Goal: Task Accomplishment & Management: Use online tool/utility

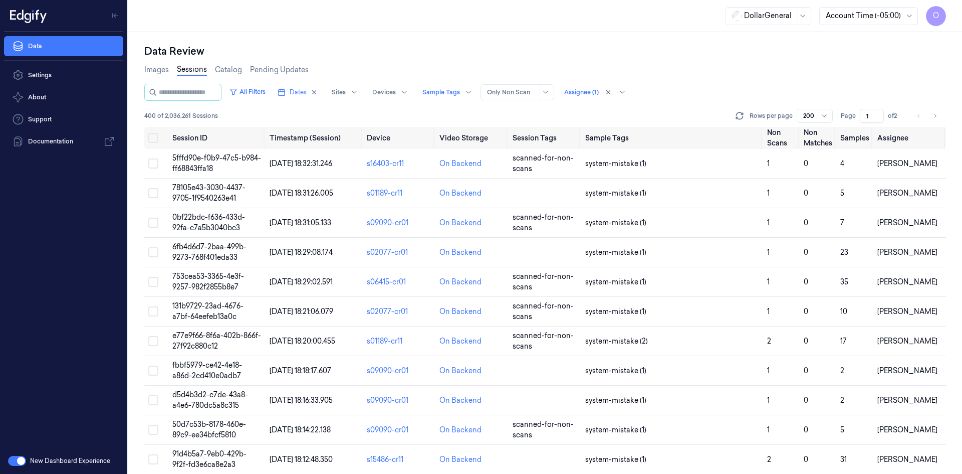
scroll to position [4949, 0]
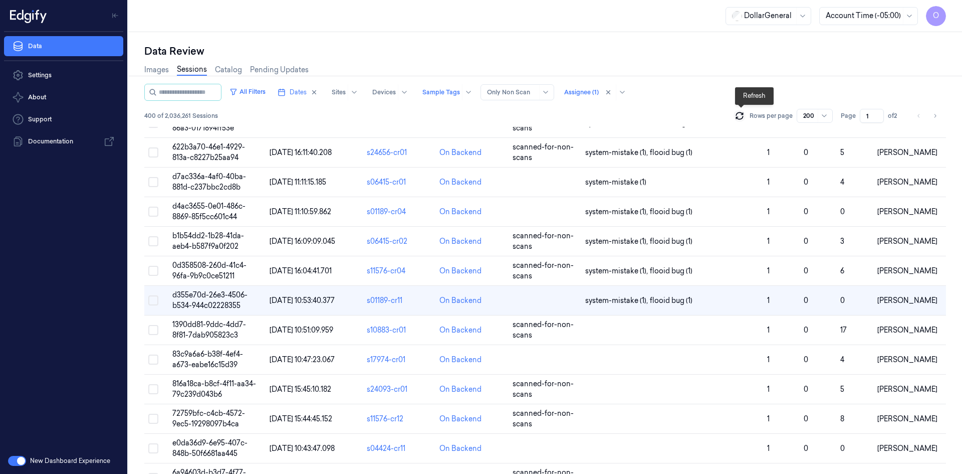
click at [738, 118] on icon at bounding box center [739, 117] width 7 height 3
click at [659, 328] on td at bounding box center [672, 330] width 182 height 30
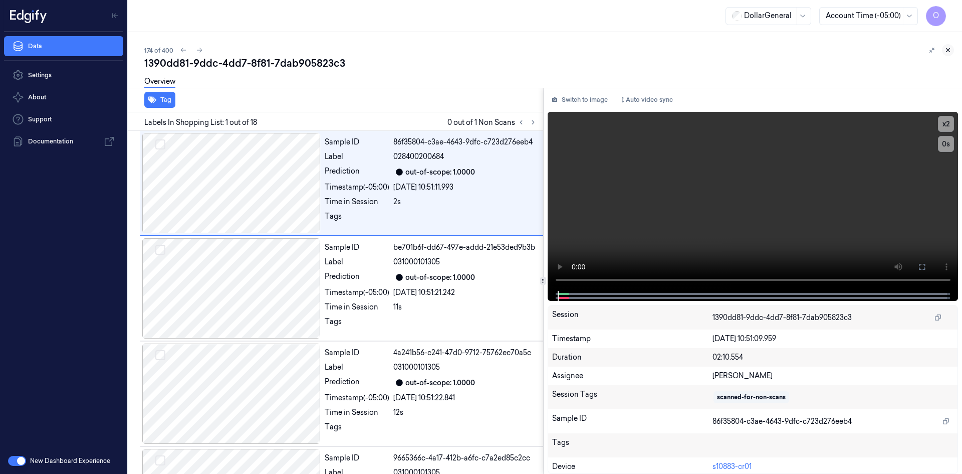
click at [943, 51] on button at bounding box center [948, 50] width 12 height 12
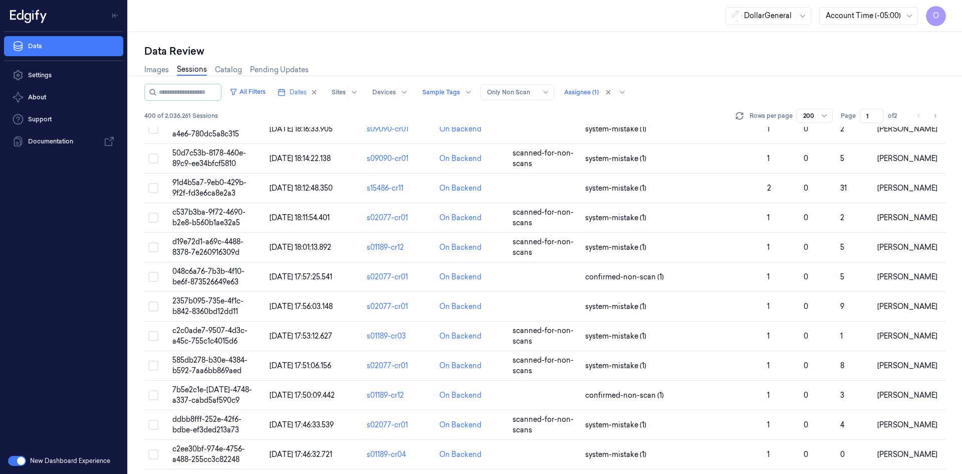
scroll to position [4978, 0]
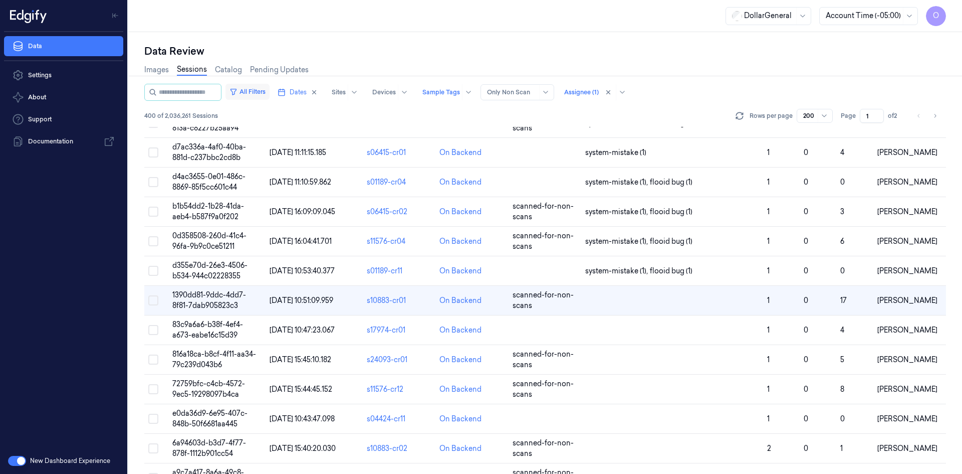
click at [260, 88] on button "All Filters" at bounding box center [248, 92] width 44 height 16
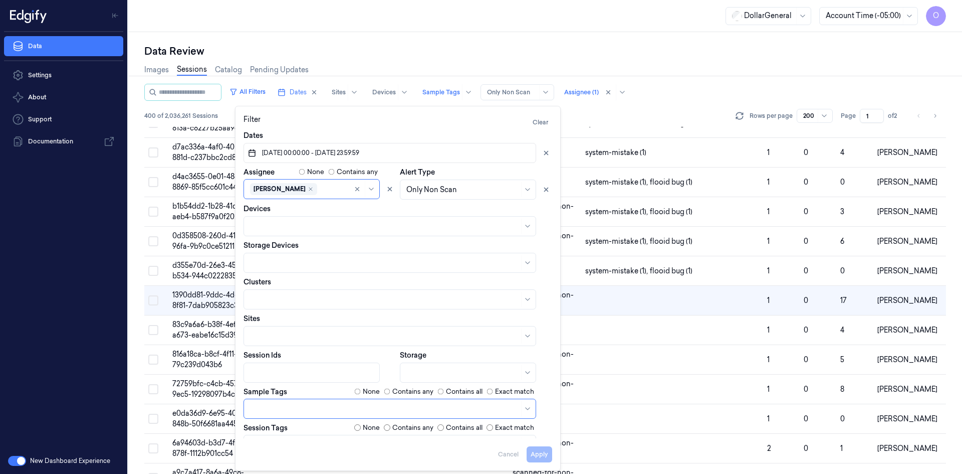
click at [642, 106] on div "All Filters Dates Sites Devices Sample Tags Alert Type Only Non Scan Assignee (…" at bounding box center [545, 105] width 802 height 43
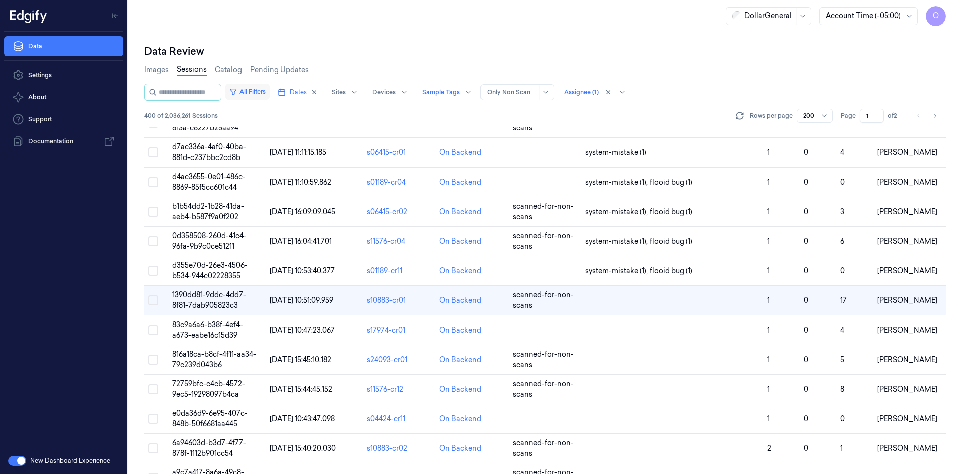
click at [259, 94] on button "All Filters" at bounding box center [248, 92] width 44 height 16
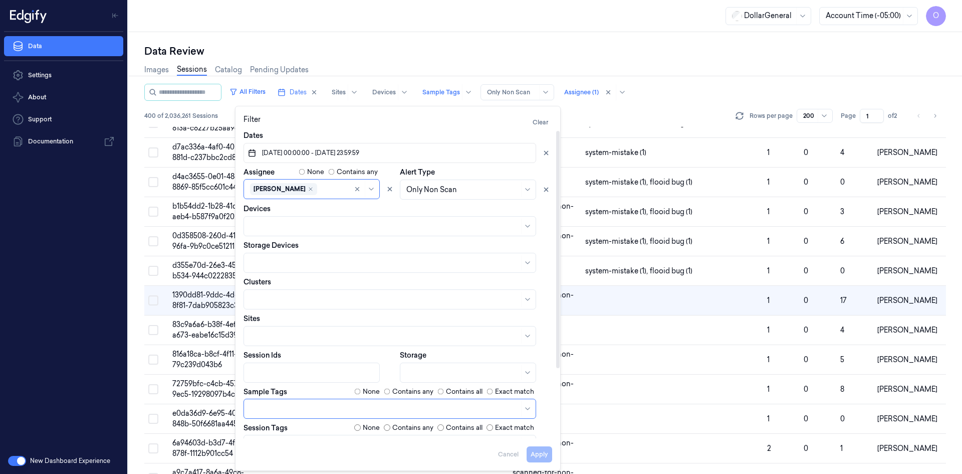
click at [361, 393] on div "None" at bounding box center [367, 391] width 26 height 10
click at [549, 460] on button "Apply" at bounding box center [540, 454] width 26 height 16
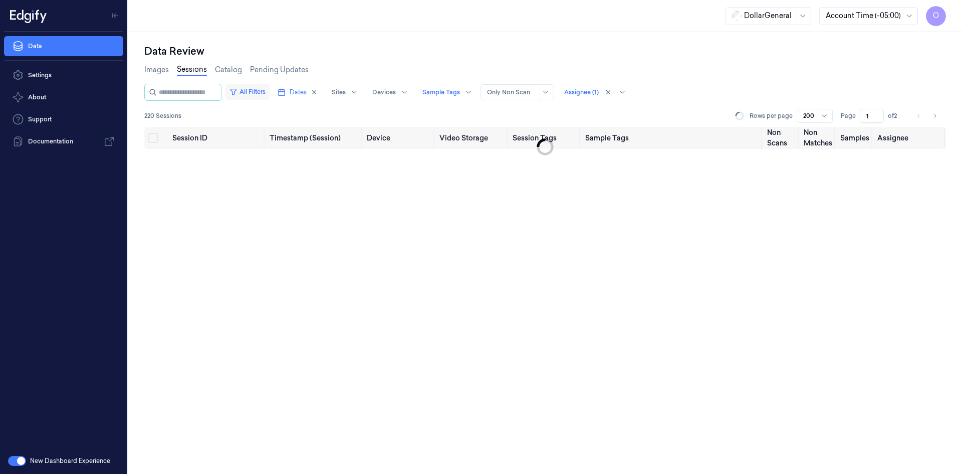
click at [262, 92] on button "All Filters" at bounding box center [248, 92] width 44 height 16
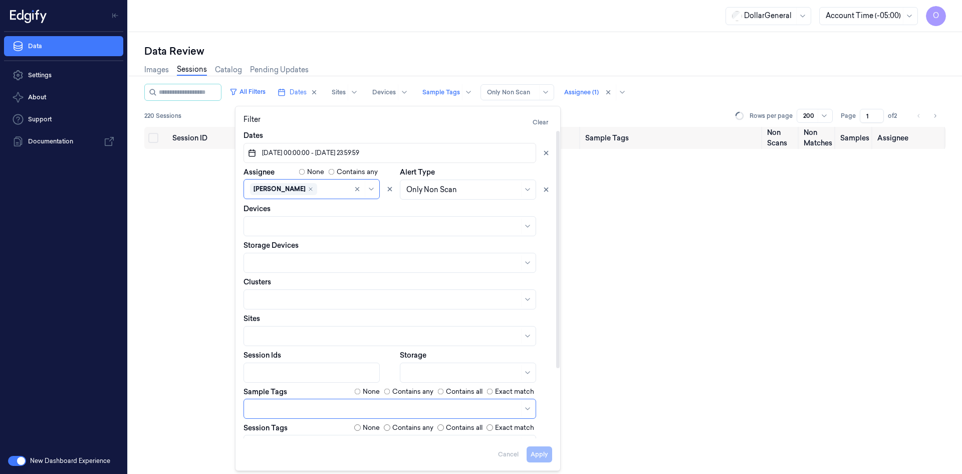
click at [403, 392] on label "Contains any" at bounding box center [412, 391] width 41 height 10
click at [545, 448] on button "Apply" at bounding box center [540, 454] width 26 height 16
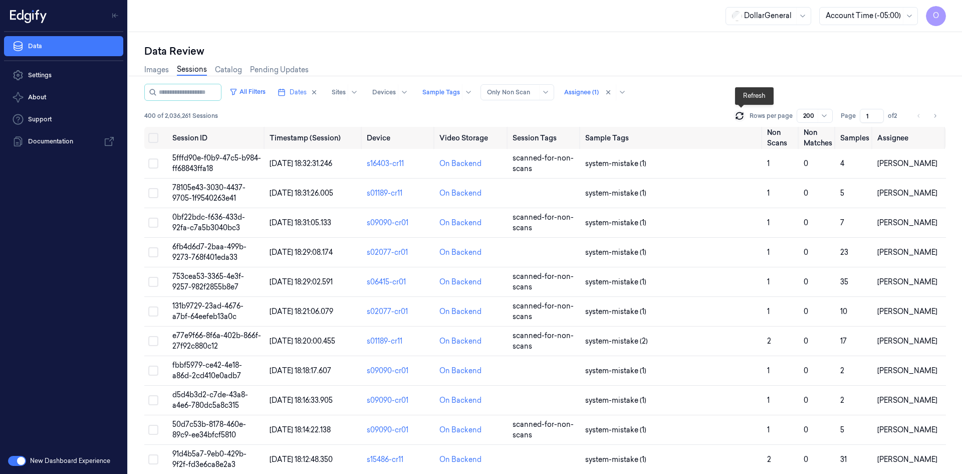
click at [742, 115] on icon at bounding box center [740, 116] width 10 height 10
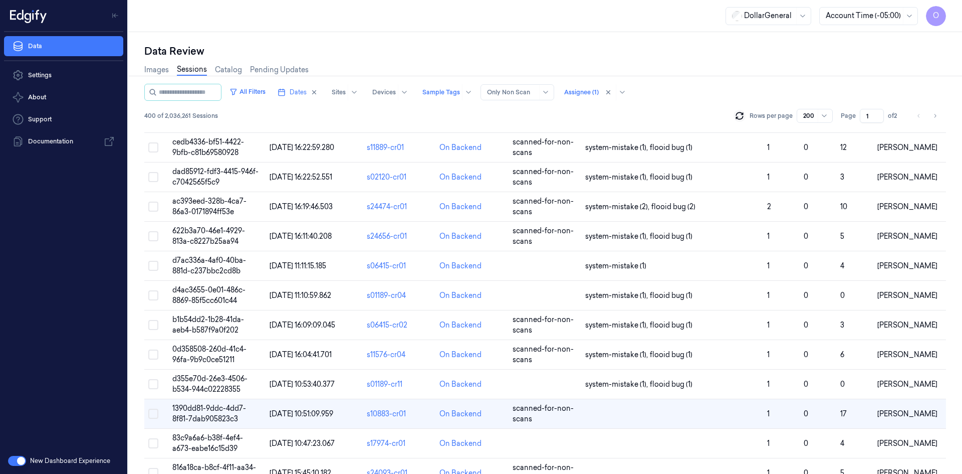
scroll to position [5062, 0]
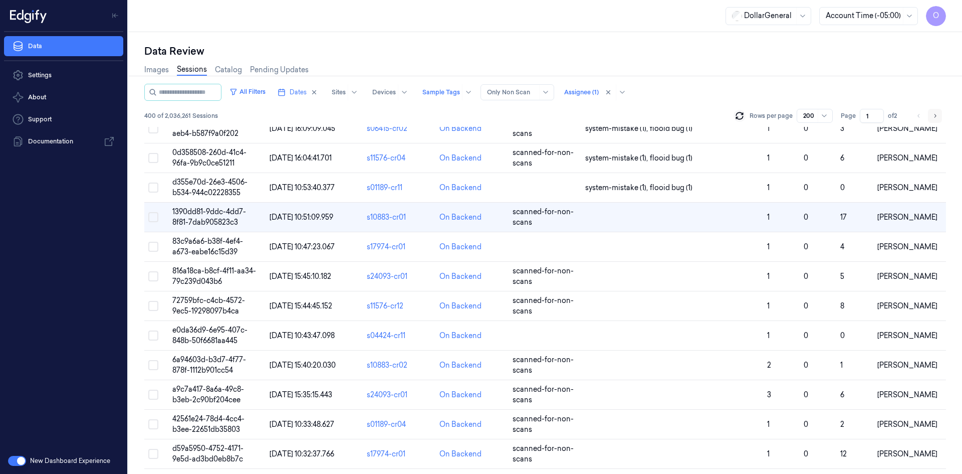
click at [933, 114] on icon "Go to next page" at bounding box center [935, 116] width 6 height 8
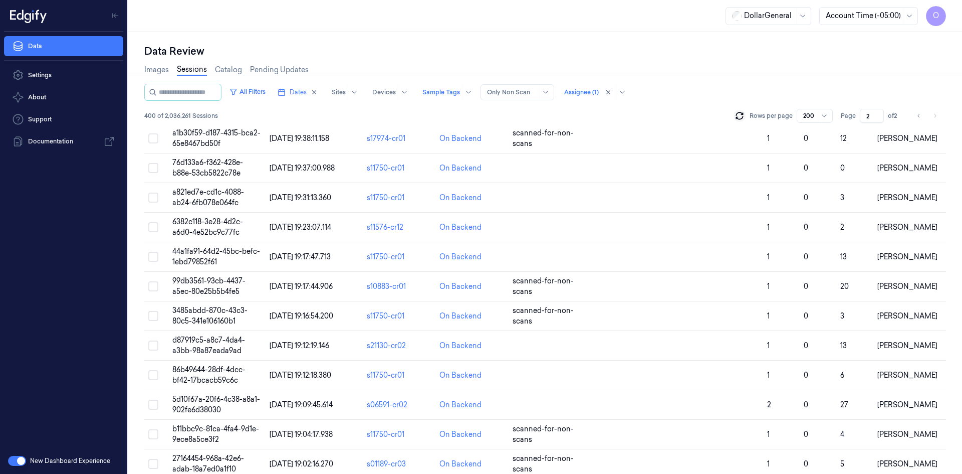
scroll to position [3658, 0]
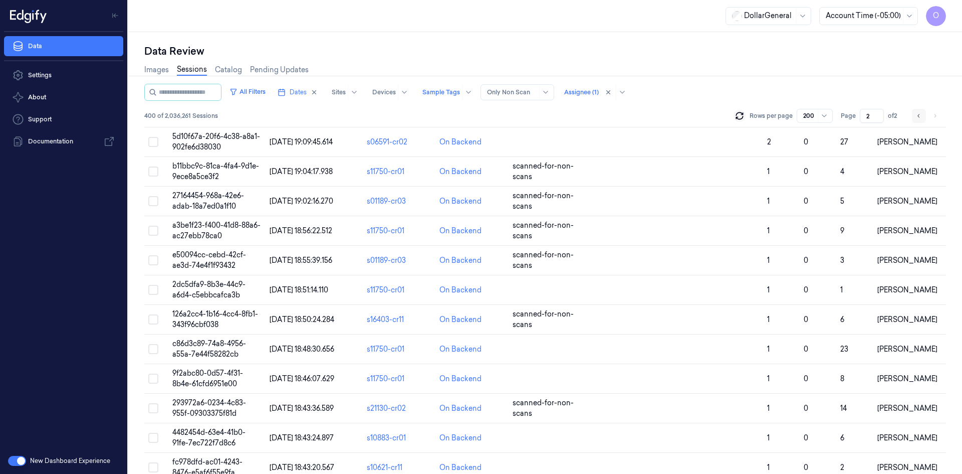
click at [923, 113] on button "Go to previous page" at bounding box center [919, 116] width 14 height 14
type input "1"
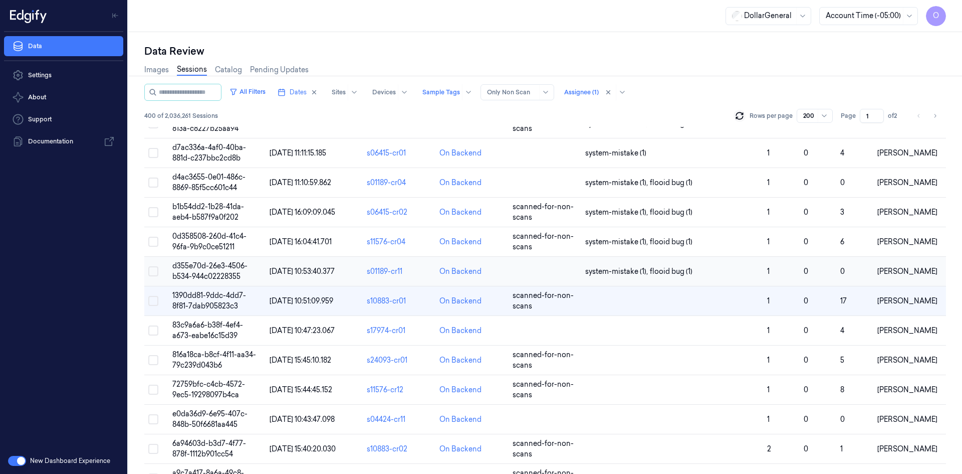
scroll to position [4978, 0]
click at [650, 307] on td at bounding box center [672, 301] width 182 height 30
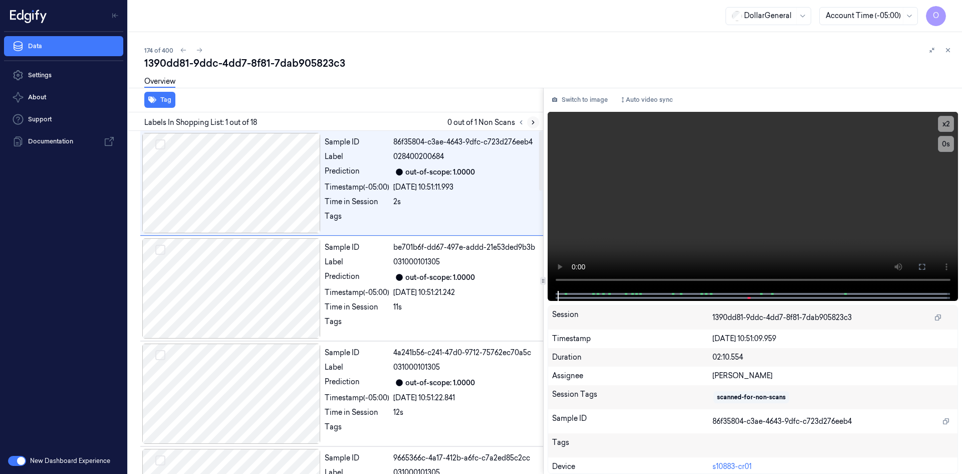
click at [532, 123] on icon at bounding box center [533, 122] width 7 height 7
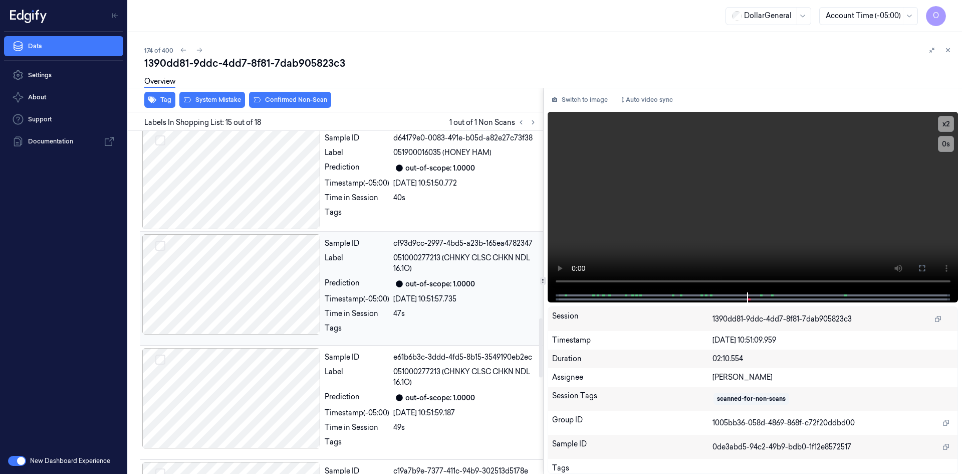
scroll to position [1071, 0]
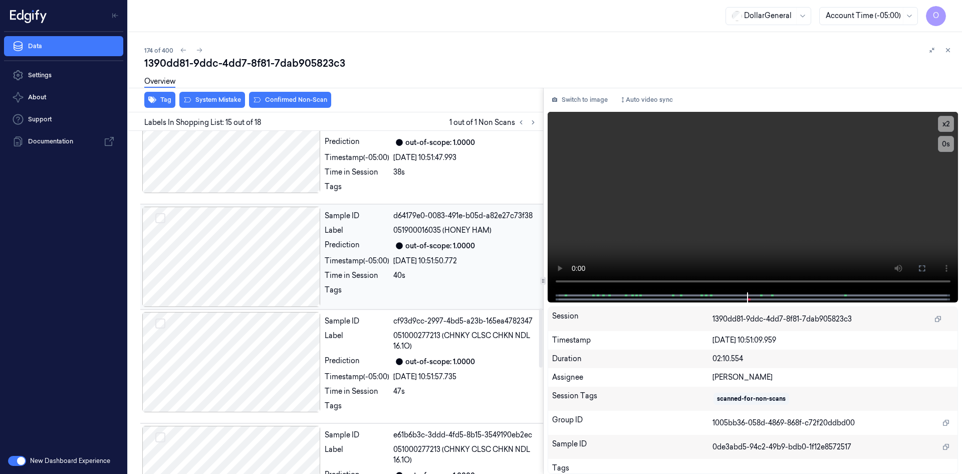
click at [375, 287] on div "Tags" at bounding box center [357, 293] width 65 height 16
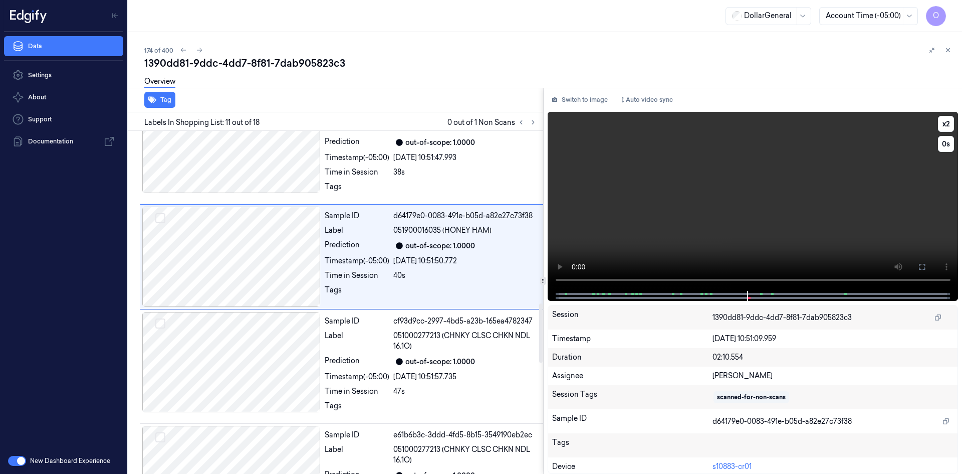
scroll to position [976, 0]
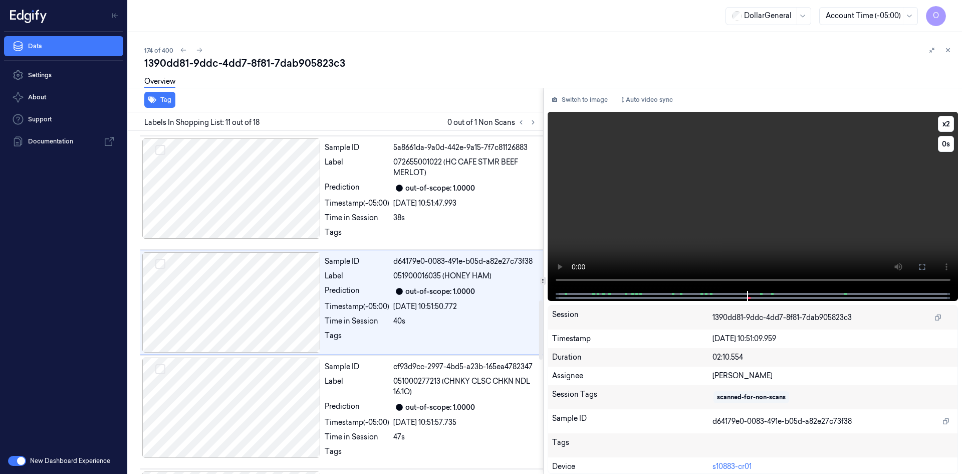
click at [787, 171] on video at bounding box center [753, 201] width 411 height 179
click at [844, 203] on video at bounding box center [753, 201] width 411 height 179
drag, startPoint x: 844, startPoint y: 203, endPoint x: 842, endPoint y: 247, distance: 43.6
click at [843, 203] on video at bounding box center [753, 201] width 411 height 179
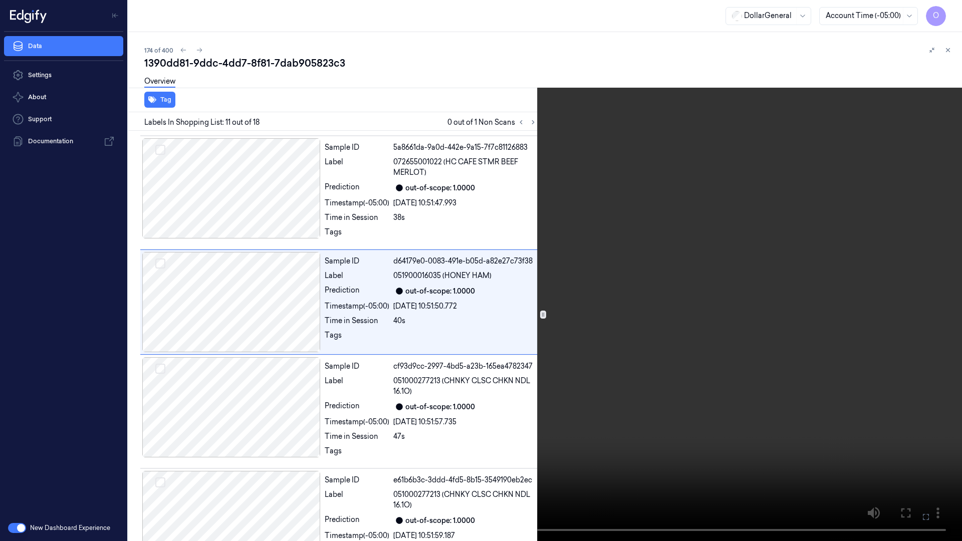
click at [606, 211] on video at bounding box center [481, 270] width 962 height 541
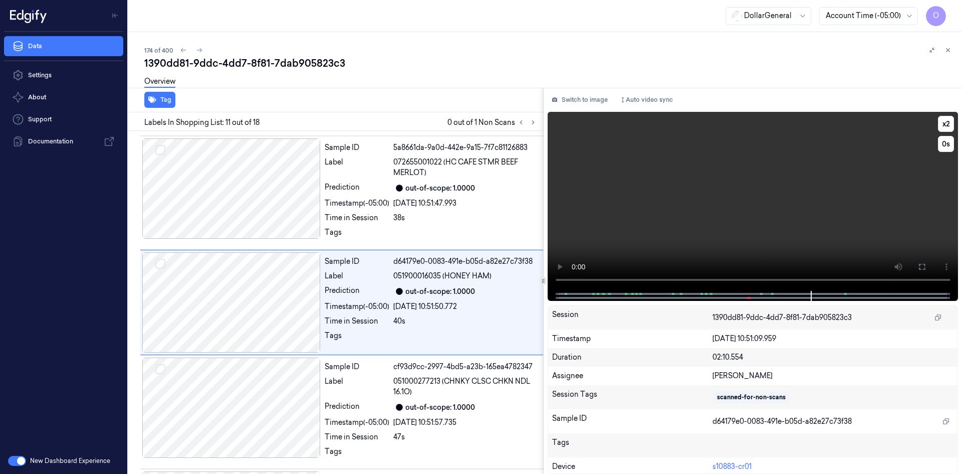
click at [666, 176] on video at bounding box center [753, 201] width 411 height 179
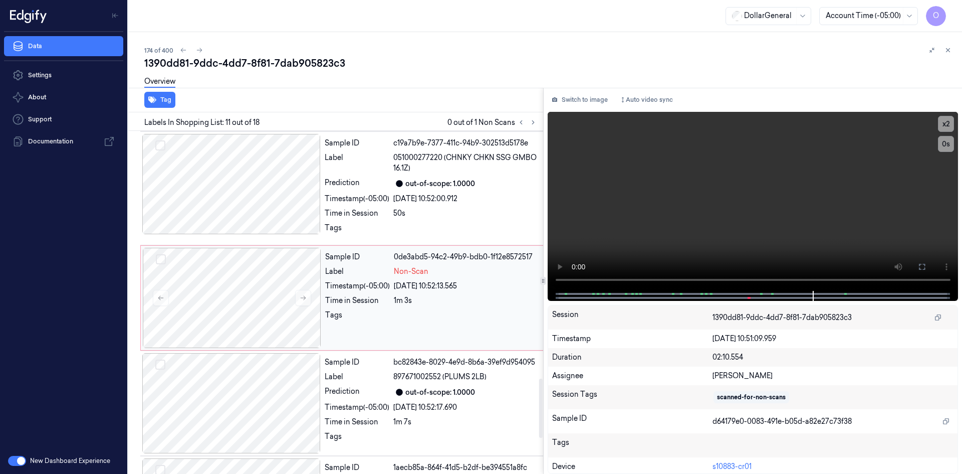
click at [449, 295] on div "1m 3s" at bounding box center [468, 300] width 149 height 11
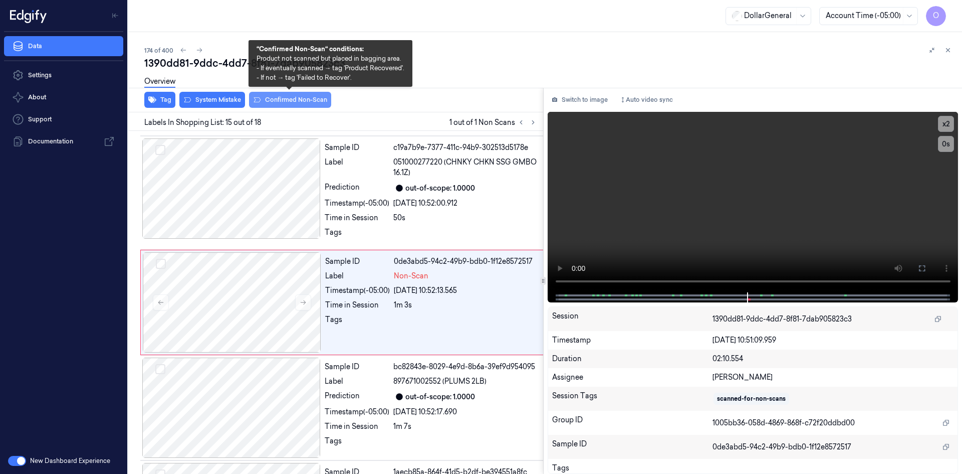
click at [272, 107] on button "Confirmed Non-Scan" at bounding box center [290, 100] width 82 height 16
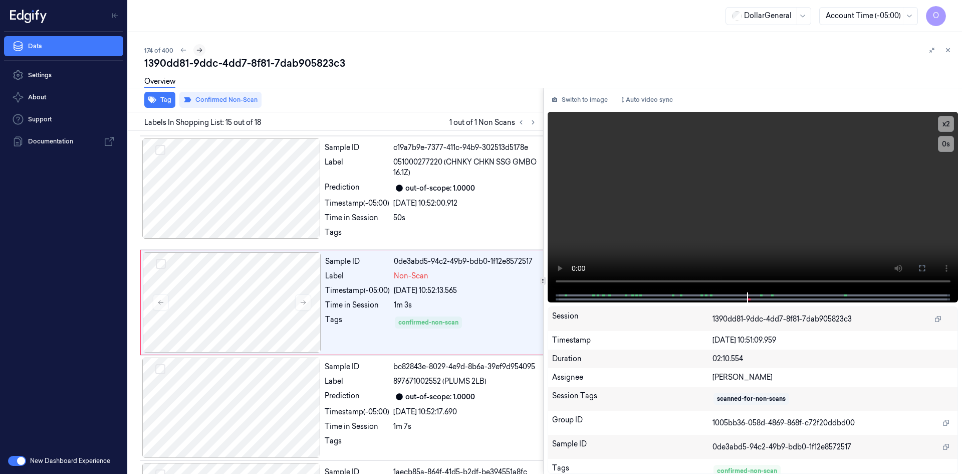
click at [198, 52] on icon at bounding box center [199, 50] width 7 height 7
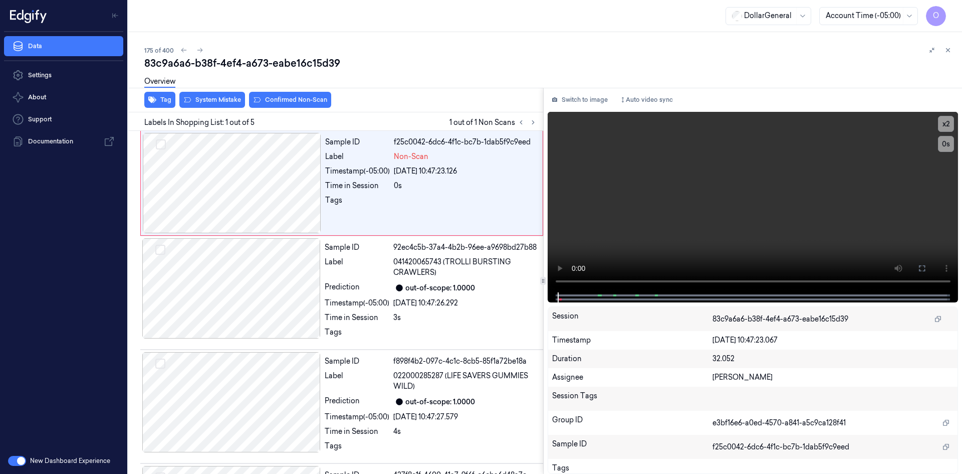
click at [160, 95] on div "Overview" at bounding box center [159, 83] width 31 height 26
click at [163, 96] on button "Tag" at bounding box center [159, 100] width 31 height 16
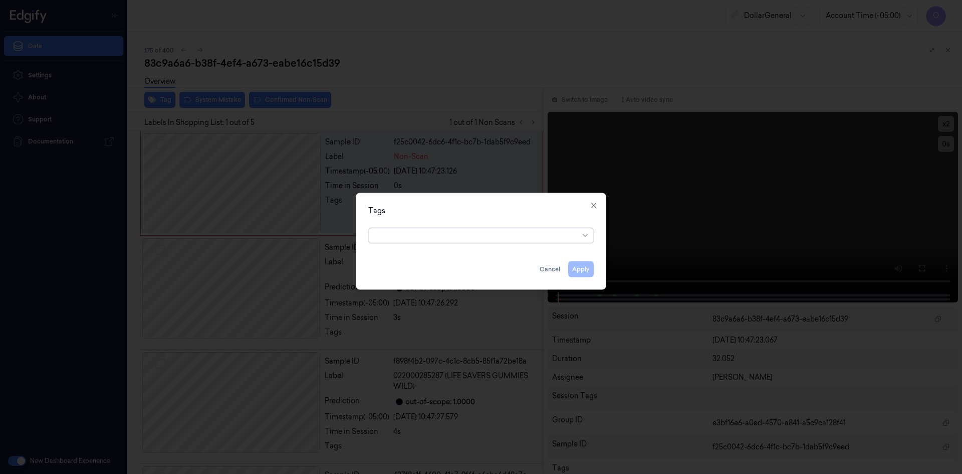
click at [517, 236] on div at bounding box center [477, 235] width 204 height 11
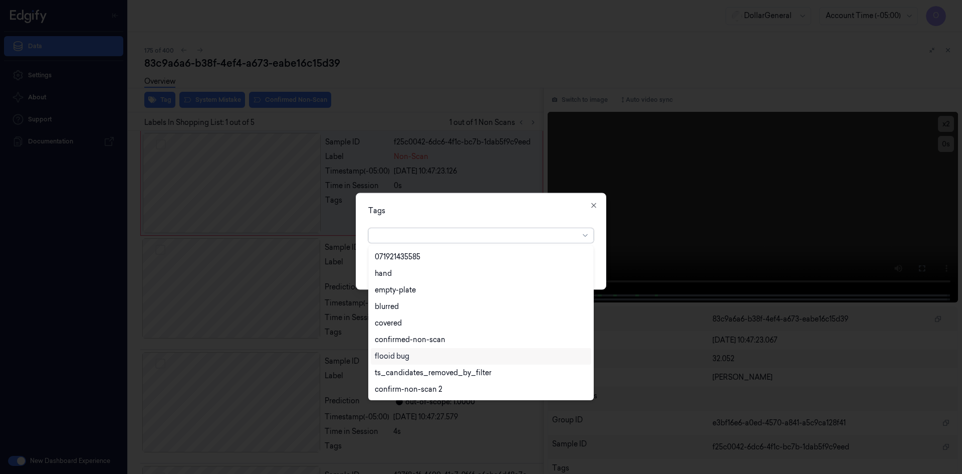
scroll to position [230, 0]
click at [388, 309] on div "flooid bug" at bounding box center [392, 306] width 35 height 11
click at [473, 206] on div "Tags" at bounding box center [481, 210] width 226 height 11
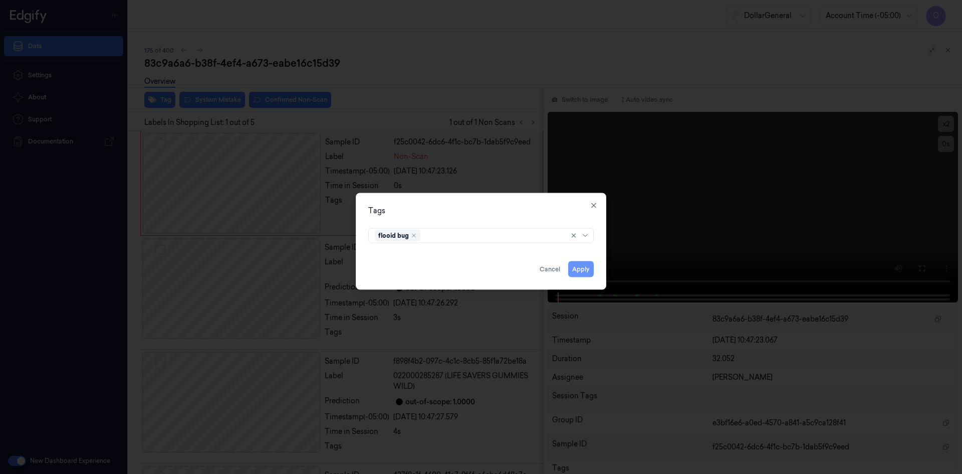
click at [581, 261] on button "Apply" at bounding box center [581, 269] width 26 height 16
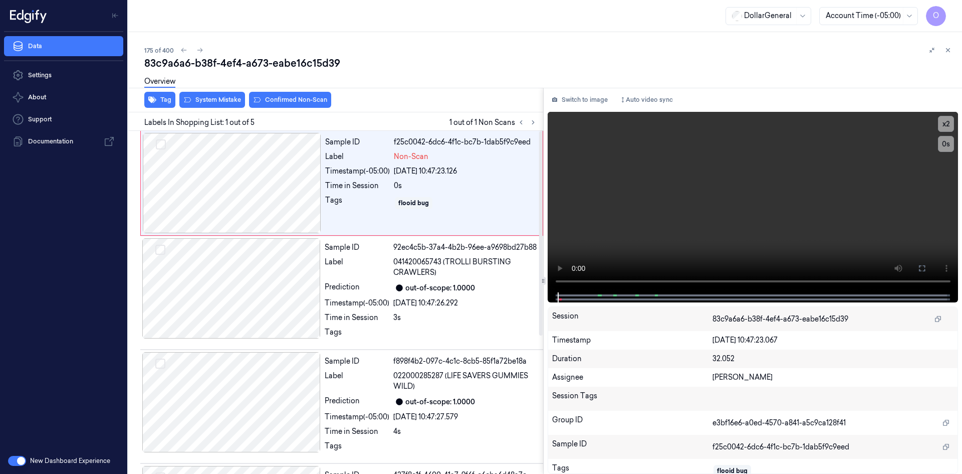
click at [216, 93] on div "Overview" at bounding box center [549, 83] width 810 height 26
click at [214, 102] on button "System Mistake" at bounding box center [212, 100] width 66 height 16
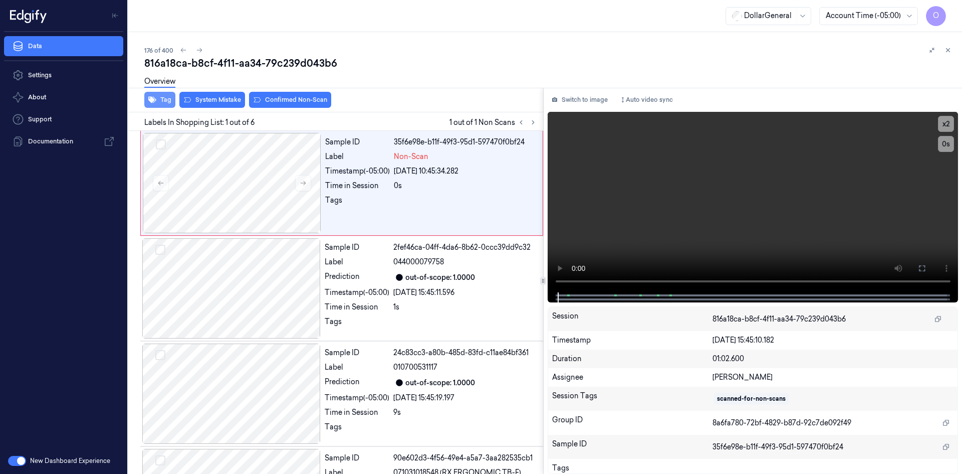
click at [164, 100] on button "Tag" at bounding box center [159, 100] width 31 height 16
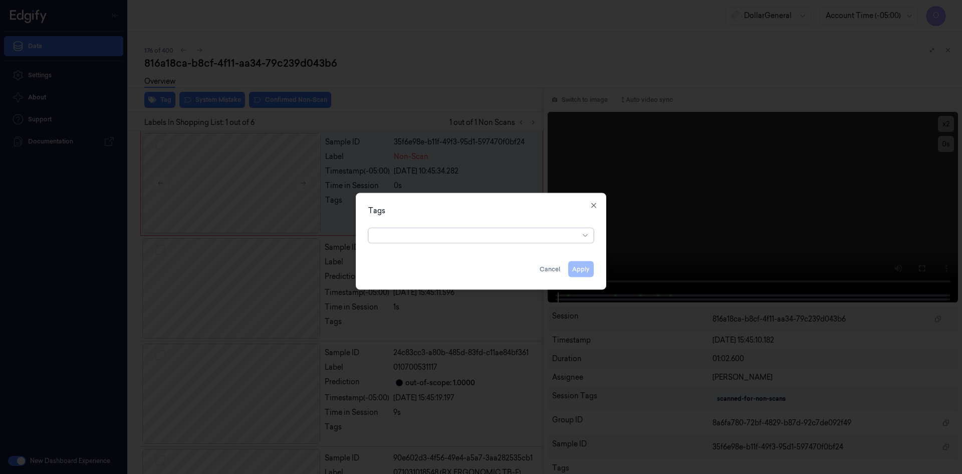
drag, startPoint x: 442, startPoint y: 225, endPoint x: 446, endPoint y: 236, distance: 11.4
click at [442, 225] on div "option , selected. Select is focused ,type to refine list, press Down to open t…" at bounding box center [481, 233] width 226 height 19
click at [446, 237] on div at bounding box center [477, 235] width 204 height 11
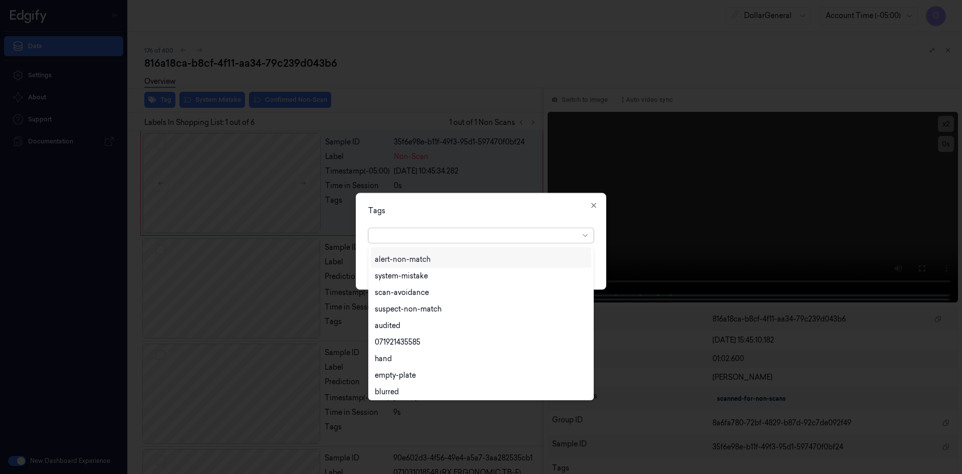
scroll to position [180, 0]
click at [418, 357] on div "flooid bug" at bounding box center [481, 356] width 212 height 11
click at [501, 214] on div "Tags" at bounding box center [481, 210] width 226 height 11
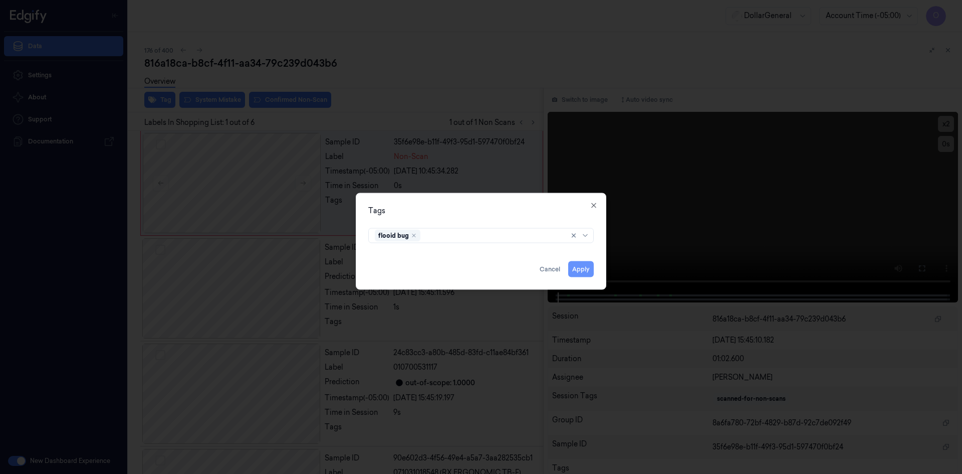
click at [588, 262] on button "Apply" at bounding box center [581, 269] width 26 height 16
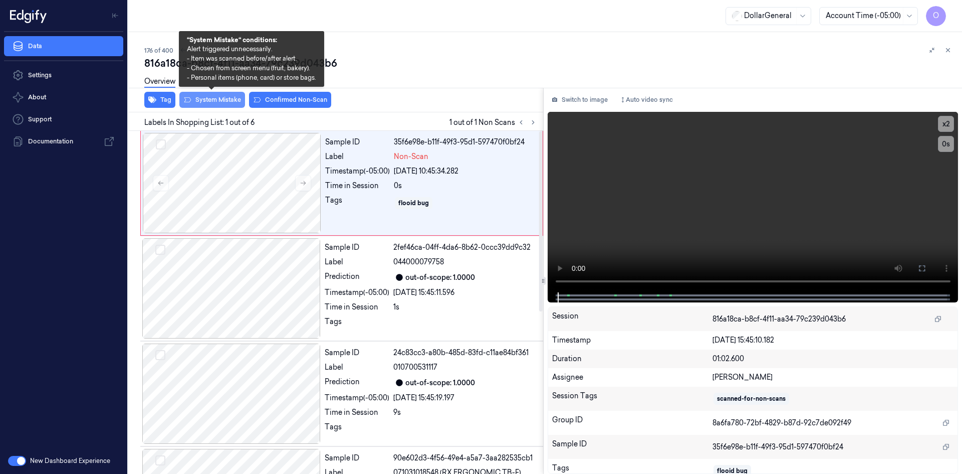
click at [230, 99] on button "System Mistake" at bounding box center [212, 100] width 66 height 16
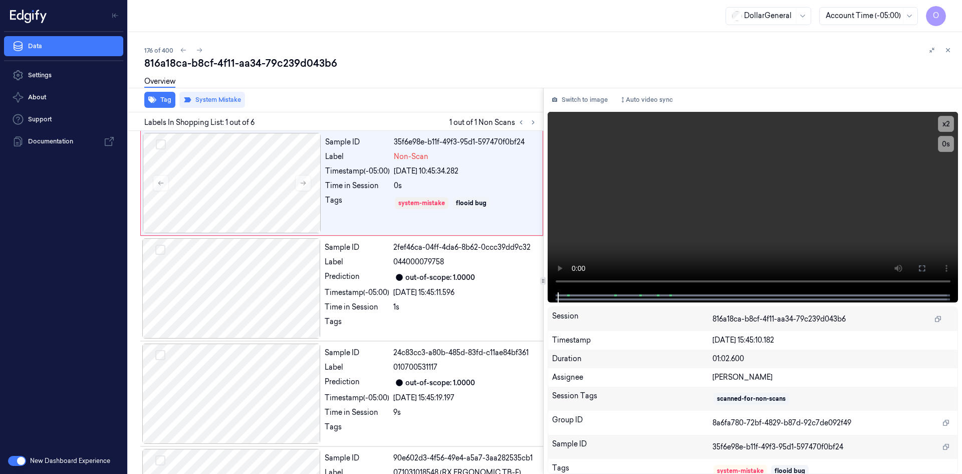
click at [304, 84] on div "Overview" at bounding box center [549, 83] width 810 height 26
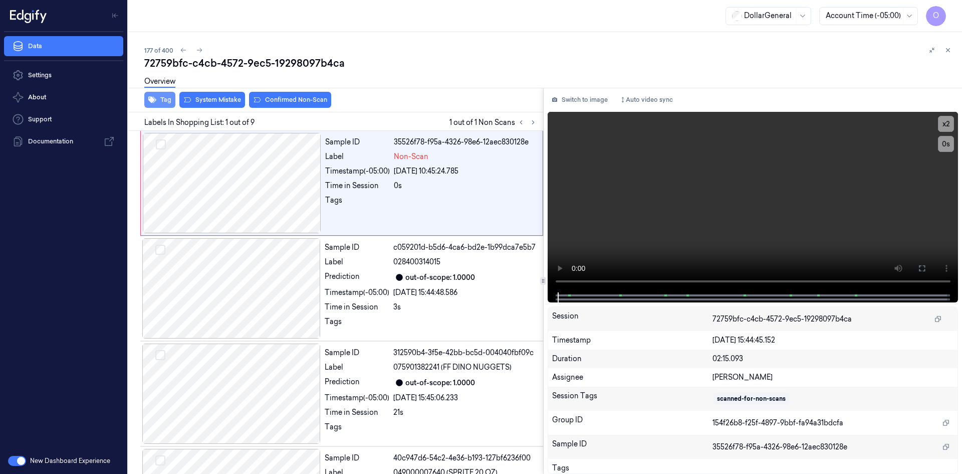
click at [165, 101] on button "Tag" at bounding box center [159, 100] width 31 height 16
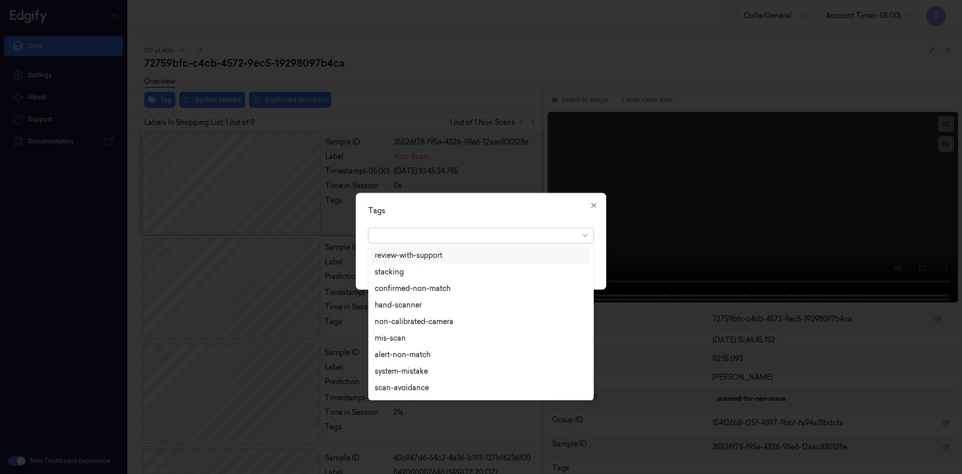
click at [475, 240] on div at bounding box center [477, 235] width 204 height 11
click at [422, 309] on div "flooid bug" at bounding box center [481, 306] width 212 height 11
click at [477, 217] on div "Tags option flooid bug , selected. 22 results available. Use Up and Down to cho…" at bounding box center [481, 240] width 251 height 97
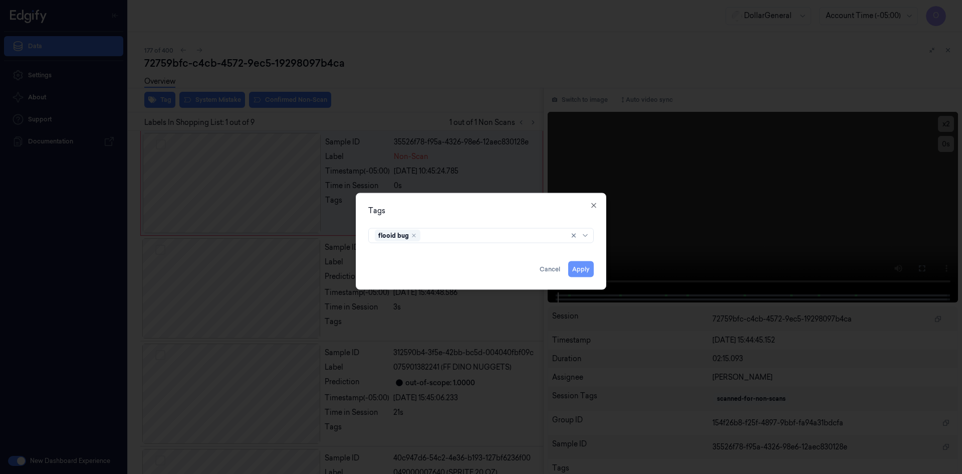
click at [591, 265] on button "Apply" at bounding box center [581, 269] width 26 height 16
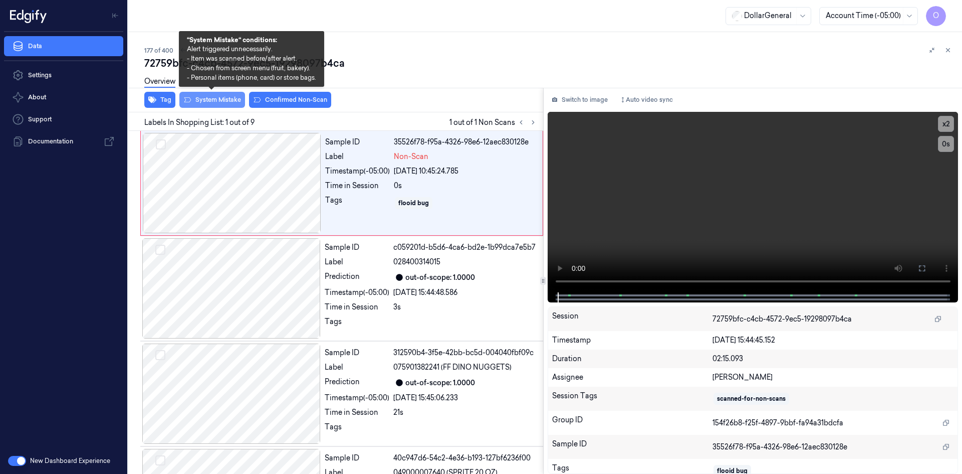
click at [228, 105] on button "System Mistake" at bounding box center [212, 100] width 66 height 16
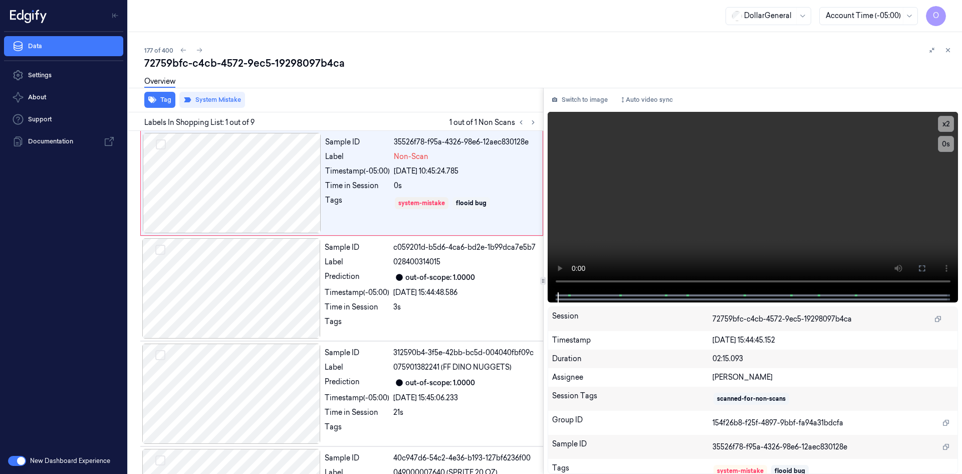
click at [403, 47] on div "177 of 400" at bounding box center [549, 50] width 810 height 12
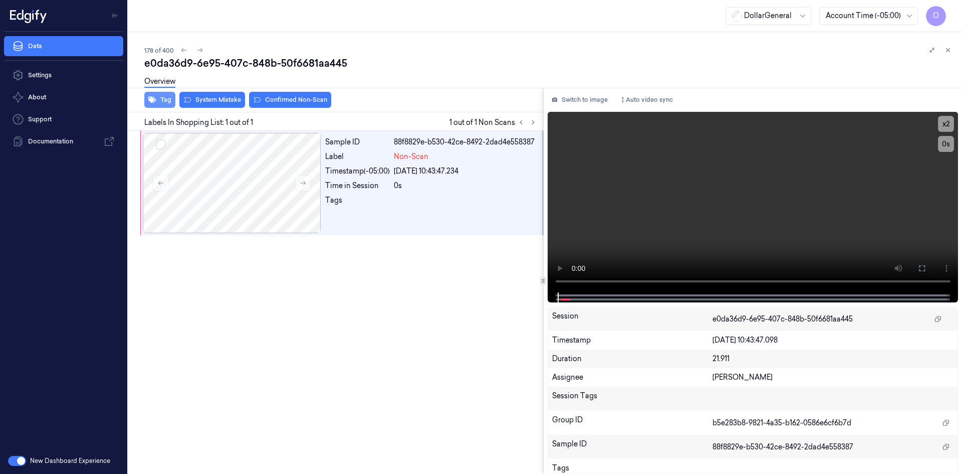
click at [158, 101] on button "Tag" at bounding box center [159, 100] width 31 height 16
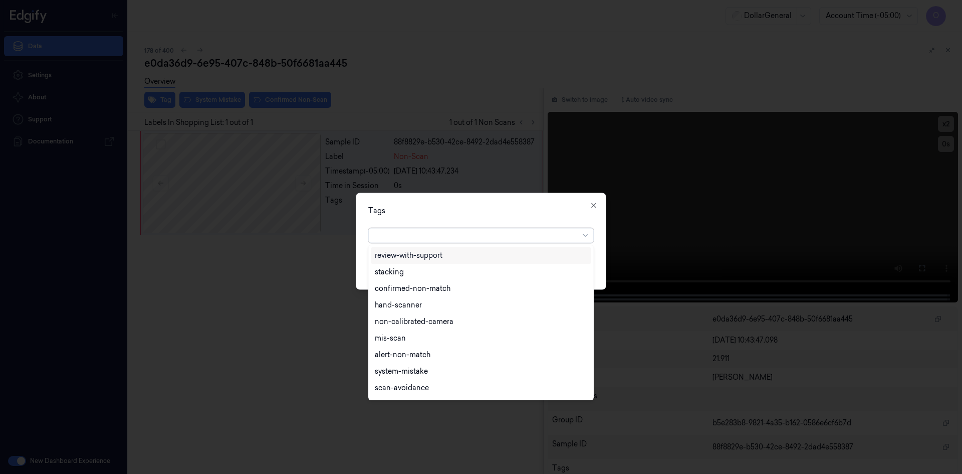
click at [462, 232] on div at bounding box center [477, 235] width 204 height 11
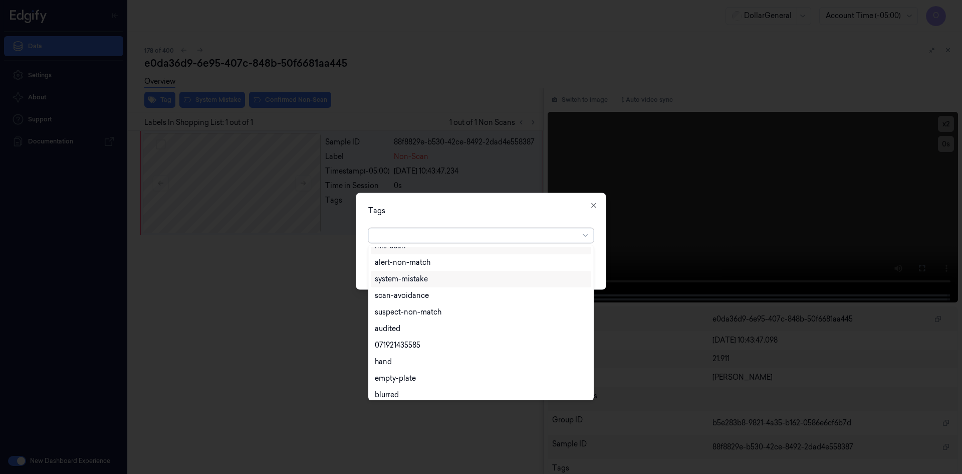
scroll to position [180, 0]
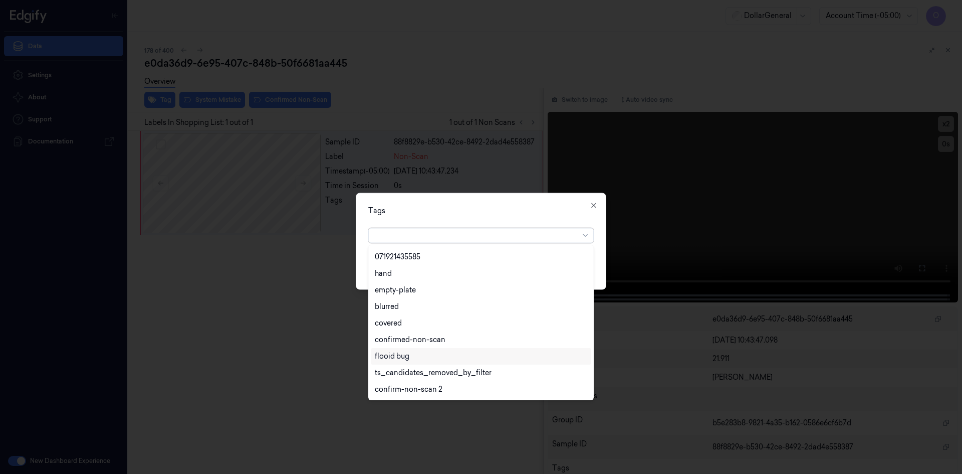
click at [421, 351] on div "flooid bug" at bounding box center [481, 356] width 212 height 11
click at [455, 210] on div "Tags" at bounding box center [481, 210] width 226 height 11
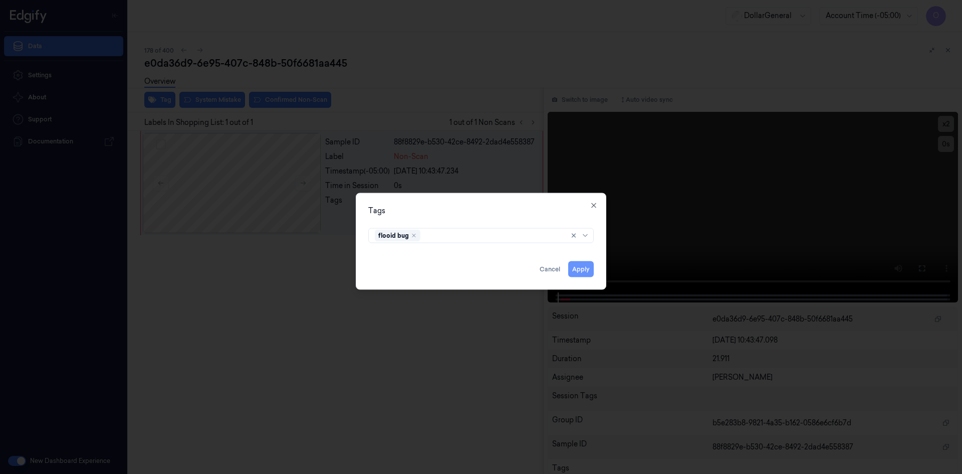
click at [582, 267] on button "Apply" at bounding box center [581, 269] width 26 height 16
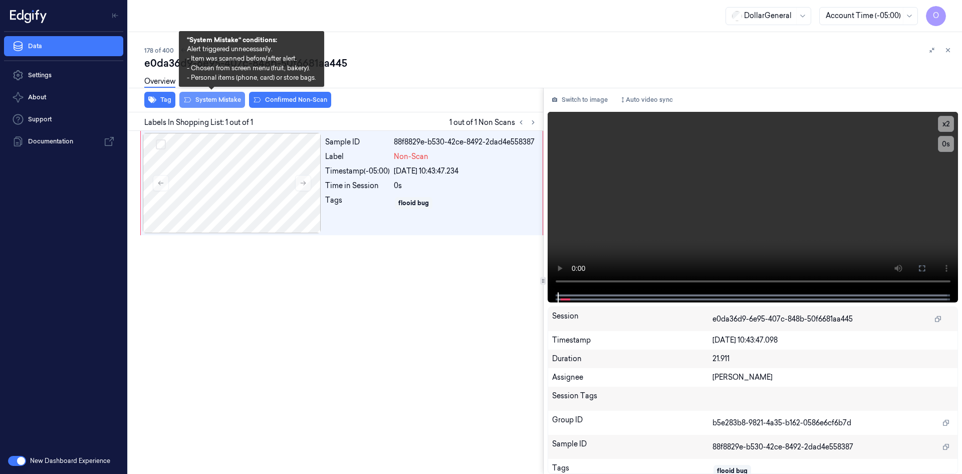
click at [223, 98] on button "System Mistake" at bounding box center [212, 100] width 66 height 16
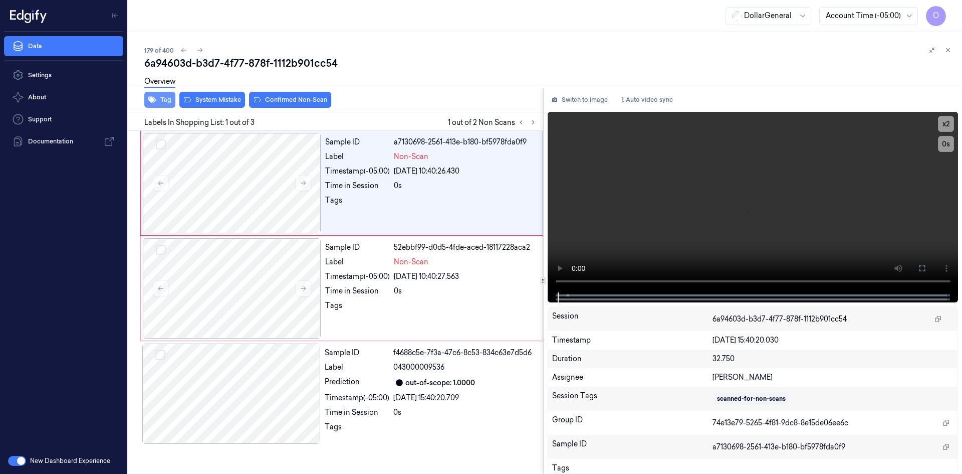
click at [159, 100] on button "Tag" at bounding box center [159, 100] width 31 height 16
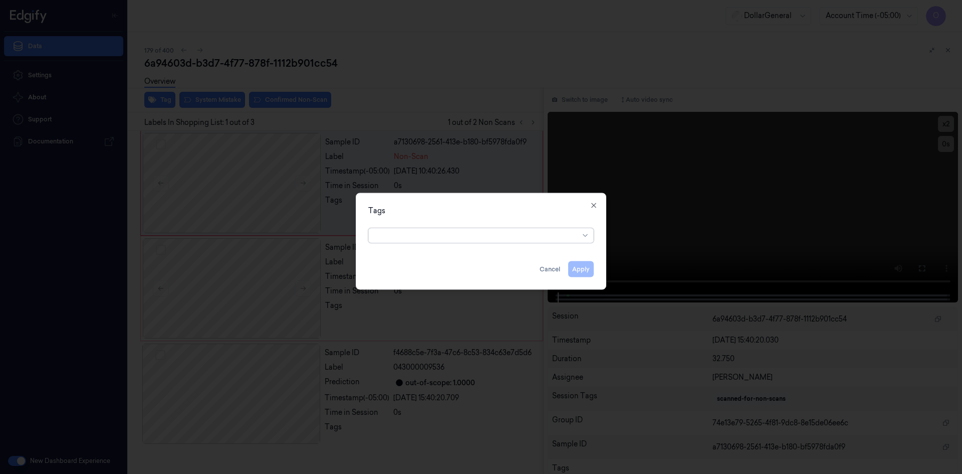
click at [487, 240] on div at bounding box center [477, 235] width 204 height 11
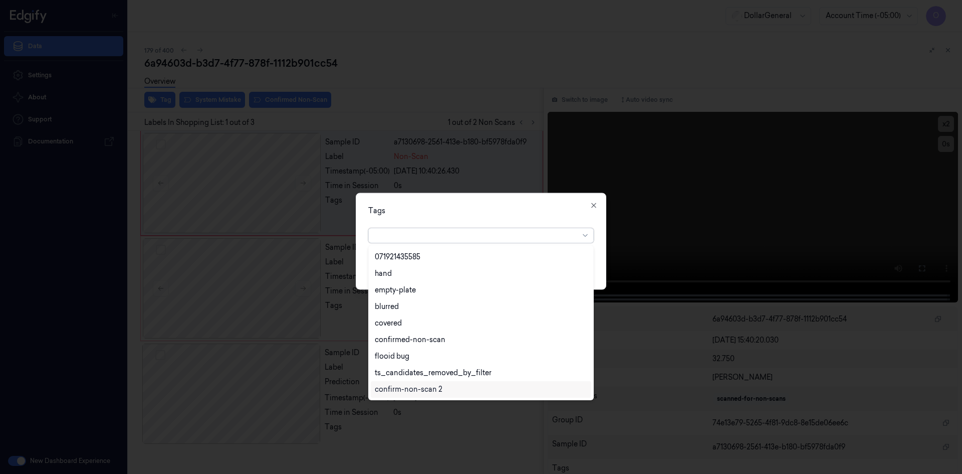
scroll to position [230, 0]
click at [422, 307] on div "flooid bug" at bounding box center [481, 306] width 212 height 11
click at [460, 218] on div "Tags option flooid bug , selected. 22 results available. Use Up and Down to cho…" at bounding box center [481, 240] width 251 height 97
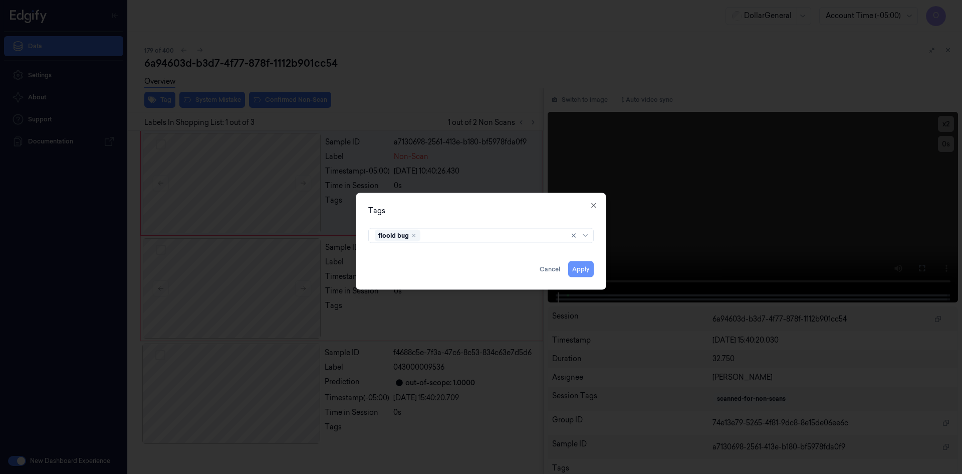
click at [590, 268] on button "Apply" at bounding box center [581, 269] width 26 height 16
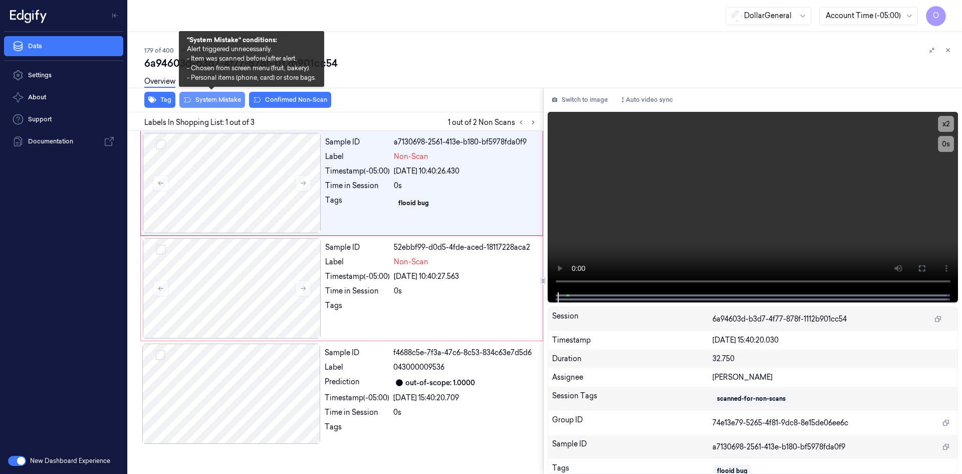
click at [223, 97] on button "System Mistake" at bounding box center [212, 100] width 66 height 16
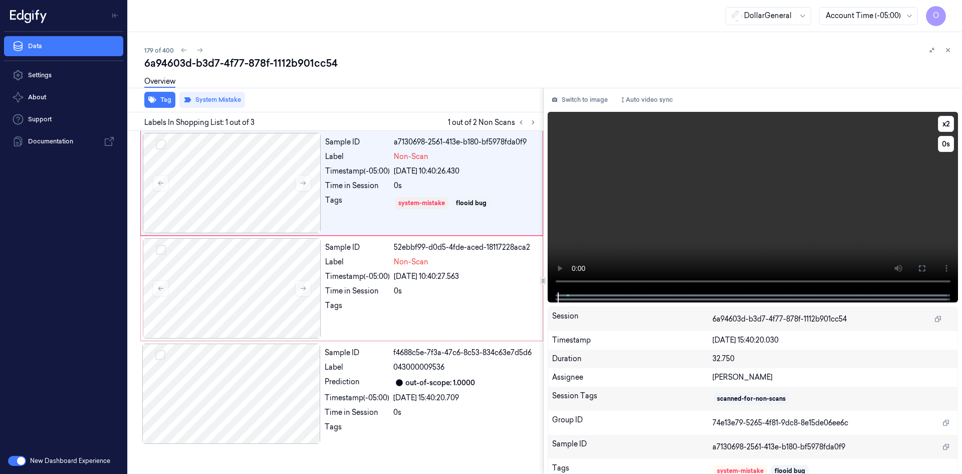
click at [567, 217] on video at bounding box center [753, 202] width 411 height 180
click at [397, 298] on div "Sample ID 52ebbf99-d0d5-4fde-aced-18117228aca2 Label Non-Scan Timestamp (-05:00…" at bounding box center [430, 288] width 219 height 100
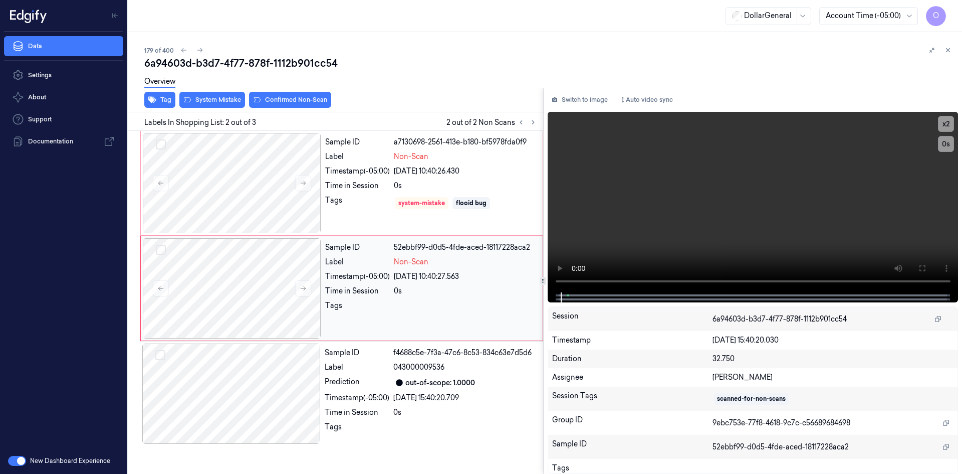
click at [397, 298] on div "Sample ID 52ebbf99-d0d5-4fde-aced-18117228aca2 Label Non-Scan Timestamp (-05:00…" at bounding box center [430, 288] width 219 height 100
click at [443, 176] on div "[DATE] 10:40:26.430" at bounding box center [465, 171] width 143 height 11
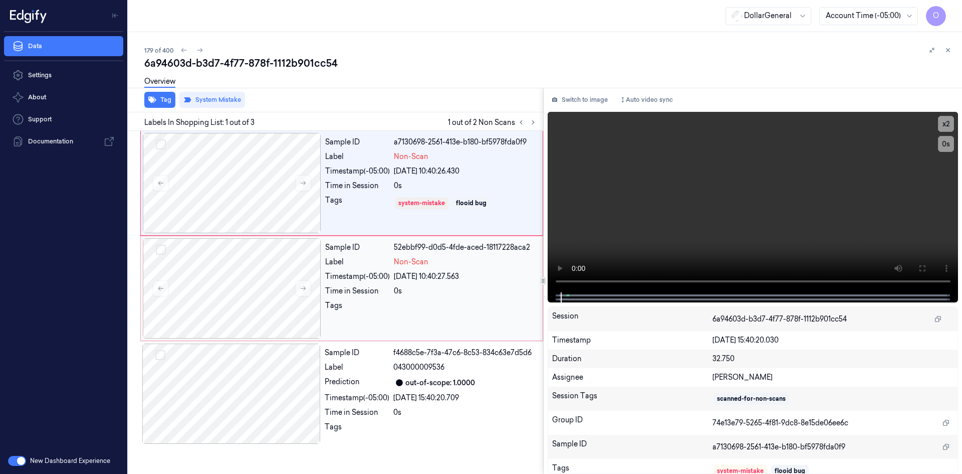
click at [405, 294] on div "0s" at bounding box center [465, 291] width 143 height 11
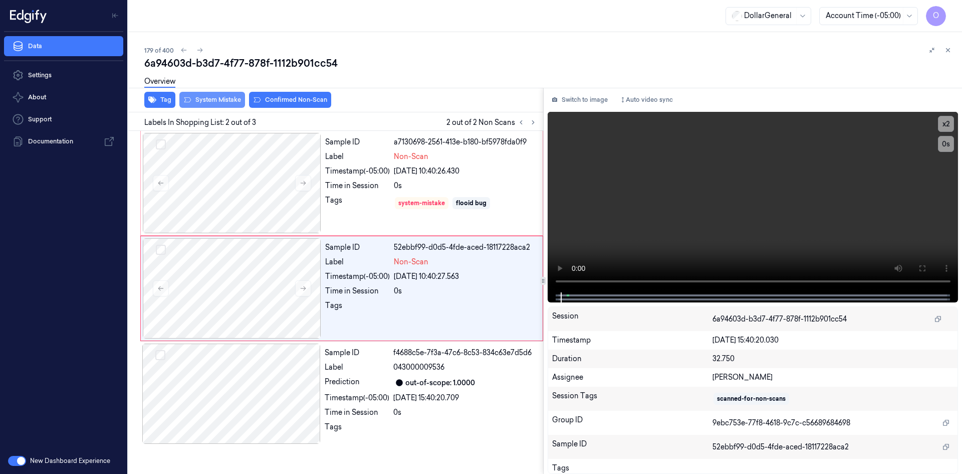
click at [208, 97] on button "System Mistake" at bounding box center [212, 100] width 66 height 16
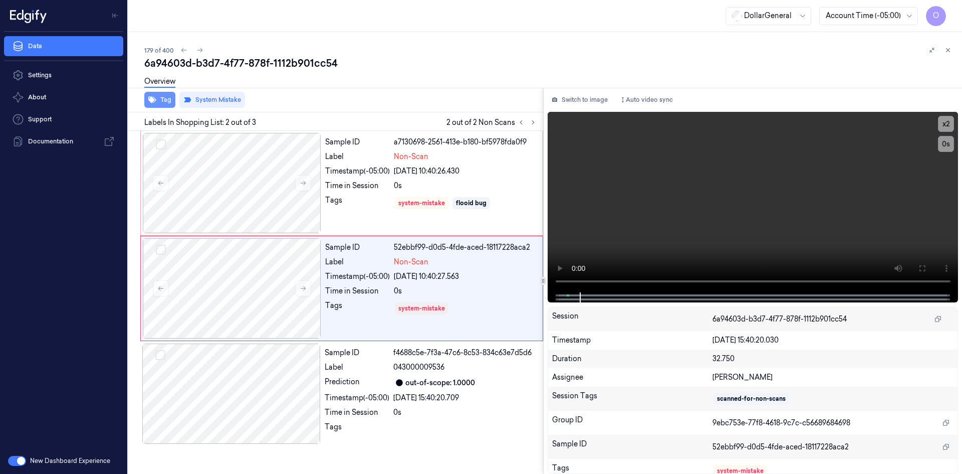
click at [154, 103] on icon "button" at bounding box center [152, 100] width 8 height 8
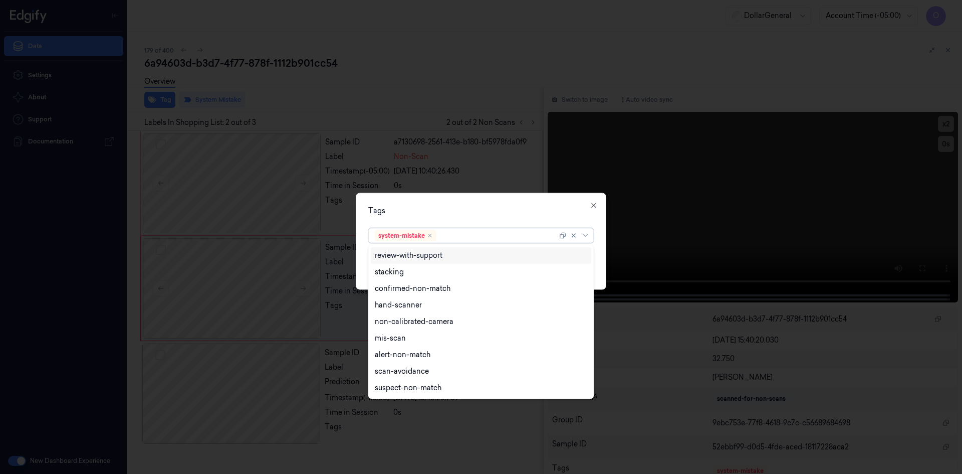
drag, startPoint x: 503, startPoint y: 233, endPoint x: 496, endPoint y: 256, distance: 24.6
click at [501, 237] on div at bounding box center [497, 235] width 119 height 11
click at [449, 312] on div "flooid bug" at bounding box center [481, 306] width 221 height 17
drag, startPoint x: 526, startPoint y: 214, endPoint x: 529, endPoint y: 231, distance: 16.3
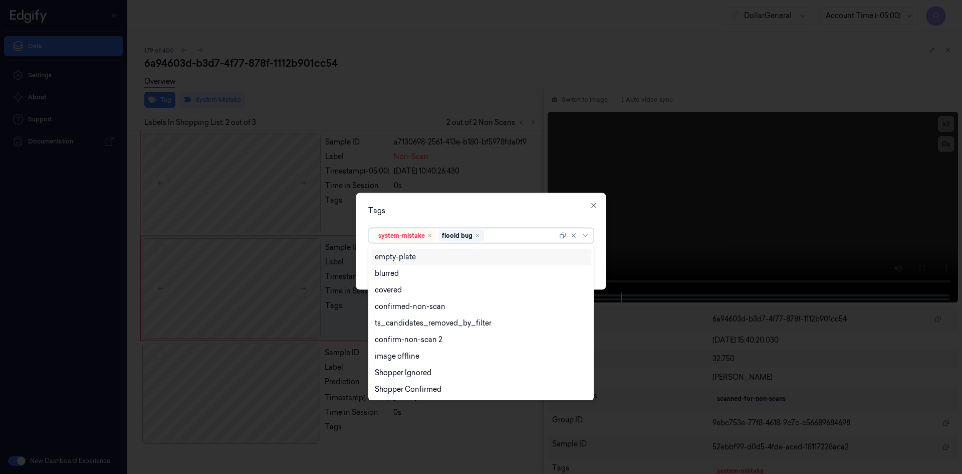
click at [525, 214] on div "Tags" at bounding box center [481, 210] width 226 height 11
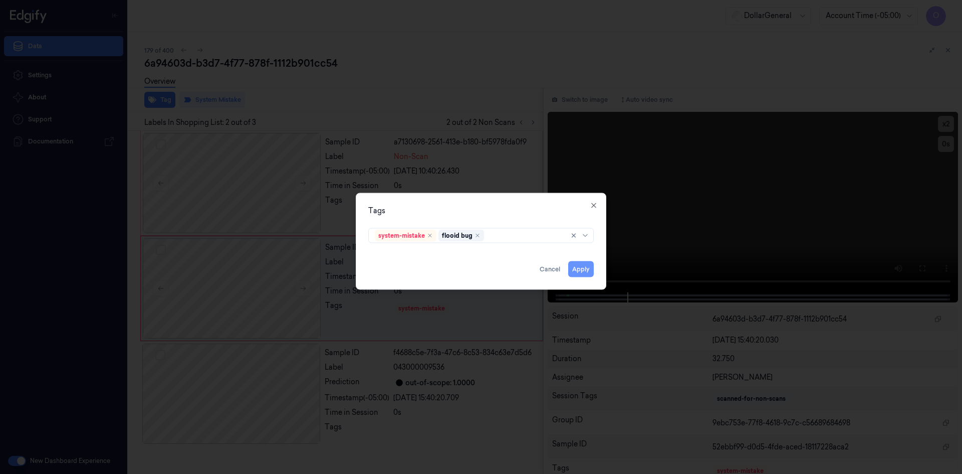
click at [573, 267] on button "Apply" at bounding box center [581, 269] width 26 height 16
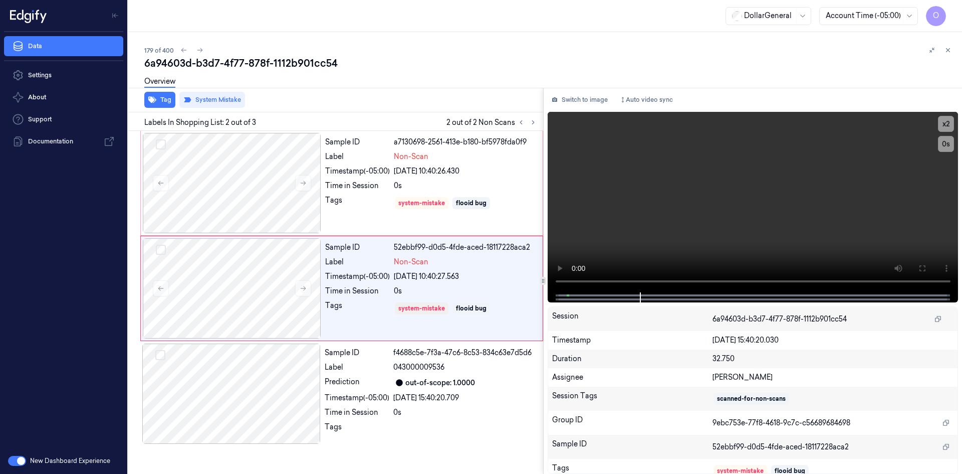
click at [450, 104] on div "Tag System Mistake" at bounding box center [333, 100] width 419 height 25
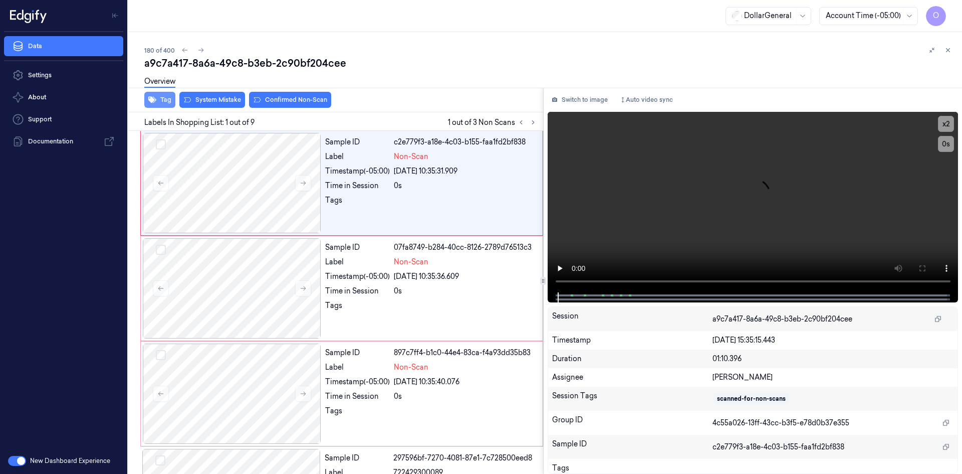
click at [168, 98] on button "Tag" at bounding box center [159, 100] width 31 height 16
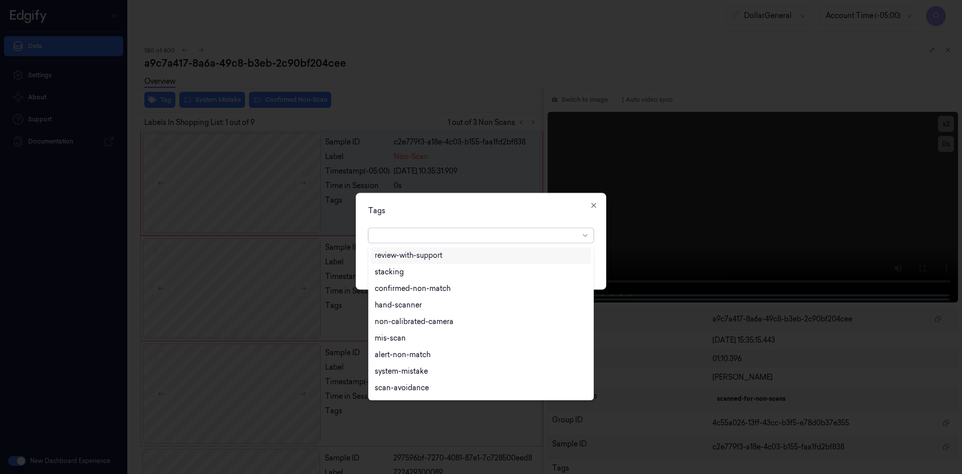
click at [474, 242] on div at bounding box center [481, 235] width 226 height 15
click at [460, 307] on div "flooid bug" at bounding box center [481, 306] width 212 height 11
click at [494, 216] on div "Tags option flooid bug , selected. 22 results available. Use Up and Down to cho…" at bounding box center [481, 240] width 251 height 97
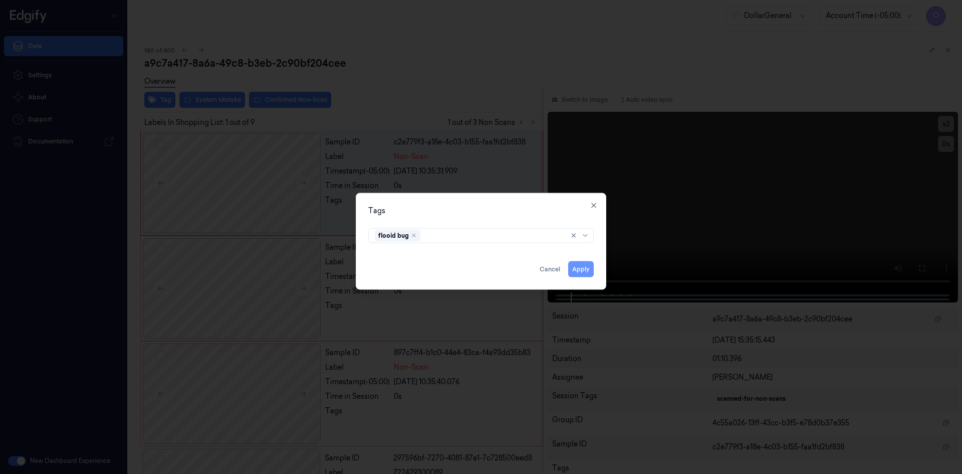
click at [586, 269] on button "Apply" at bounding box center [581, 269] width 26 height 16
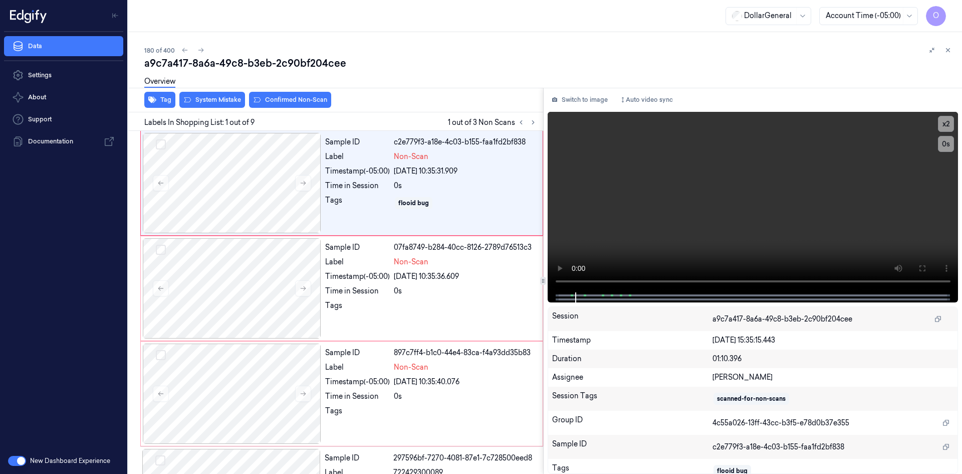
click at [192, 95] on div "Overview" at bounding box center [549, 83] width 810 height 26
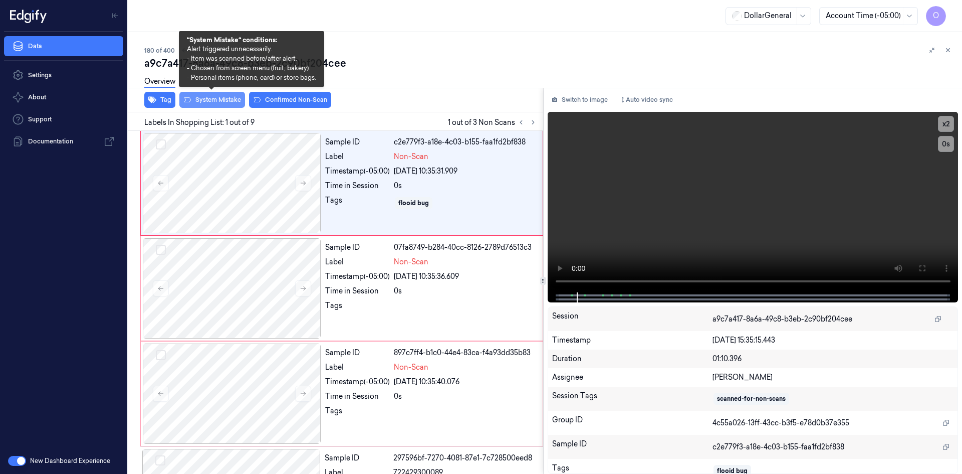
click at [198, 98] on button "System Mistake" at bounding box center [212, 100] width 66 height 16
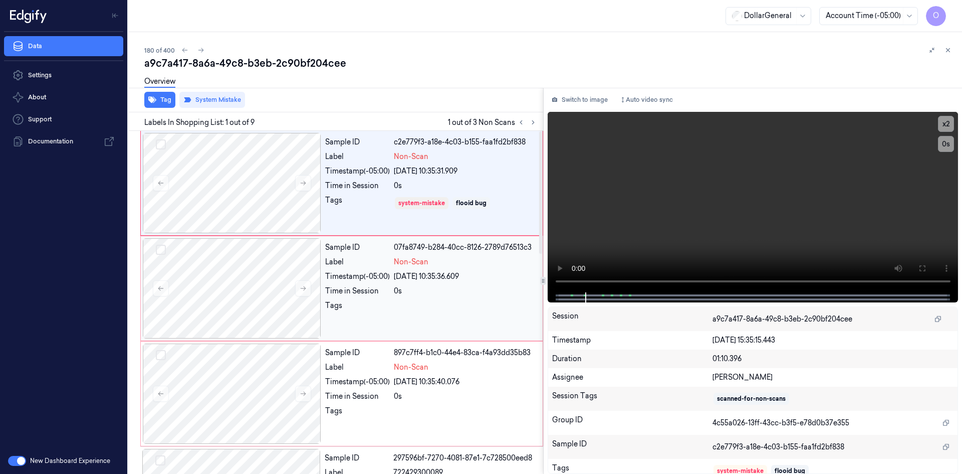
click at [457, 259] on div "Non-Scan" at bounding box center [465, 262] width 143 height 11
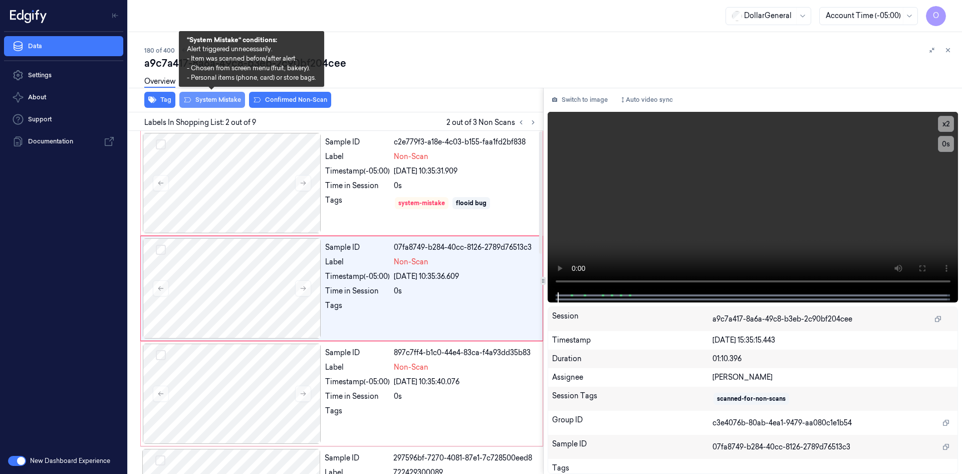
click at [200, 105] on button "System Mistake" at bounding box center [212, 100] width 66 height 16
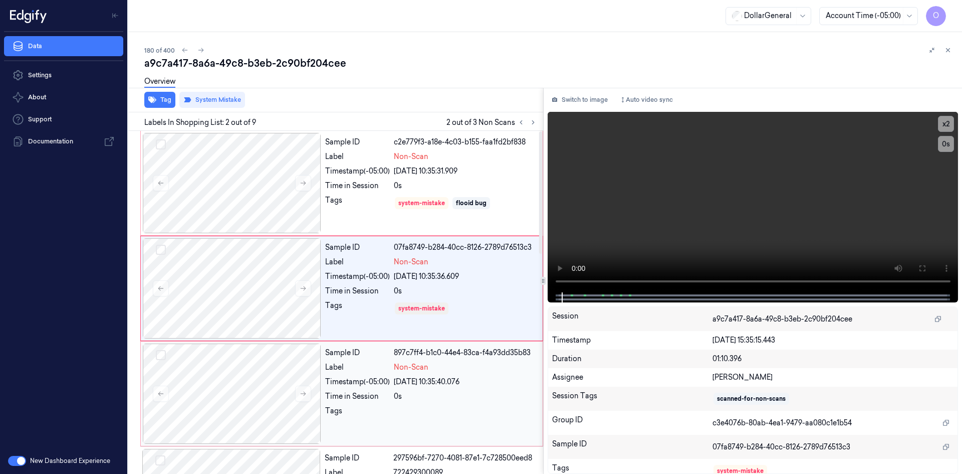
click at [344, 381] on div "Timestamp (-05:00)" at bounding box center [357, 381] width 65 height 11
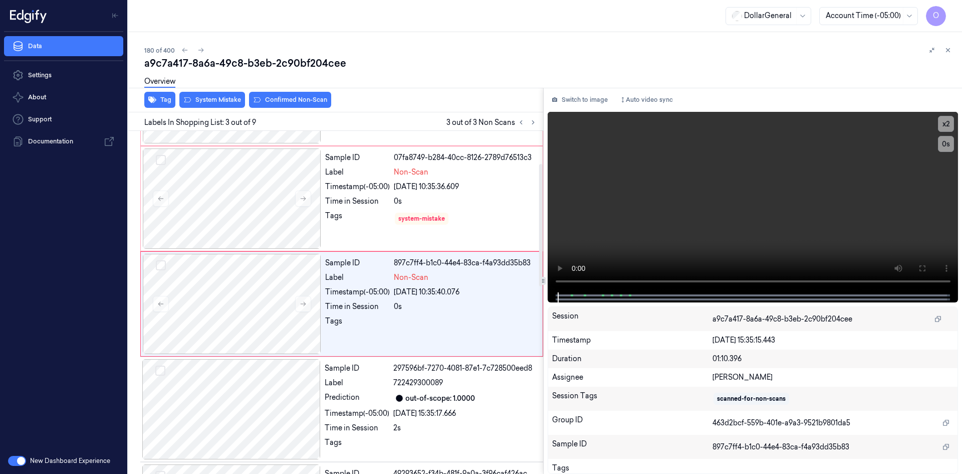
scroll to position [91, 0]
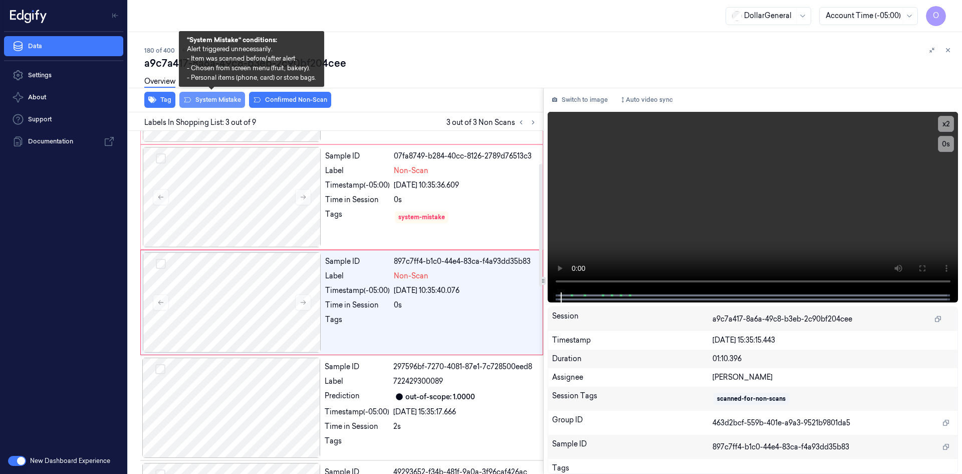
click at [204, 101] on button "System Mistake" at bounding box center [212, 100] width 66 height 16
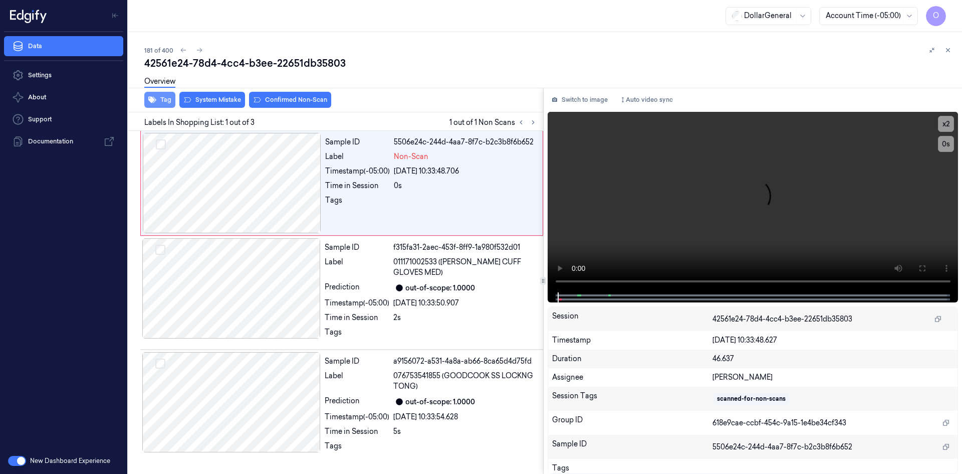
click at [162, 103] on button "Tag" at bounding box center [159, 100] width 31 height 16
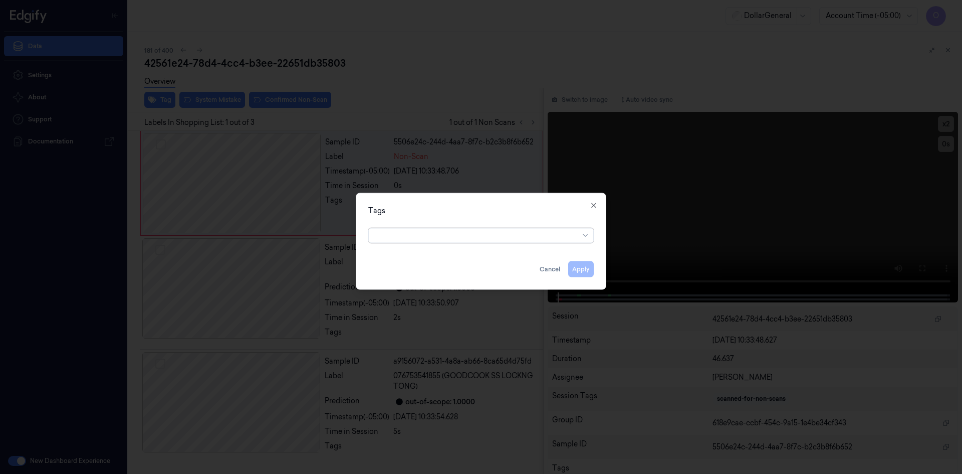
click at [448, 244] on div "option , selected. Select is focused ,type to refine list, press Down to open t…" at bounding box center [481, 234] width 242 height 21
click at [450, 241] on div at bounding box center [477, 235] width 204 height 14
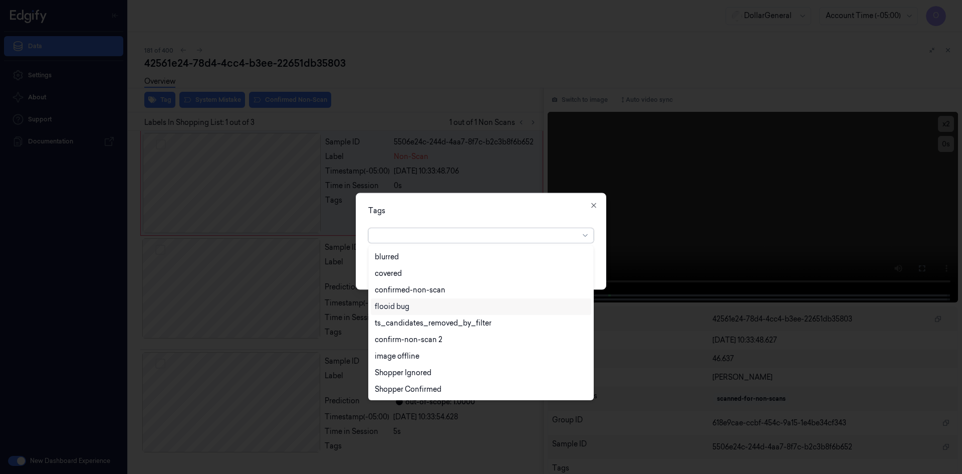
click at [456, 306] on div "flooid bug" at bounding box center [481, 306] width 212 height 11
click at [543, 217] on div "Tags option flooid bug , selected. 22 results available. Use Up and Down to cho…" at bounding box center [481, 240] width 251 height 97
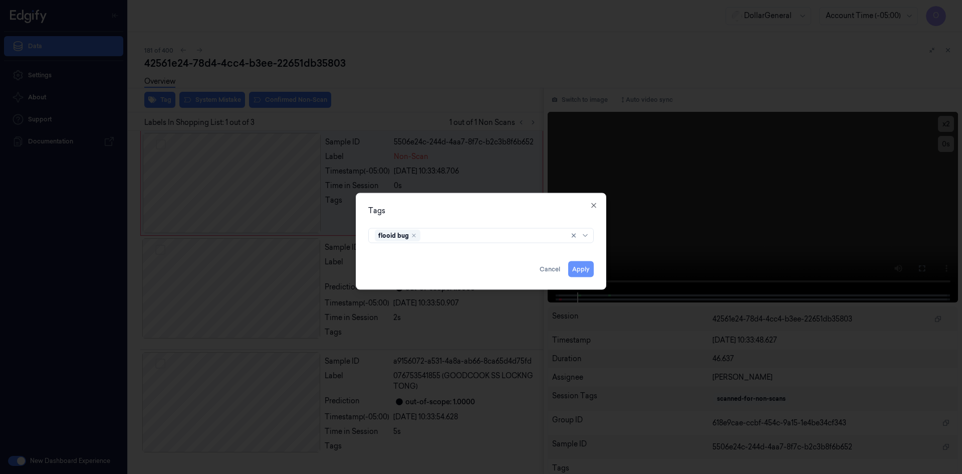
click at [590, 269] on button "Apply" at bounding box center [581, 269] width 26 height 16
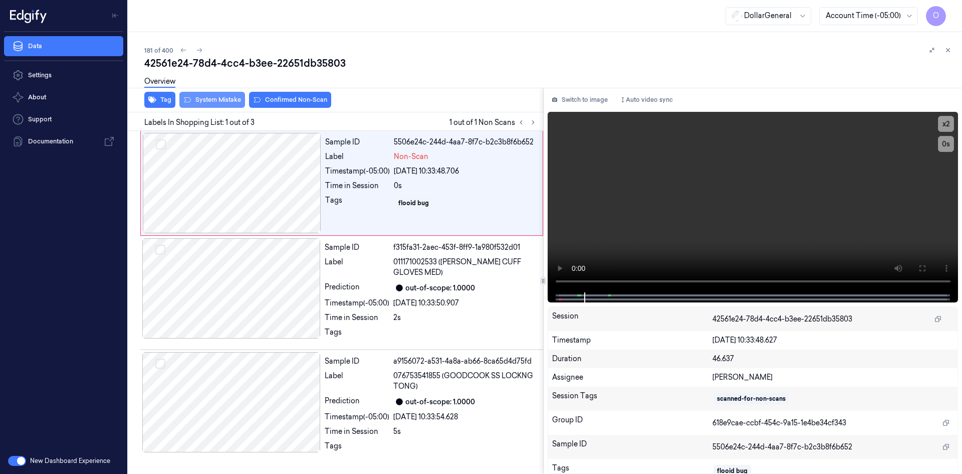
click at [230, 102] on button "System Mistake" at bounding box center [212, 100] width 66 height 16
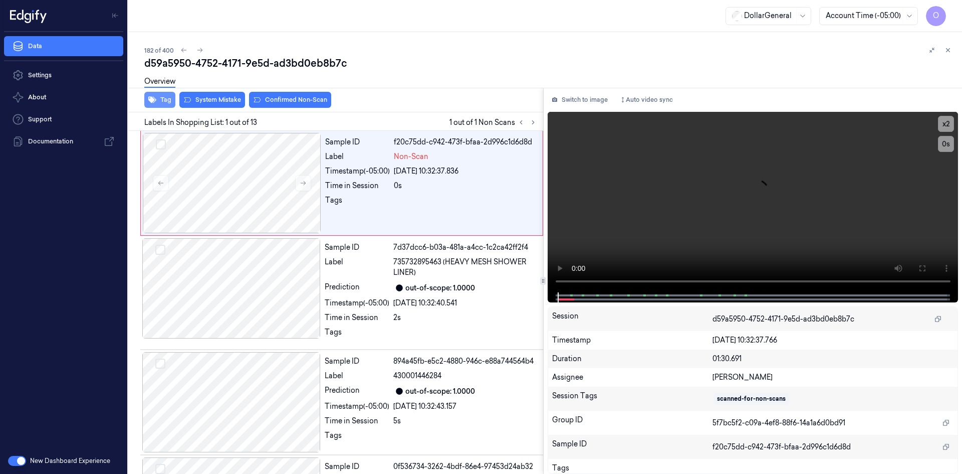
click at [158, 102] on button "Tag" at bounding box center [159, 100] width 31 height 16
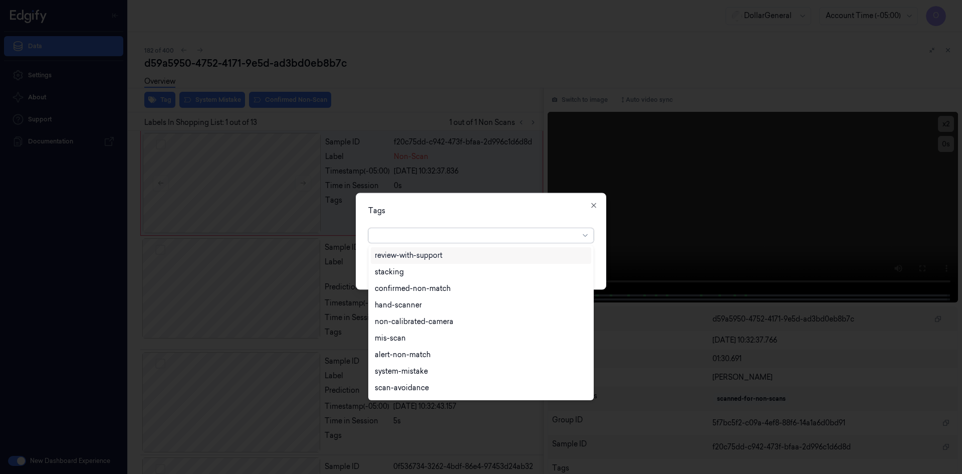
click at [466, 231] on div at bounding box center [477, 235] width 204 height 11
click at [398, 307] on div "flooid bug" at bounding box center [392, 306] width 35 height 11
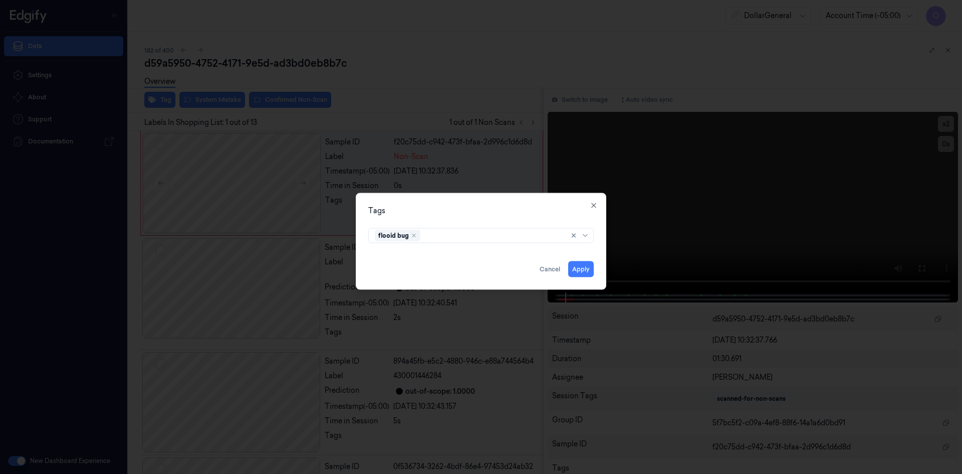
click at [568, 204] on div "Tags flooid bug Apply Cancel Close" at bounding box center [481, 240] width 251 height 97
click at [588, 269] on button "Apply" at bounding box center [581, 269] width 26 height 16
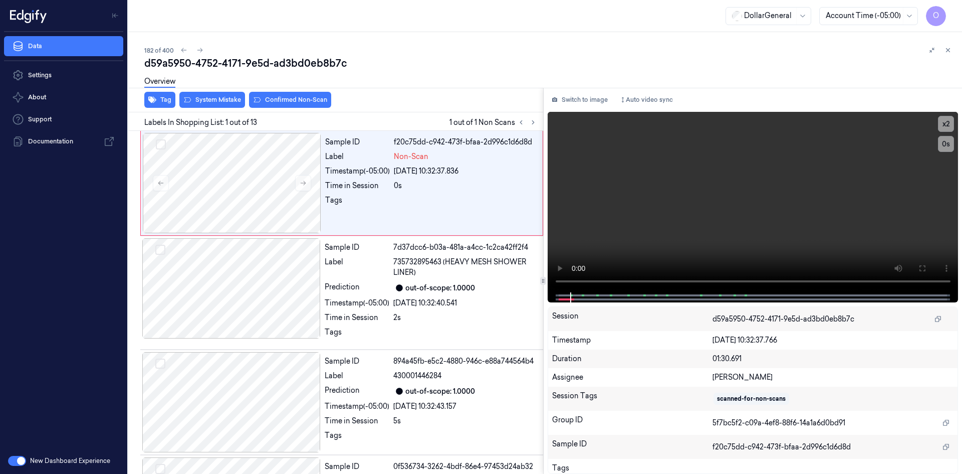
click at [208, 94] on div "Overview" at bounding box center [549, 83] width 810 height 26
click at [213, 99] on button "System Mistake" at bounding box center [212, 100] width 66 height 16
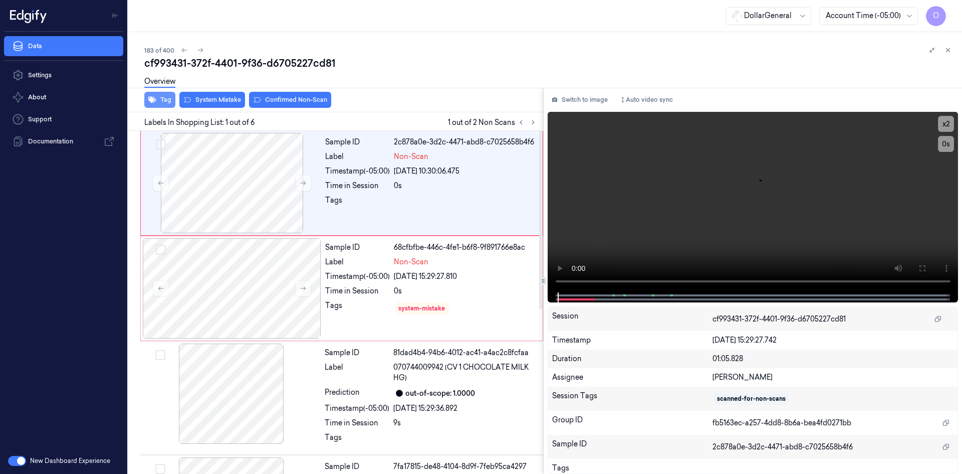
click at [164, 101] on button "Tag" at bounding box center [159, 100] width 31 height 16
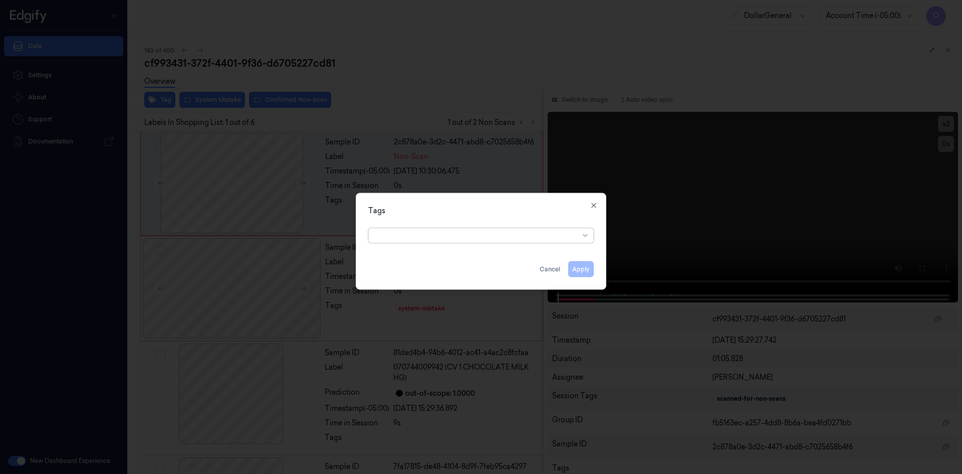
click at [468, 233] on div at bounding box center [477, 235] width 204 height 11
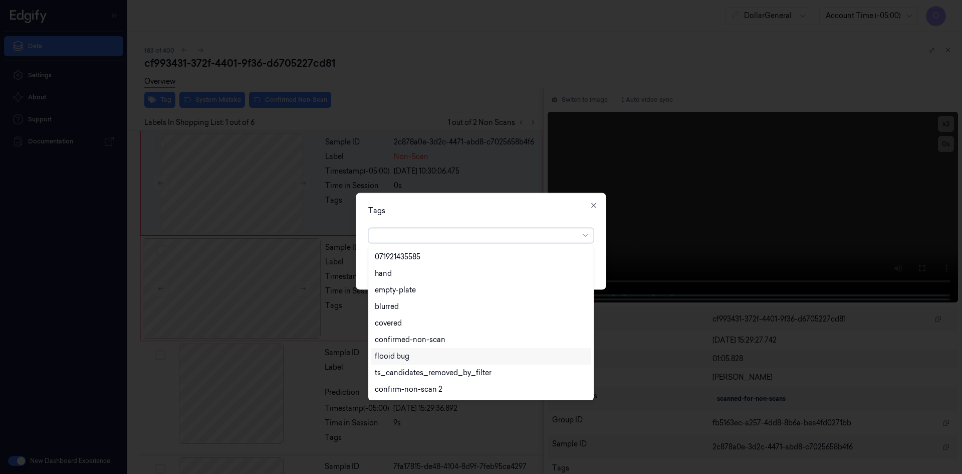
scroll to position [230, 0]
click at [418, 304] on div "flooid bug" at bounding box center [481, 306] width 212 height 11
click at [466, 217] on div "Tags option flooid bug , selected. 22 results available. Use Up and Down to cho…" at bounding box center [481, 240] width 251 height 97
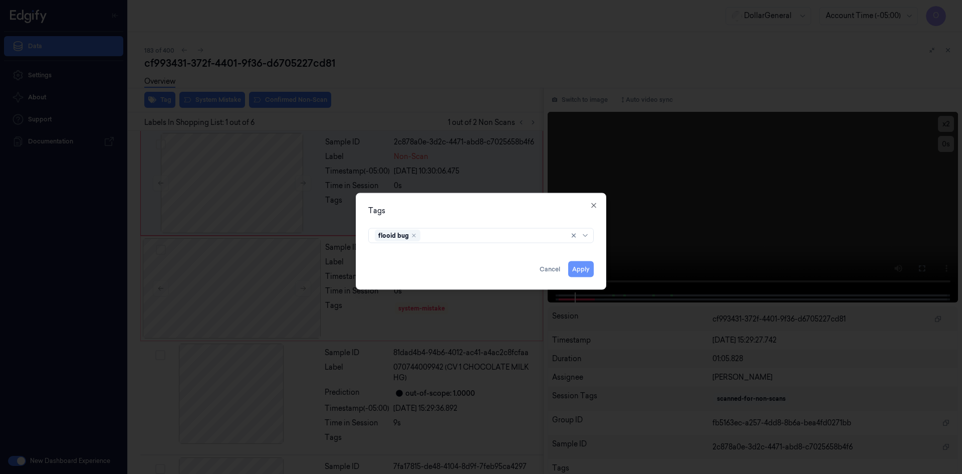
click at [586, 266] on button "Apply" at bounding box center [581, 269] width 26 height 16
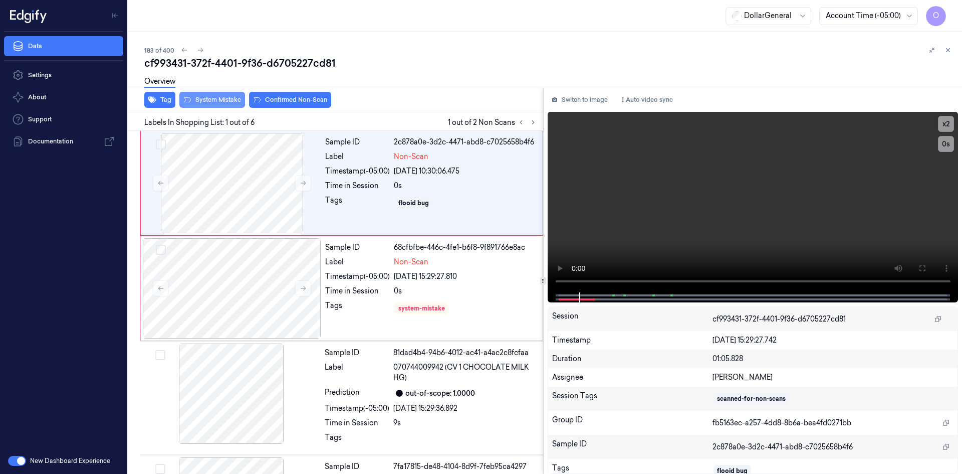
click at [204, 98] on button "System Mistake" at bounding box center [212, 100] width 66 height 16
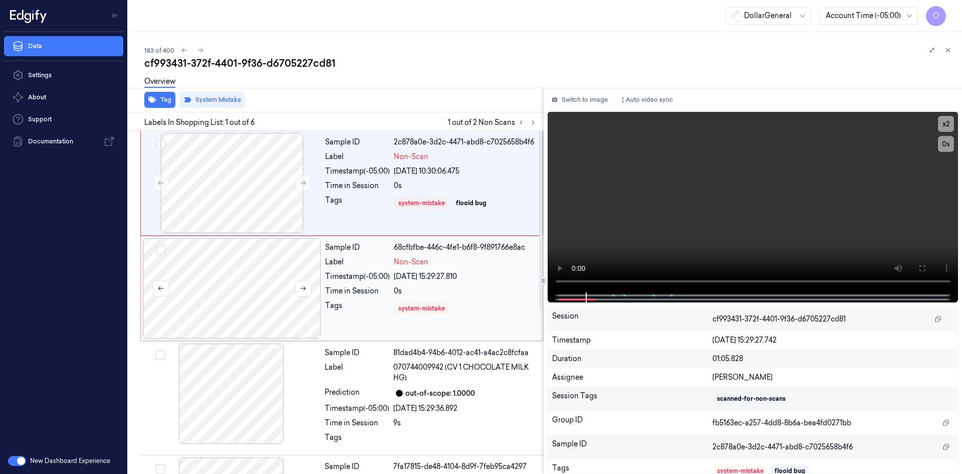
click at [288, 245] on div at bounding box center [232, 288] width 178 height 100
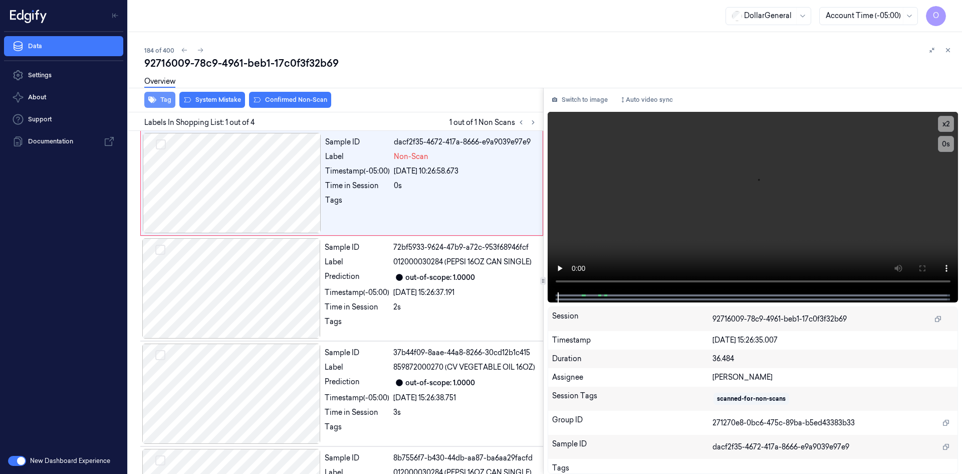
click at [155, 103] on icon "button" at bounding box center [152, 100] width 8 height 8
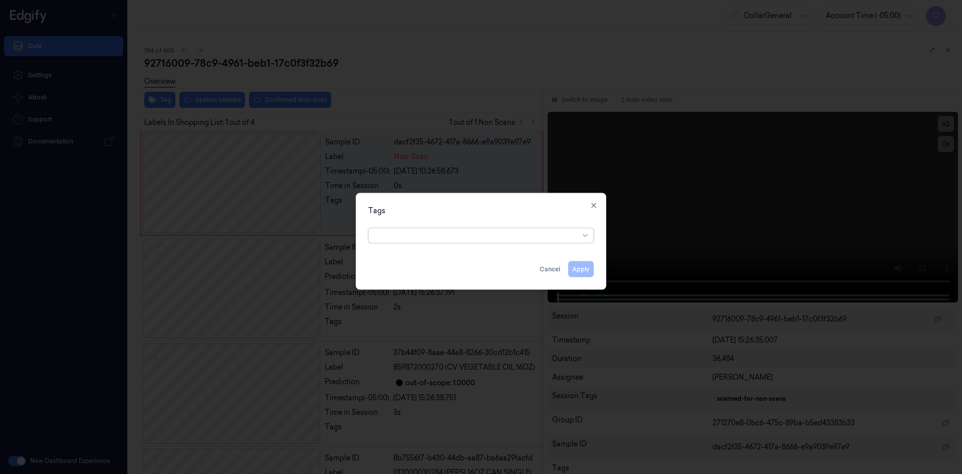
click at [440, 239] on div at bounding box center [477, 235] width 204 height 11
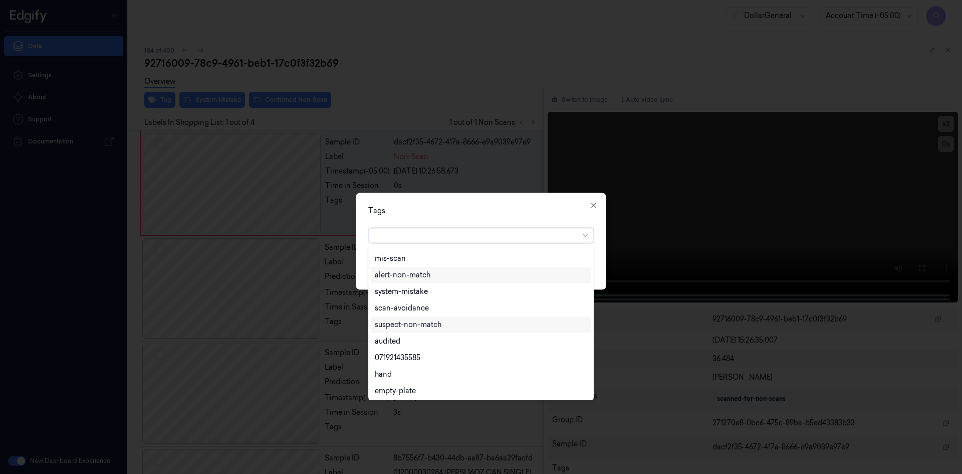
scroll to position [180, 0]
click at [429, 356] on div "flooid bug" at bounding box center [481, 356] width 212 height 11
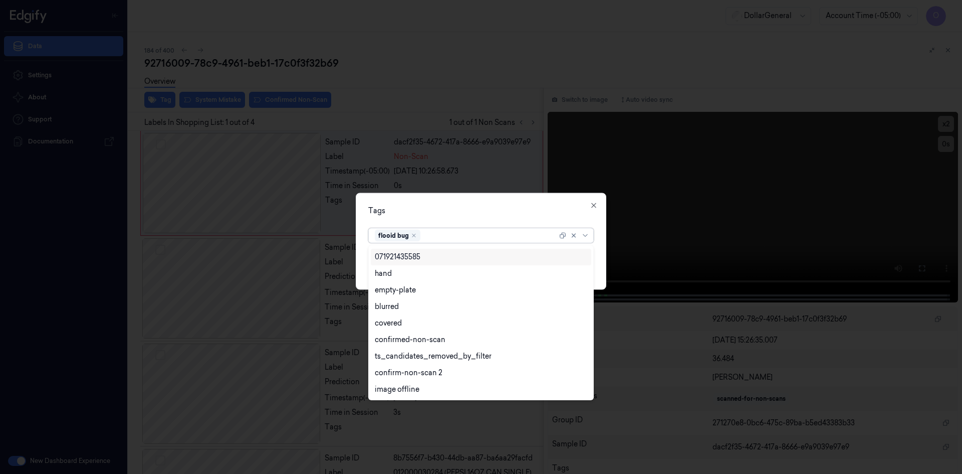
click at [473, 211] on div "Tags" at bounding box center [481, 210] width 226 height 11
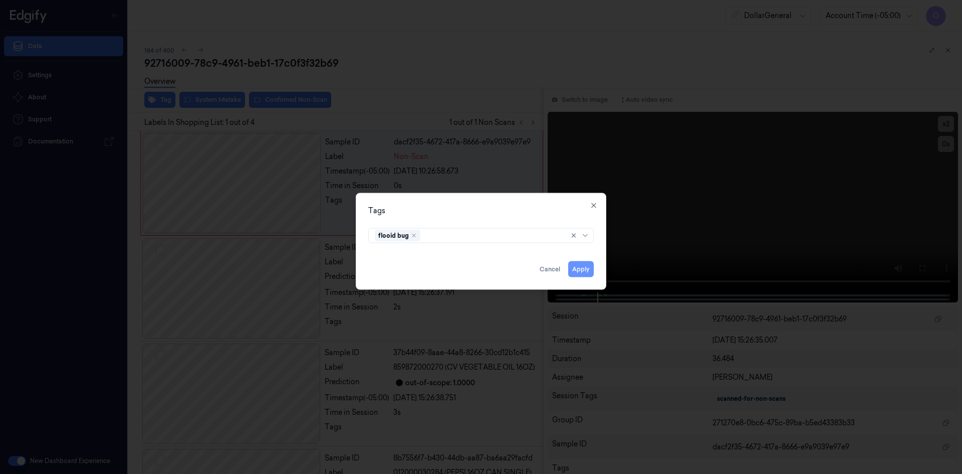
click at [580, 266] on button "Apply" at bounding box center [581, 269] width 26 height 16
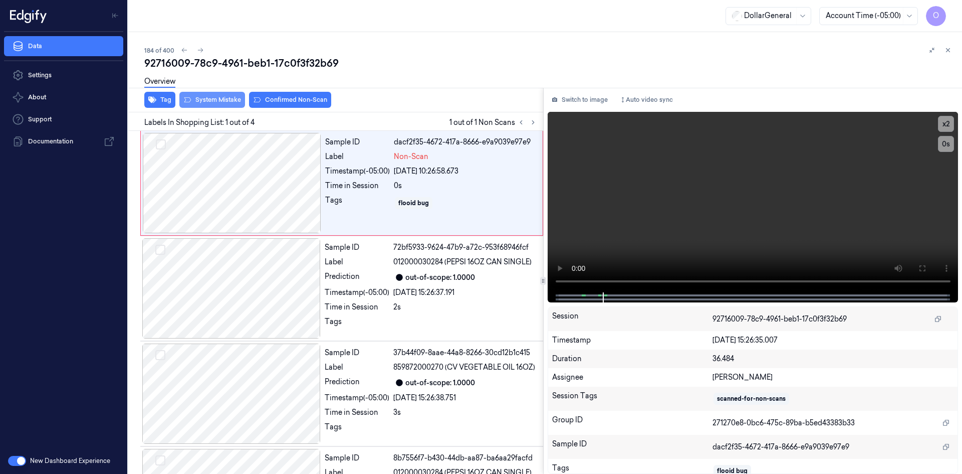
click at [226, 97] on button "System Mistake" at bounding box center [212, 100] width 66 height 16
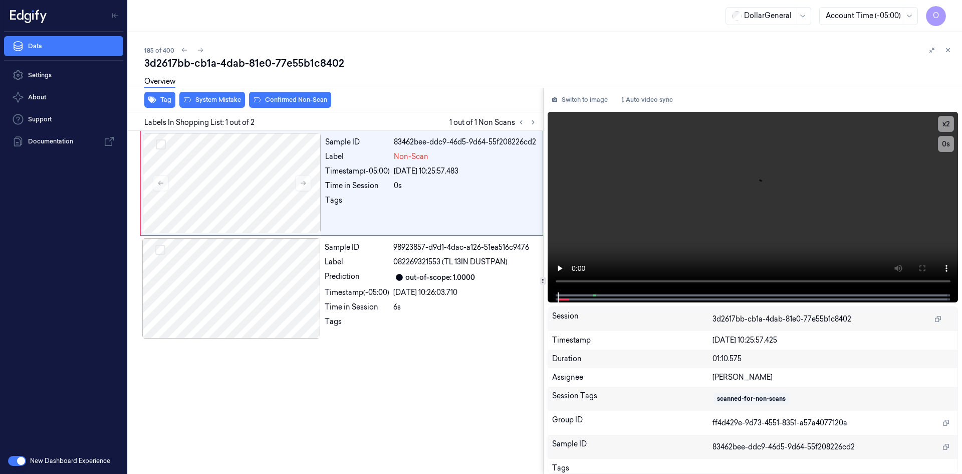
click at [169, 95] on div "Overview" at bounding box center [159, 83] width 31 height 26
click at [160, 93] on div "Overview" at bounding box center [159, 83] width 31 height 26
click at [165, 101] on button "Tag" at bounding box center [159, 100] width 31 height 16
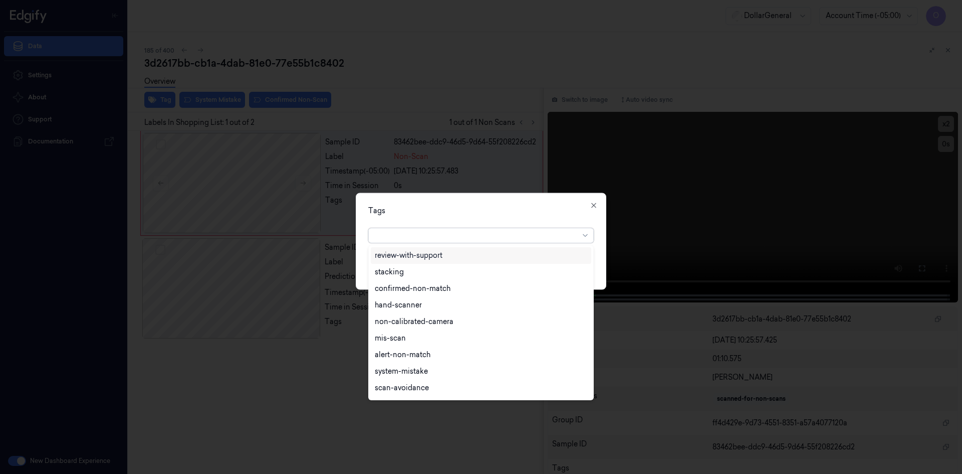
click at [406, 237] on div at bounding box center [477, 235] width 204 height 11
click at [429, 311] on div "flooid bug" at bounding box center [481, 306] width 212 height 11
click at [479, 214] on div "Tags" at bounding box center [481, 210] width 226 height 11
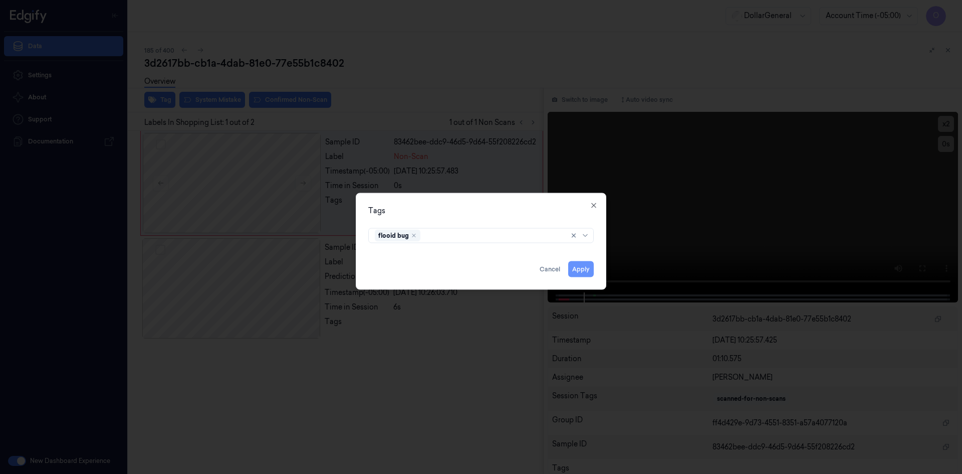
click at [584, 263] on button "Apply" at bounding box center [581, 269] width 26 height 16
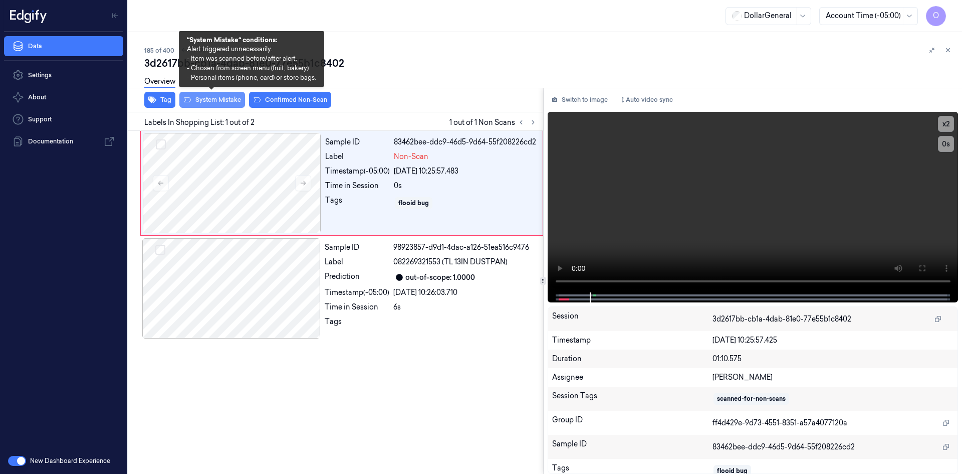
click at [219, 98] on button "System Mistake" at bounding box center [212, 100] width 66 height 16
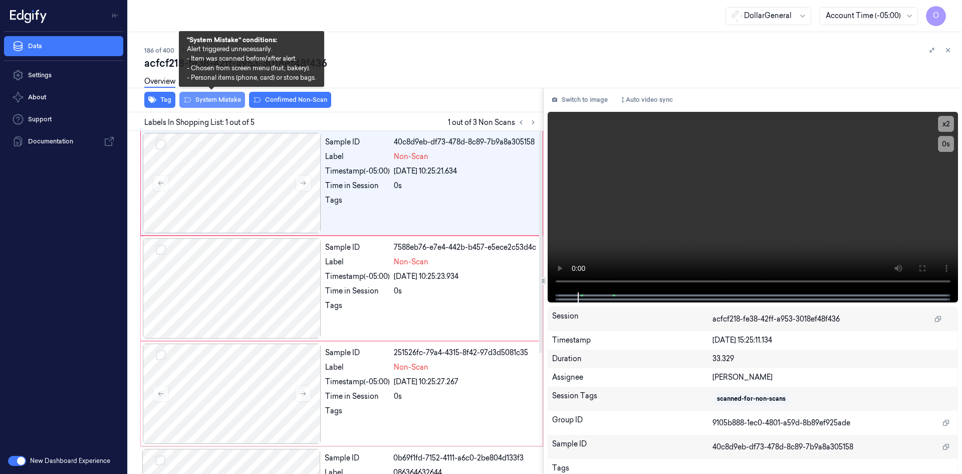
click at [228, 96] on button "System Mistake" at bounding box center [212, 100] width 66 height 16
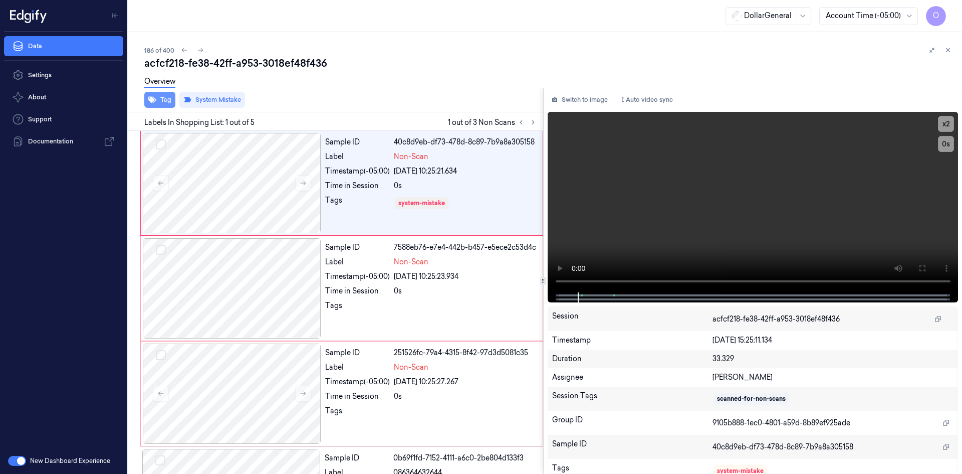
click at [168, 97] on button "Tag" at bounding box center [159, 100] width 31 height 16
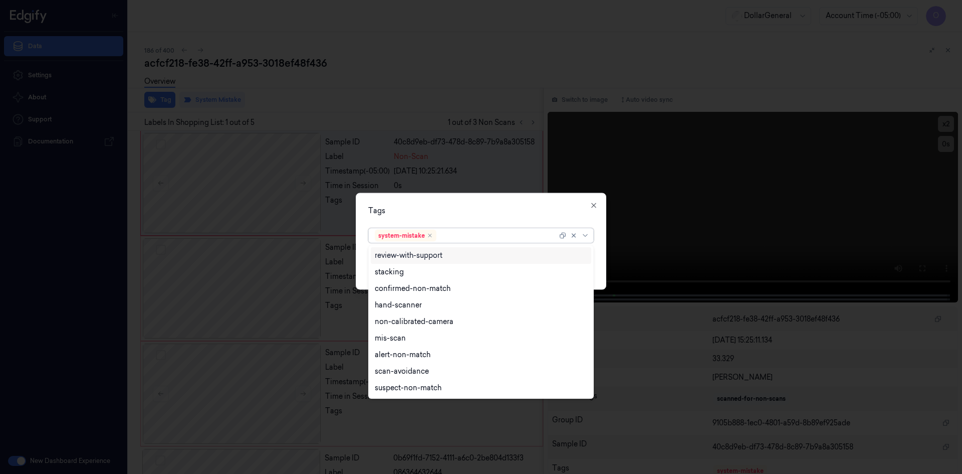
click at [517, 238] on div at bounding box center [497, 235] width 119 height 11
click at [396, 311] on div "flooid bug" at bounding box center [392, 306] width 35 height 11
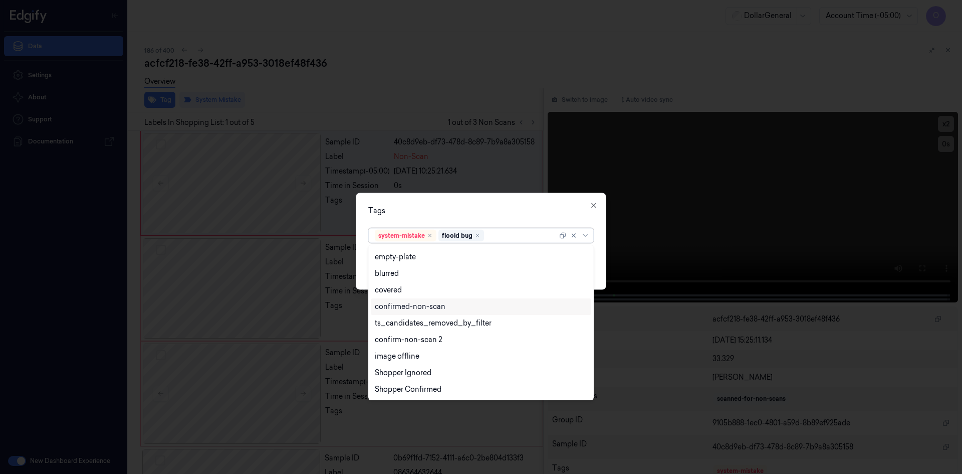
scroll to position [197, 0]
click at [548, 208] on div "Tags" at bounding box center [481, 210] width 226 height 11
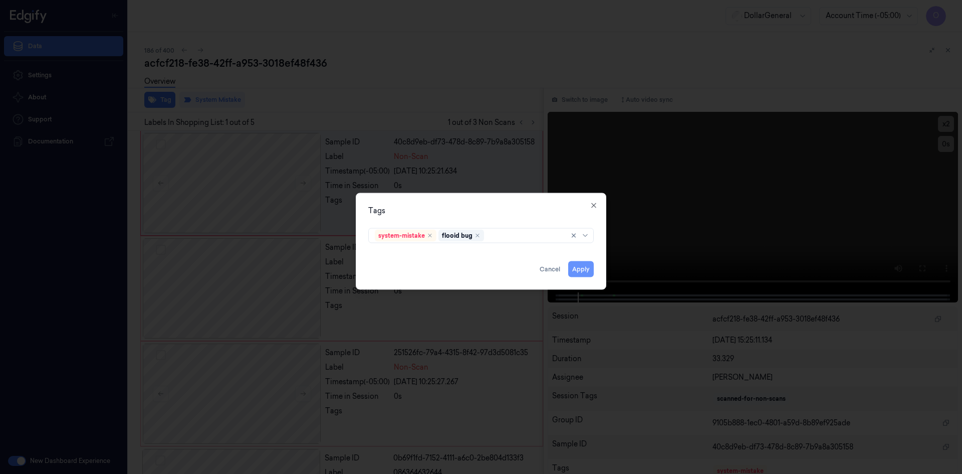
click at [580, 269] on button "Apply" at bounding box center [581, 269] width 26 height 16
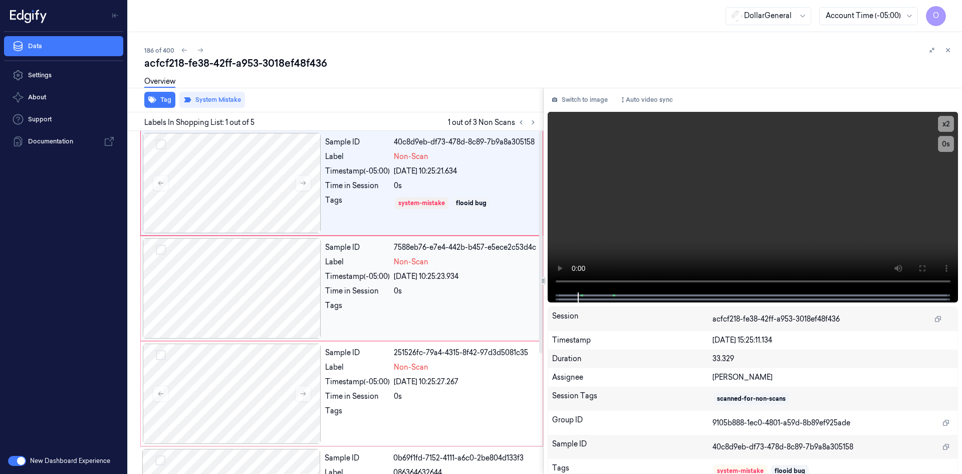
click at [414, 278] on div "Sample ID 7588eb76-e7e4-442b-b457-e5ece2c53d4c Label Non-Scan Timestamp (-05:00…" at bounding box center [430, 288] width 219 height 100
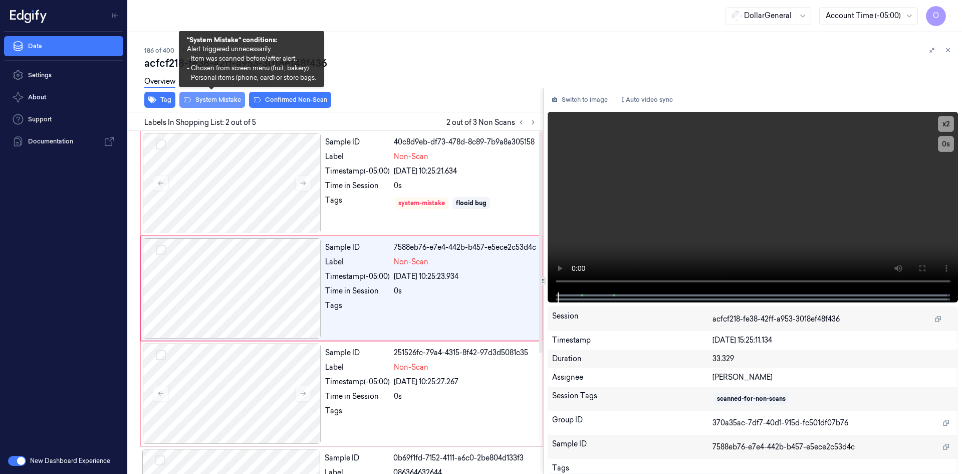
click at [223, 99] on button "System Mistake" at bounding box center [212, 100] width 66 height 16
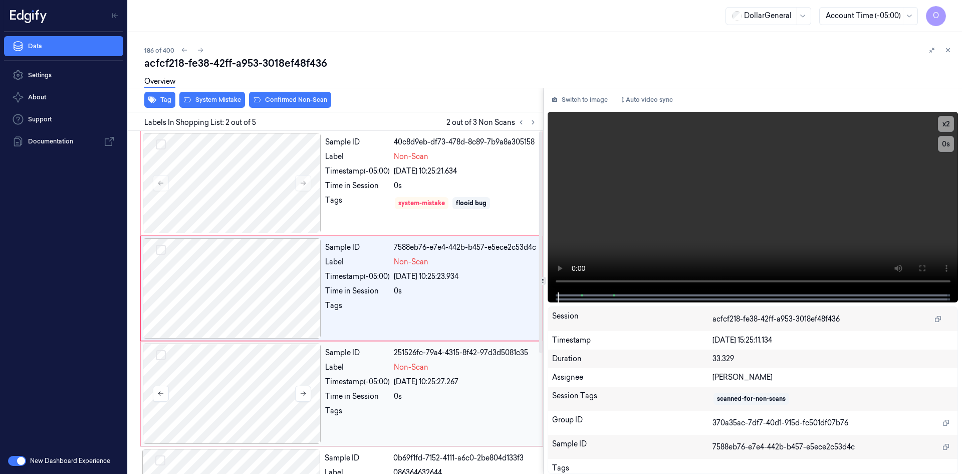
click at [267, 357] on div at bounding box center [232, 393] width 178 height 100
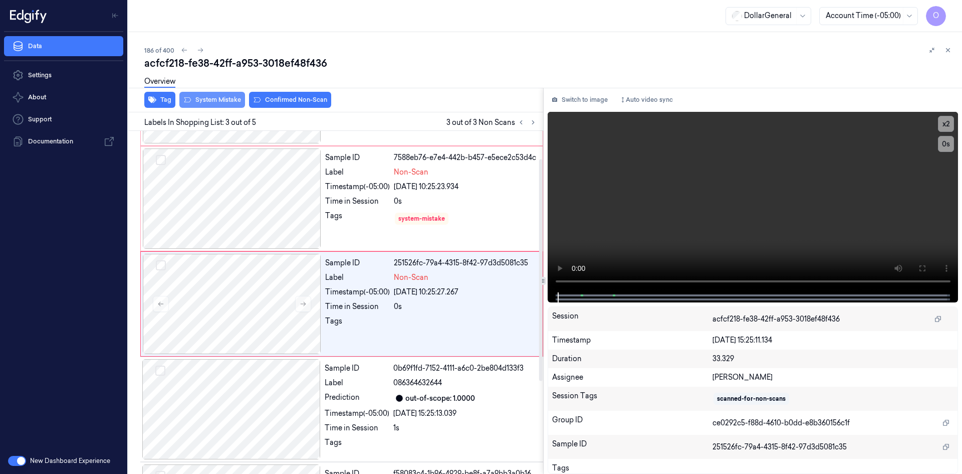
scroll to position [91, 0]
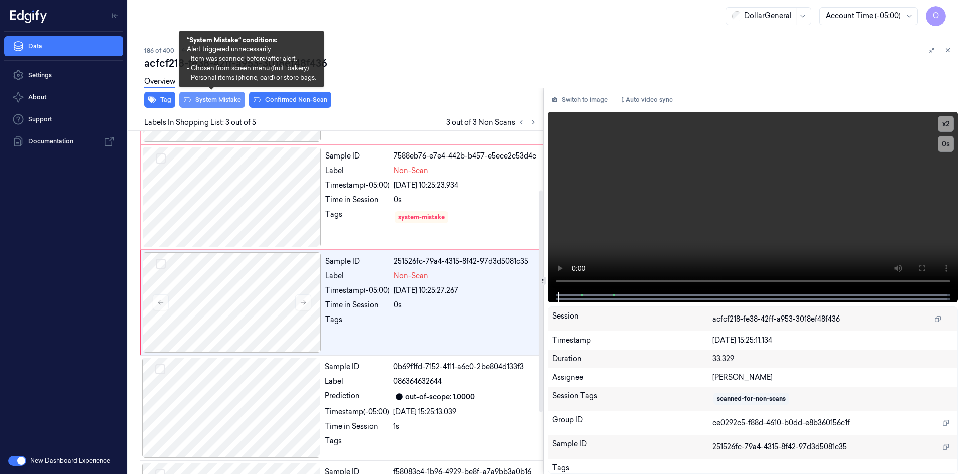
click at [222, 99] on button "System Mistake" at bounding box center [212, 100] width 66 height 16
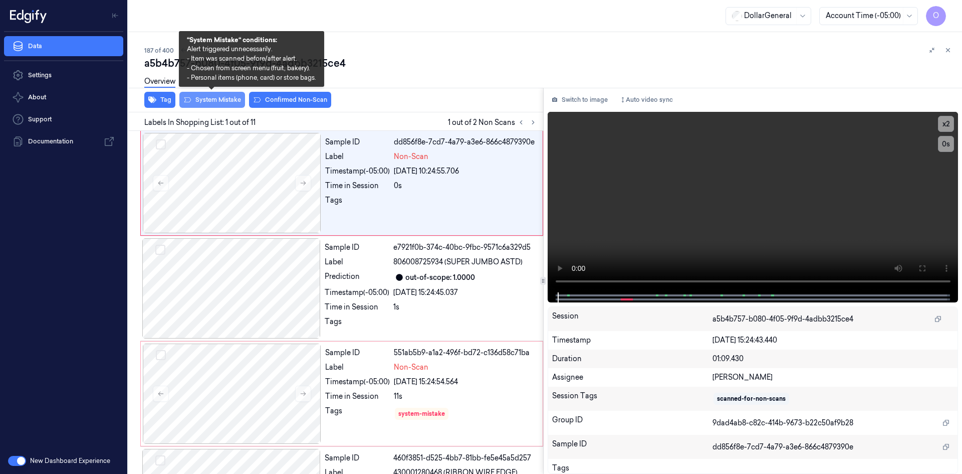
click at [226, 100] on button "System Mistake" at bounding box center [212, 100] width 66 height 16
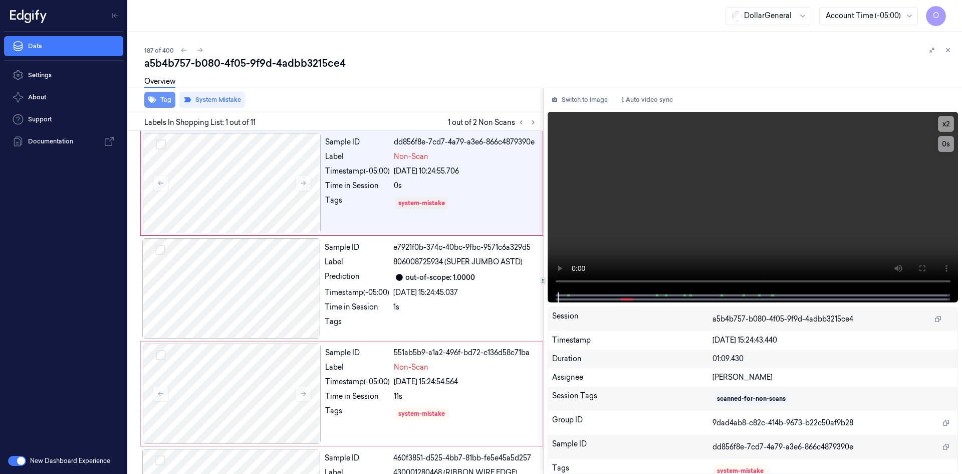
click at [148, 103] on icon "button" at bounding box center [152, 100] width 8 height 8
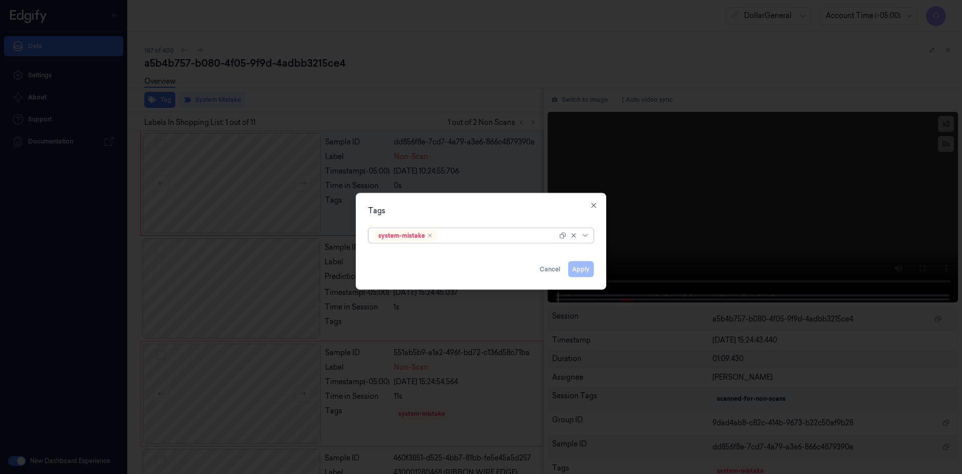
click at [482, 236] on div at bounding box center [497, 235] width 119 height 11
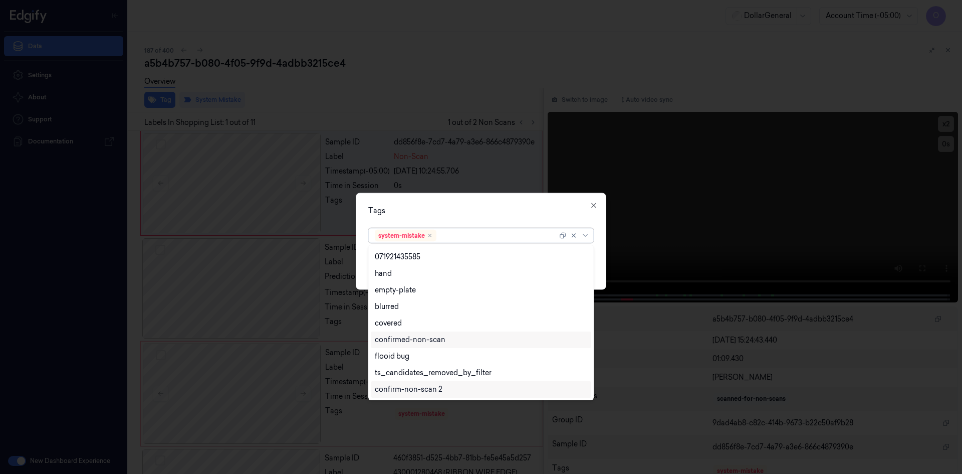
scroll to position [213, 0]
click at [407, 302] on div "flooid bug" at bounding box center [392, 306] width 35 height 11
click at [523, 206] on div "Tags" at bounding box center [481, 210] width 226 height 11
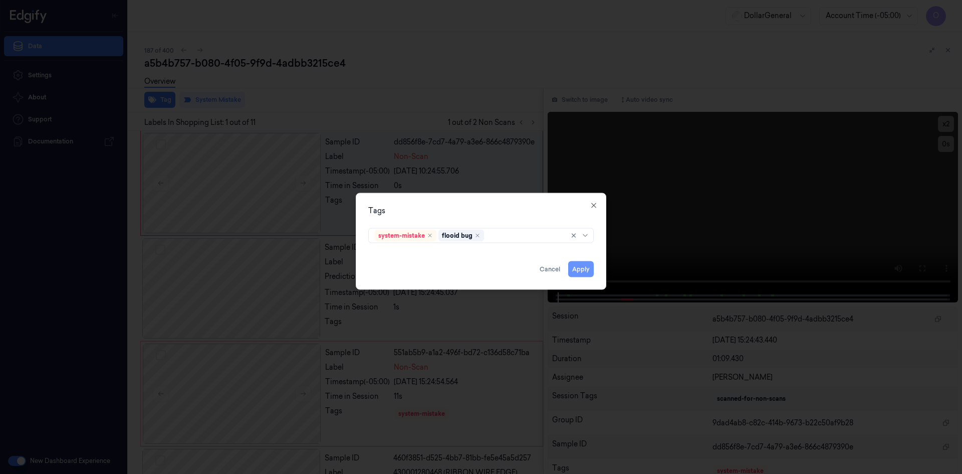
click at [584, 265] on button "Apply" at bounding box center [581, 269] width 26 height 16
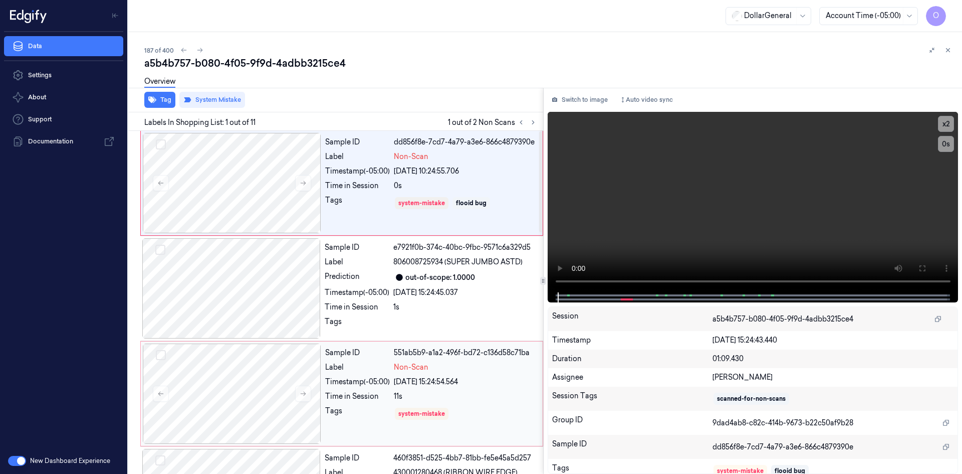
click at [385, 364] on div "Label" at bounding box center [357, 367] width 65 height 11
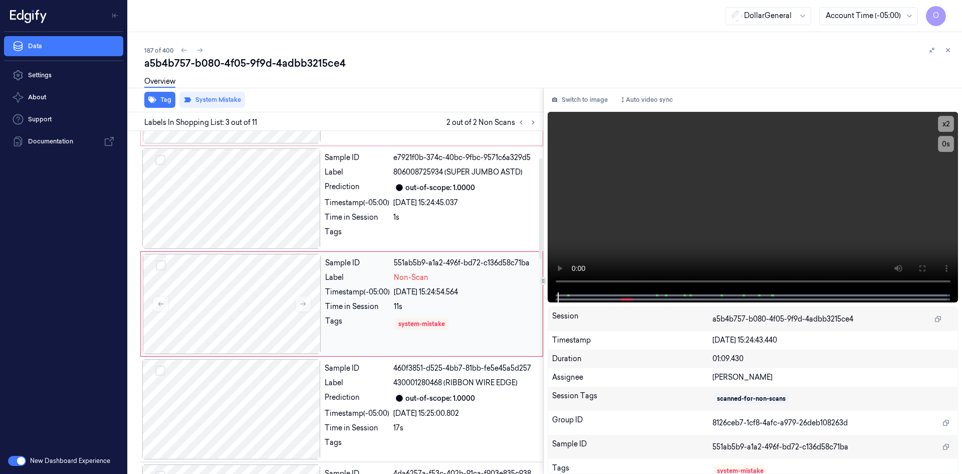
scroll to position [91, 0]
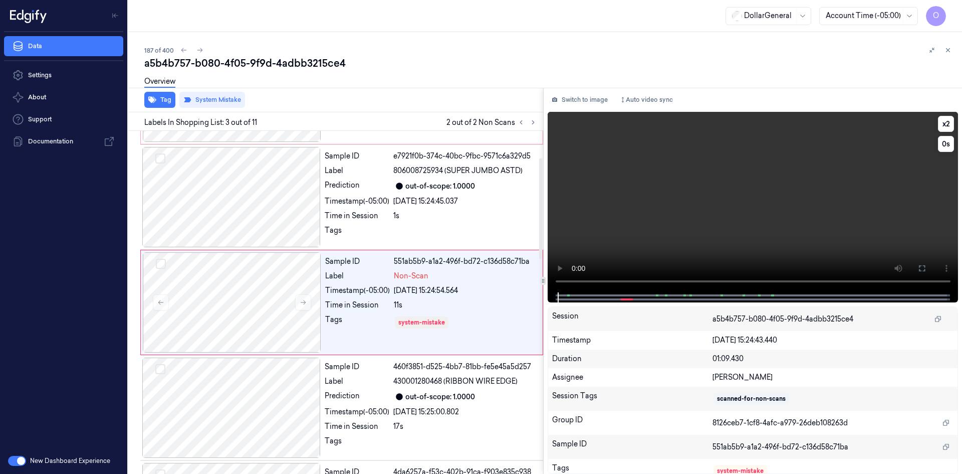
click at [646, 149] on video at bounding box center [753, 202] width 411 height 180
click at [381, 222] on div "Sample ID e7921f0b-374c-40bc-9fbc-9571c6a329d5 Label 806008725934 (SUPER JUMBO …" at bounding box center [431, 197] width 221 height 100
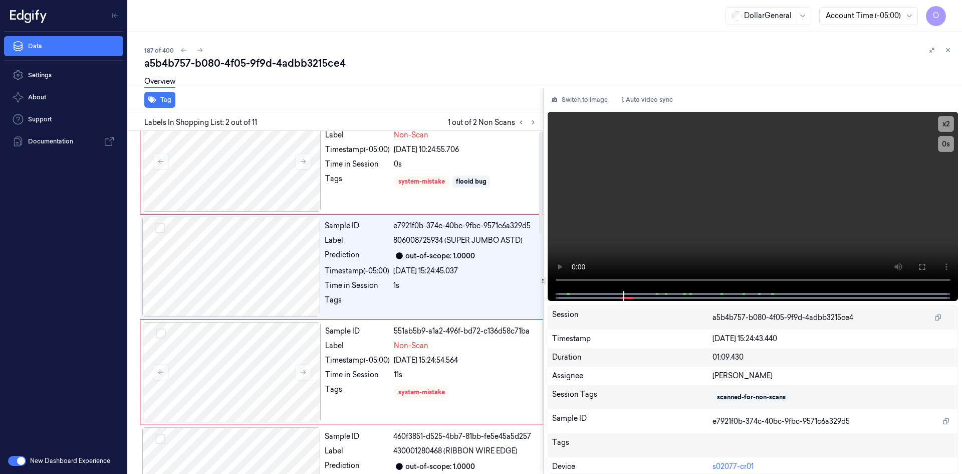
scroll to position [0, 0]
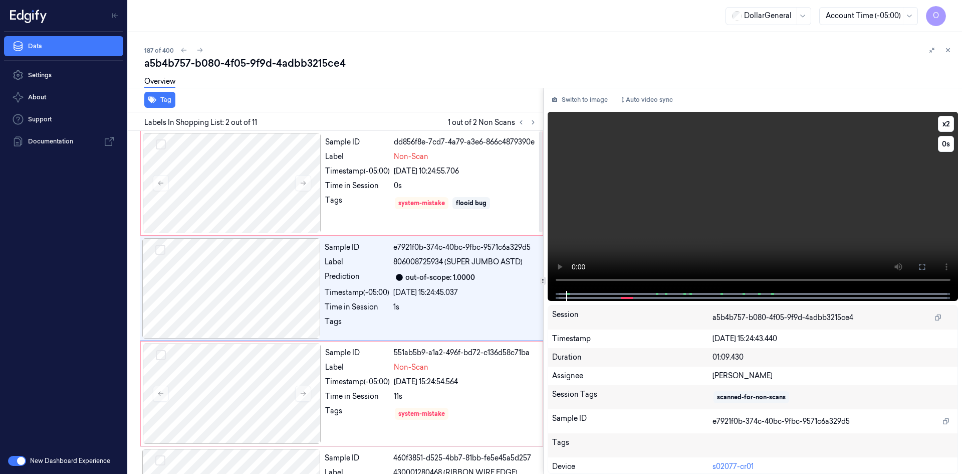
click at [691, 229] on video at bounding box center [753, 201] width 411 height 179
click at [465, 368] on div "Non-Scan" at bounding box center [465, 367] width 143 height 11
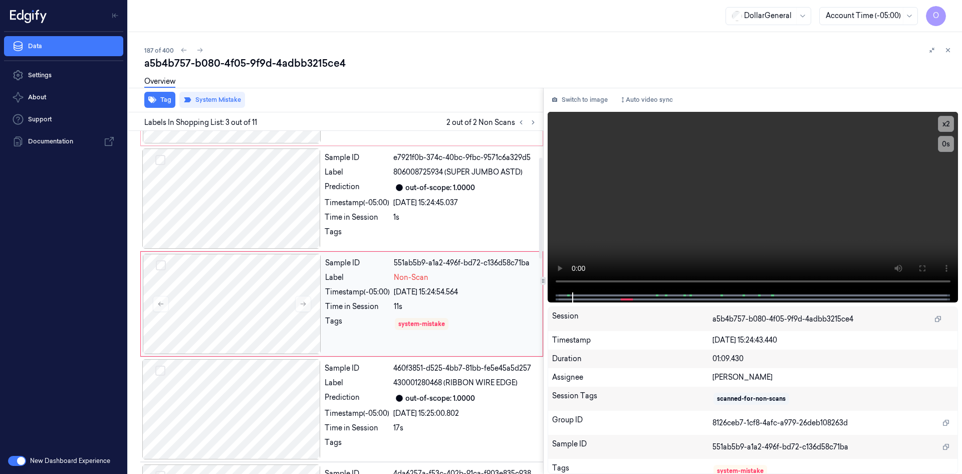
scroll to position [91, 0]
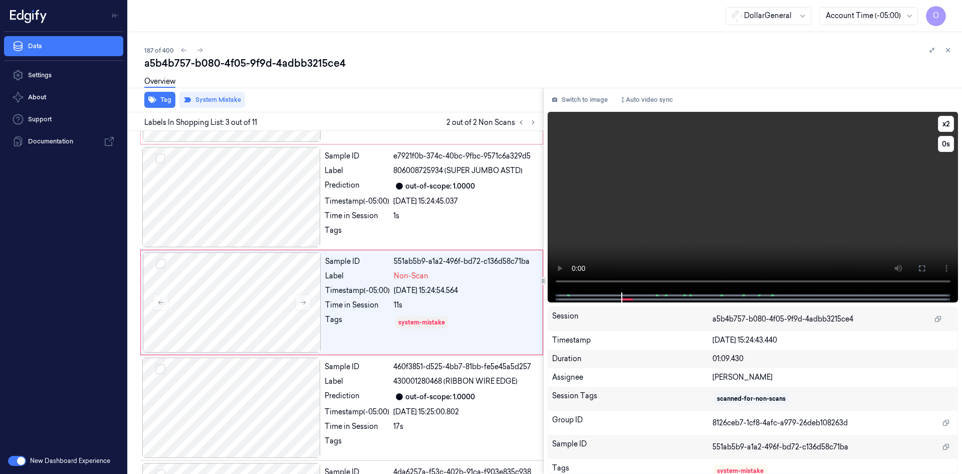
drag, startPoint x: 700, startPoint y: 226, endPoint x: 628, endPoint y: 230, distance: 71.7
click at [699, 227] on video at bounding box center [753, 202] width 411 height 180
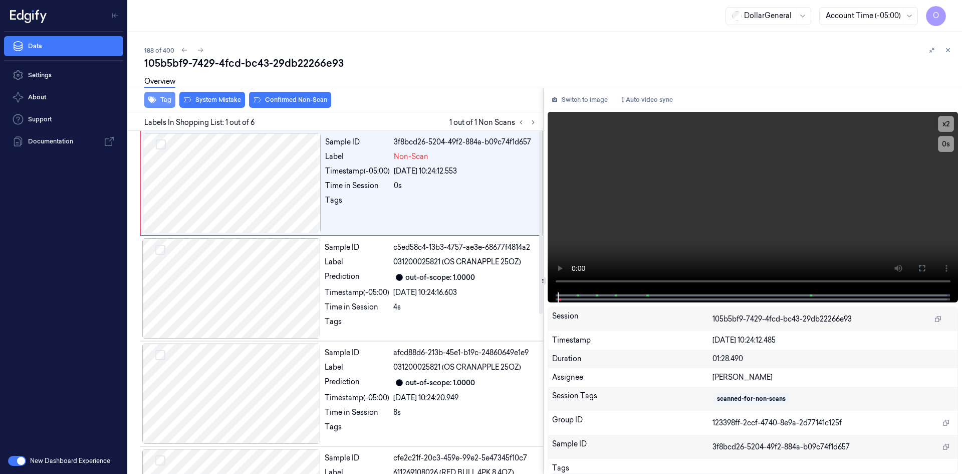
click at [167, 100] on button "Tag" at bounding box center [159, 100] width 31 height 16
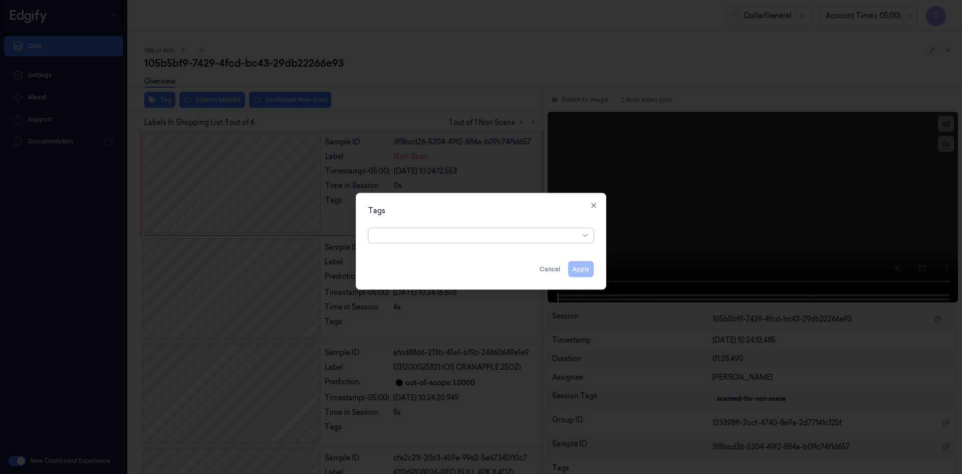
click at [473, 243] on div "option , selected. Select is focused ,type to refine list, press Down to open t…" at bounding box center [481, 234] width 242 height 21
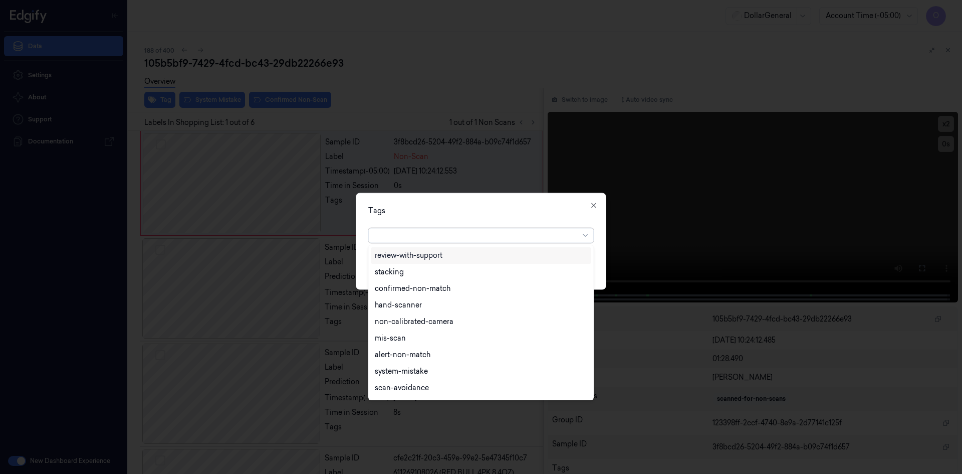
click at [470, 241] on div at bounding box center [477, 235] width 204 height 14
click at [405, 350] on div "flooid bug" at bounding box center [481, 356] width 221 height 17
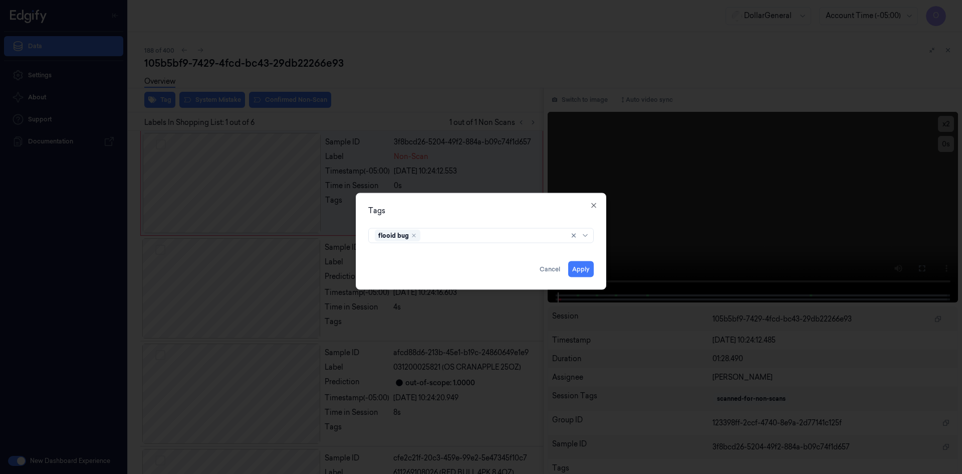
click at [529, 197] on div "Tags flooid bug Apply Cancel Close" at bounding box center [481, 240] width 251 height 97
click at [581, 270] on button "Apply" at bounding box center [581, 269] width 26 height 16
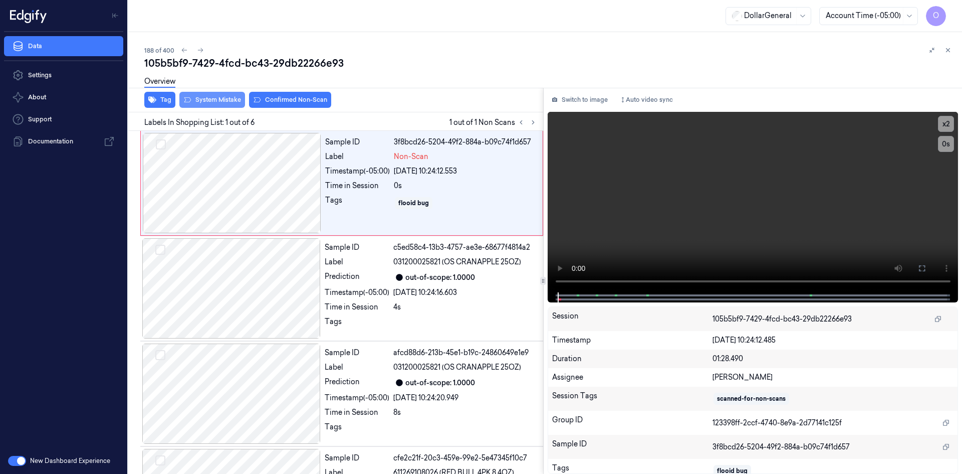
click at [233, 99] on button "System Mistake" at bounding box center [212, 100] width 66 height 16
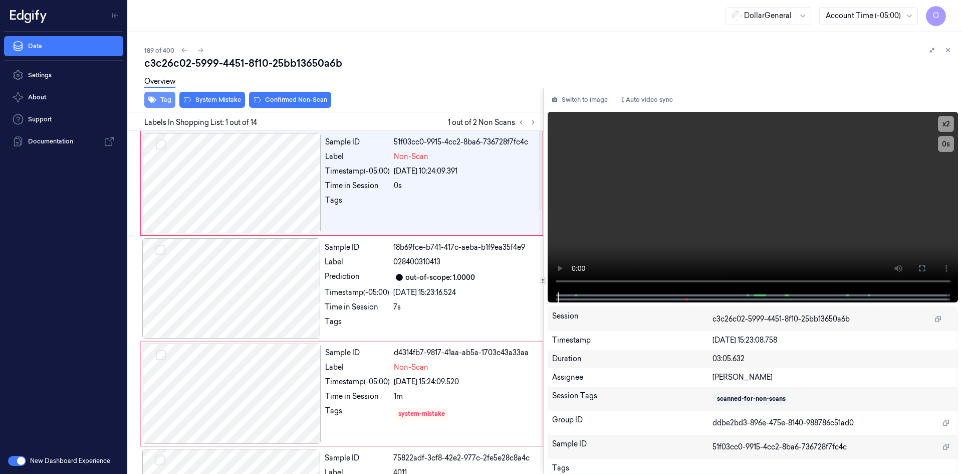
click at [165, 97] on button "Tag" at bounding box center [159, 100] width 31 height 16
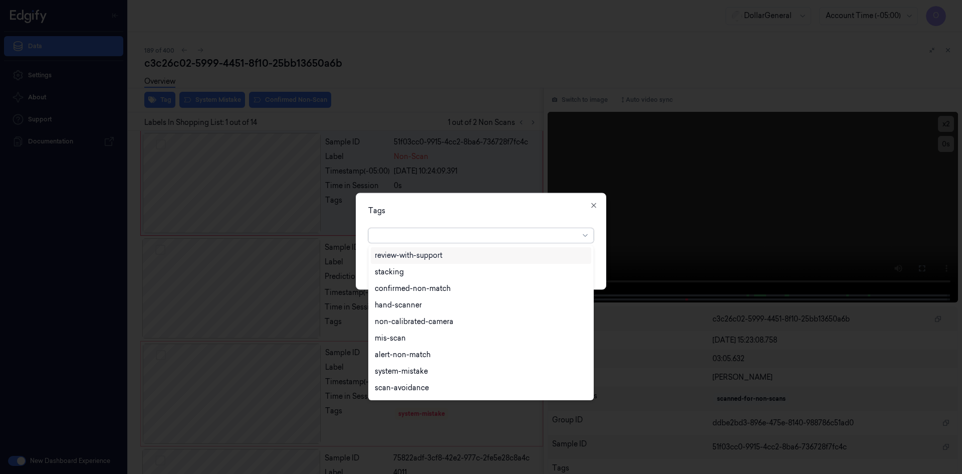
click at [506, 240] on div at bounding box center [477, 235] width 204 height 11
click at [429, 360] on div "flooid bug" at bounding box center [481, 356] width 212 height 11
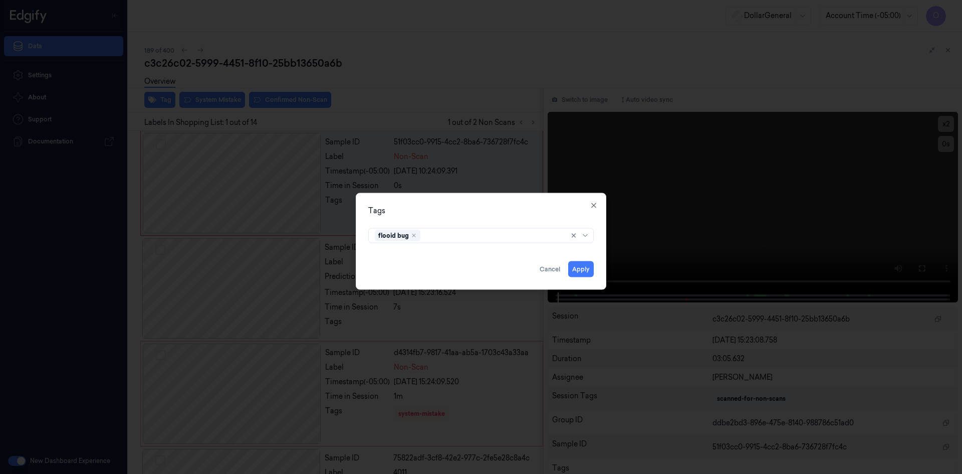
click at [529, 215] on div "Tags" at bounding box center [481, 210] width 226 height 11
click at [583, 274] on button "Apply" at bounding box center [581, 269] width 26 height 16
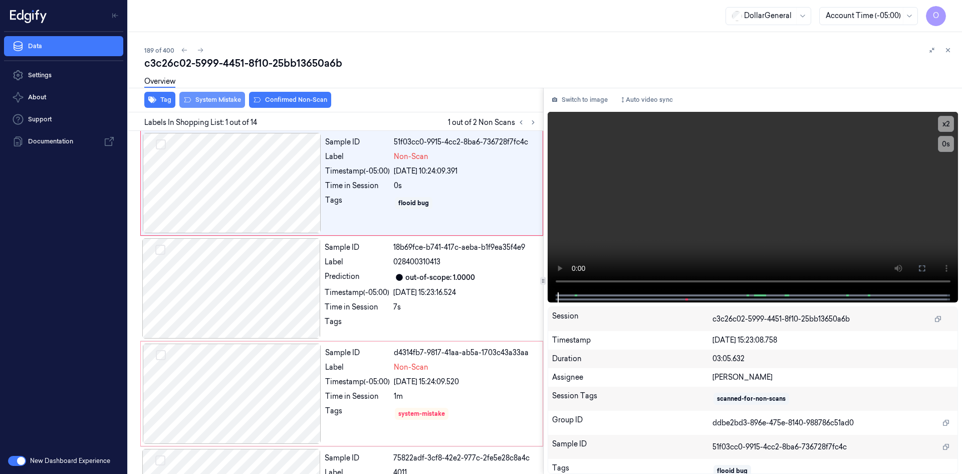
click at [208, 102] on button "System Mistake" at bounding box center [212, 100] width 66 height 16
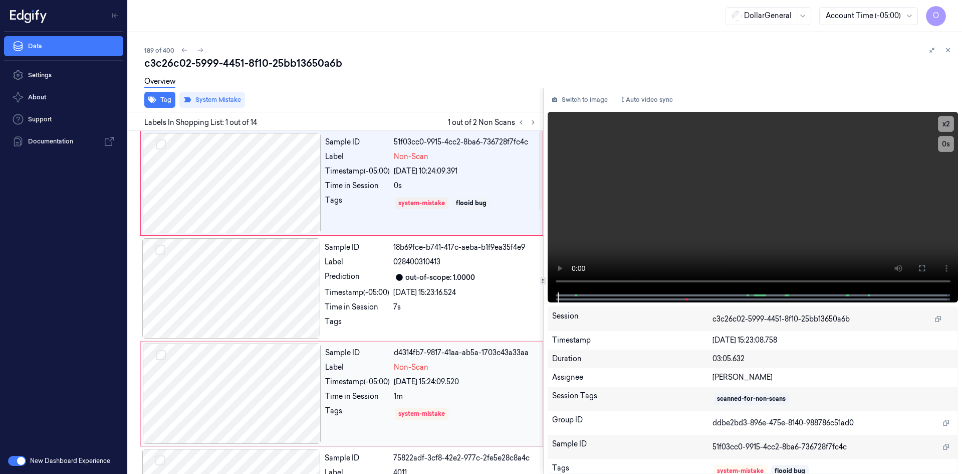
click at [414, 371] on span "Non-Scan" at bounding box center [411, 367] width 35 height 11
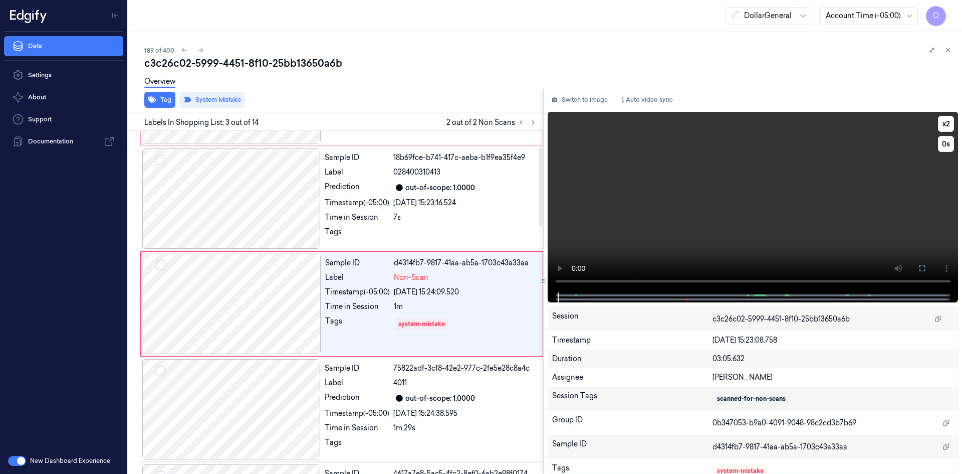
scroll to position [91, 0]
click at [604, 217] on video at bounding box center [753, 202] width 411 height 180
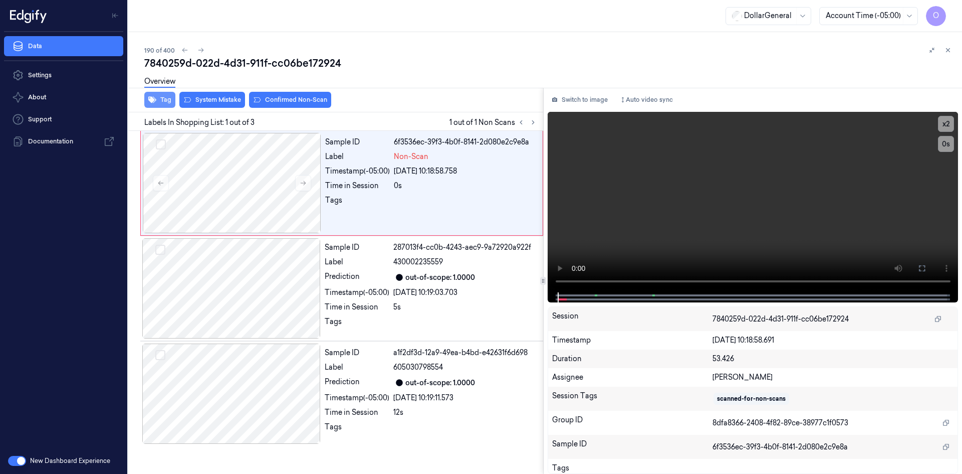
click at [148, 99] on button "Tag" at bounding box center [159, 100] width 31 height 16
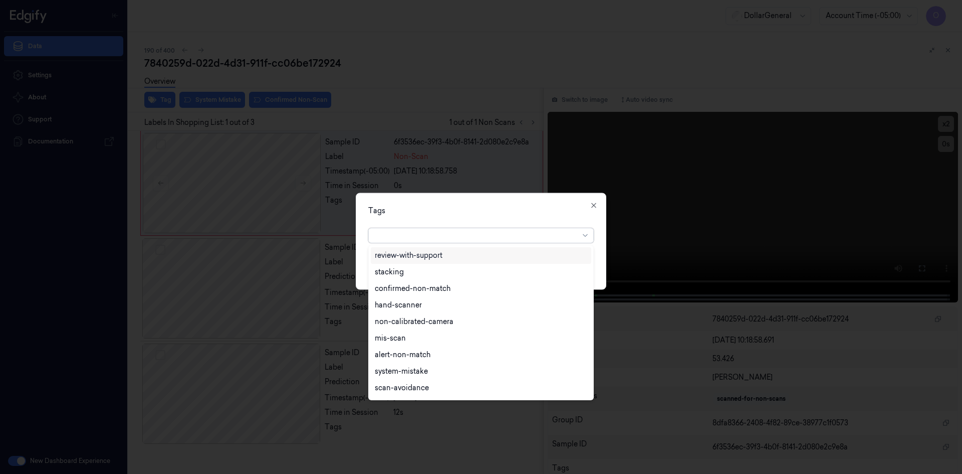
click at [427, 239] on div at bounding box center [477, 235] width 204 height 11
click at [413, 360] on div "flooid bug" at bounding box center [481, 356] width 212 height 11
click at [522, 198] on div "Tags option flooid bug , selected. 22 results available. Use Up and Down to cho…" at bounding box center [481, 240] width 251 height 97
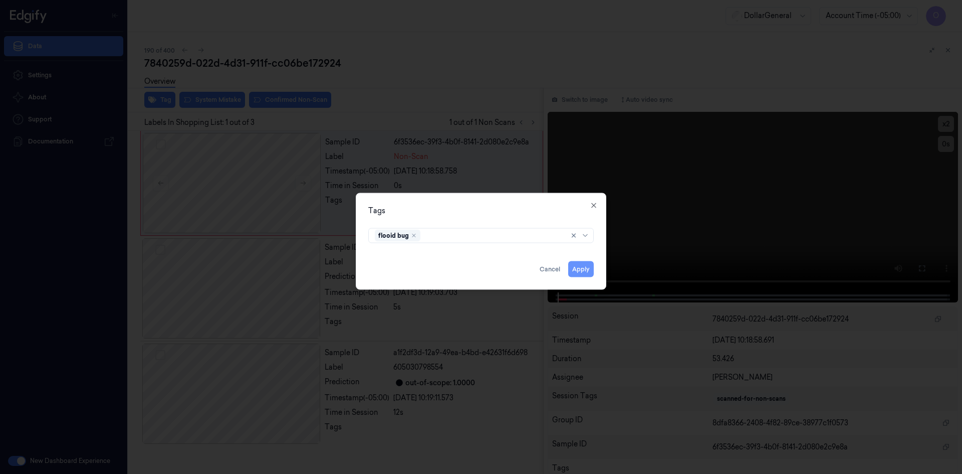
click at [580, 273] on button "Apply" at bounding box center [581, 269] width 26 height 16
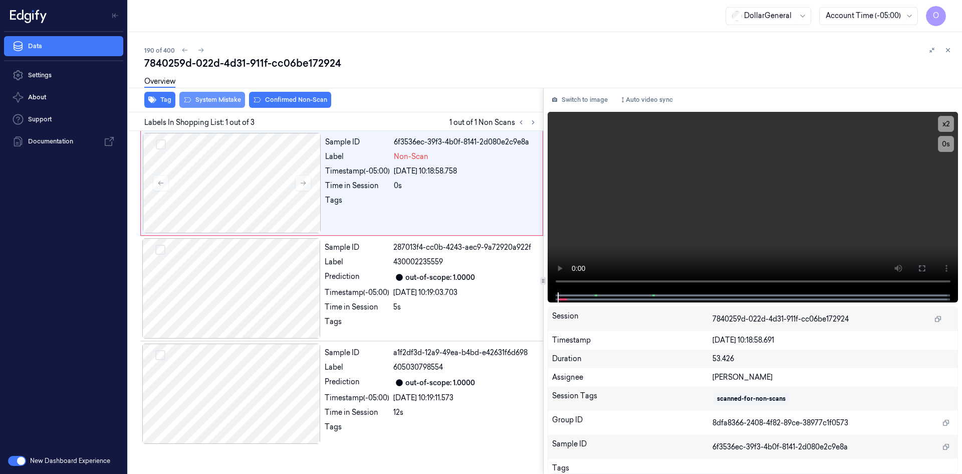
click at [222, 98] on button "System Mistake" at bounding box center [212, 100] width 66 height 16
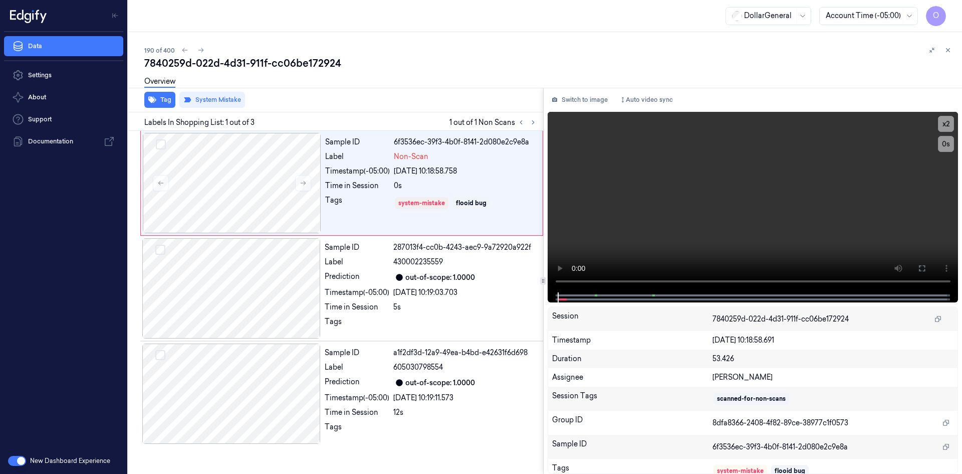
click at [955, 52] on div "190 of 400 7840259d-022d-4d31-911f-cc06be172924 Overview Tag System Mistake Lab…" at bounding box center [545, 253] width 834 height 442
click at [952, 51] on button at bounding box center [948, 50] width 12 height 12
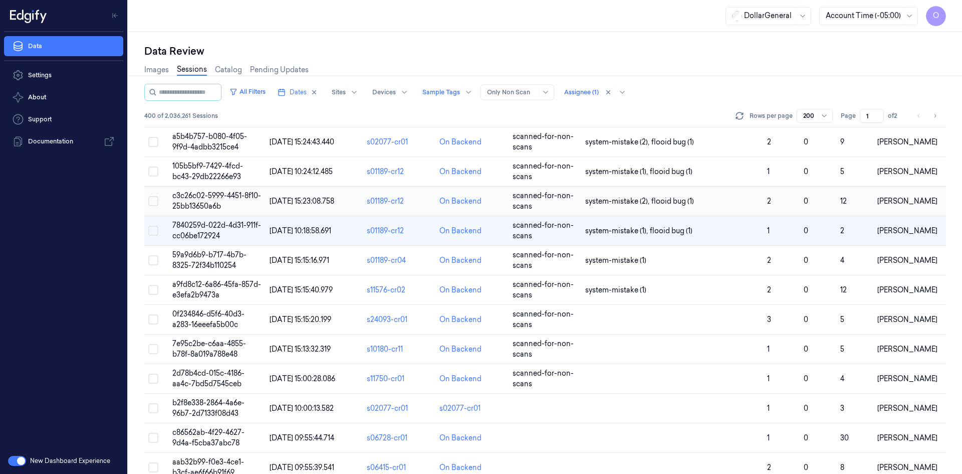
scroll to position [5496, 0]
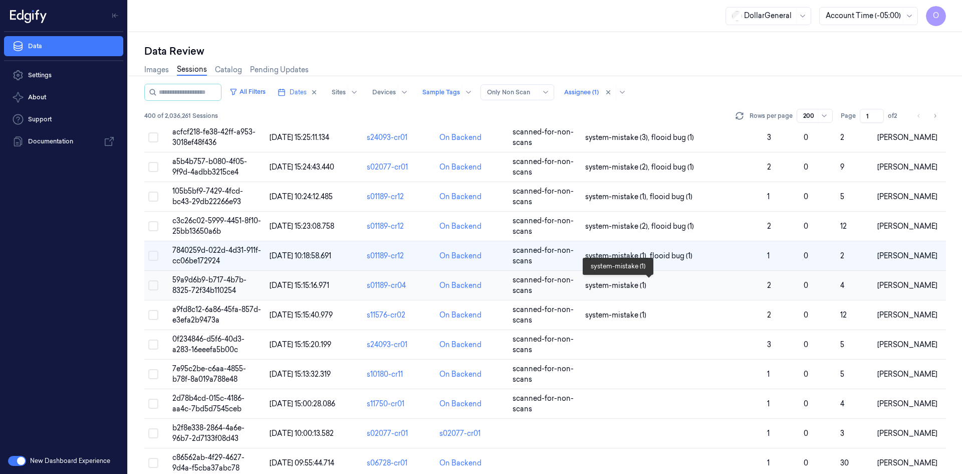
click at [725, 281] on span "system-mistake (1)" at bounding box center [672, 285] width 174 height 11
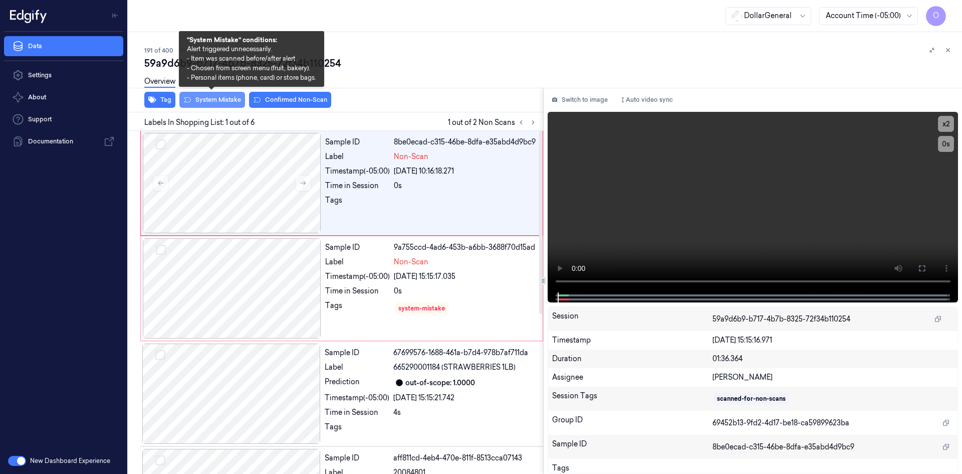
click at [216, 101] on button "System Mistake" at bounding box center [212, 100] width 66 height 16
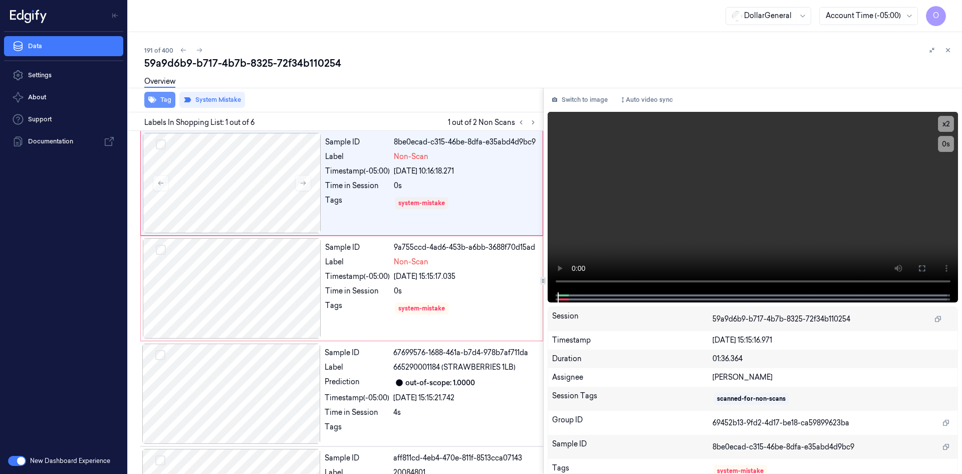
click at [159, 100] on button "Tag" at bounding box center [159, 100] width 31 height 16
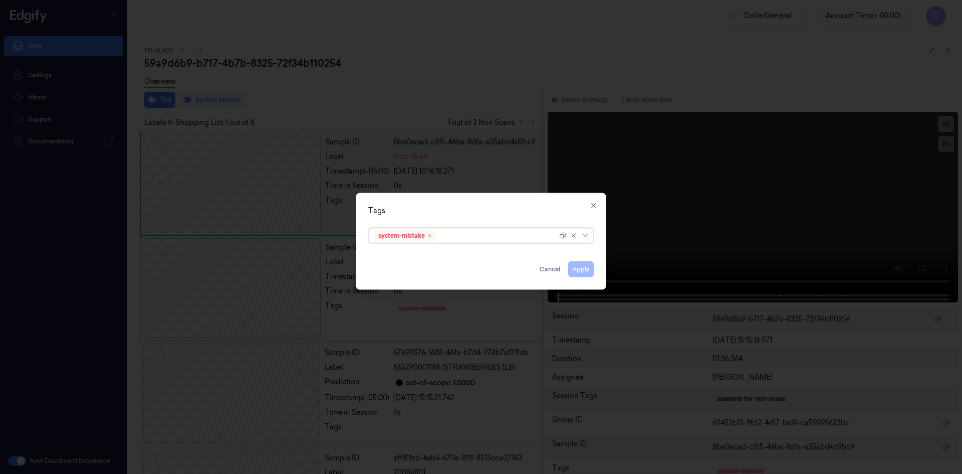
click at [530, 235] on div at bounding box center [497, 235] width 119 height 11
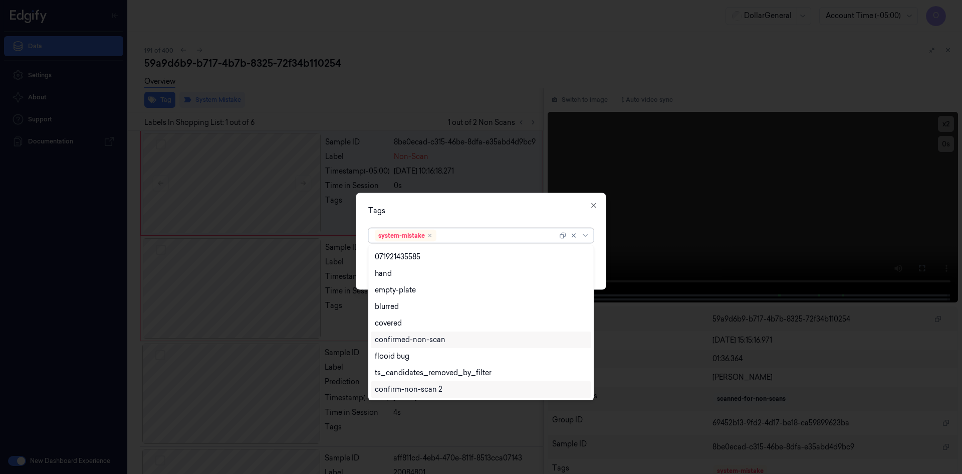
scroll to position [213, 0]
click at [426, 303] on div "flooid bug" at bounding box center [481, 306] width 212 height 11
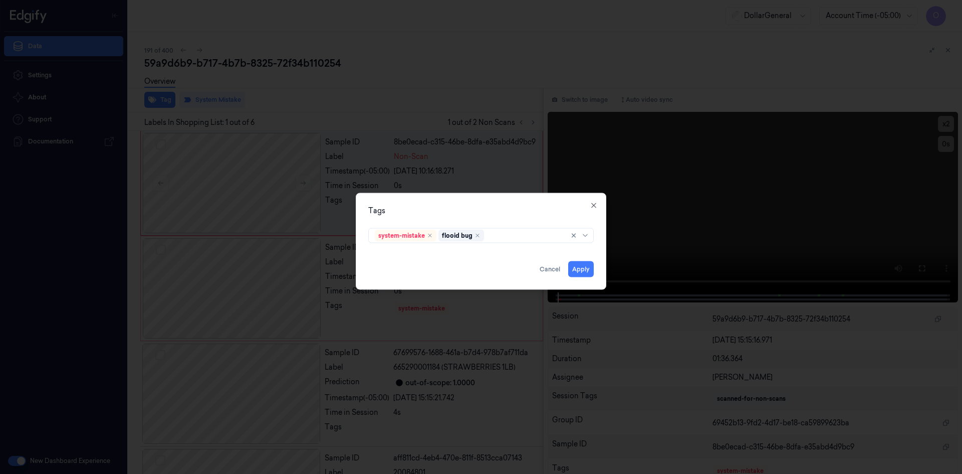
click at [528, 216] on div "Tags system-mistake flooid bug Apply Cancel Close" at bounding box center [481, 240] width 251 height 97
click at [586, 267] on button "Apply" at bounding box center [581, 269] width 26 height 16
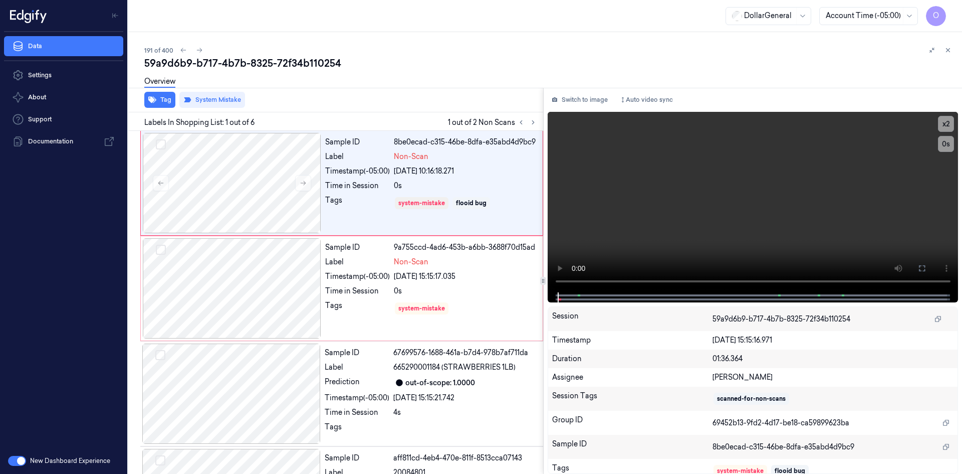
drag, startPoint x: 952, startPoint y: 51, endPoint x: 902, endPoint y: 108, distance: 76.0
click at [951, 51] on button at bounding box center [948, 50] width 12 height 12
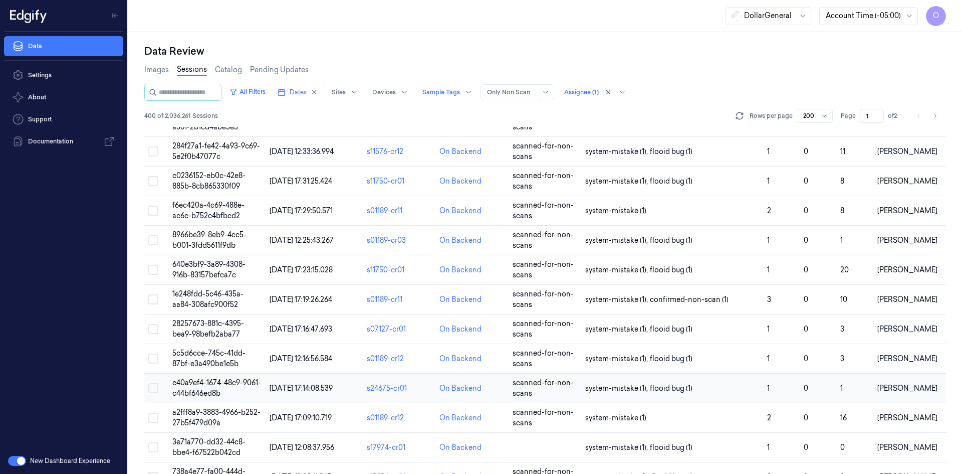
scroll to position [4178, 0]
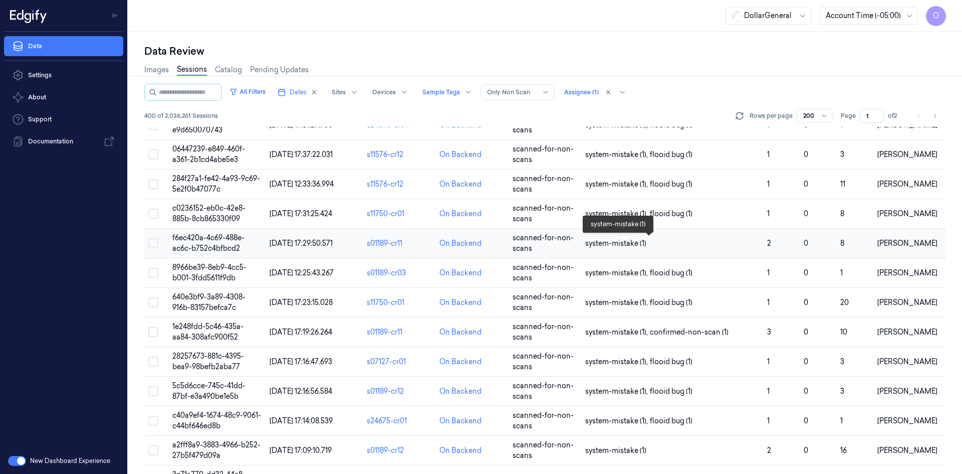
click at [687, 248] on span "system-mistake (1)" at bounding box center [672, 243] width 174 height 11
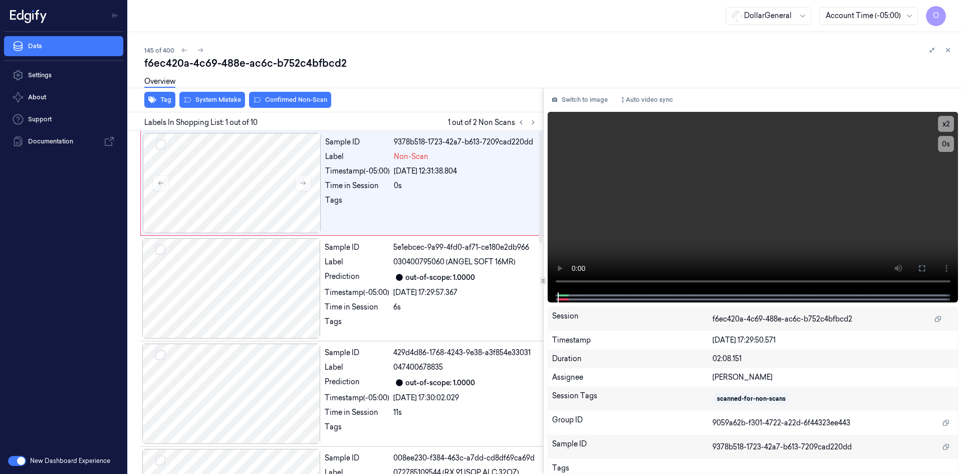
click at [168, 95] on div "Overview" at bounding box center [159, 83] width 31 height 26
click at [154, 92] on div "Overview" at bounding box center [159, 83] width 31 height 26
click at [164, 99] on button "Tag" at bounding box center [159, 100] width 31 height 16
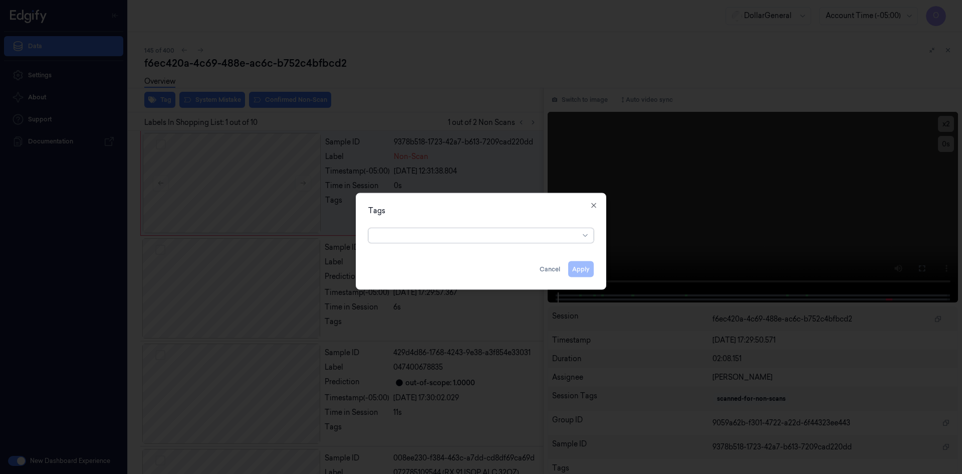
click at [500, 233] on div at bounding box center [477, 235] width 204 height 11
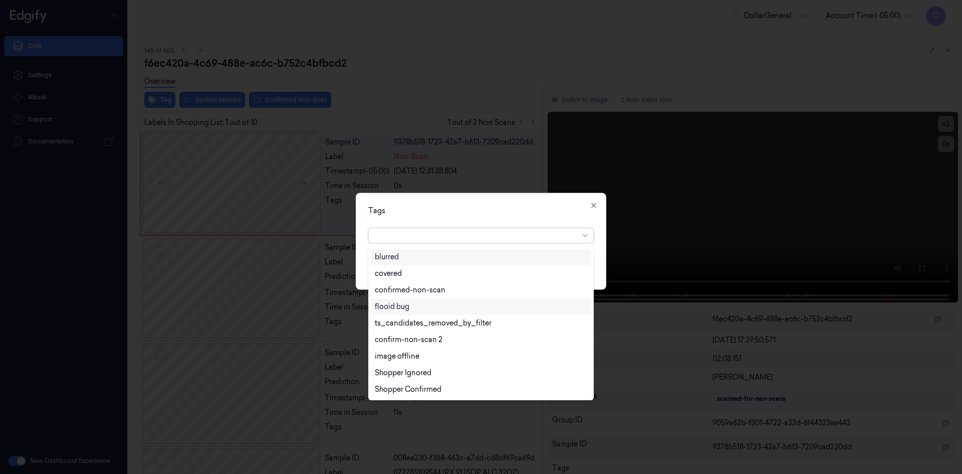
drag, startPoint x: 420, startPoint y: 309, endPoint x: 499, endPoint y: 270, distance: 87.6
click at [420, 309] on div "flooid bug" at bounding box center [481, 306] width 212 height 11
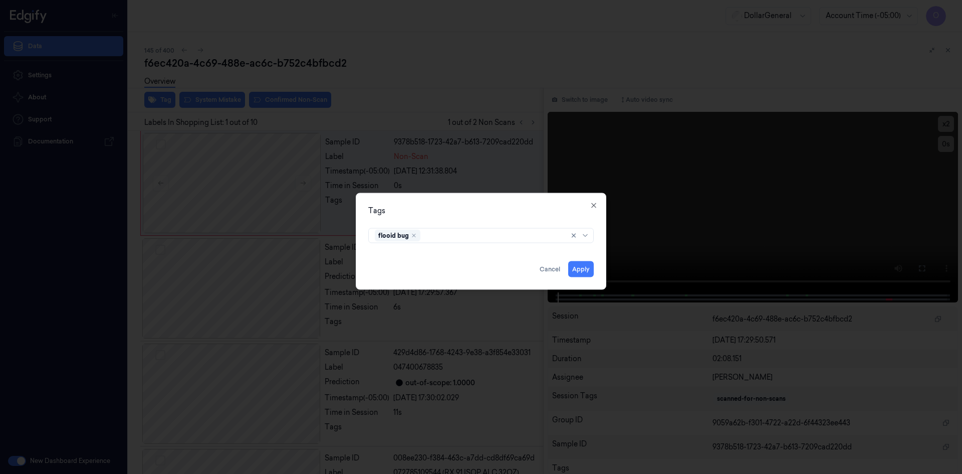
click at [537, 205] on div "Tags" at bounding box center [481, 210] width 226 height 11
click at [587, 270] on button "Apply" at bounding box center [581, 269] width 26 height 16
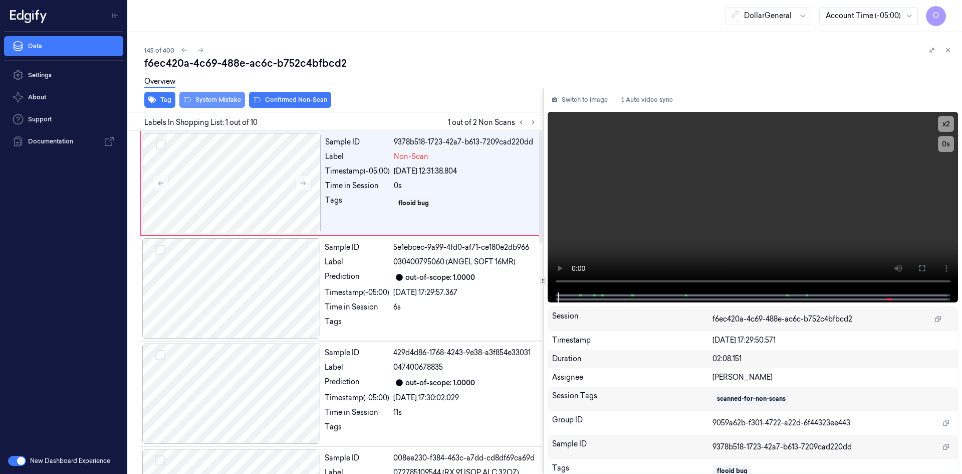
click at [212, 103] on button "System Mistake" at bounding box center [212, 100] width 66 height 16
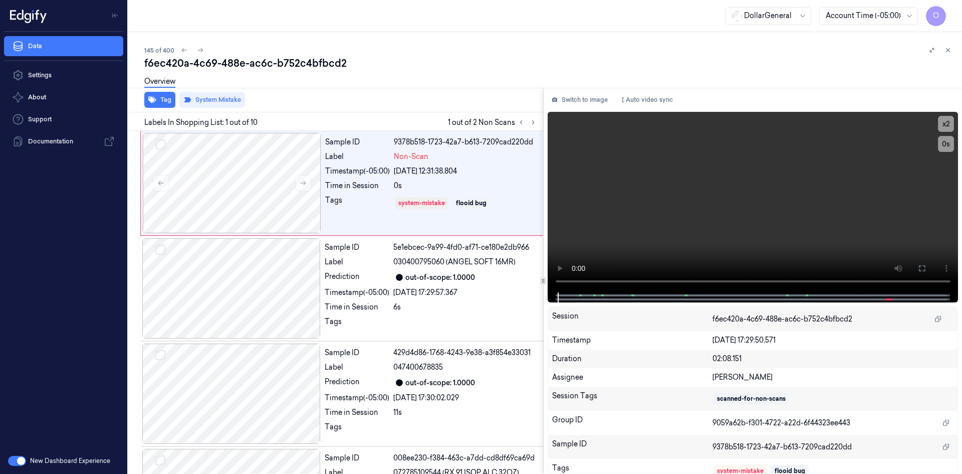
click at [948, 50] on icon at bounding box center [948, 50] width 7 height 7
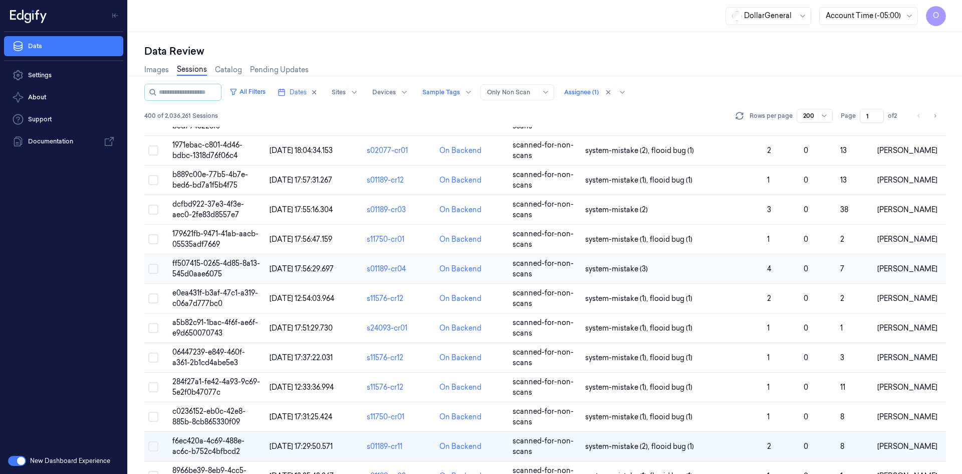
scroll to position [3971, 0]
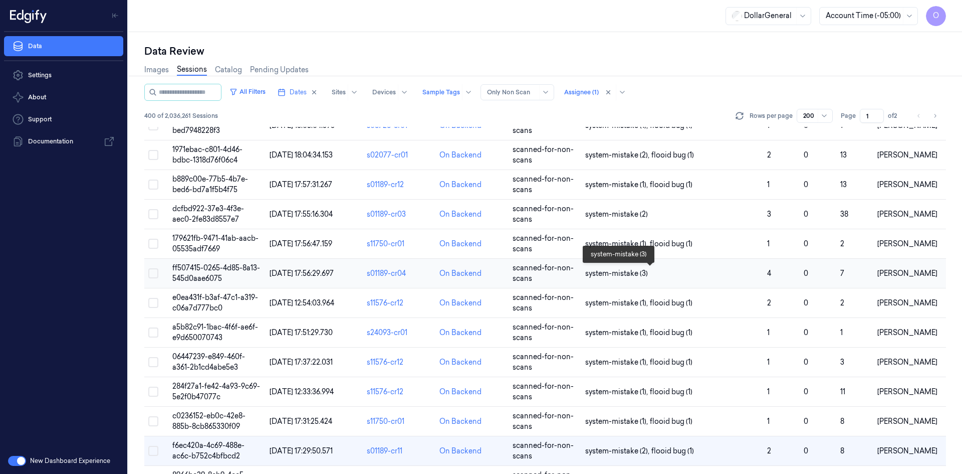
click at [731, 279] on td "system-mistake (3)" at bounding box center [672, 274] width 182 height 30
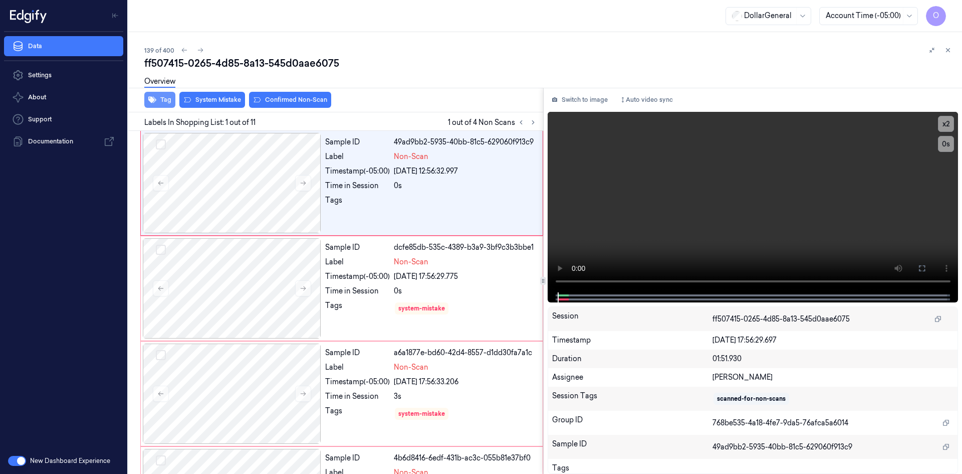
click at [172, 99] on button "Tag" at bounding box center [159, 100] width 31 height 16
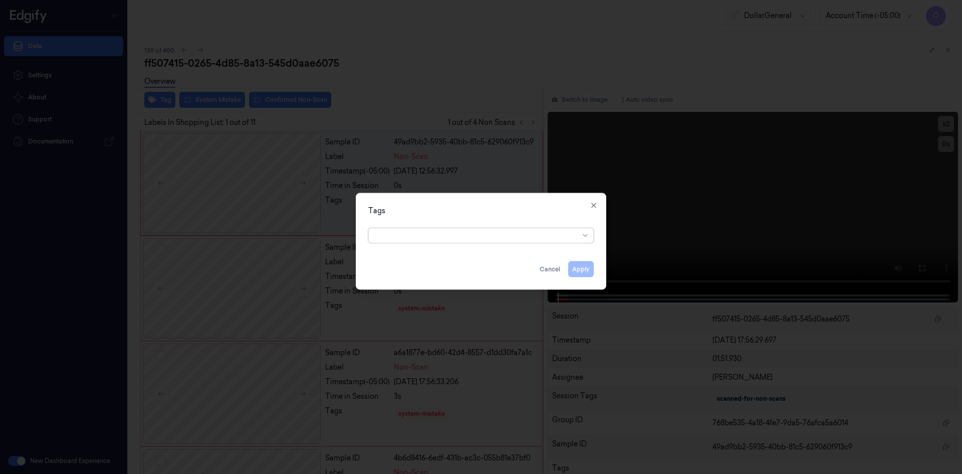
click at [455, 237] on div at bounding box center [477, 235] width 204 height 11
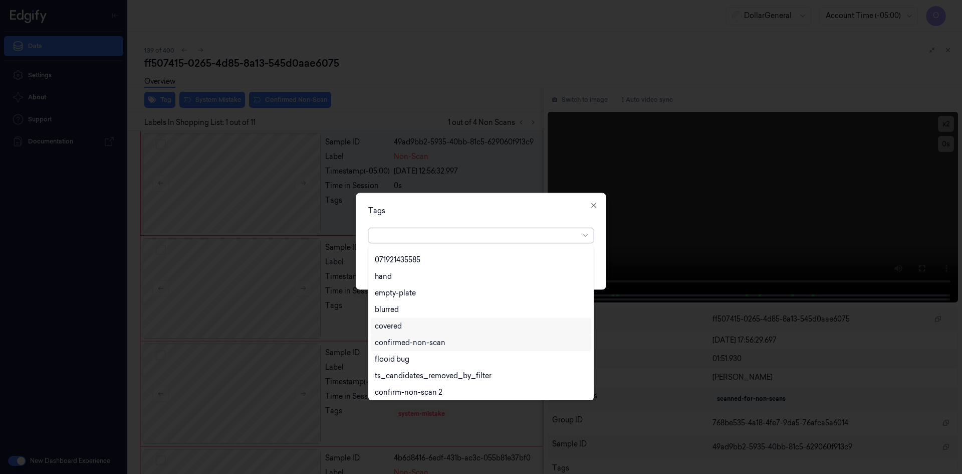
scroll to position [180, 0]
click at [424, 363] on div "flooid bug" at bounding box center [481, 356] width 221 height 17
click at [521, 217] on div "Tags option flooid bug , selected. 22 results available. Use Up and Down to cho…" at bounding box center [481, 240] width 251 height 97
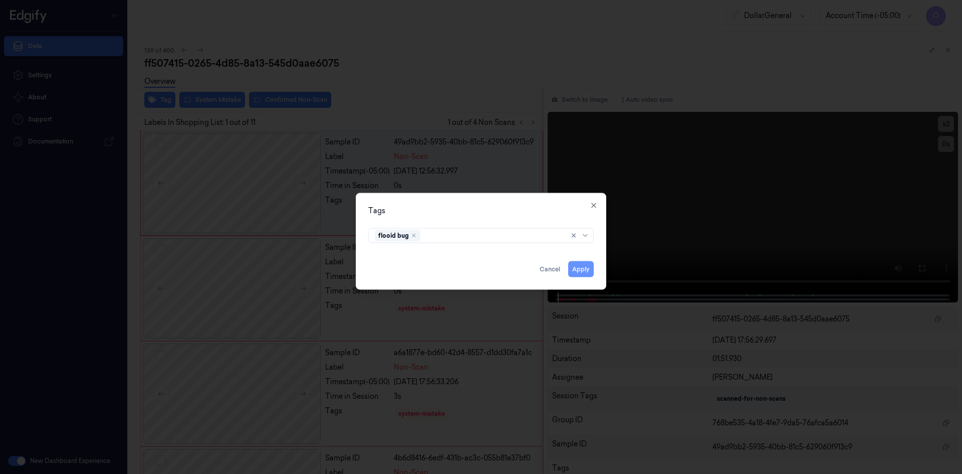
click at [575, 268] on button "Apply" at bounding box center [581, 269] width 26 height 16
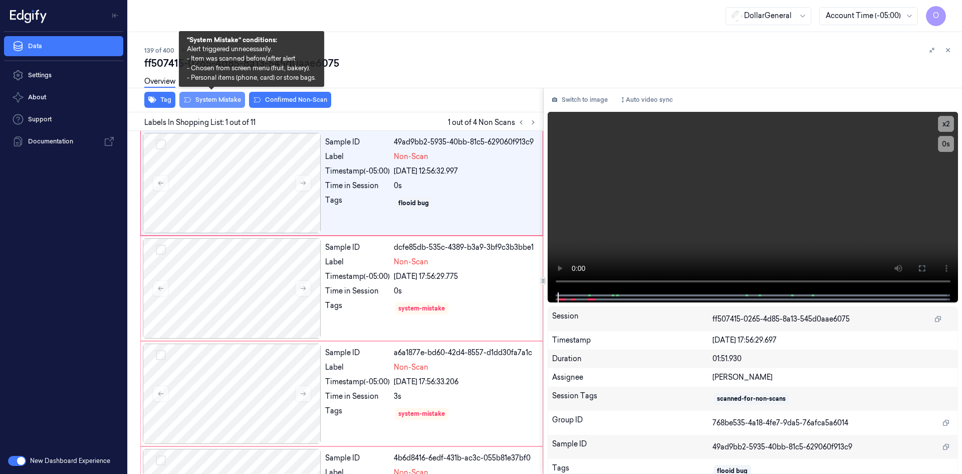
click at [225, 102] on button "System Mistake" at bounding box center [212, 100] width 66 height 16
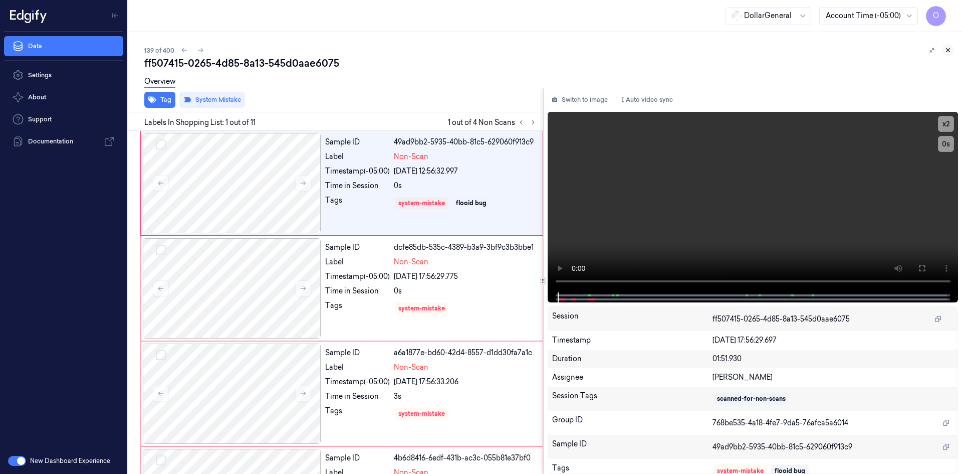
click at [948, 48] on icon at bounding box center [948, 50] width 7 height 7
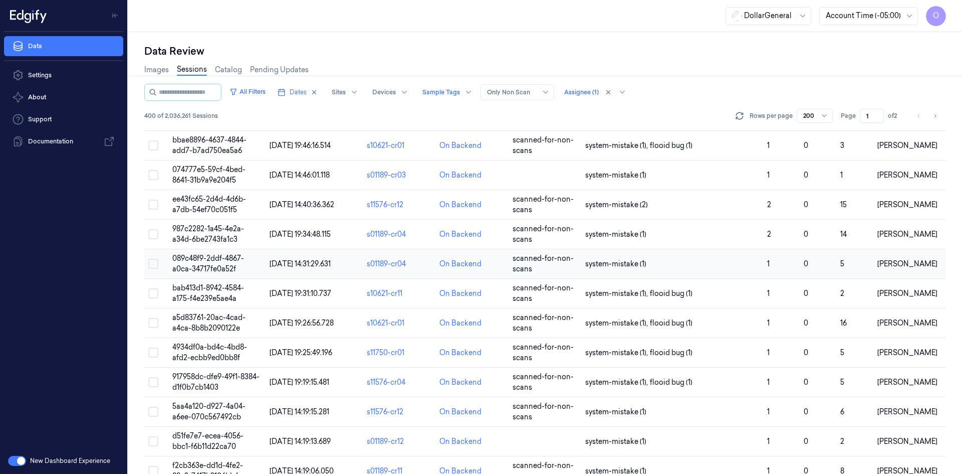
scroll to position [2941, 0]
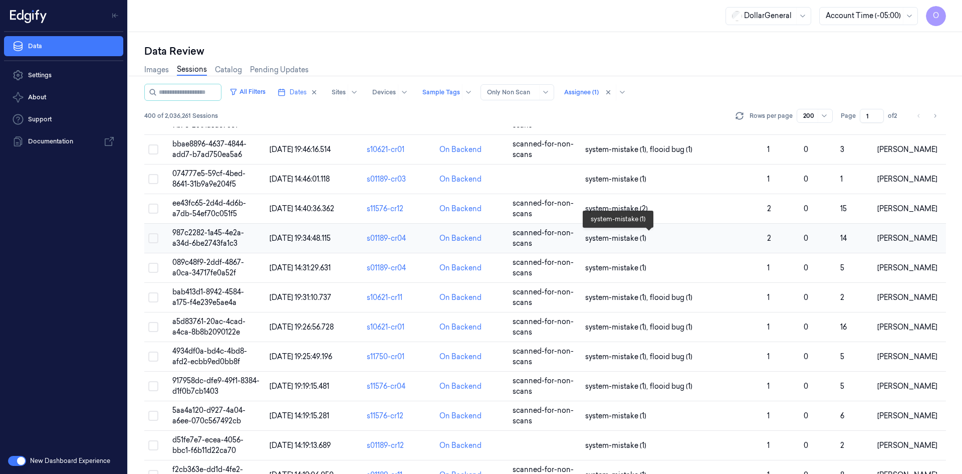
click at [725, 242] on span "system-mistake (1)" at bounding box center [672, 238] width 174 height 11
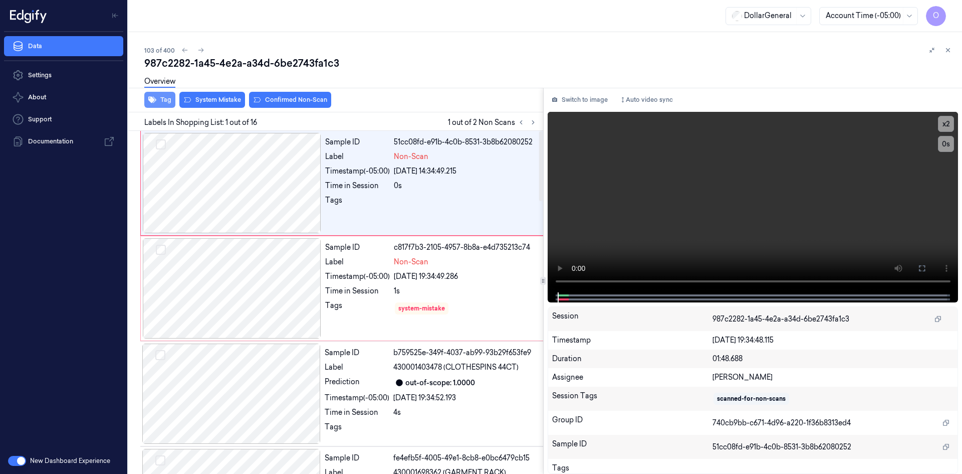
click at [152, 97] on icon "button" at bounding box center [152, 100] width 8 height 7
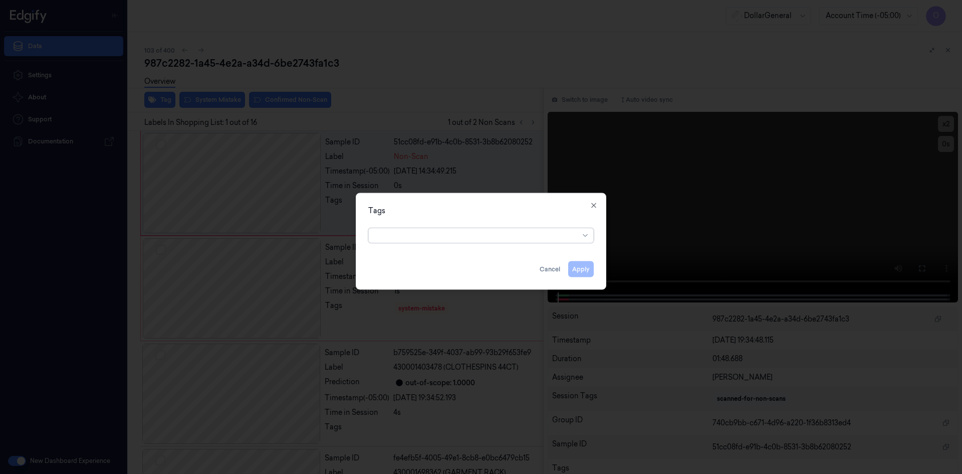
drag, startPoint x: 434, startPoint y: 237, endPoint x: 434, endPoint y: 244, distance: 7.5
click at [434, 237] on div at bounding box center [477, 235] width 204 height 11
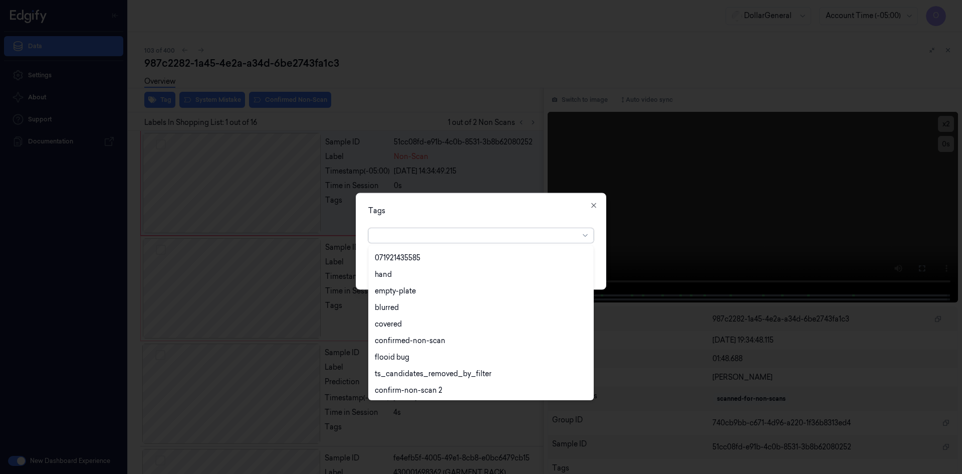
scroll to position [180, 0]
click at [415, 351] on div "flooid bug" at bounding box center [481, 356] width 212 height 11
click at [490, 216] on div "Tags option flooid bug , selected. 22 results available. Use Up and Down to cho…" at bounding box center [481, 240] width 251 height 97
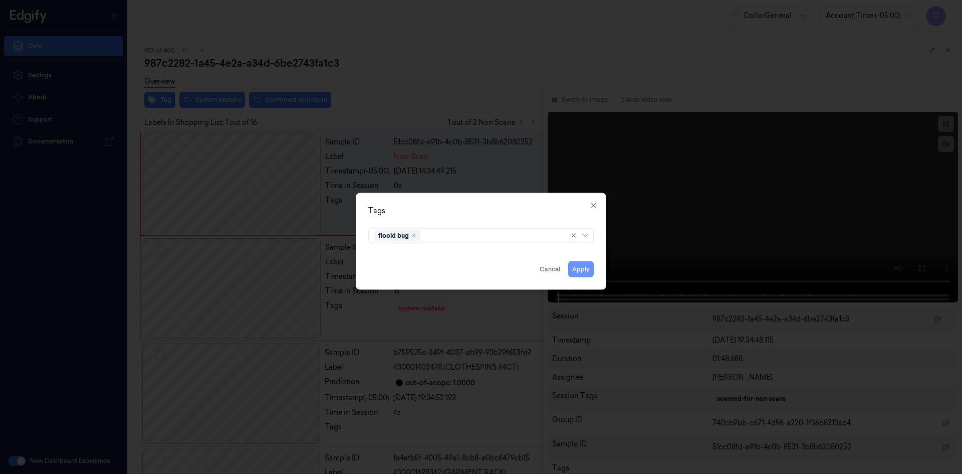
click at [587, 271] on button "Apply" at bounding box center [581, 269] width 26 height 16
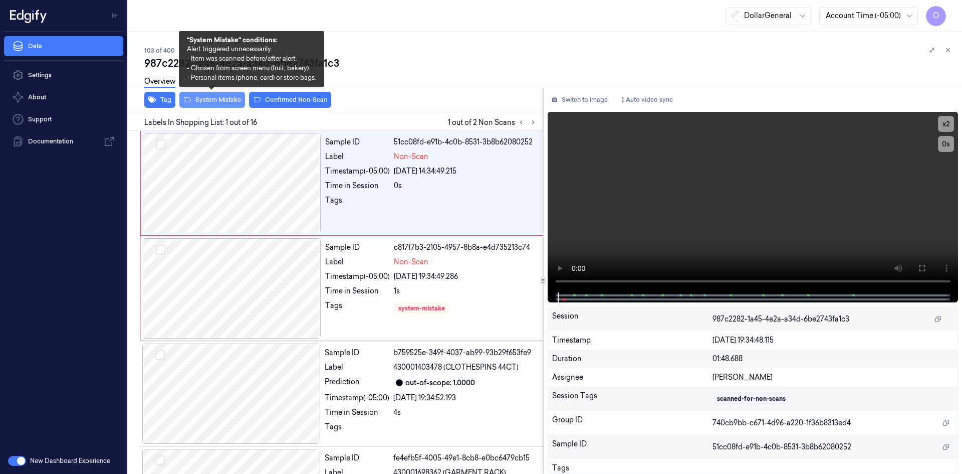
click at [206, 100] on button "System Mistake" at bounding box center [212, 100] width 66 height 16
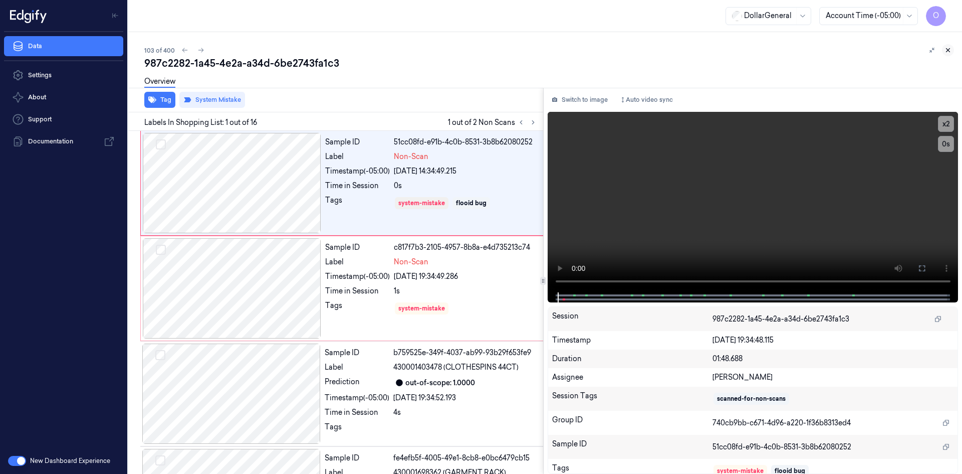
click at [945, 47] on icon at bounding box center [948, 50] width 7 height 7
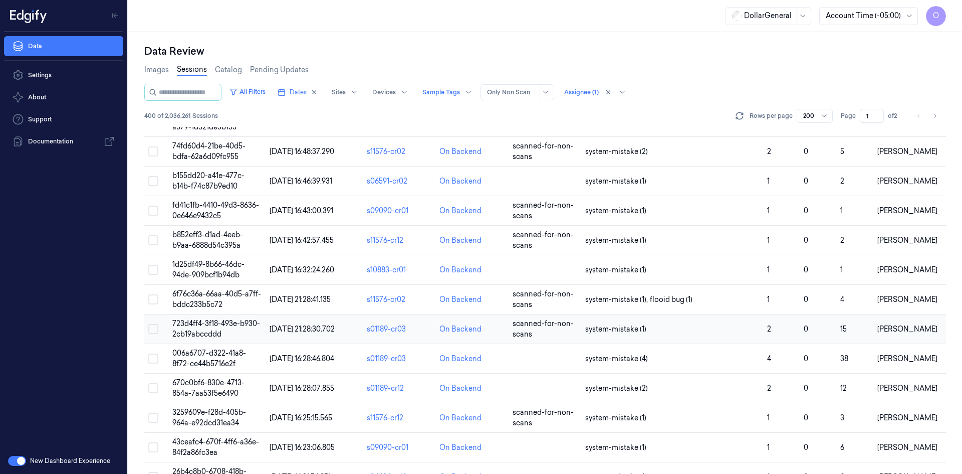
scroll to position [1225, 0]
click at [727, 330] on span "system-mistake (1)" at bounding box center [672, 328] width 174 height 11
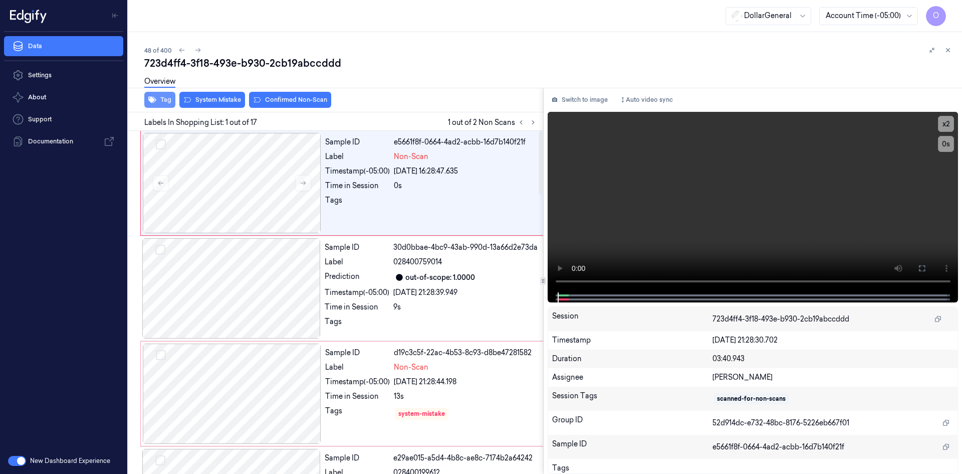
click at [169, 98] on button "Tag" at bounding box center [159, 100] width 31 height 16
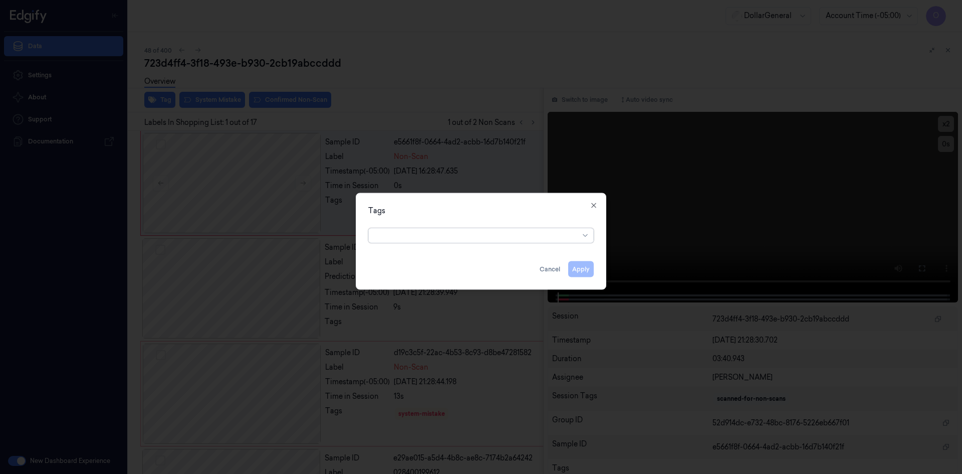
click at [417, 240] on div at bounding box center [477, 235] width 204 height 11
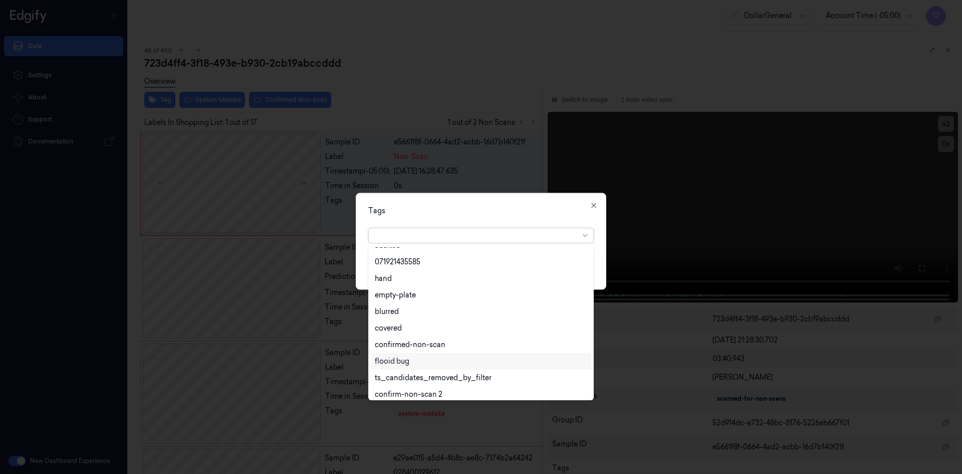
scroll to position [180, 0]
click at [483, 358] on div "flooid bug" at bounding box center [481, 356] width 212 height 11
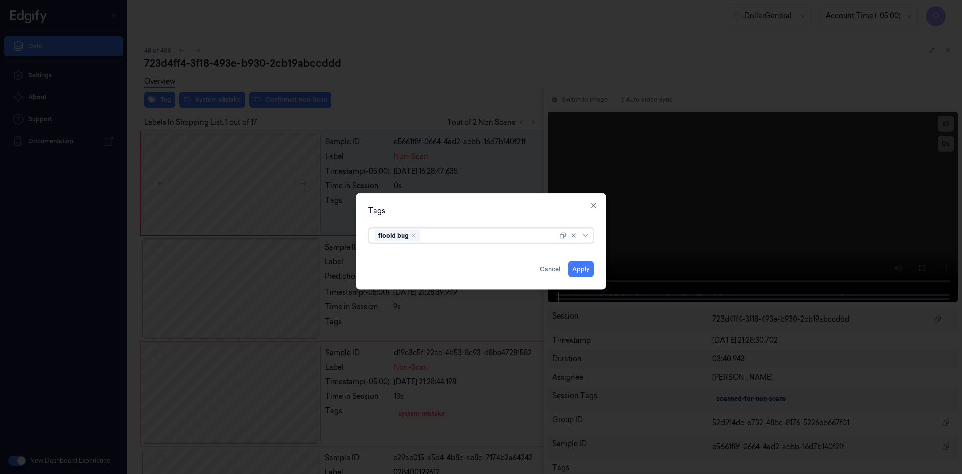
click at [524, 228] on div "flooid bug" at bounding box center [466, 235] width 182 height 14
click at [583, 267] on button "Apply" at bounding box center [581, 269] width 26 height 16
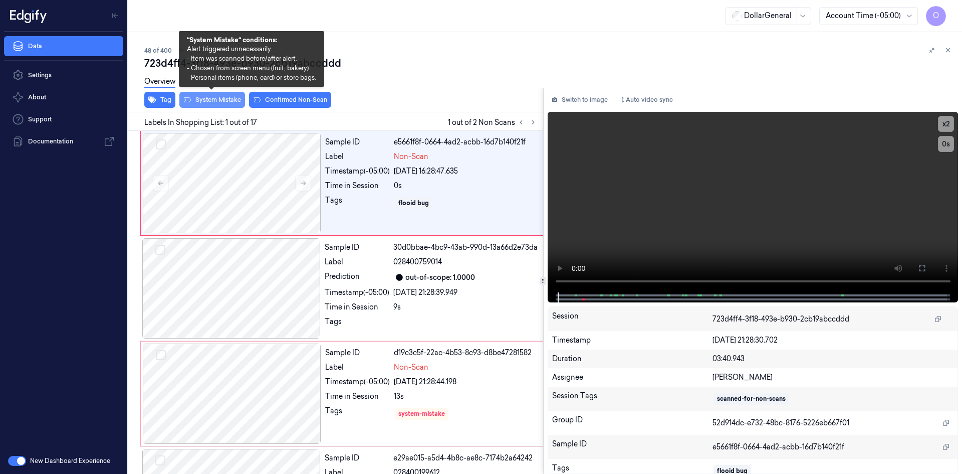
click at [189, 101] on icon at bounding box center [187, 100] width 8 height 8
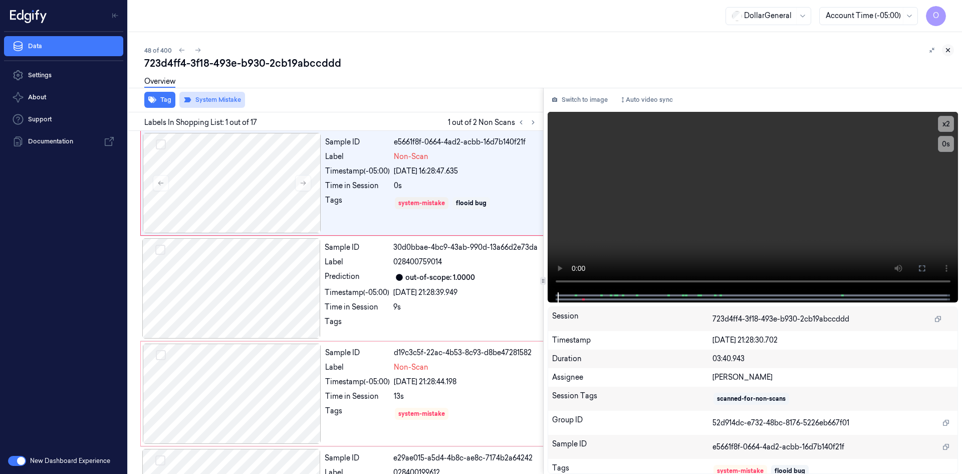
drag, startPoint x: 949, startPoint y: 58, endPoint x: 948, endPoint y: 50, distance: 8.6
click at [949, 58] on div "723d4ff4-3f18-493e-b930-2cb19abccddd" at bounding box center [549, 63] width 810 height 14
click at [948, 50] on icon at bounding box center [948, 50] width 7 height 7
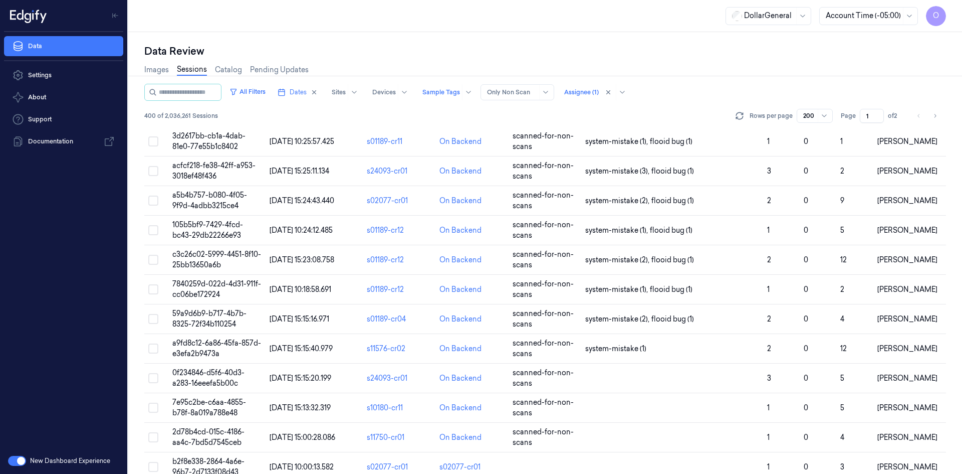
scroll to position [5596, 0]
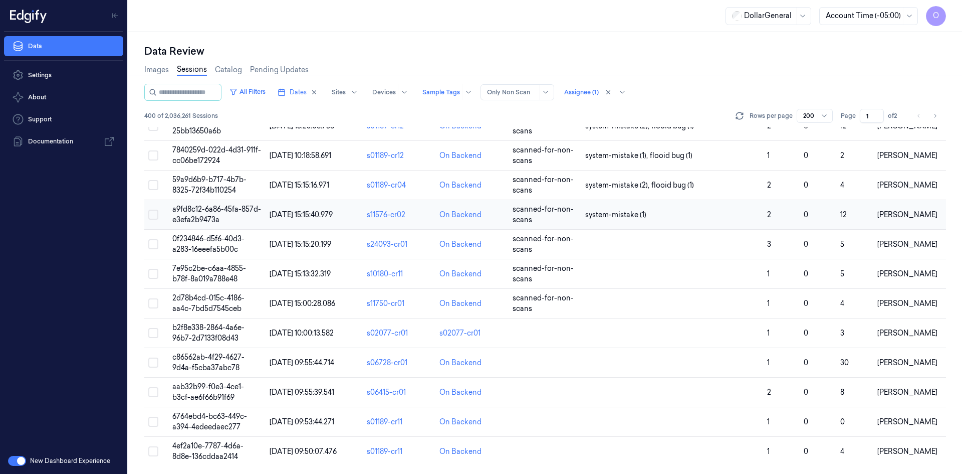
click at [692, 223] on td "system-mistake (1)" at bounding box center [672, 215] width 182 height 30
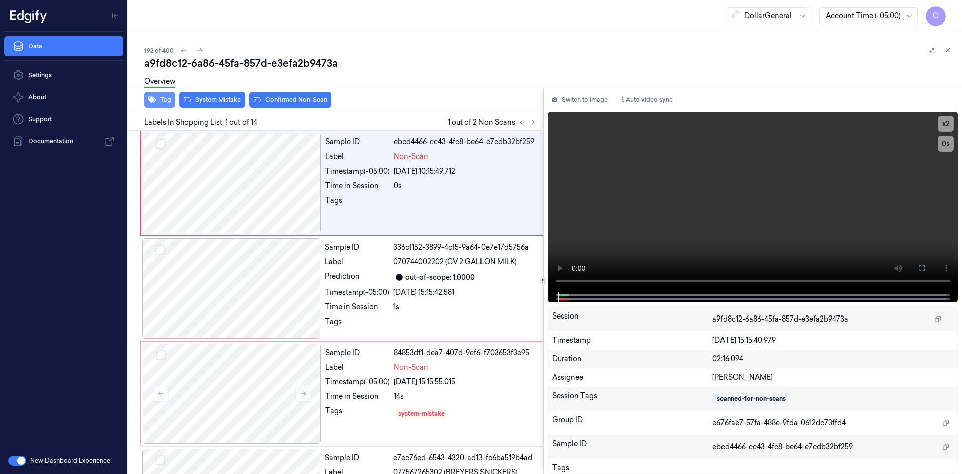
click at [158, 103] on button "Tag" at bounding box center [159, 100] width 31 height 16
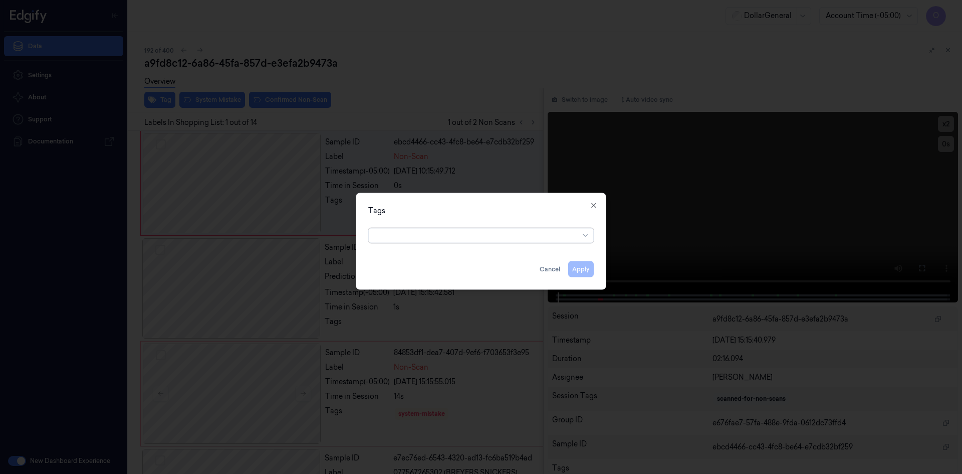
click at [487, 234] on div at bounding box center [477, 235] width 204 height 11
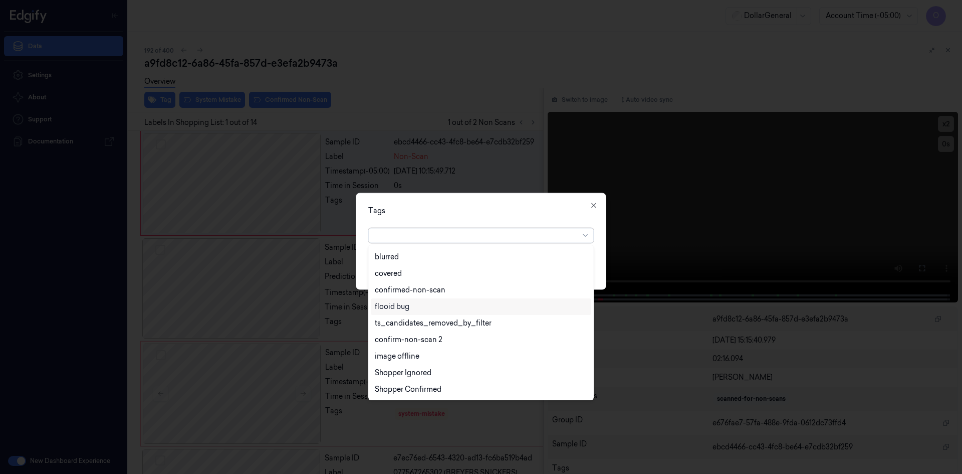
click at [409, 304] on div "flooid bug" at bounding box center [392, 306] width 35 height 11
click at [530, 201] on div "Tags option flooid bug , selected. 22 results available. Use Up and Down to cho…" at bounding box center [481, 240] width 251 height 97
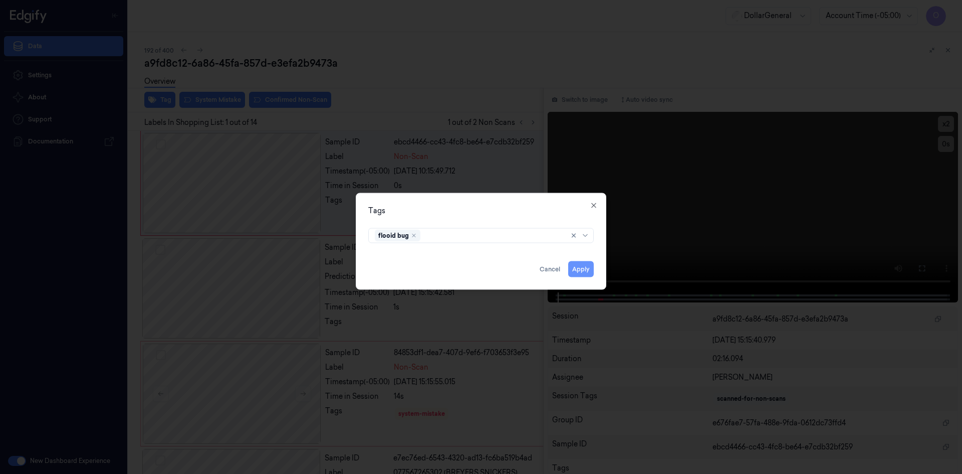
click at [583, 266] on button "Apply" at bounding box center [581, 269] width 26 height 16
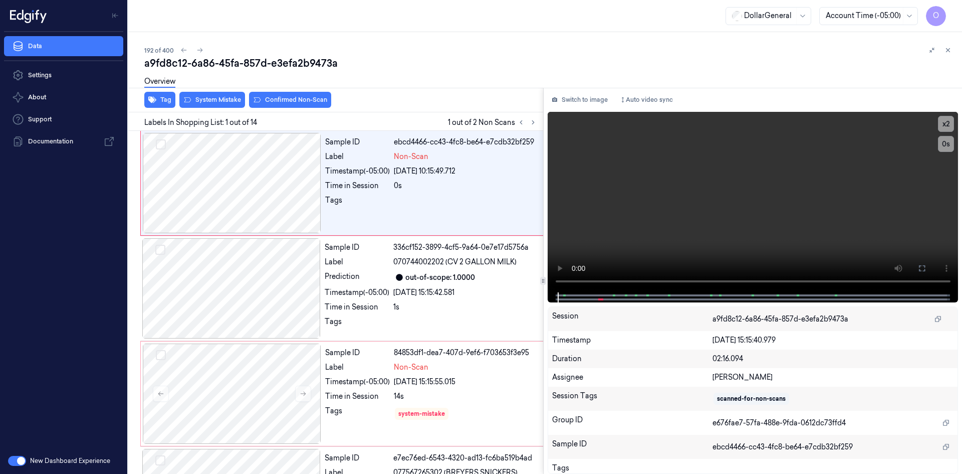
click at [196, 95] on div "Overview" at bounding box center [549, 83] width 810 height 26
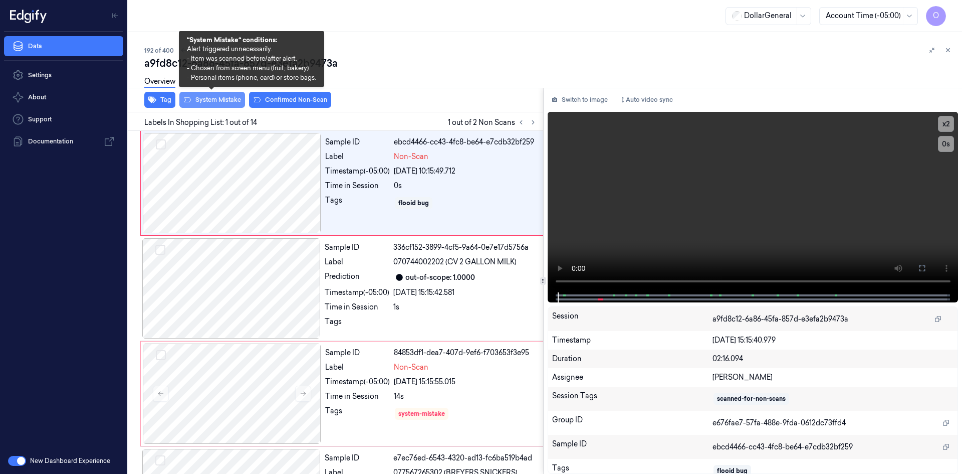
click at [212, 105] on button "System Mistake" at bounding box center [212, 100] width 66 height 16
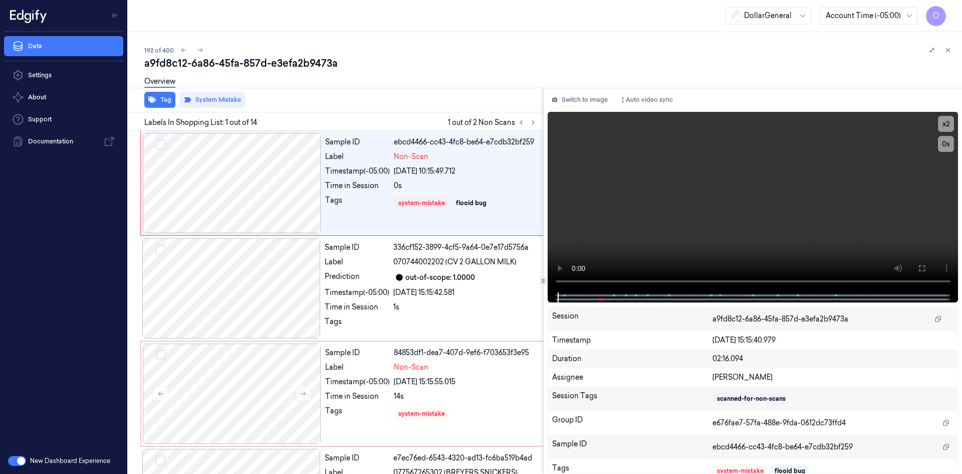
drag, startPoint x: 951, startPoint y: 54, endPoint x: 946, endPoint y: 56, distance: 5.6
click at [950, 54] on button at bounding box center [948, 50] width 12 height 12
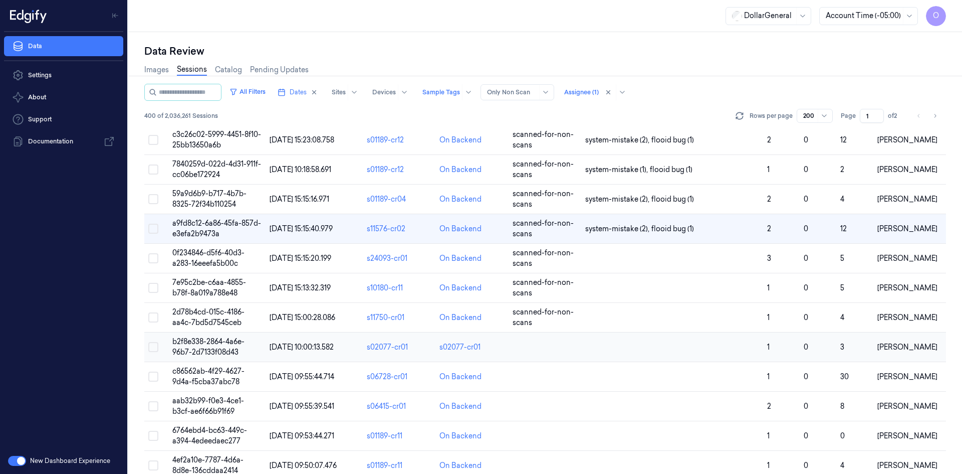
scroll to position [5596, 0]
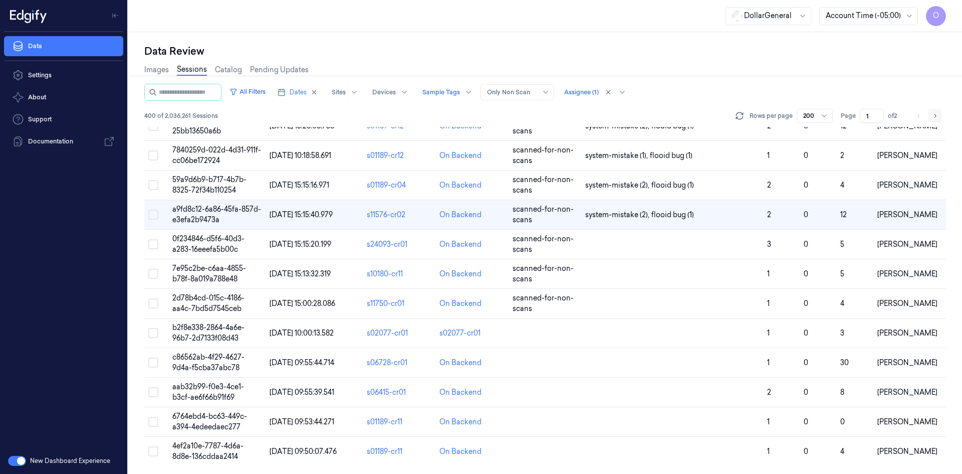
click at [936, 113] on icon "Go to next page" at bounding box center [935, 116] width 6 height 8
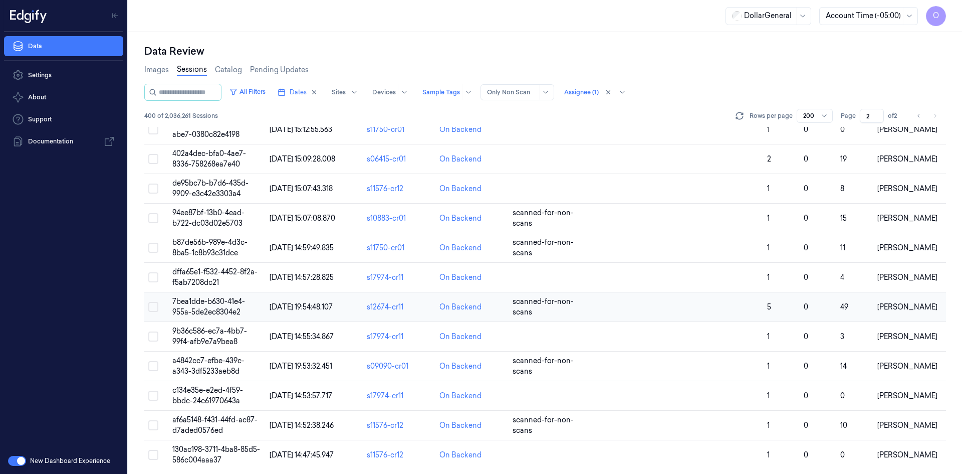
scroll to position [5596, 0]
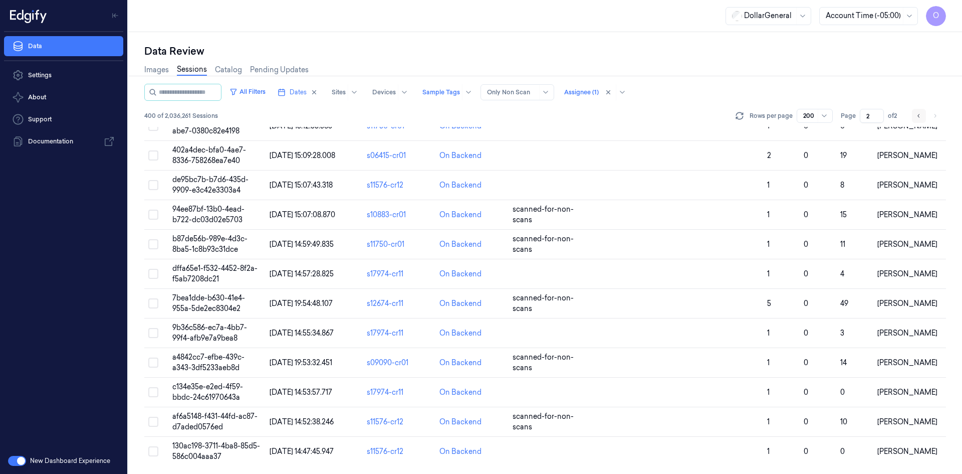
click at [917, 118] on icon "Go to previous page" at bounding box center [919, 116] width 6 height 8
type input "1"
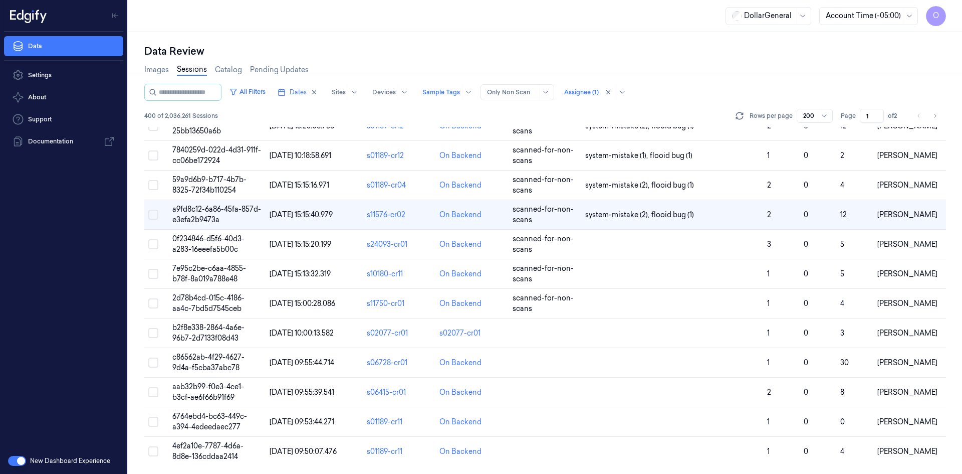
scroll to position [5511, 0]
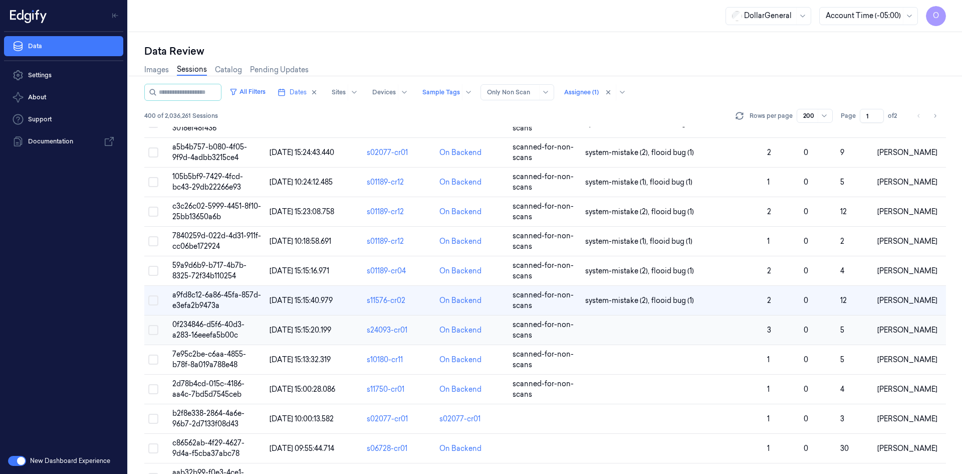
click at [680, 321] on td at bounding box center [672, 330] width 182 height 30
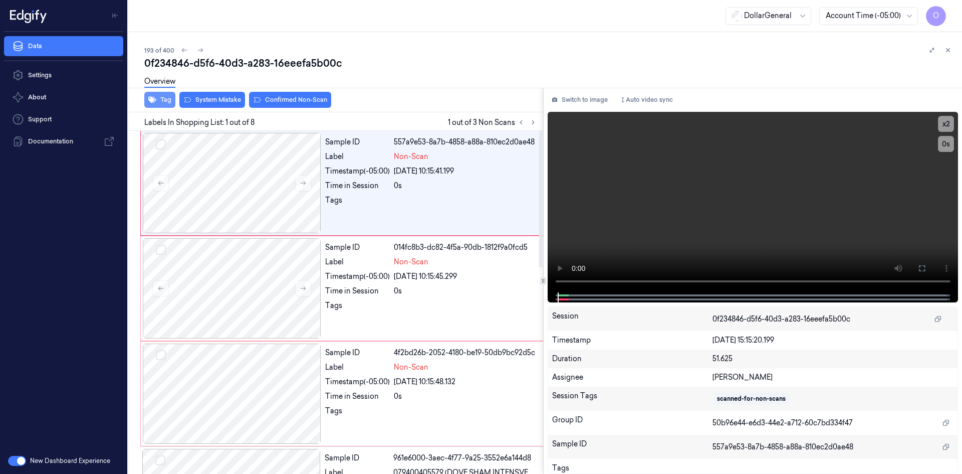
click at [167, 98] on button "Tag" at bounding box center [159, 100] width 31 height 16
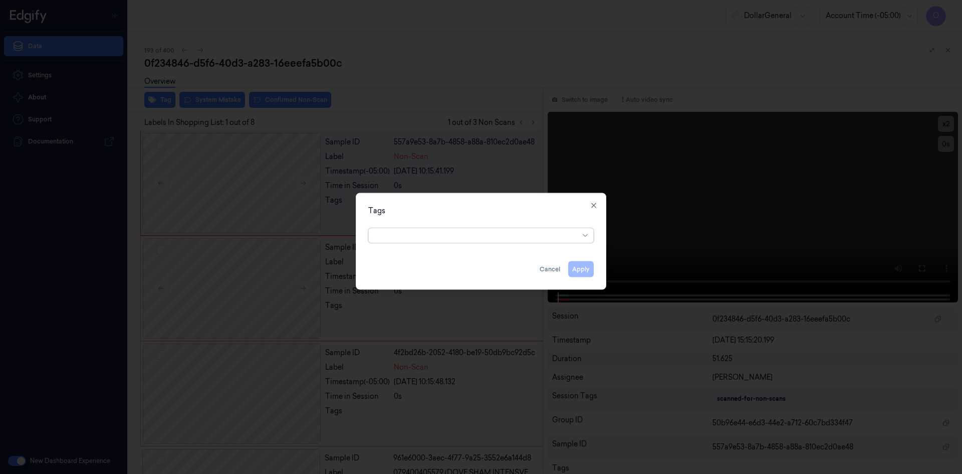
click at [472, 243] on div "option , selected. Select is focused ,type to refine list, press Down to open t…" at bounding box center [481, 234] width 242 height 21
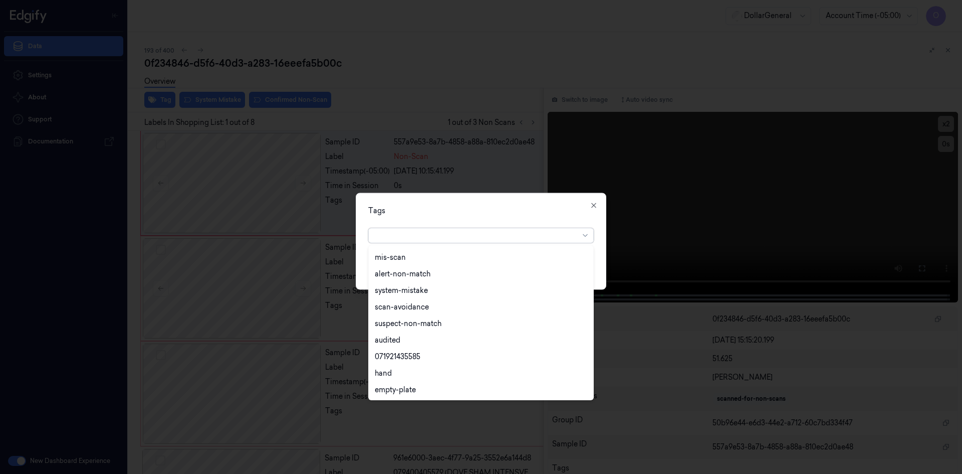
scroll to position [180, 0]
click at [412, 360] on div "flooid bug" at bounding box center [481, 356] width 212 height 11
click at [545, 215] on div "Tags" at bounding box center [481, 210] width 226 height 11
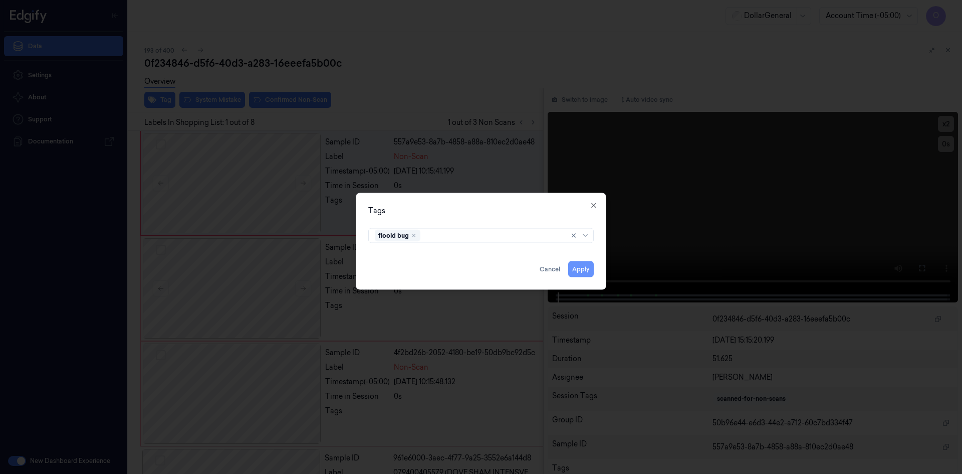
click at [590, 275] on button "Apply" at bounding box center [581, 269] width 26 height 16
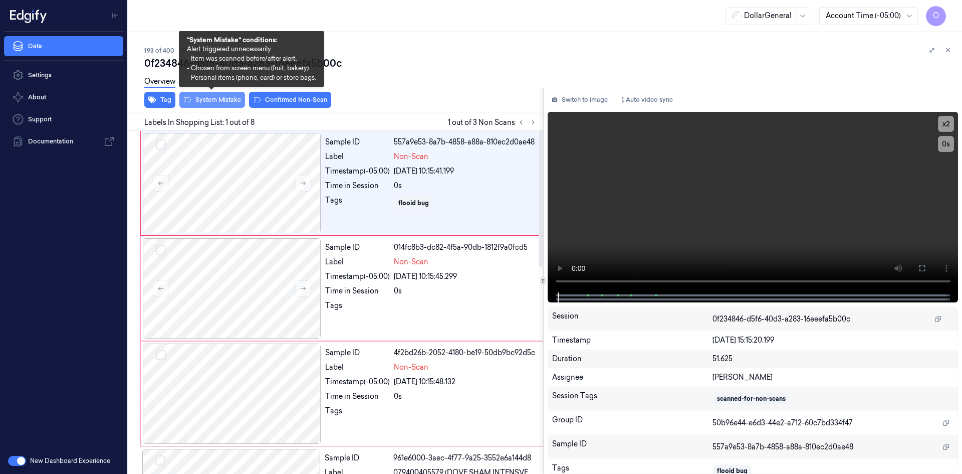
click at [204, 96] on button "System Mistake" at bounding box center [212, 100] width 66 height 16
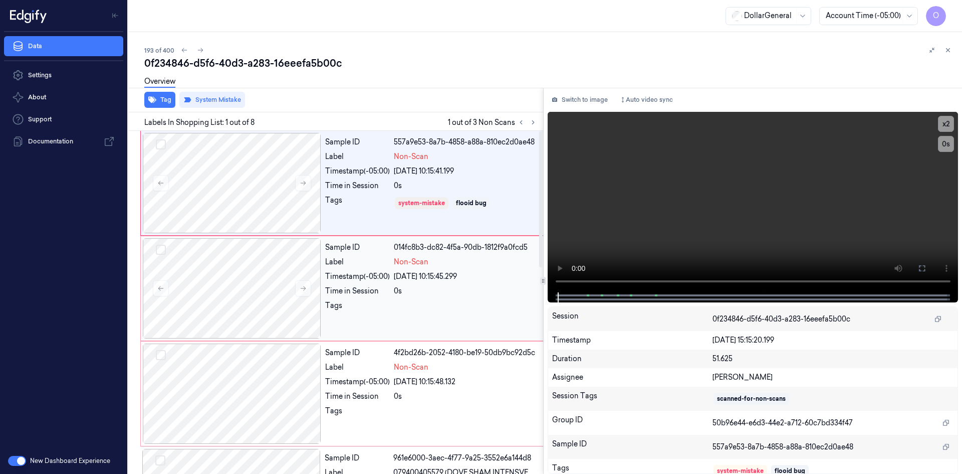
click at [364, 269] on div "Sample ID 014fc8b3-dc82-4f5a-90db-1812f9a0fcd5 Label Non-Scan Timestamp (-05:00…" at bounding box center [434, 288] width 226 height 100
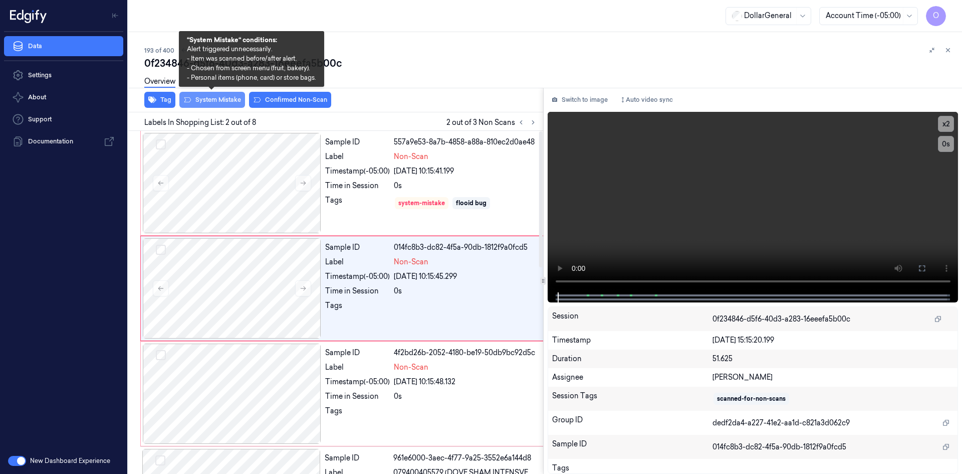
click at [229, 98] on button "System Mistake" at bounding box center [212, 100] width 66 height 16
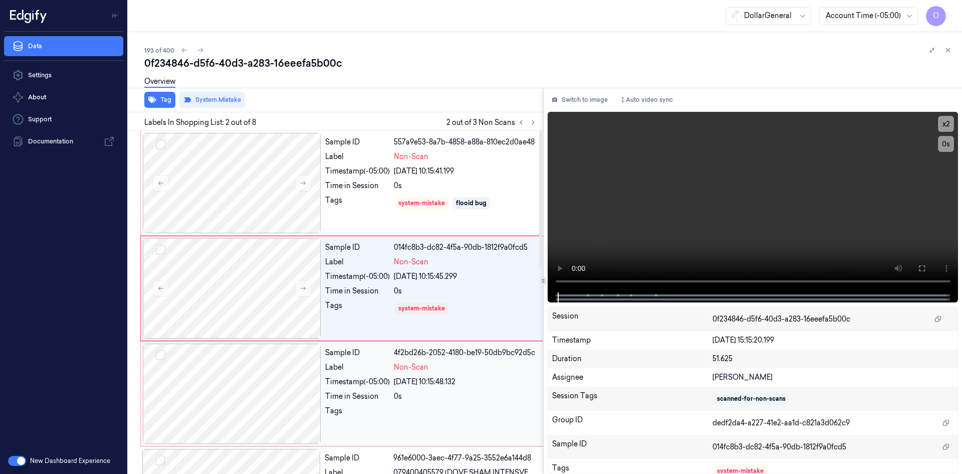
click at [239, 366] on div at bounding box center [232, 393] width 178 height 100
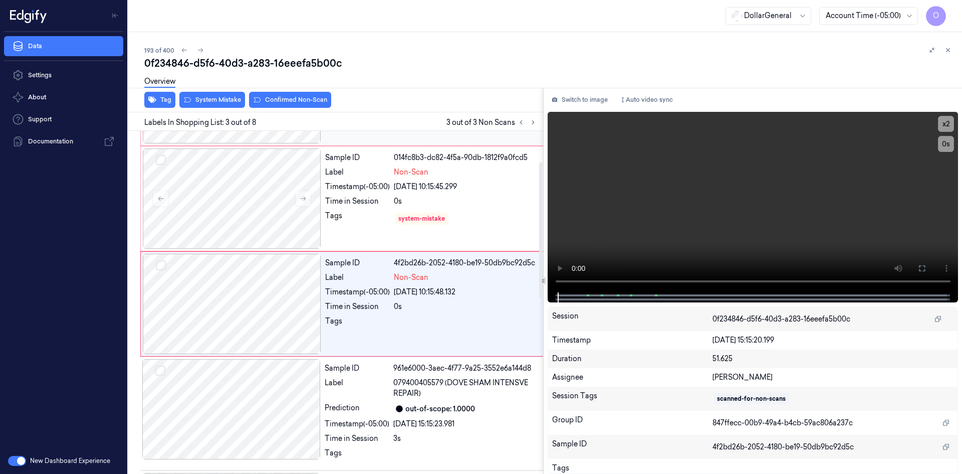
scroll to position [91, 0]
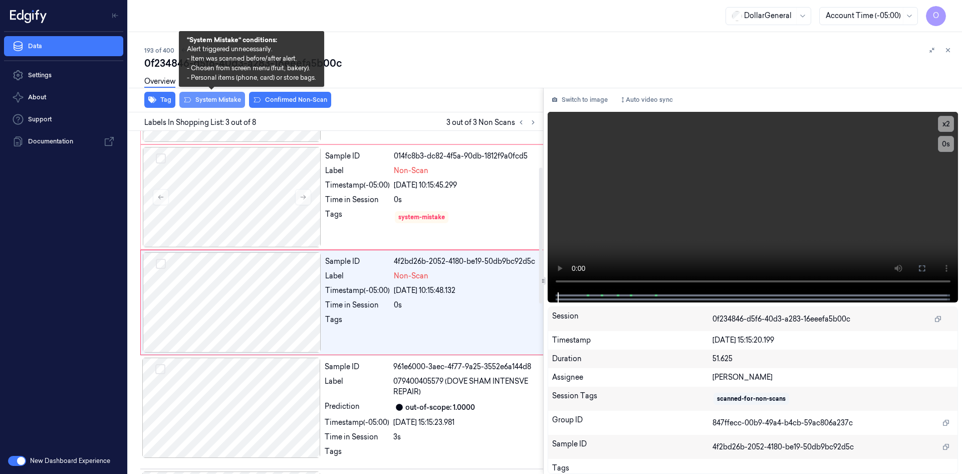
click at [205, 103] on button "System Mistake" at bounding box center [212, 100] width 66 height 16
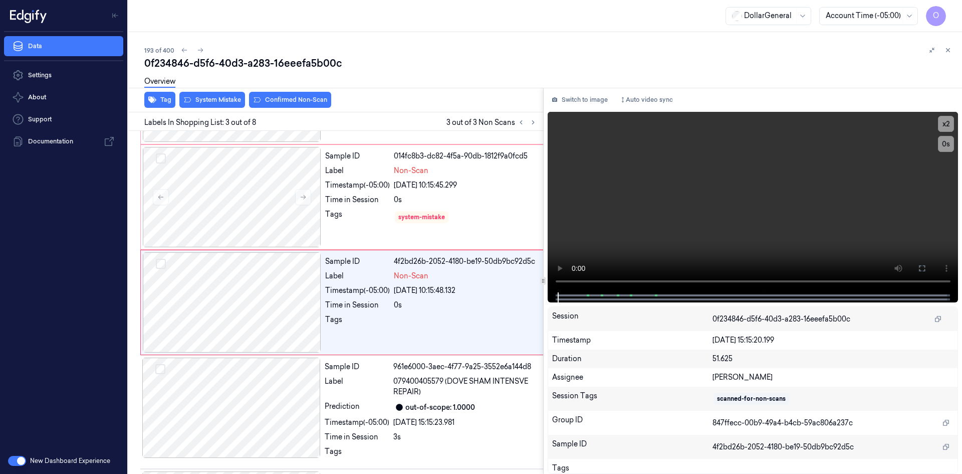
click at [405, 83] on div "Overview" at bounding box center [549, 83] width 810 height 26
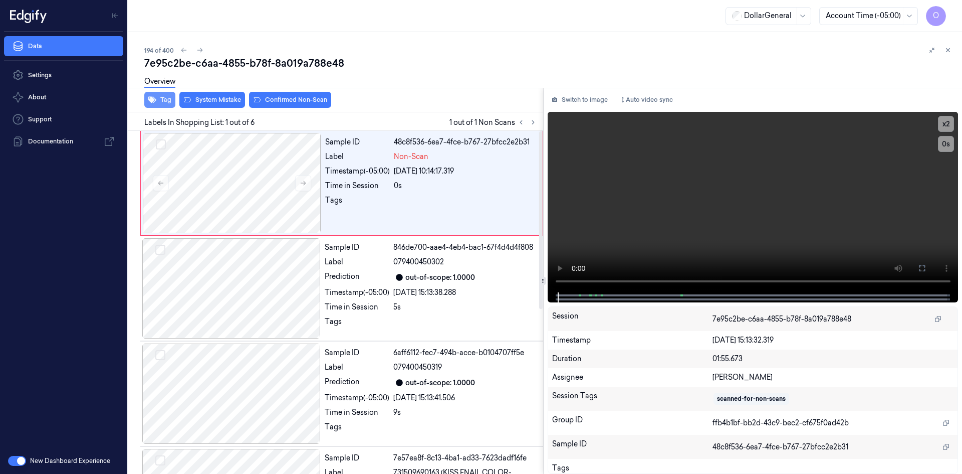
click at [169, 98] on button "Tag" at bounding box center [159, 100] width 31 height 16
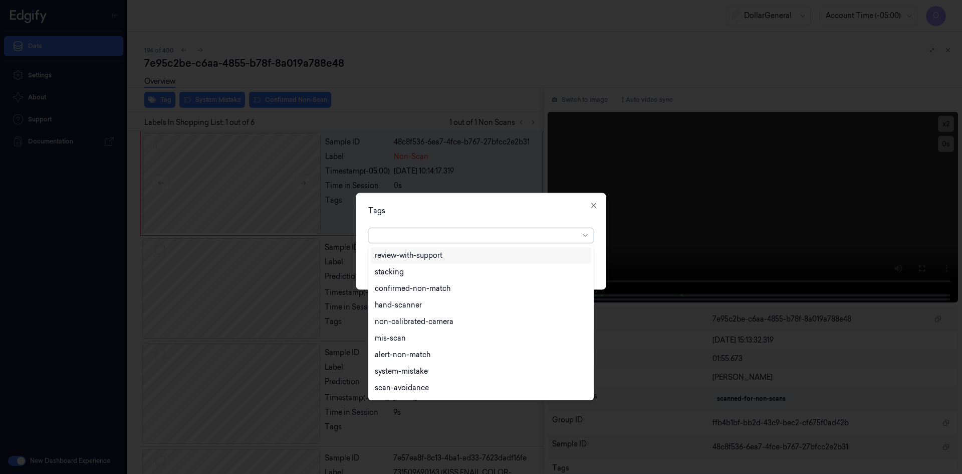
click at [482, 232] on div at bounding box center [477, 235] width 204 height 11
click at [439, 304] on div "flooid bug" at bounding box center [481, 306] width 212 height 11
click at [529, 207] on div "Tags" at bounding box center [481, 210] width 226 height 11
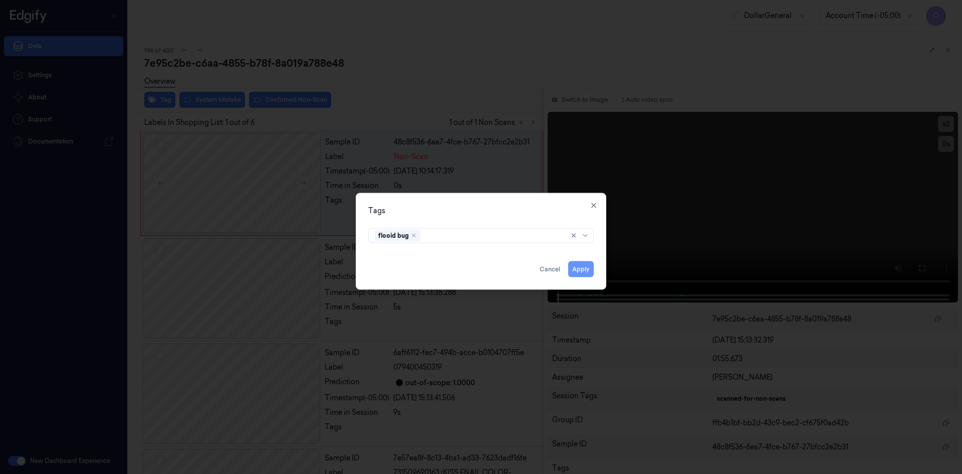
click at [593, 265] on button "Apply" at bounding box center [581, 269] width 26 height 16
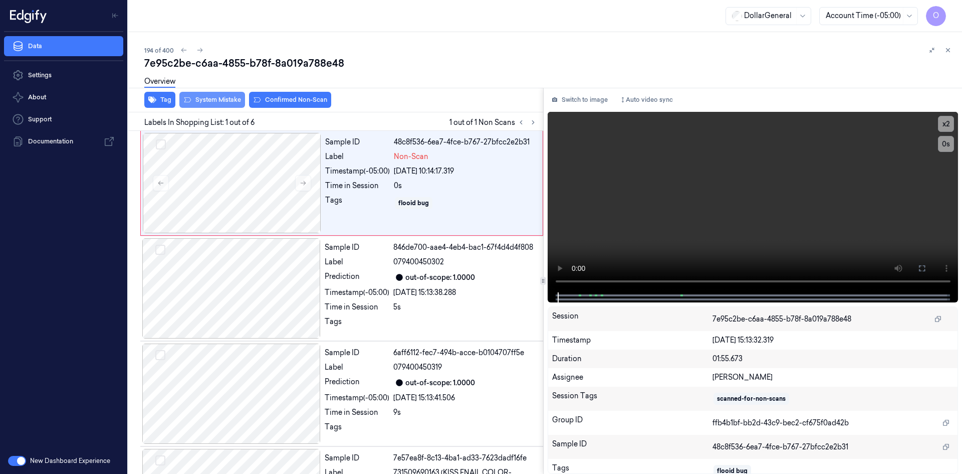
click at [219, 106] on button "System Mistake" at bounding box center [212, 100] width 66 height 16
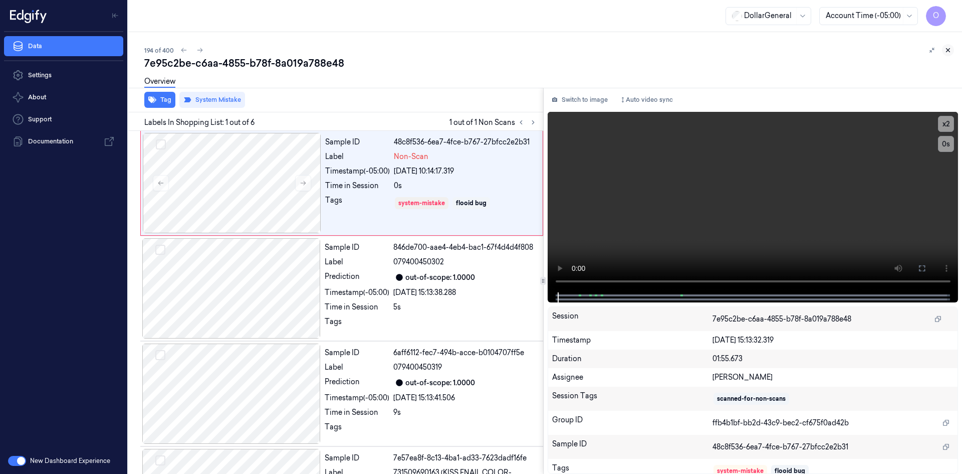
click at [950, 52] on icon at bounding box center [949, 51] width 4 height 4
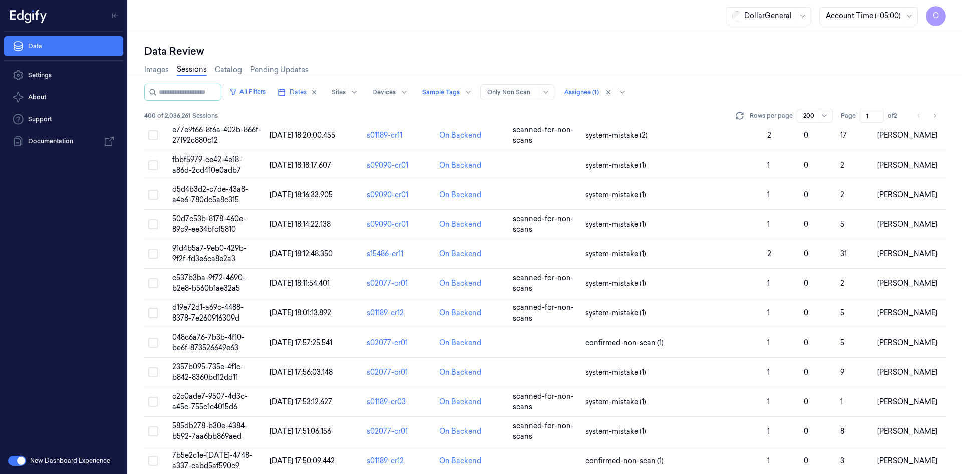
scroll to position [5570, 0]
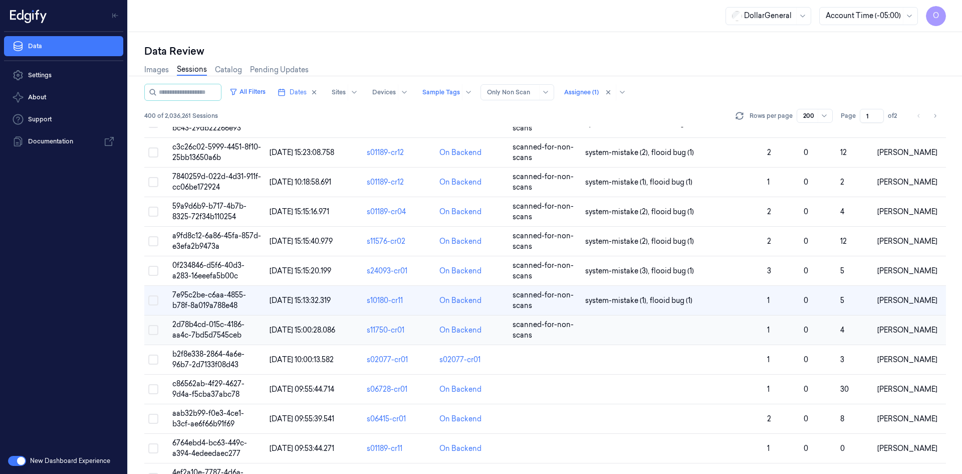
click at [618, 337] on td at bounding box center [672, 330] width 182 height 30
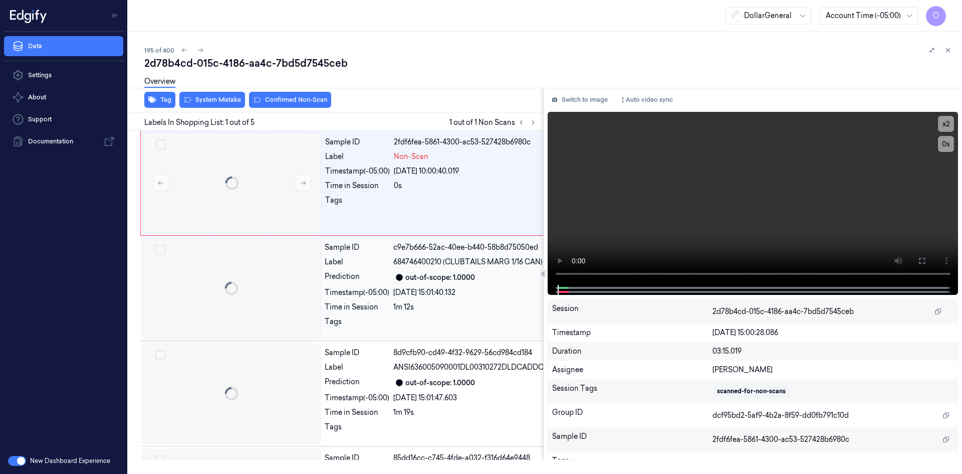
scroll to position [0, 16]
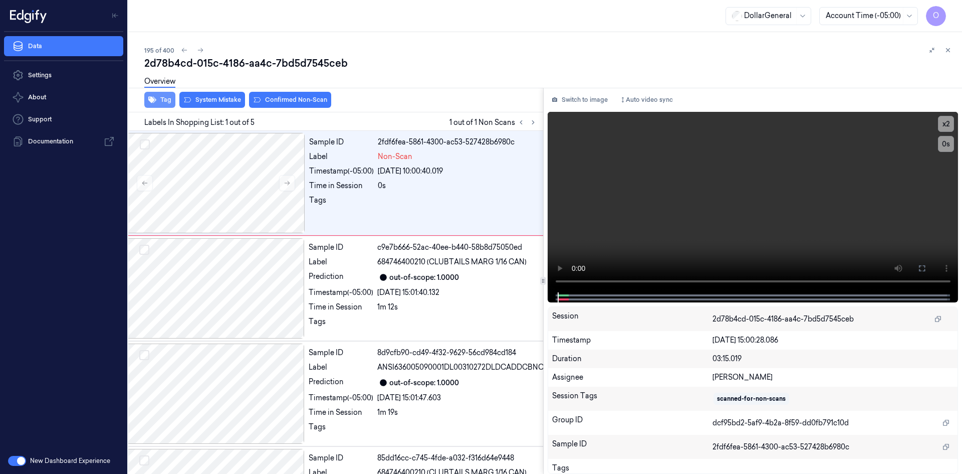
click at [159, 106] on button "Tag" at bounding box center [159, 100] width 31 height 16
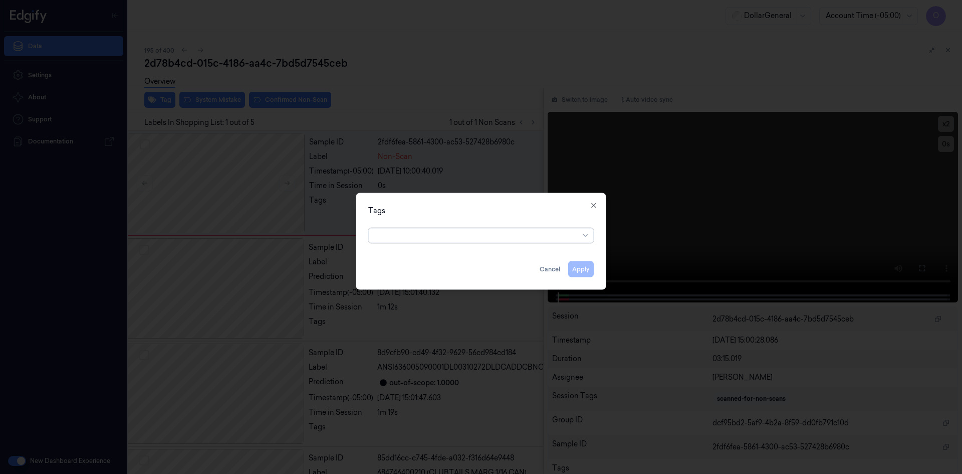
click at [443, 245] on div "Tags option , selected. Select is focused ,type to refine list, press Down to o…" at bounding box center [481, 240] width 251 height 97
click at [445, 244] on div at bounding box center [481, 234] width 242 height 21
click at [448, 239] on div at bounding box center [477, 235] width 204 height 11
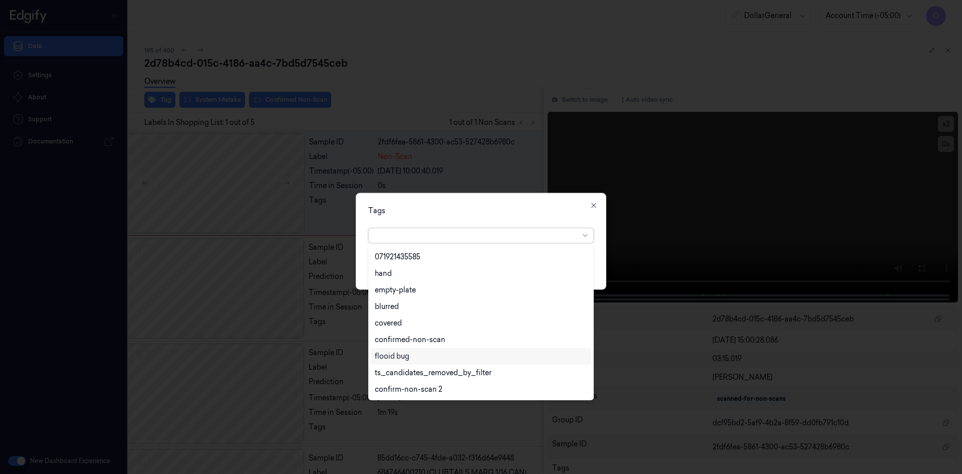
scroll to position [230, 0]
click at [423, 310] on div "flooid bug" at bounding box center [481, 306] width 212 height 11
click at [523, 208] on div "Tags" at bounding box center [481, 210] width 226 height 11
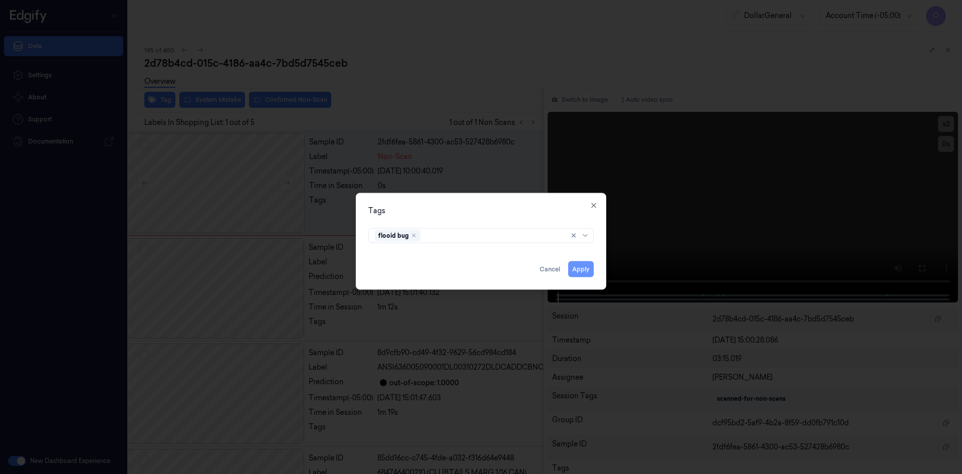
click at [592, 273] on button "Apply" at bounding box center [581, 269] width 26 height 16
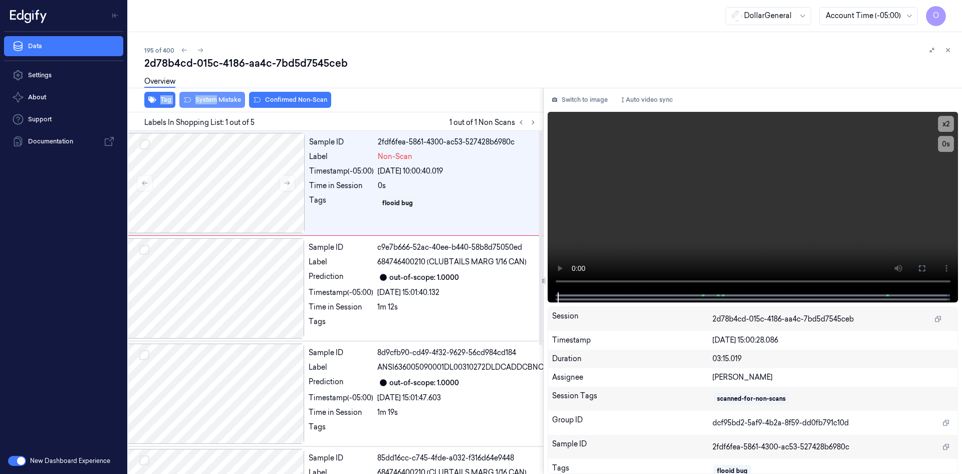
click at [215, 97] on div "2d78b4cd-015c-4186-aa4c-7bd5d7545ceb Overview Tag System Mistake Confirmed Non-…" at bounding box center [549, 264] width 810 height 417
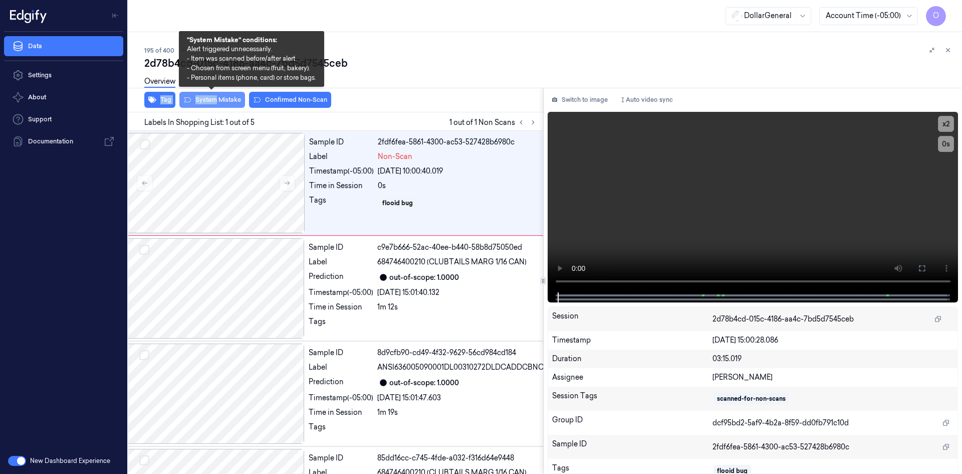
click at [225, 103] on button "System Mistake" at bounding box center [212, 100] width 66 height 16
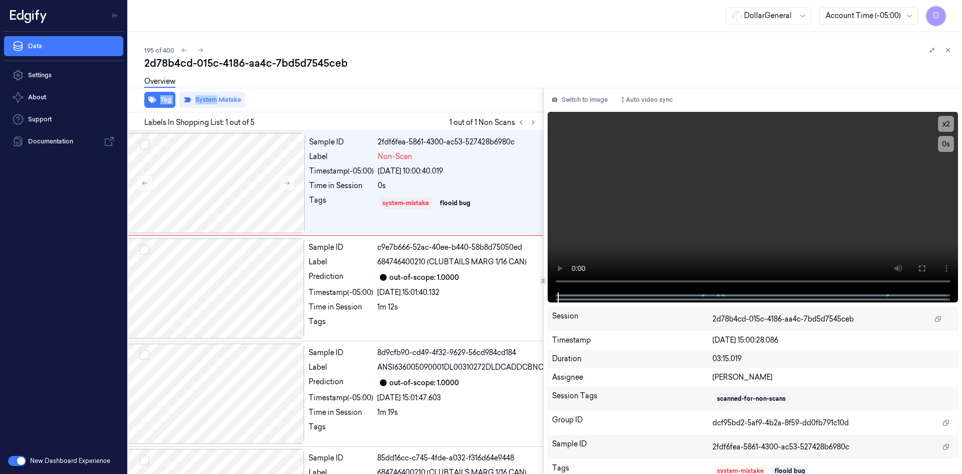
click at [951, 48] on icon at bounding box center [948, 50] width 7 height 7
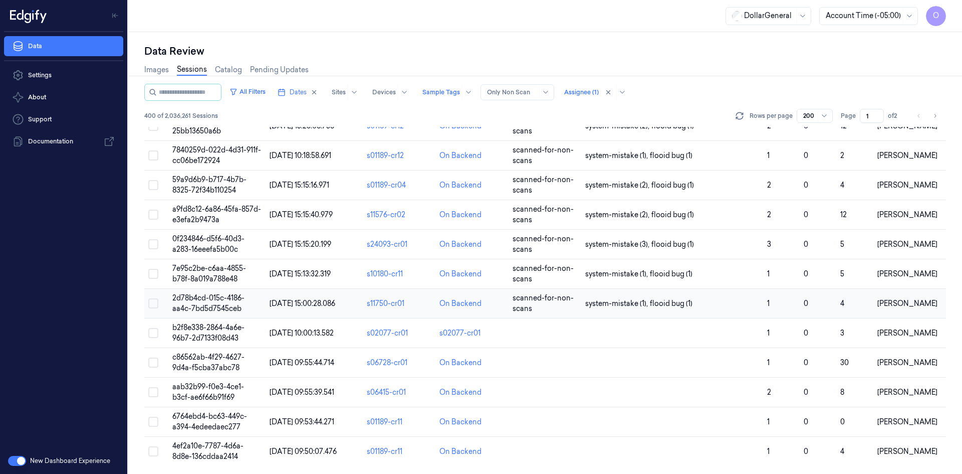
scroll to position [5596, 0]
click at [657, 328] on td at bounding box center [672, 333] width 182 height 30
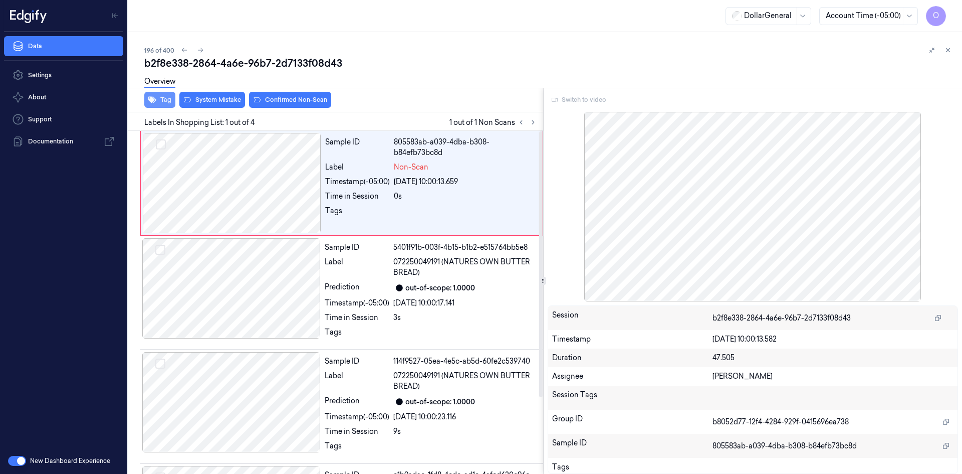
click at [159, 100] on button "Tag" at bounding box center [159, 100] width 31 height 16
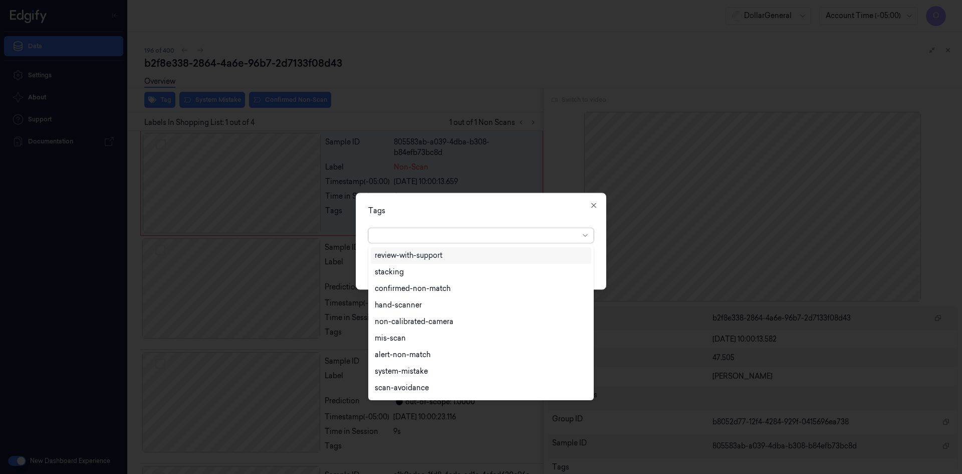
click at [505, 239] on div at bounding box center [477, 235] width 204 height 11
click at [410, 362] on div "flooid bug" at bounding box center [481, 356] width 221 height 17
click at [497, 208] on div "Tags" at bounding box center [481, 210] width 226 height 11
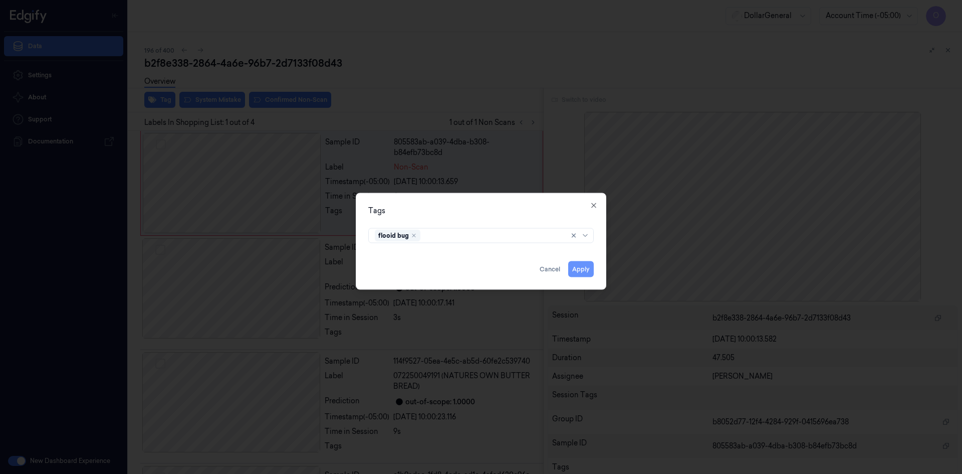
click at [584, 268] on button "Apply" at bounding box center [581, 269] width 26 height 16
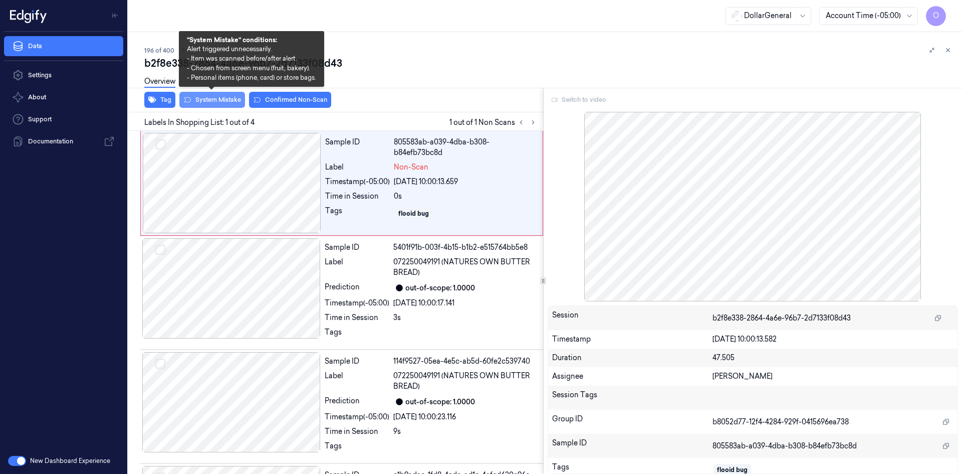
click at [233, 102] on button "System Mistake" at bounding box center [212, 100] width 66 height 16
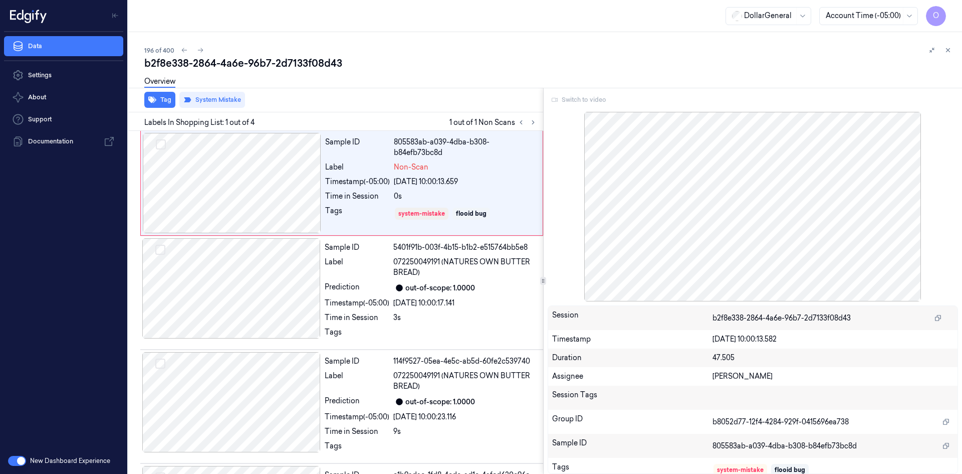
click at [946, 52] on icon at bounding box center [948, 50] width 7 height 7
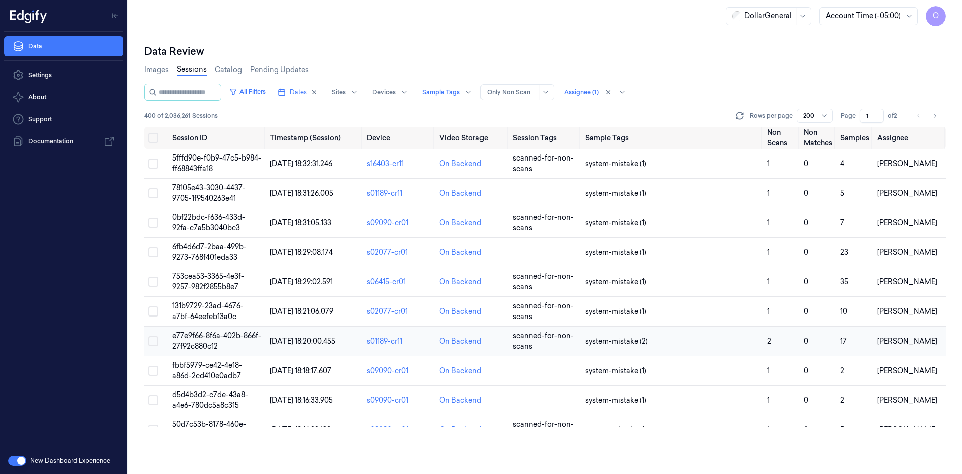
scroll to position [5596, 0]
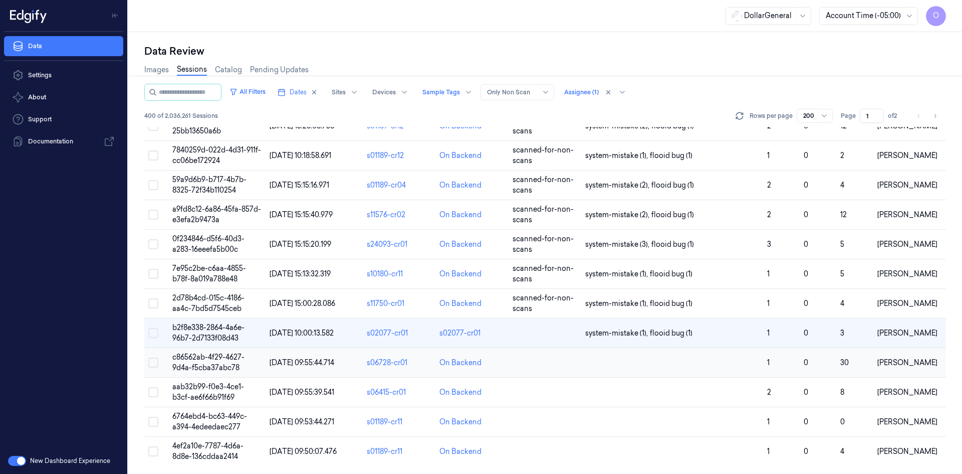
click at [645, 355] on td at bounding box center [672, 363] width 182 height 30
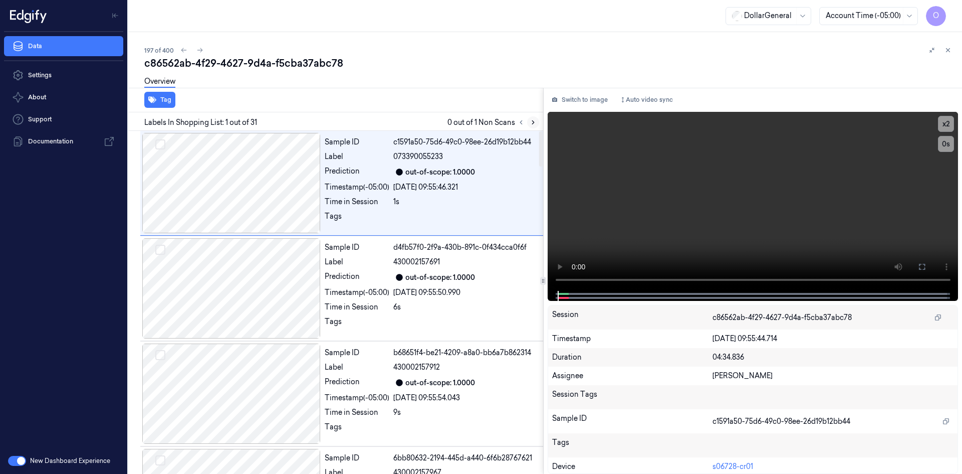
click at [532, 125] on icon at bounding box center [533, 122] width 7 height 7
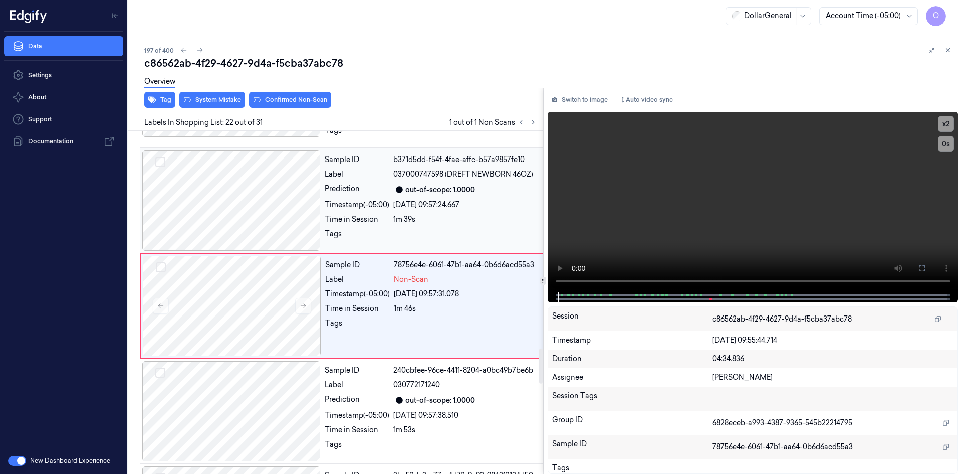
scroll to position [2116, 0]
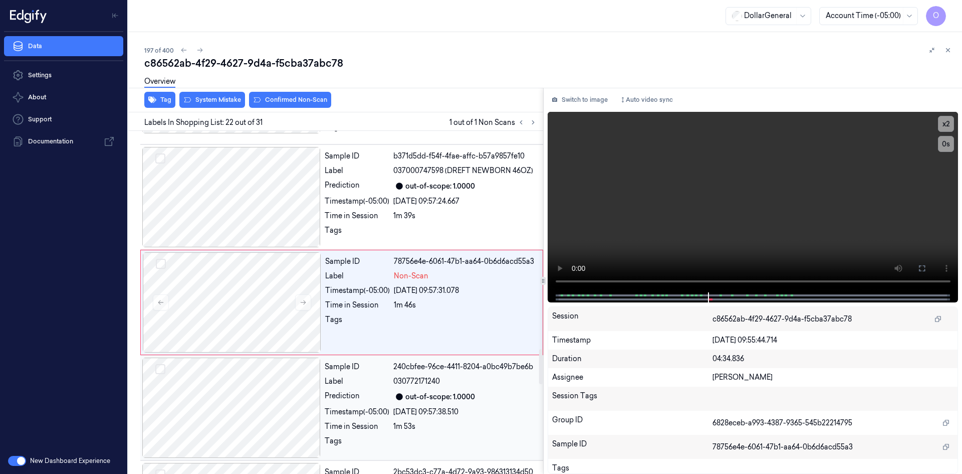
click at [412, 381] on span "030772171240" at bounding box center [416, 381] width 47 height 11
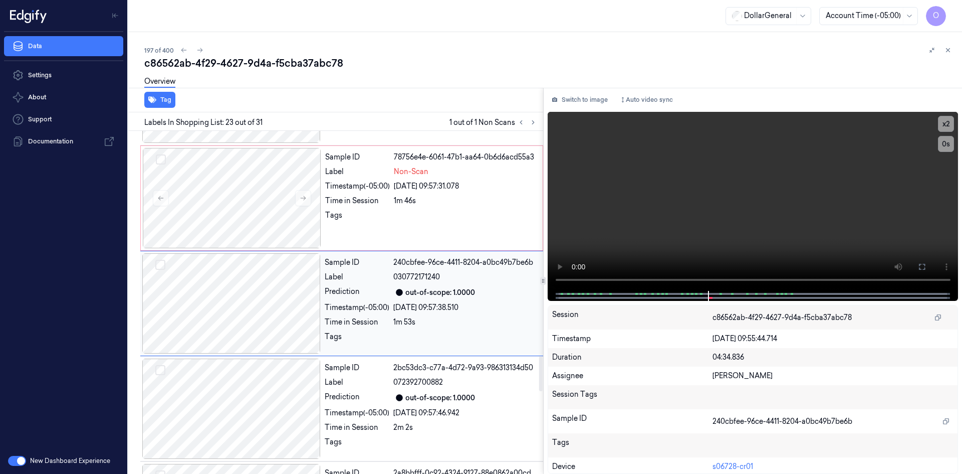
scroll to position [2222, 0]
click at [388, 221] on div "Tags" at bounding box center [357, 217] width 65 height 16
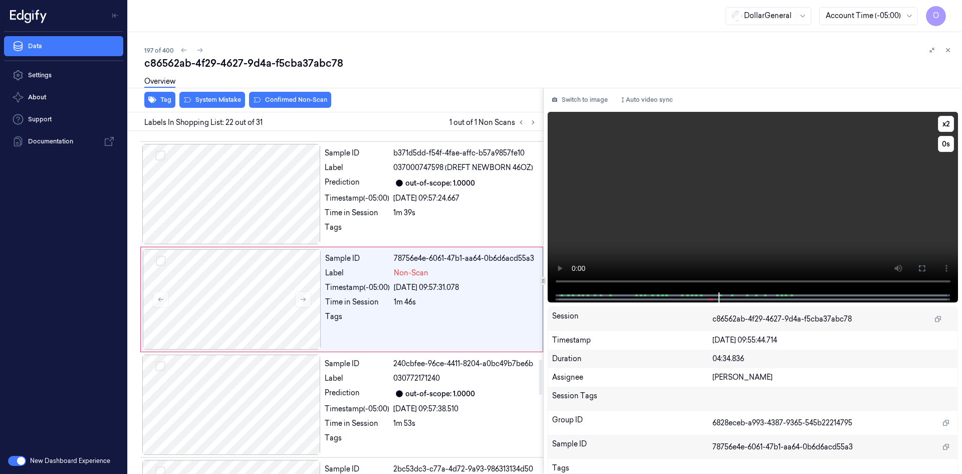
scroll to position [2116, 0]
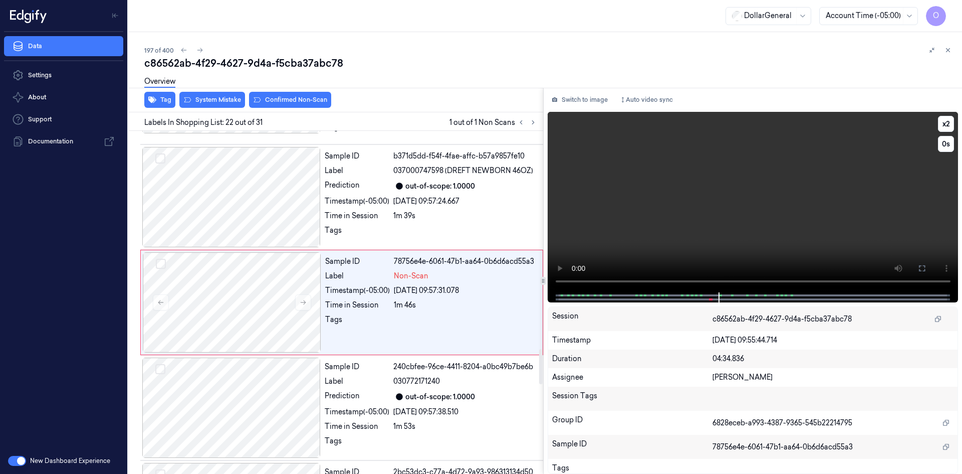
click at [834, 172] on video at bounding box center [753, 202] width 411 height 180
click at [222, 95] on div "Overview" at bounding box center [549, 83] width 810 height 26
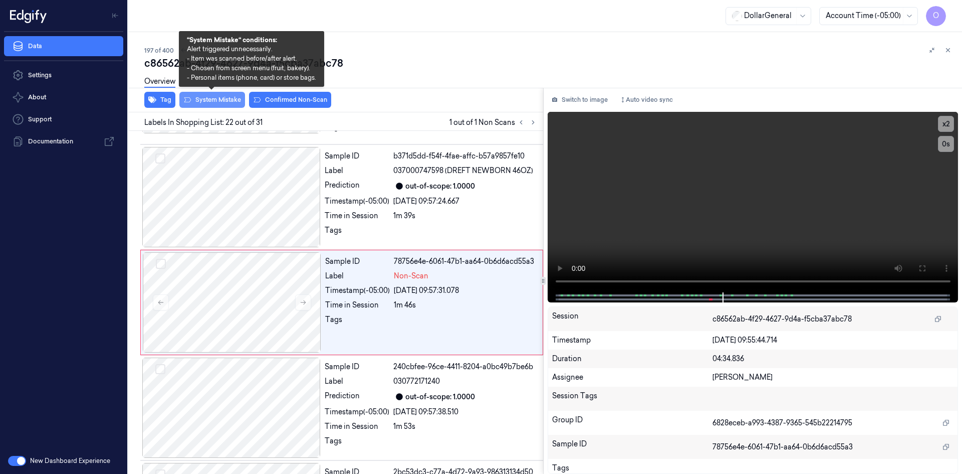
click at [225, 99] on button "System Mistake" at bounding box center [212, 100] width 66 height 16
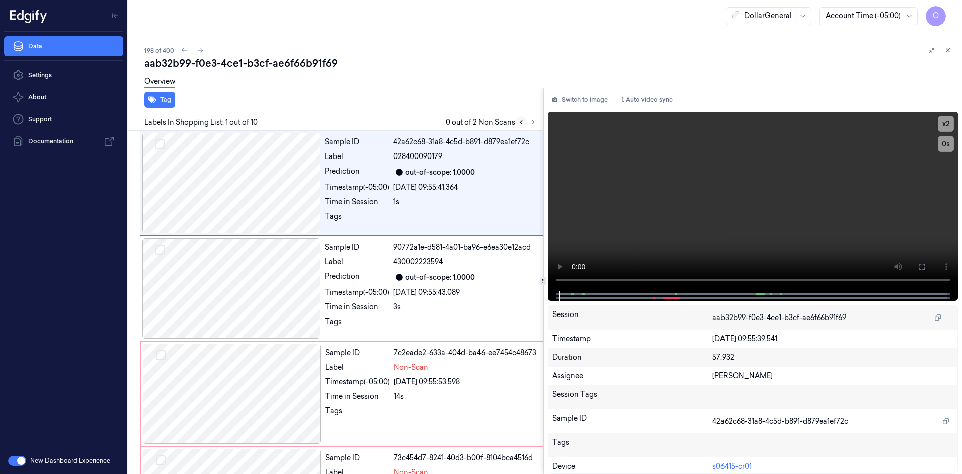
click at [526, 125] on button at bounding box center [521, 122] width 12 height 12
click at [530, 125] on icon at bounding box center [533, 122] width 7 height 7
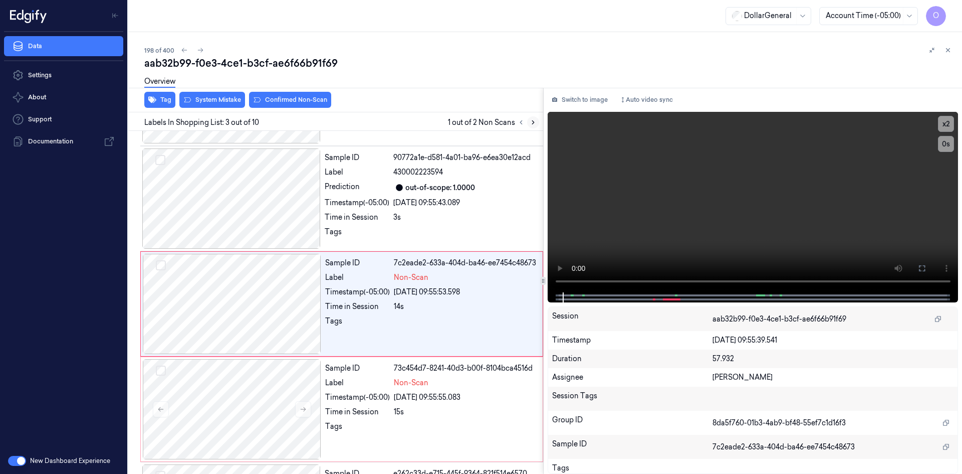
scroll to position [91, 0]
click at [643, 217] on video at bounding box center [753, 202] width 411 height 180
click at [398, 307] on div "14s" at bounding box center [465, 305] width 143 height 11
click at [621, 230] on video at bounding box center [753, 202] width 411 height 180
click at [633, 209] on video at bounding box center [753, 202] width 411 height 180
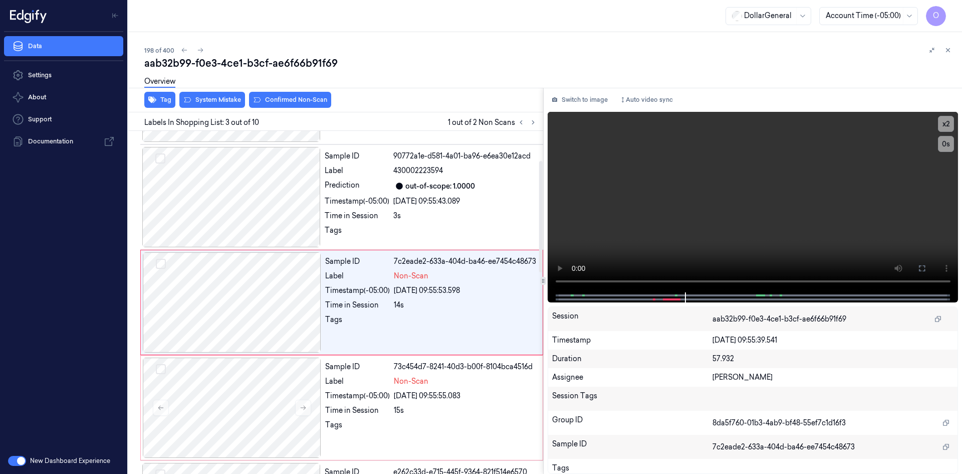
click at [233, 95] on div "Overview" at bounding box center [549, 83] width 810 height 26
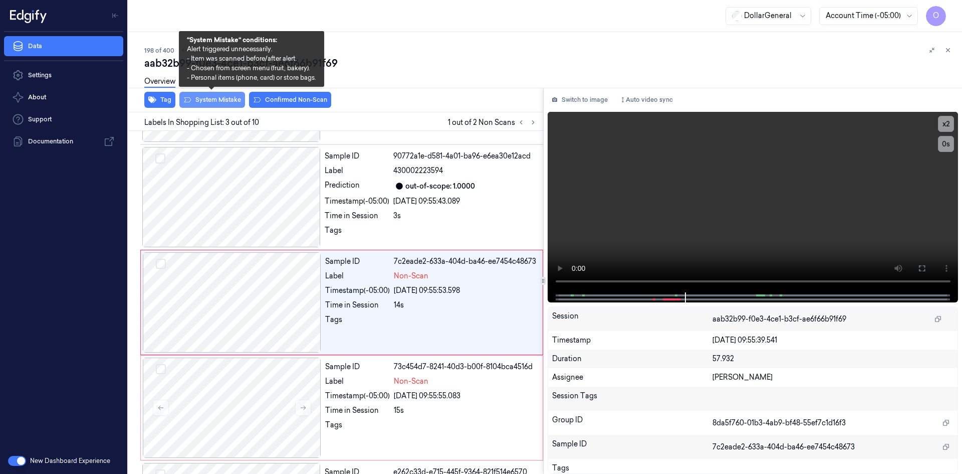
click at [232, 98] on button "System Mistake" at bounding box center [212, 100] width 66 height 16
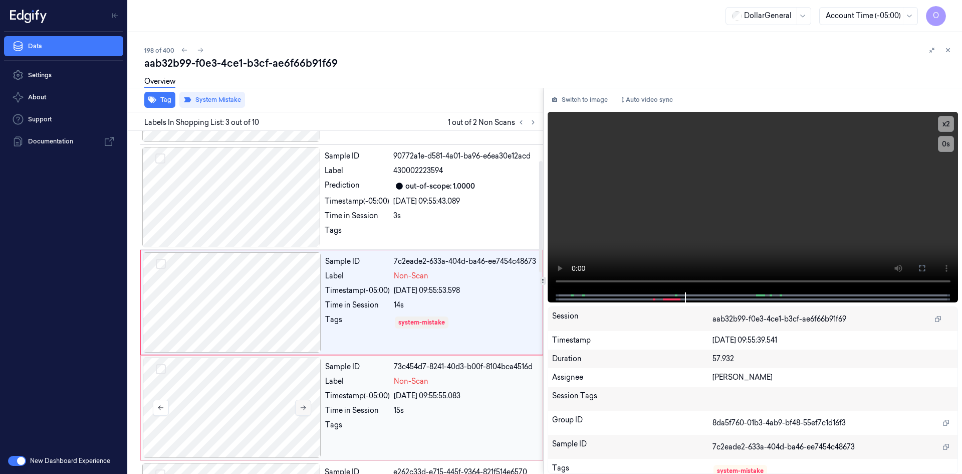
click at [300, 401] on button at bounding box center [303, 407] width 16 height 16
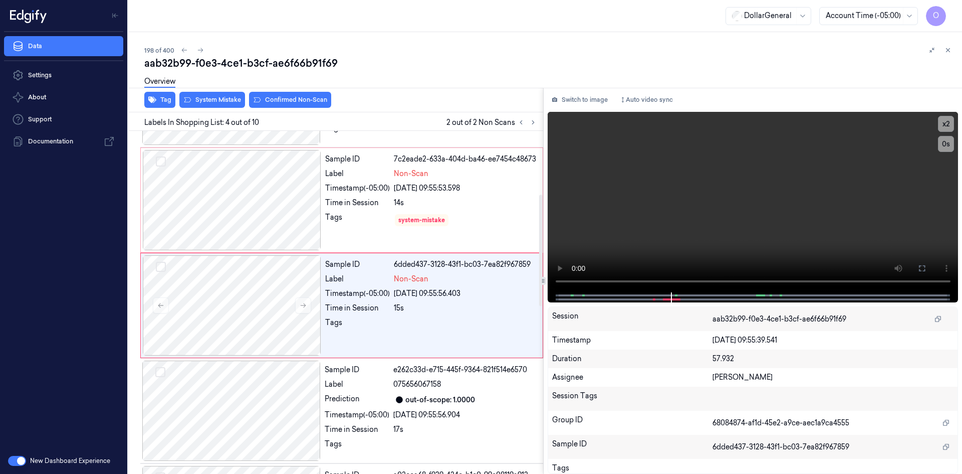
scroll to position [196, 0]
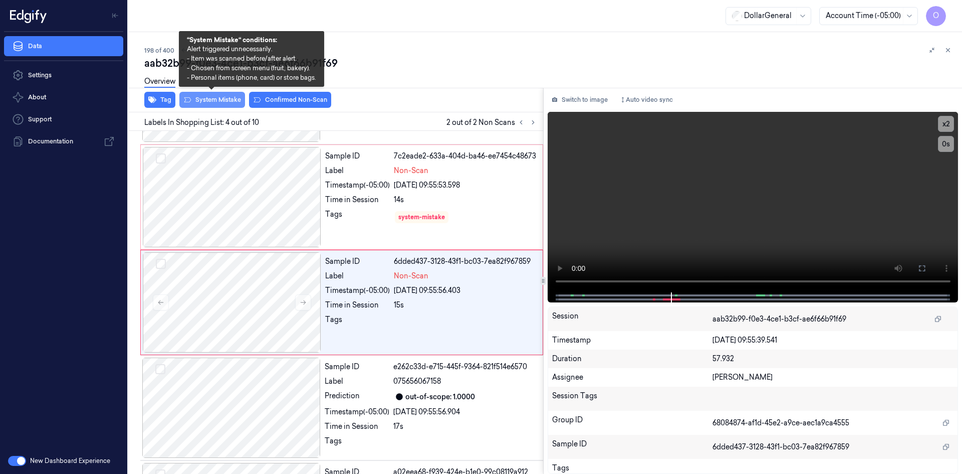
click at [210, 99] on button "System Mistake" at bounding box center [212, 100] width 66 height 16
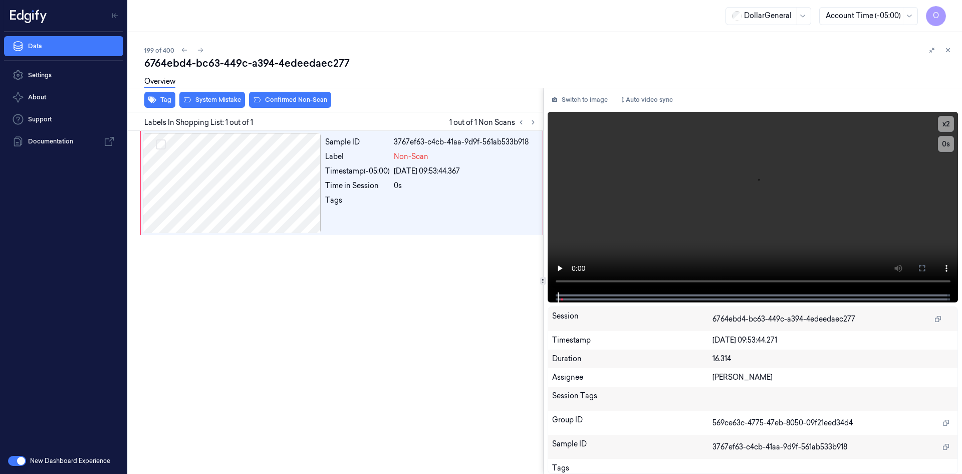
click at [168, 95] on div "Overview" at bounding box center [159, 83] width 31 height 26
click at [165, 102] on button "Tag" at bounding box center [159, 100] width 31 height 16
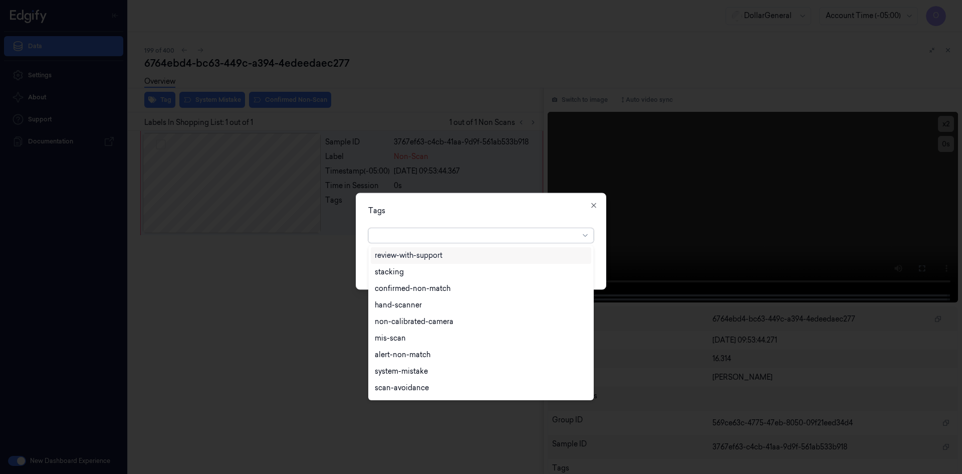
click at [446, 229] on div at bounding box center [477, 235] width 204 height 14
click at [407, 312] on div "flooid bug" at bounding box center [481, 306] width 221 height 17
click at [516, 213] on div "Tags" at bounding box center [481, 210] width 226 height 11
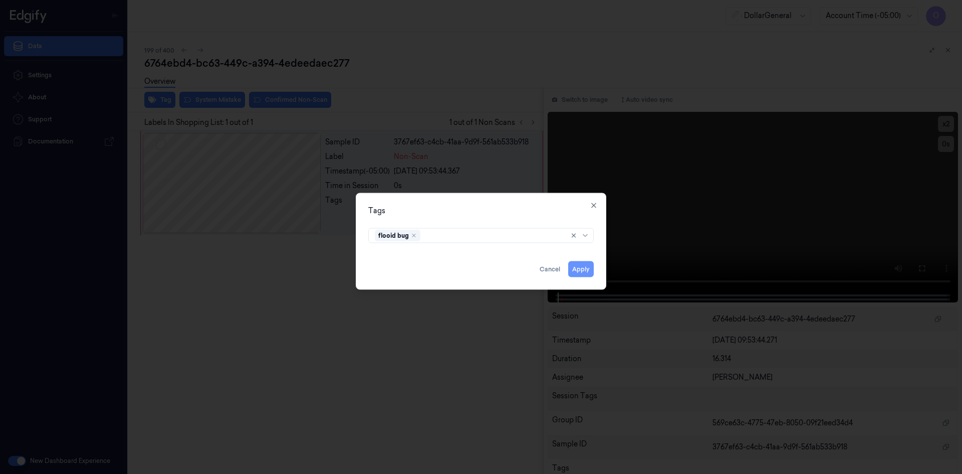
click at [582, 273] on button "Apply" at bounding box center [581, 269] width 26 height 16
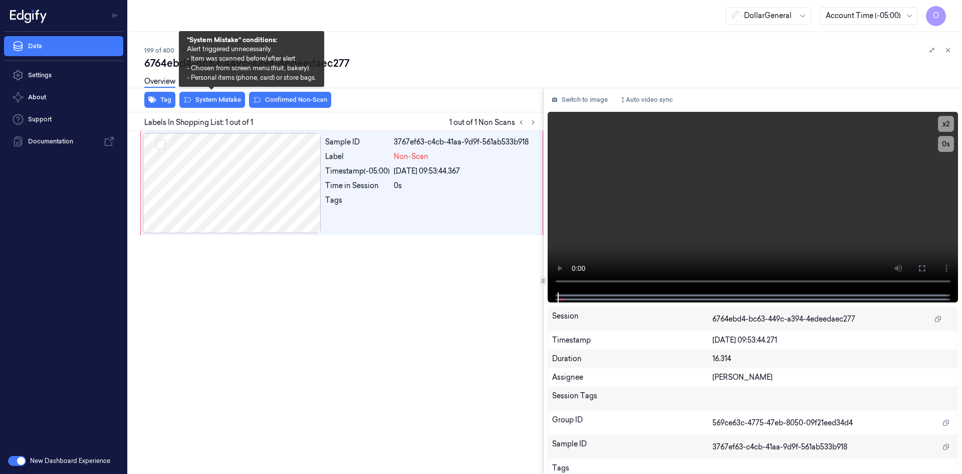
drag, startPoint x: 214, startPoint y: 102, endPoint x: 211, endPoint y: 108, distance: 6.5
click at [211, 108] on div "Tag System Mistake Confirmed Non-Scan" at bounding box center [333, 100] width 419 height 25
click at [218, 102] on button "System Mistake" at bounding box center [212, 100] width 66 height 16
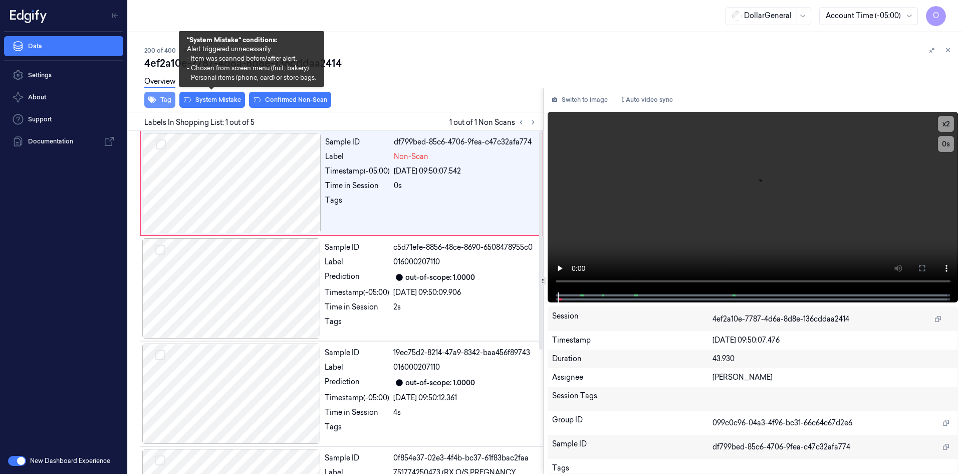
click at [168, 97] on button "Tag" at bounding box center [159, 100] width 31 height 16
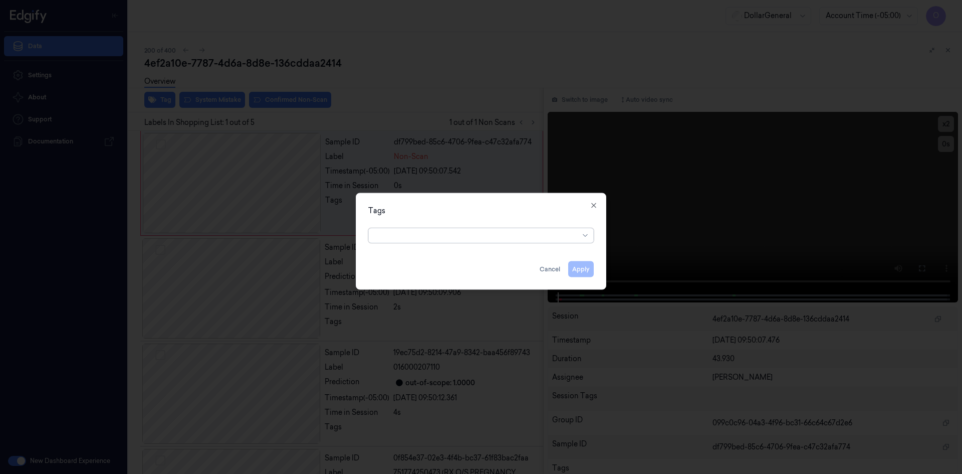
click at [444, 239] on div at bounding box center [477, 235] width 204 height 11
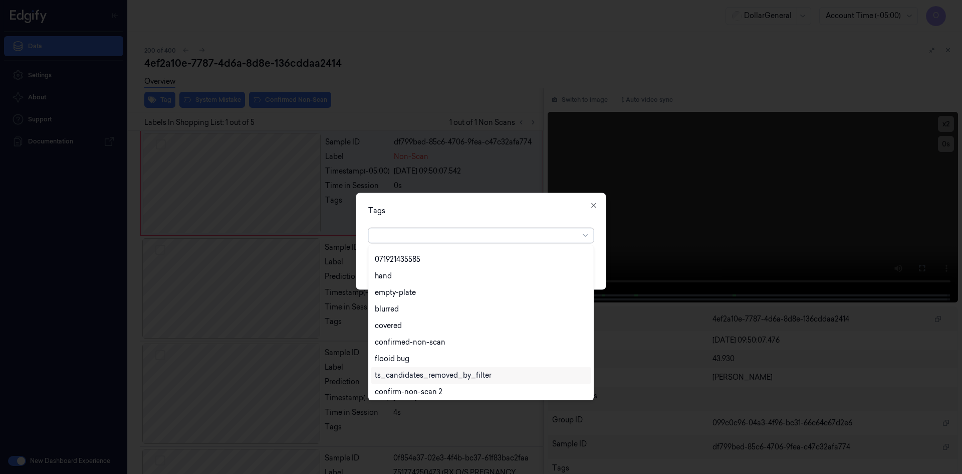
scroll to position [180, 0]
click at [414, 351] on div "flooid bug" at bounding box center [481, 356] width 212 height 11
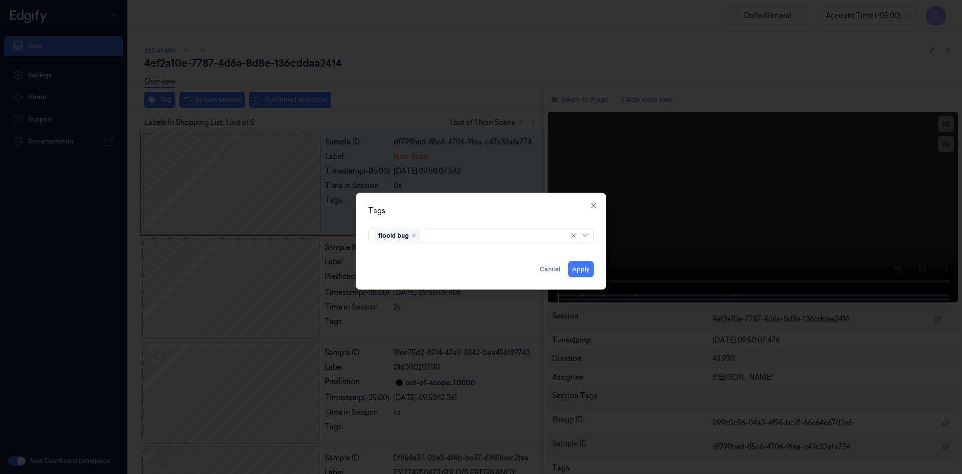
click at [454, 207] on div "Tags" at bounding box center [481, 210] width 226 height 11
click at [589, 270] on button "Apply" at bounding box center [581, 269] width 26 height 16
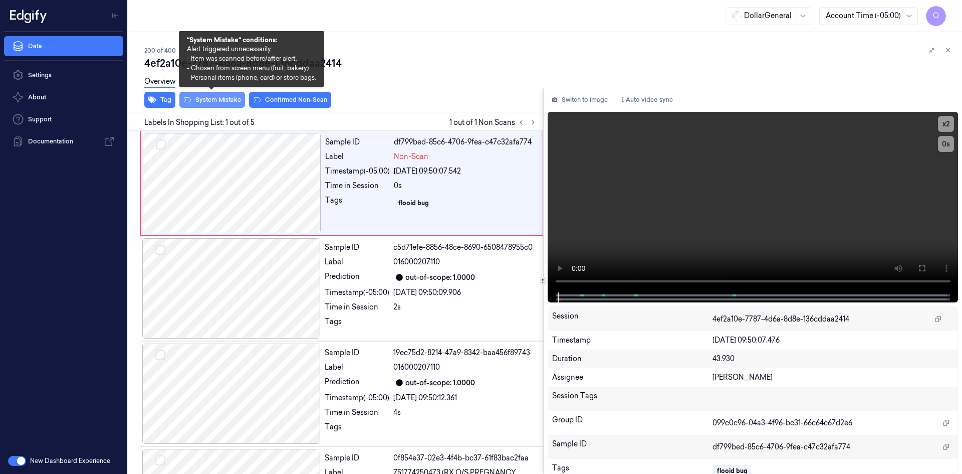
click at [229, 104] on button "System Mistake" at bounding box center [212, 100] width 66 height 16
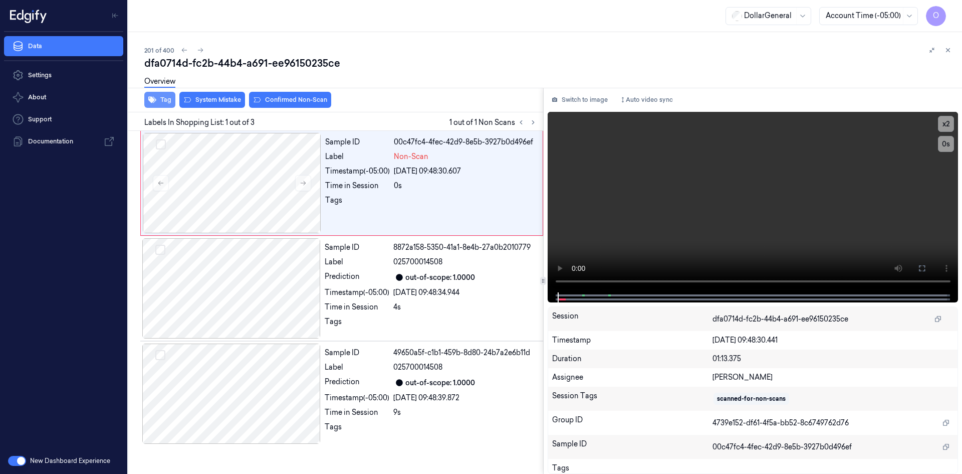
click at [161, 103] on button "Tag" at bounding box center [159, 100] width 31 height 16
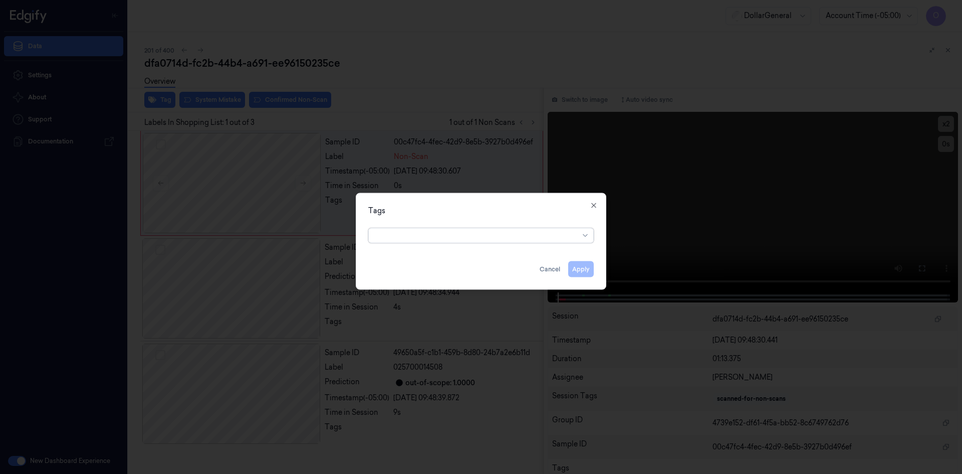
click at [444, 240] on div at bounding box center [477, 235] width 204 height 11
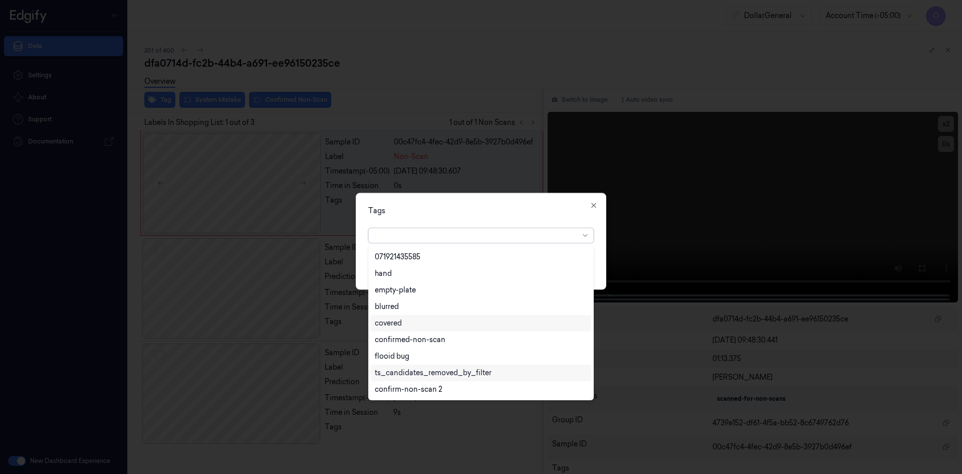
scroll to position [230, 0]
click at [425, 313] on div "flooid bug" at bounding box center [481, 306] width 221 height 17
click at [515, 202] on div "Tags option flooid bug , selected. 22 results available. Use Up and Down to cho…" at bounding box center [481, 240] width 251 height 97
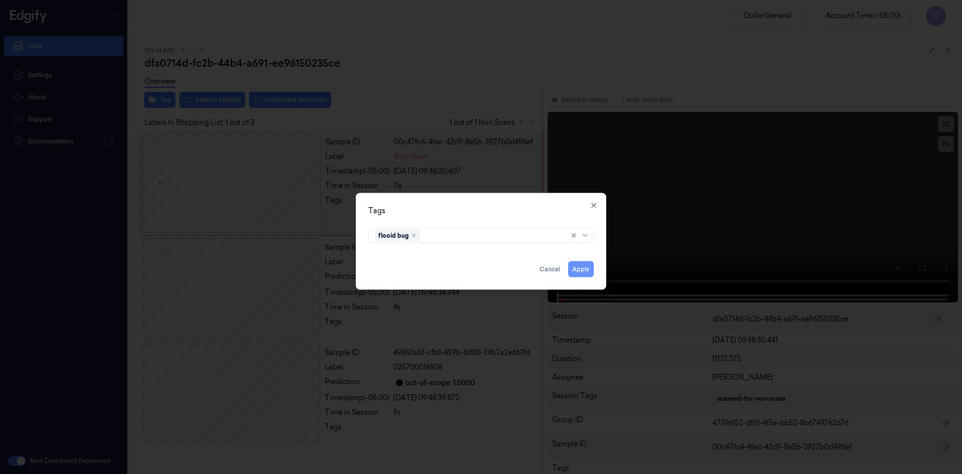
click at [578, 266] on button "Apply" at bounding box center [581, 269] width 26 height 16
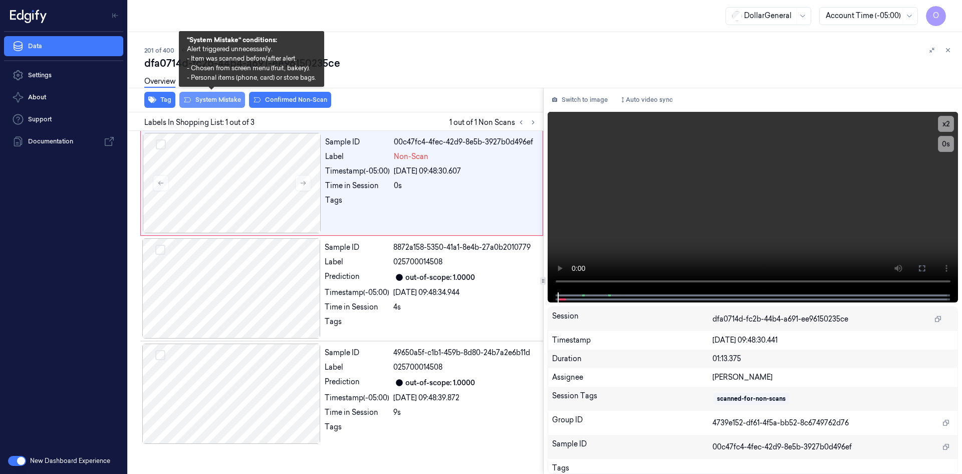
click at [221, 98] on button "System Mistake" at bounding box center [212, 100] width 66 height 16
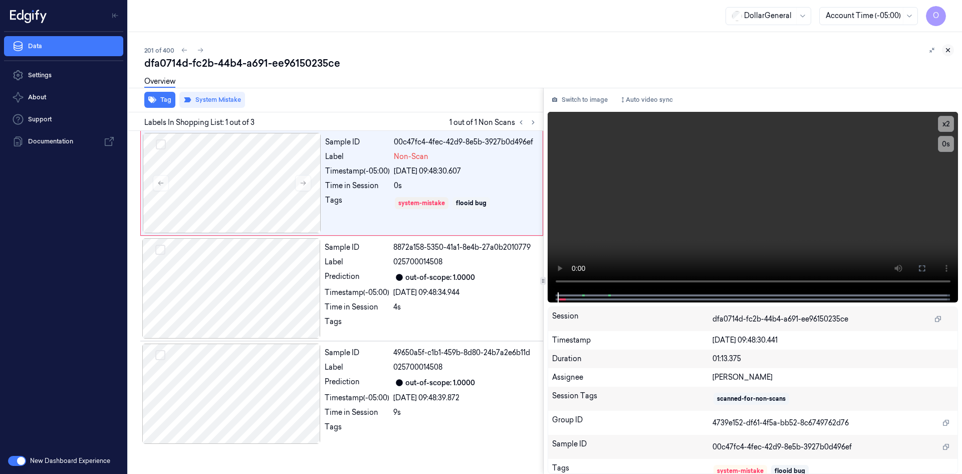
click at [951, 54] on button at bounding box center [948, 50] width 12 height 12
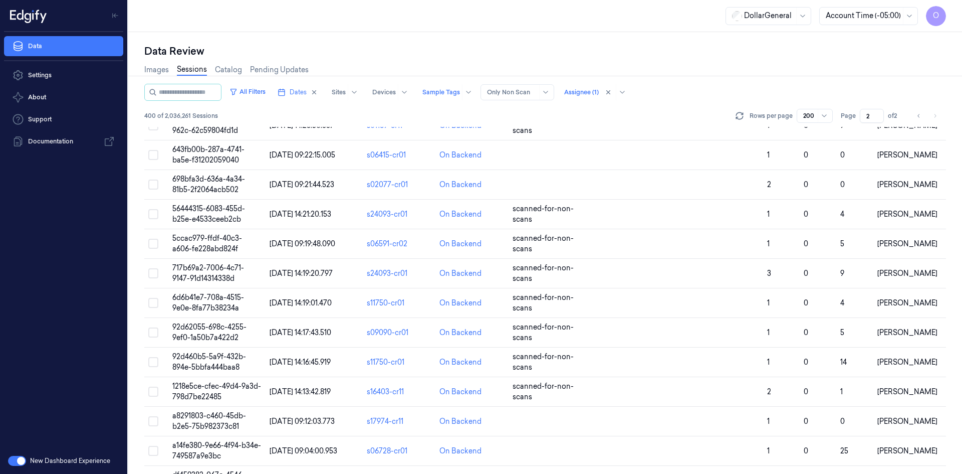
scroll to position [852, 0]
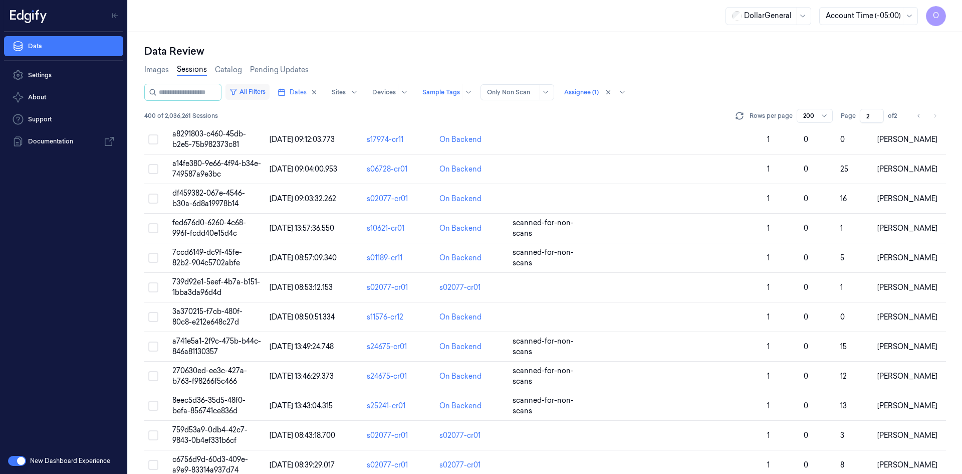
click at [265, 93] on button "All Filters" at bounding box center [248, 92] width 44 height 16
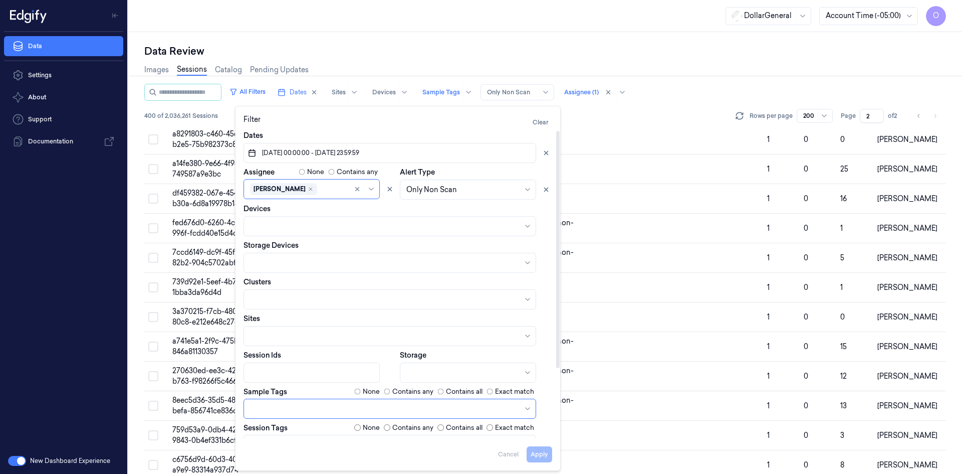
click at [364, 392] on label "None" at bounding box center [371, 391] width 17 height 10
click at [538, 451] on button "Apply" at bounding box center [540, 454] width 26 height 16
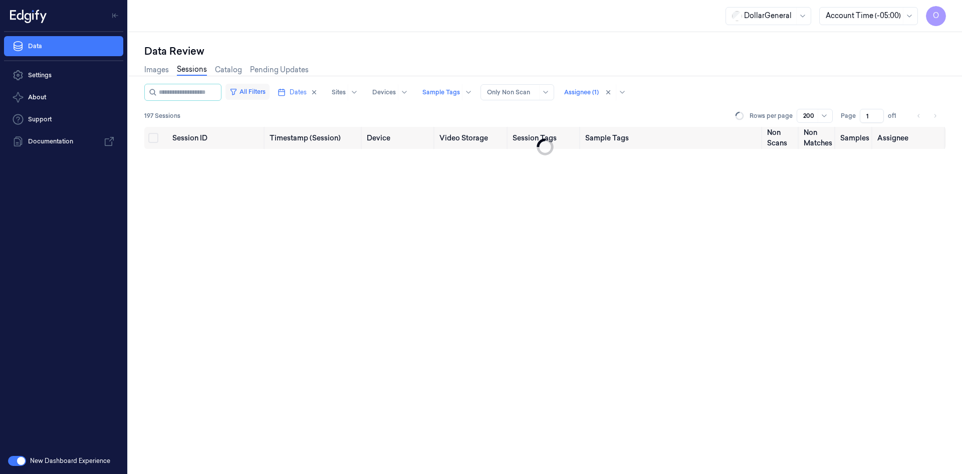
click at [264, 89] on button "All Filters" at bounding box center [248, 92] width 44 height 16
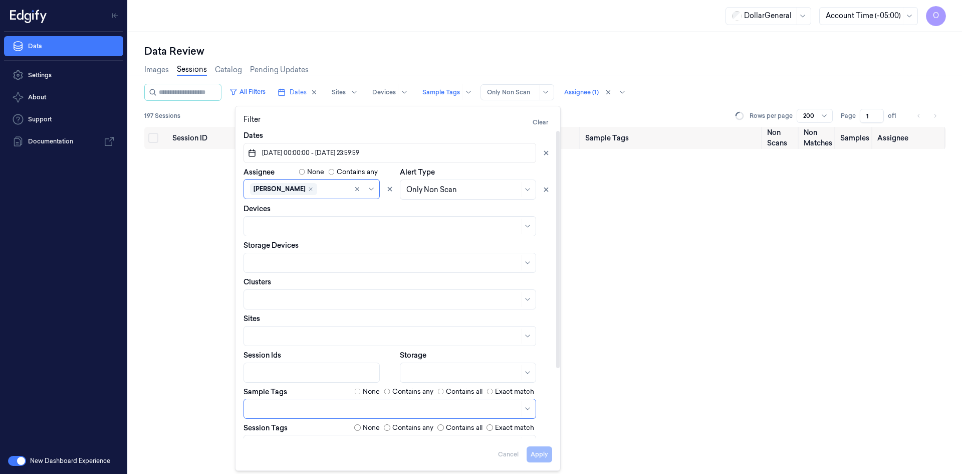
click at [392, 391] on label "Contains any" at bounding box center [412, 391] width 41 height 10
click at [541, 461] on button "Apply" at bounding box center [540, 454] width 26 height 16
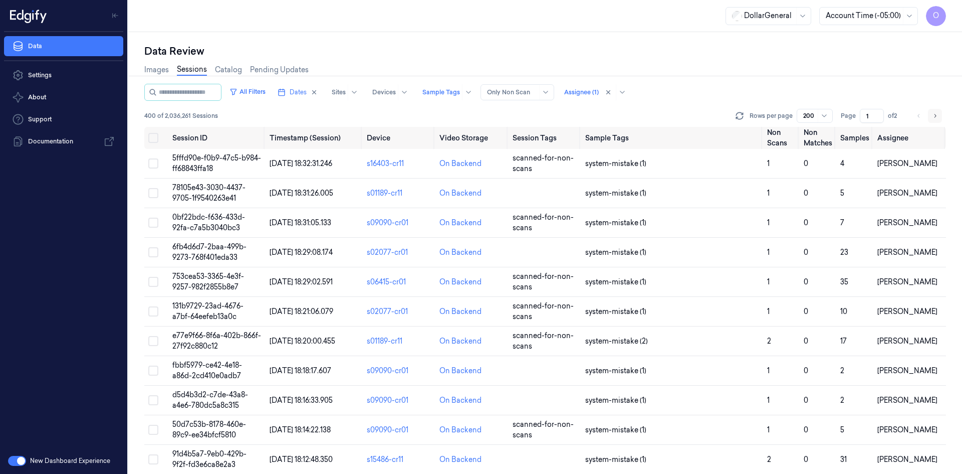
click at [939, 114] on button "Go to next page" at bounding box center [935, 116] width 14 height 14
type input "2"
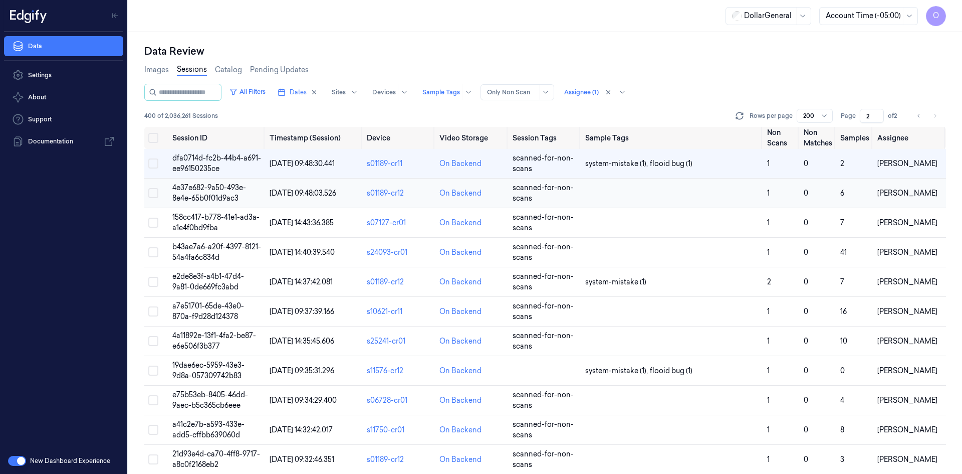
click at [666, 193] on td at bounding box center [672, 193] width 182 height 30
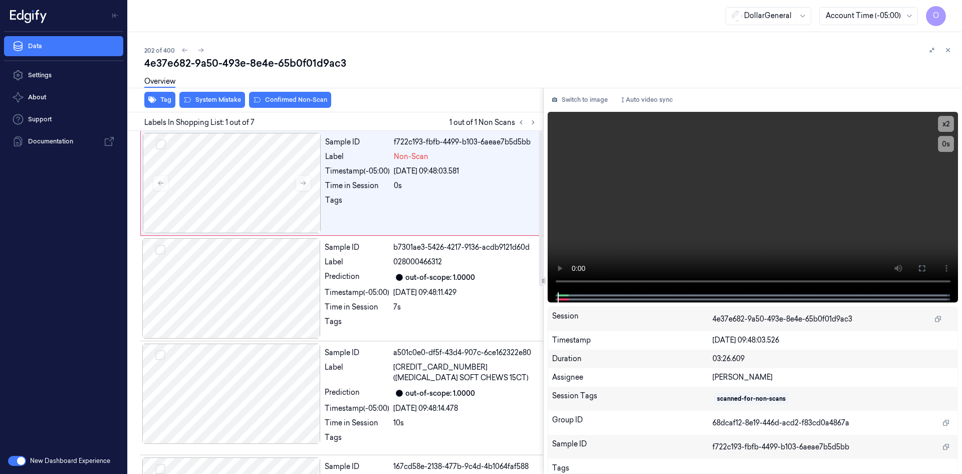
click at [164, 94] on div "Overview" at bounding box center [159, 83] width 31 height 26
click at [173, 102] on button "Tag" at bounding box center [159, 100] width 31 height 16
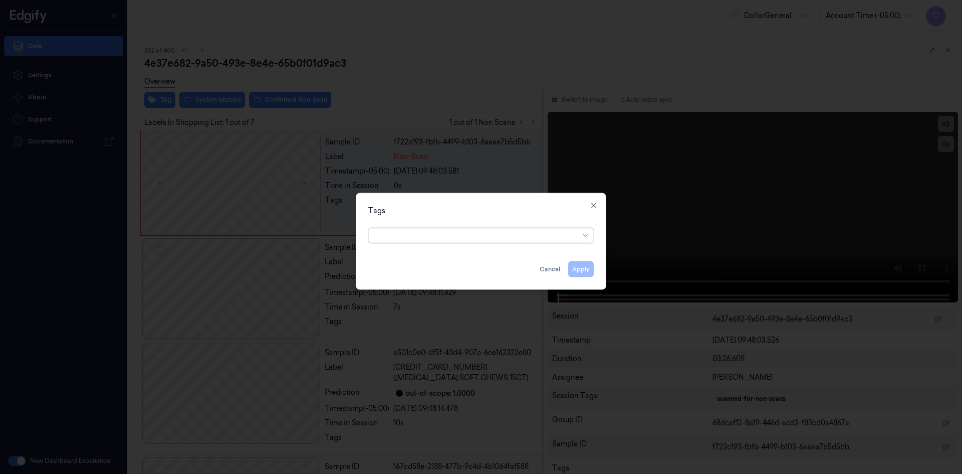
click at [407, 235] on div at bounding box center [477, 235] width 204 height 11
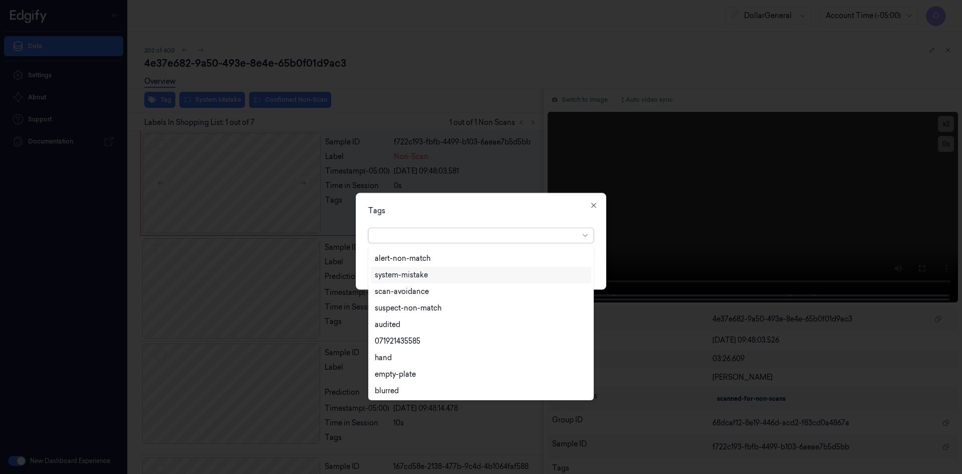
scroll to position [180, 0]
click at [418, 355] on div "flooid bug" at bounding box center [481, 356] width 212 height 11
click at [517, 209] on div "Tags" at bounding box center [481, 210] width 226 height 11
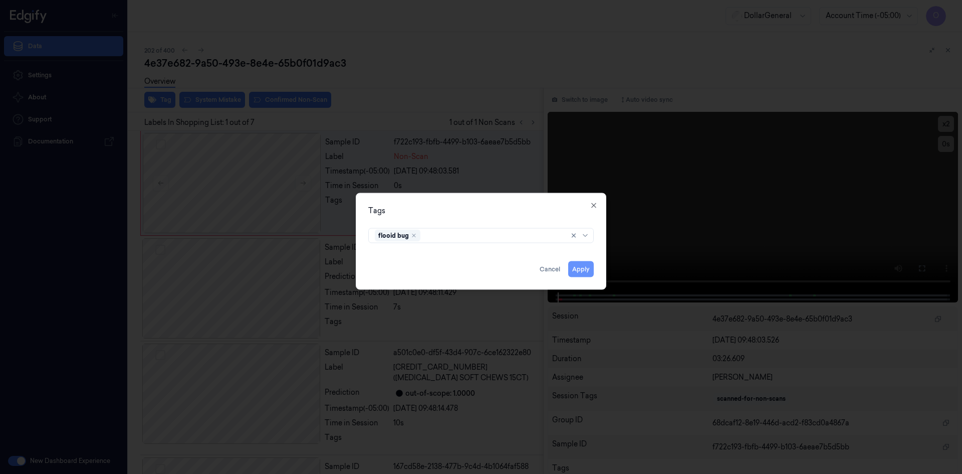
click at [591, 271] on button "Apply" at bounding box center [581, 269] width 26 height 16
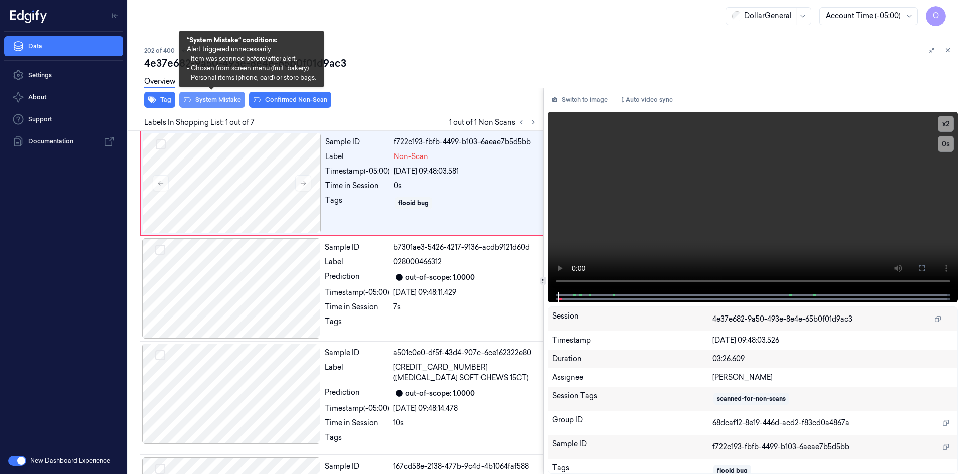
click at [227, 101] on button "System Mistake" at bounding box center [212, 100] width 66 height 16
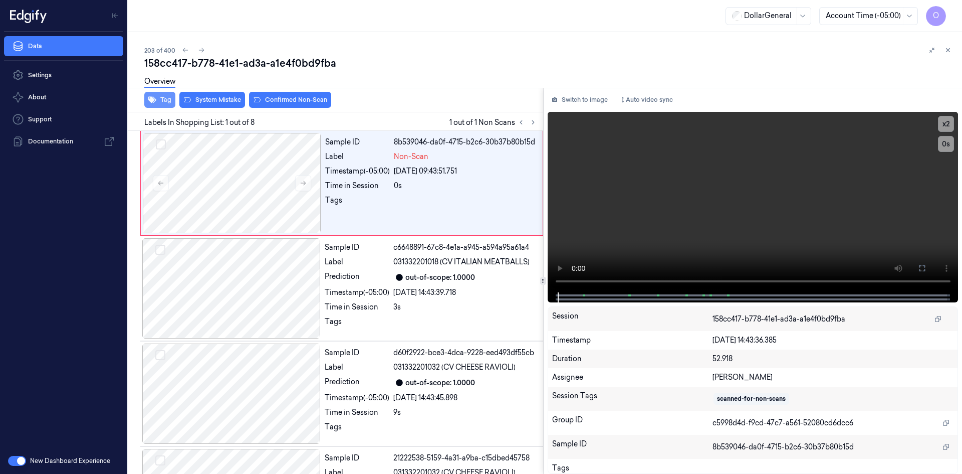
click at [165, 103] on button "Tag" at bounding box center [159, 100] width 31 height 16
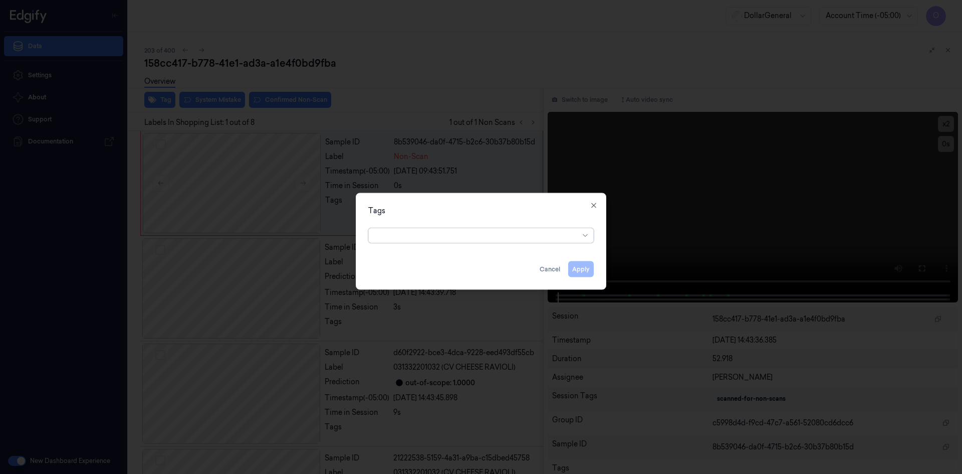
click at [495, 235] on div at bounding box center [477, 235] width 204 height 11
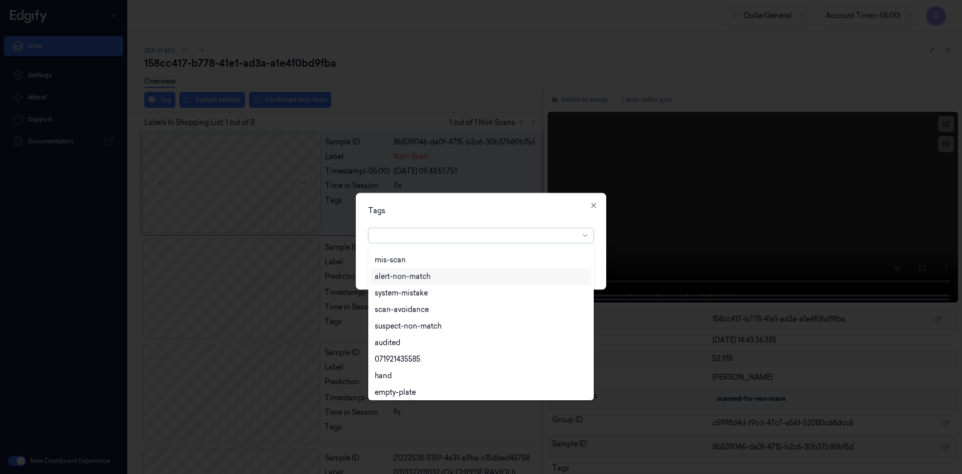
scroll to position [180, 0]
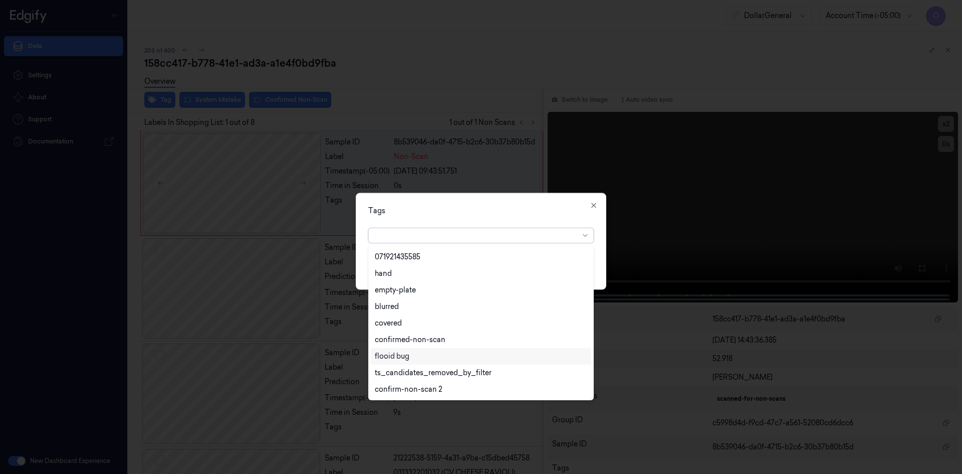
click at [418, 352] on div "flooid bug" at bounding box center [481, 356] width 212 height 11
click at [504, 204] on div "Tags option flooid bug , selected. 22 results available. Use Up and Down to cho…" at bounding box center [481, 240] width 251 height 97
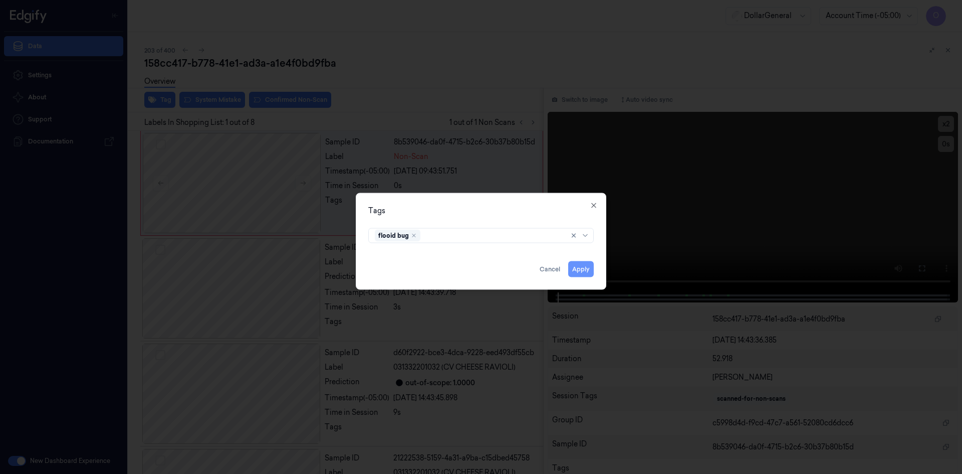
click at [575, 269] on button "Apply" at bounding box center [581, 269] width 26 height 16
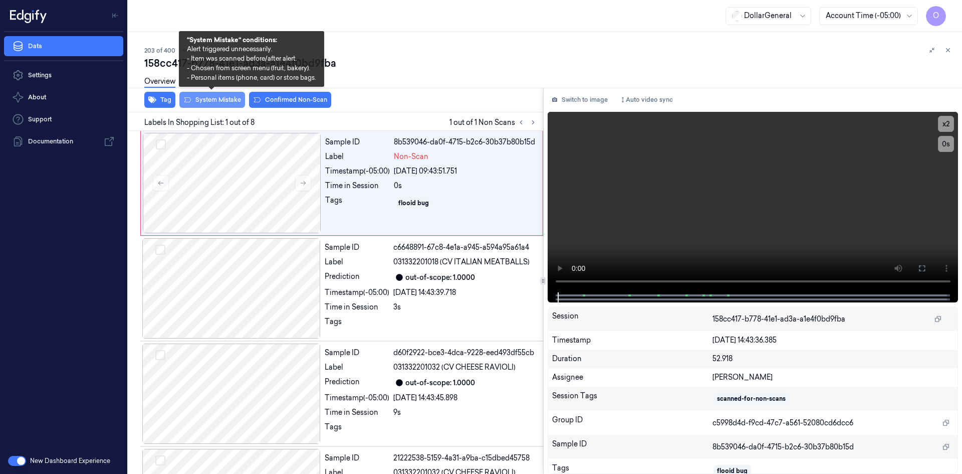
click at [218, 98] on button "System Mistake" at bounding box center [212, 100] width 66 height 16
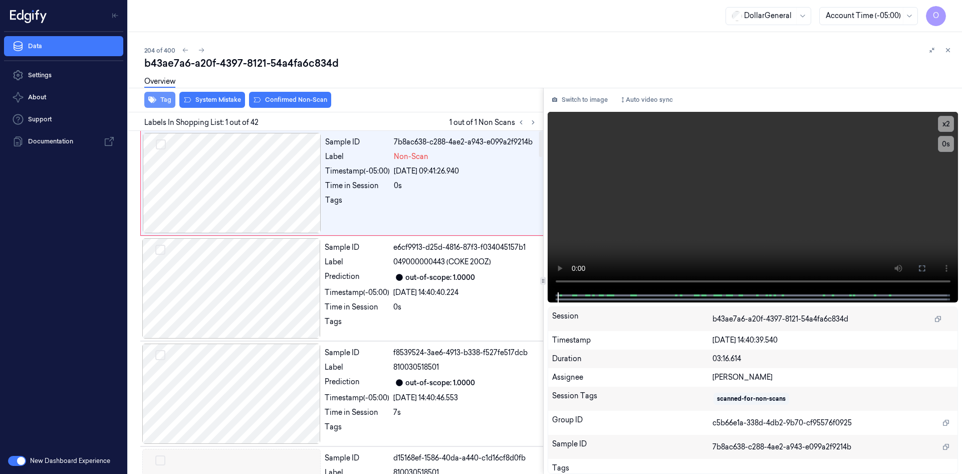
click at [165, 97] on button "Tag" at bounding box center [159, 100] width 31 height 16
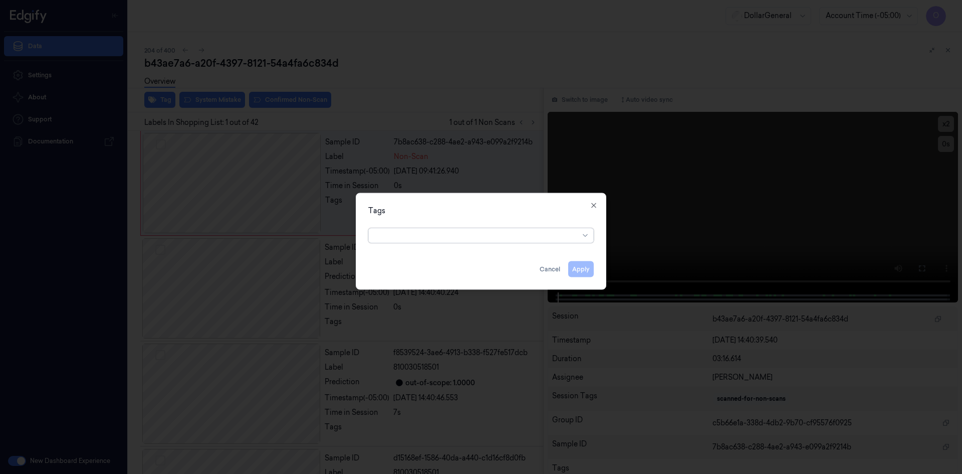
click at [490, 228] on div at bounding box center [481, 235] width 226 height 15
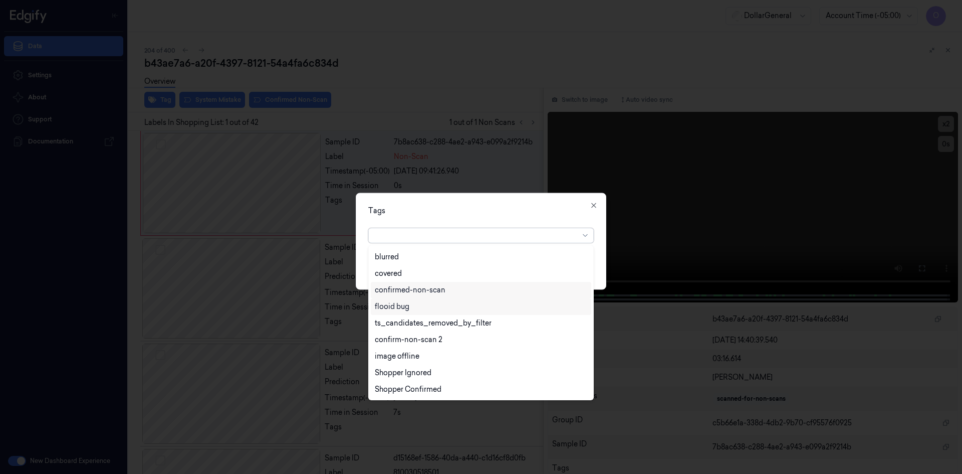
click at [429, 308] on div "flooid bug" at bounding box center [481, 306] width 212 height 11
click at [480, 203] on div "Tags option flooid bug , selected. 22 results available. Use Up and Down to cho…" at bounding box center [481, 240] width 251 height 97
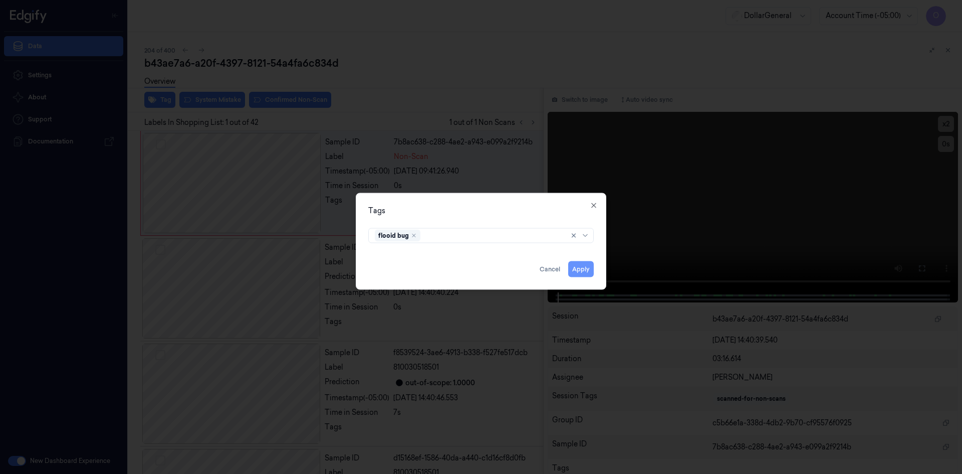
click at [588, 271] on button "Apply" at bounding box center [581, 269] width 26 height 16
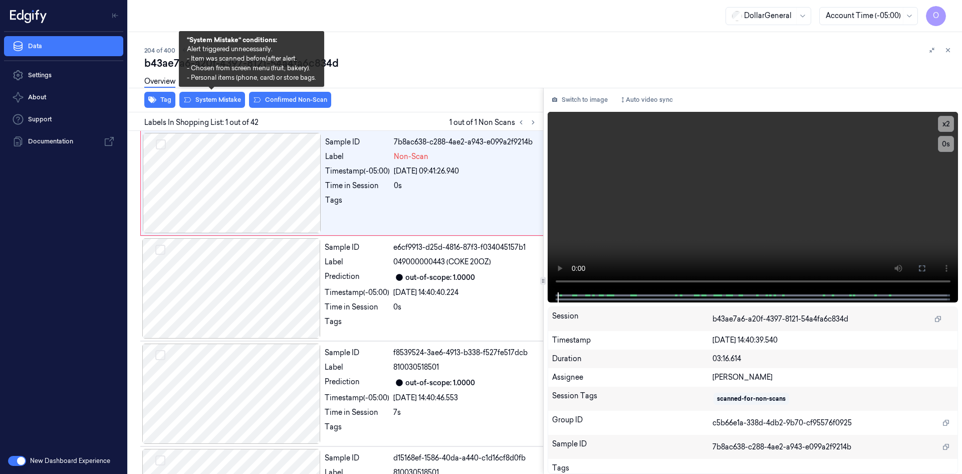
click at [224, 95] on div "Overview" at bounding box center [549, 83] width 810 height 26
click at [224, 100] on button "System Mistake" at bounding box center [212, 100] width 66 height 16
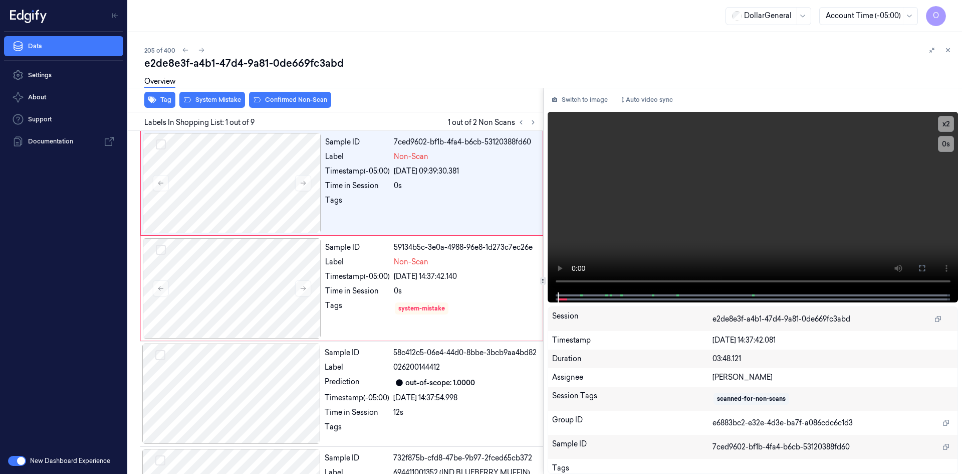
click at [173, 95] on div "Overview" at bounding box center [159, 83] width 31 height 26
click at [172, 102] on button "Tag" at bounding box center [159, 100] width 31 height 16
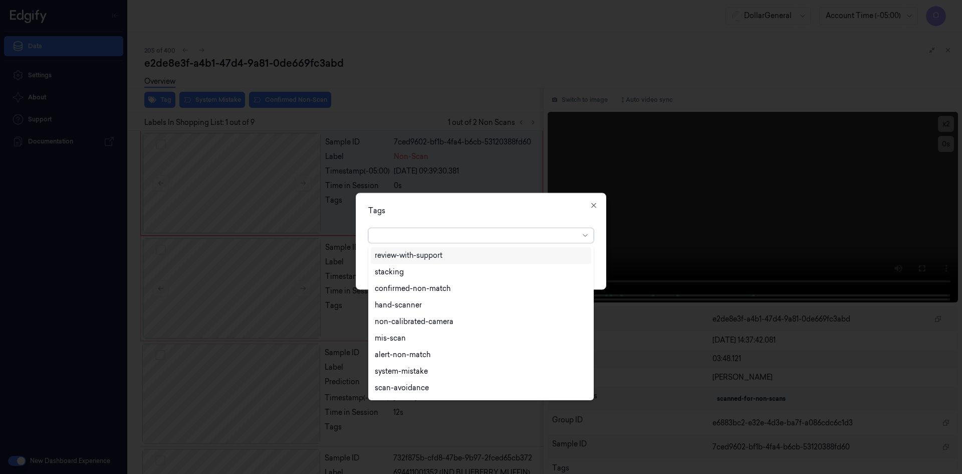
click at [464, 234] on div at bounding box center [477, 235] width 204 height 11
click at [411, 312] on div "flooid bug" at bounding box center [481, 306] width 221 height 17
click at [491, 217] on div "Tags option flooid bug , selected. 22 results available. Use Up and Down to cho…" at bounding box center [481, 240] width 251 height 97
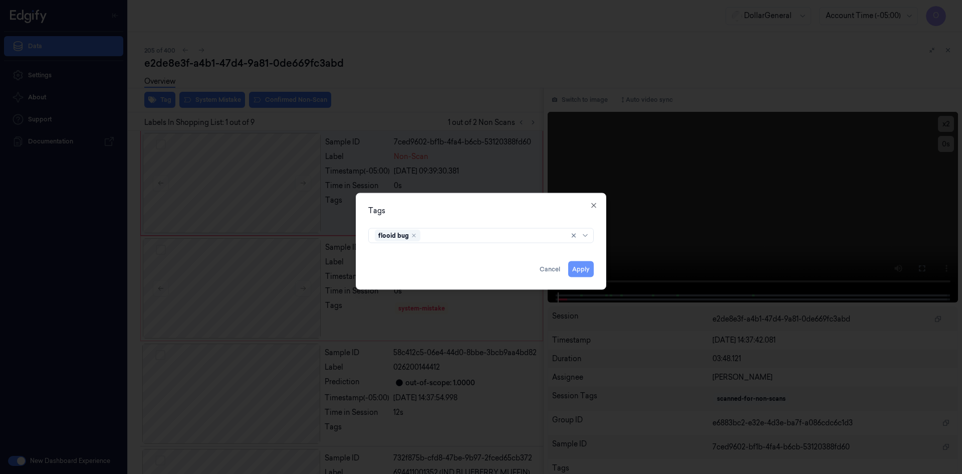
click at [573, 268] on button "Apply" at bounding box center [581, 269] width 26 height 16
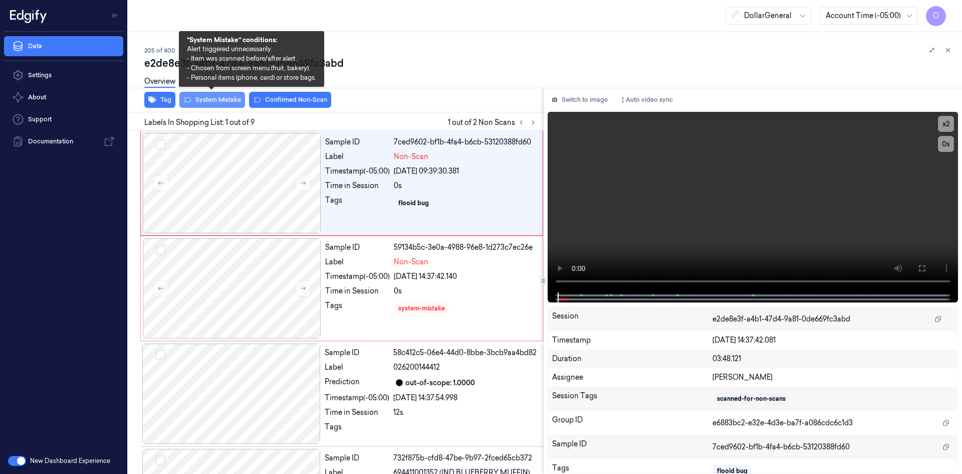
click at [223, 100] on button "System Mistake" at bounding box center [212, 100] width 66 height 16
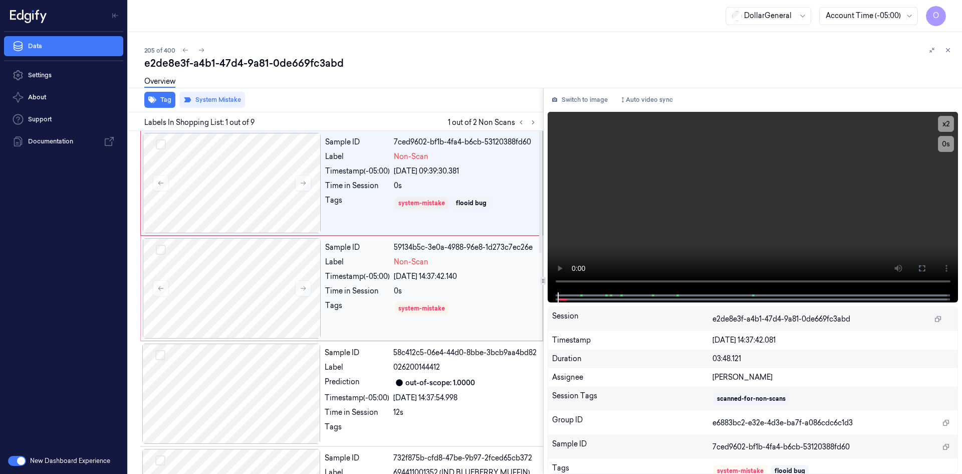
click at [351, 271] on div "Timestamp (-05:00)" at bounding box center [357, 276] width 65 height 11
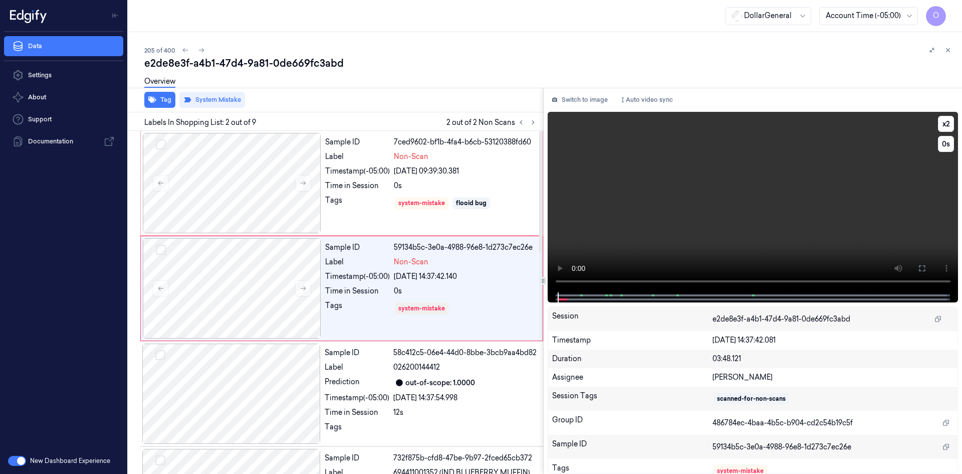
click at [629, 175] on video at bounding box center [753, 202] width 411 height 180
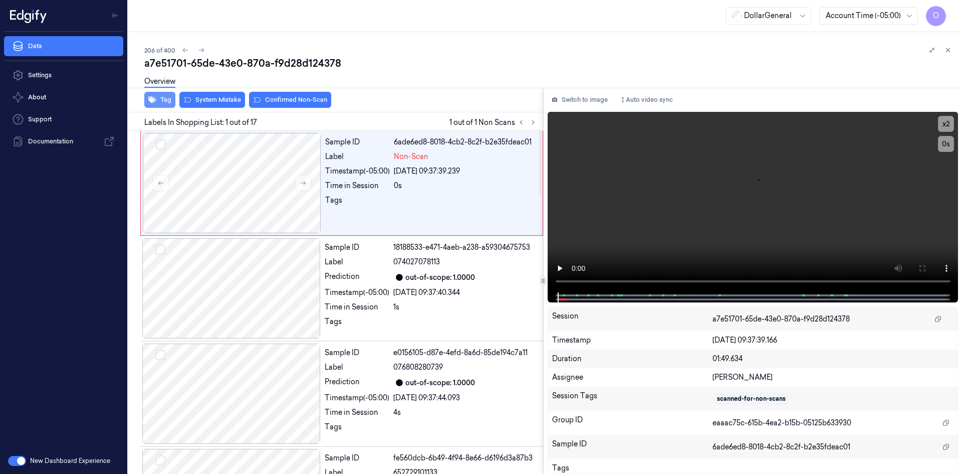
click at [168, 101] on button "Tag" at bounding box center [159, 100] width 31 height 16
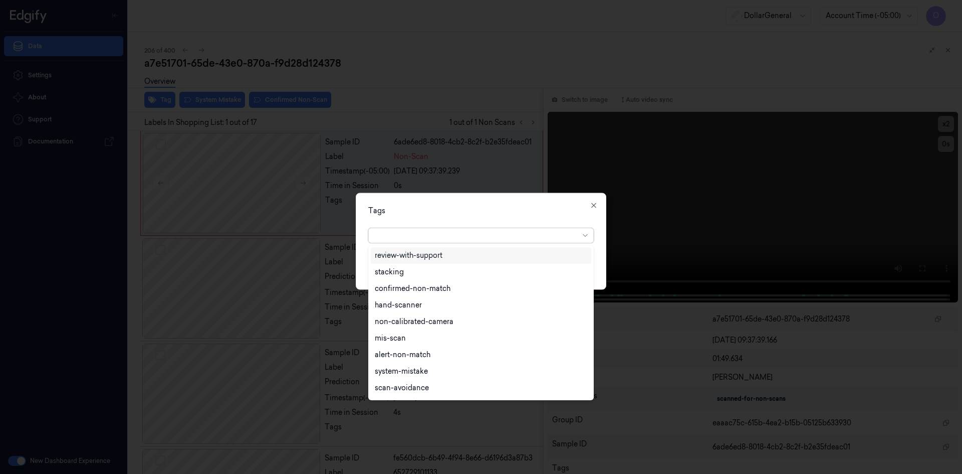
click at [481, 232] on div at bounding box center [477, 235] width 204 height 11
click at [401, 354] on div "flooid bug" at bounding box center [392, 356] width 35 height 11
click at [495, 216] on div "Tags option flooid bug , selected. 22 results available. Use Up and Down to cho…" at bounding box center [481, 240] width 251 height 97
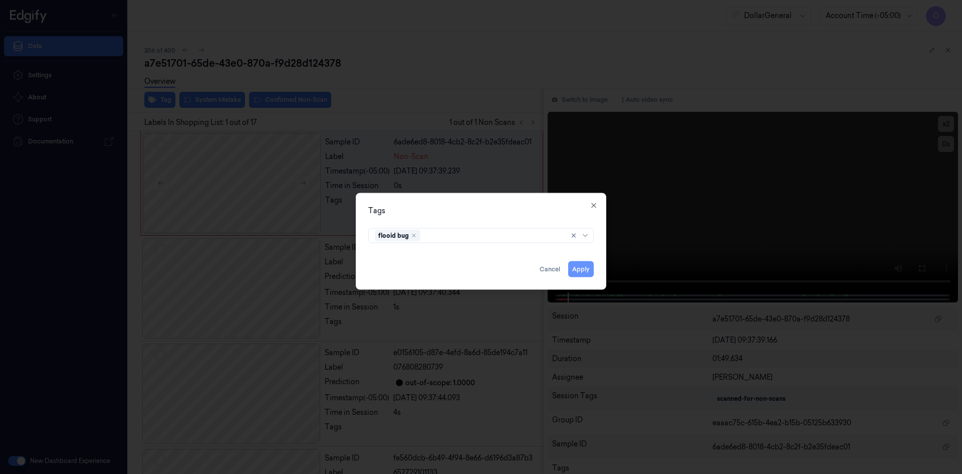
click at [584, 263] on button "Apply" at bounding box center [581, 269] width 26 height 16
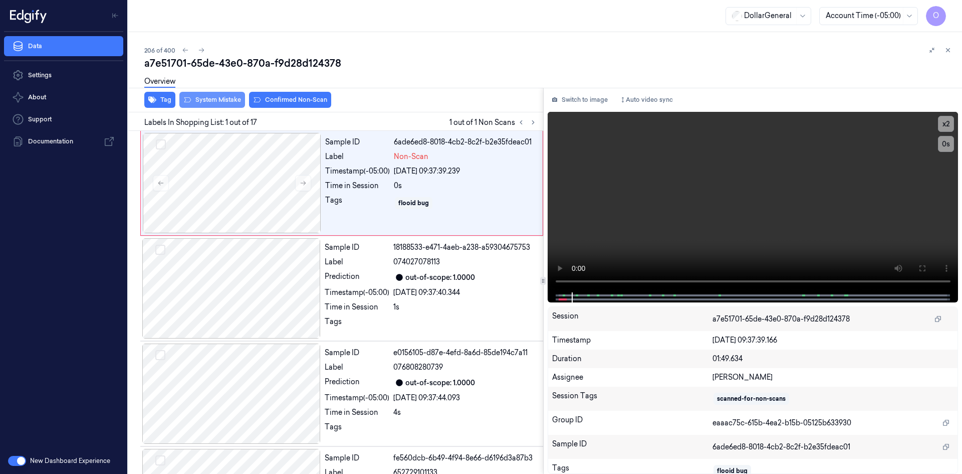
click at [223, 98] on button "System Mistake" at bounding box center [212, 100] width 66 height 16
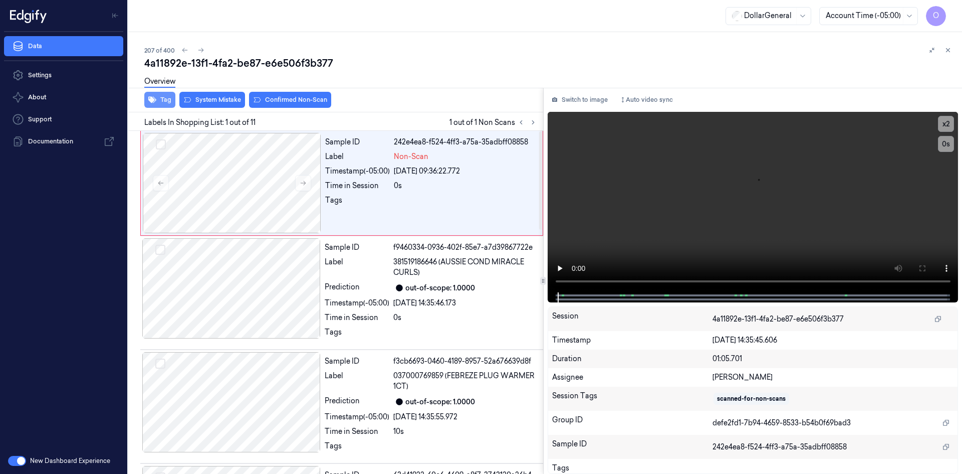
click at [163, 105] on button "Tag" at bounding box center [159, 100] width 31 height 16
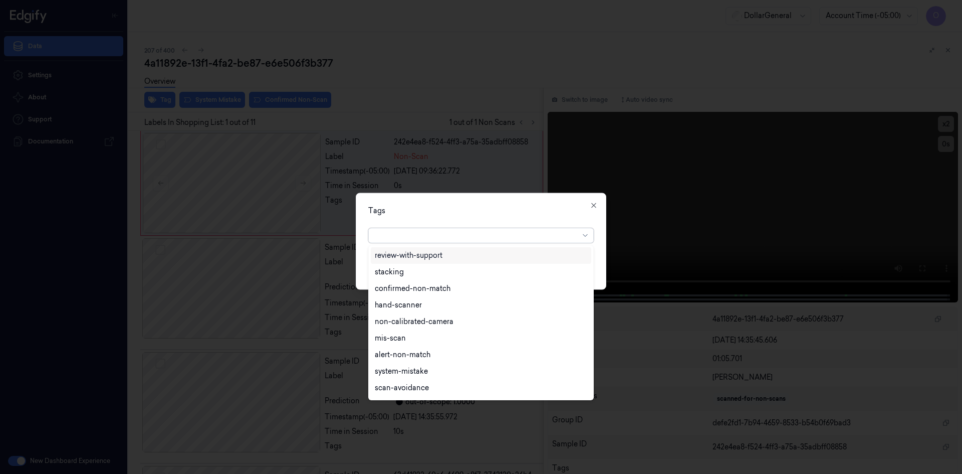
click at [449, 237] on div at bounding box center [477, 235] width 204 height 11
click at [434, 311] on div "flooid bug" at bounding box center [481, 306] width 212 height 11
click at [543, 222] on div "Tags option flooid bug , selected. 22 results available. Use Up and Down to cho…" at bounding box center [481, 240] width 251 height 97
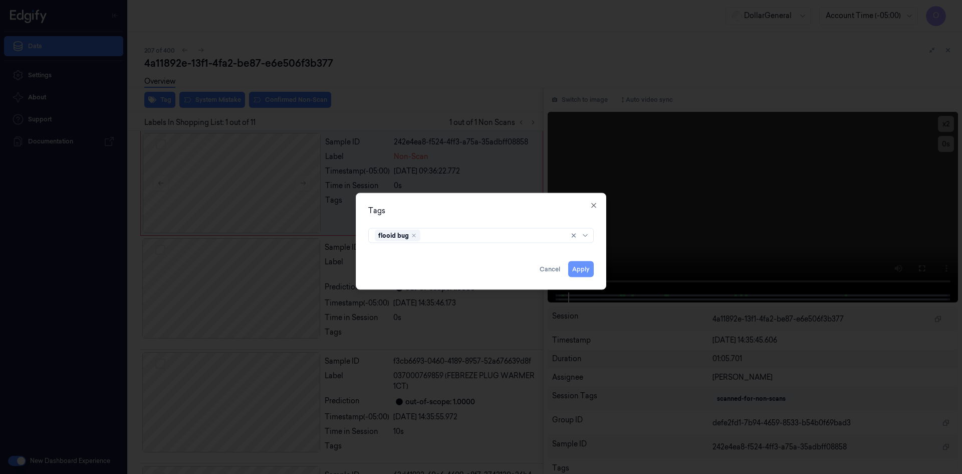
click at [587, 270] on button "Apply" at bounding box center [581, 269] width 26 height 16
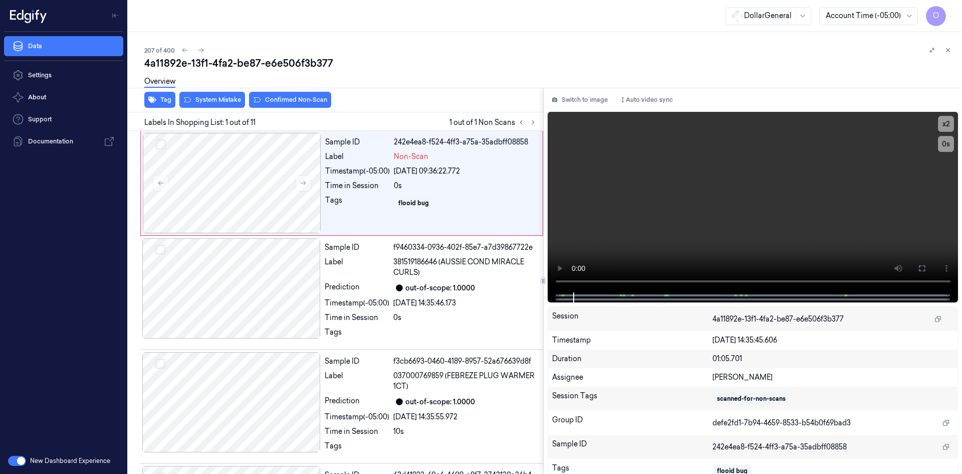
click at [198, 96] on button "System Mistake" at bounding box center [212, 100] width 66 height 16
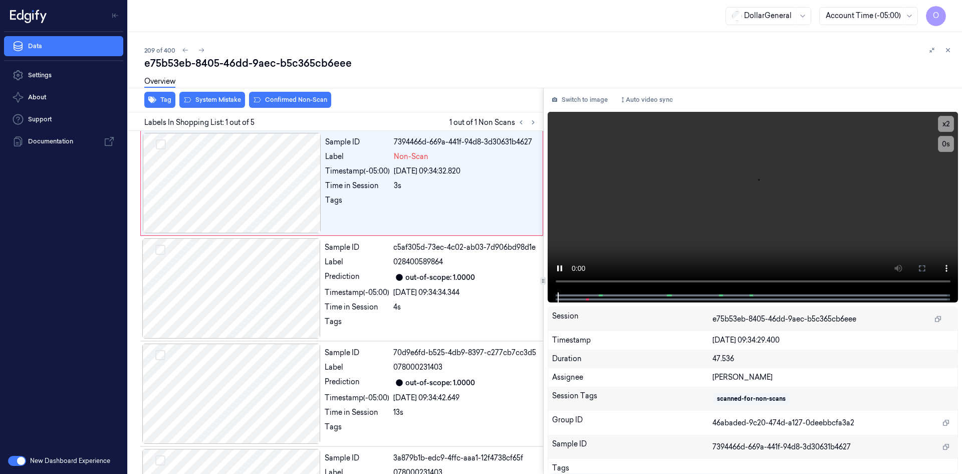
click at [162, 95] on div "Overview" at bounding box center [159, 83] width 31 height 26
click at [167, 98] on button "Tag" at bounding box center [159, 100] width 31 height 16
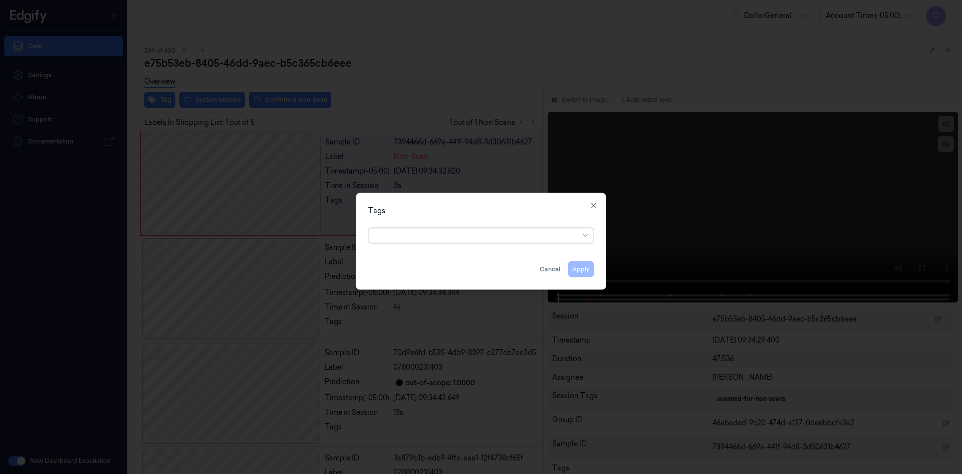
click at [431, 237] on div at bounding box center [477, 235] width 204 height 11
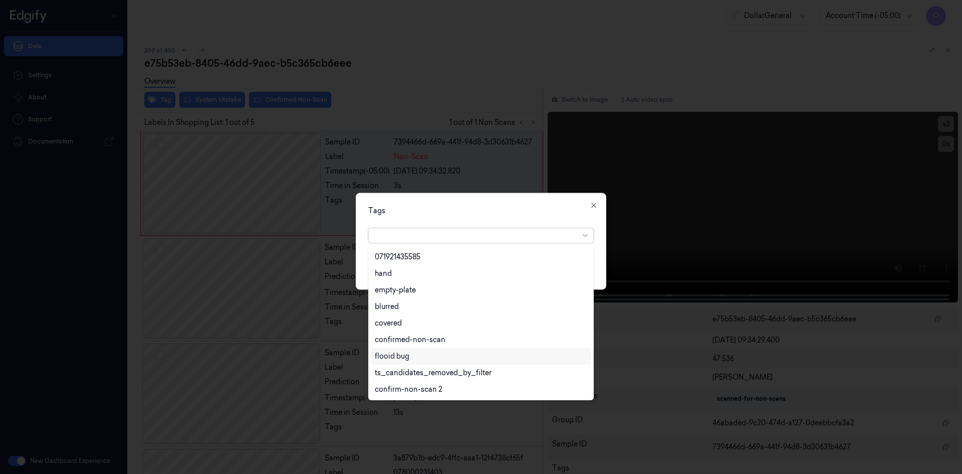
scroll to position [230, 0]
click at [442, 307] on div "flooid bug" at bounding box center [481, 306] width 212 height 11
click at [510, 212] on div "Tags" at bounding box center [481, 210] width 226 height 11
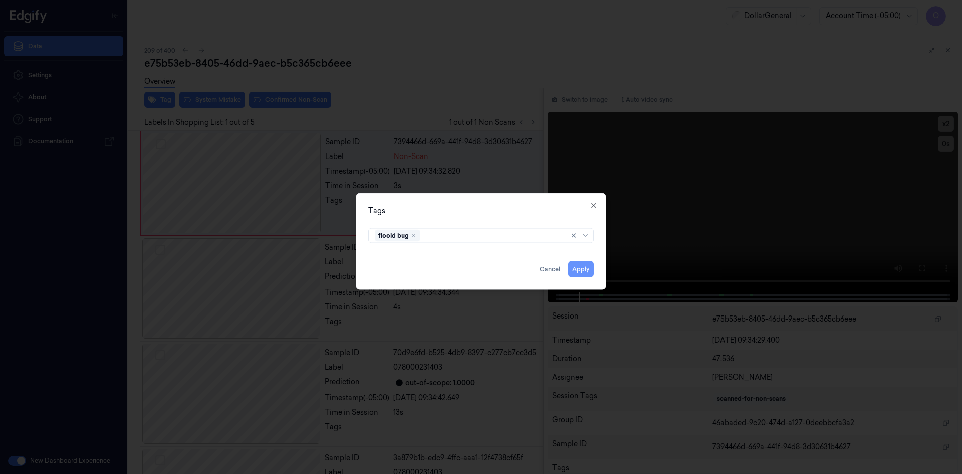
drag, startPoint x: 587, startPoint y: 265, endPoint x: 580, endPoint y: 267, distance: 7.2
click at [586, 266] on button "Apply" at bounding box center [581, 269] width 26 height 16
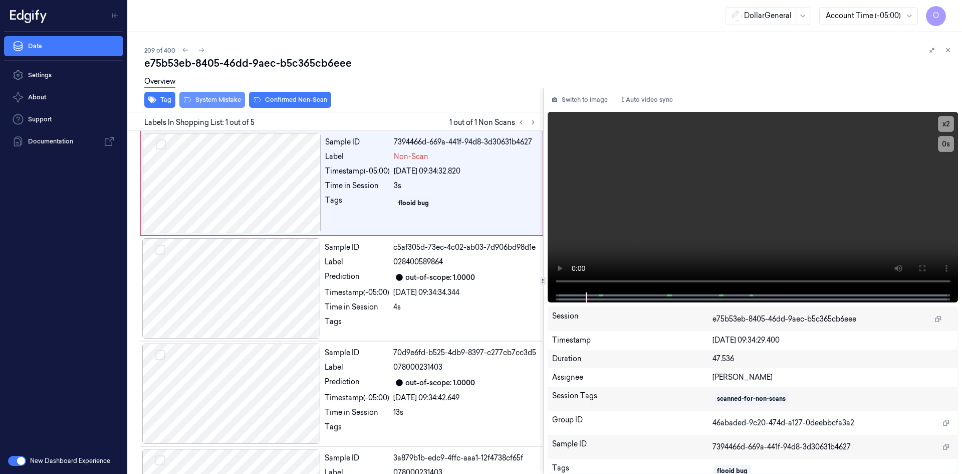
click at [191, 97] on button "System Mistake" at bounding box center [212, 100] width 66 height 16
click at [164, 99] on button "Tag" at bounding box center [159, 100] width 31 height 16
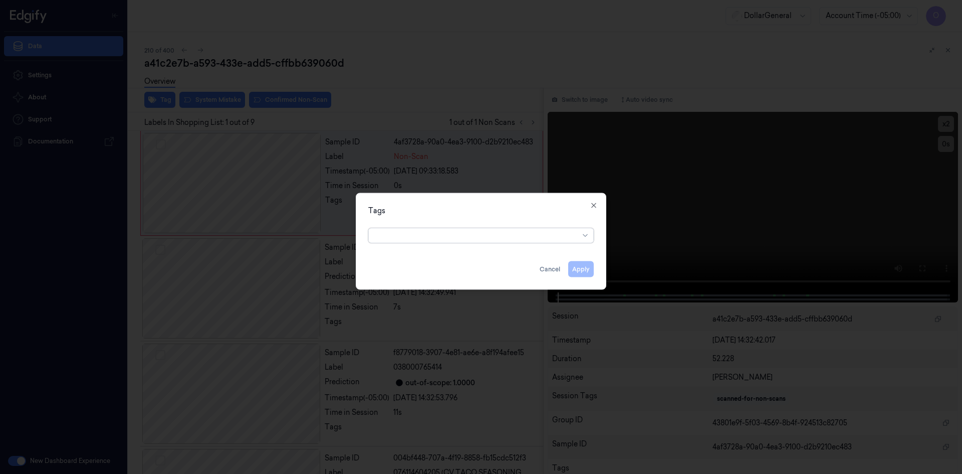
click at [427, 237] on div at bounding box center [477, 235] width 204 height 11
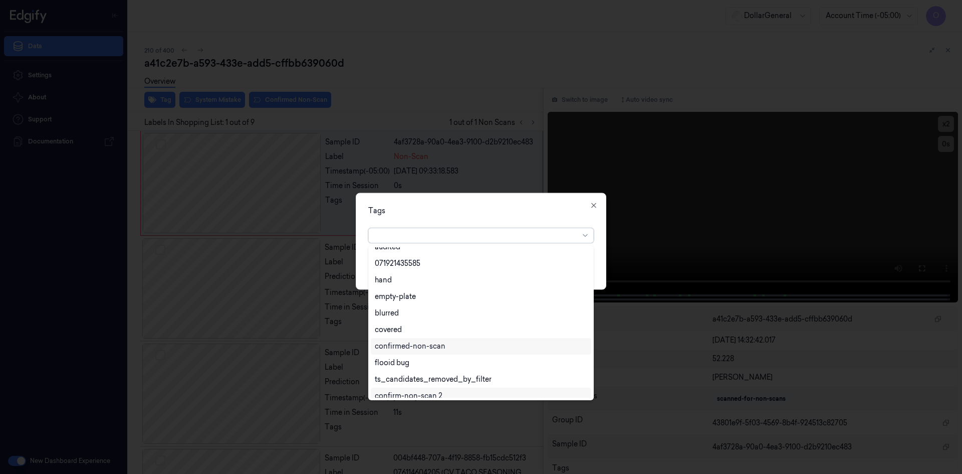
scroll to position [230, 0]
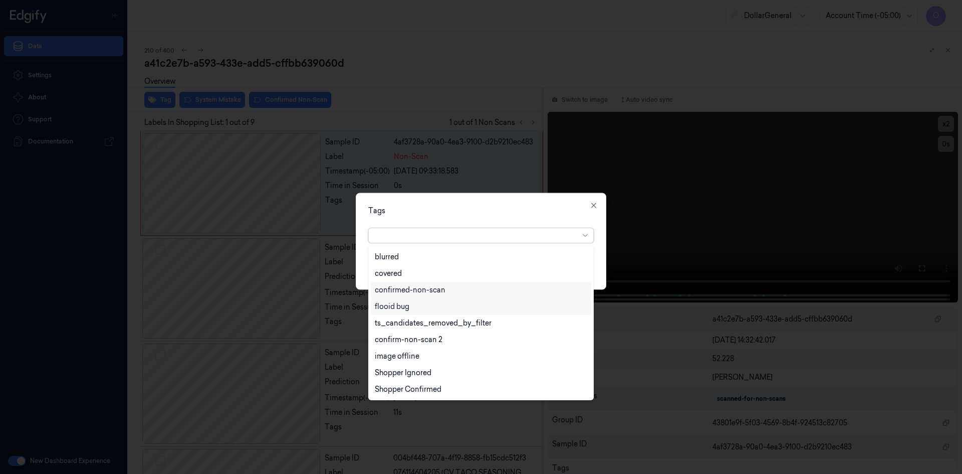
click at [421, 311] on div "flooid bug" at bounding box center [481, 306] width 212 height 11
click at [547, 216] on div "Tags option flooid bug , selected. 22 results available. Use Up and Down to cho…" at bounding box center [481, 240] width 251 height 97
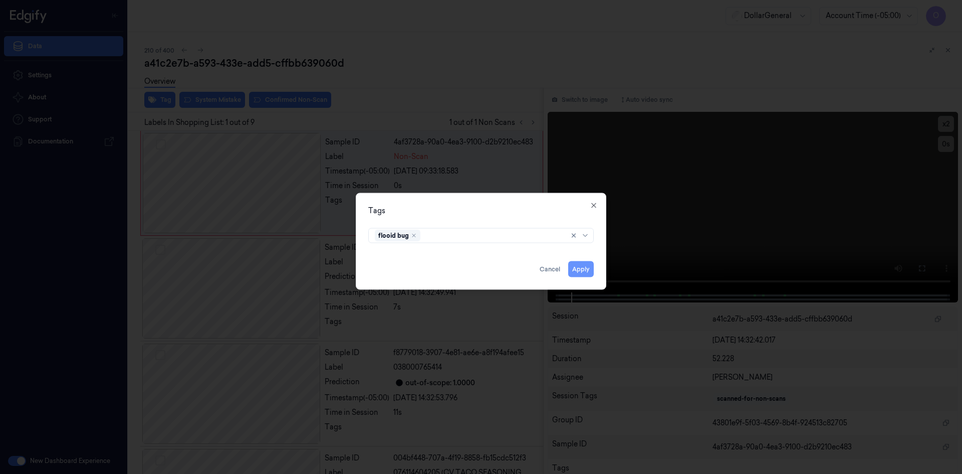
click at [586, 262] on button "Apply" at bounding box center [581, 269] width 26 height 16
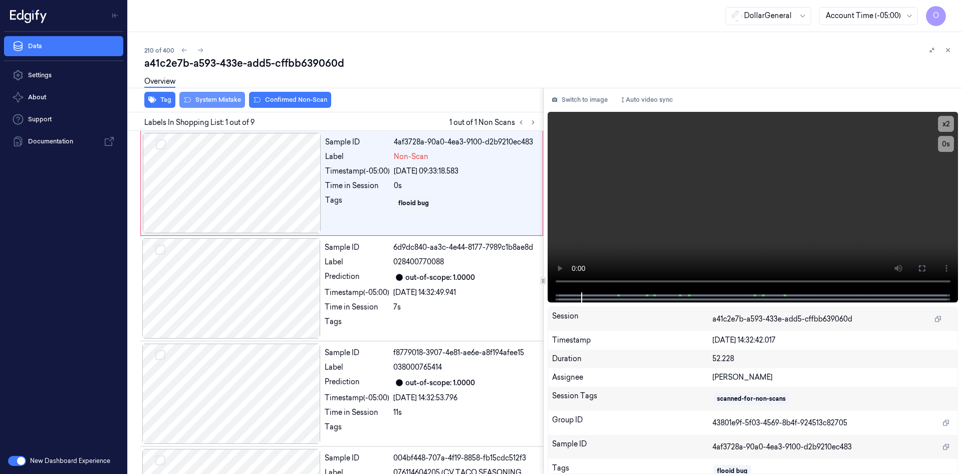
click at [223, 102] on button "System Mistake" at bounding box center [212, 100] width 66 height 16
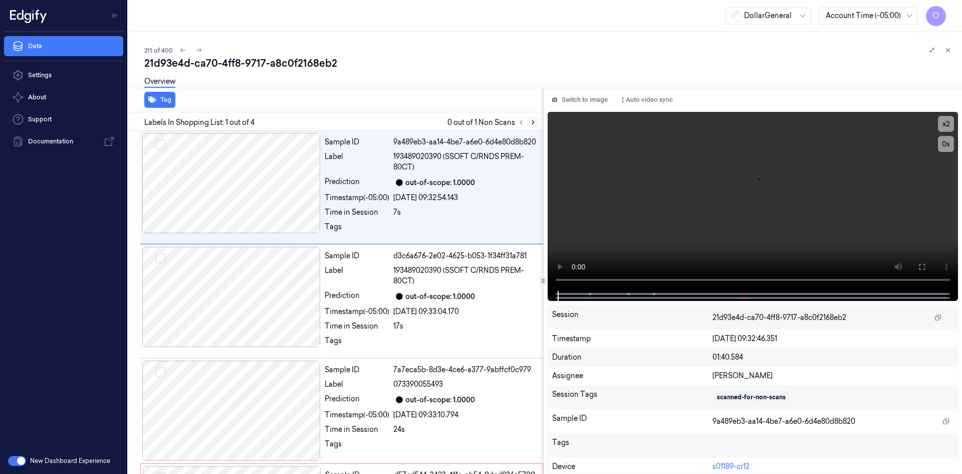
click at [538, 122] on button at bounding box center [533, 122] width 12 height 12
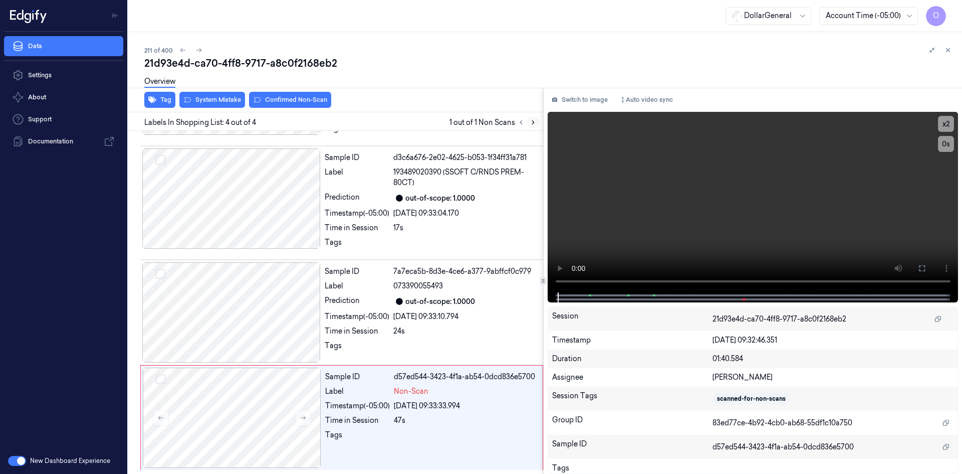
scroll to position [109, 0]
click at [491, 404] on div "[DATE] 09:33:33.994" at bounding box center [465, 405] width 143 height 11
click at [819, 145] on video at bounding box center [753, 202] width 411 height 180
click at [784, 160] on video at bounding box center [753, 202] width 411 height 180
click at [778, 163] on video at bounding box center [753, 202] width 411 height 180
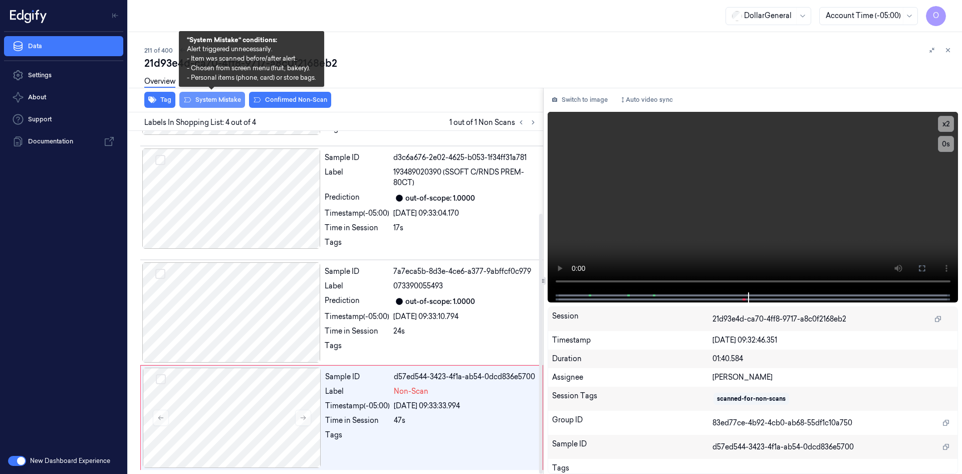
click at [210, 101] on button "System Mistake" at bounding box center [212, 100] width 66 height 16
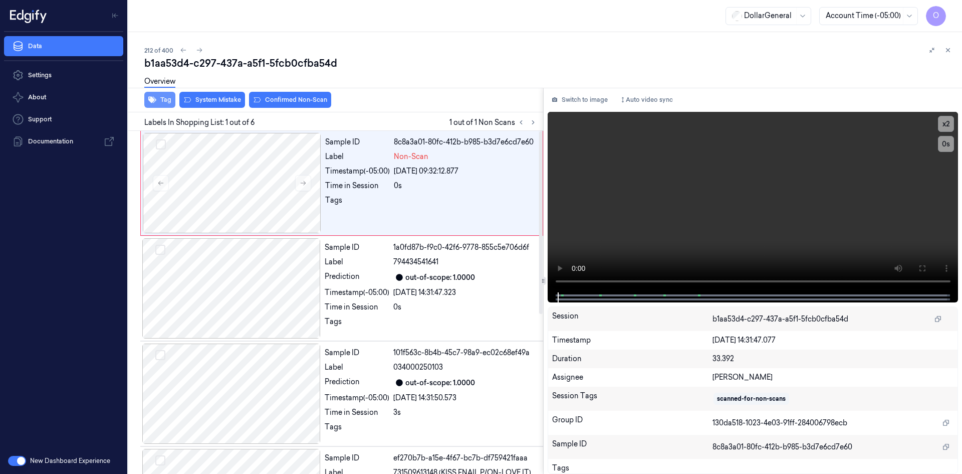
click at [154, 106] on button "Tag" at bounding box center [159, 100] width 31 height 16
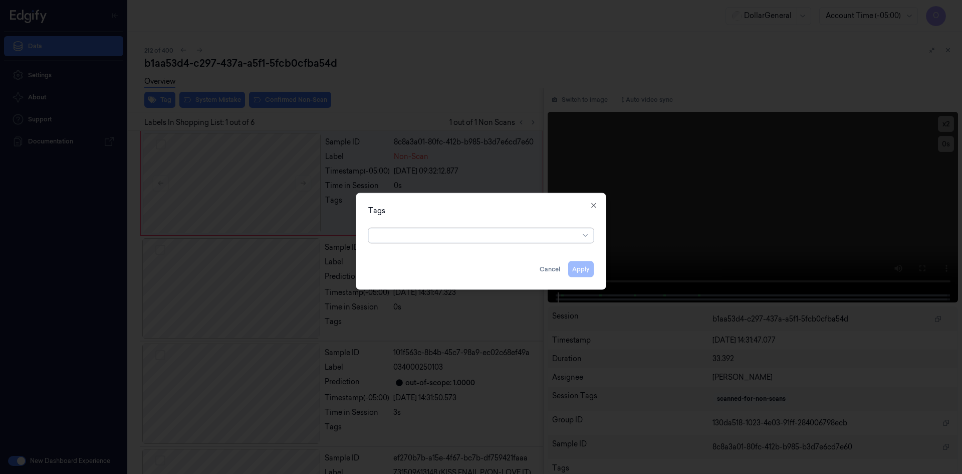
click at [439, 242] on div "option , selected. Select is focused ,type to refine list, press Down to open t…" at bounding box center [481, 234] width 242 height 21
click at [443, 240] on div at bounding box center [477, 235] width 204 height 11
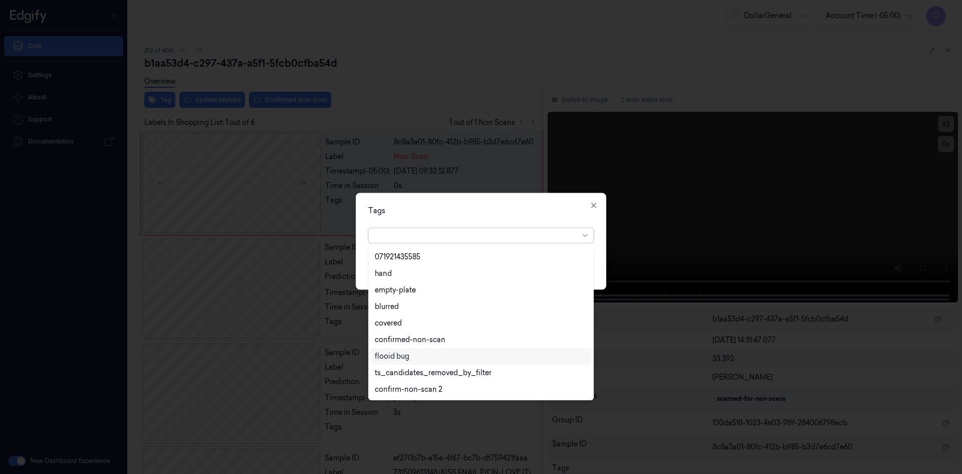
scroll to position [230, 0]
click at [434, 312] on div "flooid bug" at bounding box center [481, 306] width 221 height 17
click at [521, 218] on div "Tags option flooid bug , selected. 22 results available. Use Up and Down to cho…" at bounding box center [481, 240] width 251 height 97
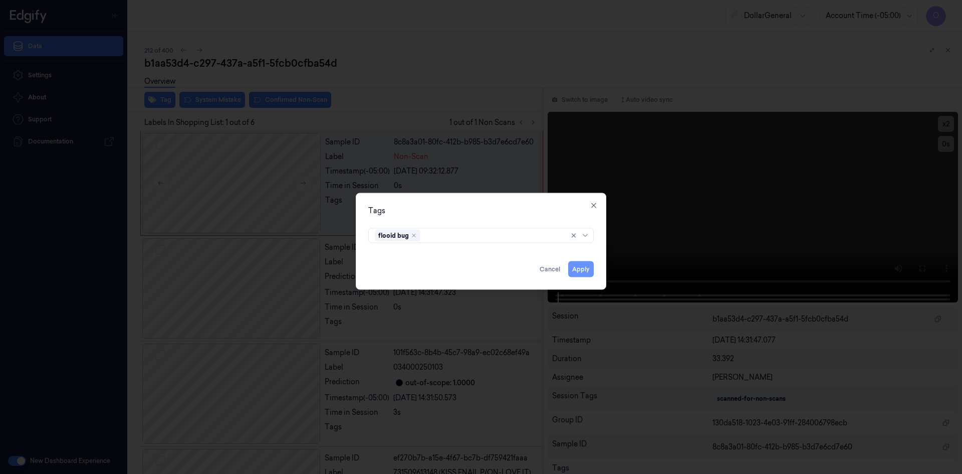
click at [588, 269] on button "Apply" at bounding box center [581, 269] width 26 height 16
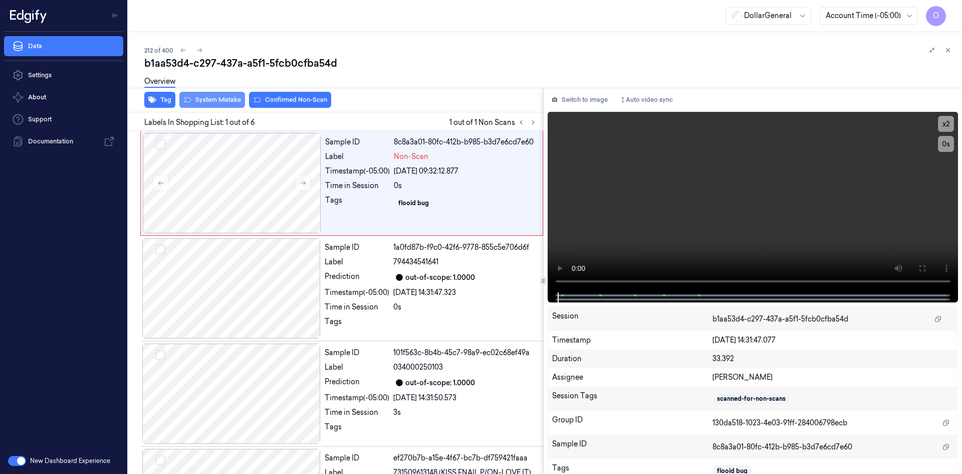
click at [230, 101] on button "System Mistake" at bounding box center [212, 100] width 66 height 16
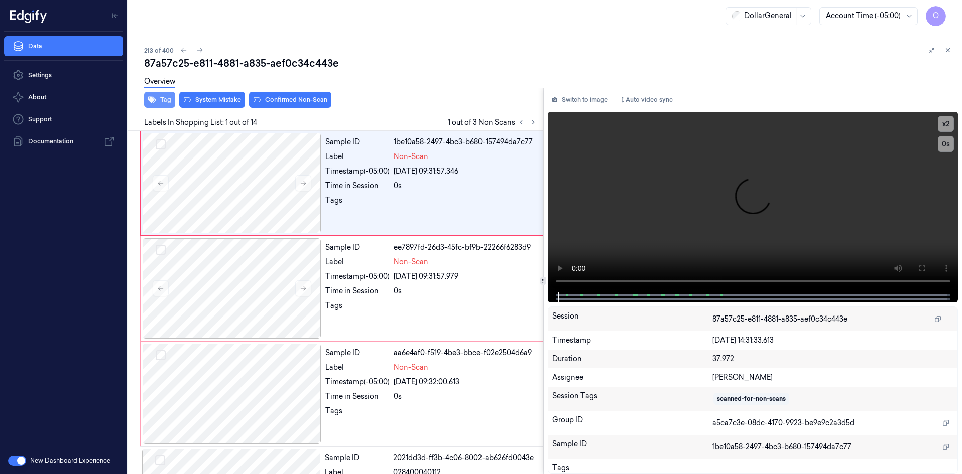
click at [159, 99] on button "Tag" at bounding box center [159, 100] width 31 height 16
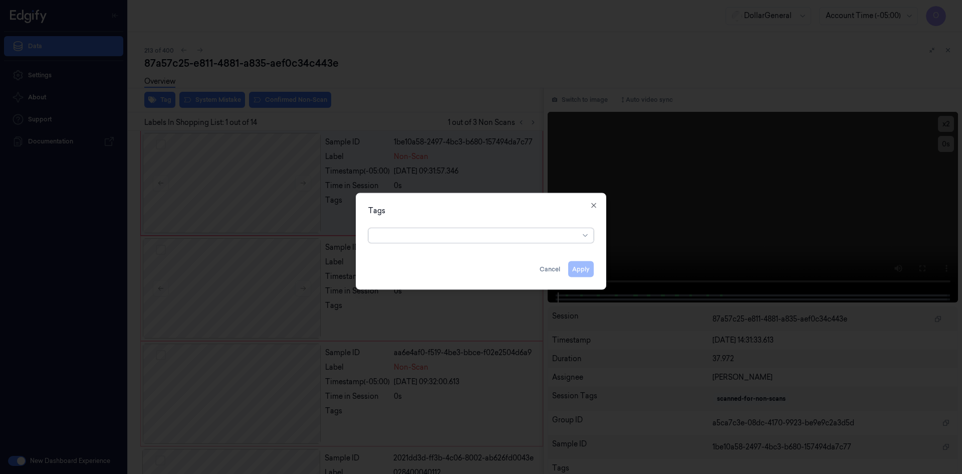
click at [463, 234] on div at bounding box center [477, 235] width 204 height 11
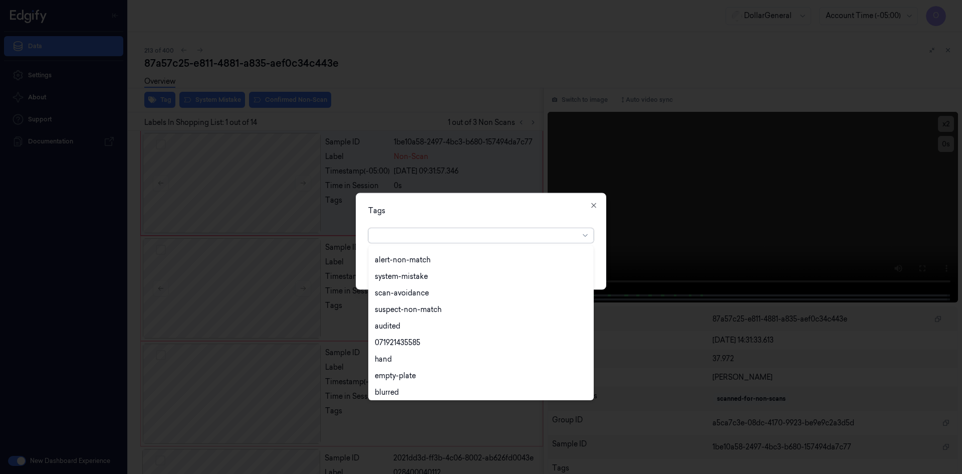
scroll to position [180, 0]
click at [422, 354] on div "flooid bug" at bounding box center [481, 356] width 212 height 11
click at [507, 216] on div "Tags option flooid bug , selected. 22 results available. Use Up and Down to cho…" at bounding box center [481, 240] width 251 height 97
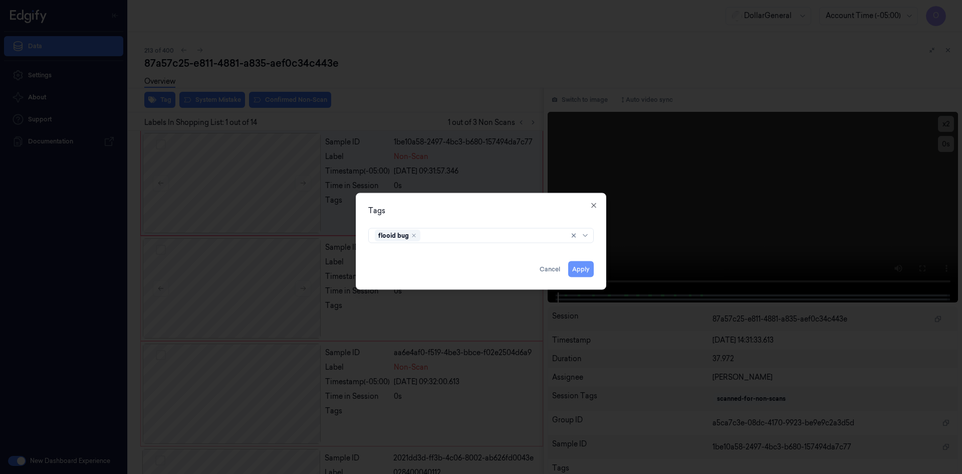
click at [577, 275] on button "Apply" at bounding box center [581, 269] width 26 height 16
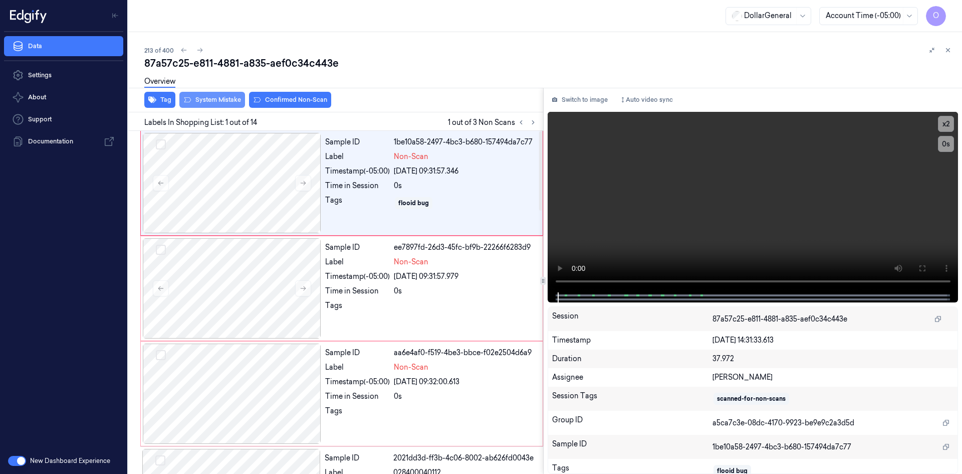
click at [217, 101] on button "System Mistake" at bounding box center [212, 100] width 66 height 16
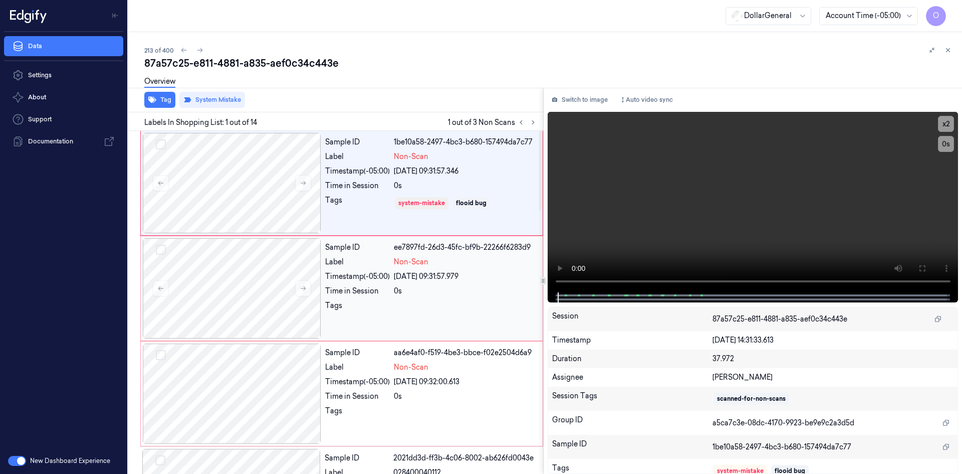
click at [428, 299] on div "Sample ID ee7897fd-26d3-45fc-bf9b-22266f6283d9 Label Non-Scan Timestamp (-05:00…" at bounding box center [430, 288] width 219 height 100
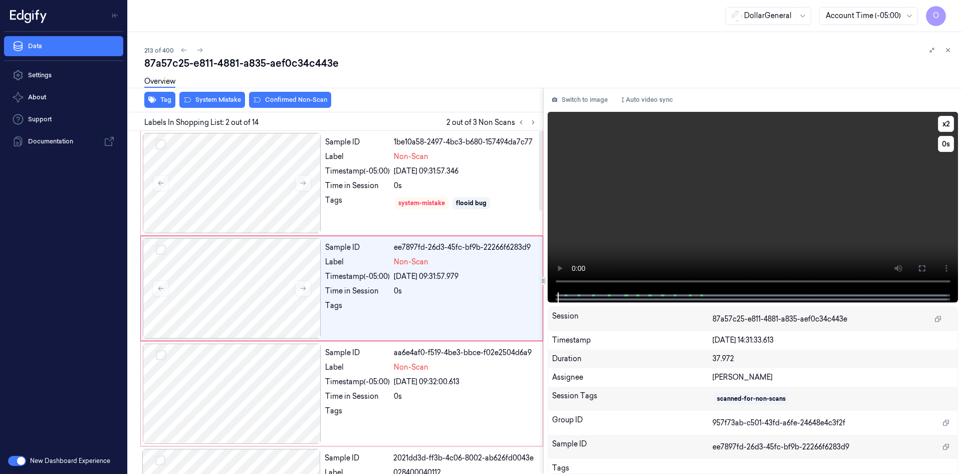
click at [685, 233] on video at bounding box center [753, 202] width 411 height 180
click at [197, 99] on button "System Mistake" at bounding box center [212, 100] width 66 height 16
click at [307, 379] on div at bounding box center [232, 393] width 178 height 100
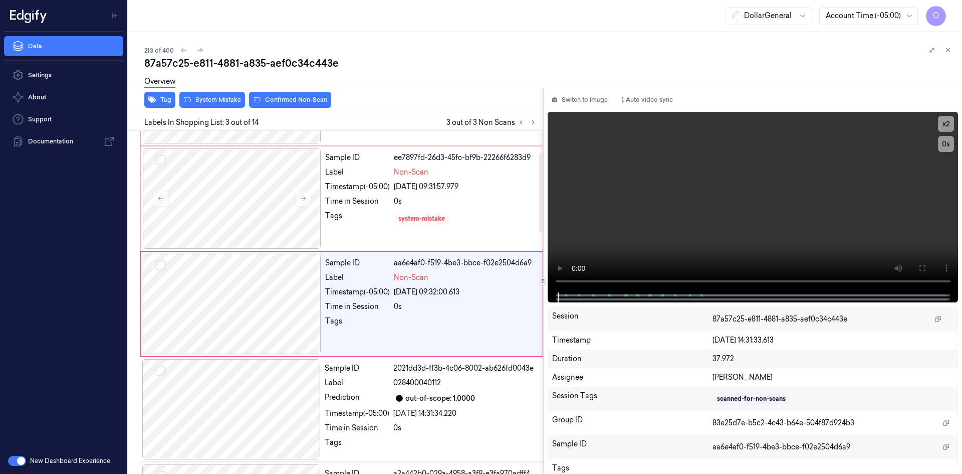
scroll to position [91, 0]
click at [216, 101] on button "System Mistake" at bounding box center [212, 100] width 66 height 16
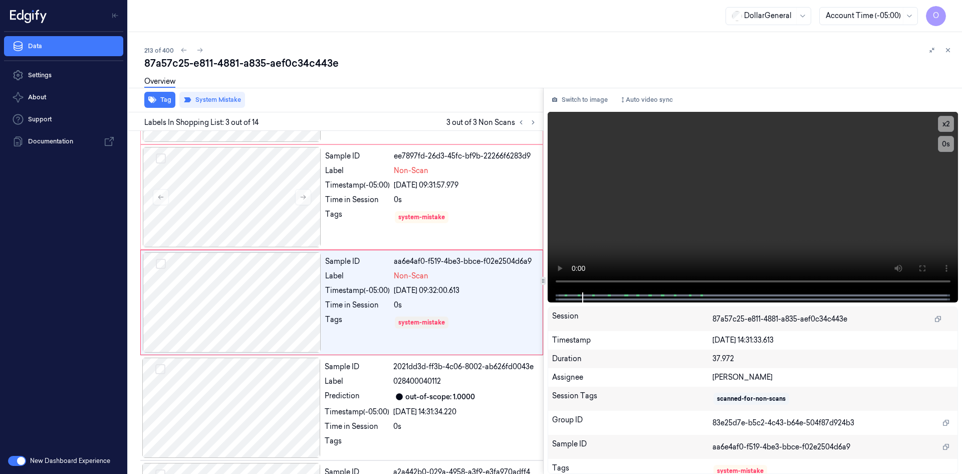
click at [401, 105] on div "Tag System Mistake" at bounding box center [333, 100] width 419 height 25
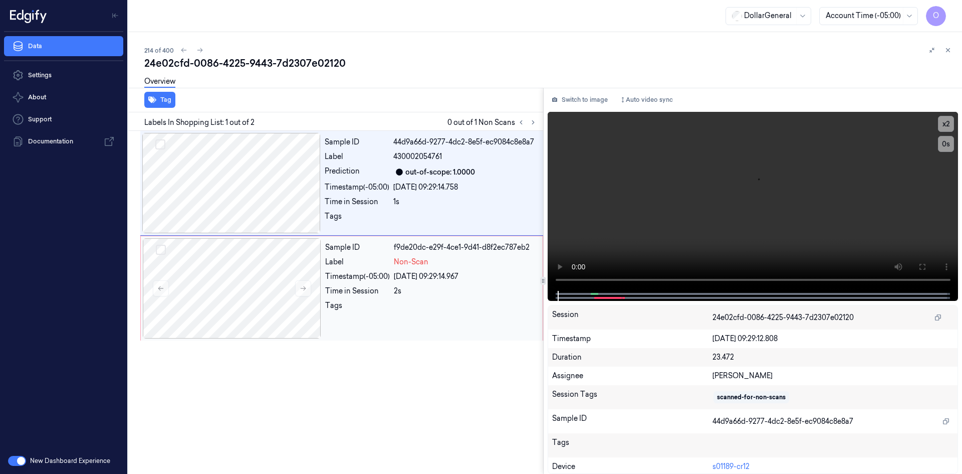
click at [425, 277] on div "[DATE] 09:29:14.967" at bounding box center [465, 276] width 143 height 11
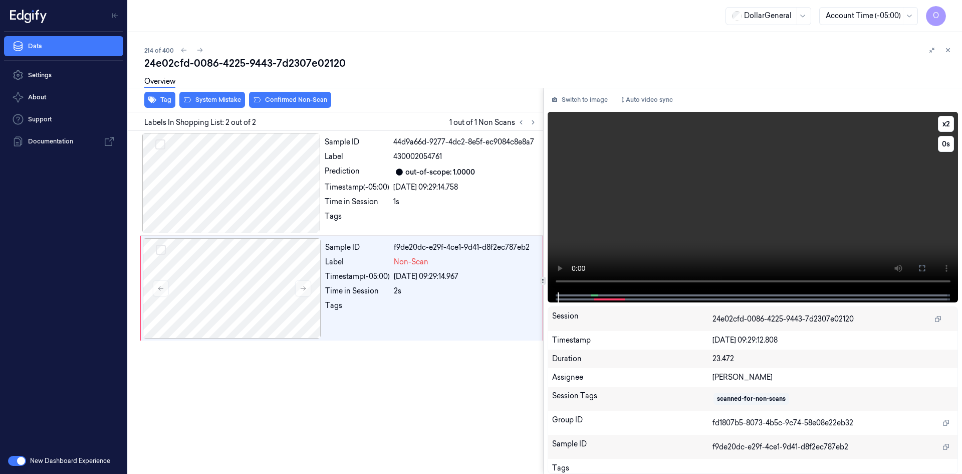
click at [686, 199] on video at bounding box center [753, 202] width 411 height 180
click at [605, 199] on video at bounding box center [753, 202] width 411 height 180
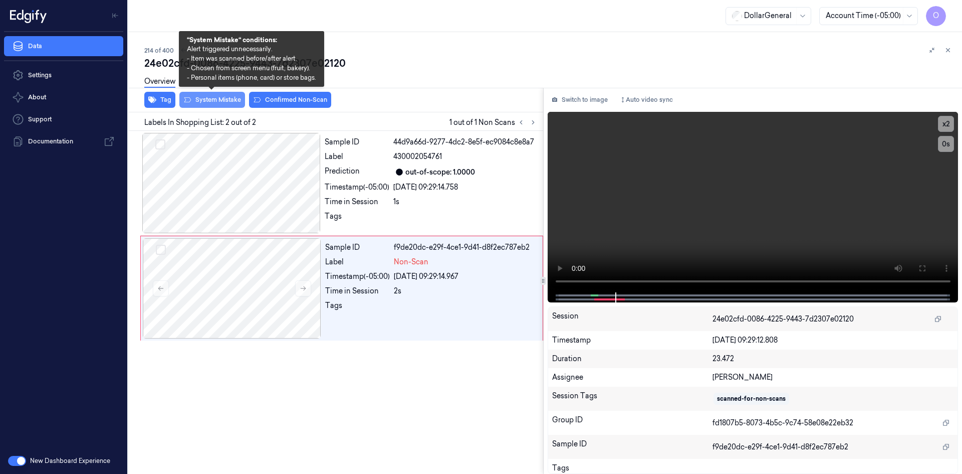
click at [227, 96] on button "System Mistake" at bounding box center [212, 100] width 66 height 16
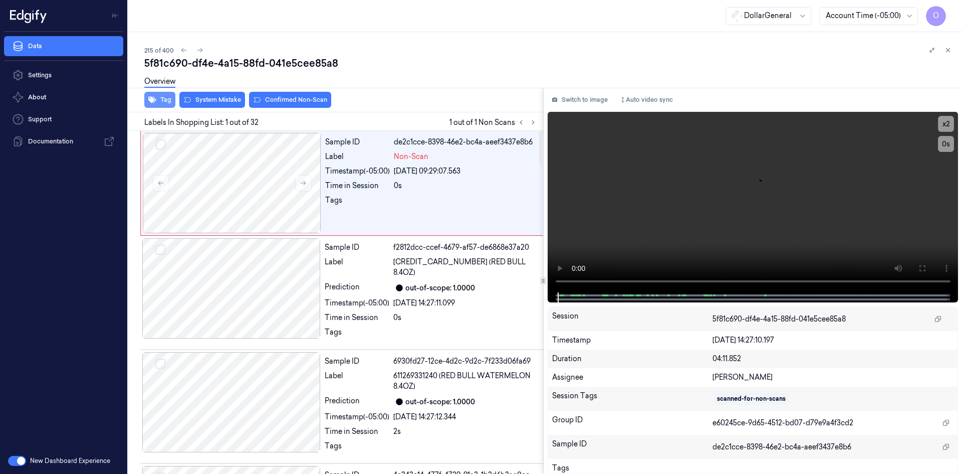
click at [157, 96] on button "Tag" at bounding box center [159, 100] width 31 height 16
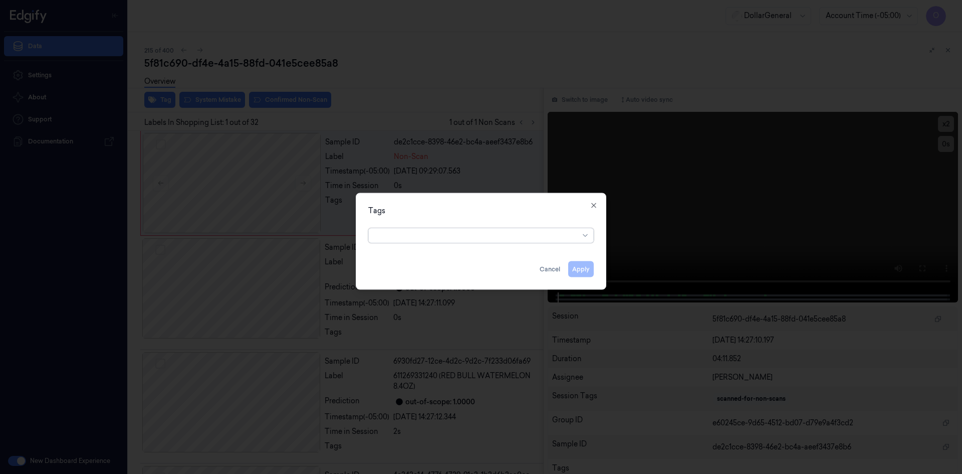
click at [424, 237] on div at bounding box center [477, 235] width 204 height 11
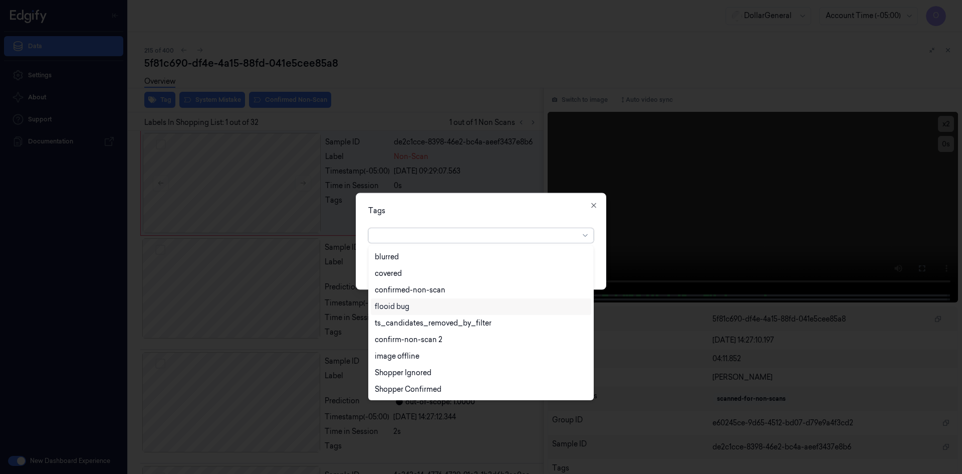
click at [416, 307] on div "flooid bug" at bounding box center [481, 306] width 212 height 11
click at [526, 211] on div "Tags" at bounding box center [481, 210] width 226 height 11
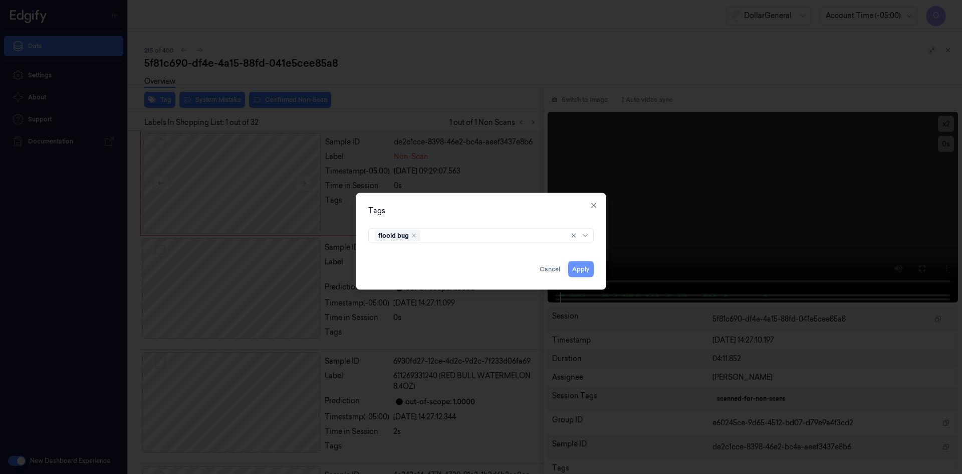
click at [583, 273] on button "Apply" at bounding box center [581, 269] width 26 height 16
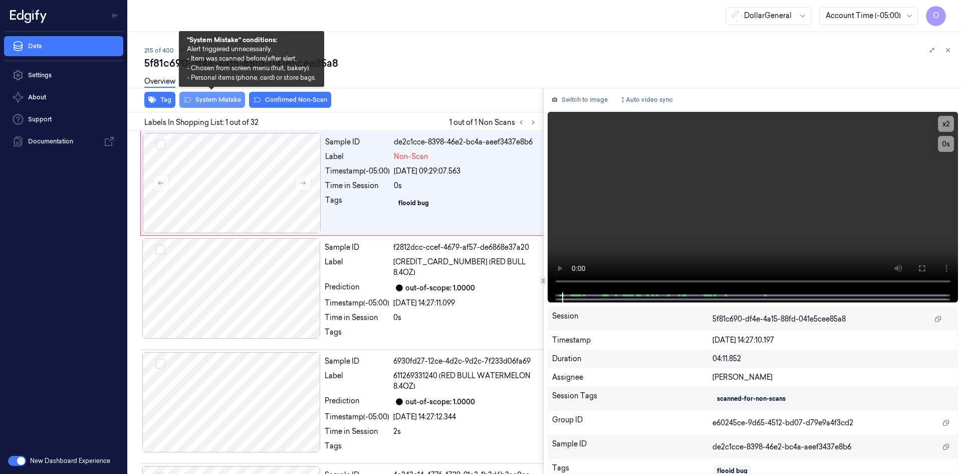
click at [231, 105] on button "System Mistake" at bounding box center [212, 100] width 66 height 16
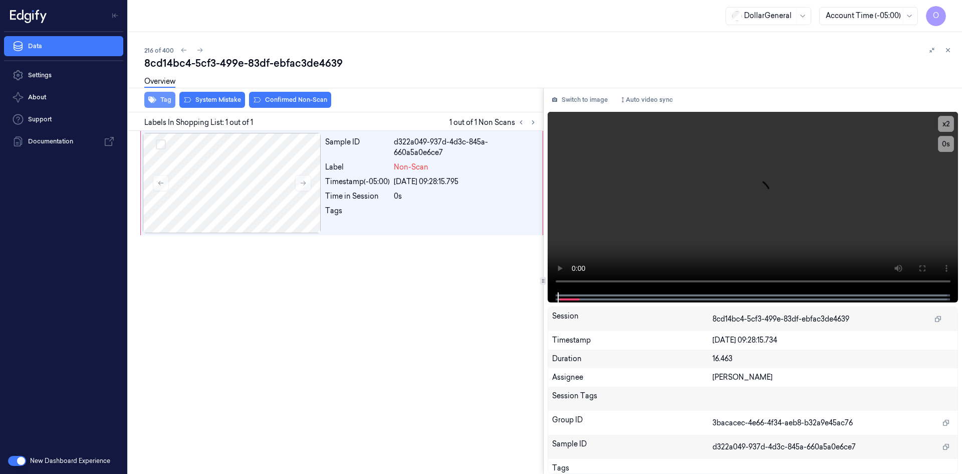
click at [166, 105] on button "Tag" at bounding box center [159, 100] width 31 height 16
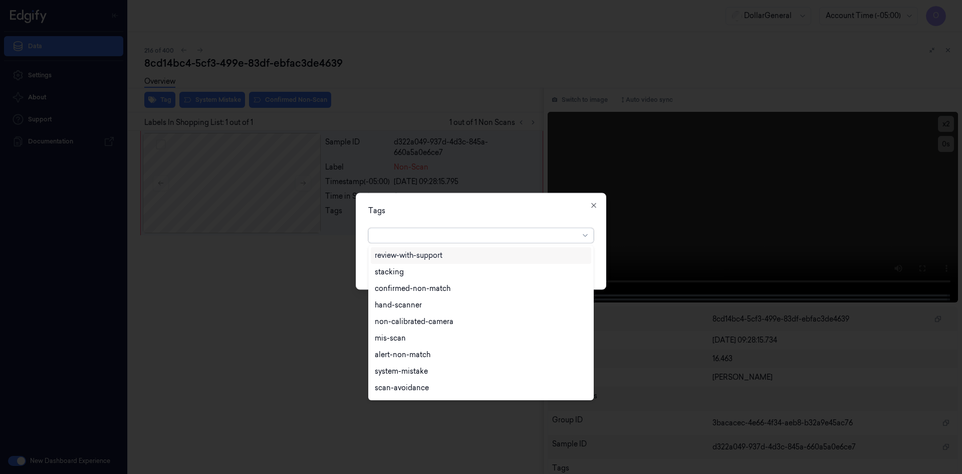
click at [422, 232] on div at bounding box center [477, 235] width 204 height 11
click at [471, 314] on div "flooid bug" at bounding box center [481, 306] width 221 height 17
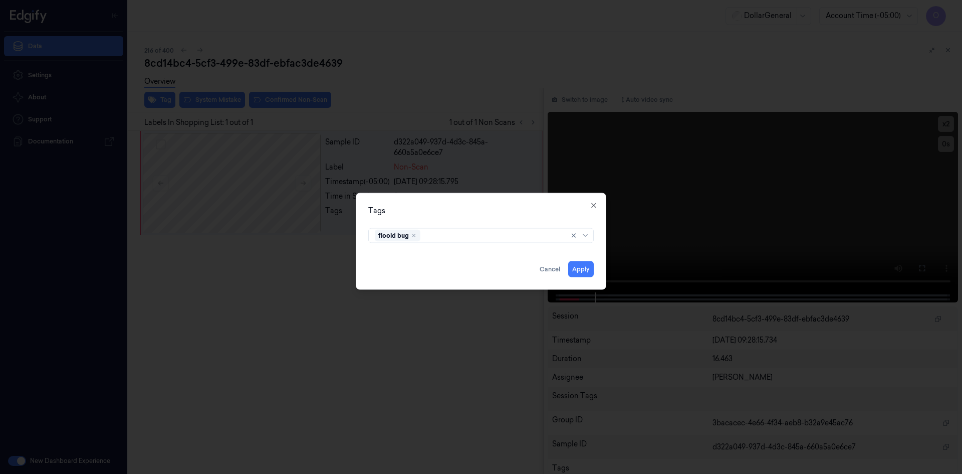
click at [565, 202] on div "Tags flooid bug Apply Cancel Close" at bounding box center [481, 240] width 251 height 97
click at [584, 267] on button "Apply" at bounding box center [581, 269] width 26 height 16
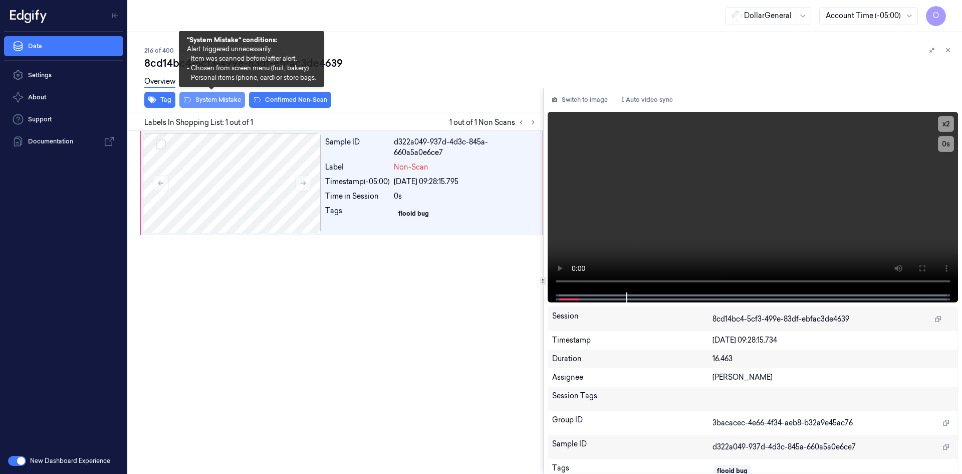
click at [217, 100] on button "System Mistake" at bounding box center [212, 100] width 66 height 16
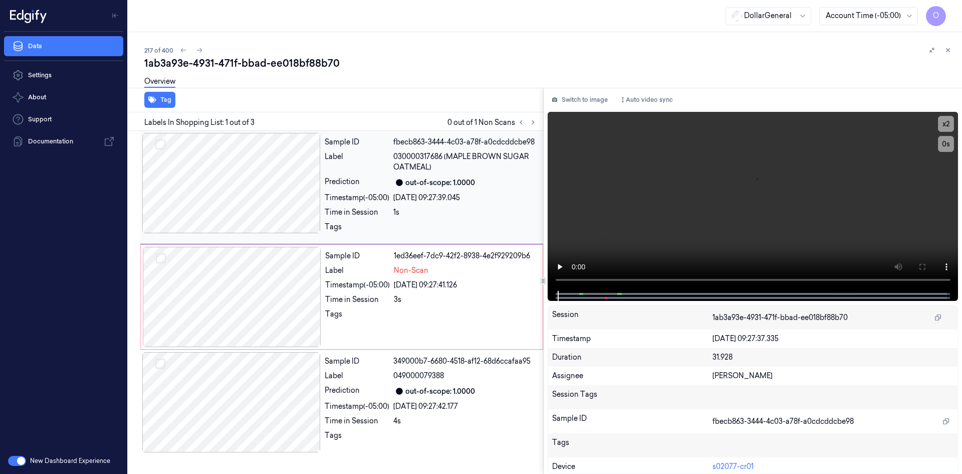
click at [253, 202] on div at bounding box center [231, 183] width 178 height 100
click at [404, 295] on div "3s" at bounding box center [465, 299] width 143 height 11
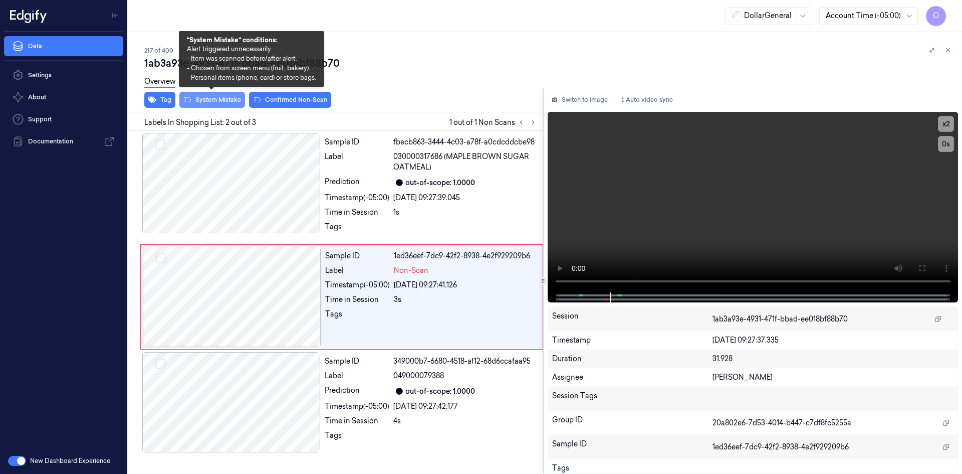
click at [219, 98] on button "System Mistake" at bounding box center [212, 100] width 66 height 16
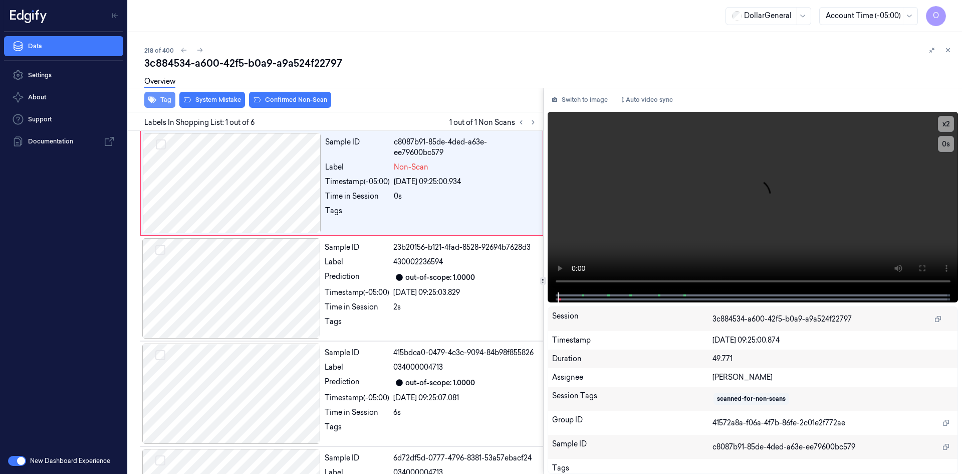
click at [164, 98] on button "Tag" at bounding box center [159, 100] width 31 height 16
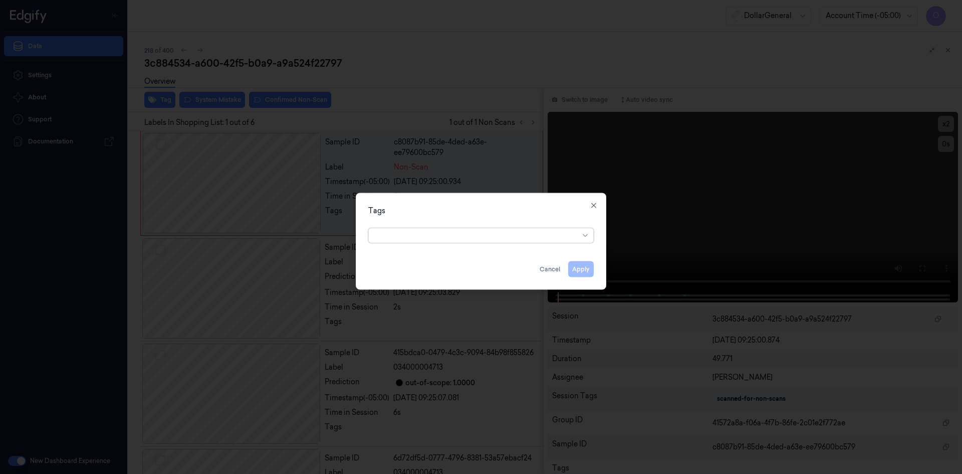
click at [502, 248] on div "Tags option , selected. Select is focused ,type to refine list, press Down to o…" at bounding box center [481, 240] width 251 height 97
click at [501, 246] on div "Tags Apply Cancel Close" at bounding box center [481, 240] width 251 height 97
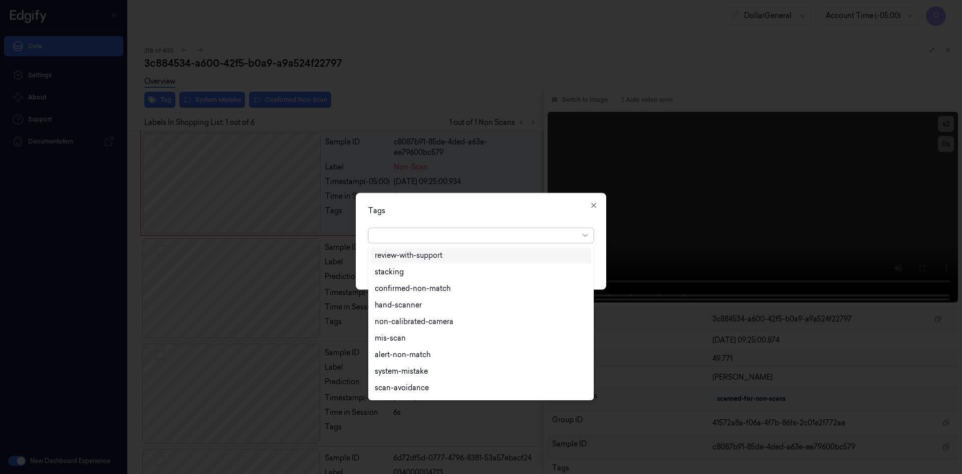
click at [505, 240] on div at bounding box center [477, 235] width 204 height 11
click at [478, 311] on div "flooid bug" at bounding box center [481, 306] width 212 height 11
click at [537, 202] on div "Tags option flooid bug , selected. 22 results available. Use Up and Down to cho…" at bounding box center [481, 240] width 251 height 97
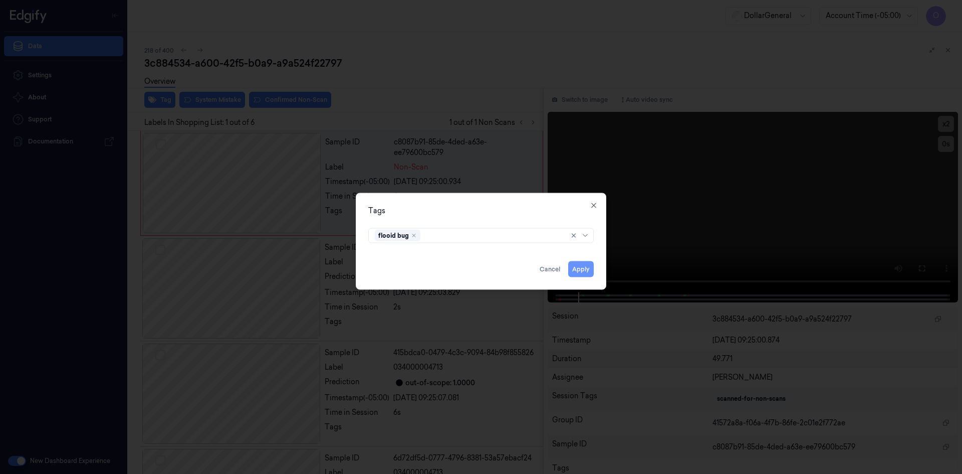
click at [585, 268] on button "Apply" at bounding box center [581, 269] width 26 height 16
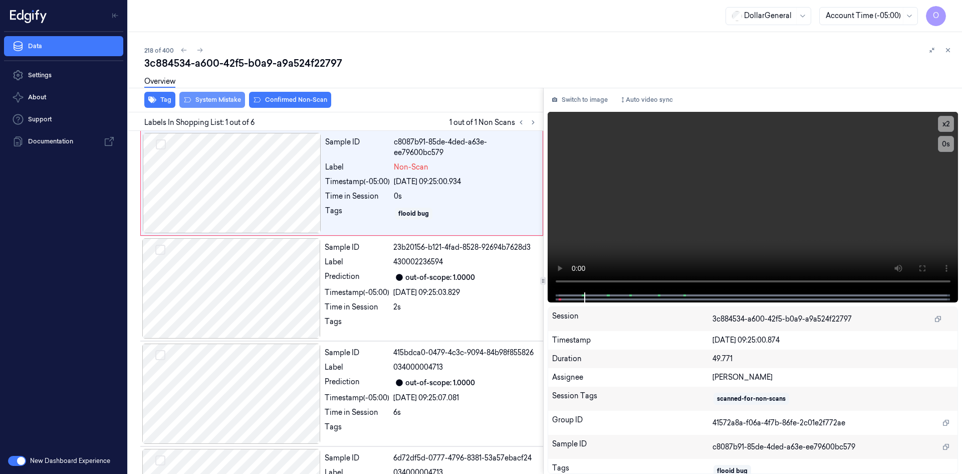
click at [232, 96] on button "System Mistake" at bounding box center [212, 100] width 66 height 16
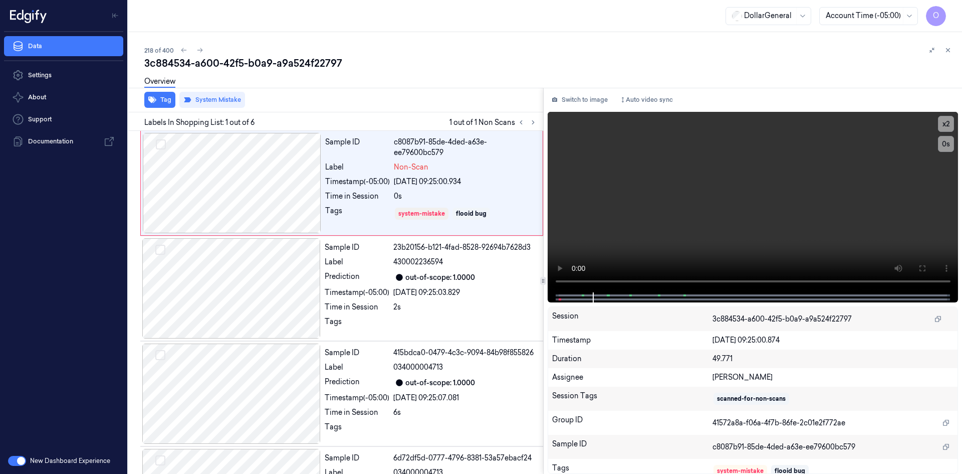
click at [399, 87] on div "Overview" at bounding box center [549, 83] width 810 height 26
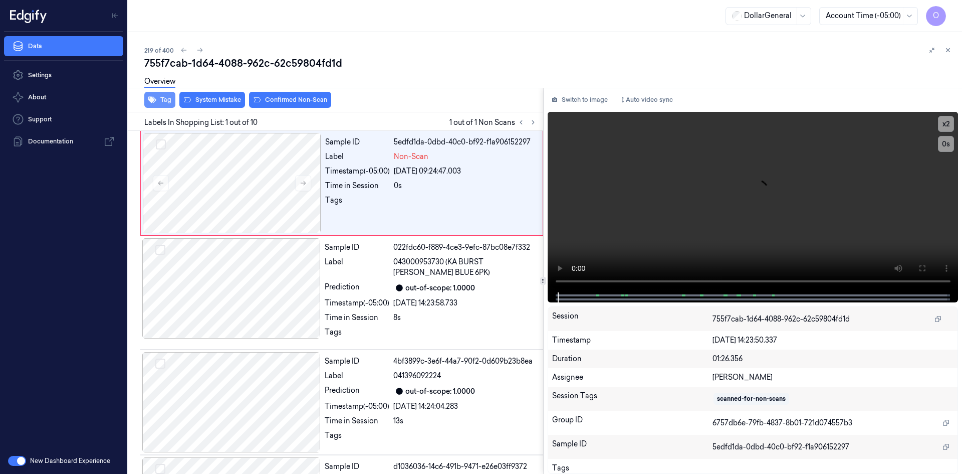
click at [170, 106] on button "Tag" at bounding box center [159, 100] width 31 height 16
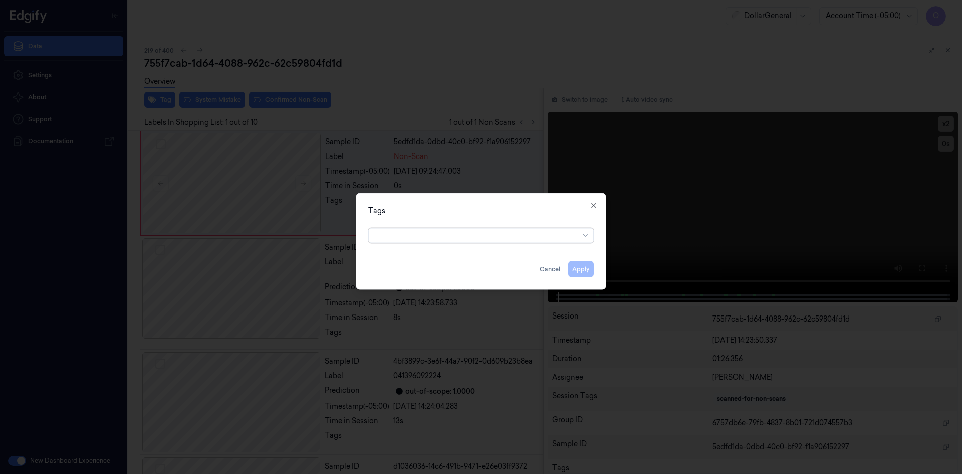
click at [454, 234] on div at bounding box center [477, 235] width 204 height 11
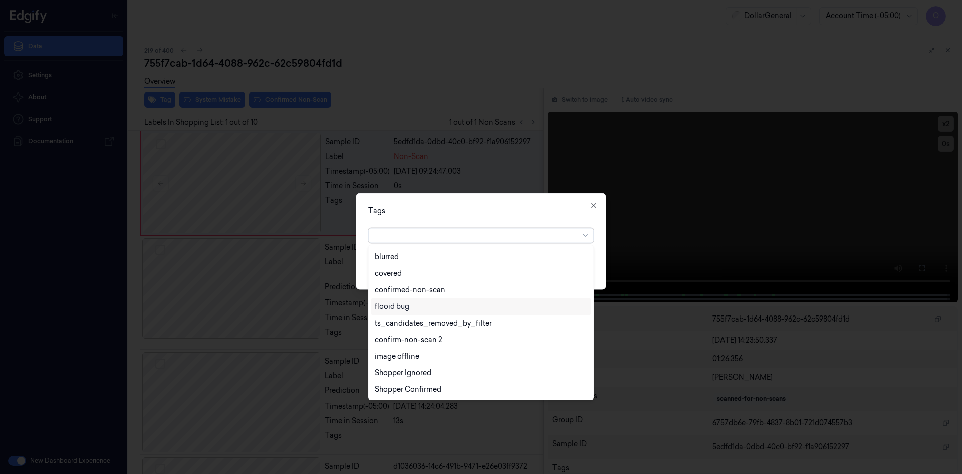
click at [415, 310] on div "flooid bug" at bounding box center [481, 306] width 212 height 11
click at [508, 207] on div "Tags" at bounding box center [481, 210] width 226 height 11
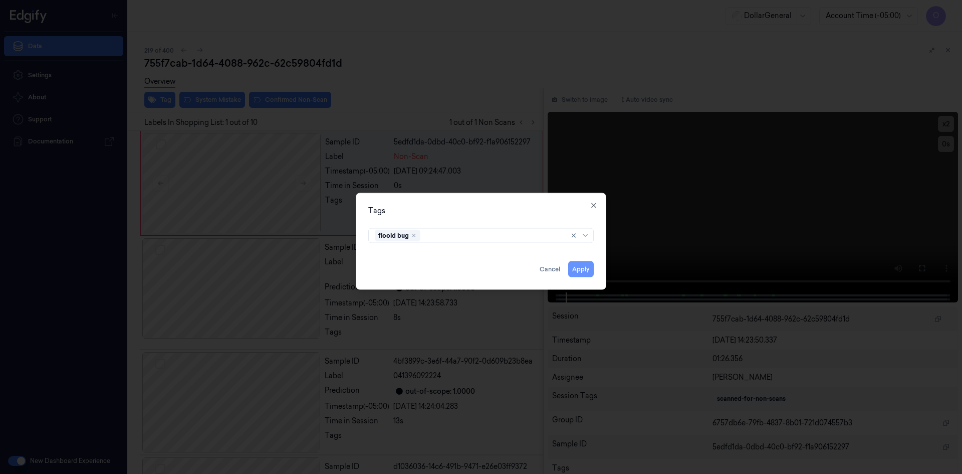
click at [585, 272] on button "Apply" at bounding box center [581, 269] width 26 height 16
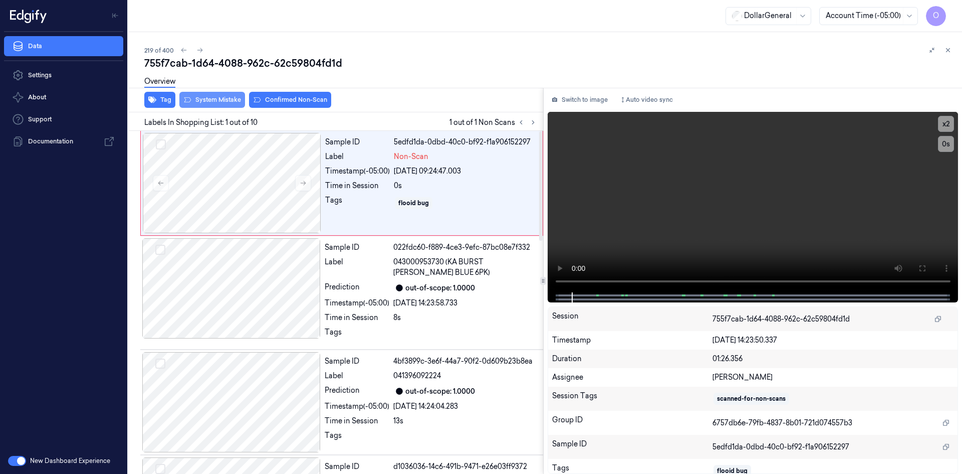
click at [229, 105] on button "System Mistake" at bounding box center [212, 100] width 66 height 16
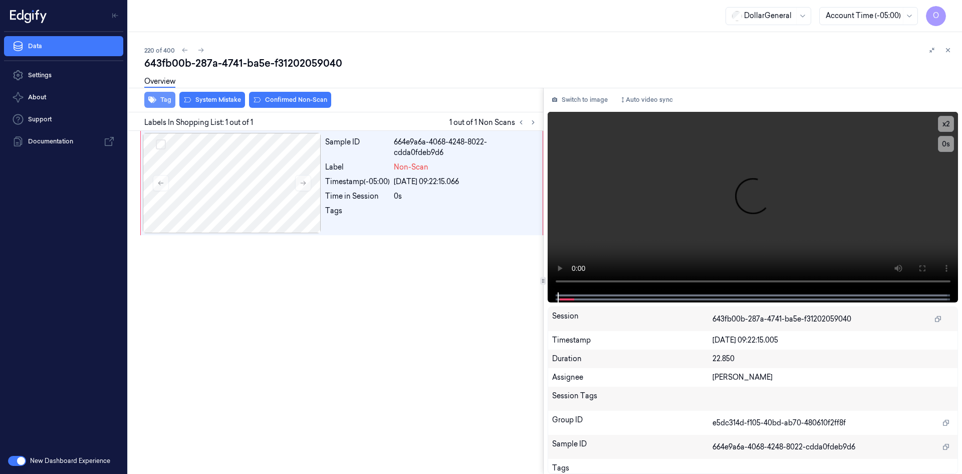
click at [169, 102] on button "Tag" at bounding box center [159, 100] width 31 height 16
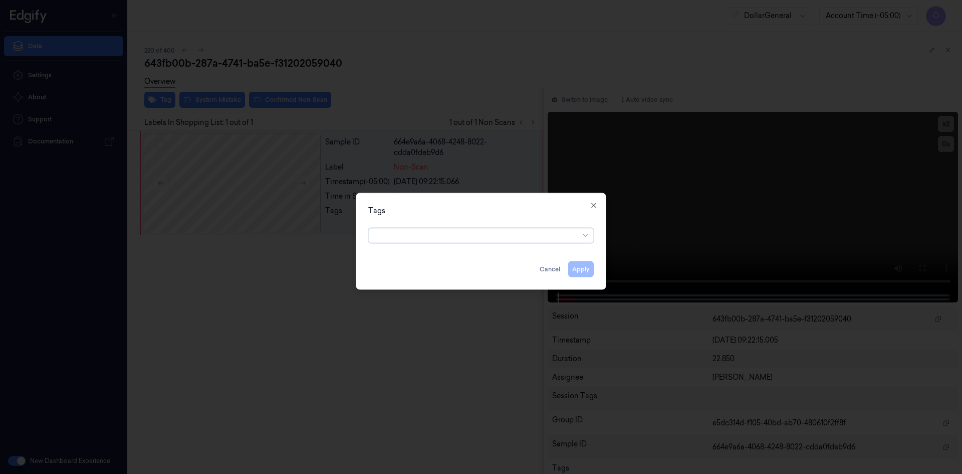
click at [440, 249] on div "Tags option , selected. Select is focused ,type to refine list, press Down to o…" at bounding box center [481, 240] width 251 height 97
click at [428, 236] on div at bounding box center [477, 235] width 204 height 11
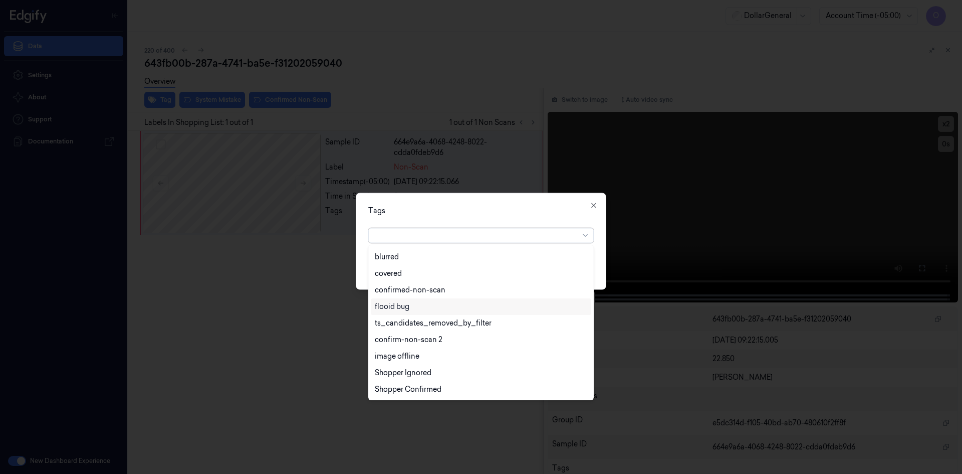
click at [409, 308] on div "flooid bug" at bounding box center [392, 306] width 35 height 11
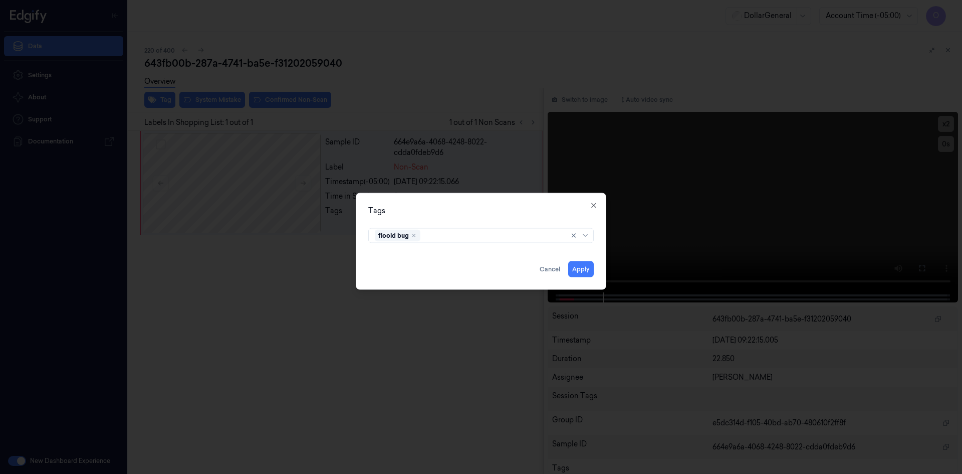
click at [449, 221] on div "Tags flooid bug Apply Cancel Close" at bounding box center [481, 240] width 251 height 97
click at [579, 271] on button "Apply" at bounding box center [581, 269] width 26 height 16
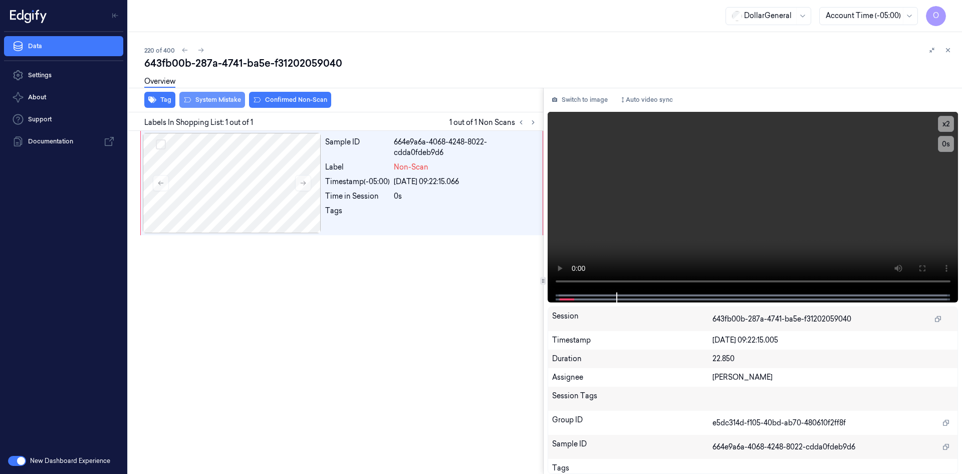
click at [224, 99] on button "System Mistake" at bounding box center [212, 100] width 66 height 16
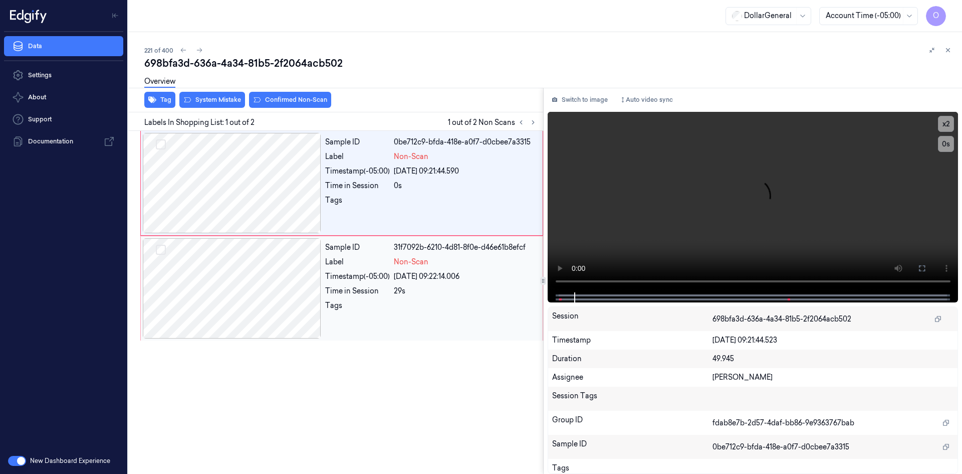
click at [343, 281] on div "Timestamp (-05:00)" at bounding box center [357, 276] width 65 height 11
click at [342, 213] on div "Sample ID 0be712c9-bfda-418e-a0f7-d0cbee7a3315 Label Non-Scan Timestamp (-05:00…" at bounding box center [430, 183] width 219 height 100
click at [159, 106] on button "Tag" at bounding box center [159, 100] width 31 height 16
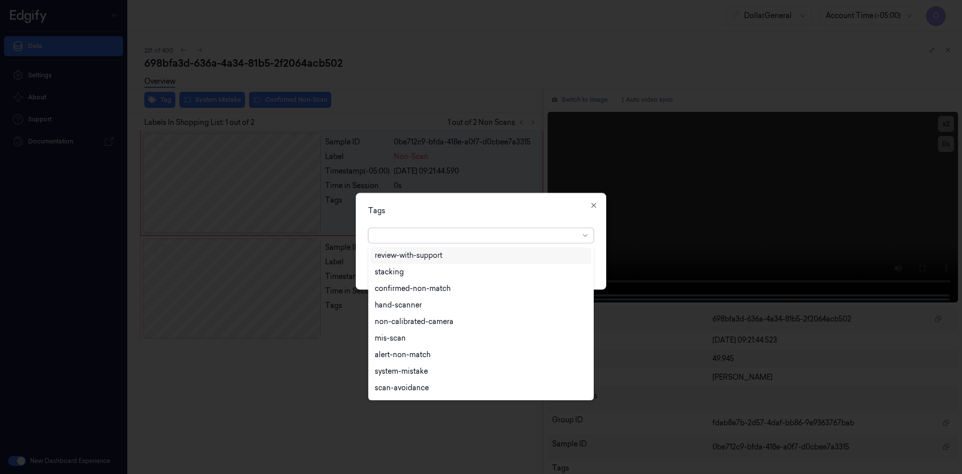
click at [443, 234] on div at bounding box center [477, 235] width 204 height 11
click at [436, 306] on div "flooid bug" at bounding box center [481, 306] width 212 height 11
click at [506, 205] on div "Tags" at bounding box center [481, 210] width 226 height 11
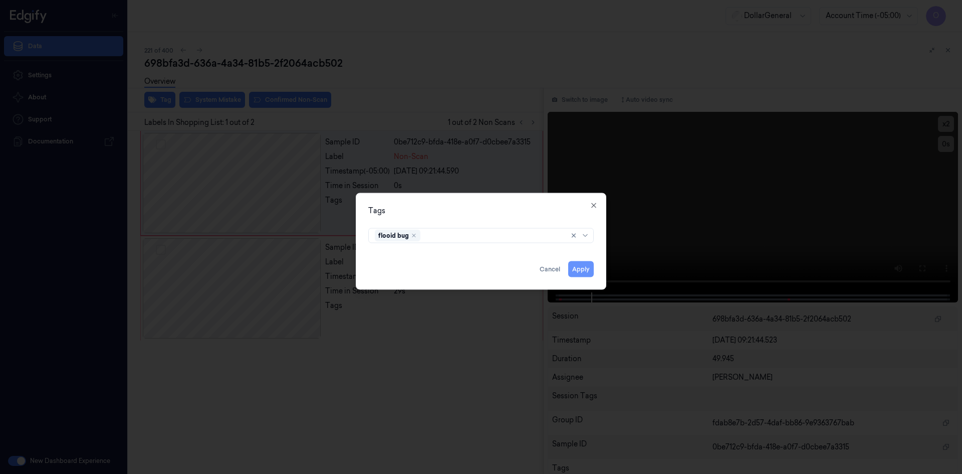
click at [583, 268] on button "Apply" at bounding box center [581, 269] width 26 height 16
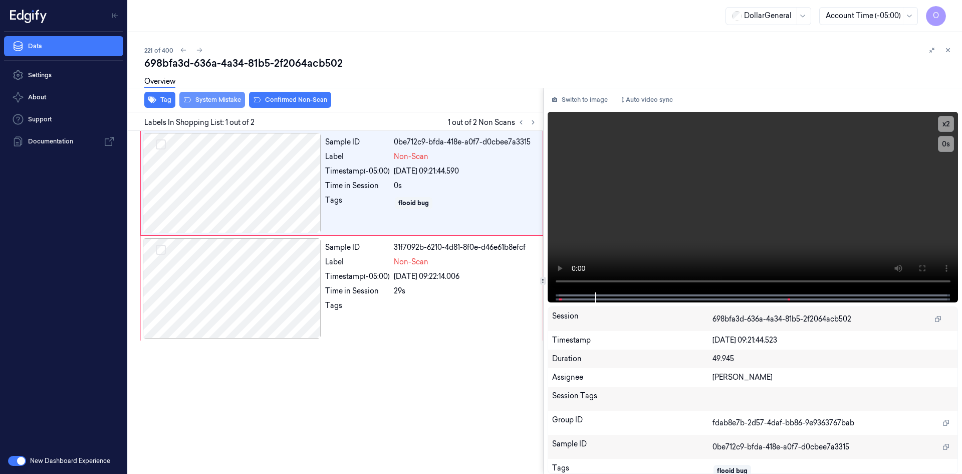
click at [210, 103] on button "System Mistake" at bounding box center [212, 100] width 66 height 16
click at [271, 275] on div at bounding box center [232, 288] width 178 height 100
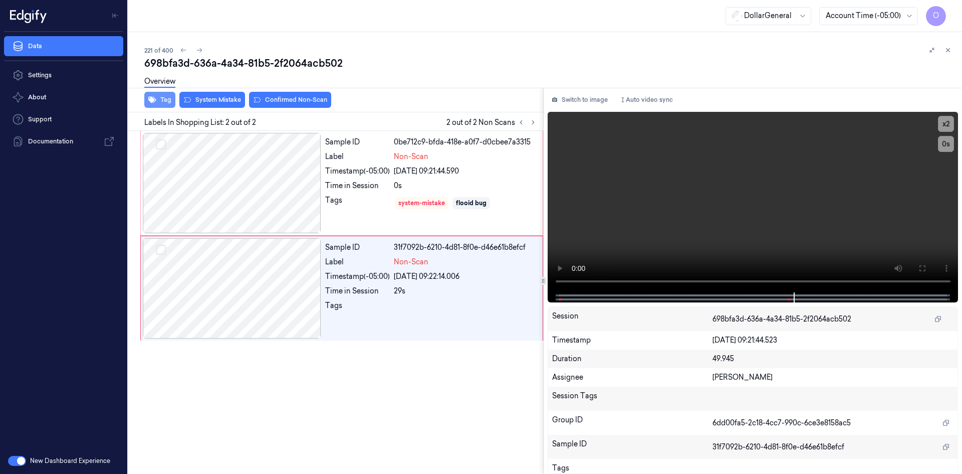
click at [165, 103] on button "Tag" at bounding box center [159, 100] width 31 height 16
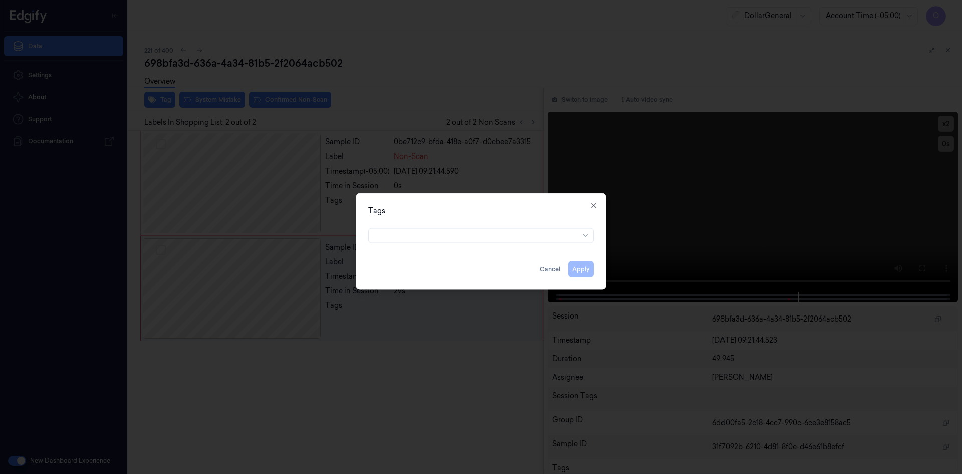
click at [461, 243] on div at bounding box center [481, 234] width 242 height 21
click at [462, 242] on div at bounding box center [477, 235] width 204 height 14
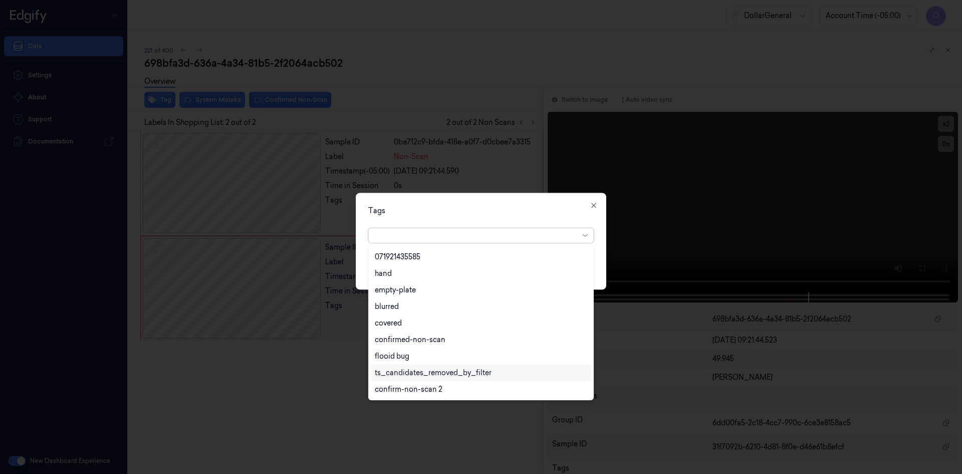
scroll to position [230, 0]
click at [386, 308] on div "flooid bug" at bounding box center [392, 306] width 35 height 11
click at [499, 221] on div "Tags option flooid bug , selected. 22 results available. Use Up and Down to cho…" at bounding box center [481, 240] width 251 height 97
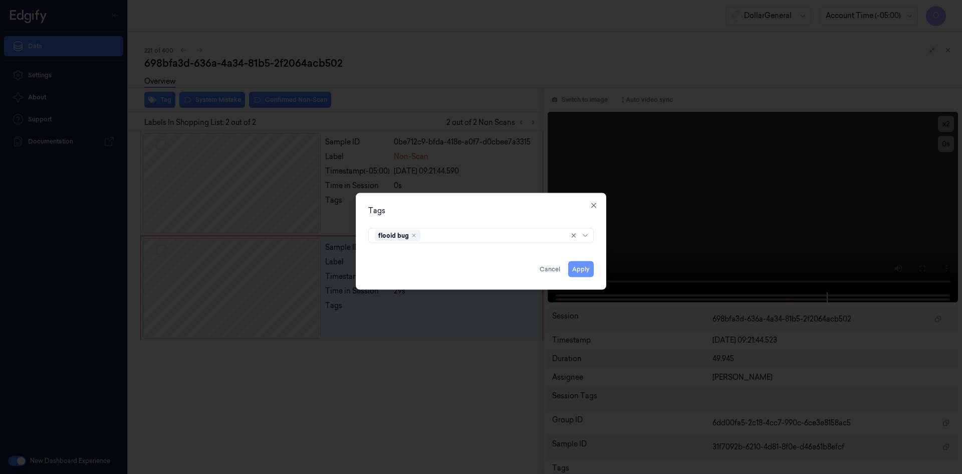
click at [590, 265] on button "Apply" at bounding box center [581, 269] width 26 height 16
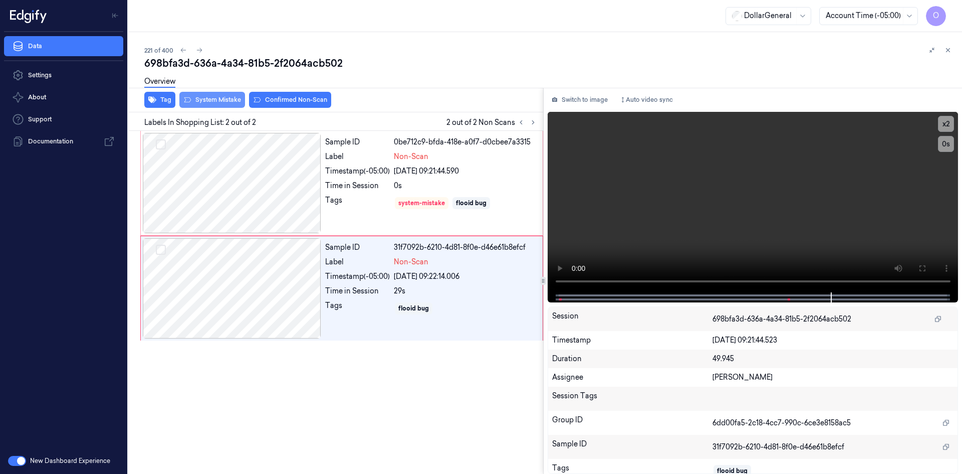
click at [239, 96] on button "System Mistake" at bounding box center [212, 100] width 66 height 16
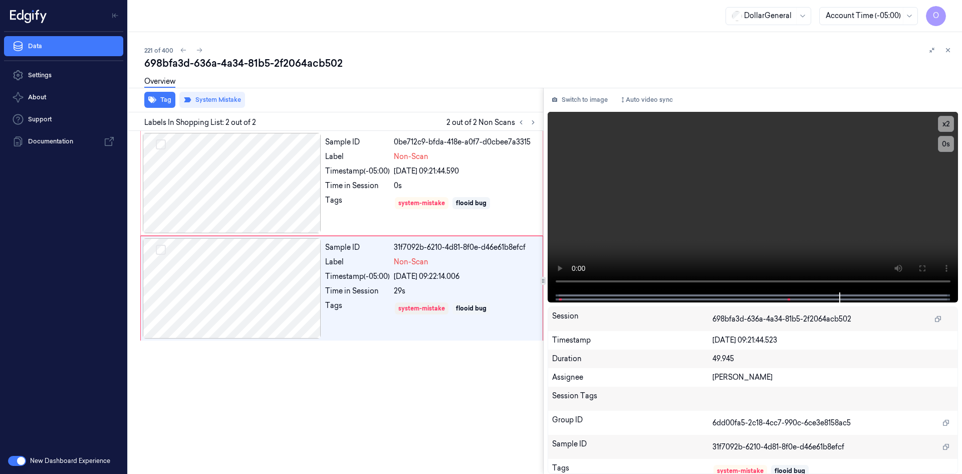
click at [308, 81] on div "Overview" at bounding box center [549, 83] width 810 height 26
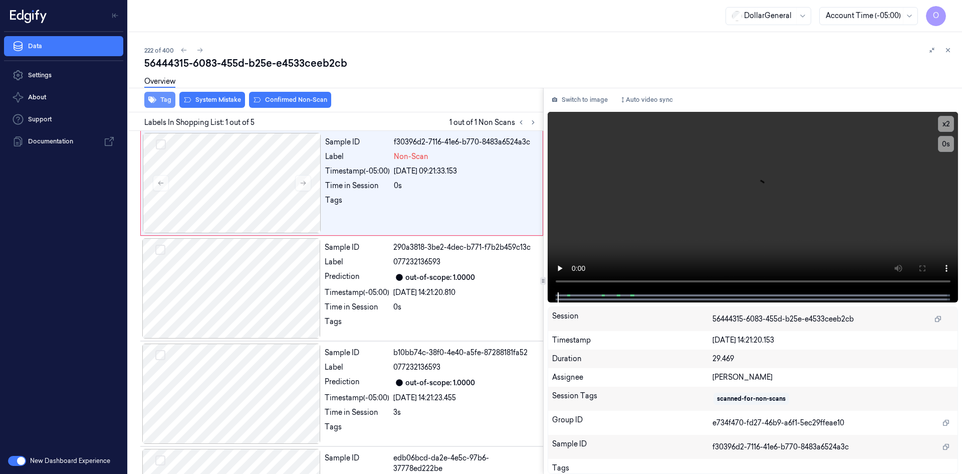
click at [163, 100] on button "Tag" at bounding box center [159, 100] width 31 height 16
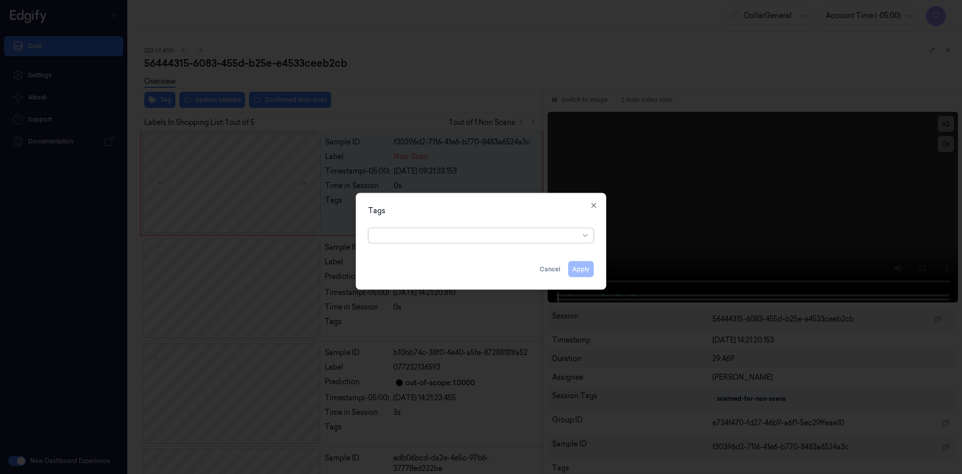
drag, startPoint x: 405, startPoint y: 217, endPoint x: 418, endPoint y: 228, distance: 16.7
click at [412, 224] on div "Tags option , selected. Select is focused ,type to refine list, press Down to o…" at bounding box center [481, 240] width 251 height 97
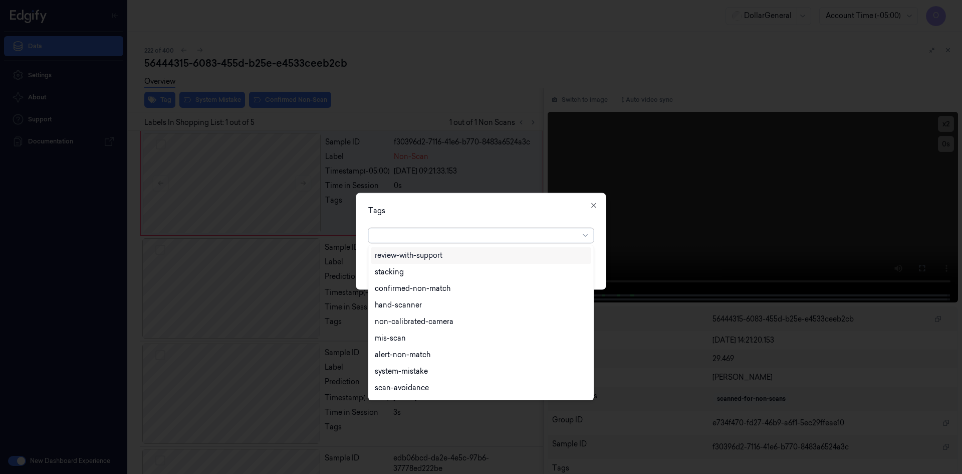
click at [429, 240] on div at bounding box center [477, 235] width 204 height 11
click at [425, 313] on div "flooid bug" at bounding box center [481, 306] width 221 height 17
click at [509, 211] on div "Tags" at bounding box center [481, 210] width 226 height 11
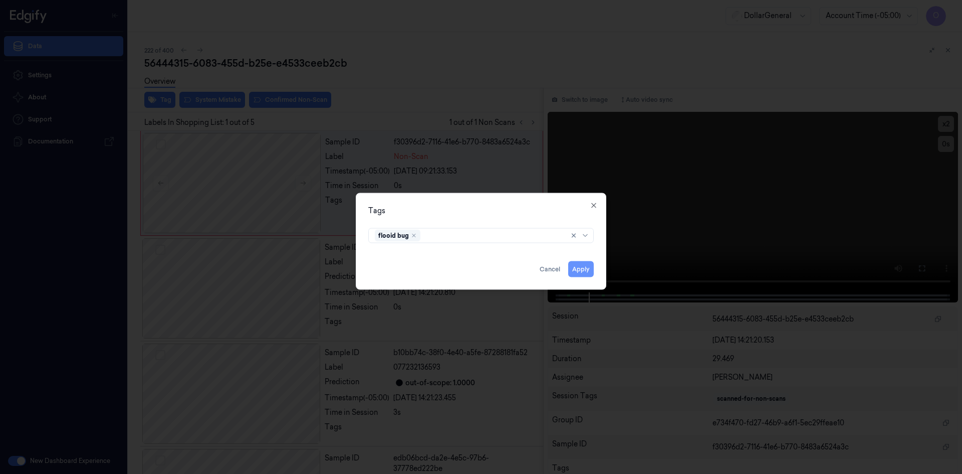
click at [580, 269] on button "Apply" at bounding box center [581, 269] width 26 height 16
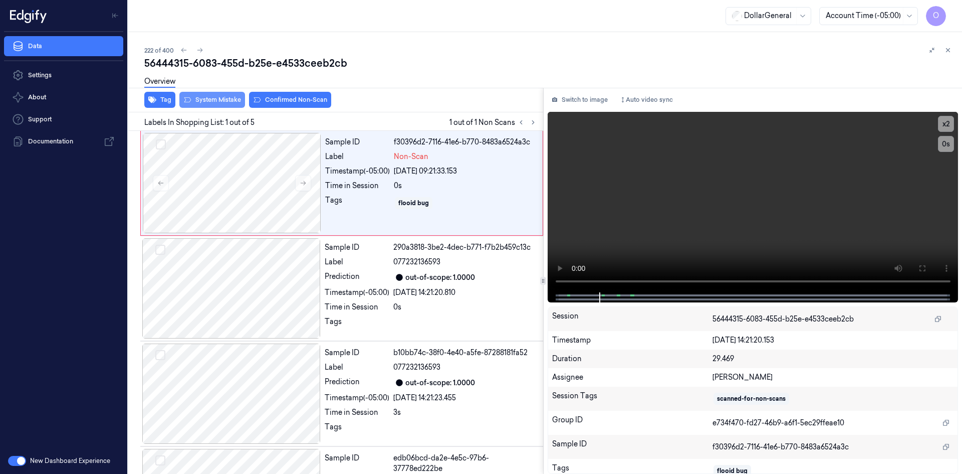
click at [221, 105] on button "System Mistake" at bounding box center [212, 100] width 66 height 16
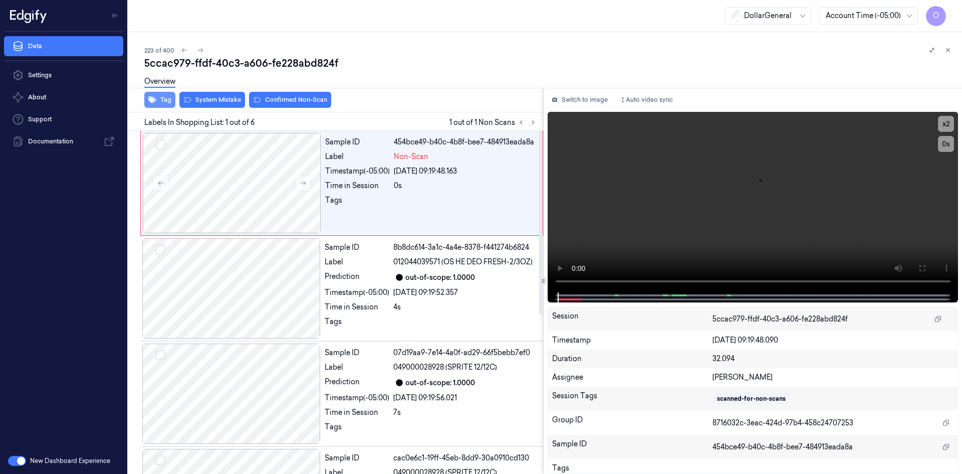
click at [166, 101] on button "Tag" at bounding box center [159, 100] width 31 height 16
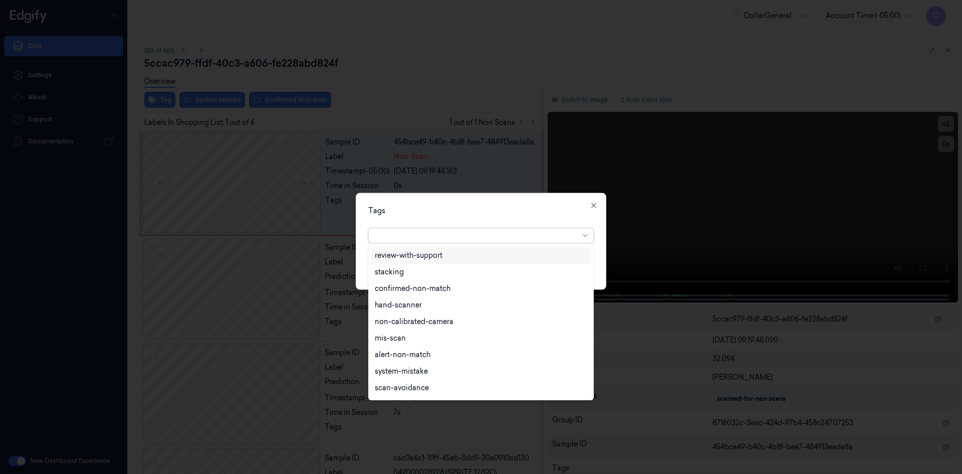
click at [434, 238] on div at bounding box center [477, 235] width 204 height 11
click at [422, 308] on div "flooid bug" at bounding box center [481, 306] width 212 height 11
click at [490, 219] on div "Tags option flooid bug , selected. 22 results available. Use Up and Down to cho…" at bounding box center [481, 240] width 251 height 97
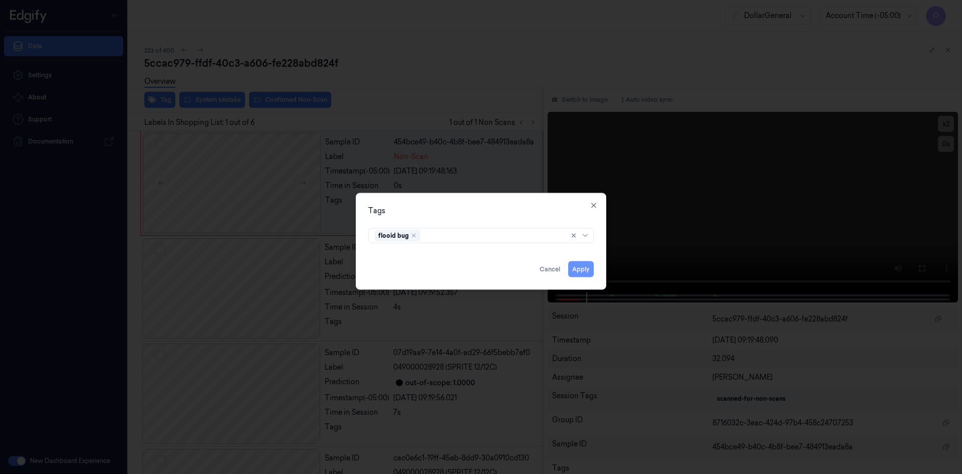
click at [592, 271] on button "Apply" at bounding box center [581, 269] width 26 height 16
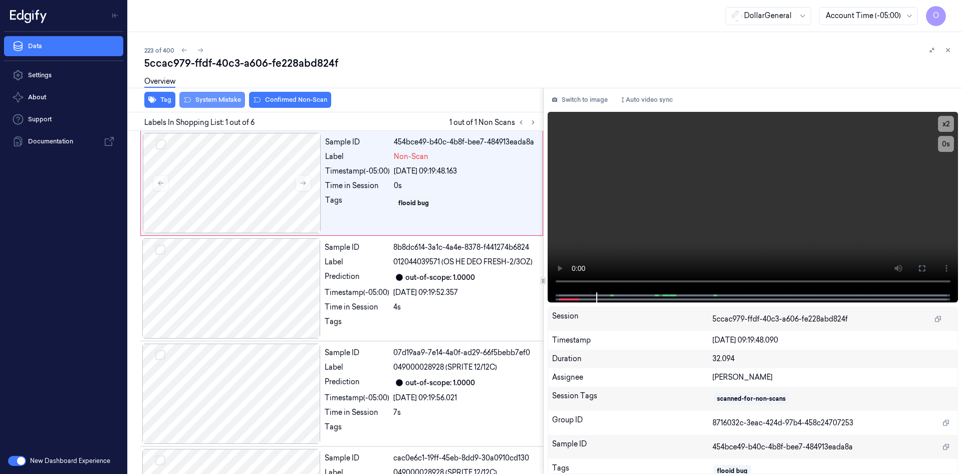
click at [211, 96] on button "System Mistake" at bounding box center [212, 100] width 66 height 16
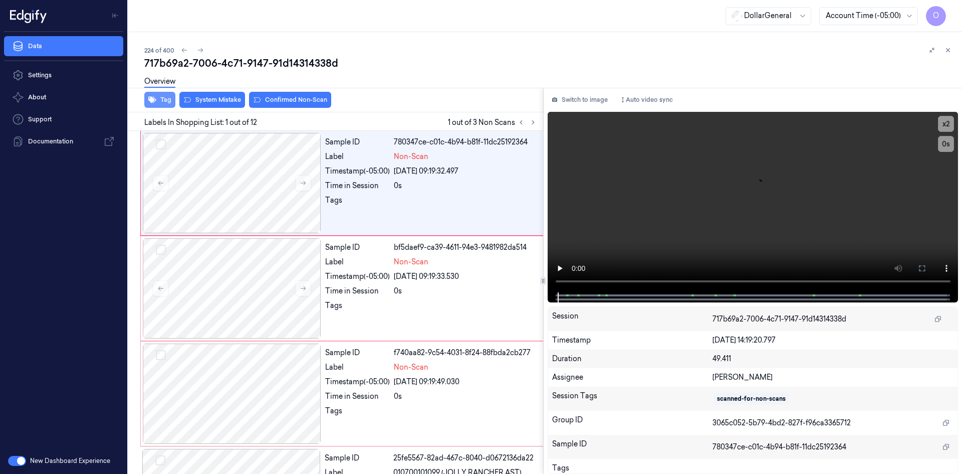
click at [168, 97] on button "Tag" at bounding box center [159, 100] width 31 height 16
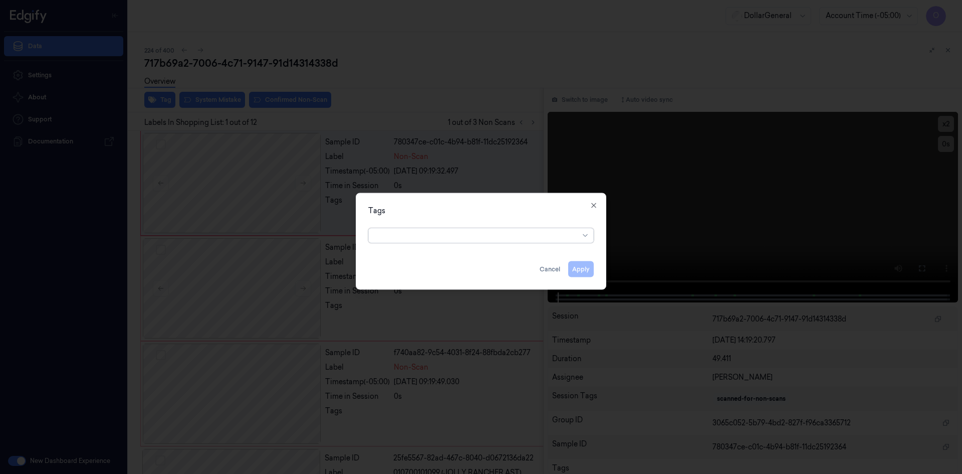
click at [467, 239] on div at bounding box center [477, 235] width 204 height 11
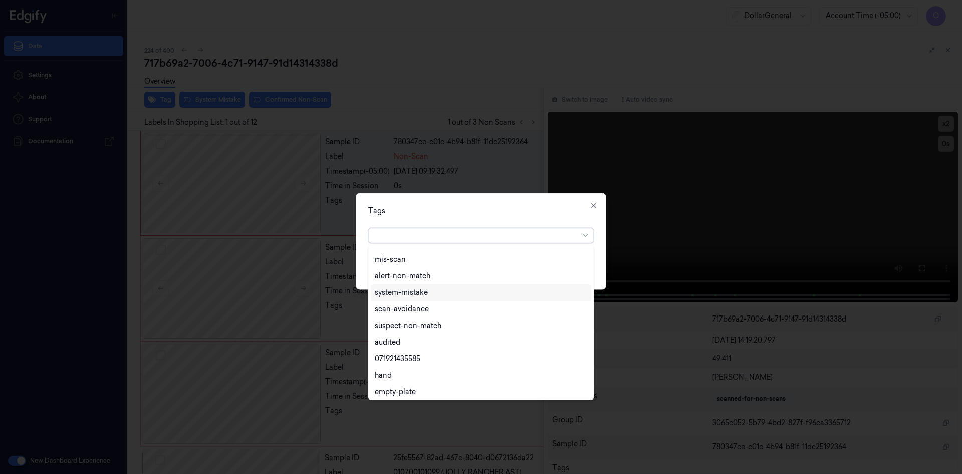
scroll to position [180, 0]
click at [423, 353] on div "flooid bug" at bounding box center [481, 356] width 212 height 11
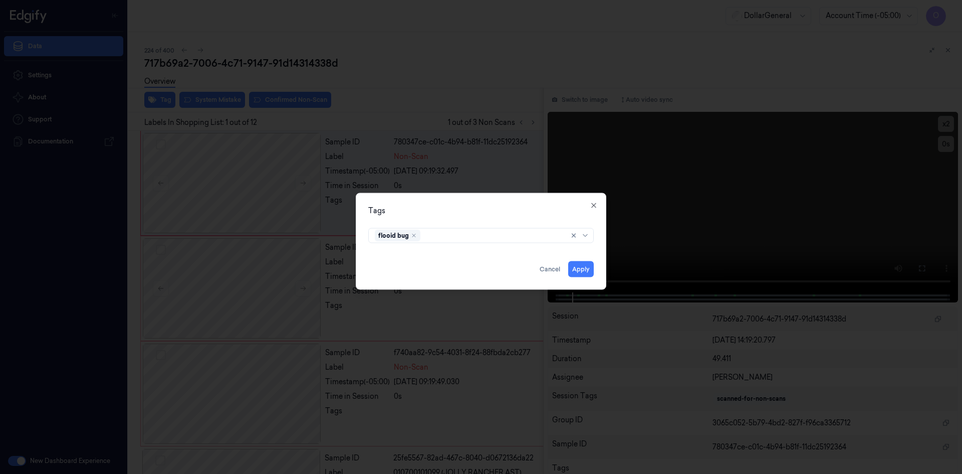
click at [502, 210] on div "Tags" at bounding box center [481, 210] width 226 height 11
click at [581, 268] on button "Apply" at bounding box center [581, 269] width 26 height 16
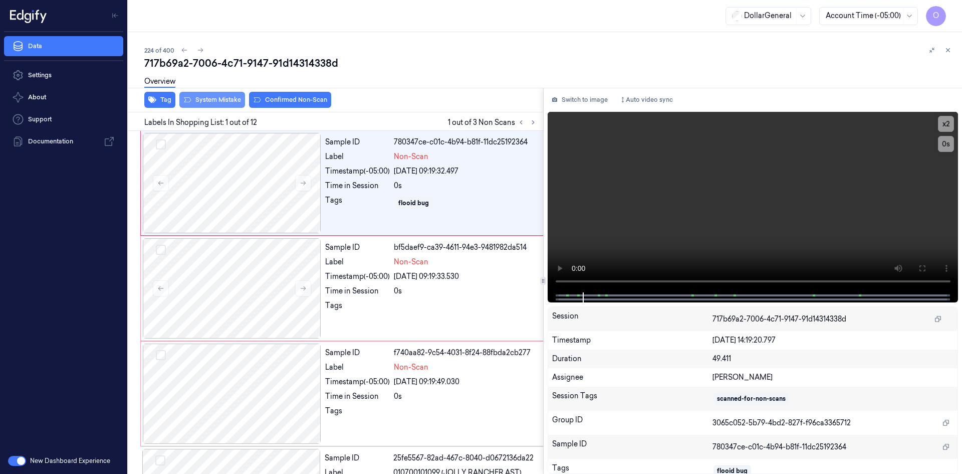
click at [232, 101] on button "System Mistake" at bounding box center [212, 100] width 66 height 16
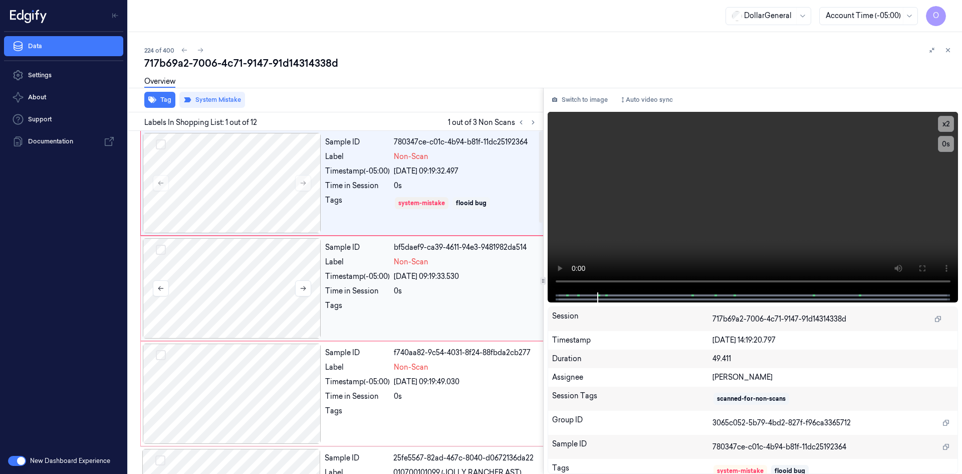
click at [264, 255] on div at bounding box center [232, 288] width 178 height 100
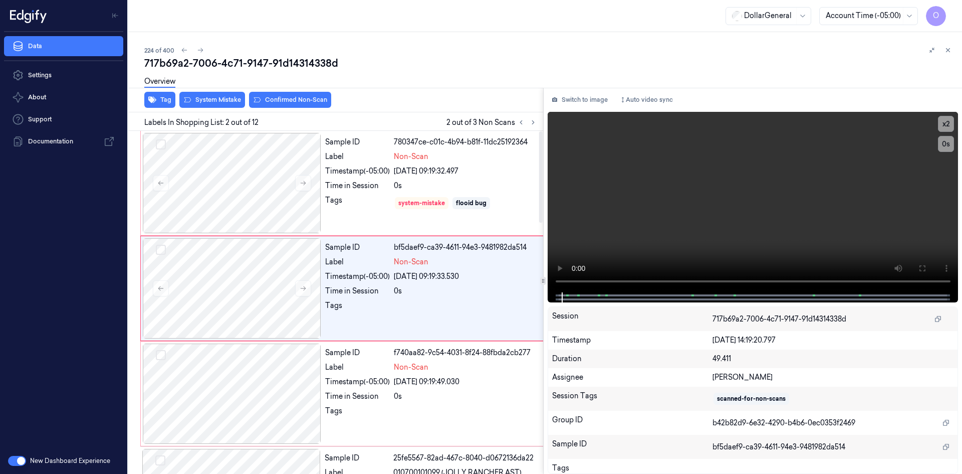
click at [227, 108] on div "Tag System Mistake Confirmed Non-Scan" at bounding box center [333, 100] width 419 height 25
click at [211, 359] on div at bounding box center [232, 393] width 178 height 100
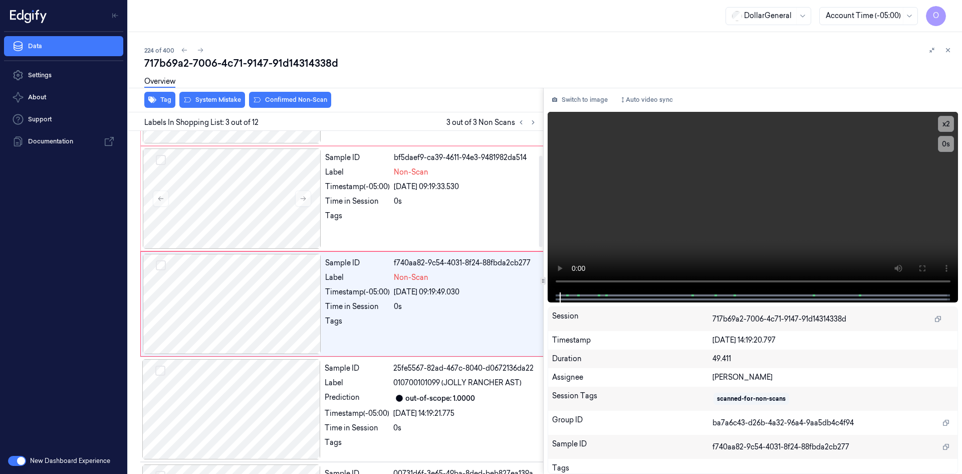
scroll to position [91, 0]
click at [218, 98] on button "System Mistake" at bounding box center [212, 100] width 66 height 16
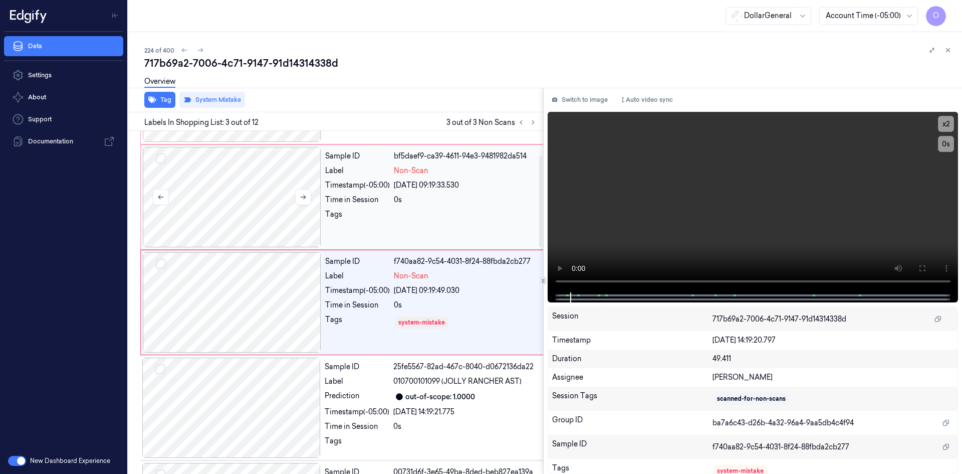
click at [227, 224] on div at bounding box center [232, 197] width 178 height 100
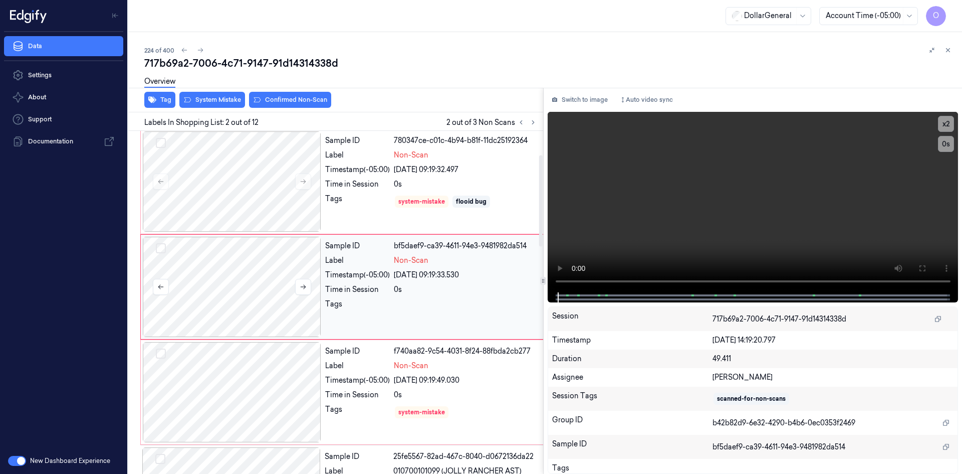
scroll to position [0, 0]
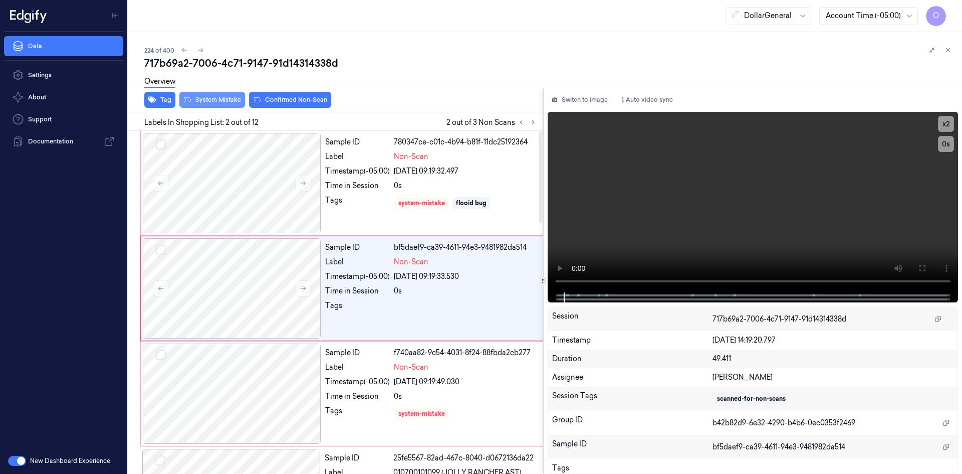
click at [231, 102] on button "System Mistake" at bounding box center [212, 100] width 66 height 16
click at [434, 66] on div "717b69a2-7006-4c71-9147-91d14314338d" at bounding box center [549, 63] width 810 height 14
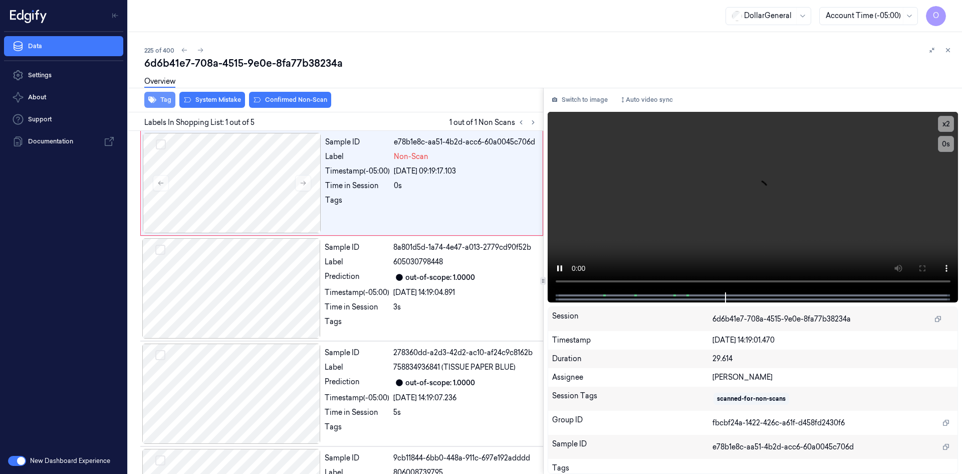
click at [151, 101] on icon "button" at bounding box center [152, 100] width 8 height 7
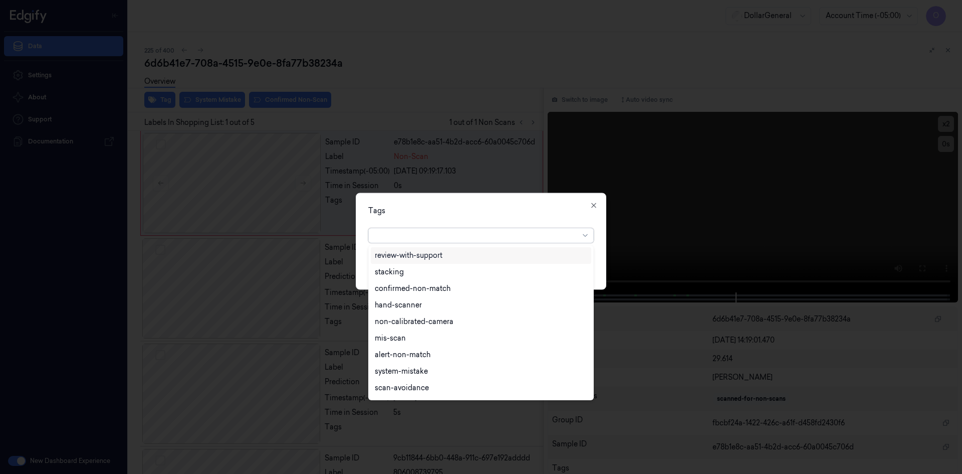
click at [472, 232] on div at bounding box center [477, 235] width 204 height 11
click at [480, 356] on div "flooid bug" at bounding box center [481, 356] width 212 height 11
click at [566, 205] on div "Tags" at bounding box center [481, 210] width 226 height 11
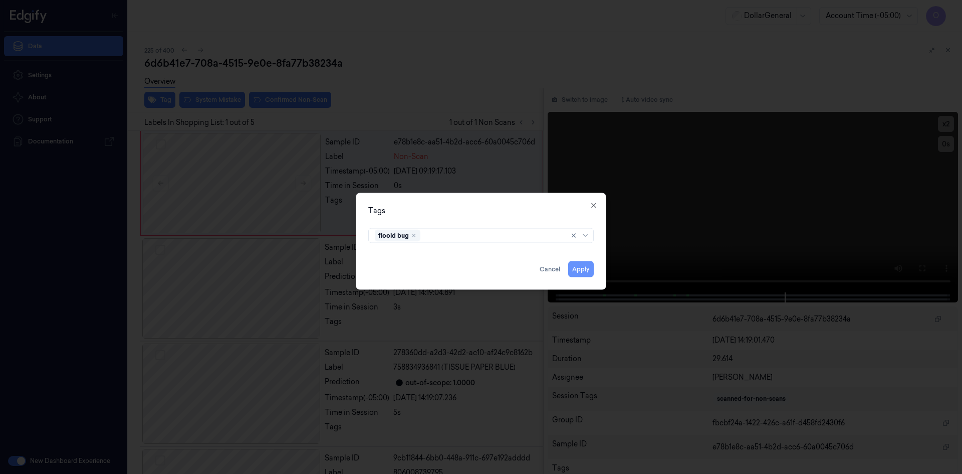
click at [587, 269] on button "Apply" at bounding box center [581, 269] width 26 height 16
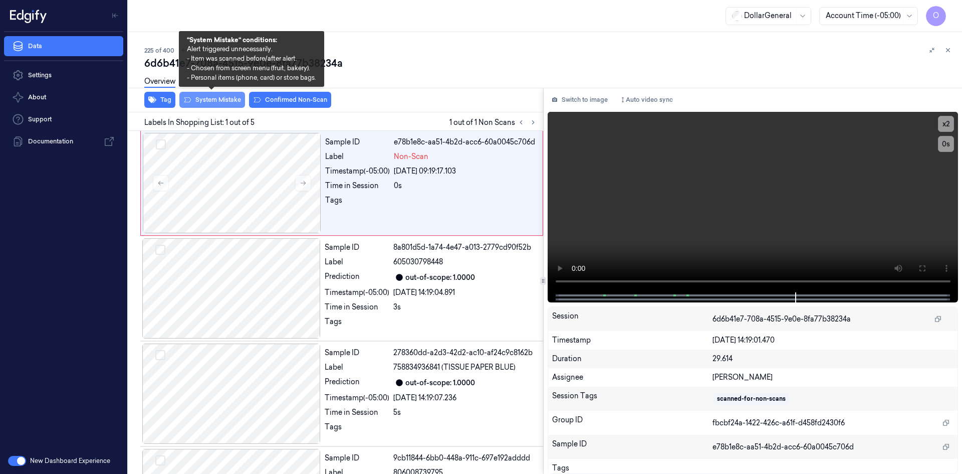
click at [219, 98] on button "System Mistake" at bounding box center [212, 100] width 66 height 16
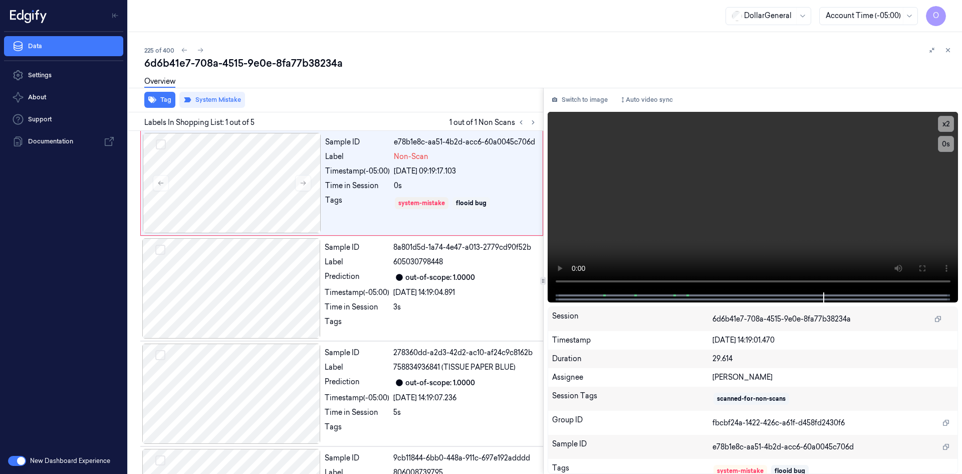
click at [524, 84] on div "Overview" at bounding box center [549, 83] width 810 height 26
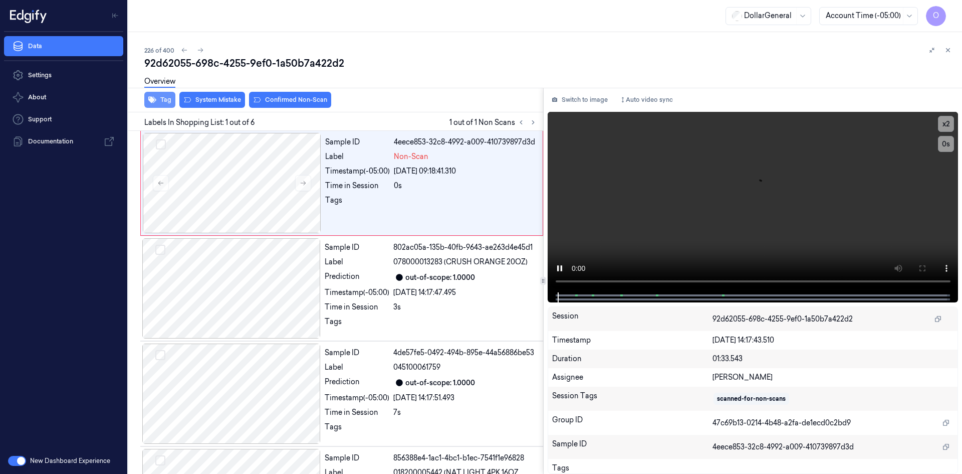
click at [163, 97] on button "Tag" at bounding box center [159, 100] width 31 height 16
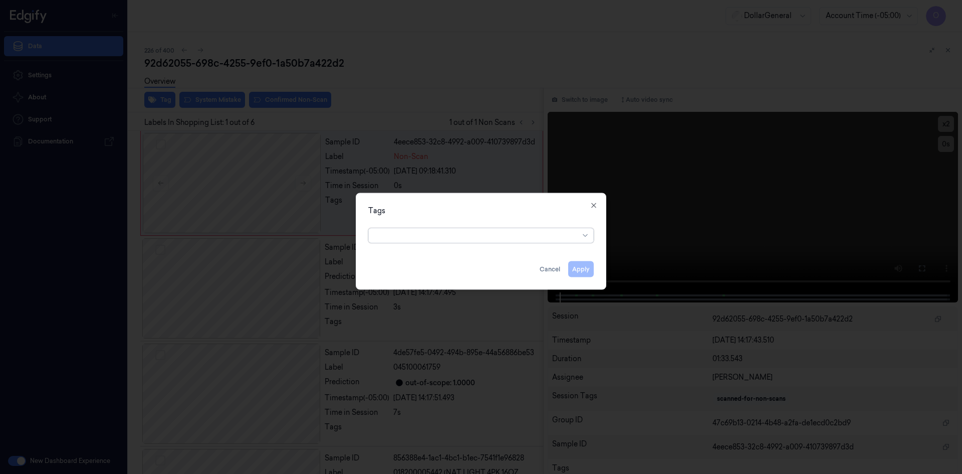
click at [500, 235] on div at bounding box center [477, 235] width 204 height 11
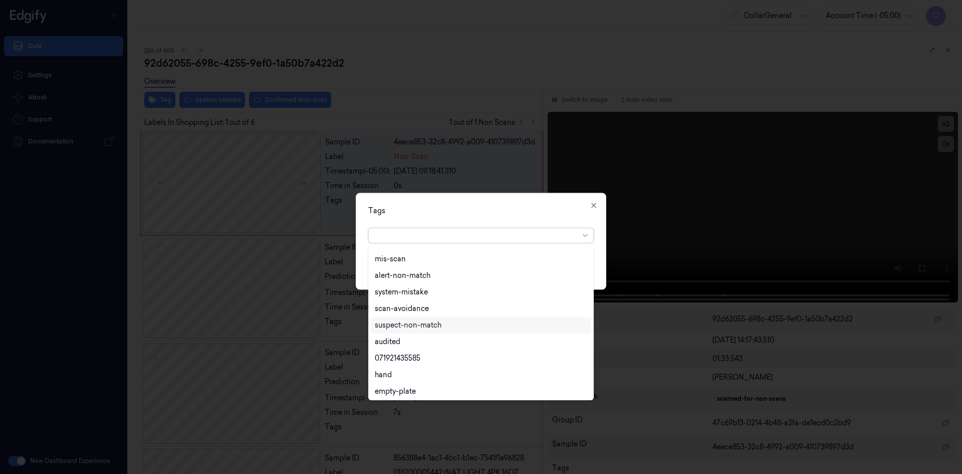
scroll to position [180, 0]
click at [457, 353] on div "flooid bug" at bounding box center [481, 356] width 212 height 11
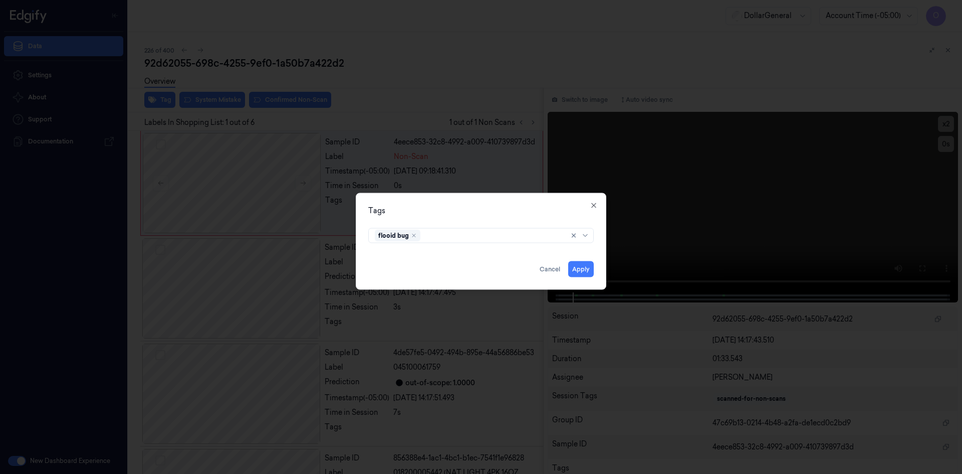
click at [527, 206] on div "Tags" at bounding box center [481, 210] width 226 height 11
click at [588, 278] on div "Tags flooid bug Apply Cancel Close" at bounding box center [481, 240] width 251 height 97
click at [592, 273] on button "Apply" at bounding box center [581, 269] width 26 height 16
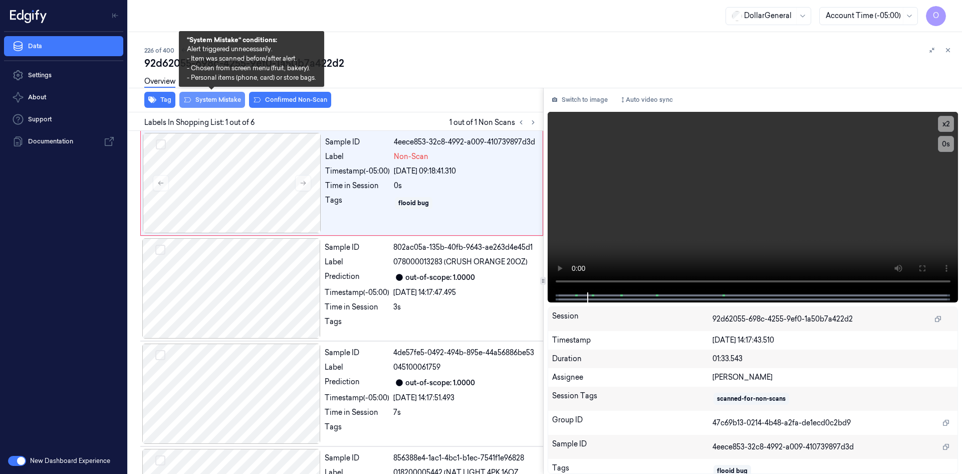
click at [239, 100] on button "System Mistake" at bounding box center [212, 100] width 66 height 16
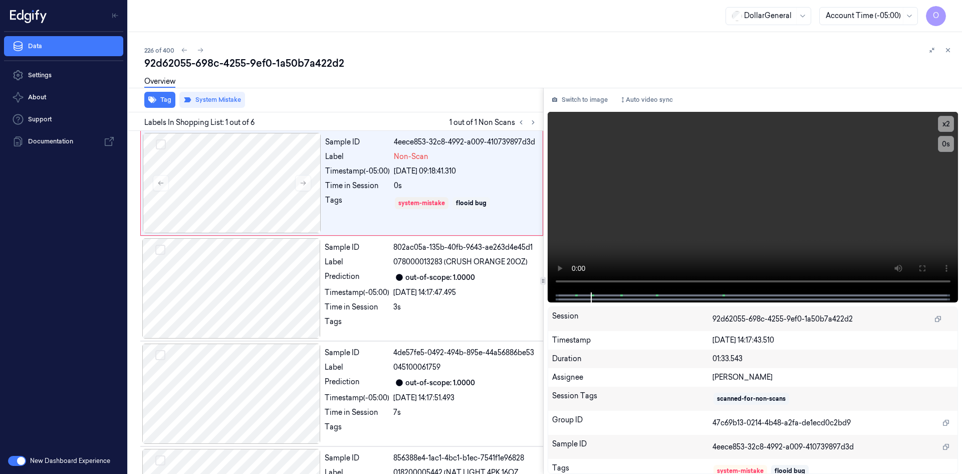
click at [371, 69] on div "92d62055-698c-4255-9ef0-1a50b7a422d2" at bounding box center [549, 63] width 810 height 14
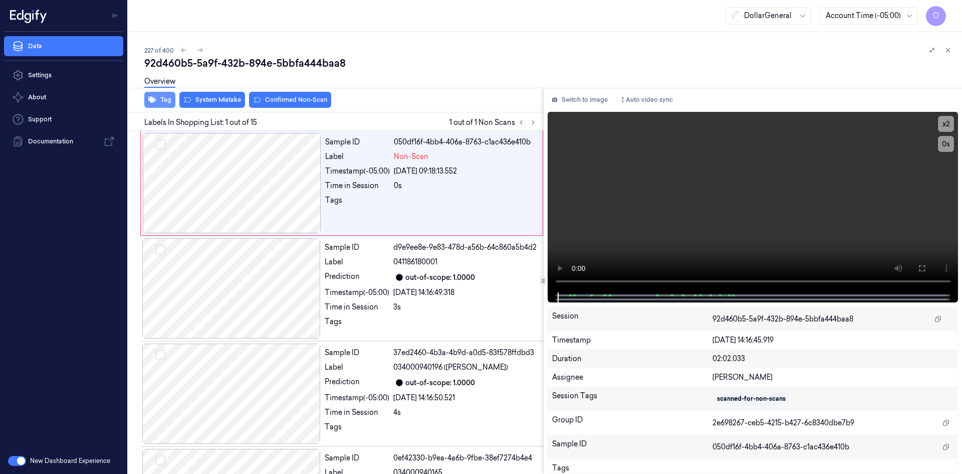
click at [165, 100] on button "Tag" at bounding box center [159, 100] width 31 height 16
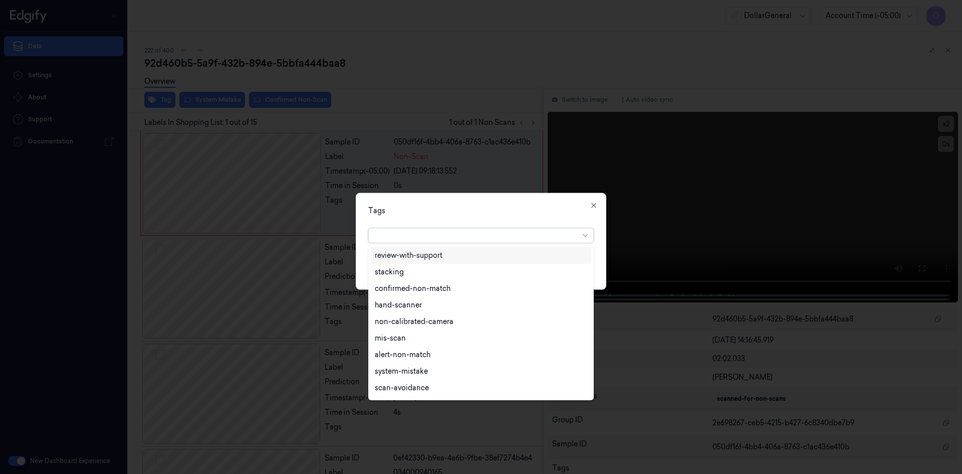
click at [499, 238] on div at bounding box center [477, 235] width 204 height 11
click at [487, 308] on div "flooid bug" at bounding box center [481, 306] width 212 height 11
click at [479, 203] on div "Tags option flooid bug , selected. 22 results available. Use Up and Down to cho…" at bounding box center [481, 240] width 251 height 97
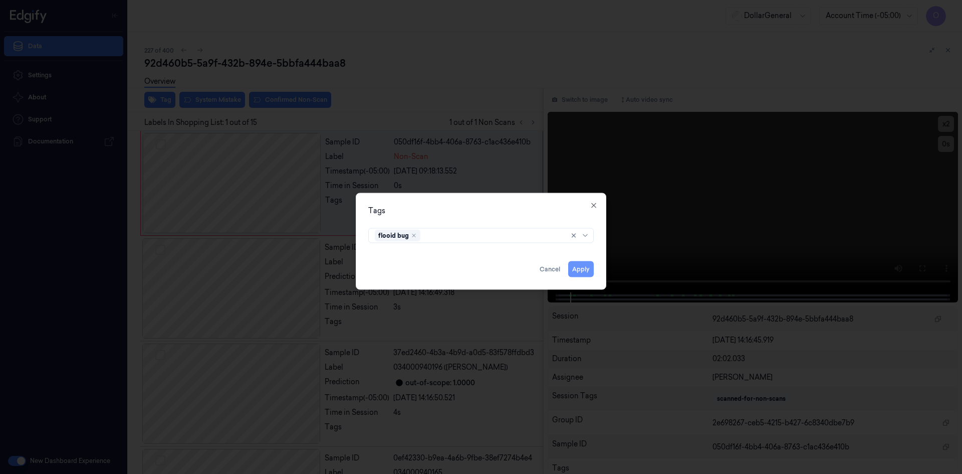
click at [584, 265] on button "Apply" at bounding box center [581, 269] width 26 height 16
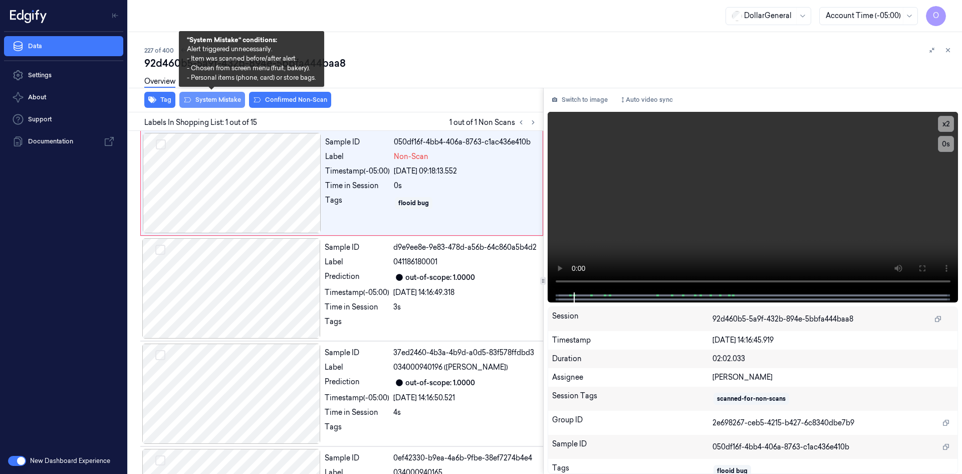
click at [234, 98] on button "System Mistake" at bounding box center [212, 100] width 66 height 16
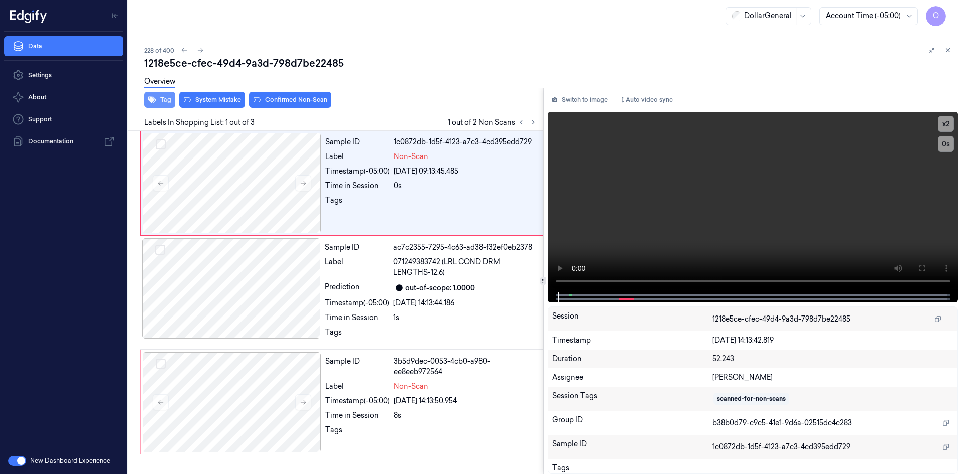
click at [157, 103] on button "Tag" at bounding box center [159, 100] width 31 height 16
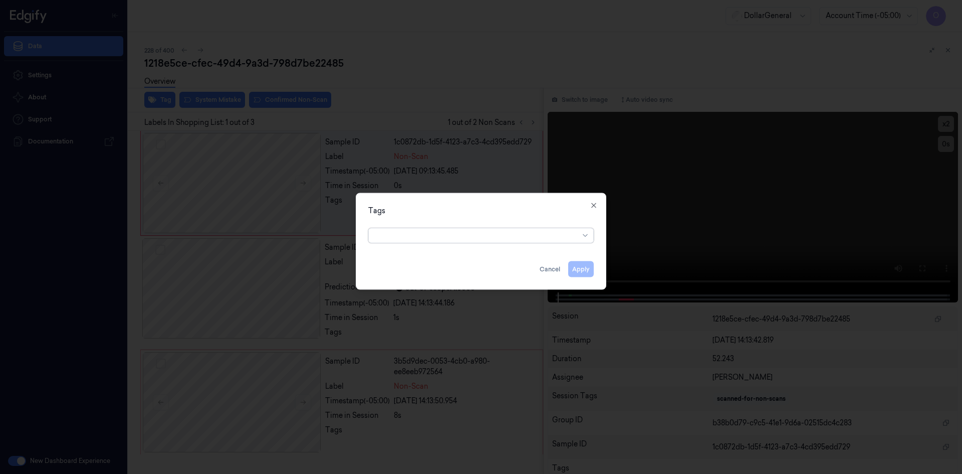
click at [417, 234] on div at bounding box center [477, 235] width 204 height 11
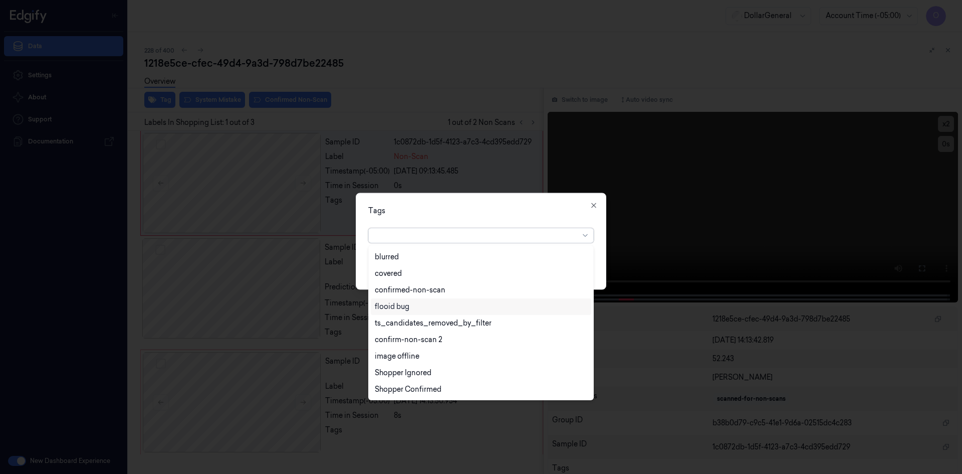
click at [439, 310] on div "flooid bug" at bounding box center [481, 306] width 212 height 11
click at [530, 224] on div "option flooid bug , selected. 22 results available. Use Up and Down to choose o…" at bounding box center [481, 233] width 226 height 19
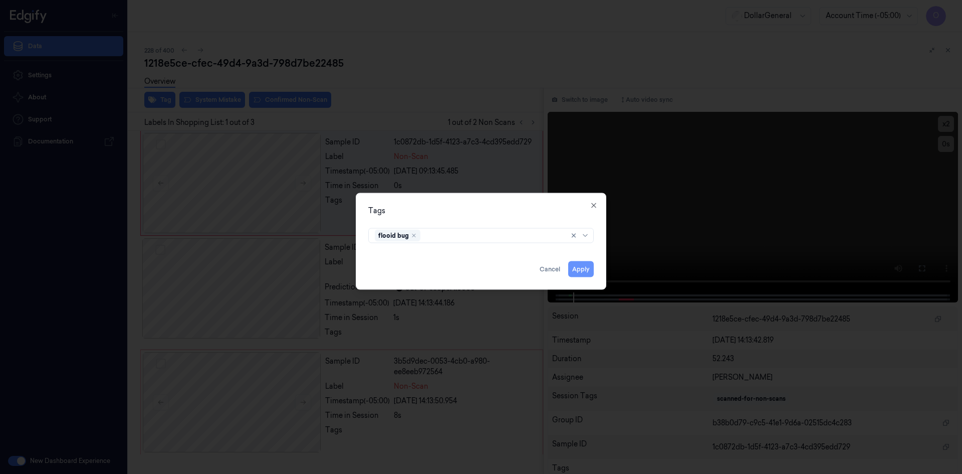
click at [584, 268] on button "Apply" at bounding box center [581, 269] width 26 height 16
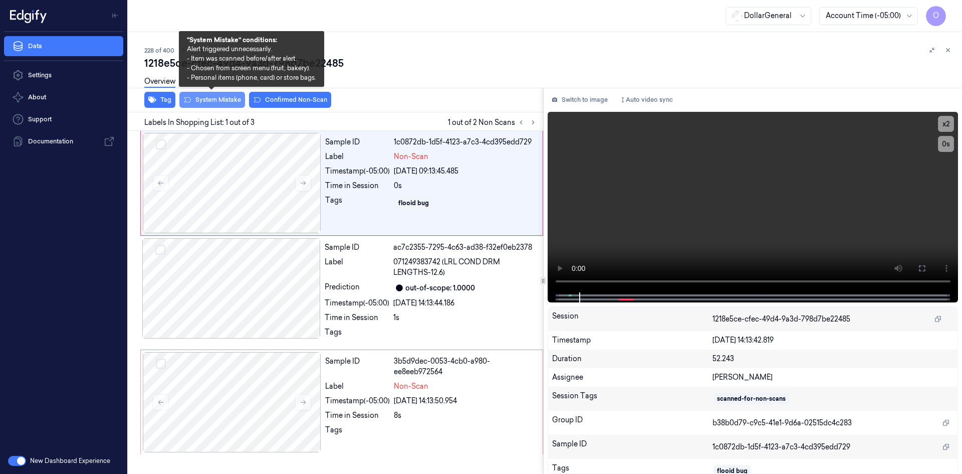
click at [199, 96] on button "System Mistake" at bounding box center [212, 100] width 66 height 16
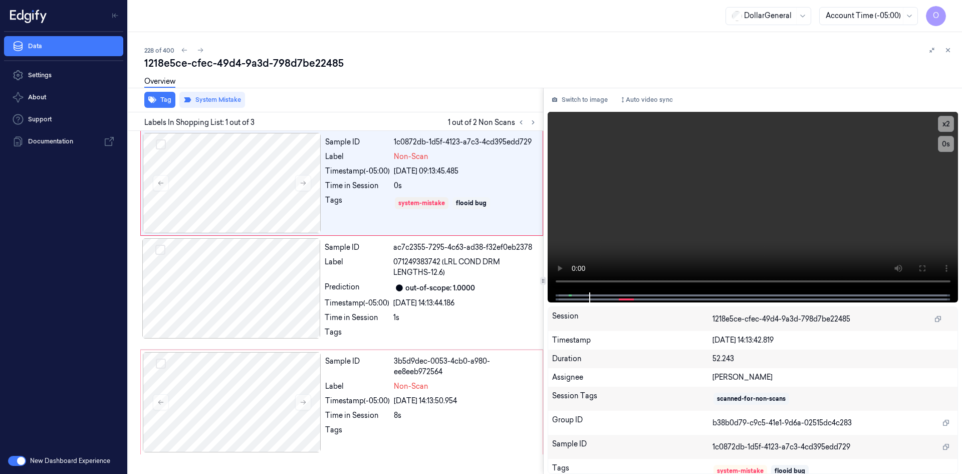
click at [483, 66] on div "1218e5ce-cfec-49d4-9a3d-798d7be22485" at bounding box center [549, 63] width 810 height 14
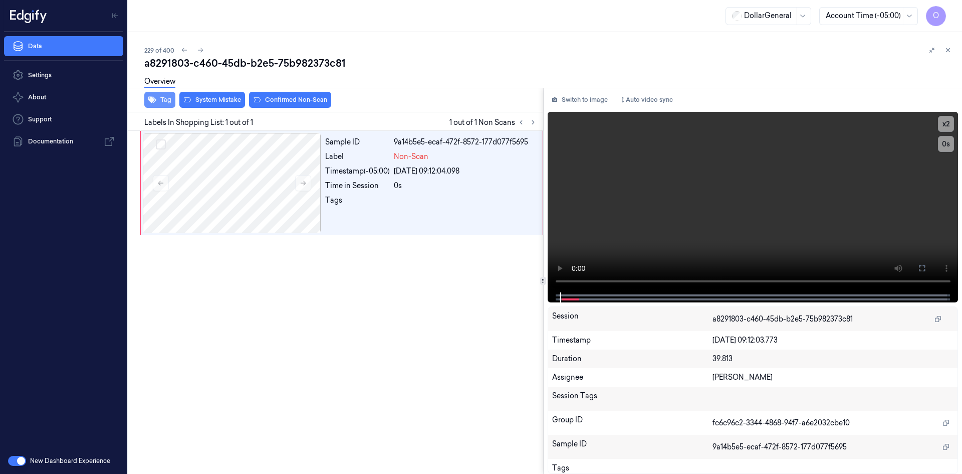
click at [168, 106] on button "Tag" at bounding box center [159, 100] width 31 height 16
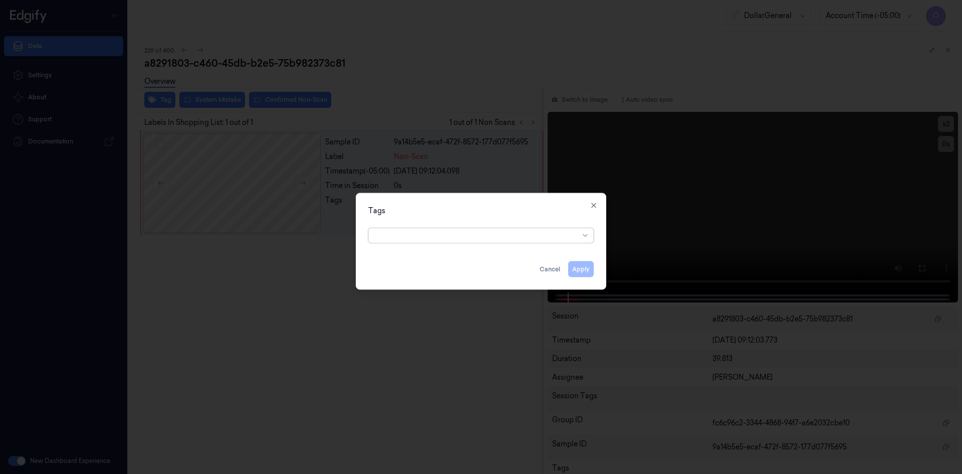
click at [509, 239] on div at bounding box center [477, 235] width 204 height 11
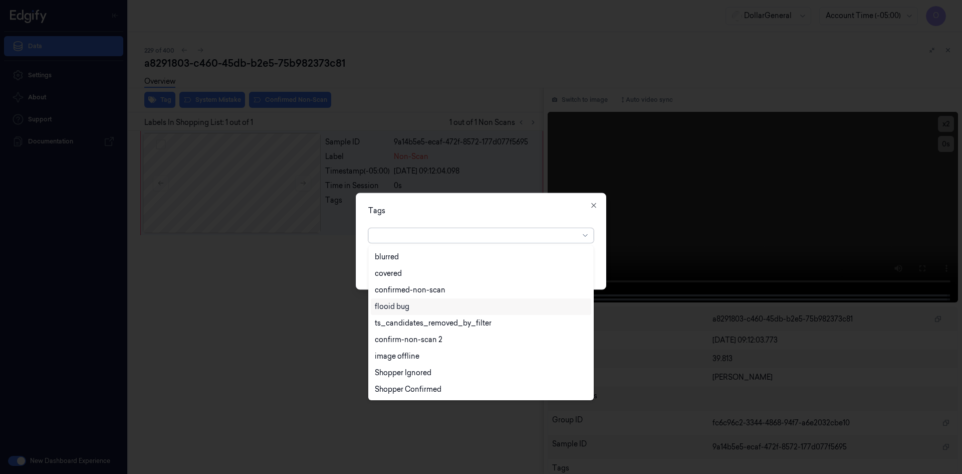
click at [436, 303] on div "flooid bug" at bounding box center [481, 306] width 212 height 11
click at [471, 211] on div "Tags" at bounding box center [481, 210] width 226 height 11
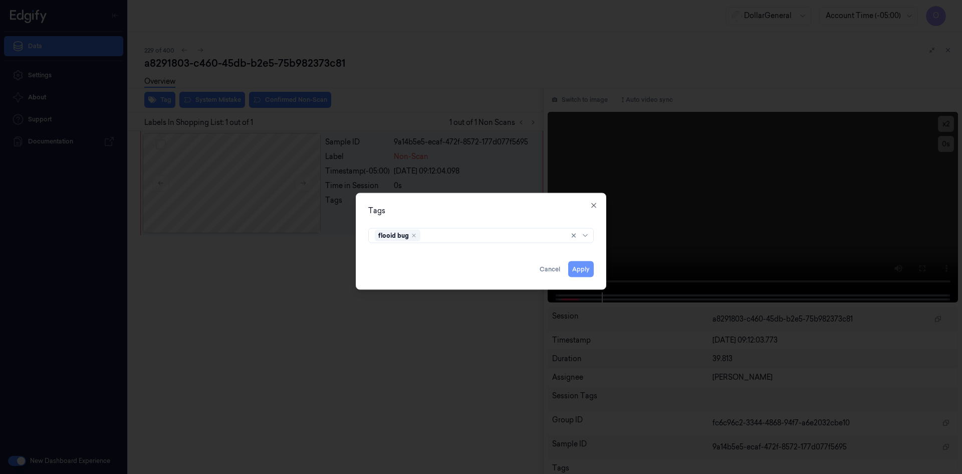
click at [581, 266] on button "Apply" at bounding box center [581, 269] width 26 height 16
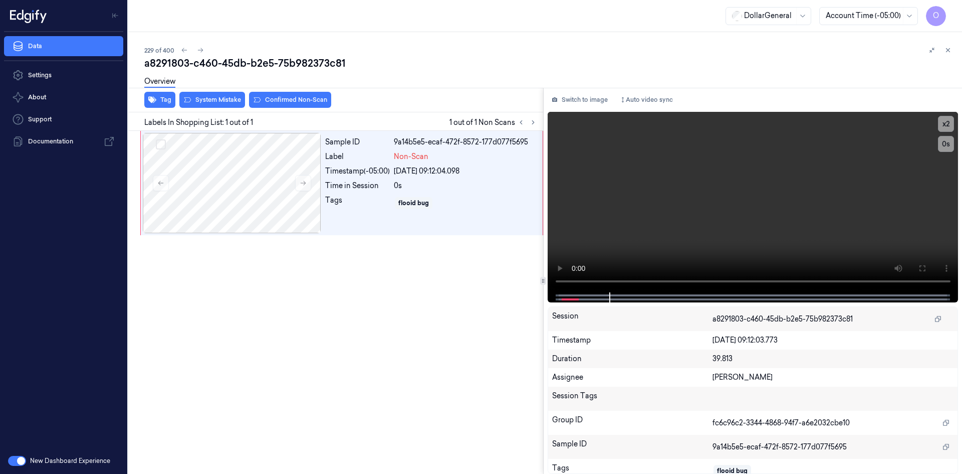
click at [224, 93] on div "Overview" at bounding box center [549, 83] width 810 height 26
click at [226, 96] on button "System Mistake" at bounding box center [212, 100] width 66 height 16
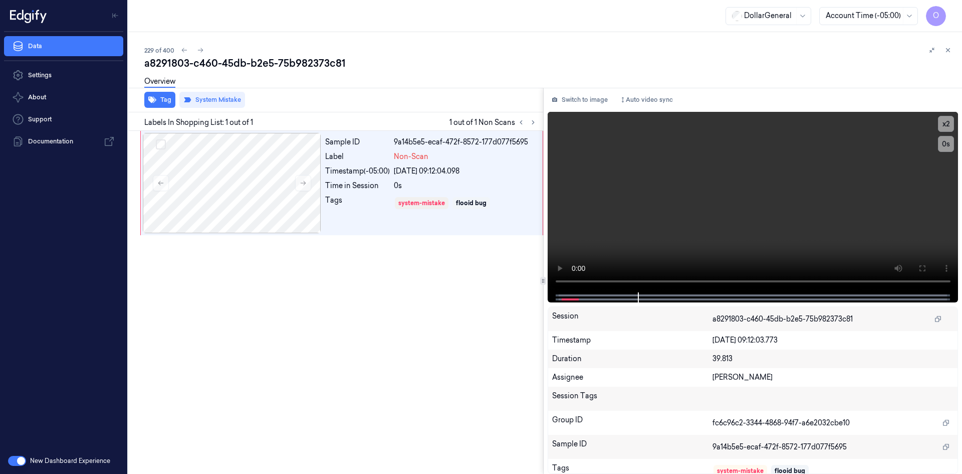
click at [360, 93] on div "Overview" at bounding box center [549, 83] width 810 height 26
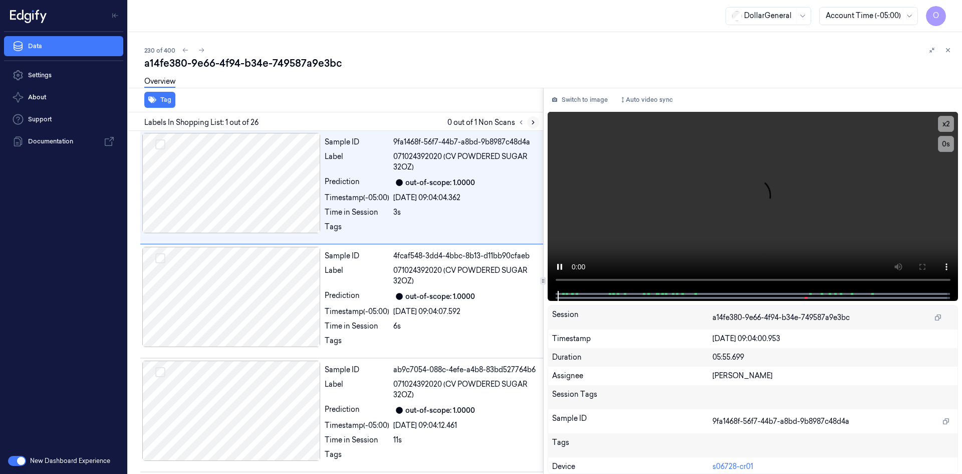
click at [536, 123] on icon at bounding box center [533, 122] width 7 height 7
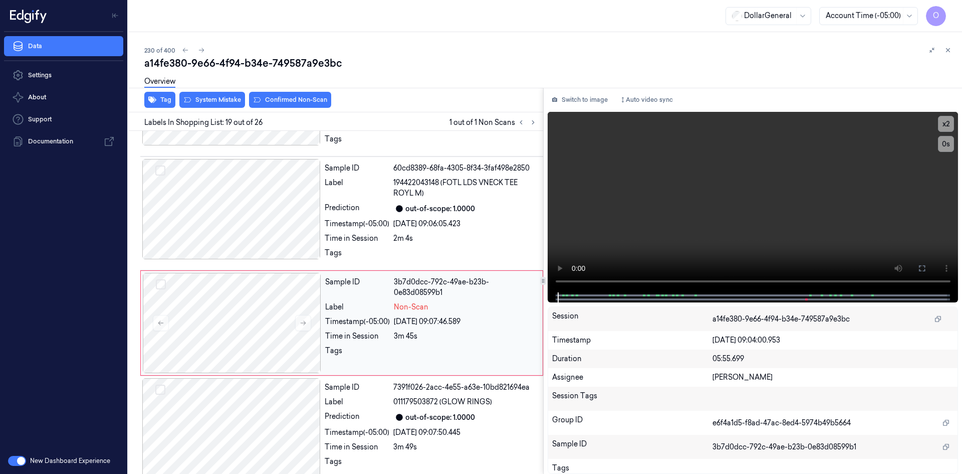
scroll to position [1852, 0]
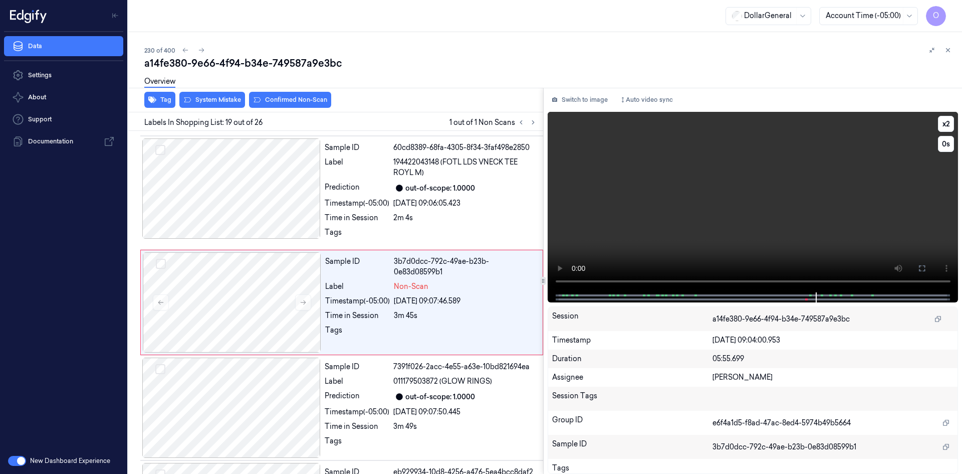
click at [774, 247] on video at bounding box center [753, 202] width 411 height 180
click at [424, 311] on div "3m 45s" at bounding box center [465, 315] width 143 height 11
click at [721, 198] on video at bounding box center [753, 202] width 411 height 180
click at [708, 202] on video at bounding box center [753, 202] width 411 height 180
click at [392, 215] on div "Time in Session 2m 4s" at bounding box center [431, 217] width 212 height 11
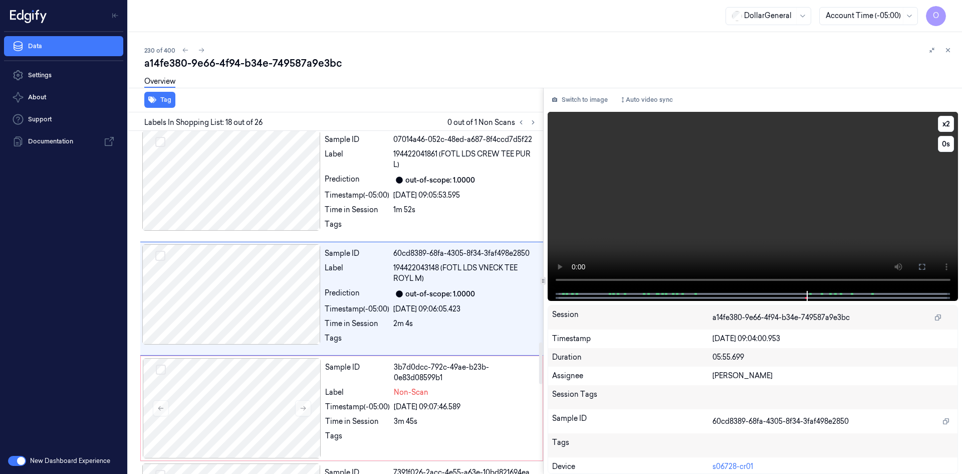
scroll to position [1742, 0]
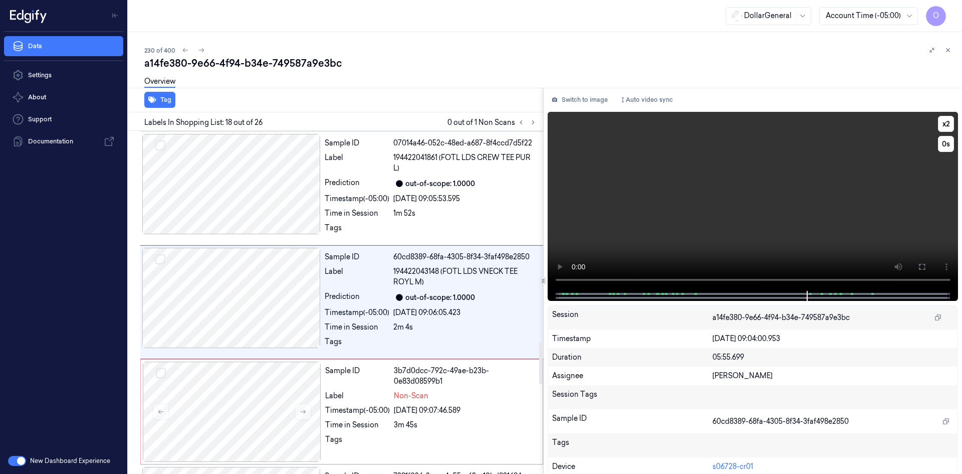
click at [661, 205] on video at bounding box center [753, 201] width 411 height 179
click at [943, 123] on button "x 2" at bounding box center [946, 124] width 16 height 16
click at [907, 163] on video at bounding box center [753, 201] width 411 height 179
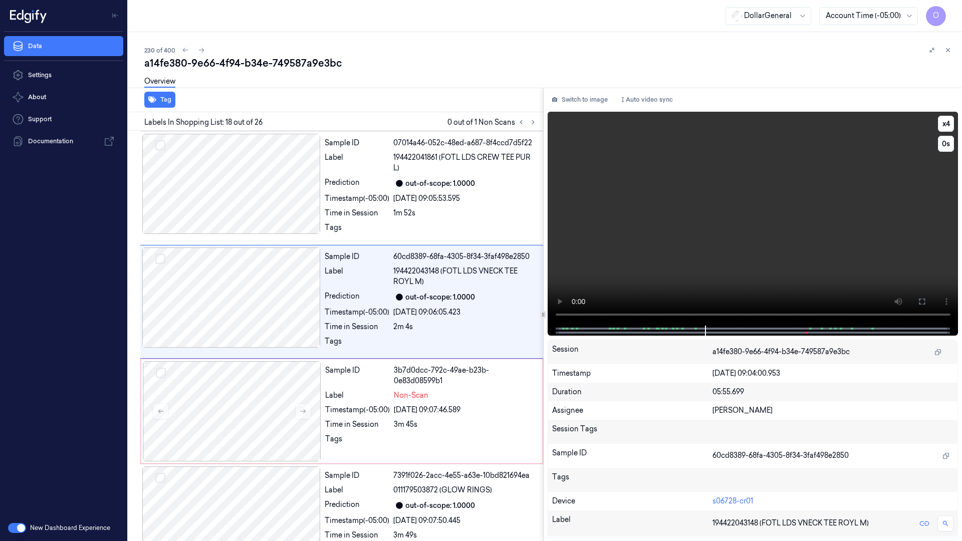
click at [850, 219] on video at bounding box center [753, 219] width 411 height 214
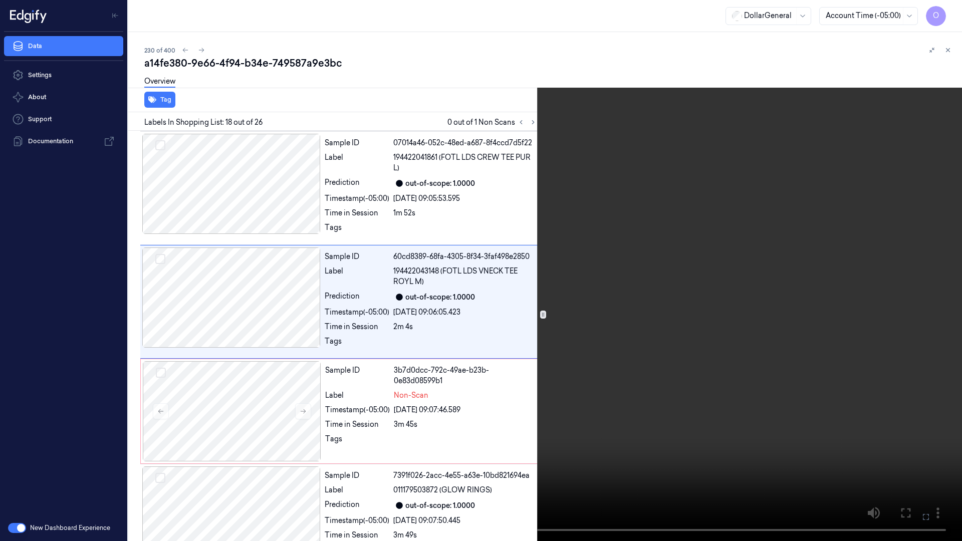
click at [850, 219] on video at bounding box center [481, 270] width 962 height 541
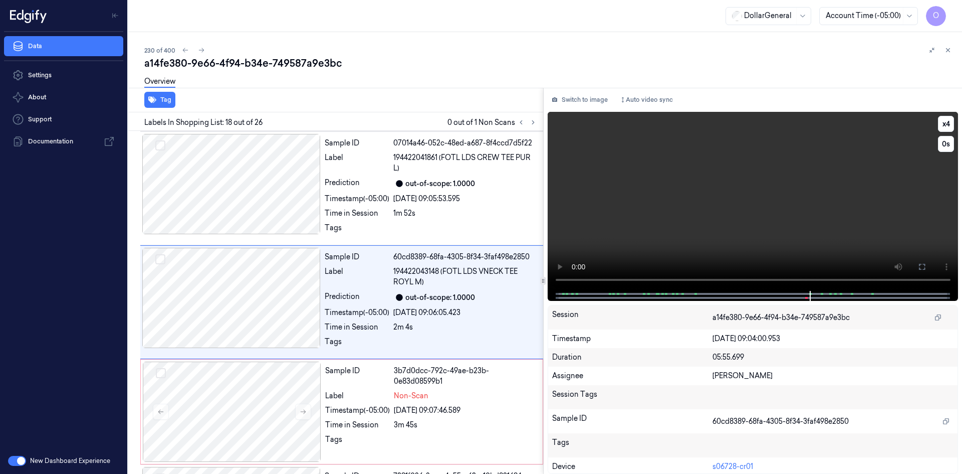
click at [854, 214] on video at bounding box center [753, 201] width 411 height 179
click at [394, 415] on div "Sample ID 3b7d0dcc-792c-49ae-b23b-0e83d08599b1 Label Non-Scan Timestamp (-05:00…" at bounding box center [430, 411] width 219 height 100
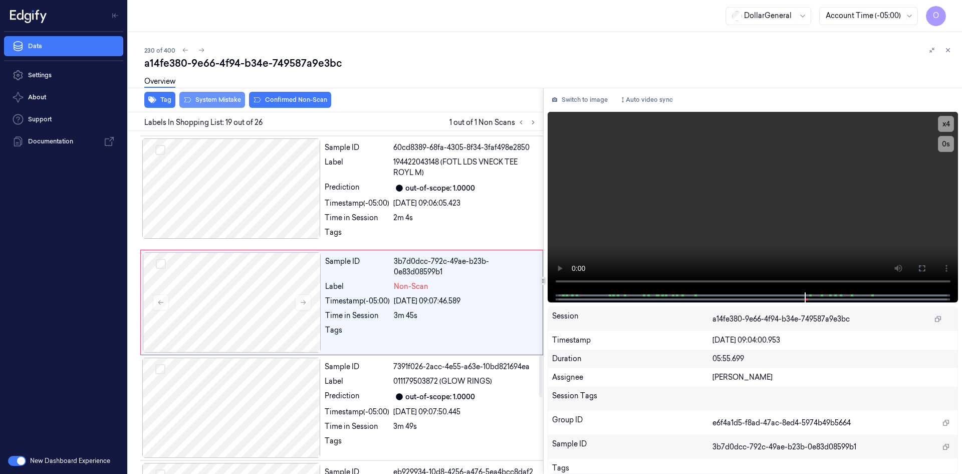
scroll to position [1852, 0]
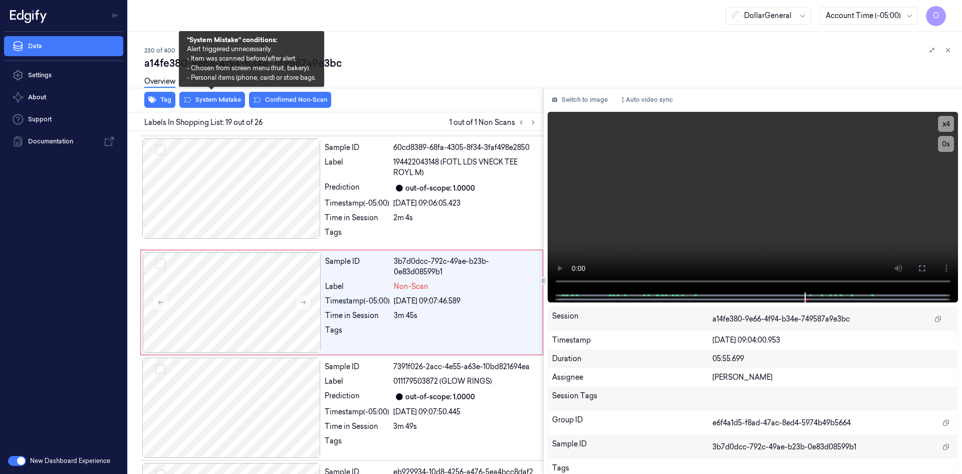
drag, startPoint x: 208, startPoint y: 100, endPoint x: 195, endPoint y: 92, distance: 15.6
click at [208, 101] on button "System Mistake" at bounding box center [212, 100] width 66 height 16
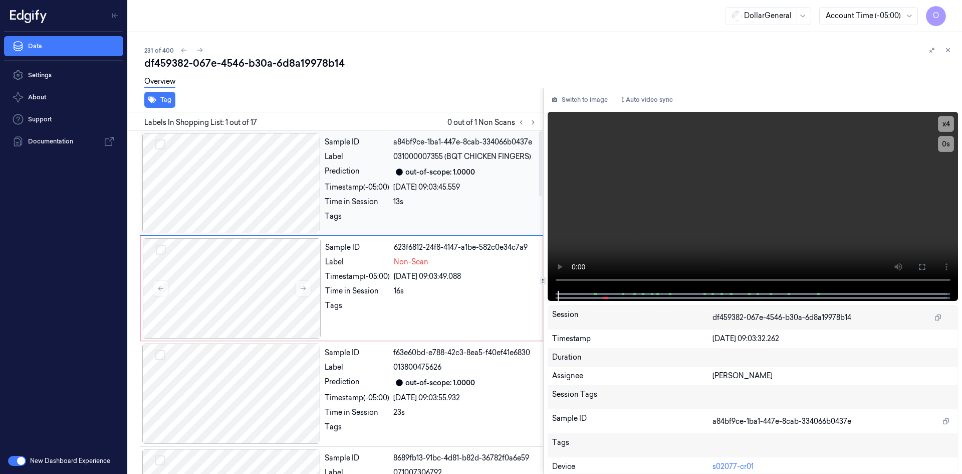
click at [418, 179] on div "Sample ID a84bf9ce-1ba1-447e-8cab-334066b0437e Label 031000007355 (BQT CHICKEN …" at bounding box center [431, 183] width 221 height 100
click at [646, 191] on video at bounding box center [753, 201] width 411 height 179
click at [744, 206] on video at bounding box center [753, 201] width 411 height 179
click at [436, 296] on div "Sample ID 623f6812-24f8-4147-a1be-582c0e34c7a9 Label Non-Scan Timestamp (-05:00…" at bounding box center [430, 288] width 219 height 100
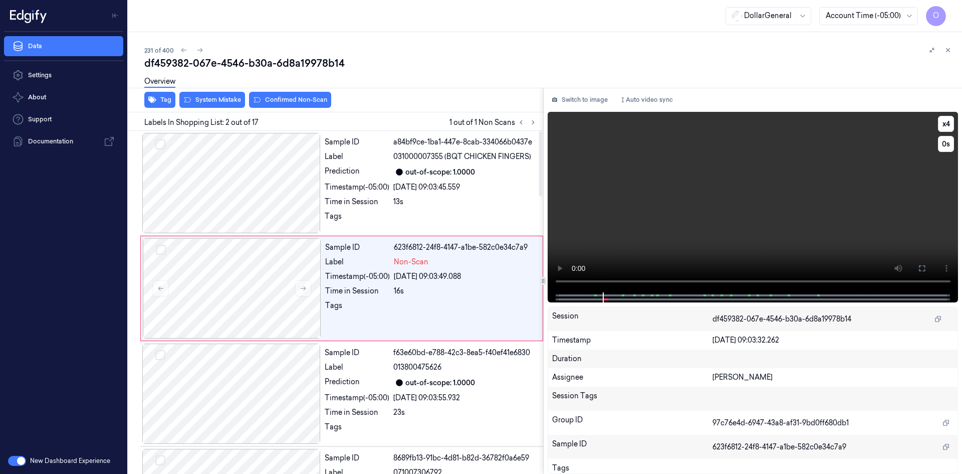
click at [827, 233] on video at bounding box center [753, 202] width 411 height 180
click at [446, 184] on div "[DATE] 09:03:45.559" at bounding box center [465, 187] width 144 height 11
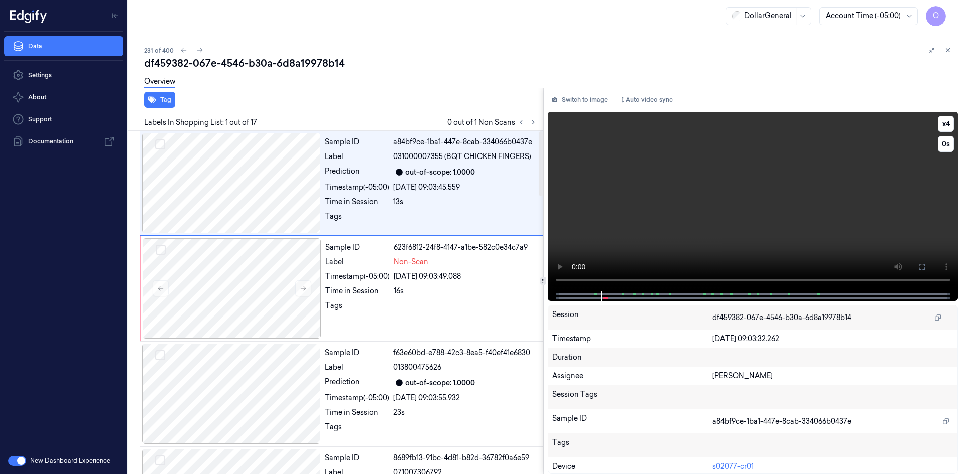
click at [659, 179] on video at bounding box center [753, 201] width 411 height 179
click at [466, 295] on div "16s" at bounding box center [465, 291] width 143 height 11
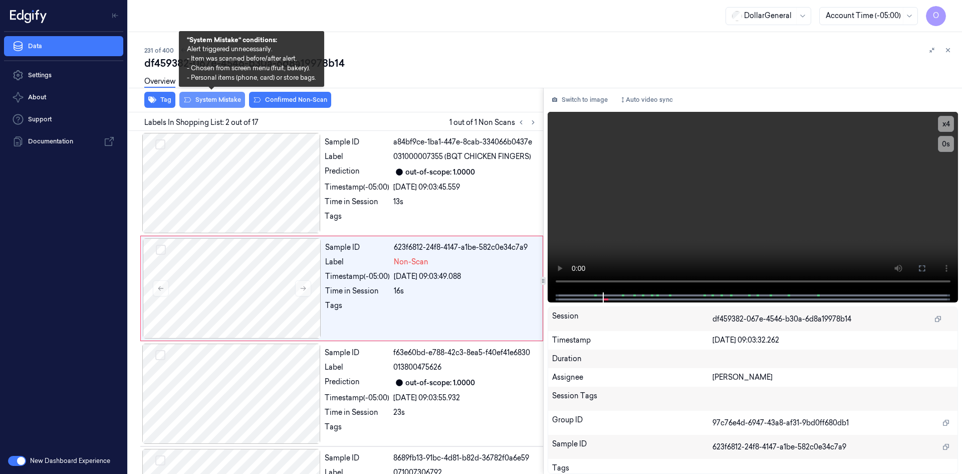
click at [230, 99] on button "System Mistake" at bounding box center [212, 100] width 66 height 16
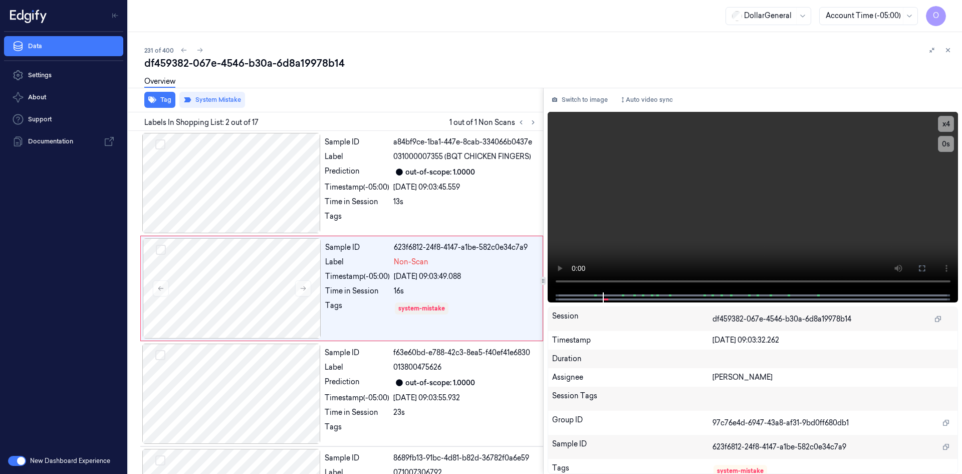
click at [396, 77] on div "Overview" at bounding box center [549, 83] width 810 height 26
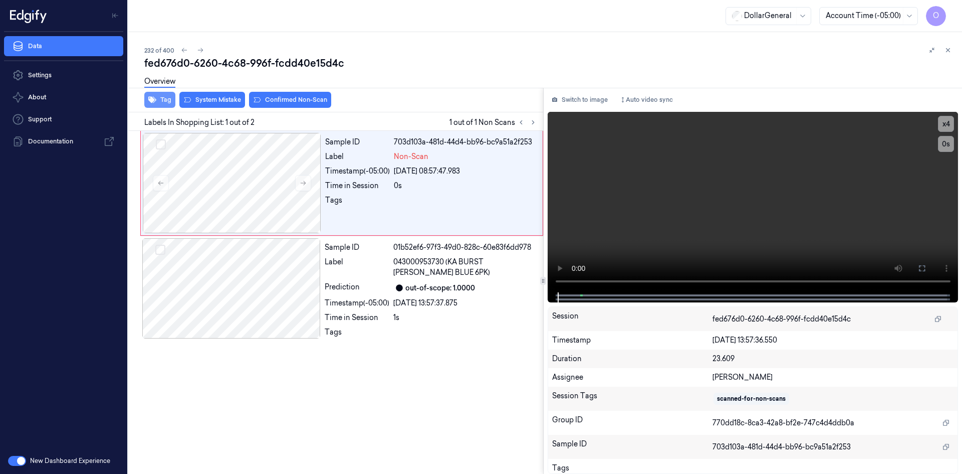
click at [172, 99] on button "Tag" at bounding box center [159, 100] width 31 height 16
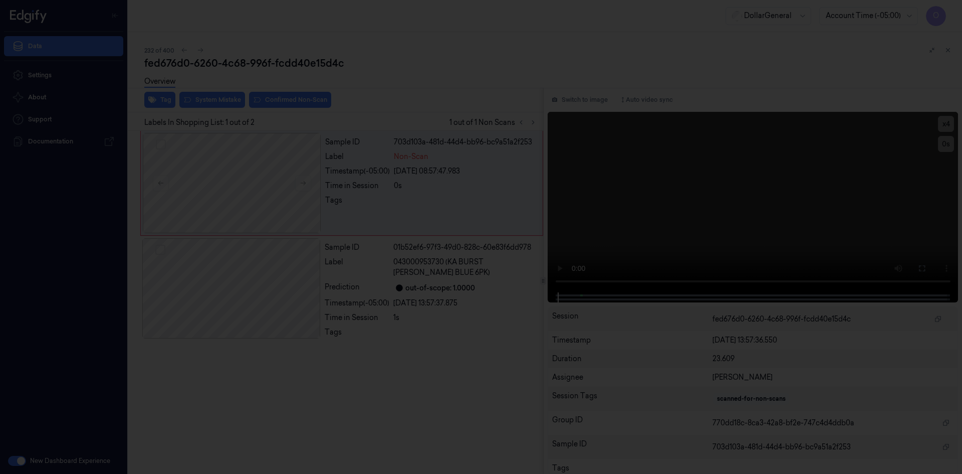
click at [387, 162] on div at bounding box center [481, 237] width 962 height 474
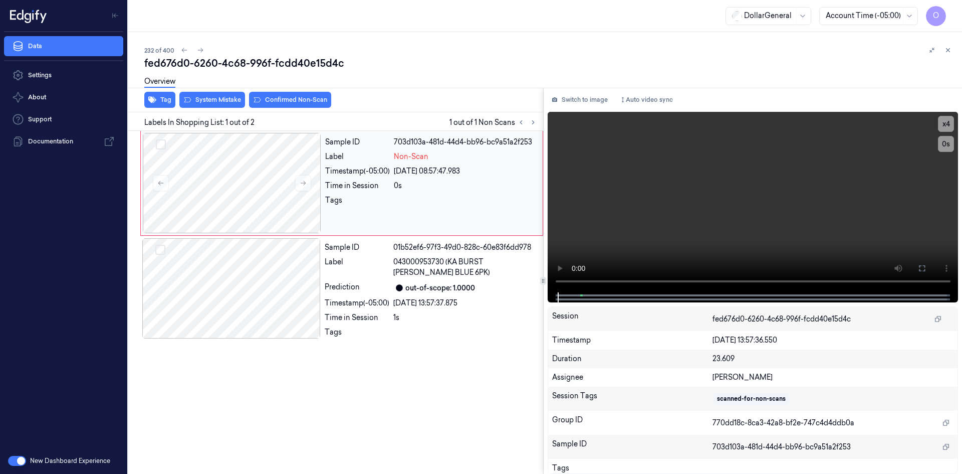
click at [370, 170] on div "Timestamp (-05:00)" at bounding box center [357, 171] width 65 height 11
click at [684, 184] on video at bounding box center [753, 202] width 411 height 180
click at [161, 104] on button "Tag" at bounding box center [159, 100] width 31 height 16
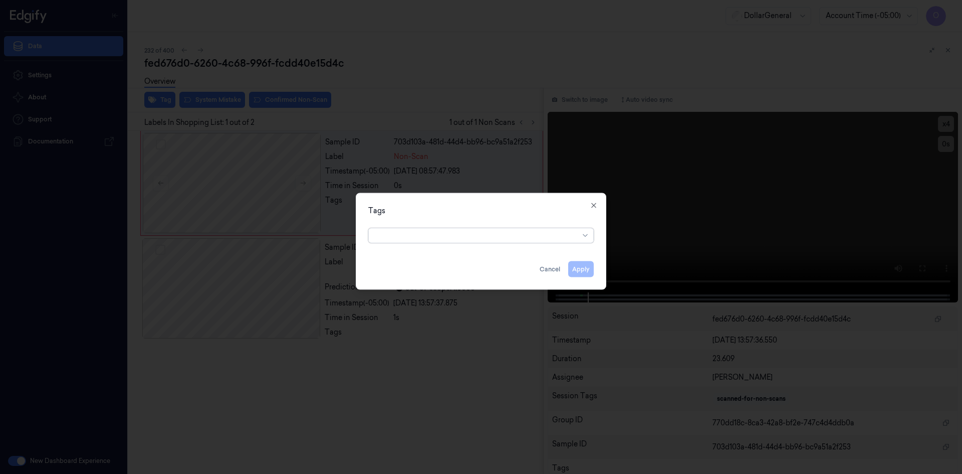
click at [450, 236] on div at bounding box center [477, 235] width 204 height 11
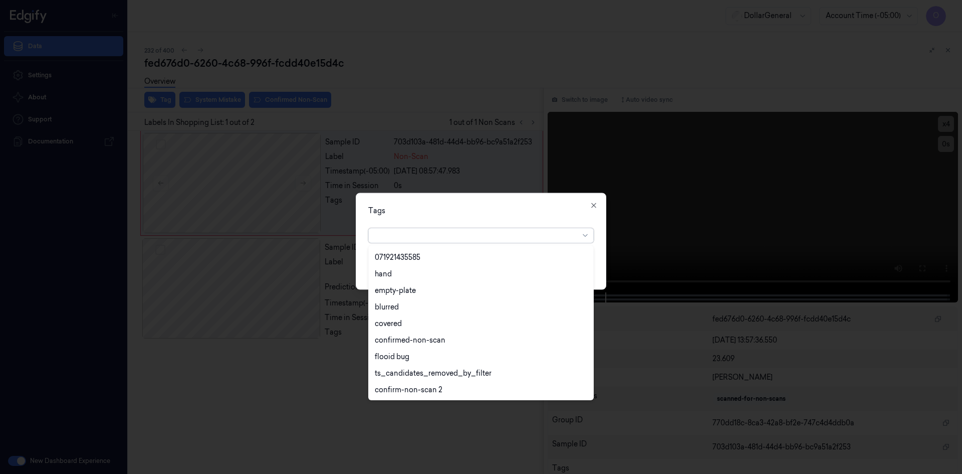
scroll to position [180, 0]
click at [397, 351] on div "flooid bug" at bounding box center [392, 356] width 35 height 11
click at [518, 225] on div "option flooid bug , selected. 22 results available. Use Up and Down to choose o…" at bounding box center [481, 233] width 226 height 19
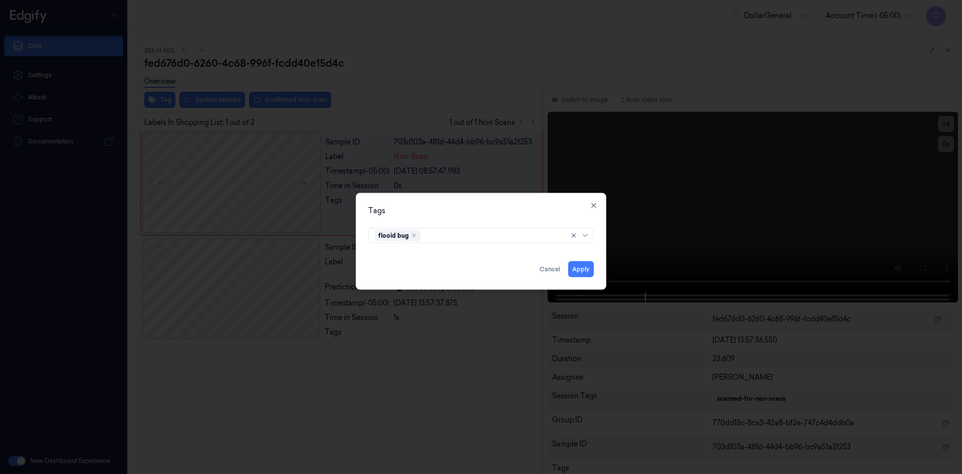
click at [581, 278] on div "Tags flooid bug Apply Cancel Close" at bounding box center [481, 240] width 251 height 97
click at [584, 270] on button "Apply" at bounding box center [581, 269] width 26 height 16
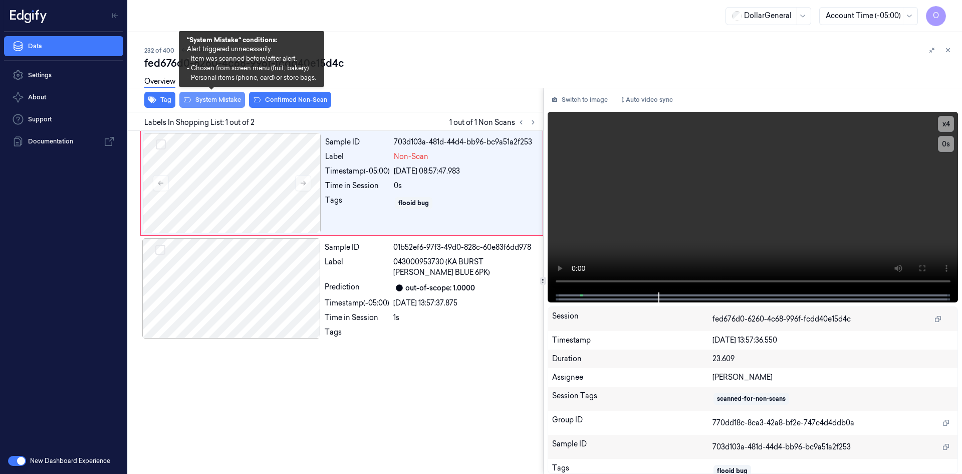
click at [220, 98] on button "System Mistake" at bounding box center [212, 100] width 66 height 16
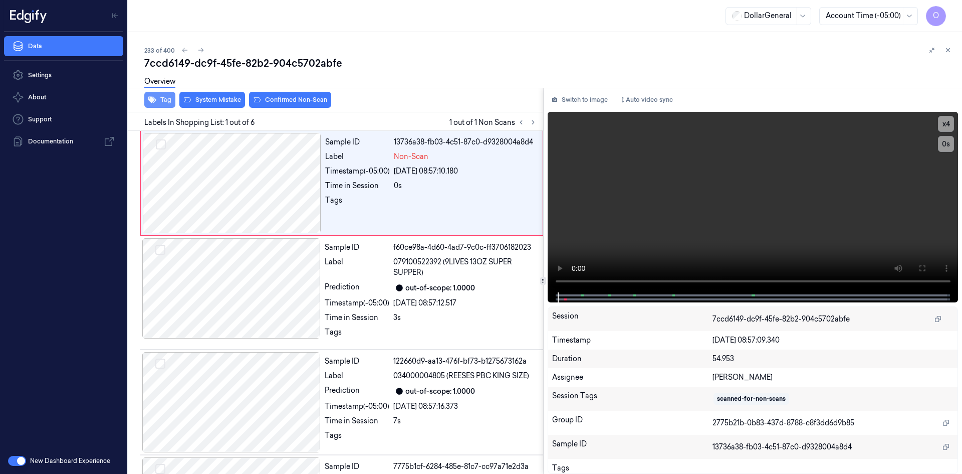
click at [157, 95] on div "Overview" at bounding box center [159, 83] width 31 height 26
click at [163, 98] on button "Tag" at bounding box center [159, 100] width 31 height 16
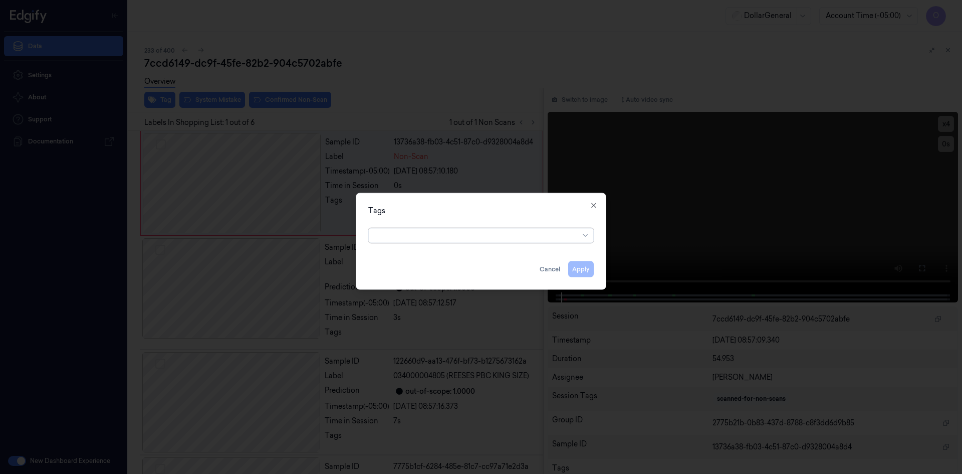
click at [400, 230] on div at bounding box center [477, 235] width 204 height 11
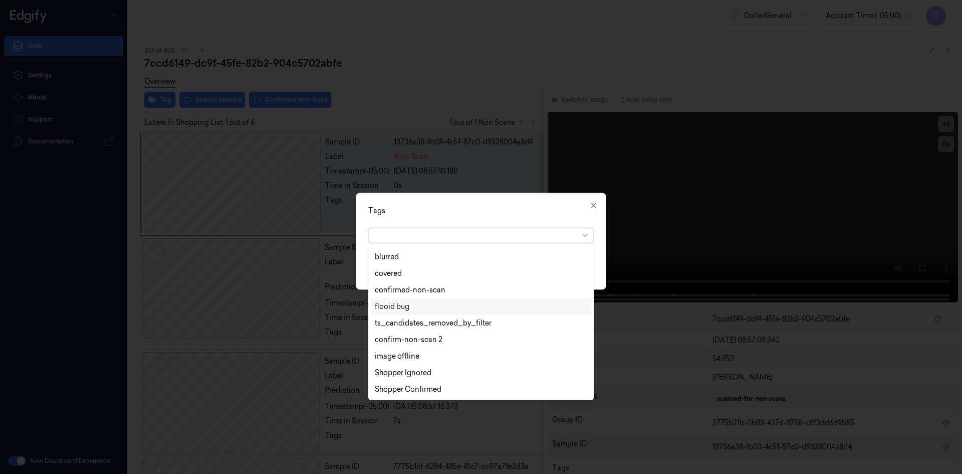
click at [417, 309] on div "flooid bug" at bounding box center [481, 306] width 212 height 11
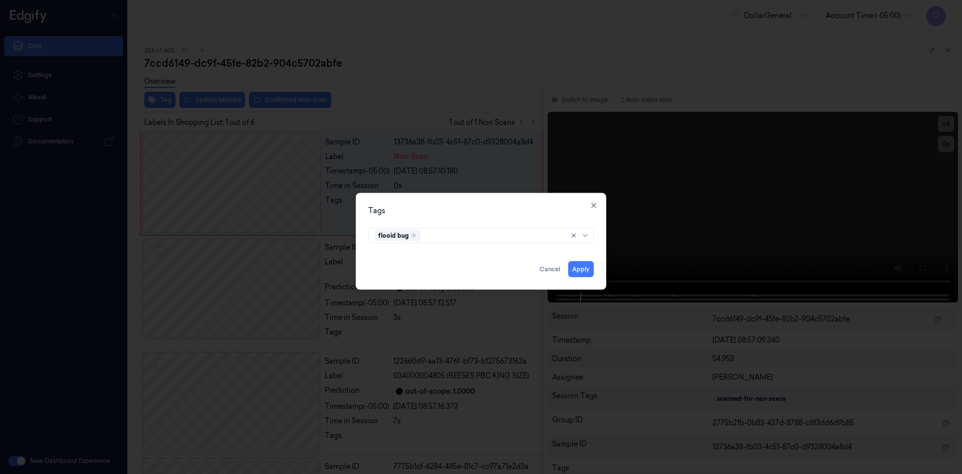
click at [485, 224] on div "flooid bug" at bounding box center [481, 233] width 226 height 19
click at [576, 270] on button "Apply" at bounding box center [581, 269] width 26 height 16
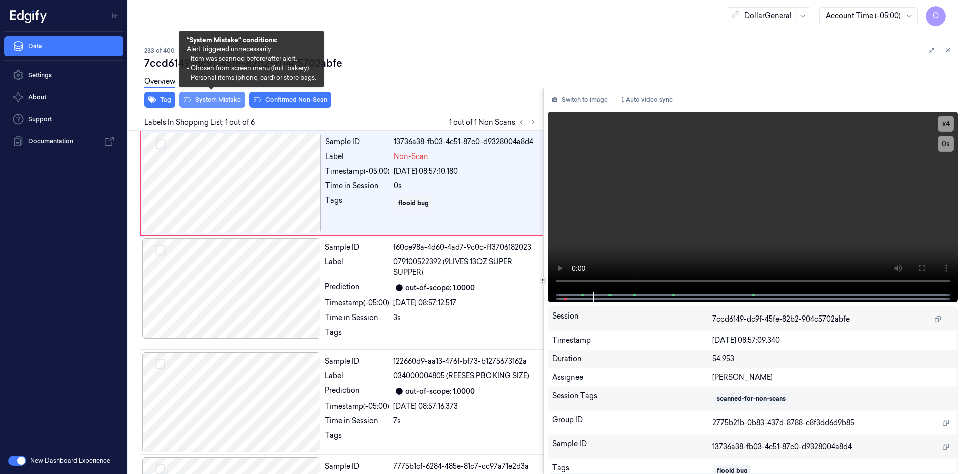
click at [231, 100] on button "System Mistake" at bounding box center [212, 100] width 66 height 16
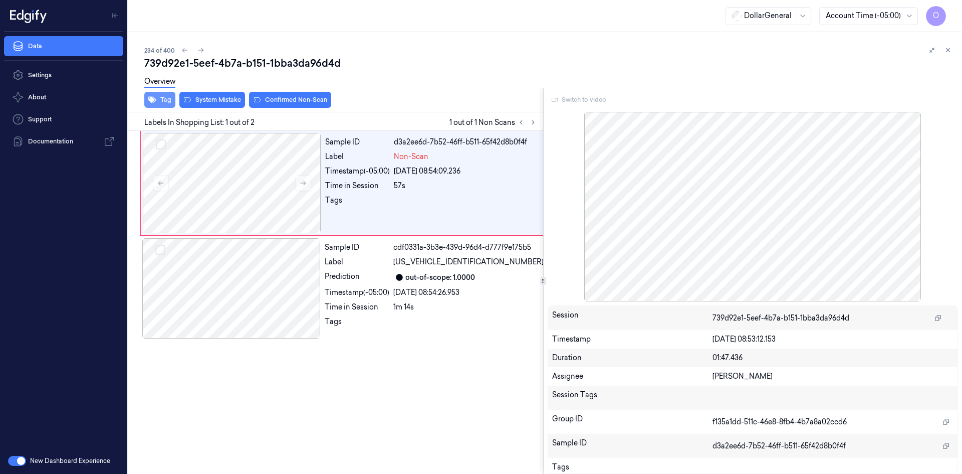
click at [166, 99] on button "Tag" at bounding box center [159, 100] width 31 height 16
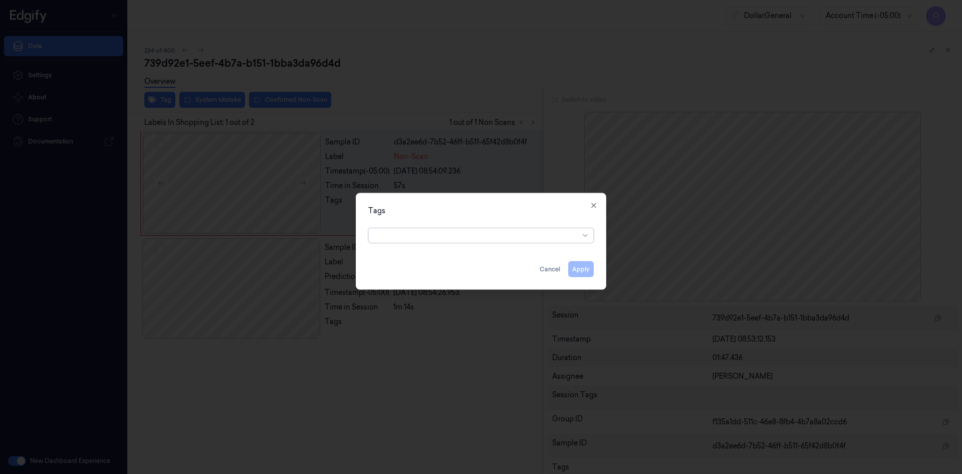
click at [477, 233] on div at bounding box center [477, 235] width 204 height 11
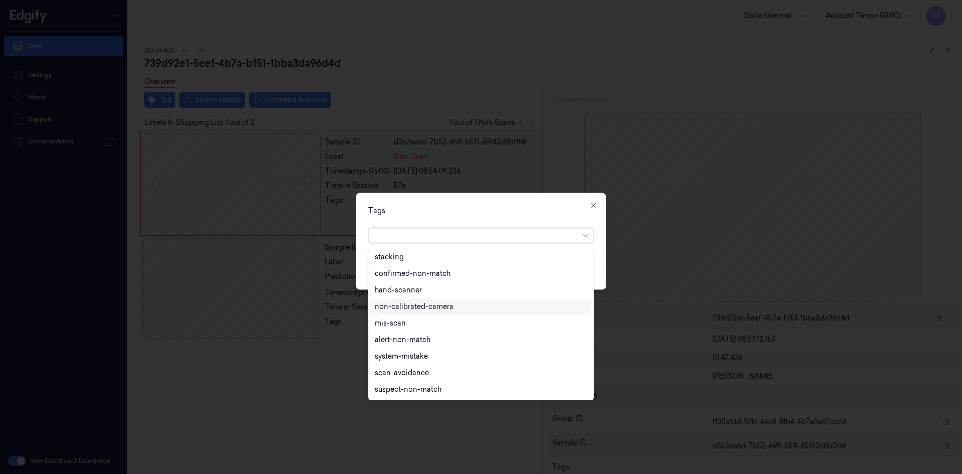
scroll to position [180, 0]
click at [430, 354] on div "flooid bug" at bounding box center [481, 356] width 212 height 11
click at [534, 217] on div "Tags option flooid bug , selected. 22 results available. Use Up and Down to cho…" at bounding box center [481, 240] width 251 height 97
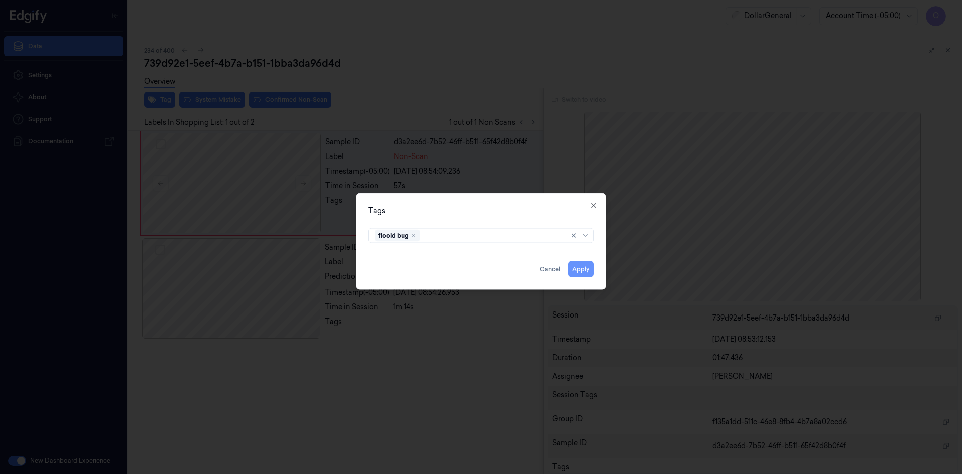
click at [587, 273] on button "Apply" at bounding box center [581, 269] width 26 height 16
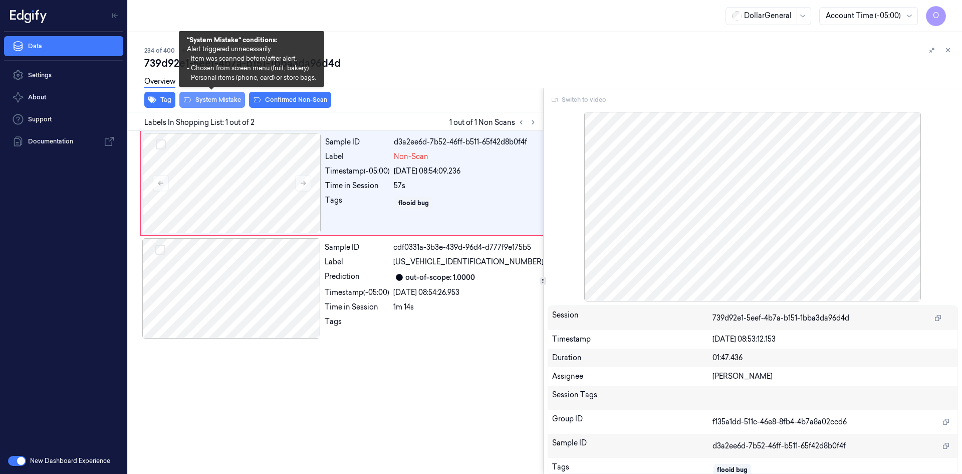
click at [222, 100] on button "System Mistake" at bounding box center [212, 100] width 66 height 16
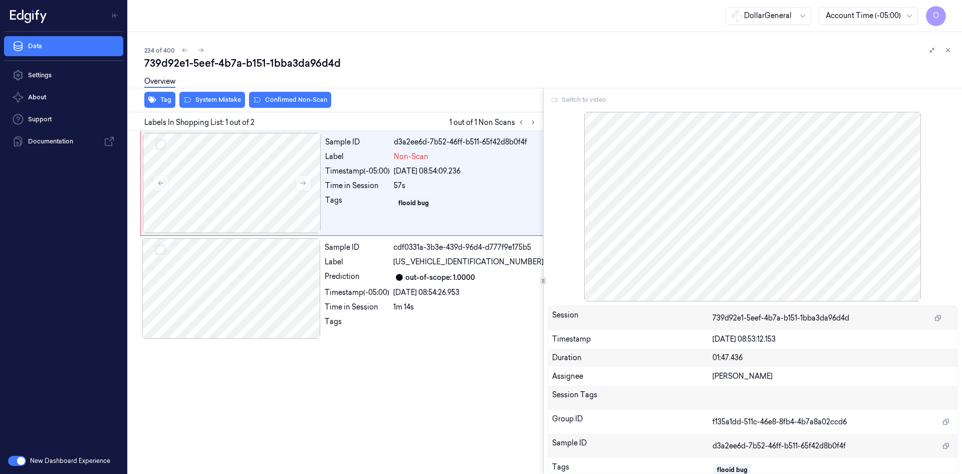
click at [491, 75] on div "Overview" at bounding box center [549, 83] width 810 height 26
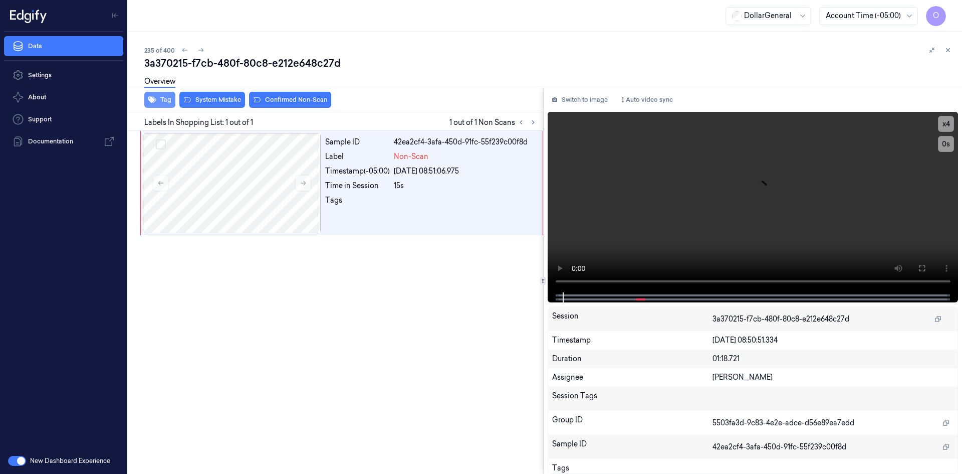
click at [161, 100] on button "Tag" at bounding box center [159, 100] width 31 height 16
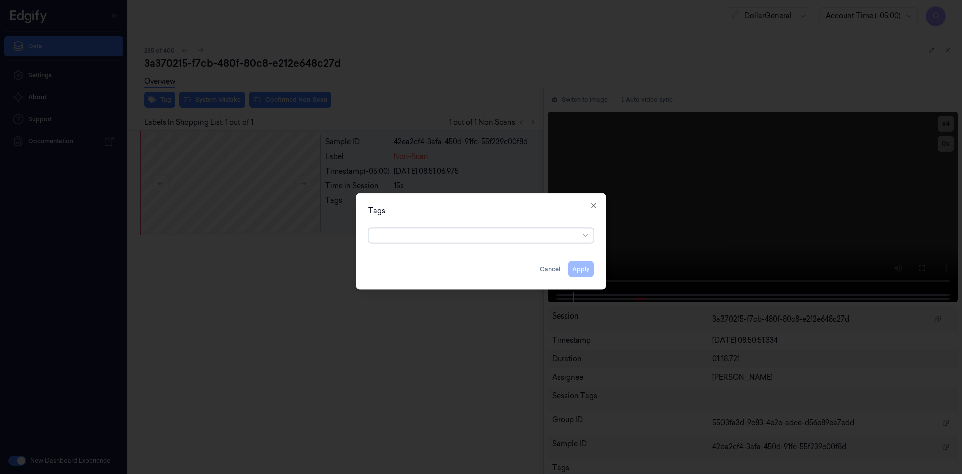
click at [425, 234] on div at bounding box center [477, 235] width 204 height 11
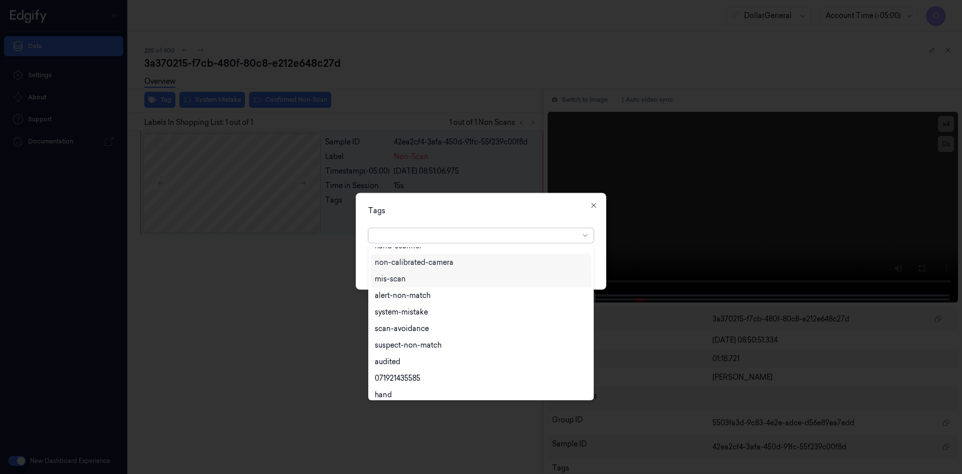
scroll to position [180, 0]
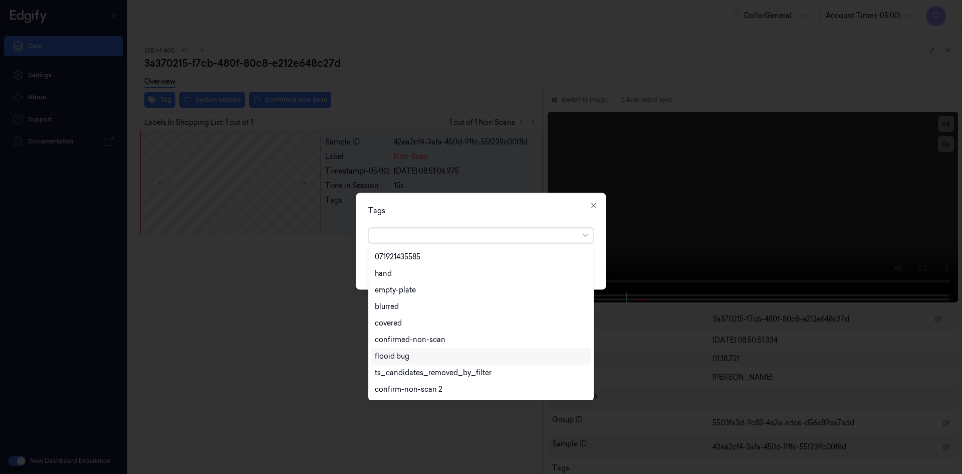
click at [415, 352] on div "flooid bug" at bounding box center [481, 356] width 212 height 11
click at [495, 215] on div "Tags" at bounding box center [481, 210] width 226 height 11
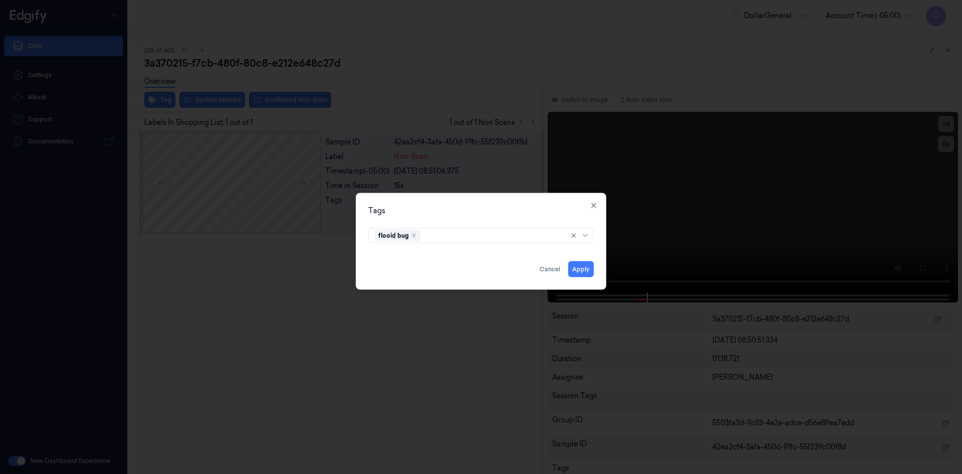
drag, startPoint x: 584, startPoint y: 271, endPoint x: 551, endPoint y: 258, distance: 35.5
click at [583, 273] on button "Apply" at bounding box center [581, 269] width 26 height 16
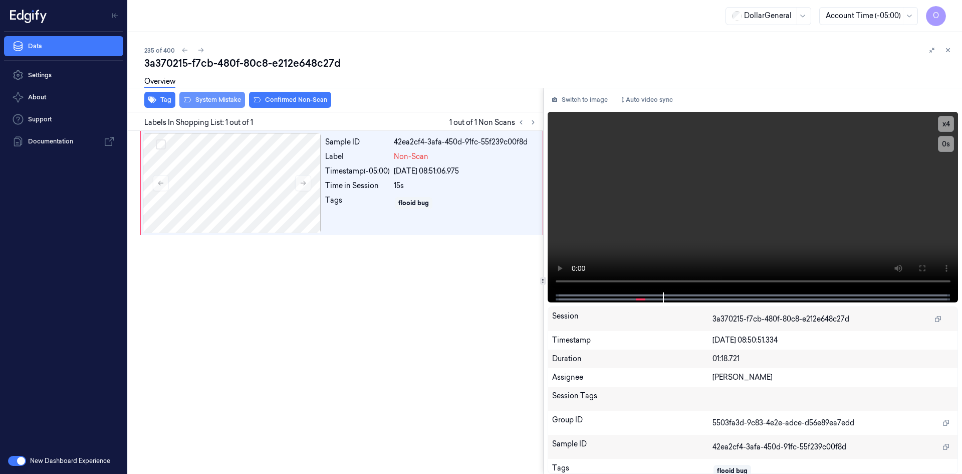
drag, startPoint x: 215, startPoint y: 95, endPoint x: 219, endPoint y: 103, distance: 8.8
click at [215, 95] on div "Overview" at bounding box center [549, 83] width 810 height 26
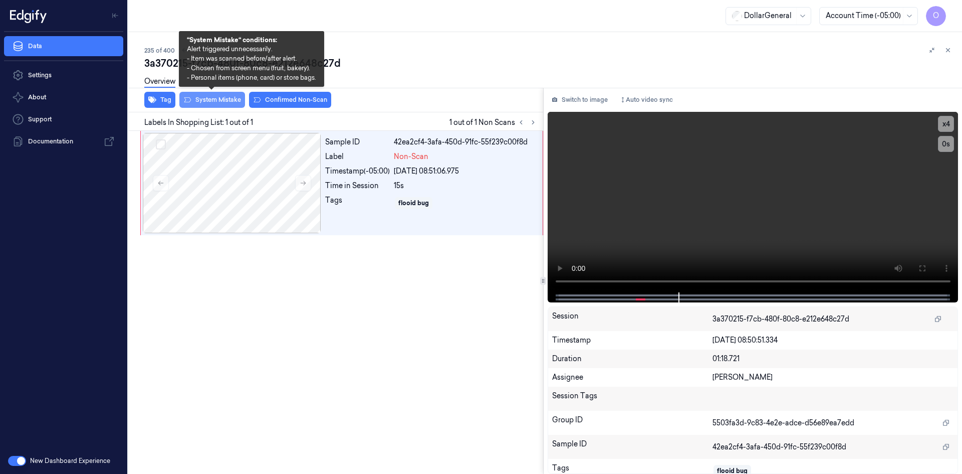
click at [219, 103] on button "System Mistake" at bounding box center [212, 100] width 66 height 16
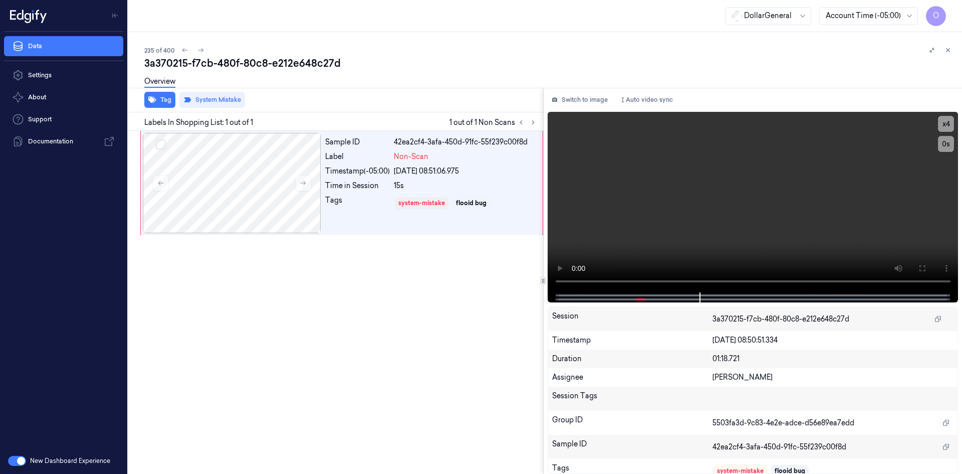
click at [431, 89] on div "Overview" at bounding box center [549, 83] width 810 height 26
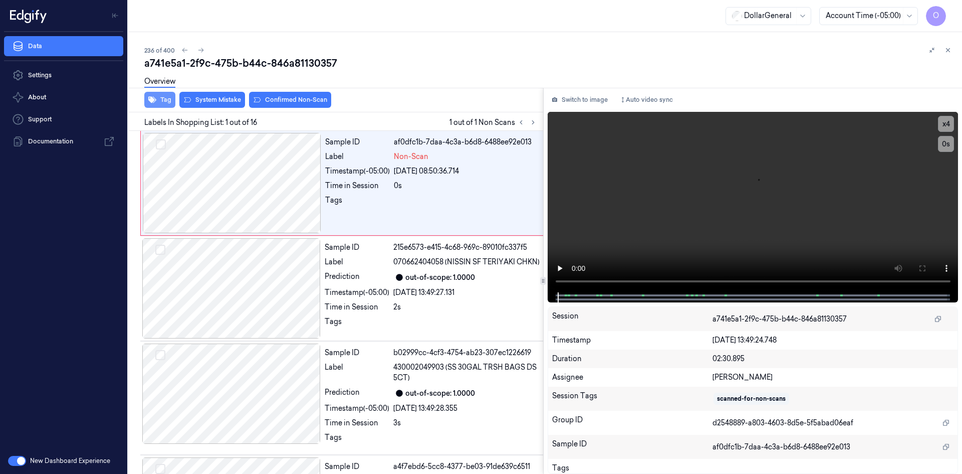
click at [166, 97] on button "Tag" at bounding box center [159, 100] width 31 height 16
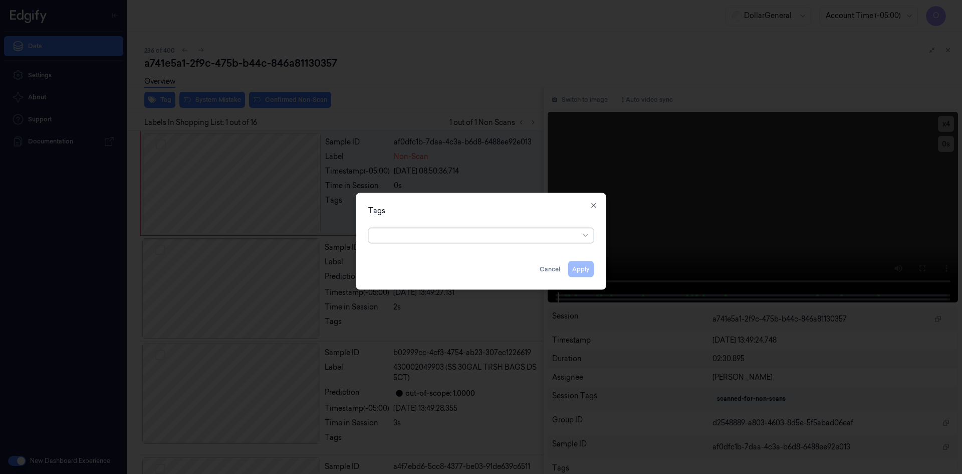
click at [427, 238] on div at bounding box center [477, 235] width 204 height 11
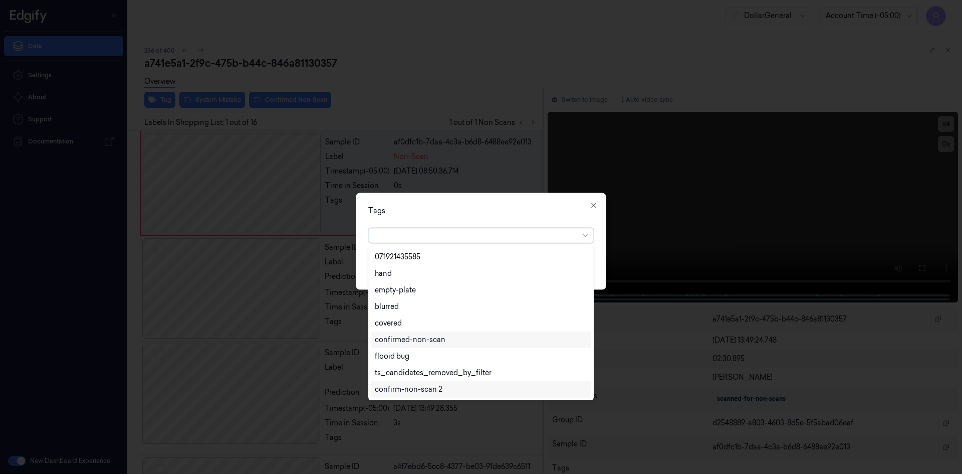
scroll to position [230, 0]
click at [422, 306] on div "flooid bug" at bounding box center [481, 306] width 212 height 11
click at [501, 218] on div "Tags option flooid bug , selected. 22 results available. Use Up and Down to cho…" at bounding box center [481, 240] width 251 height 97
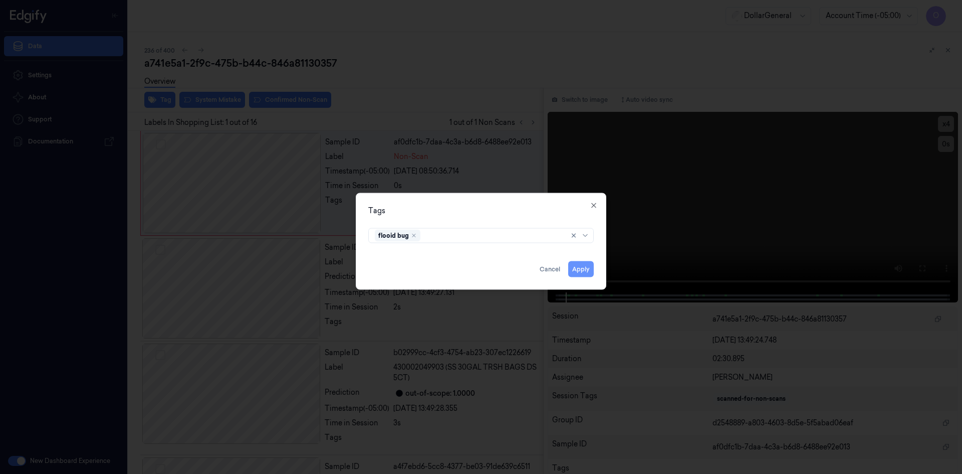
click at [574, 266] on button "Apply" at bounding box center [581, 269] width 26 height 16
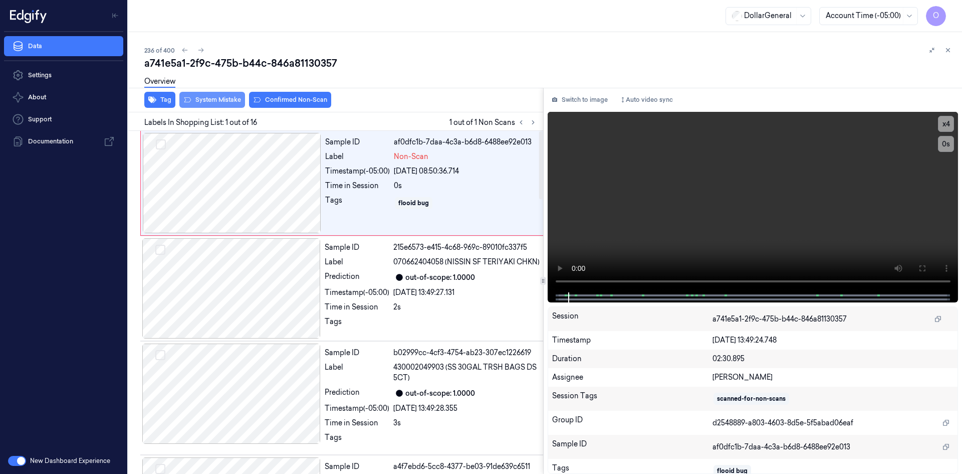
click at [233, 104] on button "System Mistake" at bounding box center [212, 100] width 66 height 16
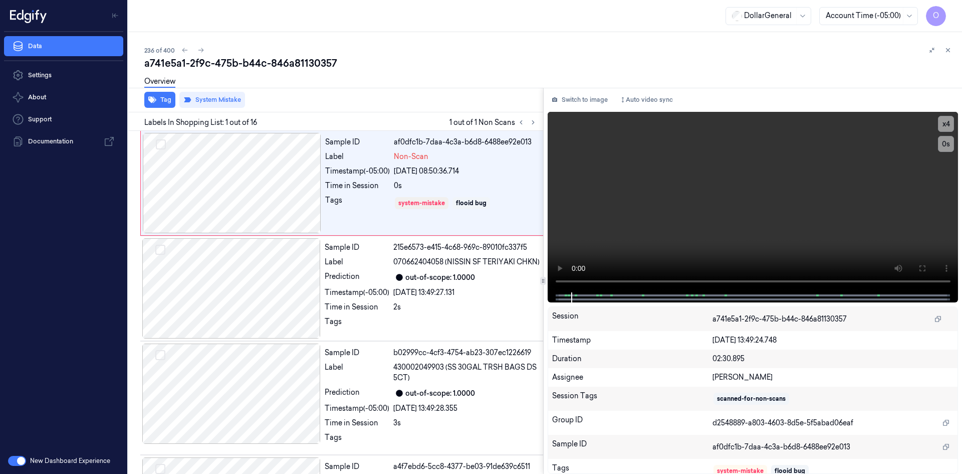
click at [320, 75] on div "Overview" at bounding box center [549, 83] width 810 height 26
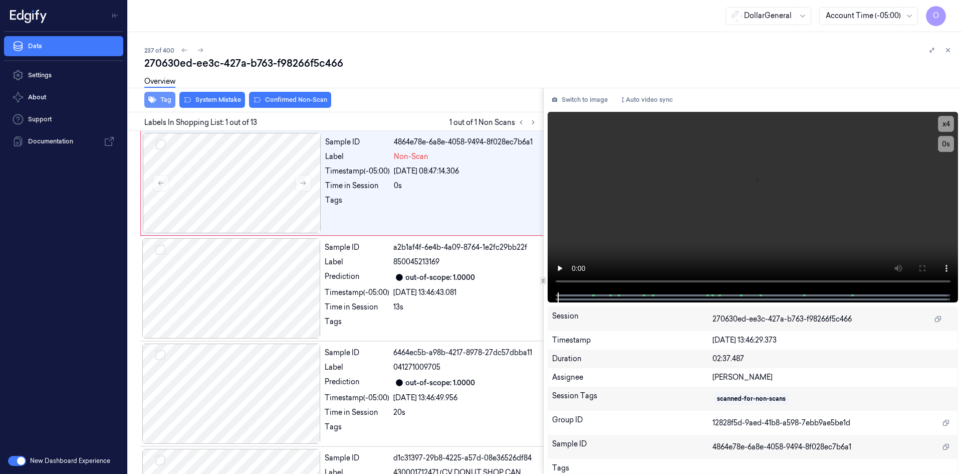
click at [147, 100] on button "Tag" at bounding box center [159, 100] width 31 height 16
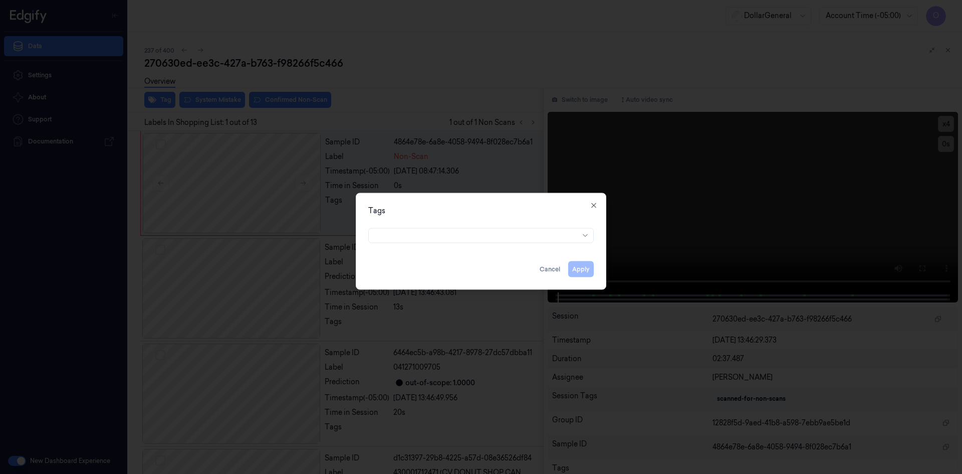
click at [463, 246] on div "Tags Apply Cancel Close" at bounding box center [481, 240] width 251 height 97
click at [462, 241] on div at bounding box center [477, 235] width 204 height 14
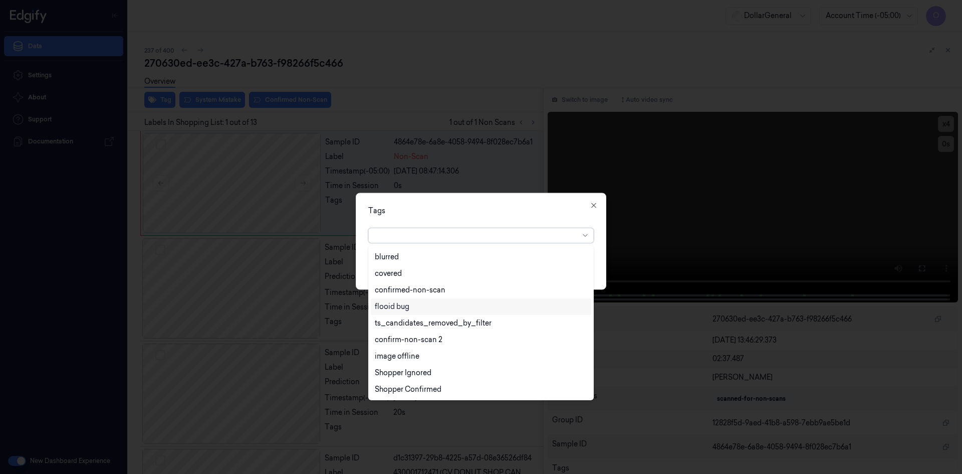
click at [426, 302] on div "flooid bug" at bounding box center [481, 306] width 212 height 11
click at [513, 216] on div "Tags option flooid bug , selected. 22 results available. Use Up and Down to cho…" at bounding box center [481, 240] width 251 height 97
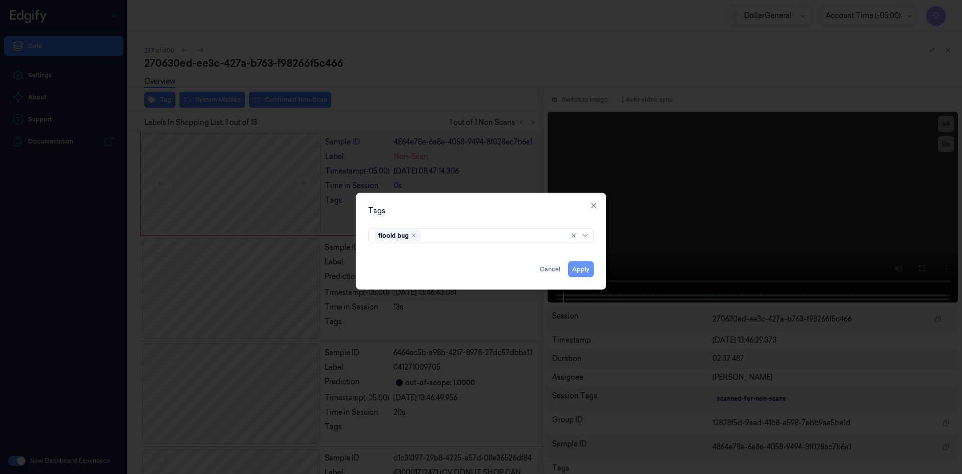
click at [577, 272] on button "Apply" at bounding box center [581, 269] width 26 height 16
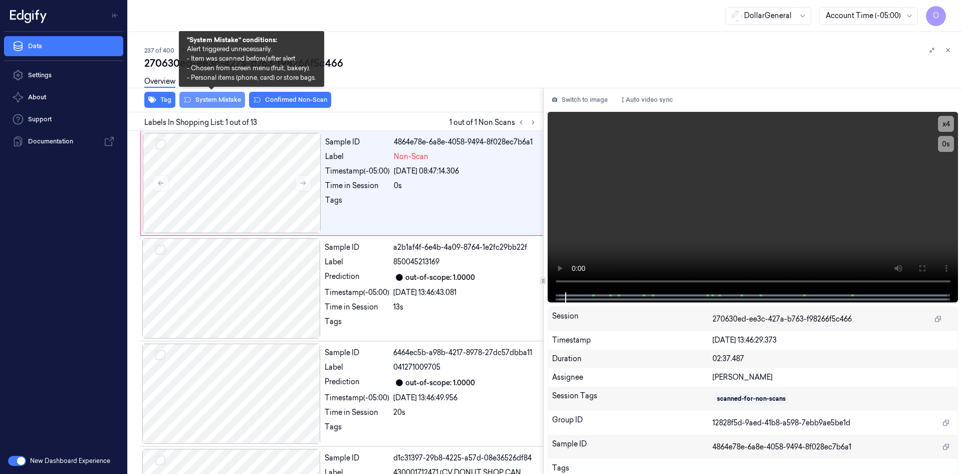
click at [224, 105] on button "System Mistake" at bounding box center [212, 100] width 66 height 16
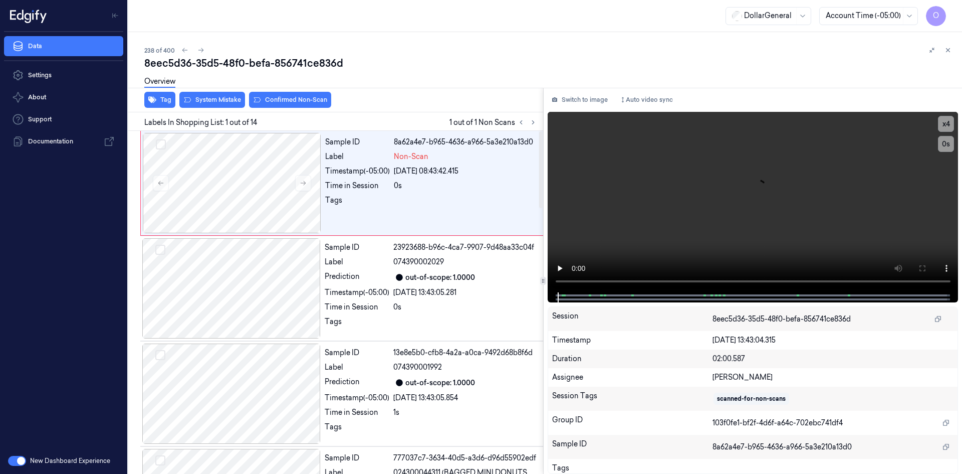
click at [157, 95] on div "Overview" at bounding box center [159, 83] width 31 height 26
click at [171, 95] on div "Overview" at bounding box center [159, 83] width 31 height 26
click at [171, 99] on button "Tag" at bounding box center [159, 100] width 31 height 16
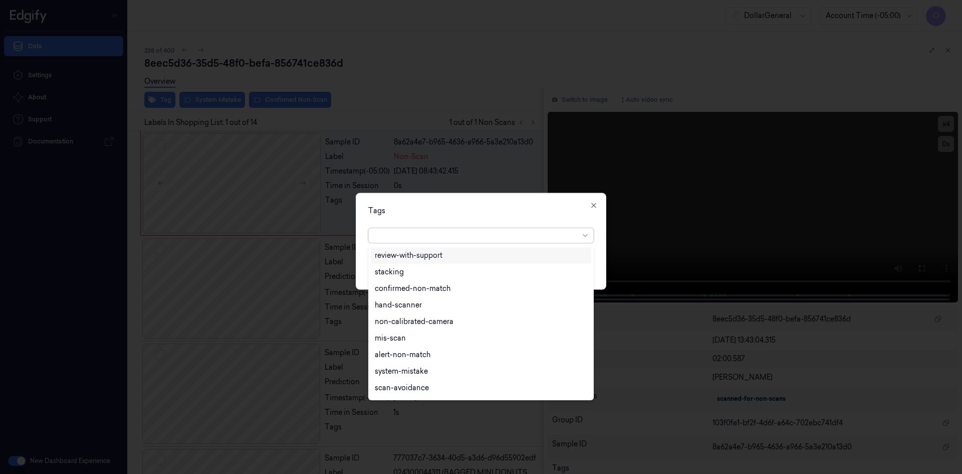
click at [460, 473] on div "review-with-support stacking confirmed-non-match hand-scanner non-calibrated-ca…" at bounding box center [481, 474] width 962 height 0
click at [488, 311] on div "flooid bug" at bounding box center [481, 306] width 212 height 11
click at [496, 222] on div "Tags option flooid bug , selected. 22 results available. Use Up and Down to cho…" at bounding box center [481, 240] width 251 height 97
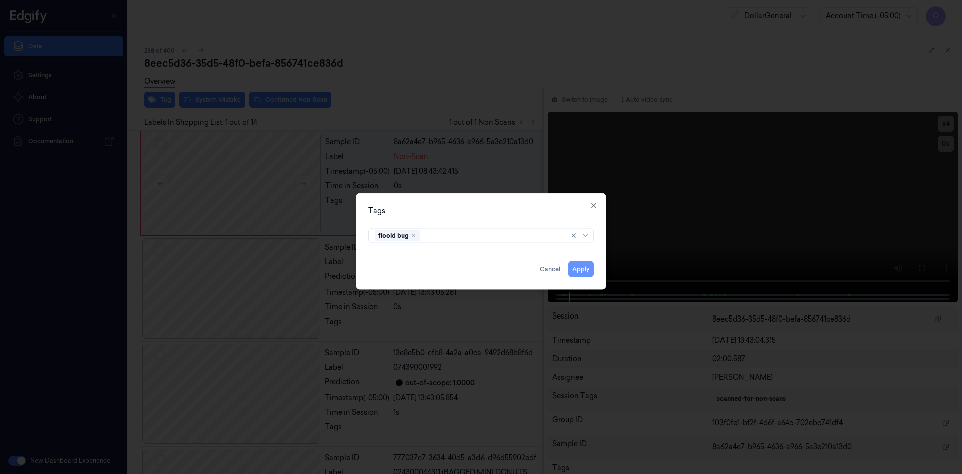
click at [591, 270] on button "Apply" at bounding box center [581, 269] width 26 height 16
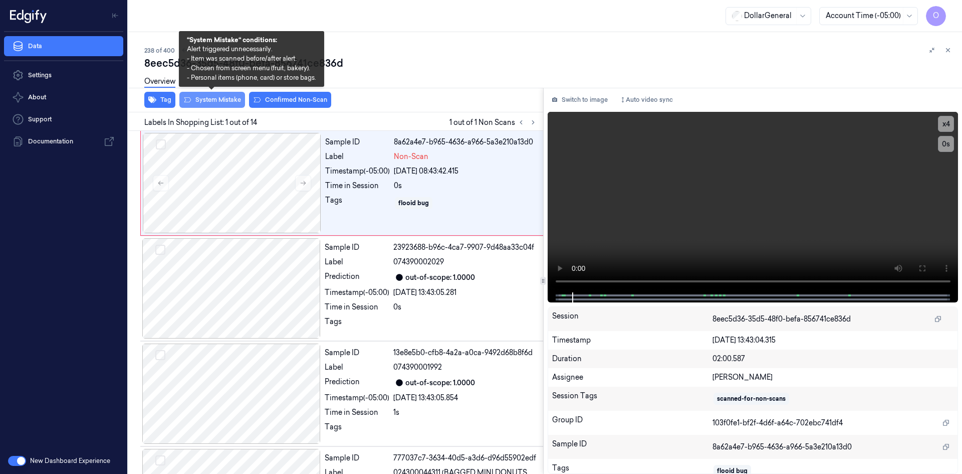
click at [209, 101] on button "System Mistake" at bounding box center [212, 100] width 66 height 16
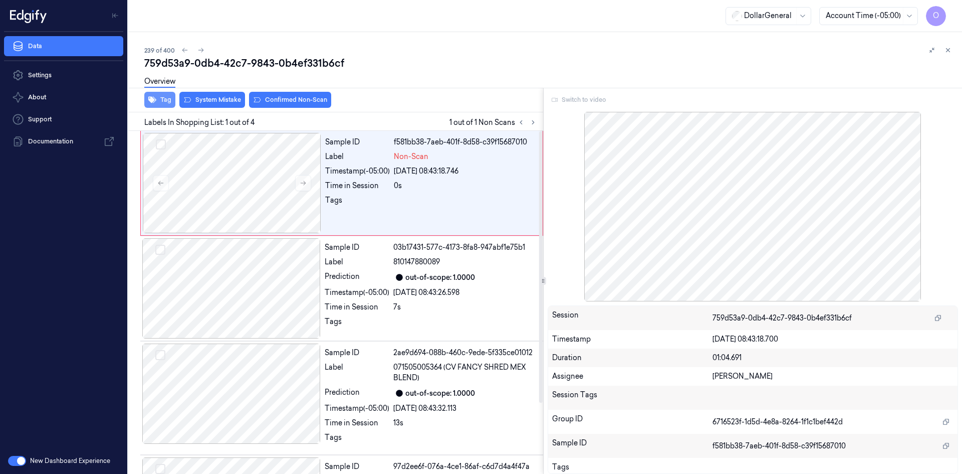
click at [170, 99] on button "Tag" at bounding box center [159, 100] width 31 height 16
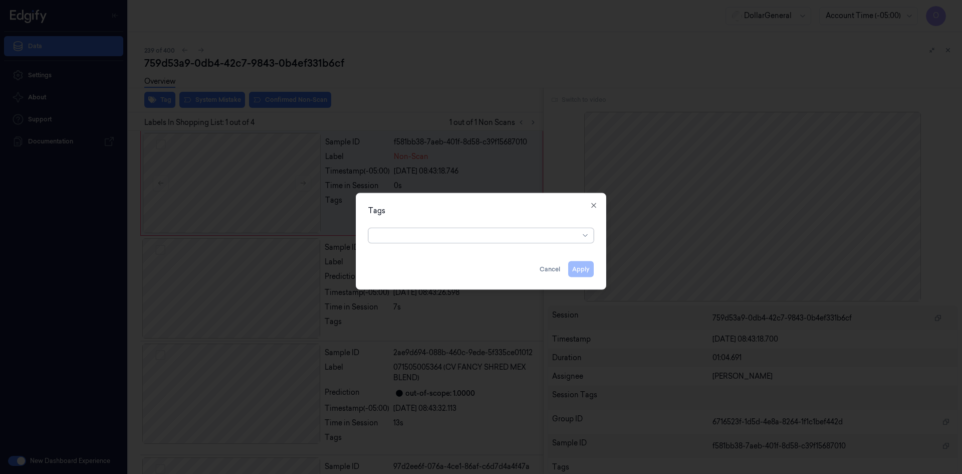
click at [478, 246] on div "Tags option , selected. Select is focused ,type to refine list, press Down to o…" at bounding box center [481, 240] width 251 height 97
click at [478, 239] on div at bounding box center [477, 235] width 204 height 11
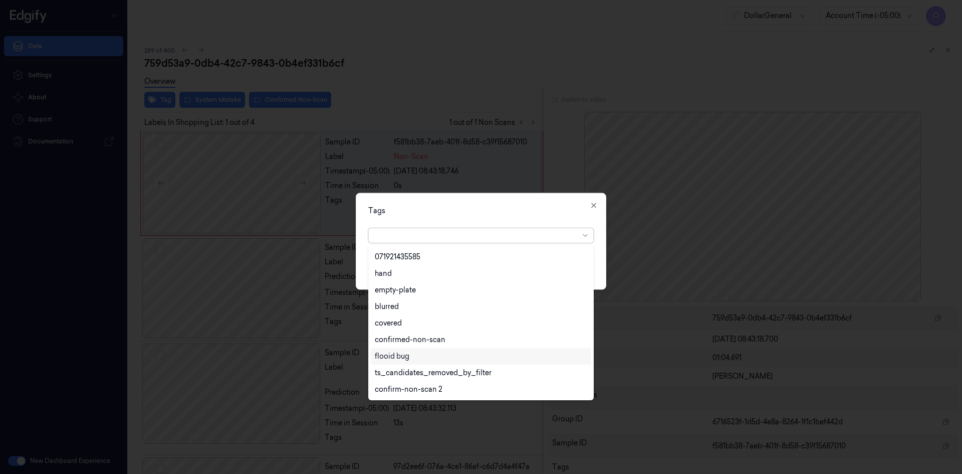
scroll to position [230, 0]
click at [403, 305] on div "flooid bug" at bounding box center [392, 306] width 35 height 11
click at [481, 217] on div "Tags option flooid bug , selected. 22 results available. Use Up and Down to cho…" at bounding box center [481, 240] width 251 height 97
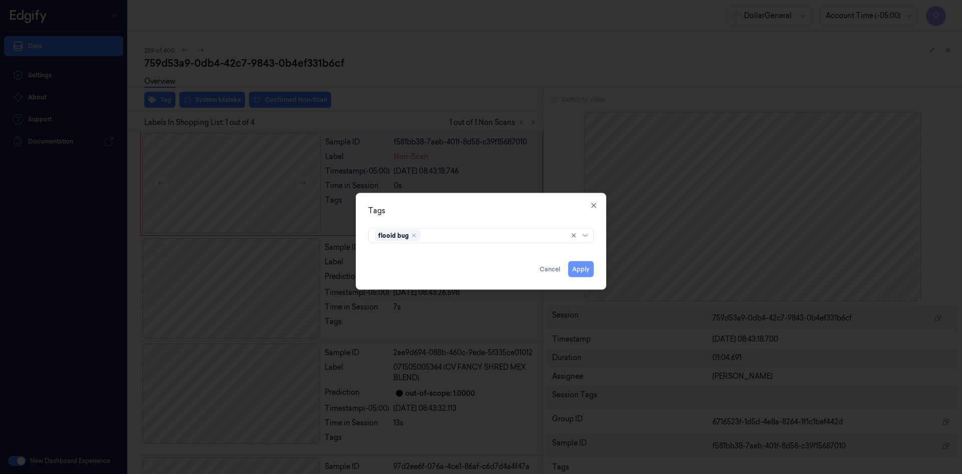
click at [576, 266] on button "Apply" at bounding box center [581, 269] width 26 height 16
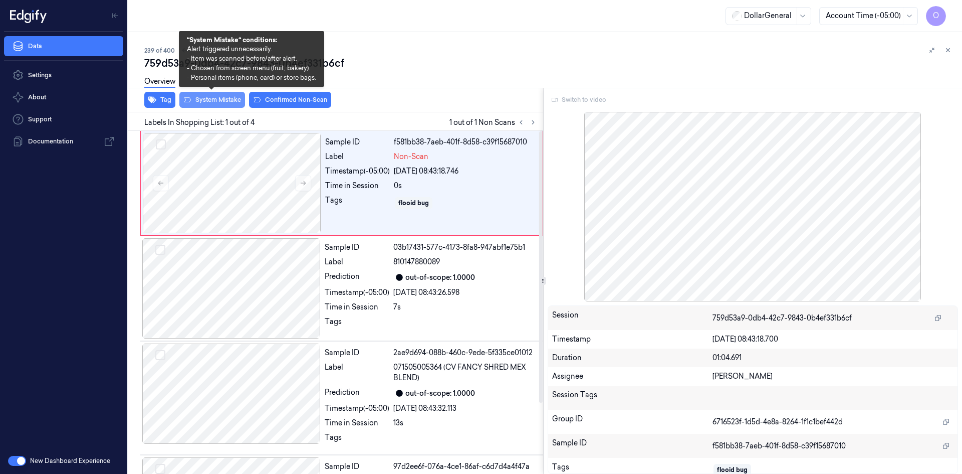
click at [228, 100] on button "System Mistake" at bounding box center [212, 100] width 66 height 16
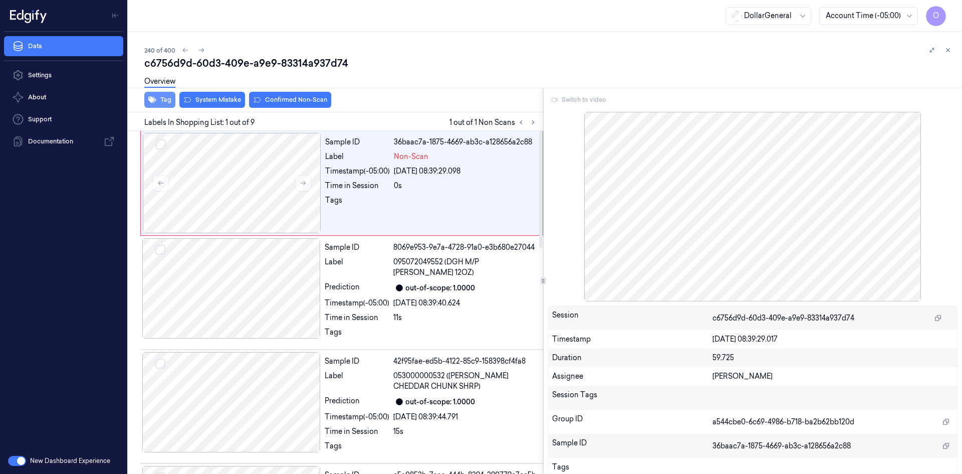
click at [171, 98] on button "Tag" at bounding box center [159, 100] width 31 height 16
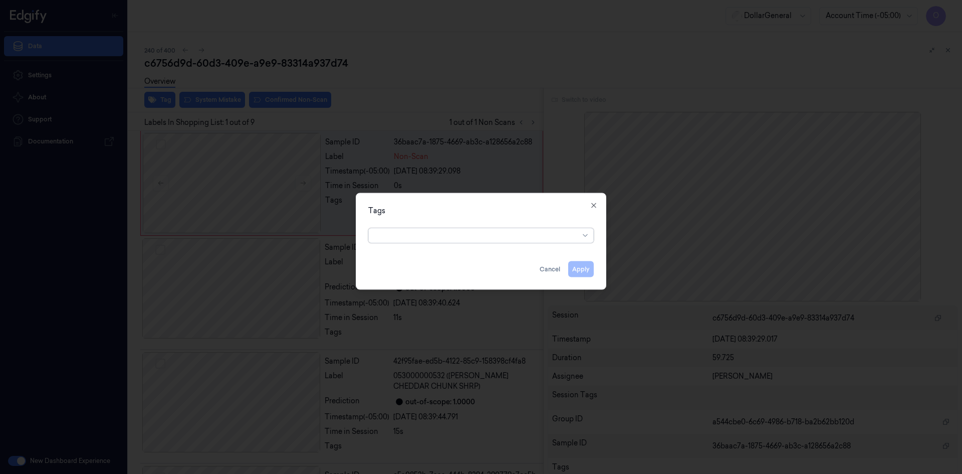
click at [485, 231] on div at bounding box center [477, 235] width 204 height 11
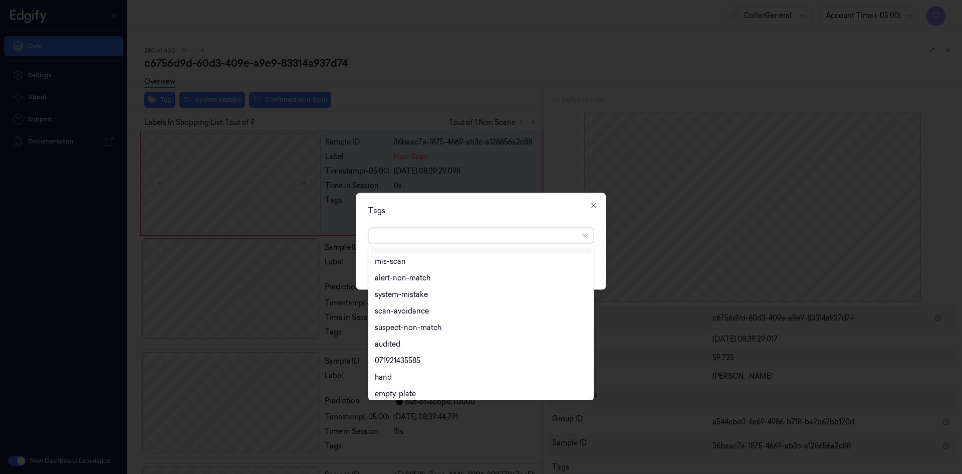
scroll to position [180, 0]
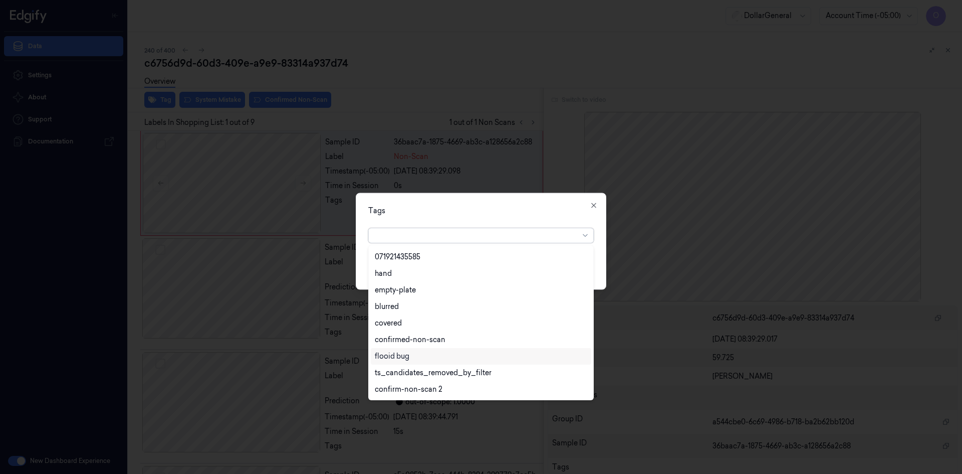
click at [451, 357] on div "flooid bug" at bounding box center [481, 356] width 212 height 11
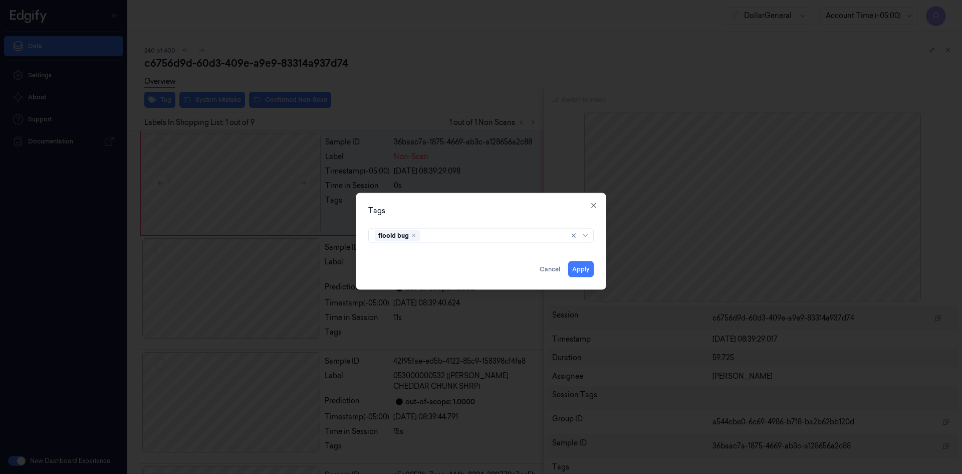
click at [499, 212] on div "Tags" at bounding box center [481, 210] width 226 height 11
click at [582, 266] on button "Apply" at bounding box center [581, 269] width 26 height 16
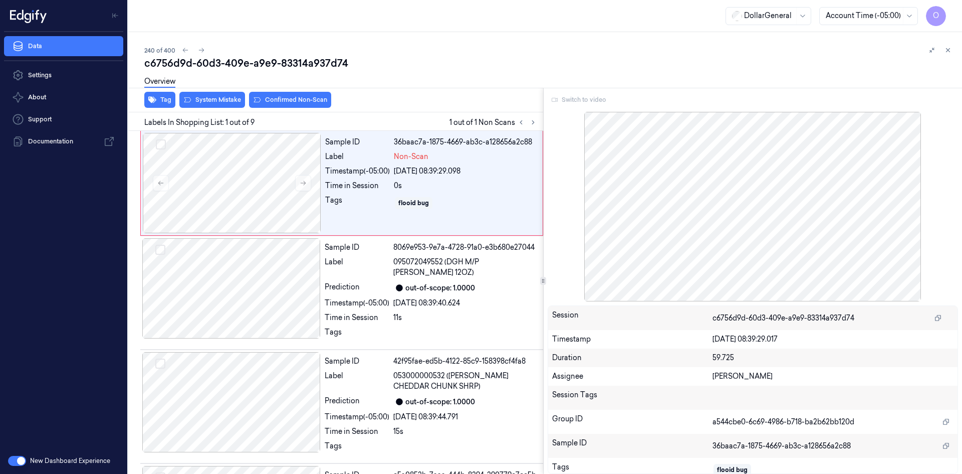
click at [225, 94] on div "Overview" at bounding box center [549, 83] width 810 height 26
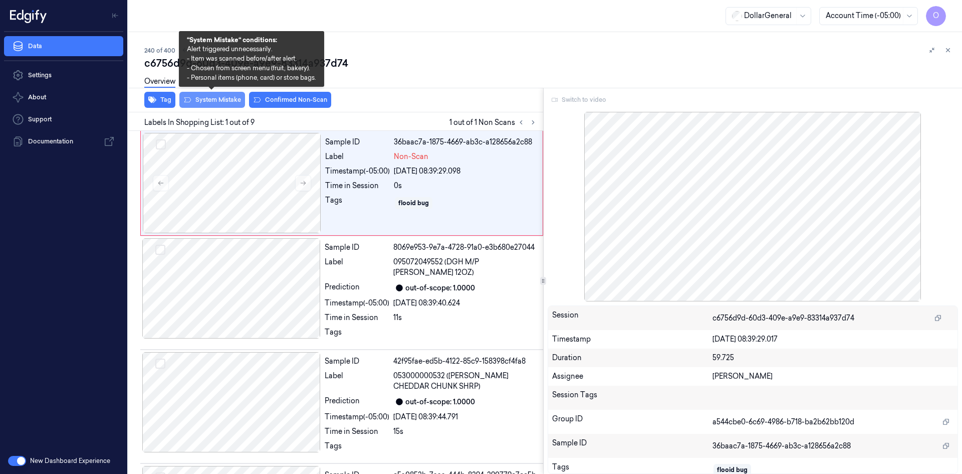
click at [231, 97] on button "System Mistake" at bounding box center [212, 100] width 66 height 16
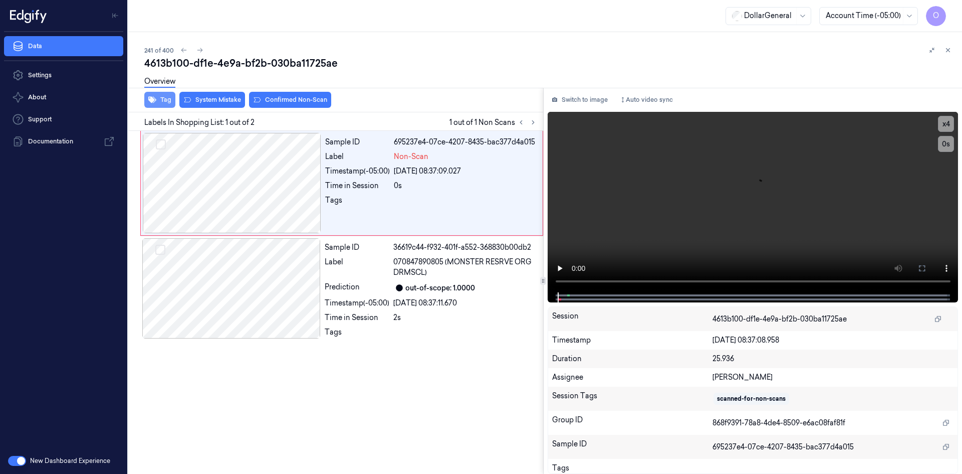
click at [172, 97] on button "Tag" at bounding box center [159, 100] width 31 height 16
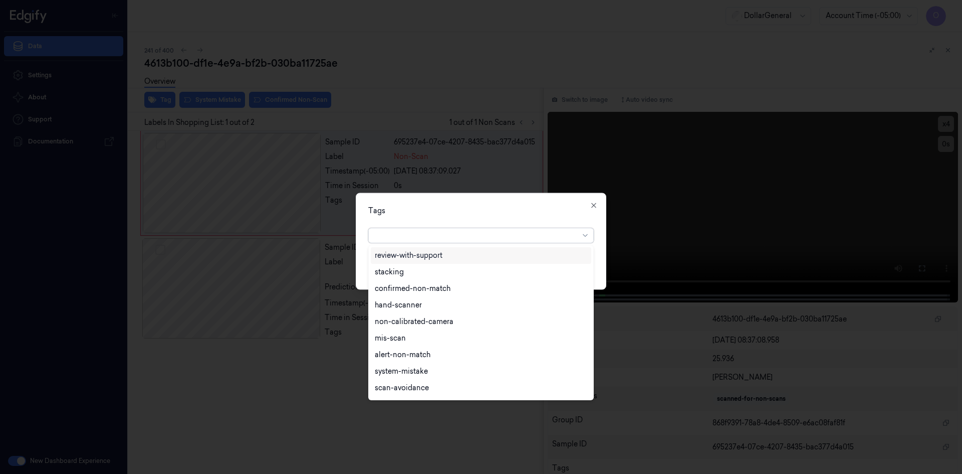
click at [420, 229] on div at bounding box center [477, 235] width 204 height 14
click at [408, 353] on div "flooid bug" at bounding box center [392, 356] width 35 height 11
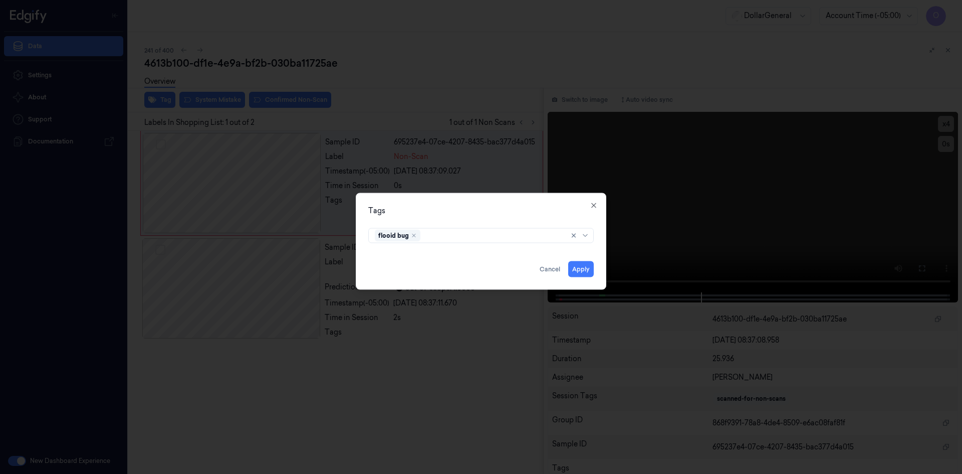
click at [474, 210] on div "Tags" at bounding box center [481, 210] width 226 height 11
click at [582, 270] on button "Apply" at bounding box center [581, 269] width 26 height 16
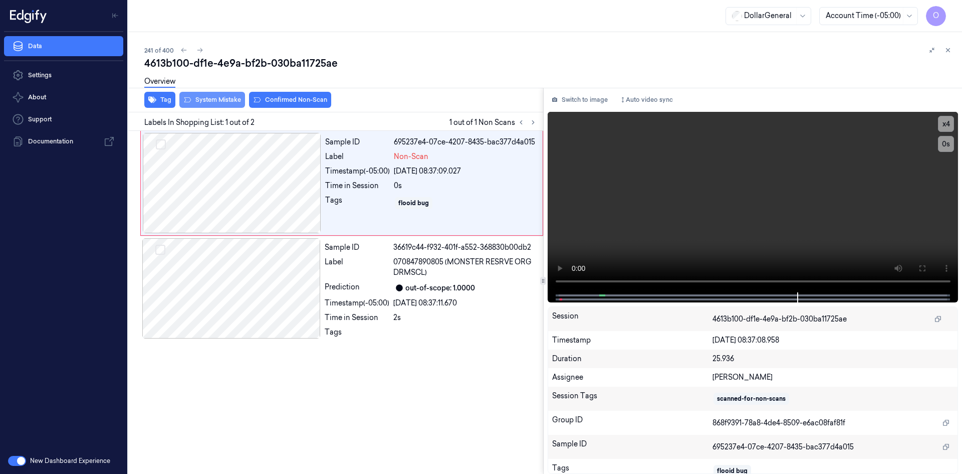
click at [235, 100] on button "System Mistake" at bounding box center [212, 100] width 66 height 16
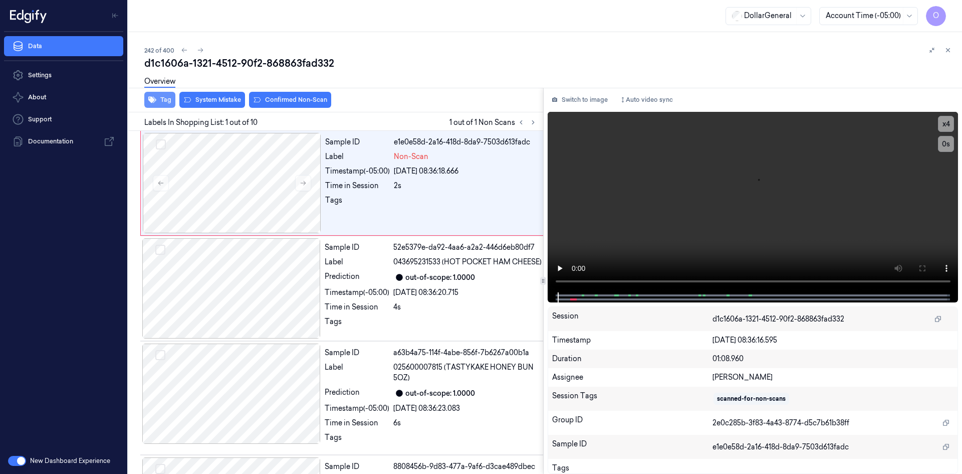
click at [161, 98] on button "Tag" at bounding box center [159, 100] width 31 height 16
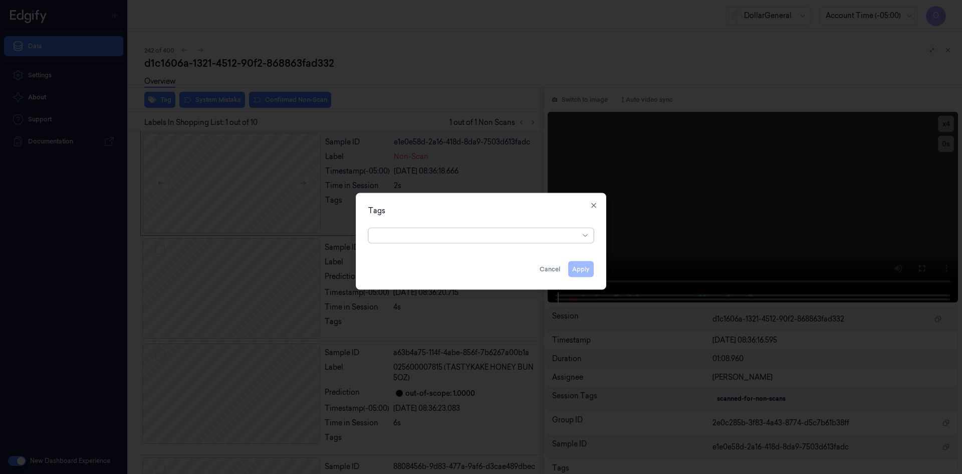
click at [477, 243] on div at bounding box center [481, 234] width 242 height 21
click at [480, 240] on div at bounding box center [477, 235] width 204 height 11
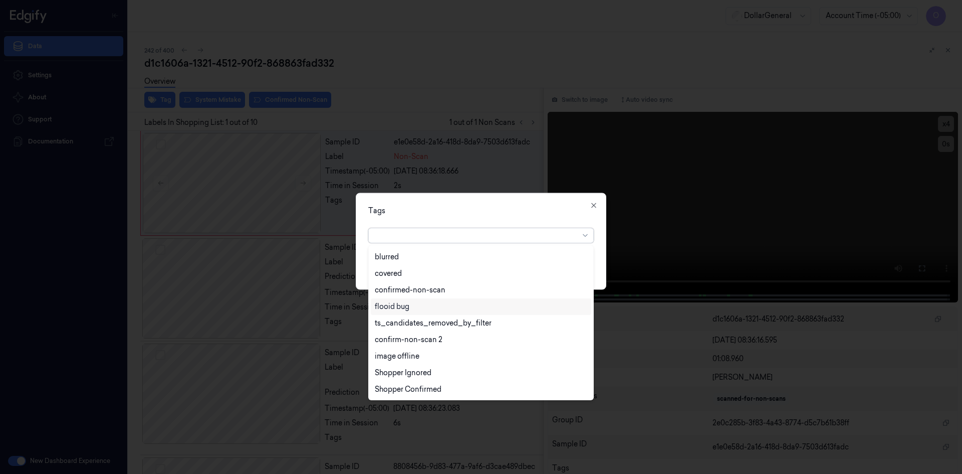
click at [416, 304] on div "flooid bug" at bounding box center [481, 306] width 212 height 11
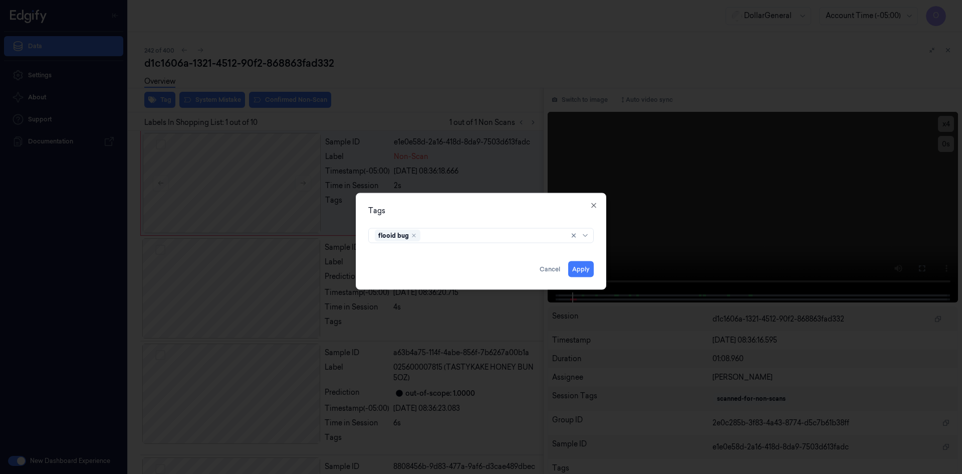
click at [504, 219] on div "Tags flooid bug Apply Cancel Close" at bounding box center [481, 240] width 251 height 97
click at [586, 265] on button "Apply" at bounding box center [581, 269] width 26 height 16
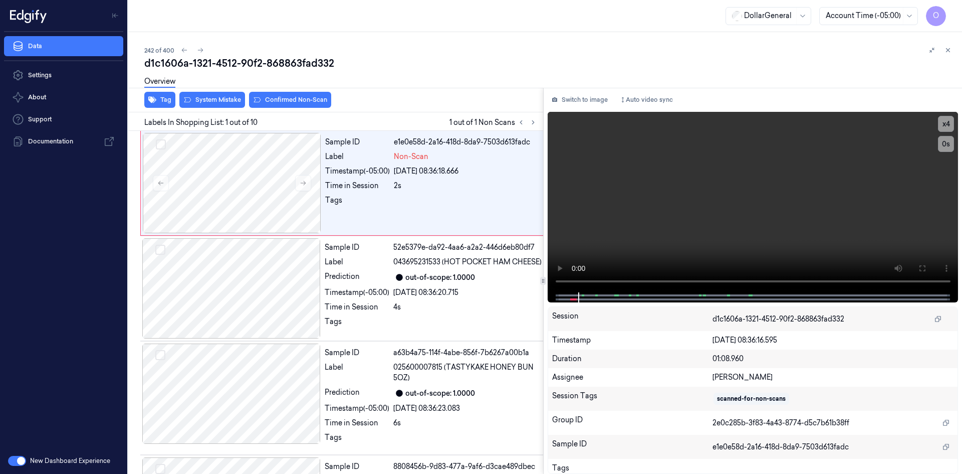
click at [230, 101] on button "System Mistake" at bounding box center [212, 100] width 66 height 16
click at [417, 115] on div "Labels In Shopping List: 1 out of 10 1 out of 1 Non Scans" at bounding box center [333, 121] width 419 height 19
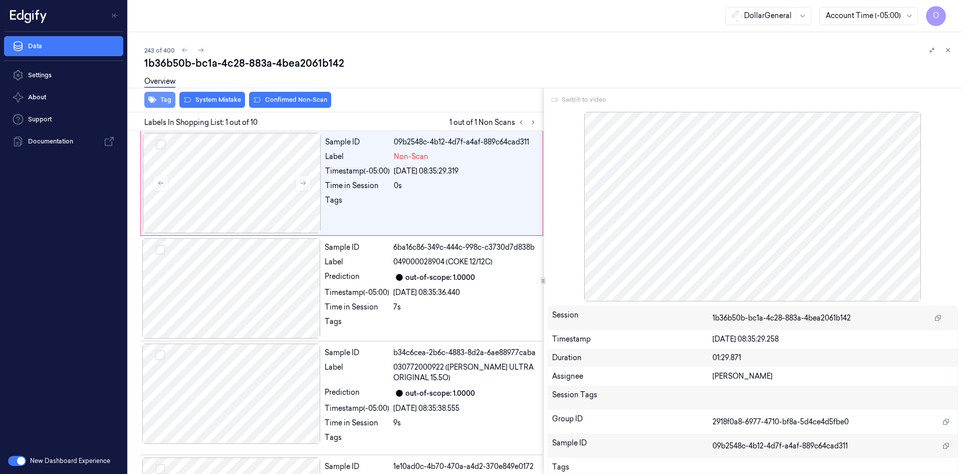
click at [171, 97] on button "Tag" at bounding box center [159, 100] width 31 height 16
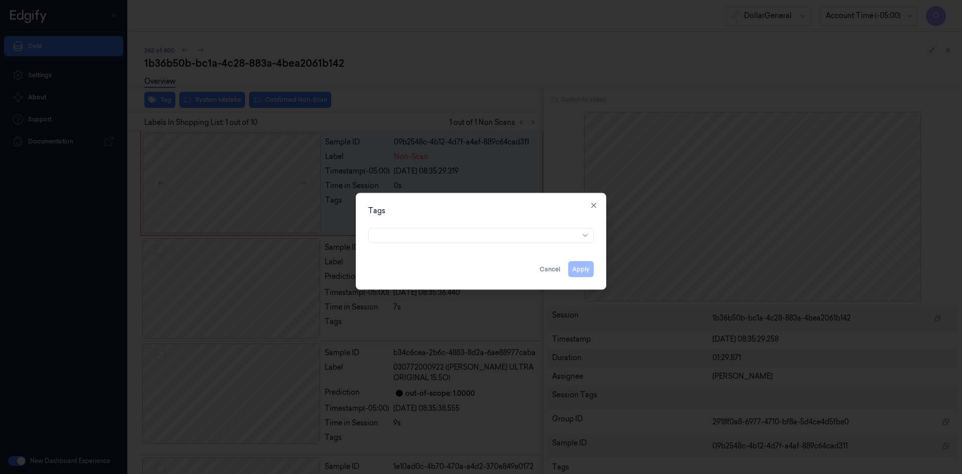
click at [468, 245] on div "Tags Apply Cancel Close" at bounding box center [481, 240] width 251 height 97
click at [473, 241] on div at bounding box center [477, 235] width 204 height 14
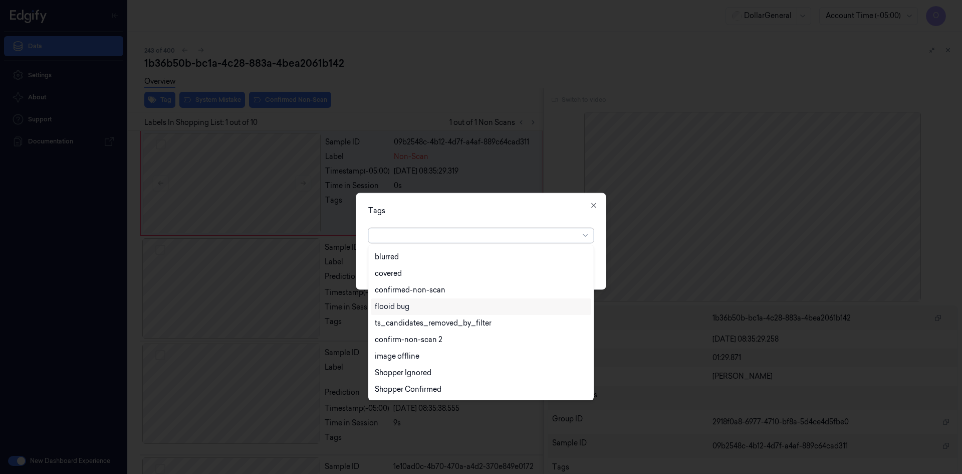
click at [453, 304] on div "flooid bug" at bounding box center [481, 306] width 212 height 11
click at [523, 211] on div "Tags" at bounding box center [481, 210] width 226 height 11
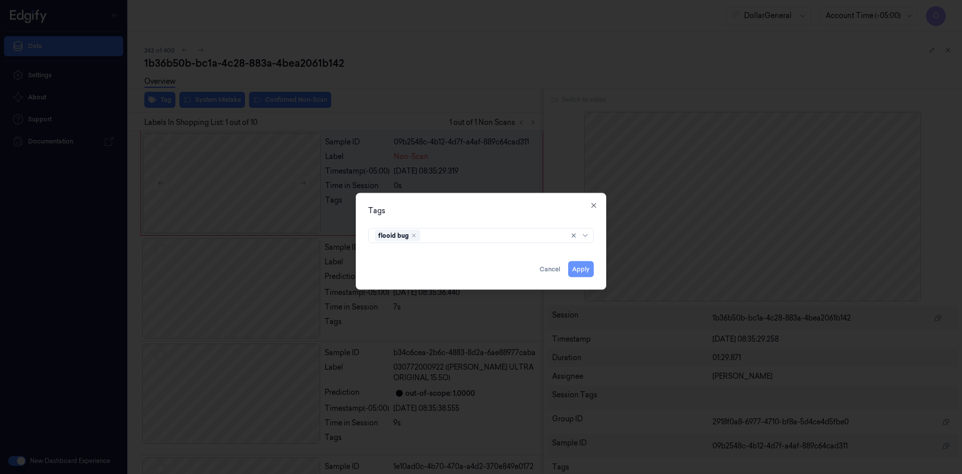
click at [584, 266] on button "Apply" at bounding box center [581, 269] width 26 height 16
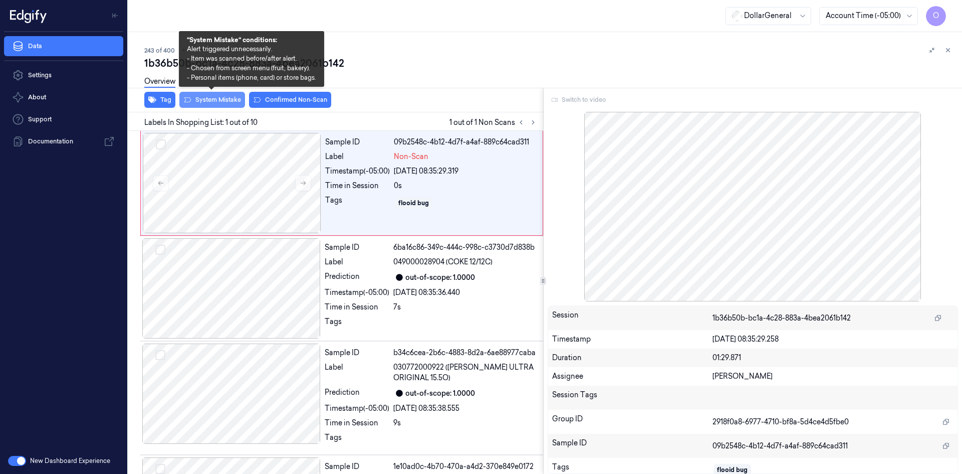
click at [227, 104] on button "System Mistake" at bounding box center [212, 100] width 66 height 16
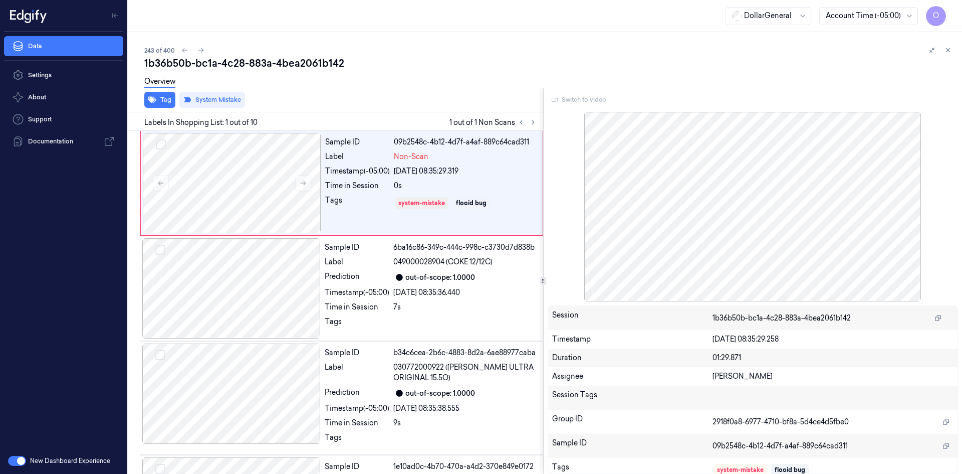
click at [398, 86] on div "Overview" at bounding box center [549, 83] width 810 height 26
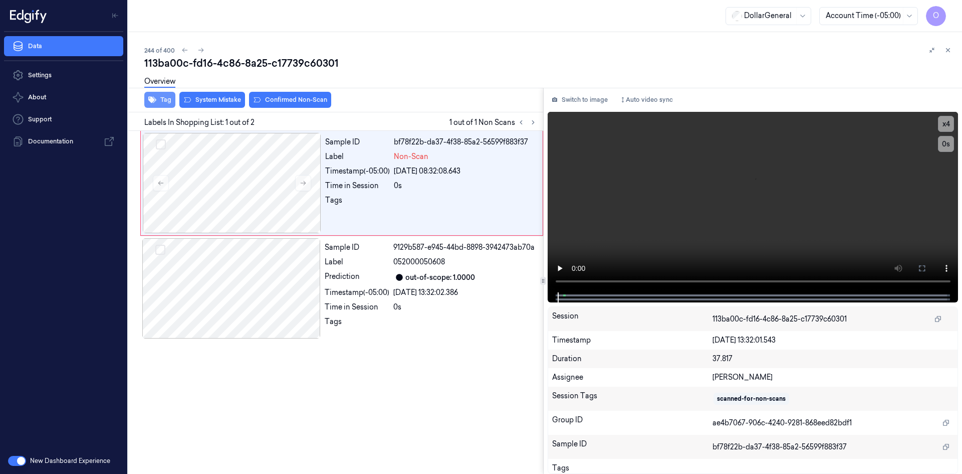
click at [169, 97] on button "Tag" at bounding box center [159, 100] width 31 height 16
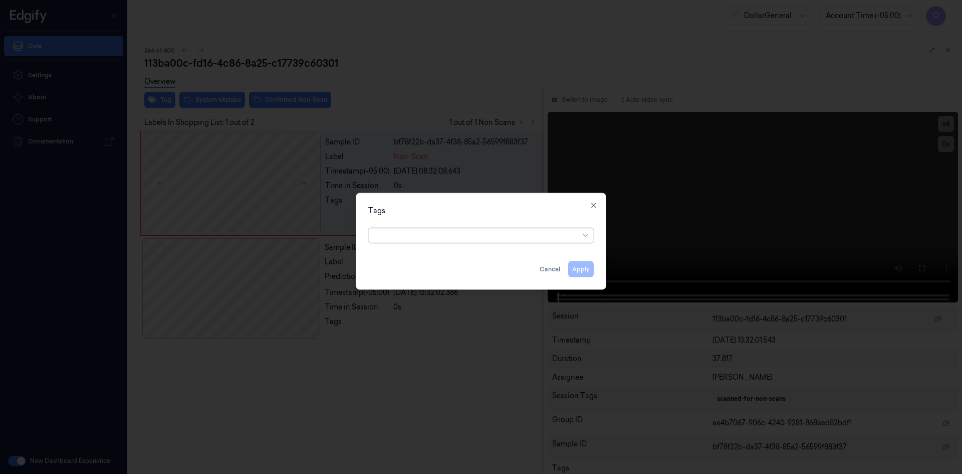
click at [465, 233] on div at bounding box center [477, 235] width 204 height 11
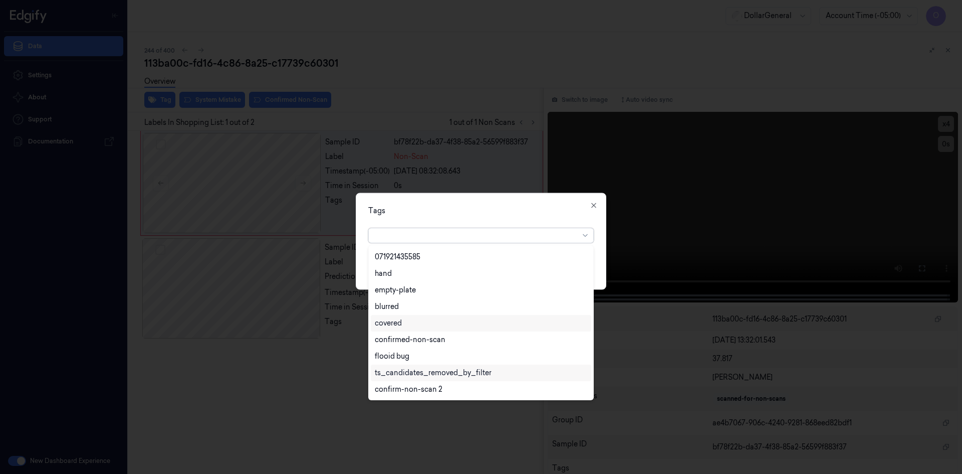
scroll to position [230, 0]
click at [422, 303] on div "flooid bug" at bounding box center [481, 306] width 212 height 11
click at [474, 201] on div "Tags option flooid bug , selected. 22 results available. Use Up and Down to cho…" at bounding box center [481, 240] width 251 height 97
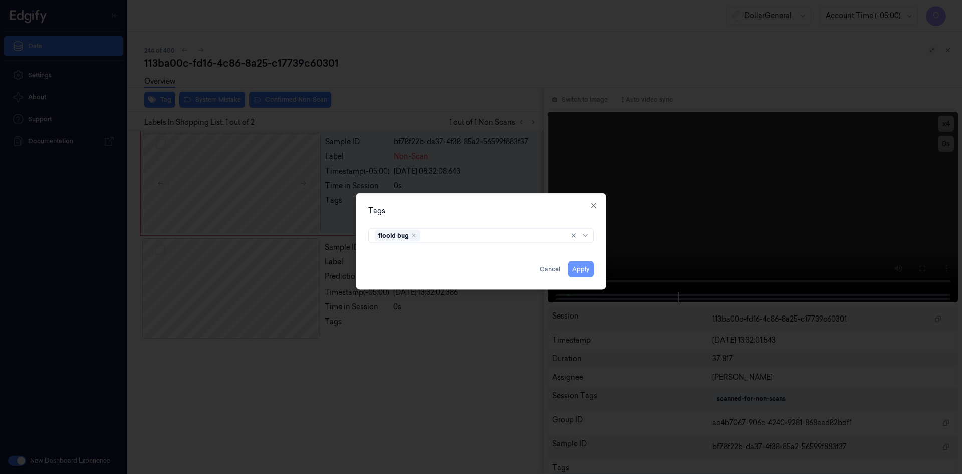
click at [587, 271] on button "Apply" at bounding box center [581, 269] width 26 height 16
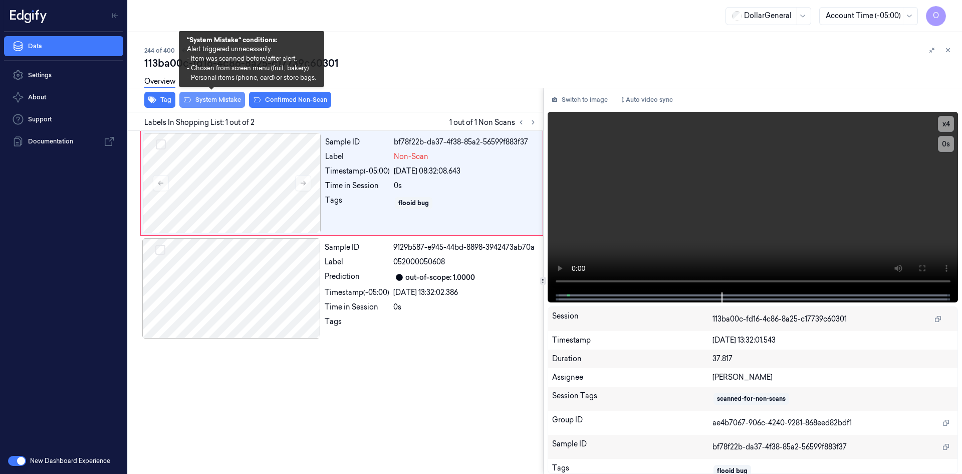
click at [224, 103] on button "System Mistake" at bounding box center [212, 100] width 66 height 16
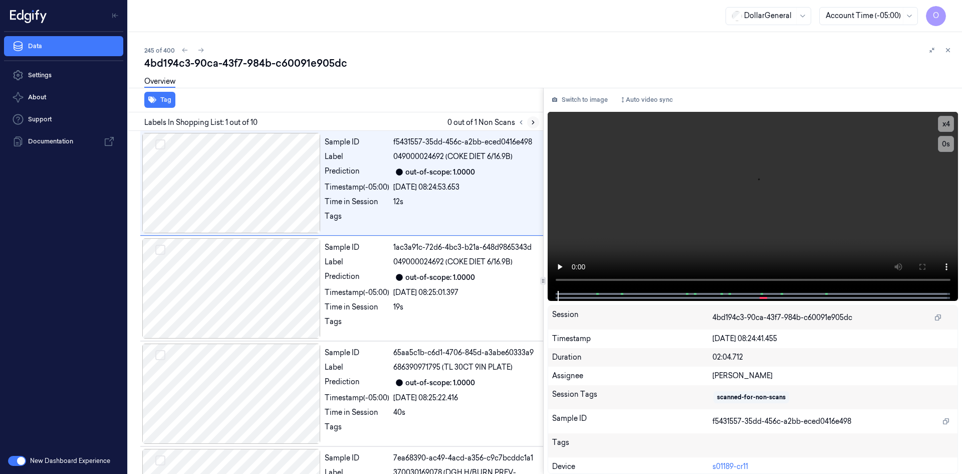
click at [533, 125] on icon at bounding box center [533, 122] width 7 height 7
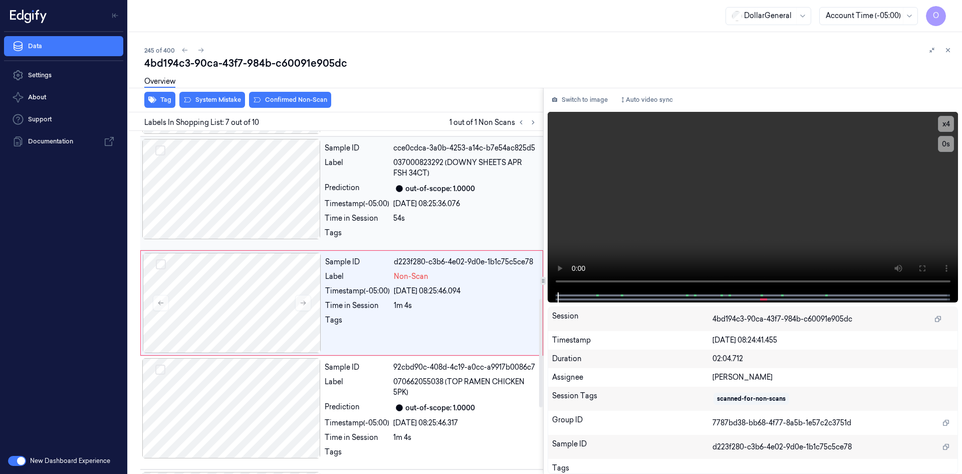
scroll to position [529, 0]
click at [392, 279] on div "Label Non-Scan" at bounding box center [430, 276] width 211 height 11
click at [703, 206] on video at bounding box center [753, 202] width 411 height 180
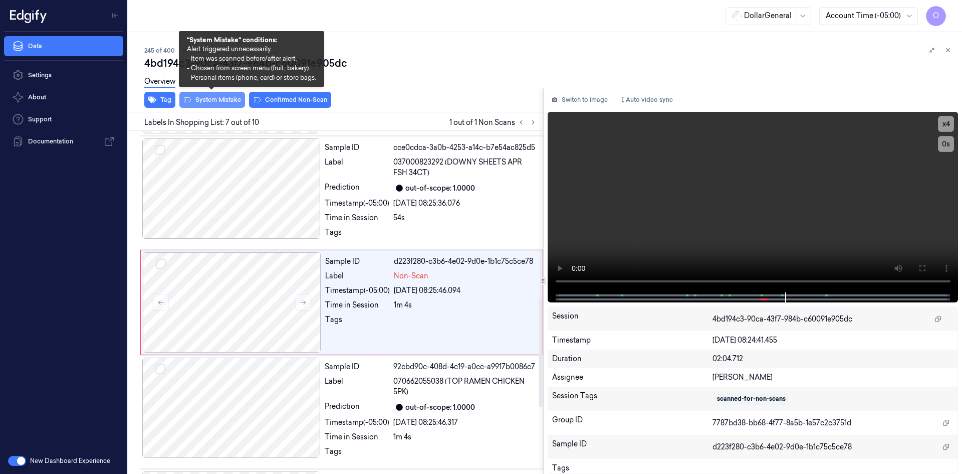
click at [208, 101] on button "System Mistake" at bounding box center [212, 100] width 66 height 16
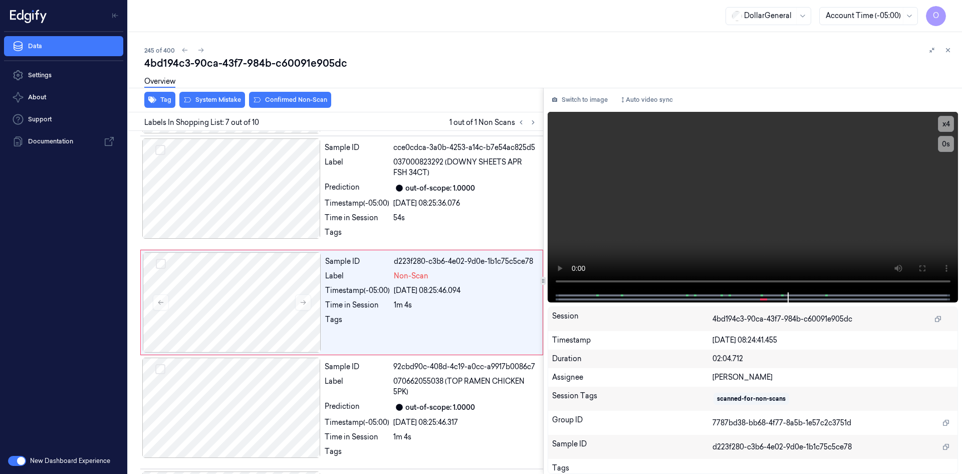
click at [482, 74] on div "Overview" at bounding box center [549, 83] width 810 height 26
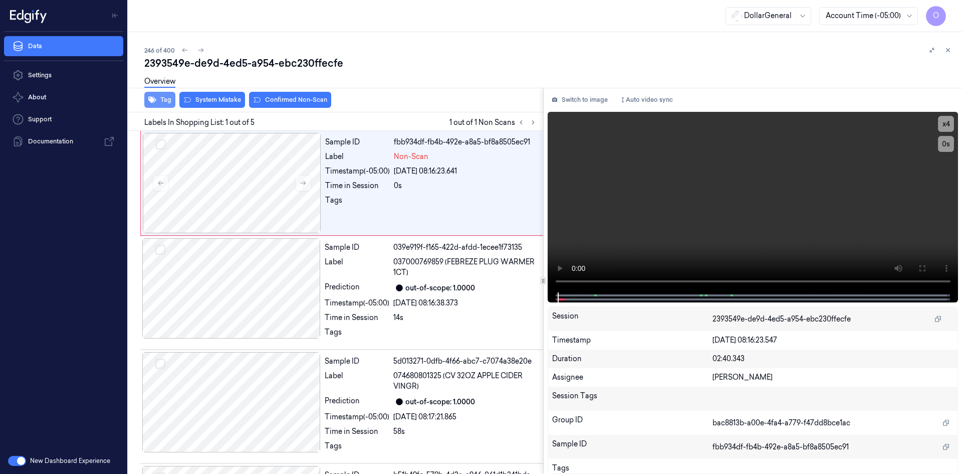
click at [166, 105] on button "Tag" at bounding box center [159, 100] width 31 height 16
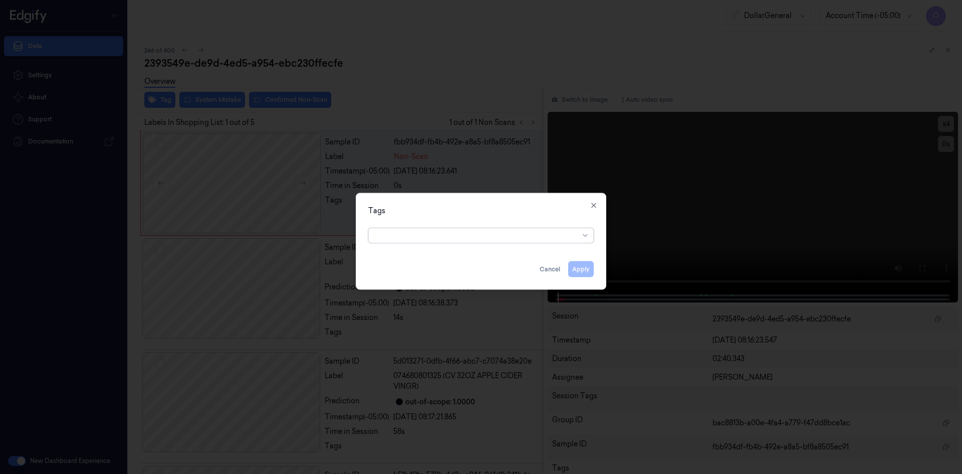
click at [458, 236] on div at bounding box center [477, 235] width 204 height 11
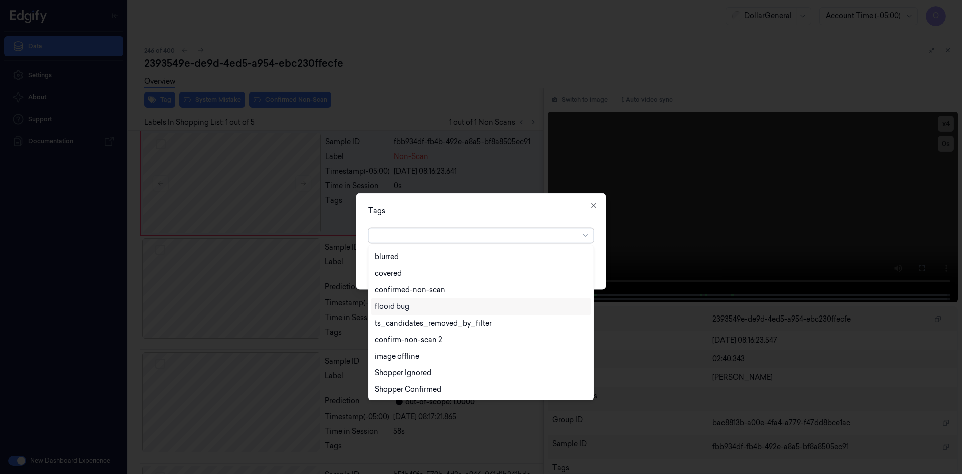
click at [459, 307] on div "flooid bug" at bounding box center [481, 306] width 212 height 11
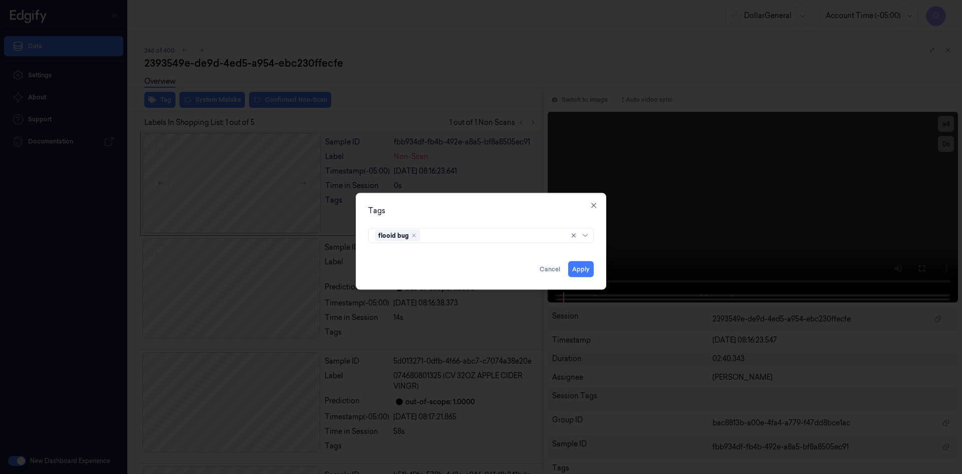
click at [550, 219] on div "Tags flooid bug Apply Cancel Close" at bounding box center [481, 240] width 251 height 97
click at [580, 277] on div "Tags flooid bug Apply Cancel Close" at bounding box center [481, 240] width 251 height 97
click at [579, 273] on button "Apply" at bounding box center [581, 269] width 26 height 16
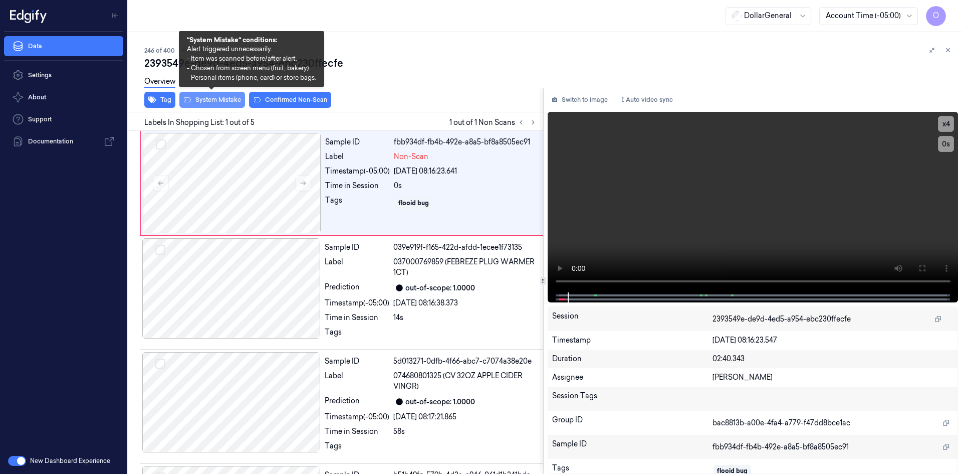
click at [233, 98] on button "System Mistake" at bounding box center [212, 100] width 66 height 16
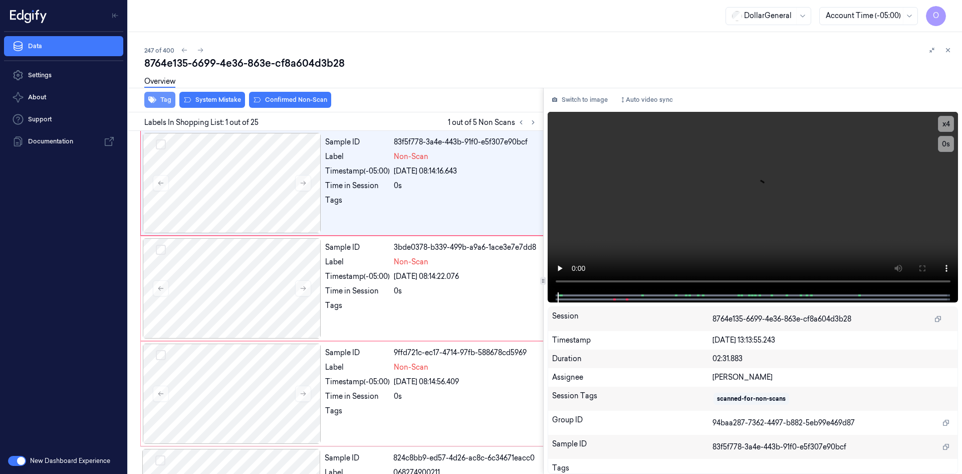
click at [165, 104] on button "Tag" at bounding box center [159, 100] width 31 height 16
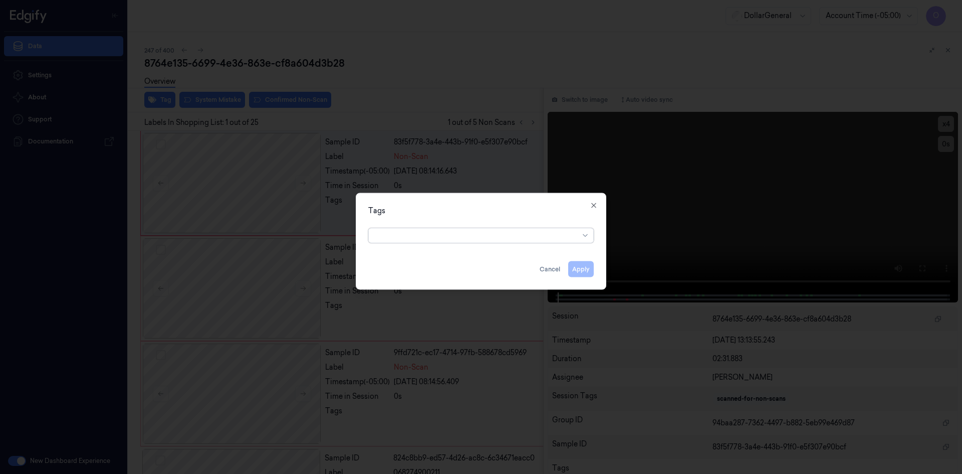
click at [473, 234] on div at bounding box center [477, 235] width 204 height 11
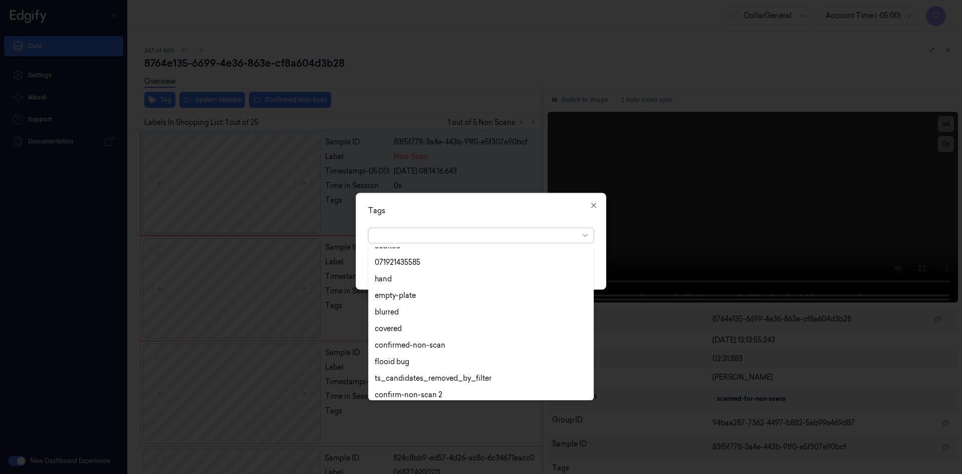
scroll to position [230, 0]
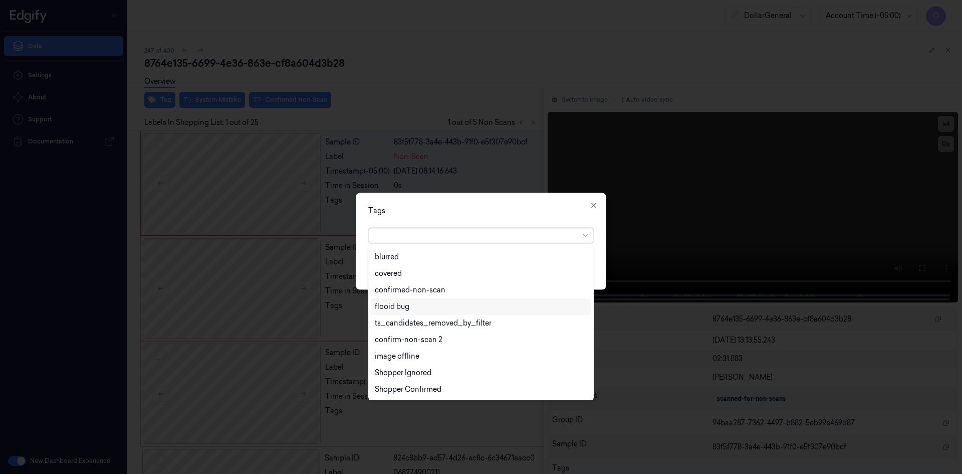
click at [410, 311] on div "flooid bug" at bounding box center [481, 306] width 212 height 11
click at [469, 224] on div "option flooid bug , selected. 22 results available. Use Up and Down to choose o…" at bounding box center [481, 233] width 226 height 19
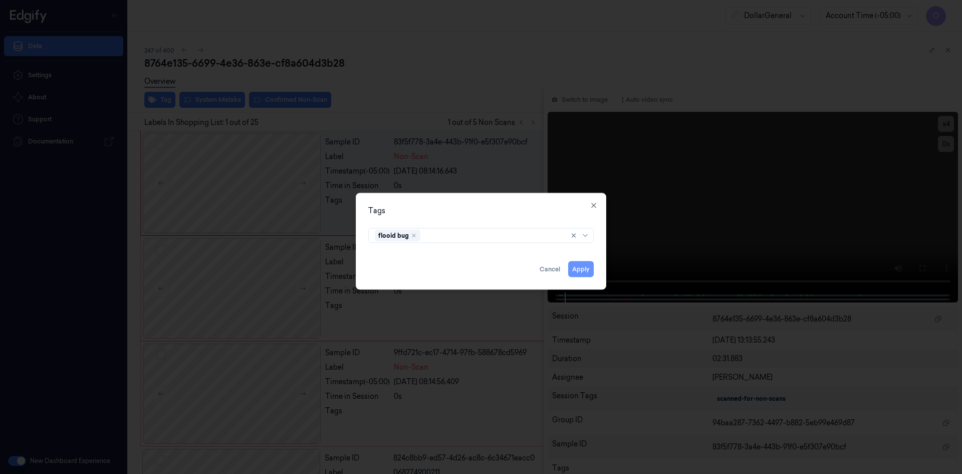
click at [582, 266] on button "Apply" at bounding box center [581, 269] width 26 height 16
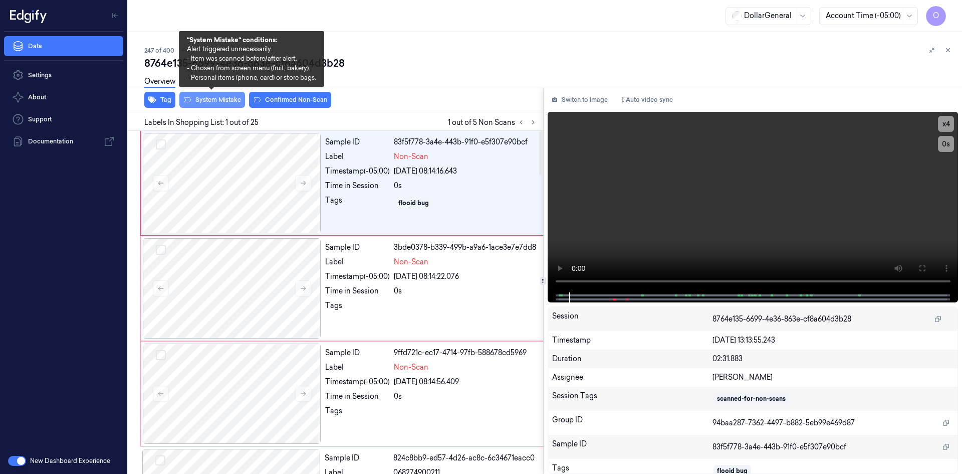
click at [218, 106] on button "System Mistake" at bounding box center [212, 100] width 66 height 16
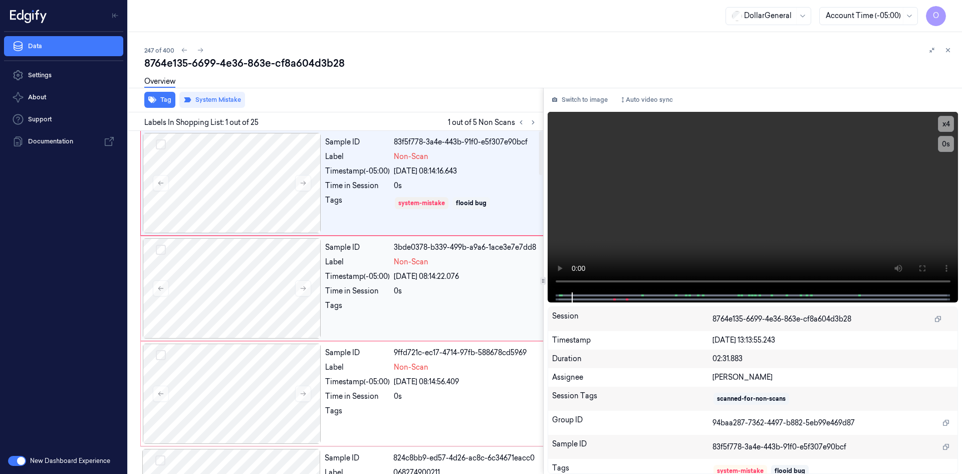
click at [414, 289] on div "0s" at bounding box center [468, 291] width 149 height 11
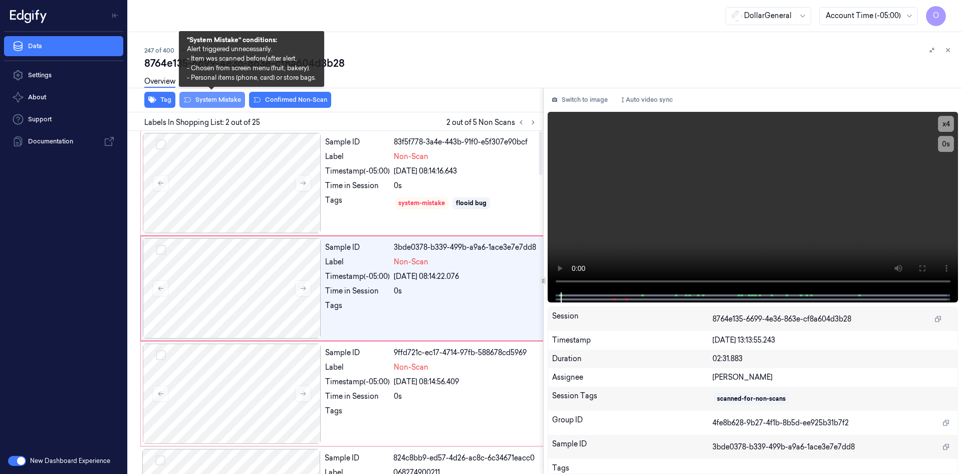
click at [215, 103] on button "System Mistake" at bounding box center [212, 100] width 66 height 16
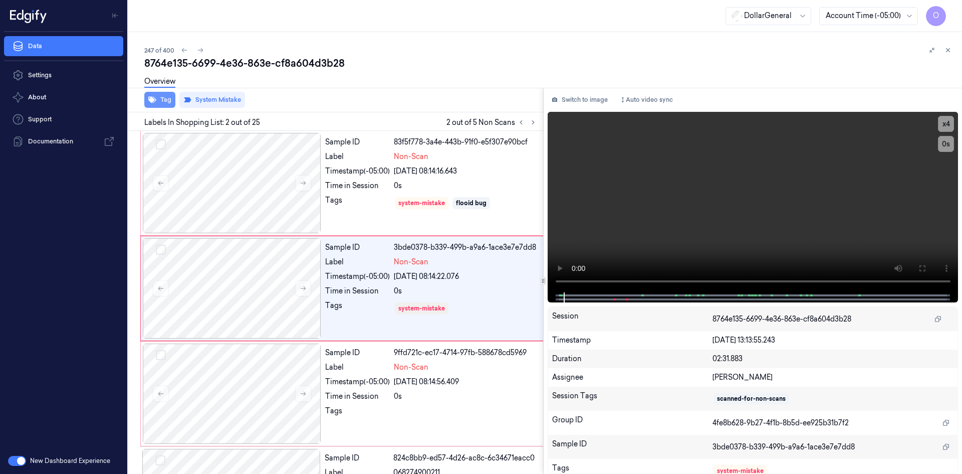
click at [164, 102] on button "Tag" at bounding box center [159, 100] width 31 height 16
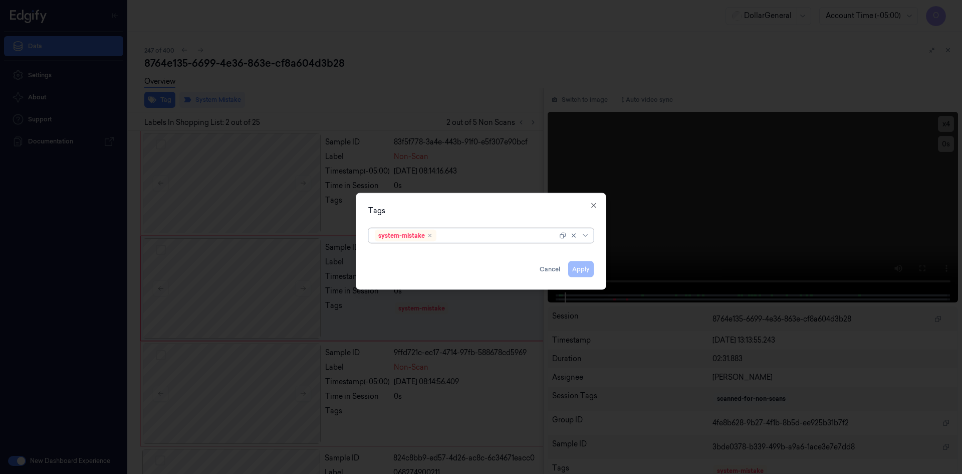
click at [510, 231] on div at bounding box center [497, 235] width 119 height 11
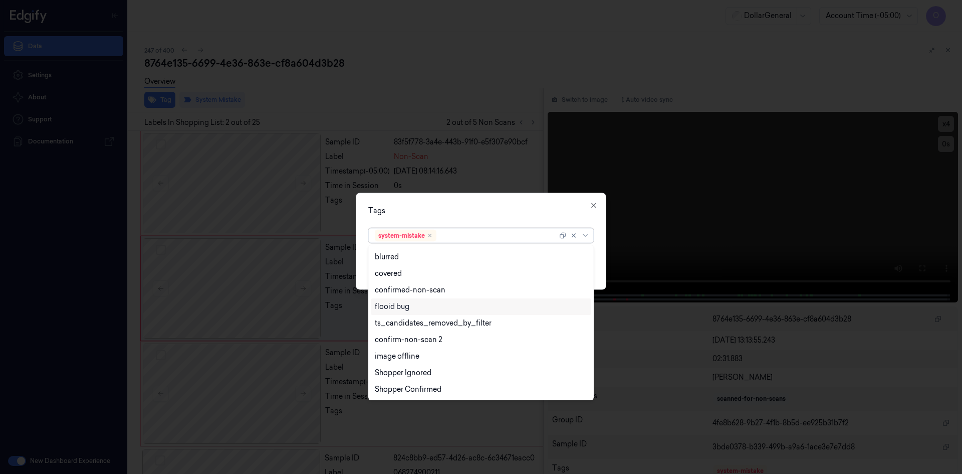
click at [444, 306] on div "flooid bug" at bounding box center [481, 306] width 212 height 11
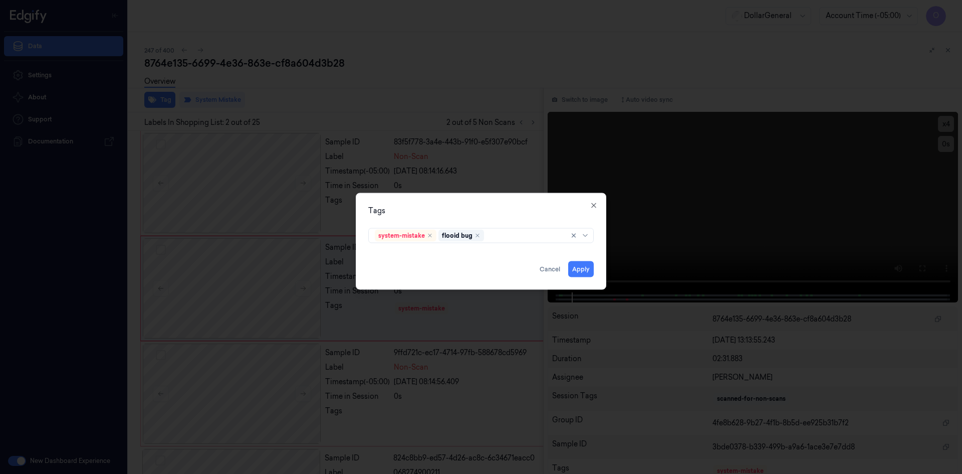
click at [504, 216] on div "Tags system-mistake flooid bug Apply Cancel Close" at bounding box center [481, 240] width 251 height 97
click at [579, 267] on button "Apply" at bounding box center [581, 269] width 26 height 16
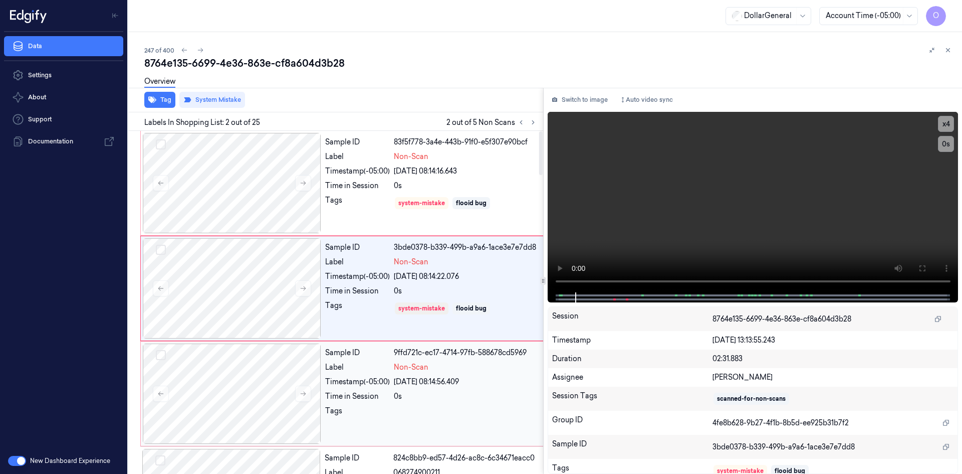
click at [481, 386] on div "[DATE] 08:14:56.409" at bounding box center [468, 381] width 149 height 11
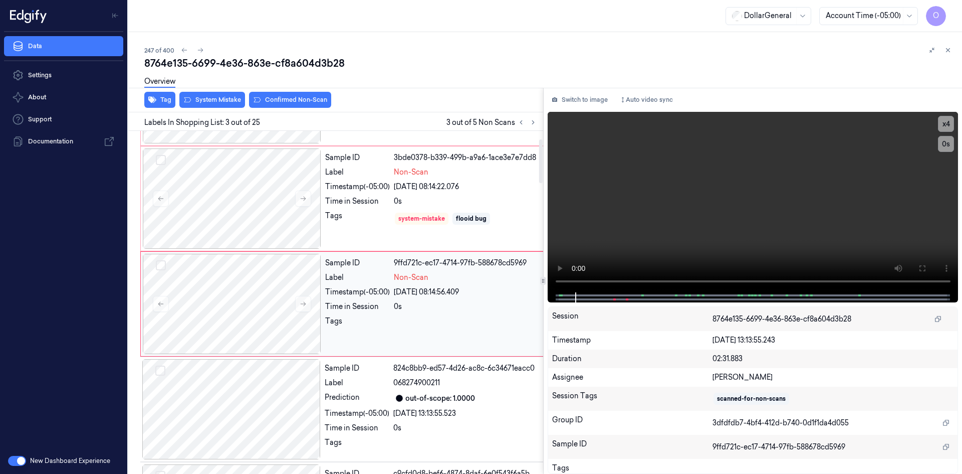
scroll to position [91, 0]
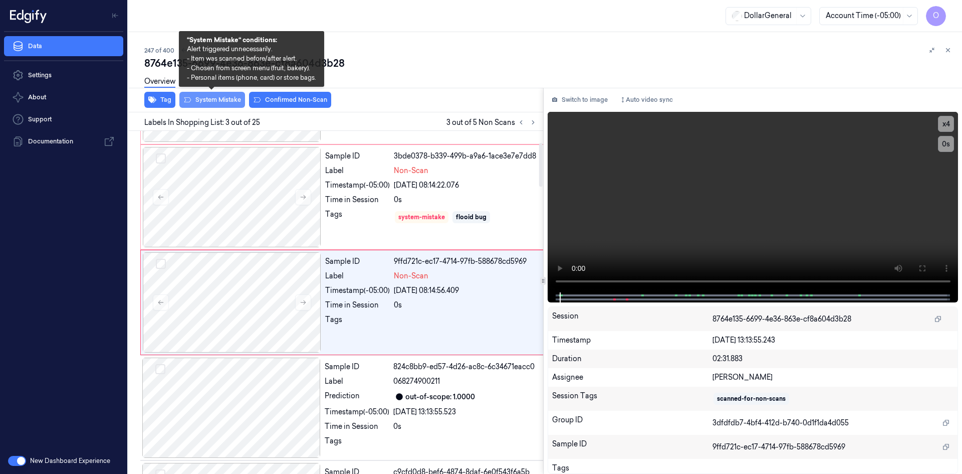
click at [220, 97] on button "System Mistake" at bounding box center [212, 100] width 66 height 16
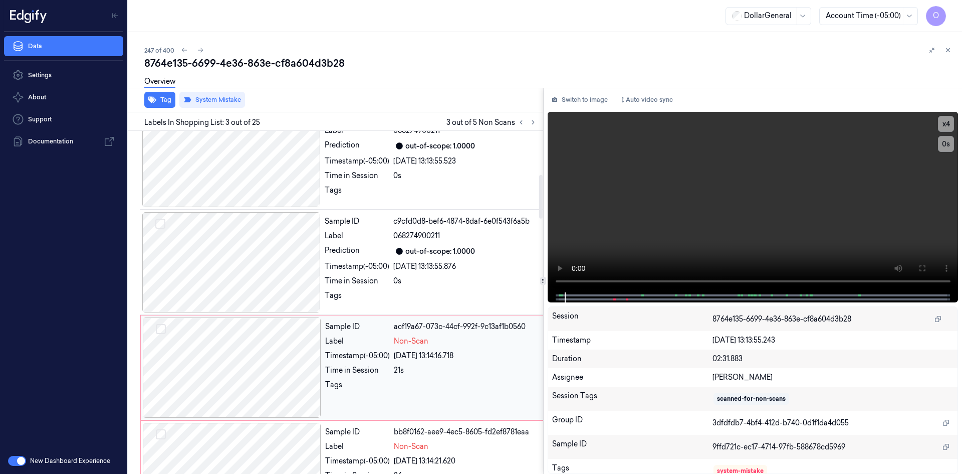
click at [454, 350] on div "[DATE] 13:14:16.718" at bounding box center [468, 355] width 149 height 11
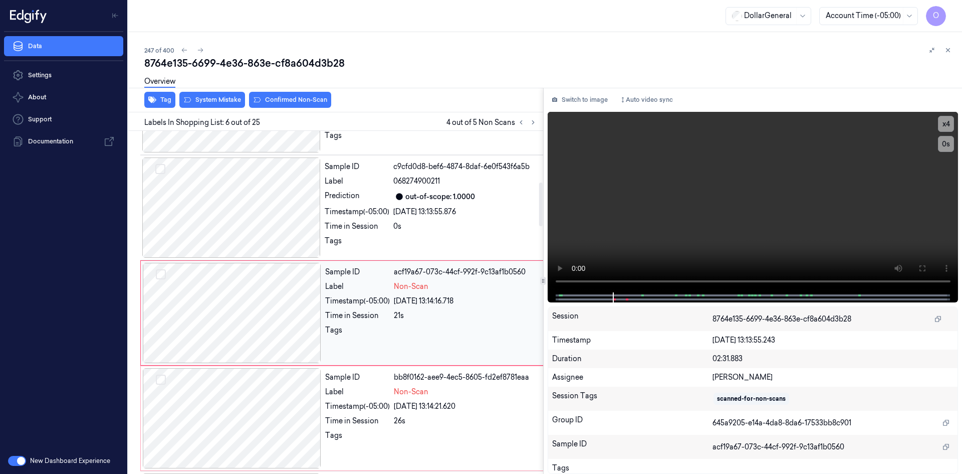
scroll to position [407, 0]
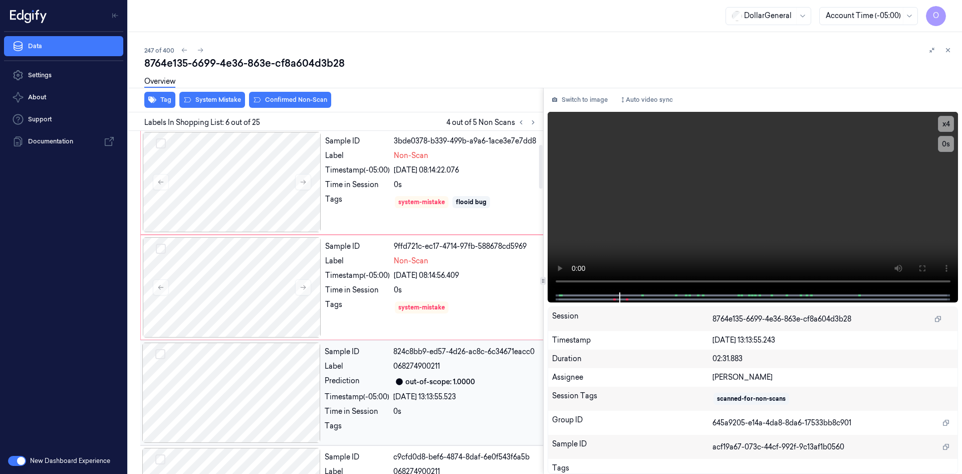
click at [446, 364] on div "068274900211" at bounding box center [468, 366] width 150 height 11
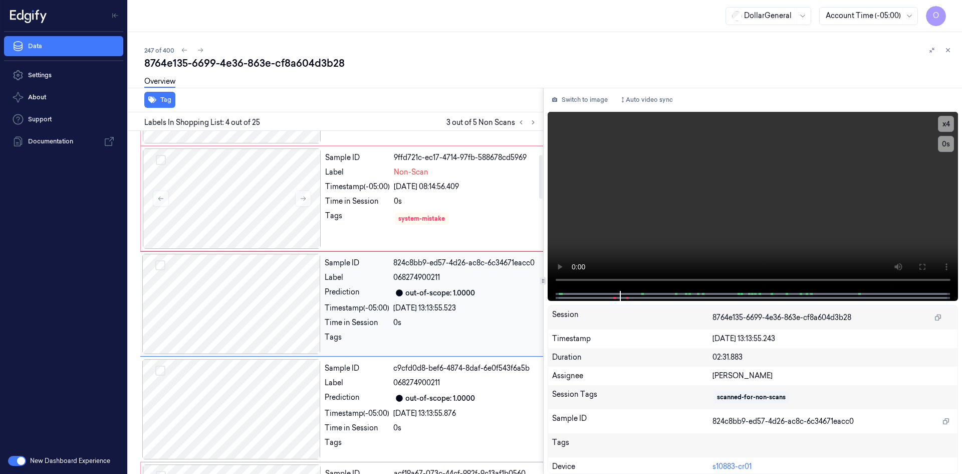
scroll to position [196, 0]
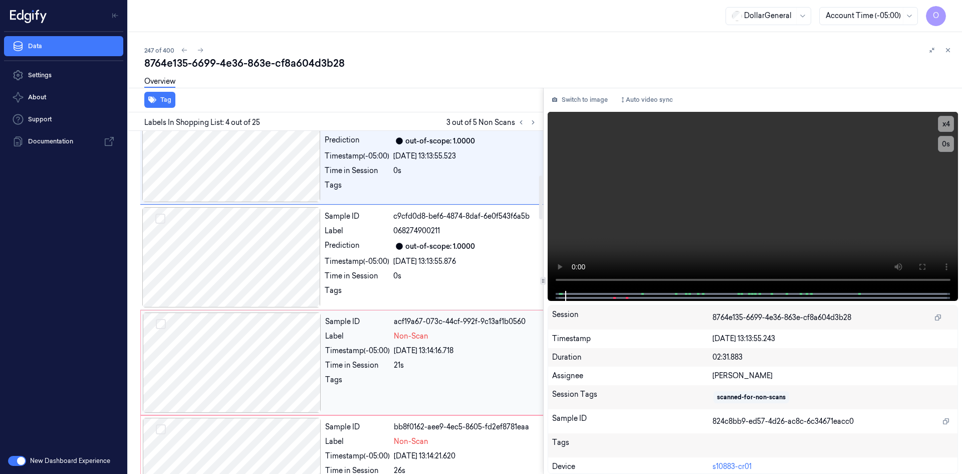
click at [451, 365] on div "21s" at bounding box center [468, 365] width 149 height 11
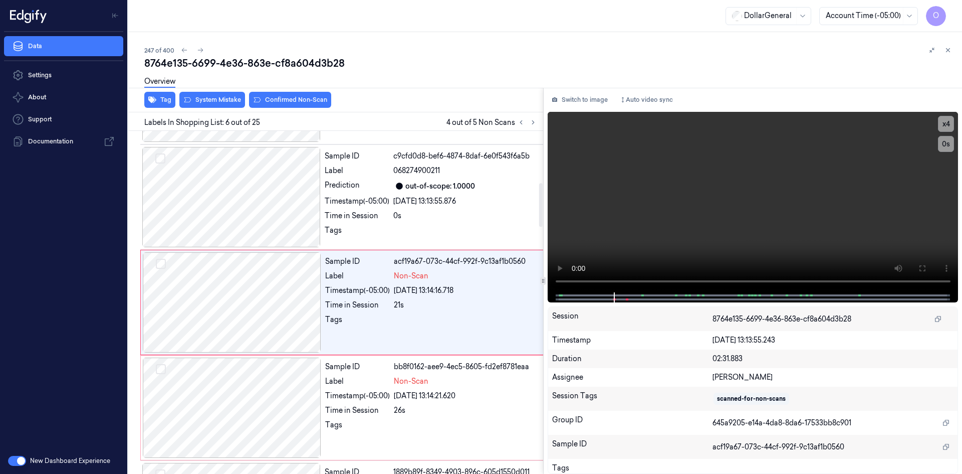
click at [213, 94] on div "Overview" at bounding box center [549, 83] width 810 height 26
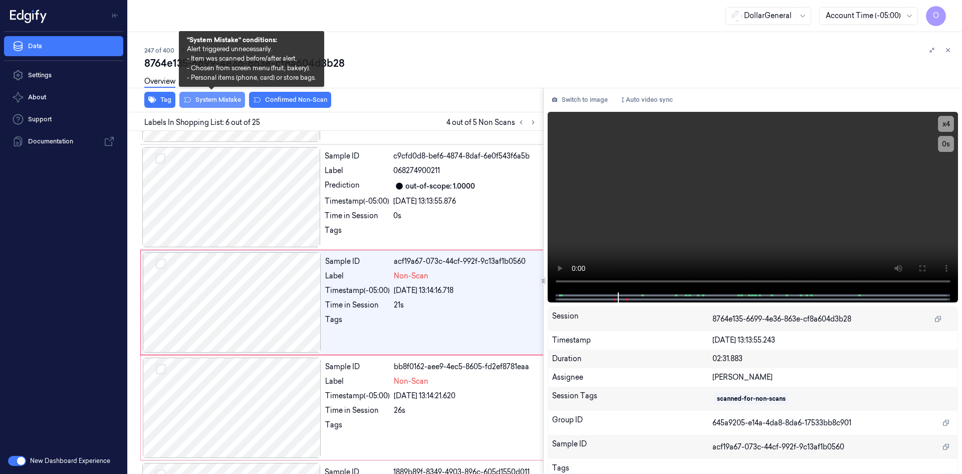
click at [219, 100] on button "System Mistake" at bounding box center [212, 100] width 66 height 16
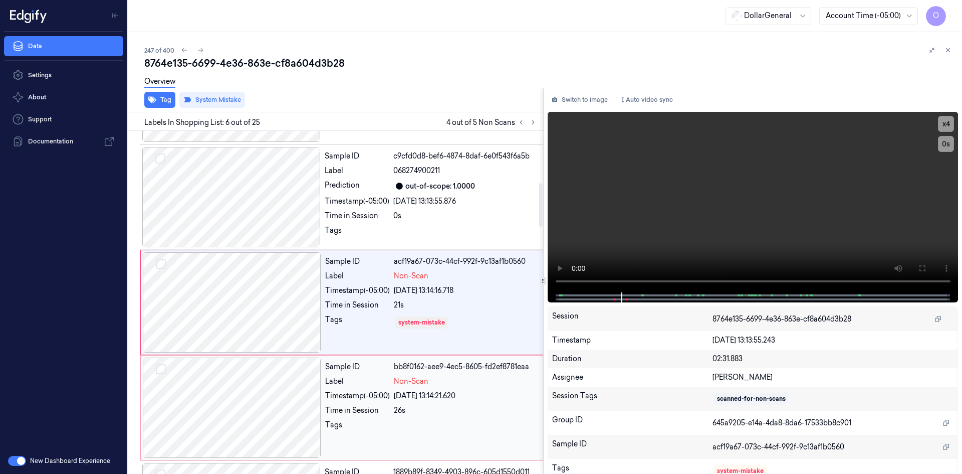
click at [464, 409] on div "26s" at bounding box center [468, 410] width 149 height 11
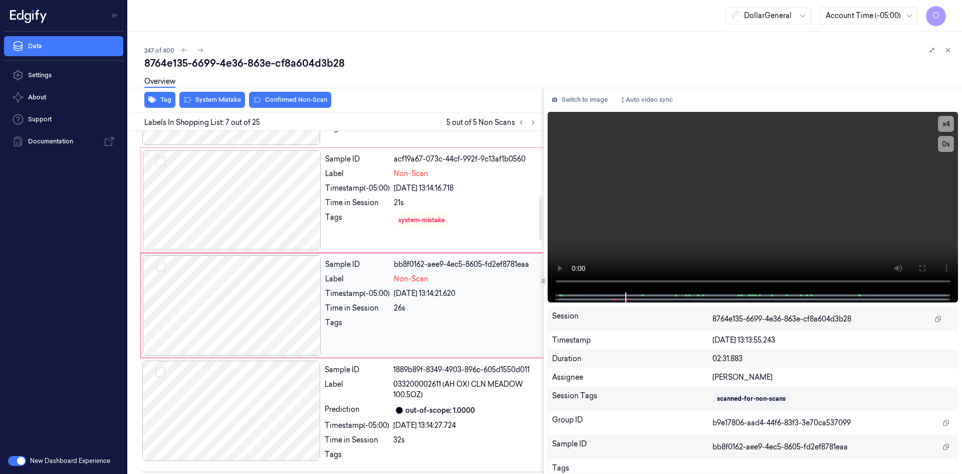
scroll to position [512, 0]
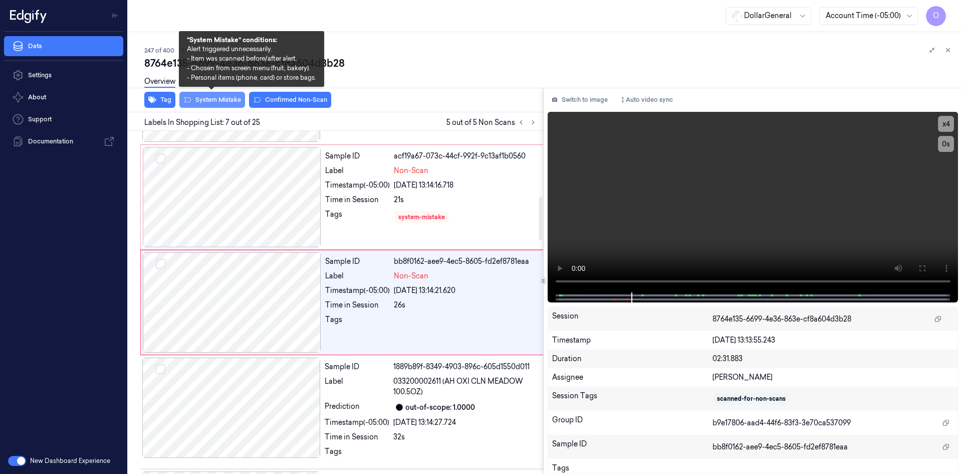
click at [218, 102] on button "System Mistake" at bounding box center [212, 100] width 66 height 16
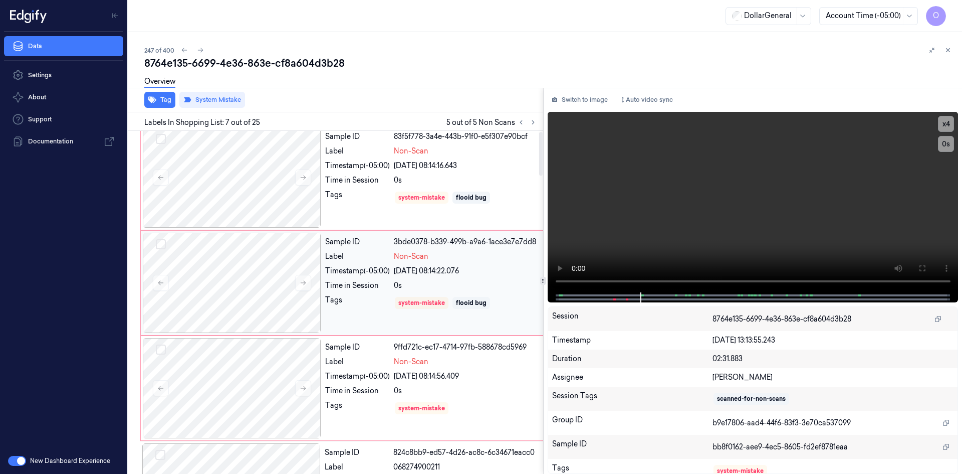
scroll to position [0, 0]
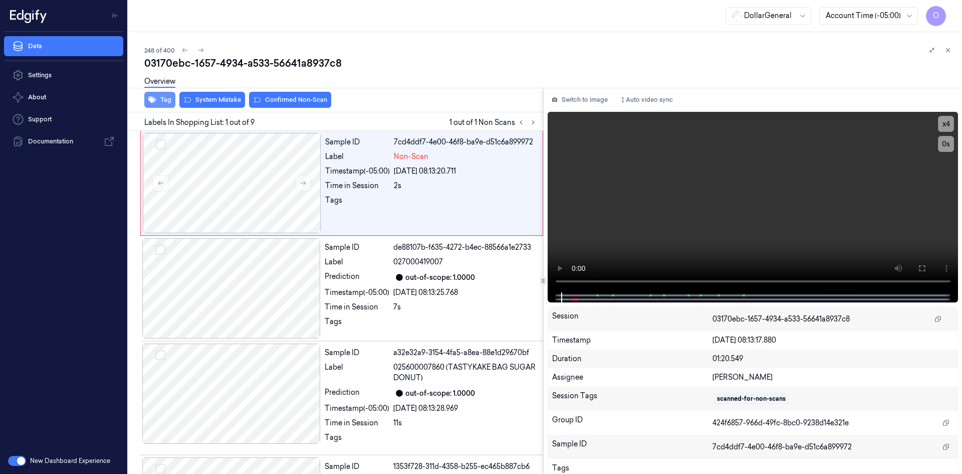
click at [167, 100] on button "Tag" at bounding box center [159, 100] width 31 height 16
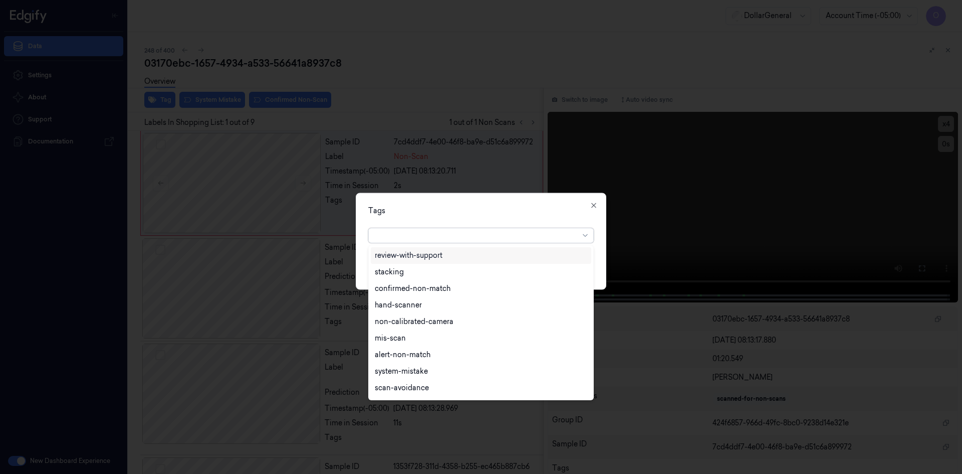
click at [435, 231] on div at bounding box center [477, 235] width 204 height 11
click at [452, 181] on div at bounding box center [481, 237] width 962 height 474
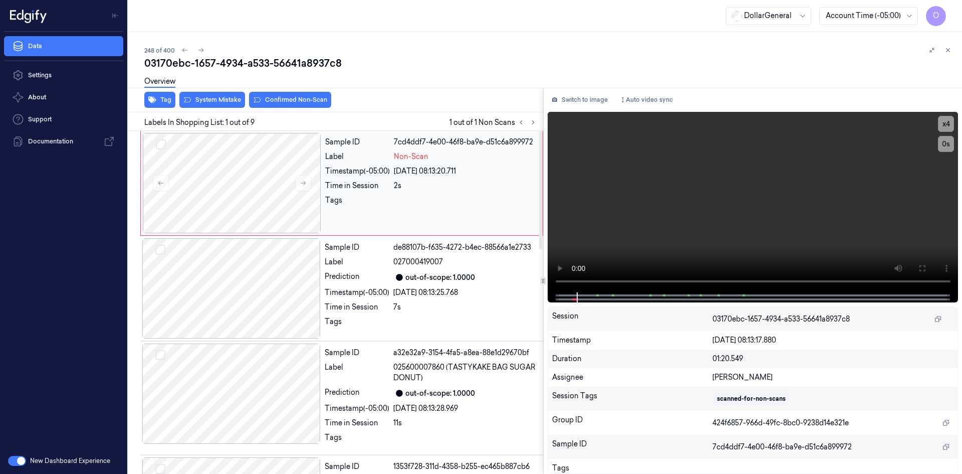
click at [463, 165] on div "Sample ID 7cd4ddf7-4e00-46f8-ba9e-d51c6a899972 Label Non-Scan Timestamp (-05:00…" at bounding box center [430, 183] width 219 height 100
click at [153, 96] on icon "button" at bounding box center [152, 100] width 8 height 8
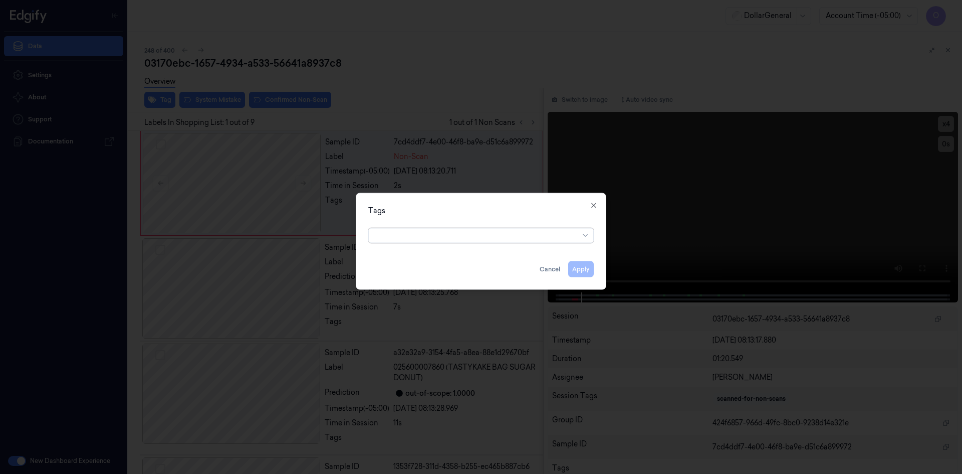
click at [448, 237] on div at bounding box center [477, 235] width 204 height 11
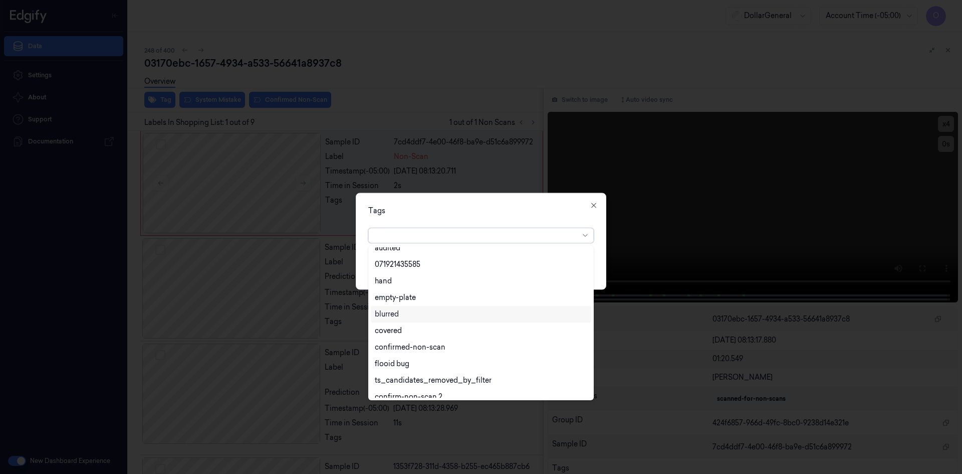
scroll to position [180, 0]
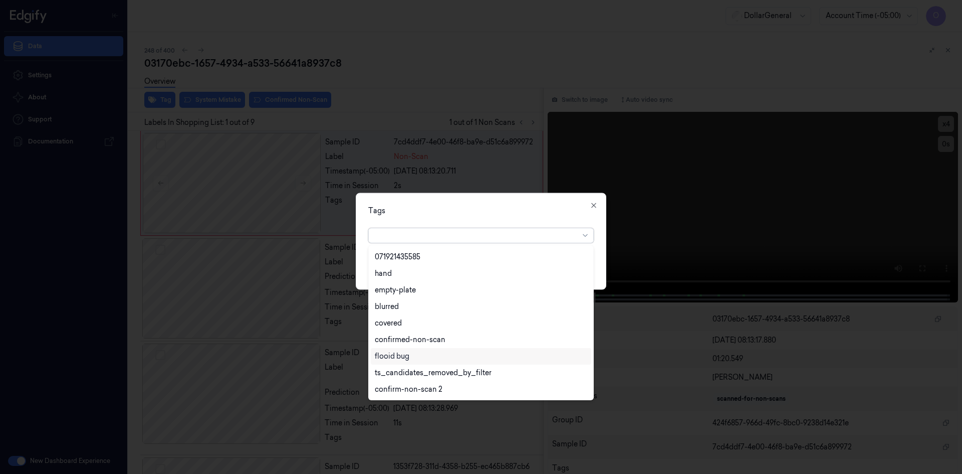
click at [421, 363] on div "flooid bug" at bounding box center [481, 356] width 221 height 17
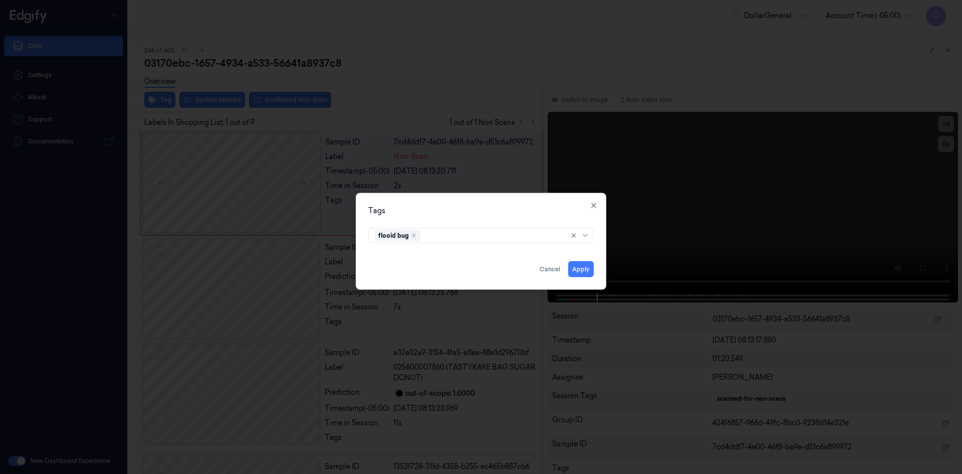
click at [488, 211] on div "Tags" at bounding box center [481, 210] width 226 height 11
click at [574, 268] on button "Apply" at bounding box center [581, 269] width 26 height 16
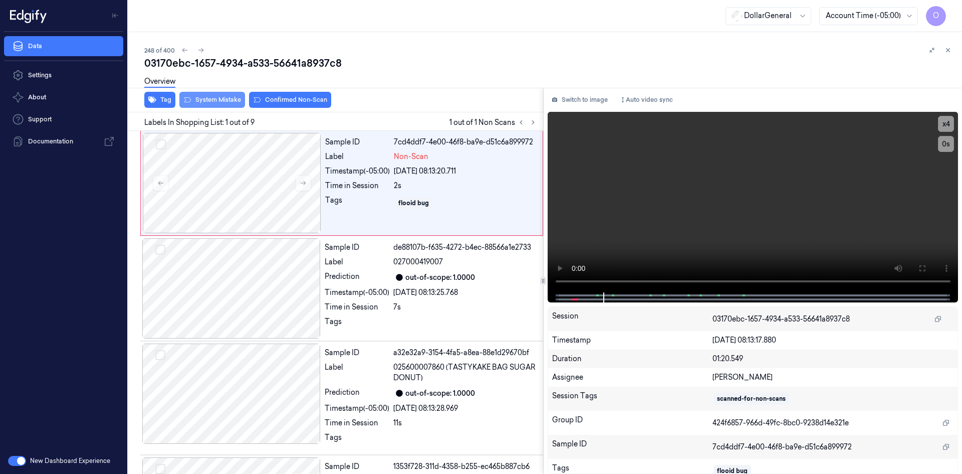
click at [226, 97] on button "System Mistake" at bounding box center [212, 100] width 66 height 16
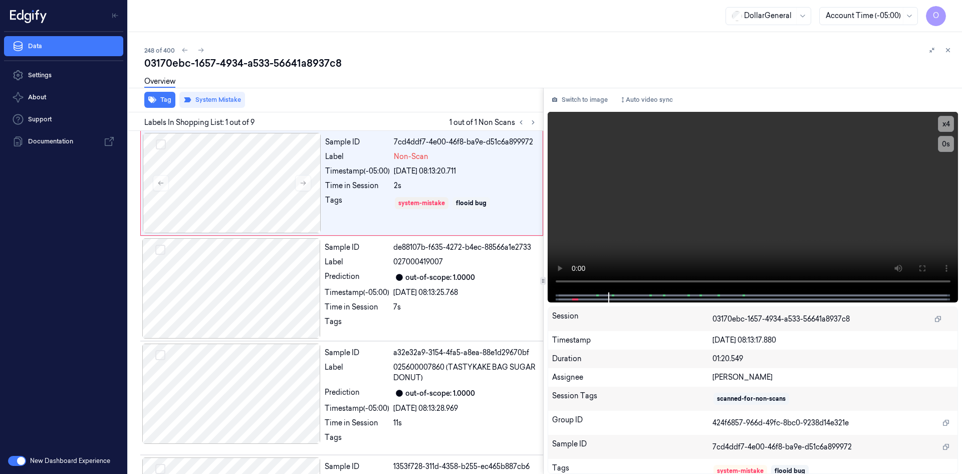
click at [370, 82] on div "Overview" at bounding box center [549, 83] width 810 height 26
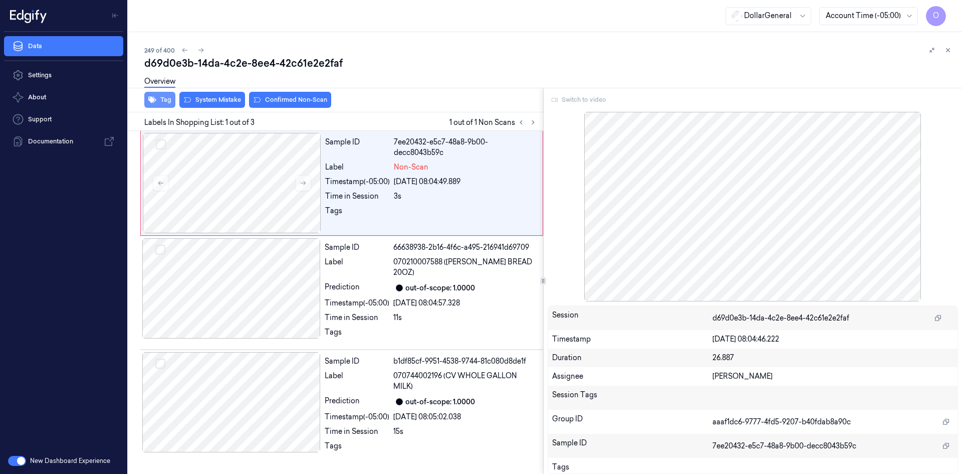
click at [161, 98] on button "Tag" at bounding box center [159, 100] width 31 height 16
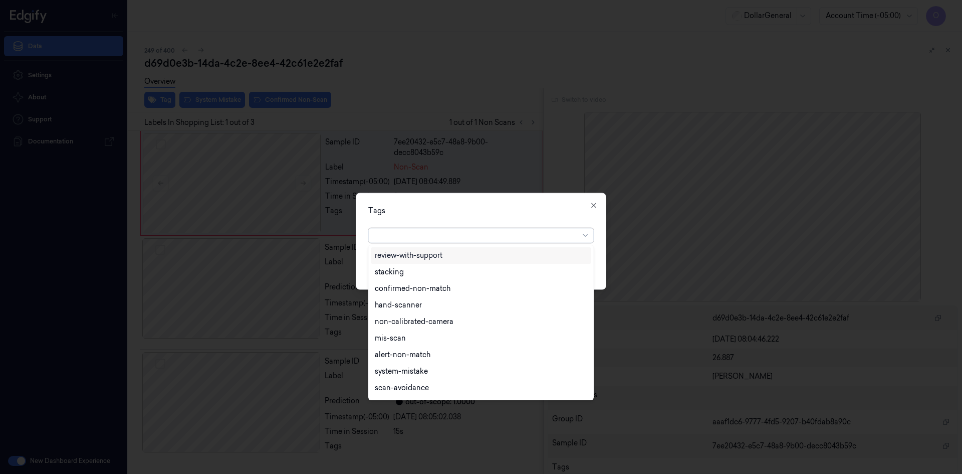
click at [453, 239] on div at bounding box center [477, 235] width 204 height 11
click at [461, 312] on div "flooid bug" at bounding box center [481, 306] width 221 height 17
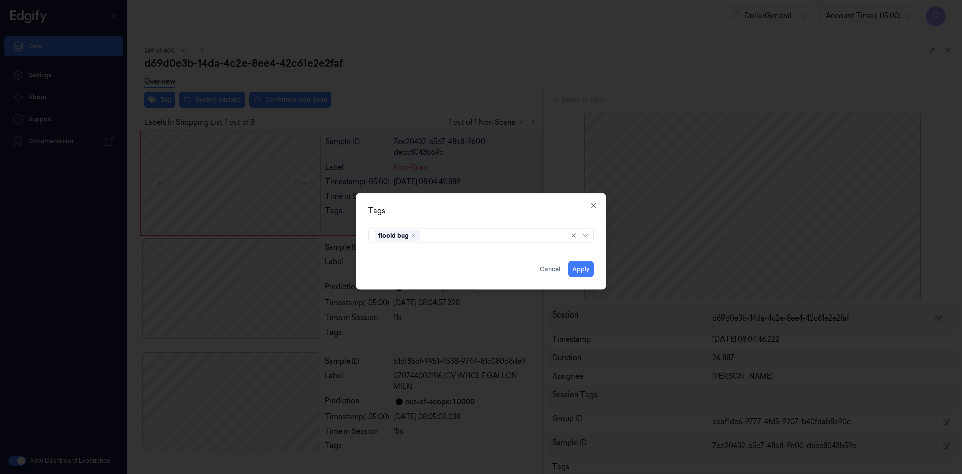
click at [487, 219] on div "Tags flooid bug Apply Cancel Close" at bounding box center [481, 240] width 251 height 97
click at [576, 269] on button "Apply" at bounding box center [581, 269] width 26 height 16
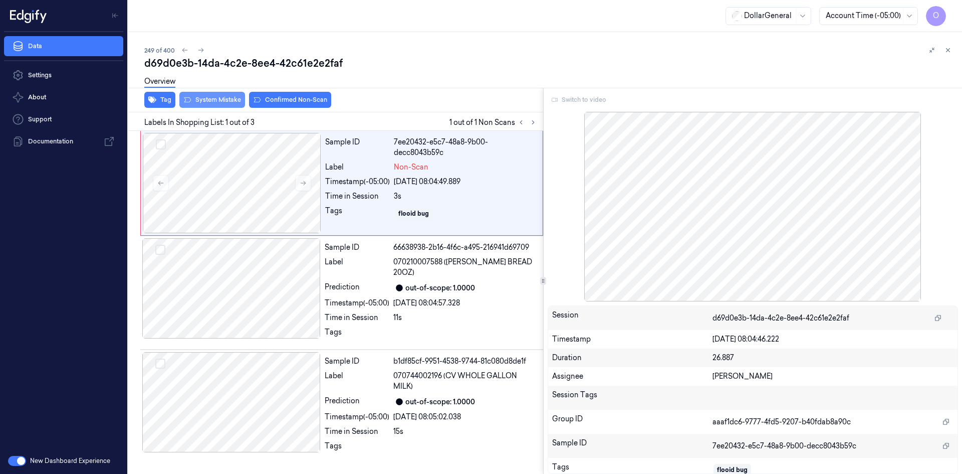
click at [216, 106] on button "System Mistake" at bounding box center [212, 100] width 66 height 16
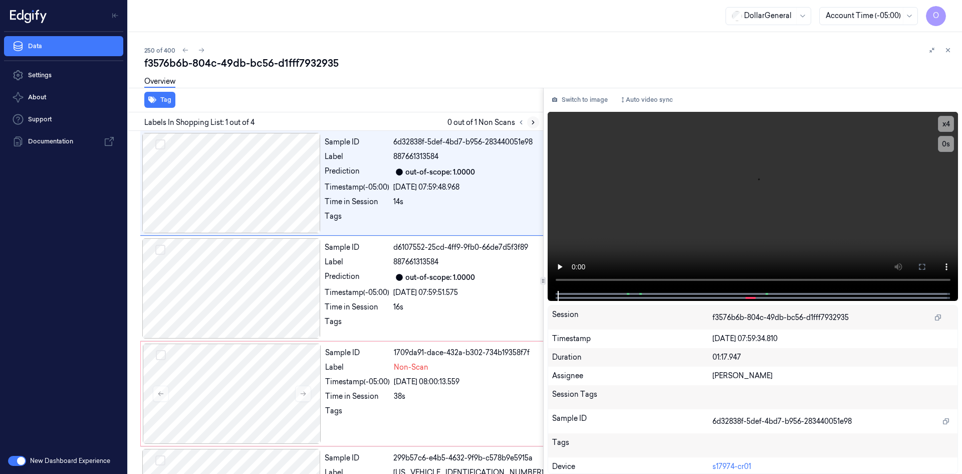
click at [535, 124] on icon at bounding box center [533, 122] width 7 height 7
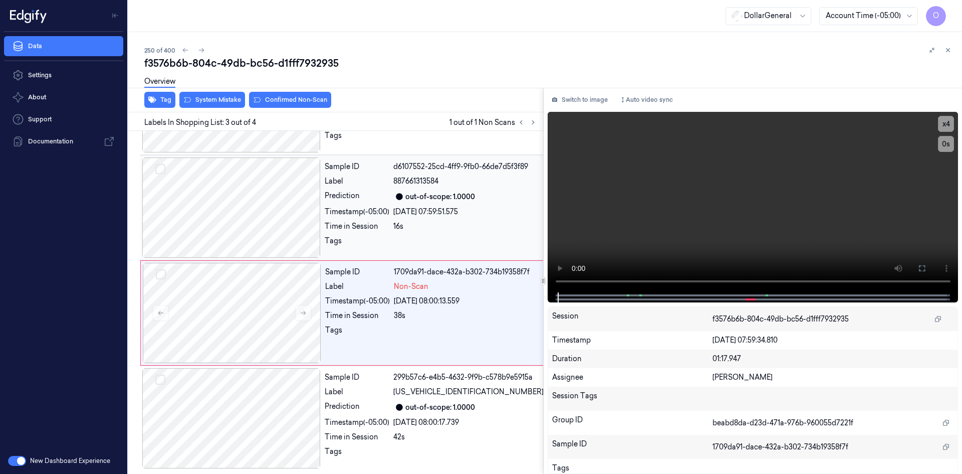
scroll to position [81, 0]
click at [432, 295] on div "Sample ID 1709da91-dace-432a-b302-734b19358f7f Label Non-Scan Timestamp (-05:00…" at bounding box center [434, 312] width 226 height 100
click at [717, 215] on video at bounding box center [753, 202] width 411 height 180
click at [225, 95] on div "Overview" at bounding box center [549, 83] width 810 height 26
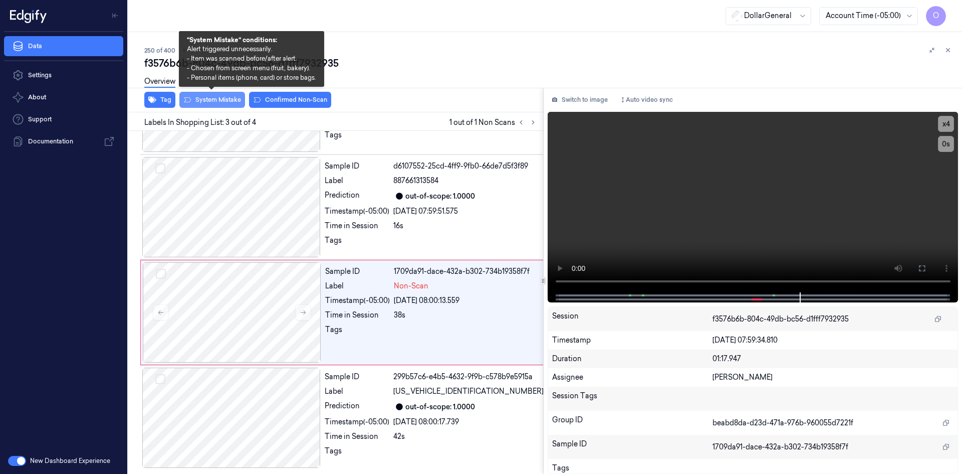
click at [228, 99] on button "System Mistake" at bounding box center [212, 100] width 66 height 16
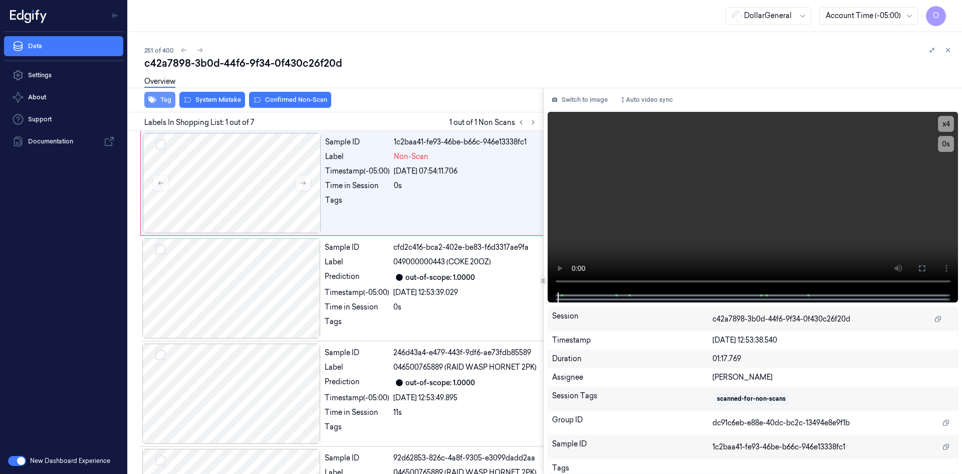
click at [170, 97] on button "Tag" at bounding box center [159, 100] width 31 height 16
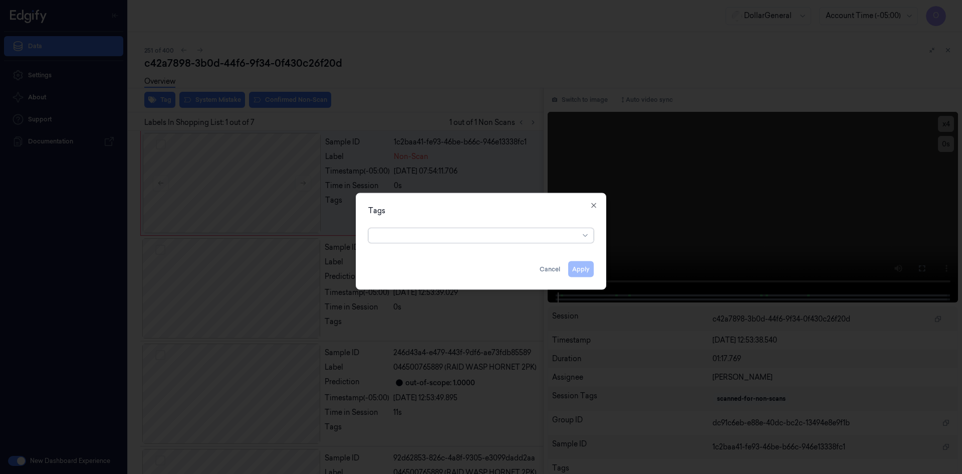
click at [459, 240] on div at bounding box center [477, 235] width 204 height 11
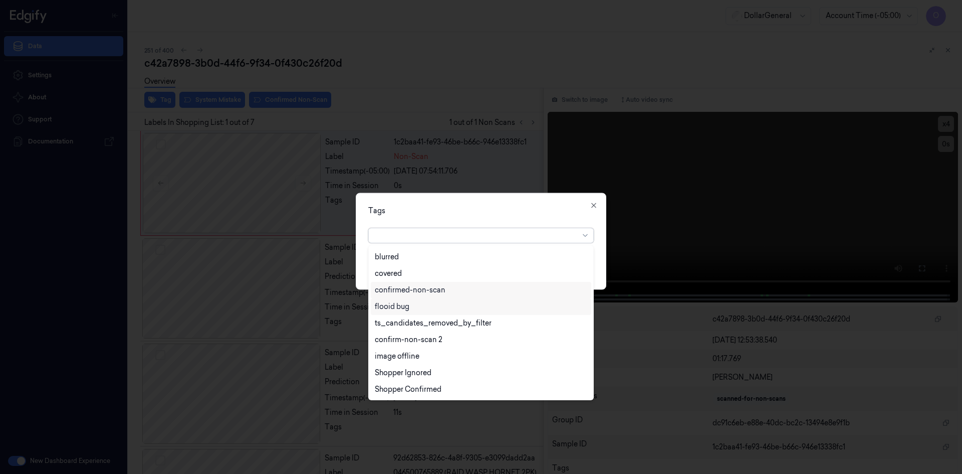
click at [425, 306] on div "flooid bug" at bounding box center [481, 306] width 212 height 11
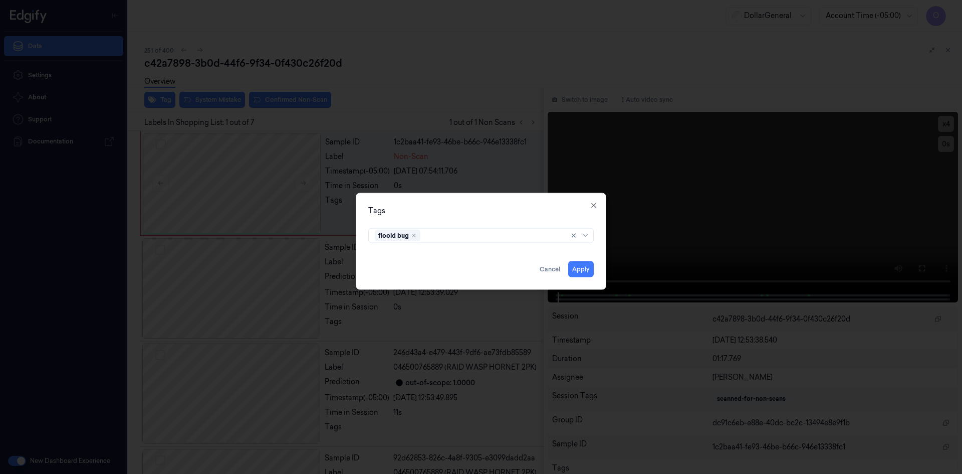
click at [481, 214] on div "Tags" at bounding box center [481, 210] width 226 height 11
click at [590, 265] on button "Apply" at bounding box center [581, 269] width 26 height 16
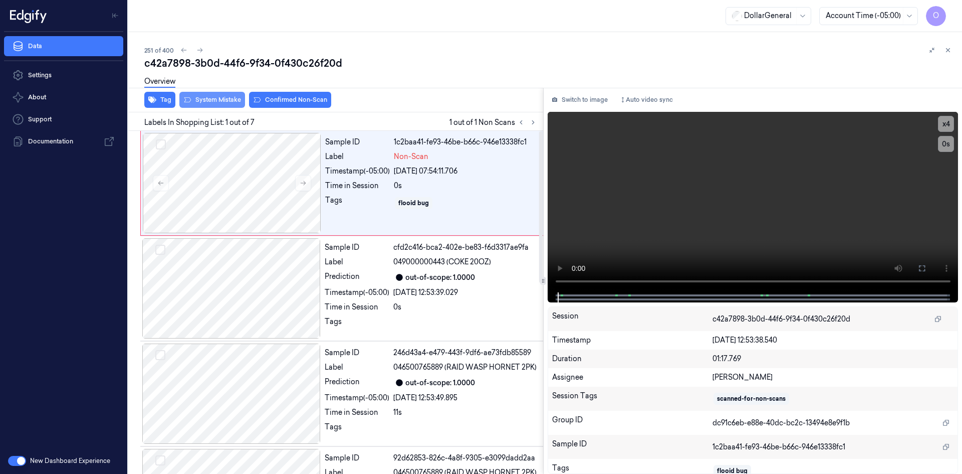
click at [235, 106] on button "System Mistake" at bounding box center [212, 100] width 66 height 16
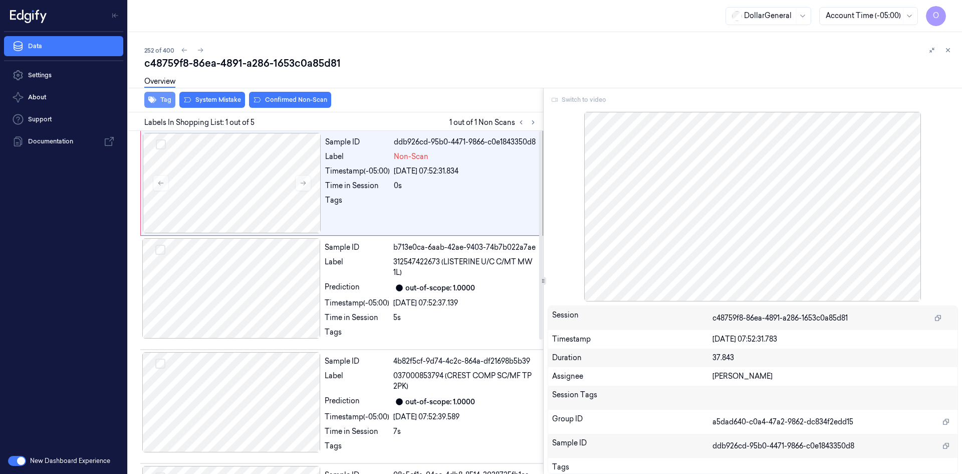
click at [158, 98] on button "Tag" at bounding box center [159, 100] width 31 height 16
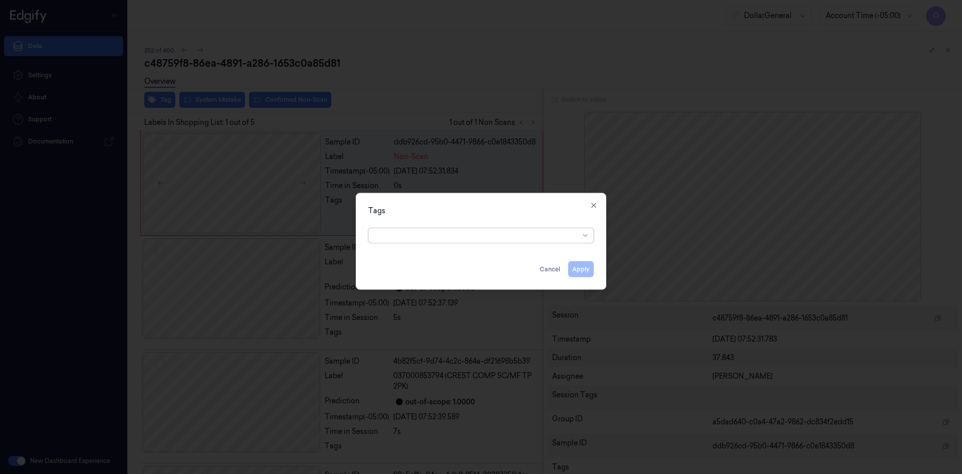
click at [544, 238] on div at bounding box center [477, 235] width 204 height 11
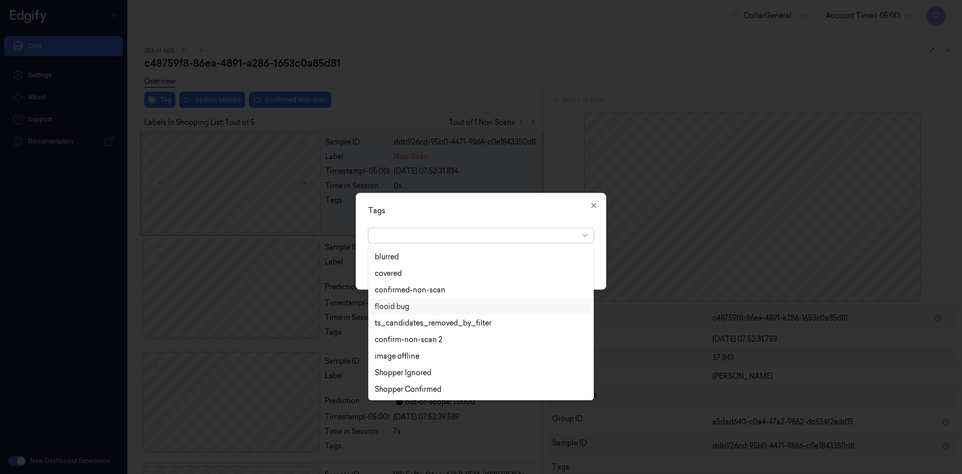
click at [444, 310] on div "flooid bug" at bounding box center [481, 306] width 212 height 11
click at [511, 209] on div "Tags" at bounding box center [481, 210] width 226 height 11
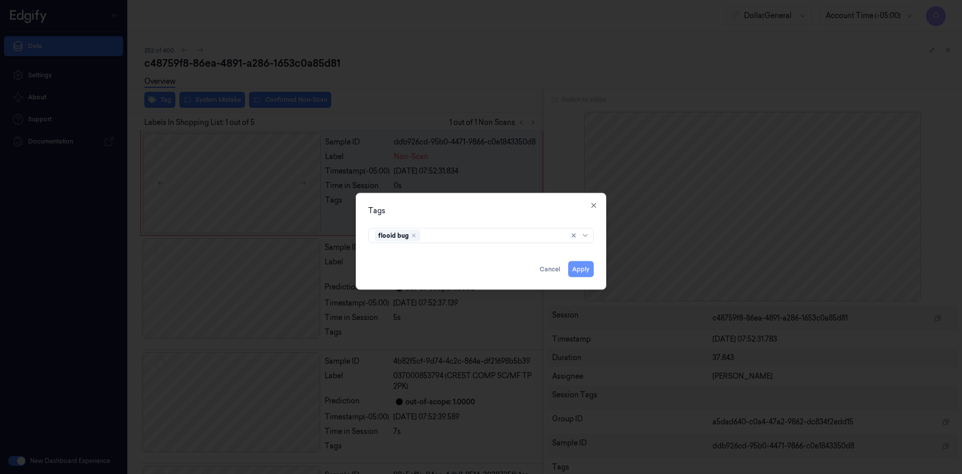
click at [589, 270] on button "Apply" at bounding box center [581, 269] width 26 height 16
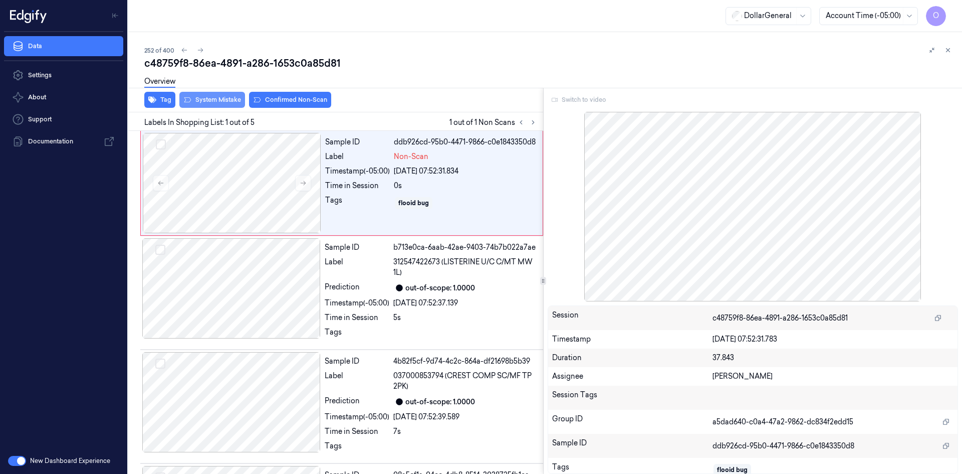
click at [225, 101] on button "System Mistake" at bounding box center [212, 100] width 66 height 16
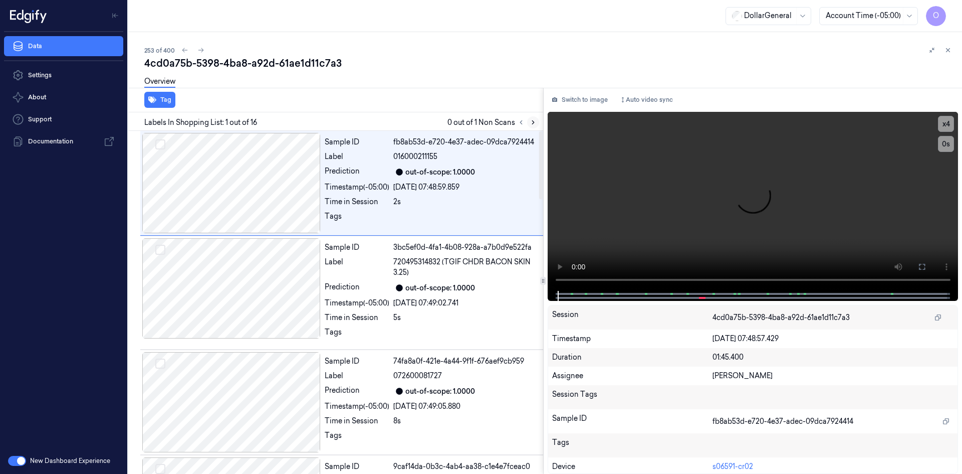
click at [532, 125] on icon at bounding box center [533, 122] width 7 height 7
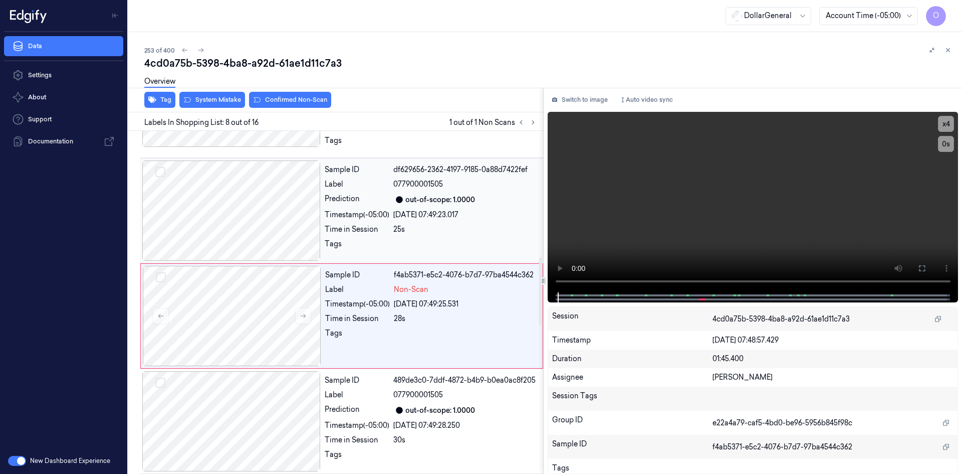
scroll to position [643, 0]
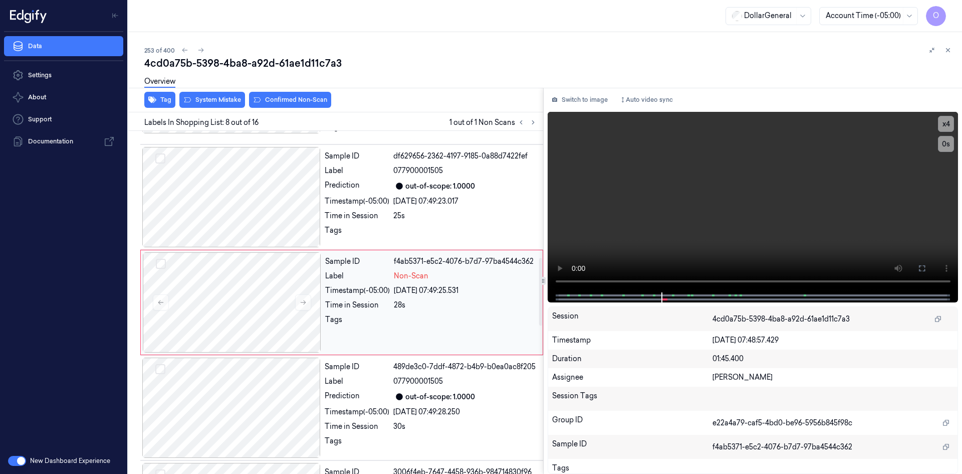
click at [391, 293] on div "Timestamp (-05:00) [DATE] 07:49:25.531" at bounding box center [430, 290] width 211 height 11
click at [681, 205] on video at bounding box center [753, 202] width 411 height 180
drag, startPoint x: 681, startPoint y: 205, endPoint x: 678, endPoint y: 250, distance: 45.2
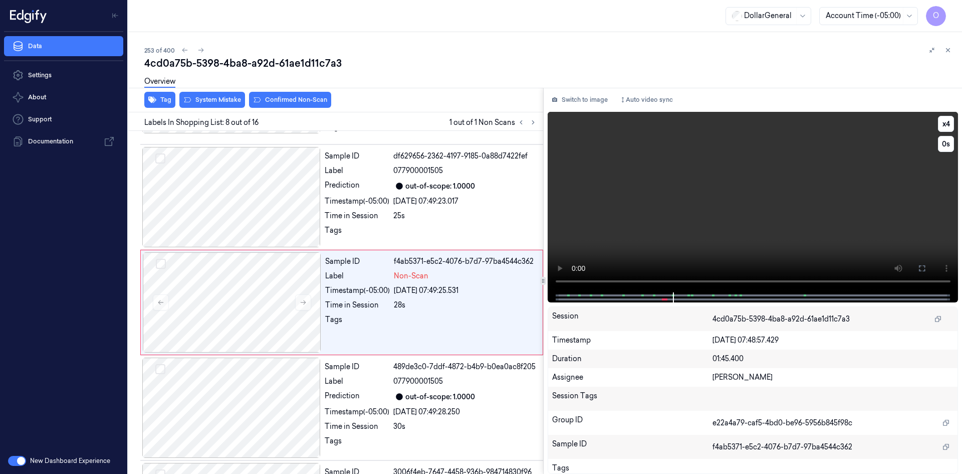
click at [680, 206] on video at bounding box center [753, 202] width 411 height 180
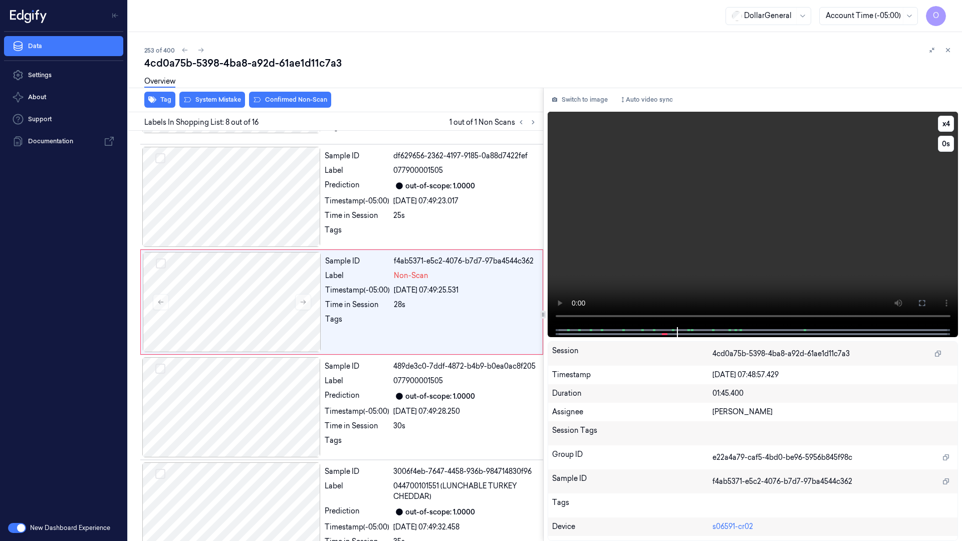
click at [548, 259] on video at bounding box center [753, 219] width 411 height 215
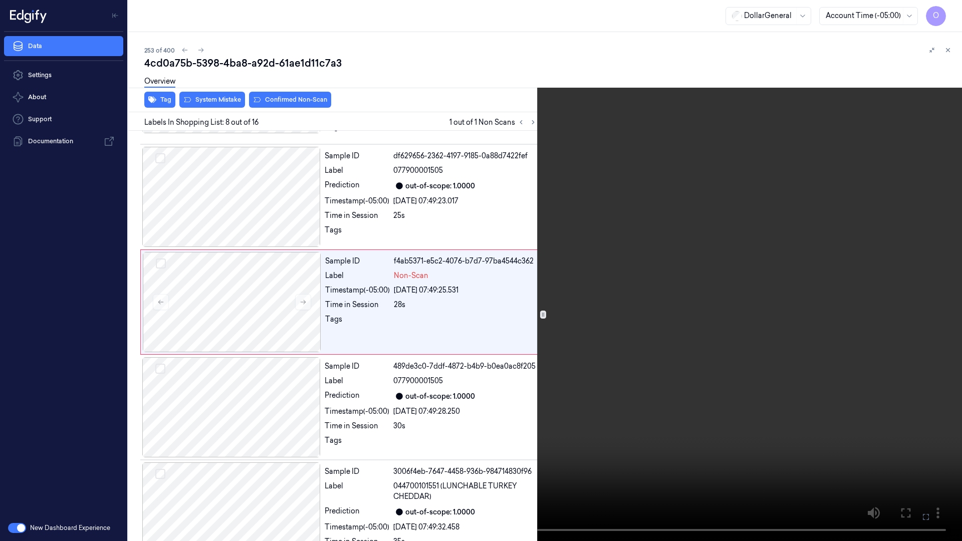
click at [416, 259] on video at bounding box center [481, 270] width 962 height 541
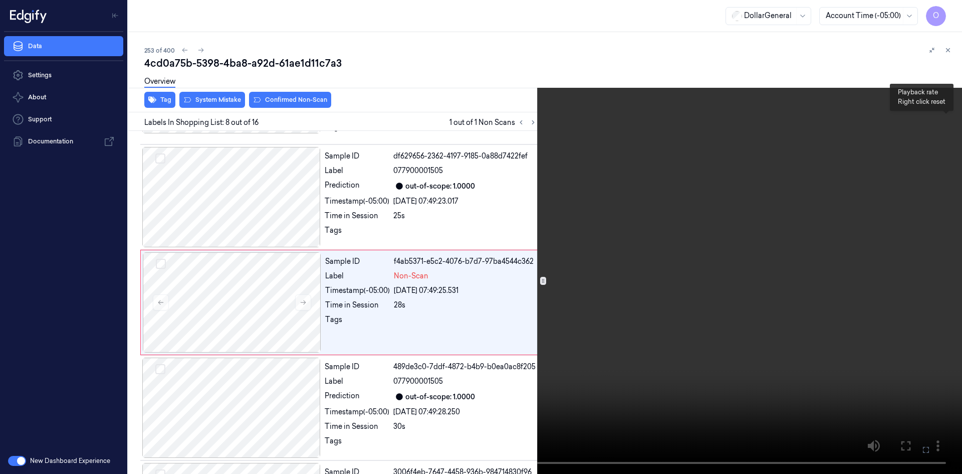
click at [946, 20] on button "x 4" at bounding box center [950, 12] width 16 height 16
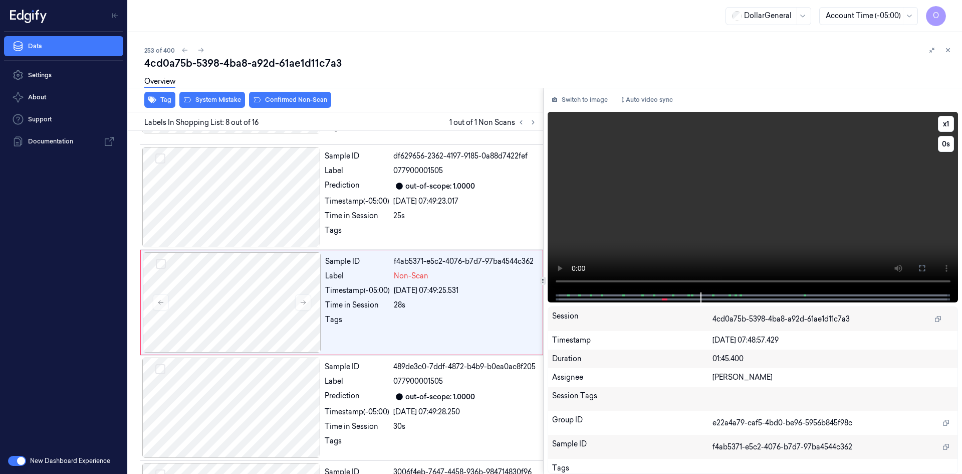
click at [870, 182] on video at bounding box center [753, 202] width 411 height 180
click at [298, 287] on div at bounding box center [232, 302] width 178 height 100
click at [694, 245] on video at bounding box center [753, 202] width 411 height 180
click at [710, 239] on video at bounding box center [753, 202] width 411 height 180
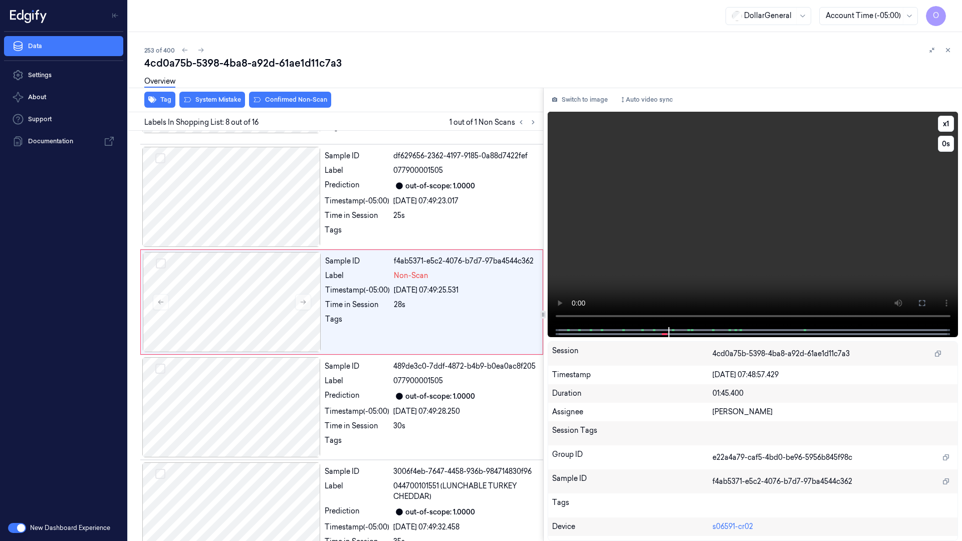
click at [709, 282] on video at bounding box center [753, 219] width 411 height 215
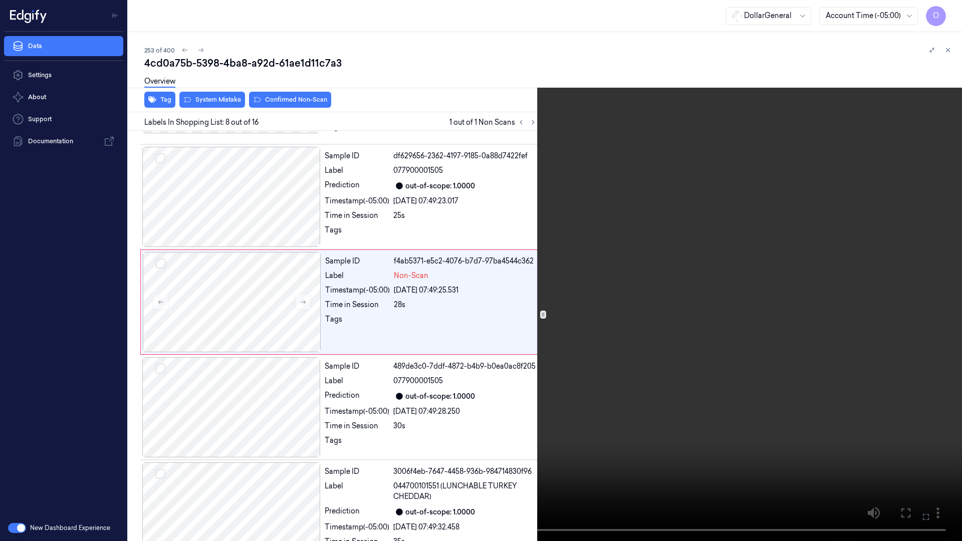
click at [709, 283] on video at bounding box center [481, 270] width 962 height 541
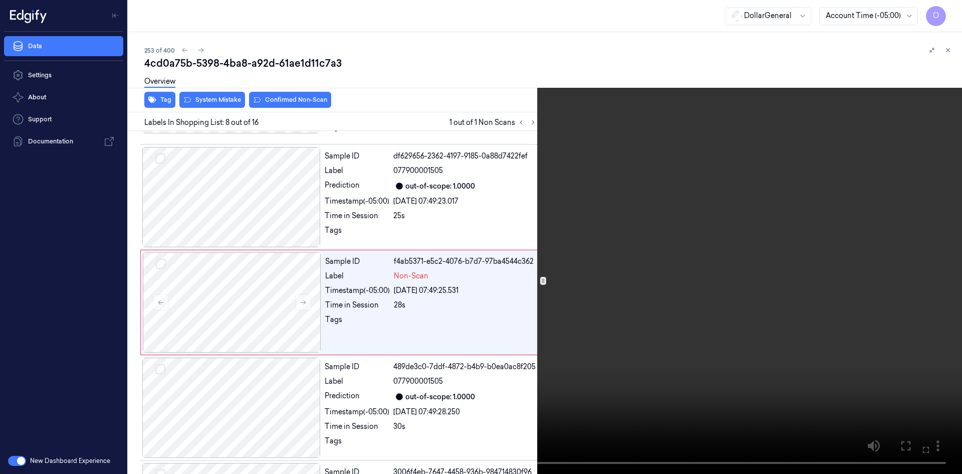
drag, startPoint x: 711, startPoint y: 237, endPoint x: 677, endPoint y: 241, distance: 34.9
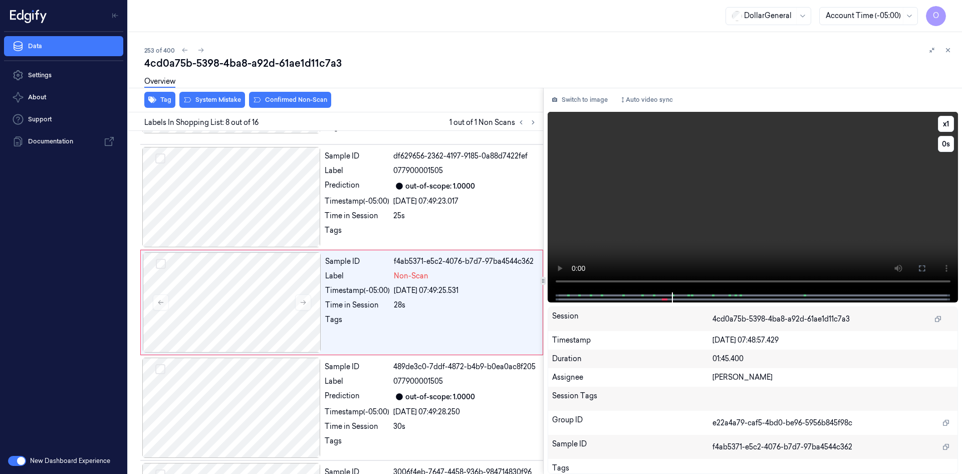
click at [711, 237] on video at bounding box center [753, 202] width 411 height 180
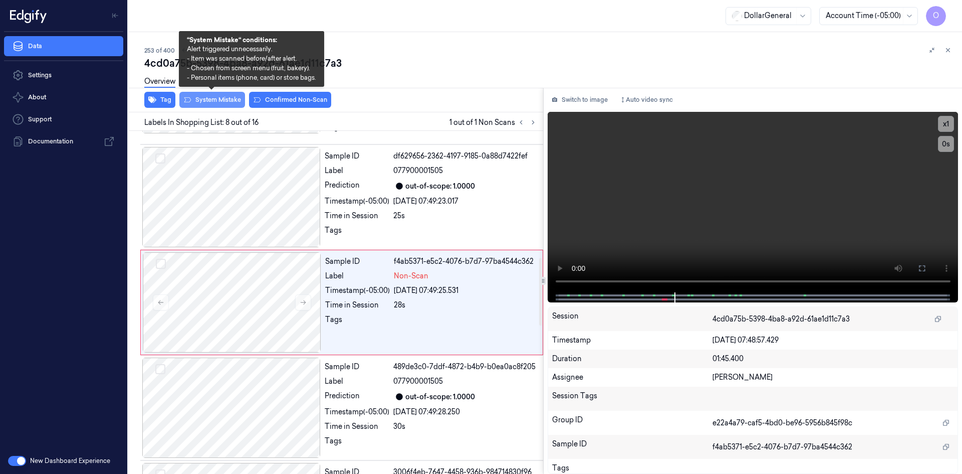
click at [226, 102] on button "System Mistake" at bounding box center [212, 100] width 66 height 16
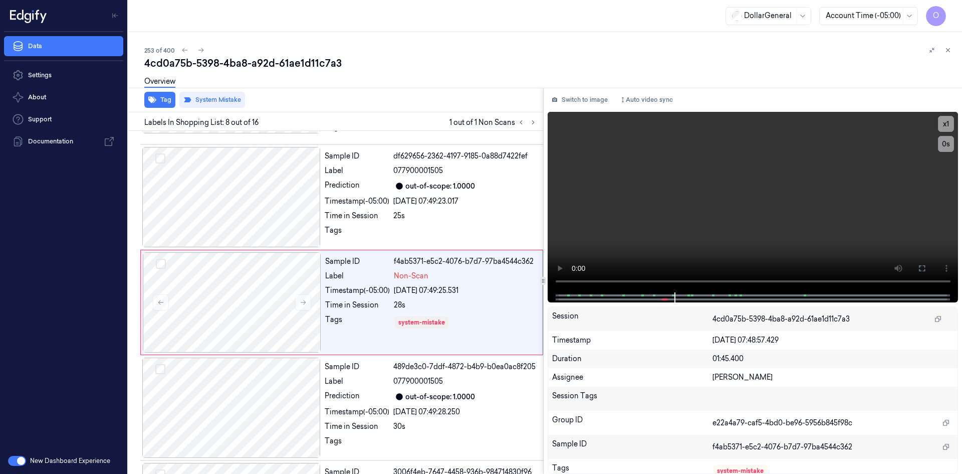
click at [437, 71] on div "Overview" at bounding box center [549, 83] width 810 height 26
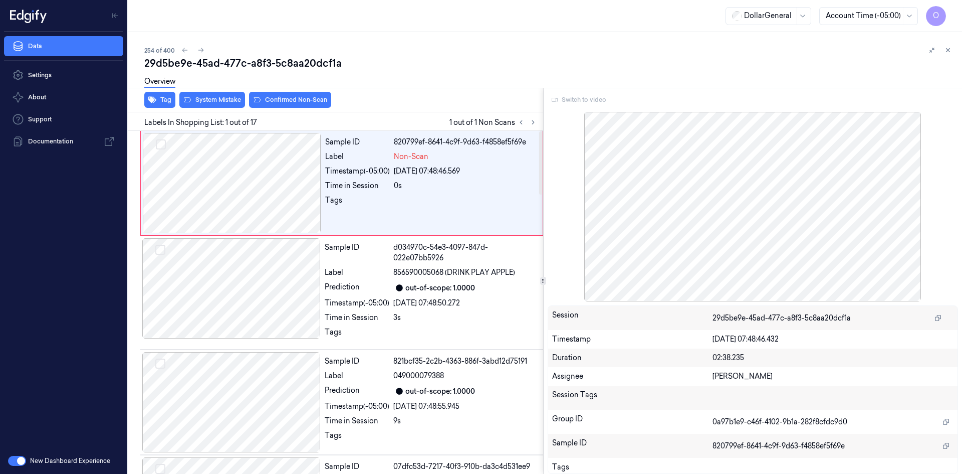
click at [158, 93] on div "Overview" at bounding box center [159, 83] width 31 height 26
click at [161, 97] on button "Tag" at bounding box center [159, 100] width 31 height 16
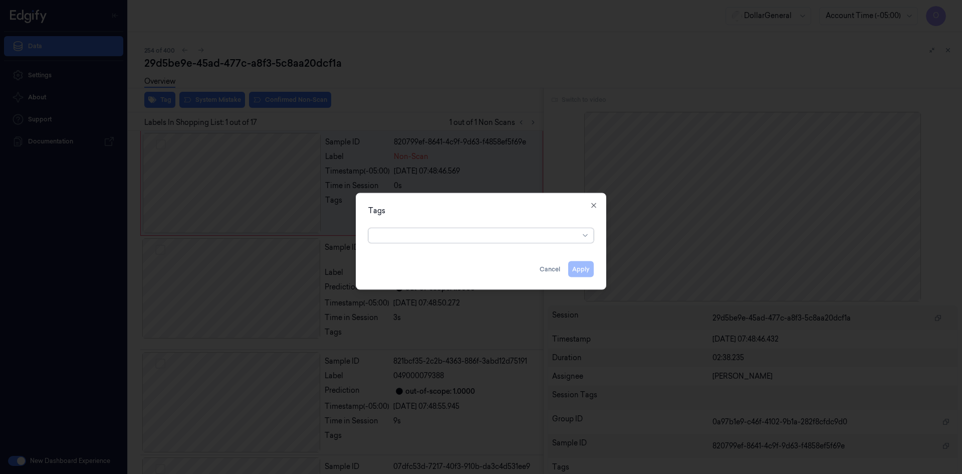
click at [539, 242] on div at bounding box center [477, 235] width 204 height 14
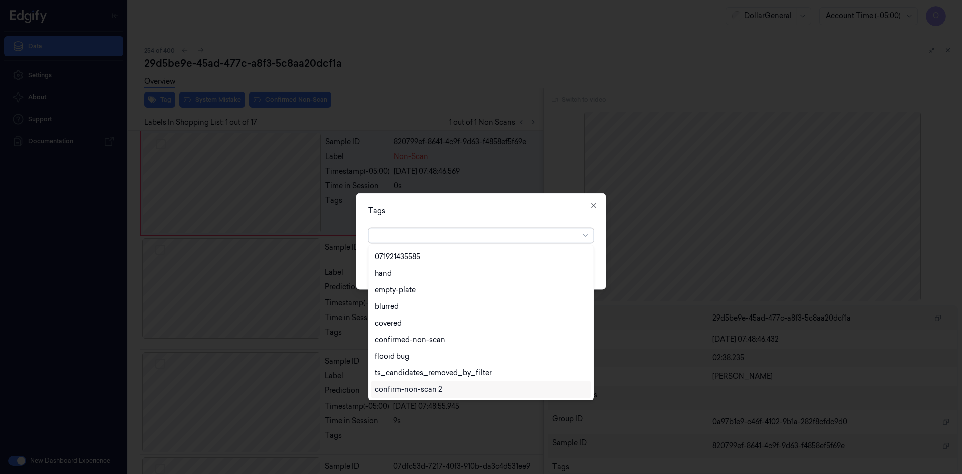
scroll to position [230, 0]
click at [446, 309] on div "flooid bug" at bounding box center [481, 306] width 212 height 11
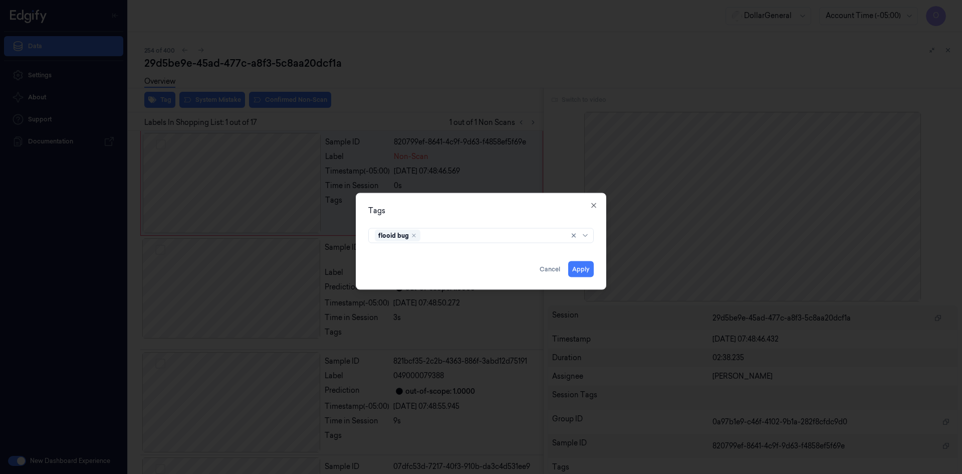
click at [534, 218] on div "Tags flooid bug Apply Cancel Close" at bounding box center [481, 240] width 251 height 97
click at [586, 269] on button "Apply" at bounding box center [581, 269] width 26 height 16
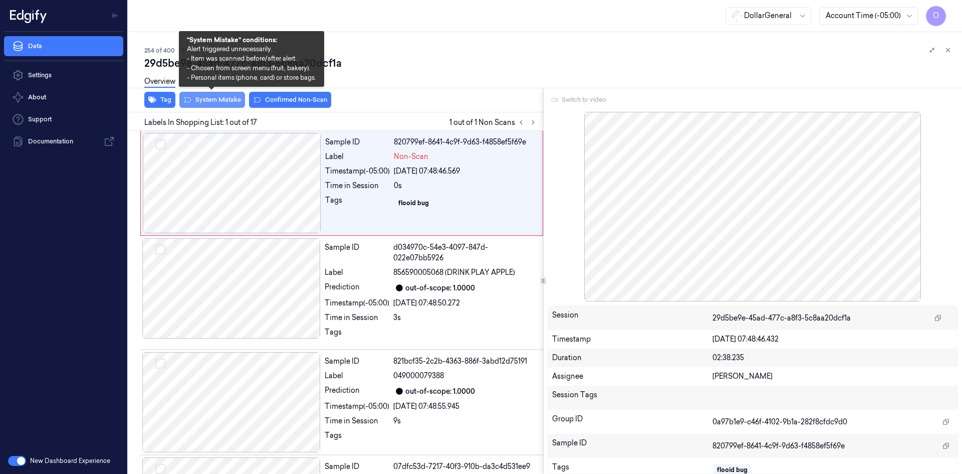
click at [216, 101] on button "System Mistake" at bounding box center [212, 100] width 66 height 16
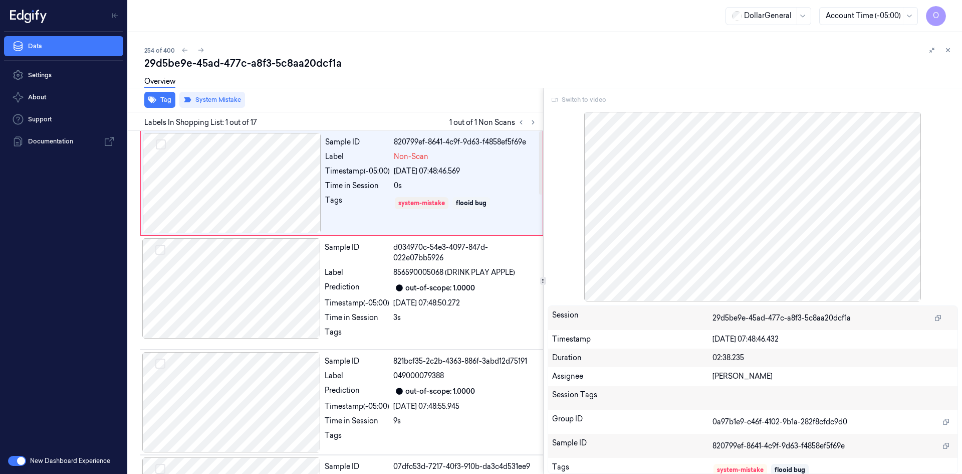
click at [413, 87] on div "Overview" at bounding box center [549, 83] width 810 height 26
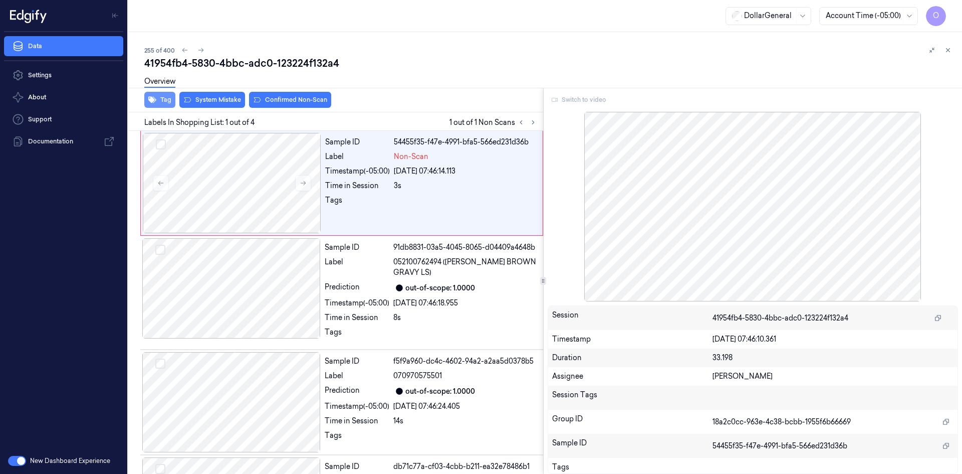
click at [160, 99] on button "Tag" at bounding box center [159, 100] width 31 height 16
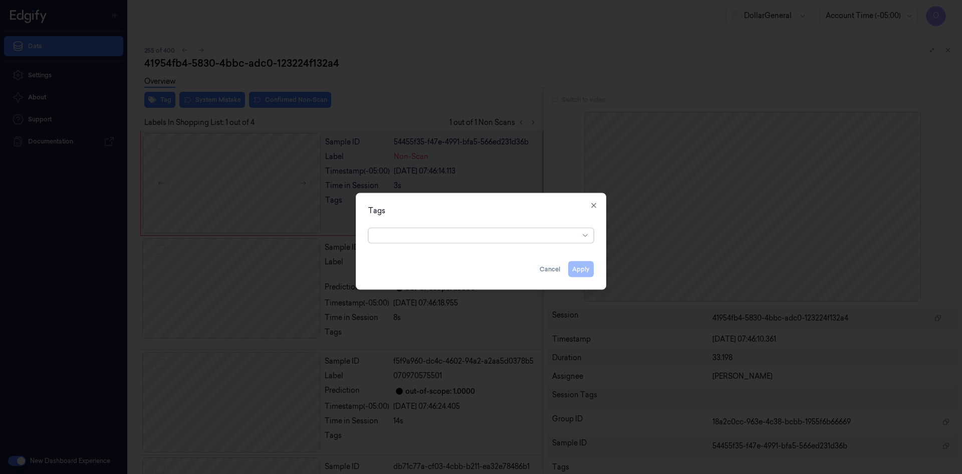
click at [509, 243] on div "option , selected. Select is focused ,type to refine list, press Down to open t…" at bounding box center [481, 234] width 242 height 21
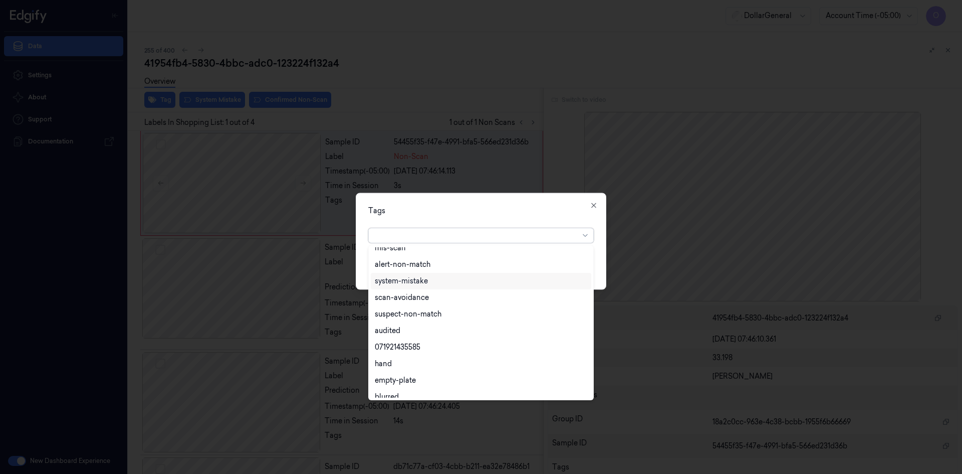
scroll to position [180, 0]
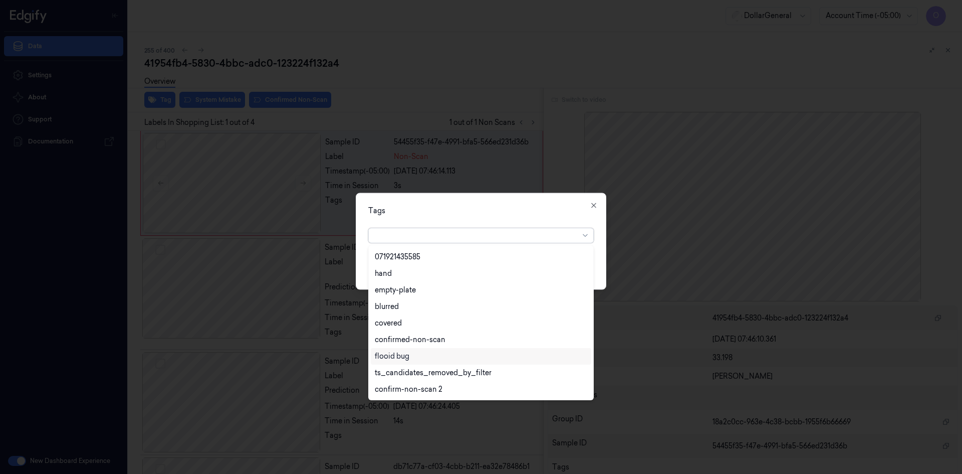
click at [403, 350] on div "flooid bug" at bounding box center [481, 356] width 221 height 17
click at [514, 201] on div "Tags option flooid bug , selected. 22 results available. Use Up and Down to cho…" at bounding box center [481, 240] width 251 height 97
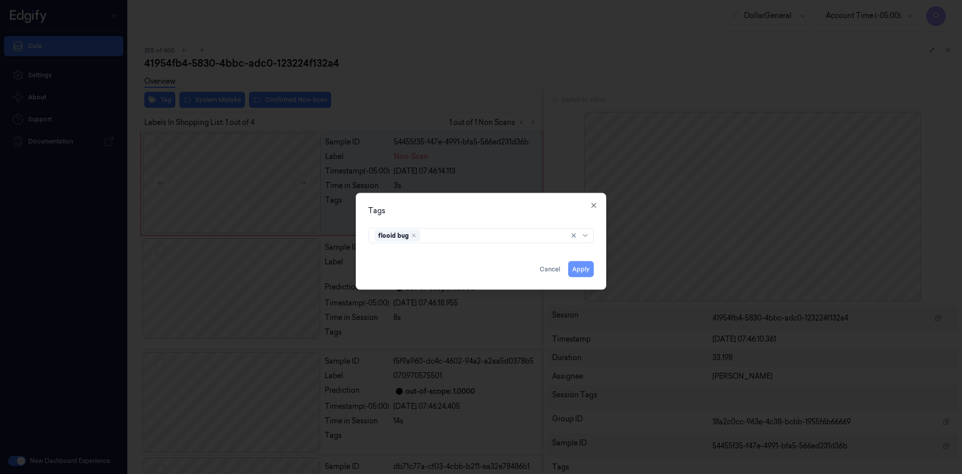
click at [581, 272] on button "Apply" at bounding box center [581, 269] width 26 height 16
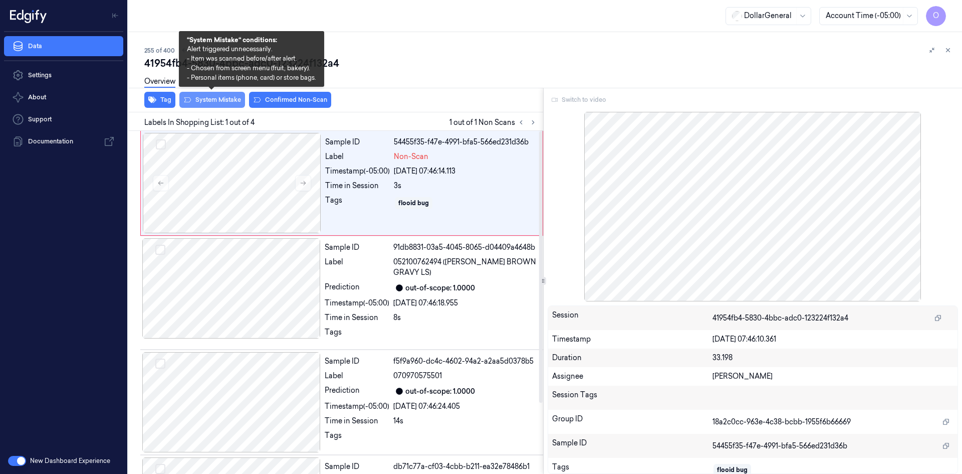
click at [231, 105] on button "System Mistake" at bounding box center [212, 100] width 66 height 16
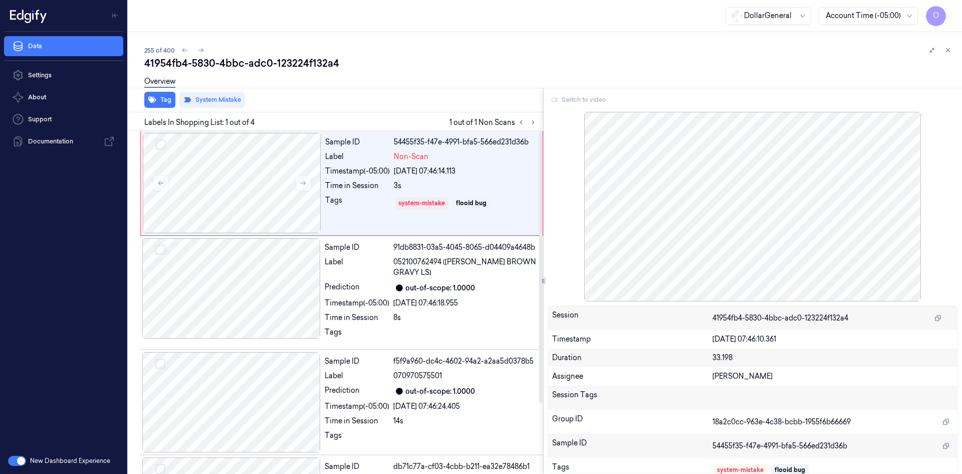
click at [390, 90] on div "Overview" at bounding box center [549, 83] width 810 height 26
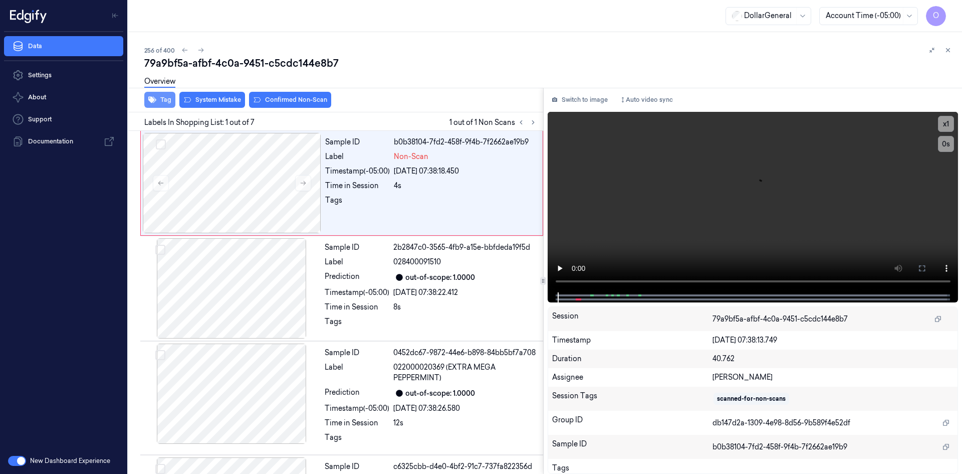
click at [155, 96] on icon "button" at bounding box center [152, 100] width 8 height 8
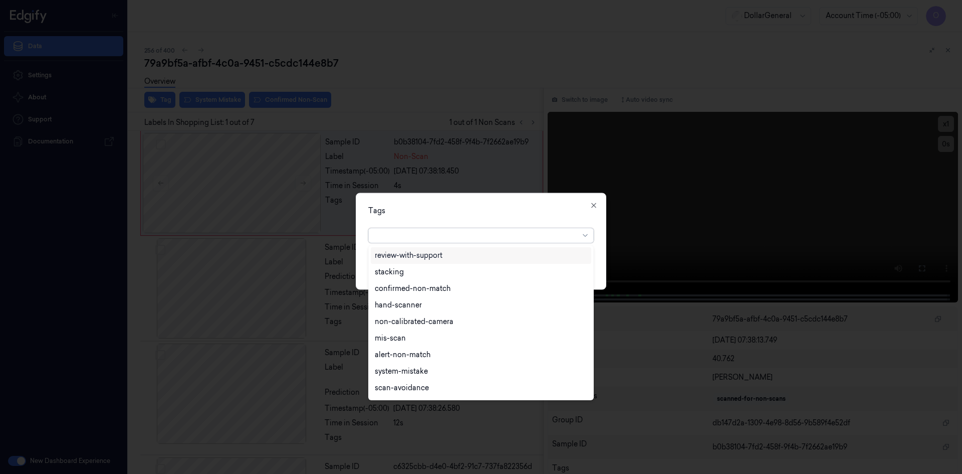
click at [449, 240] on div at bounding box center [477, 235] width 204 height 11
click at [437, 359] on div "flooid bug" at bounding box center [481, 356] width 212 height 11
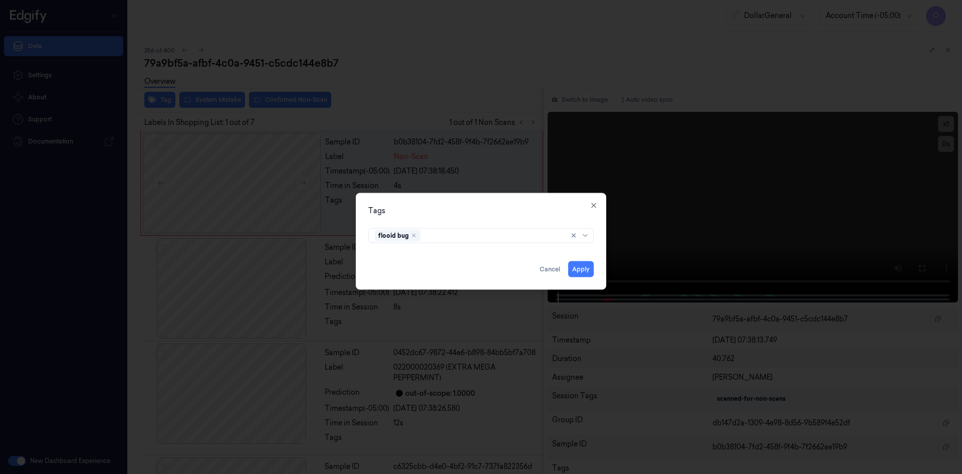
click at [532, 211] on div "Tags" at bounding box center [481, 210] width 226 height 11
click at [588, 270] on button "Apply" at bounding box center [581, 269] width 26 height 16
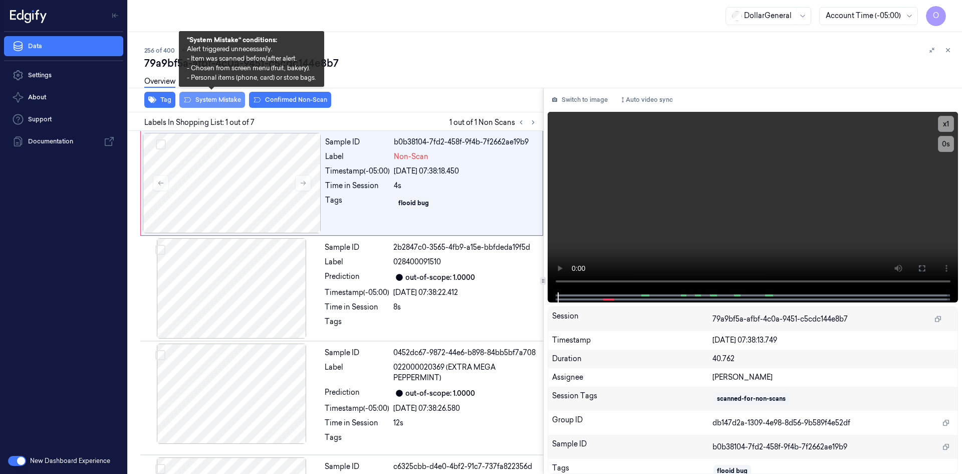
click at [210, 99] on button "System Mistake" at bounding box center [212, 100] width 66 height 16
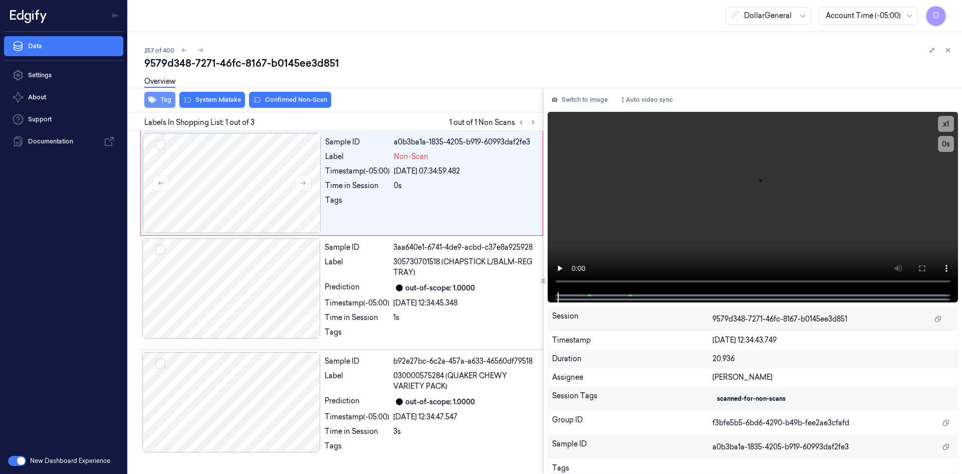
click at [163, 105] on button "Tag" at bounding box center [159, 100] width 31 height 16
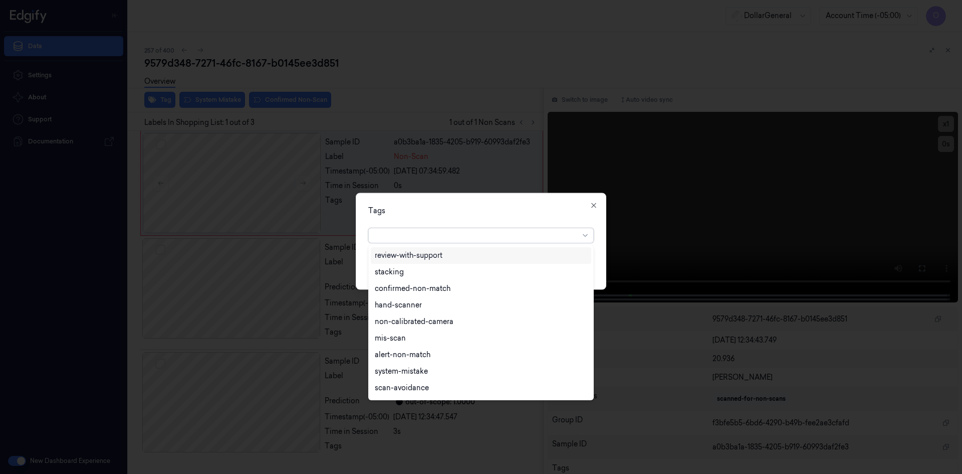
click at [436, 241] on div at bounding box center [477, 235] width 204 height 14
click at [424, 310] on div "flooid bug" at bounding box center [481, 306] width 212 height 11
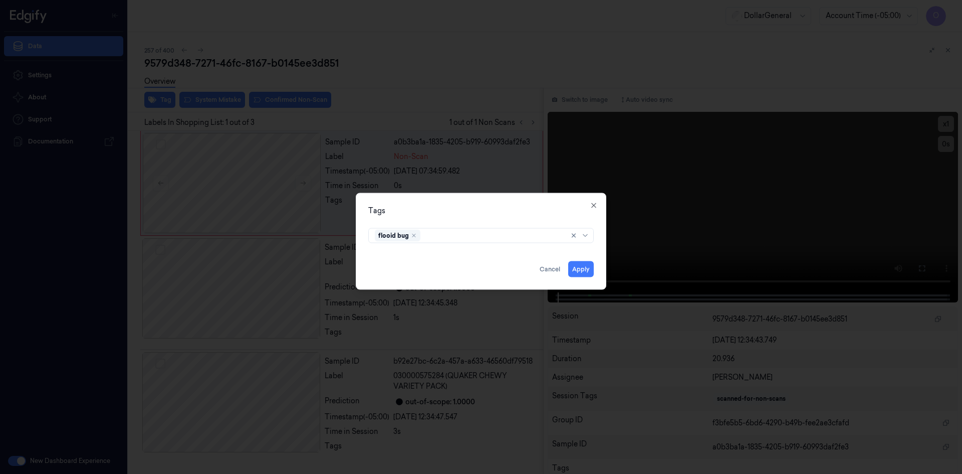
click at [527, 224] on div "flooid bug" at bounding box center [481, 233] width 226 height 19
click at [586, 271] on button "Apply" at bounding box center [581, 269] width 26 height 16
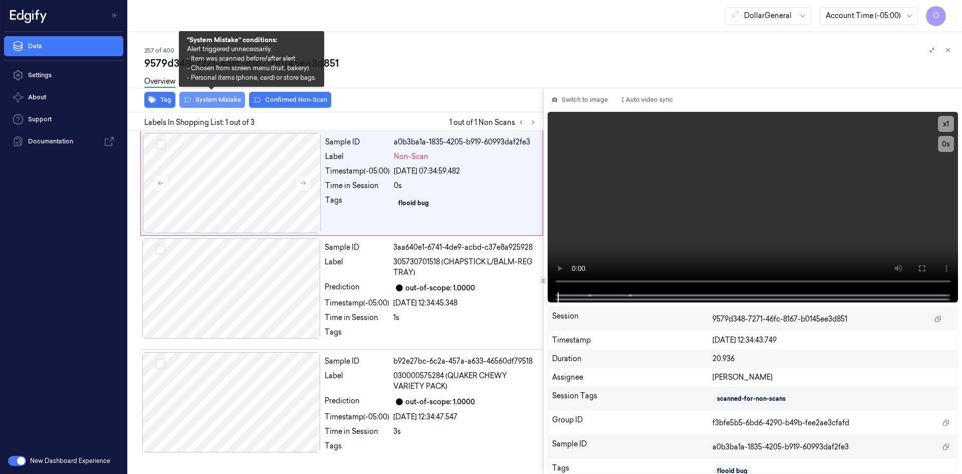
click at [234, 99] on button "System Mistake" at bounding box center [212, 100] width 66 height 16
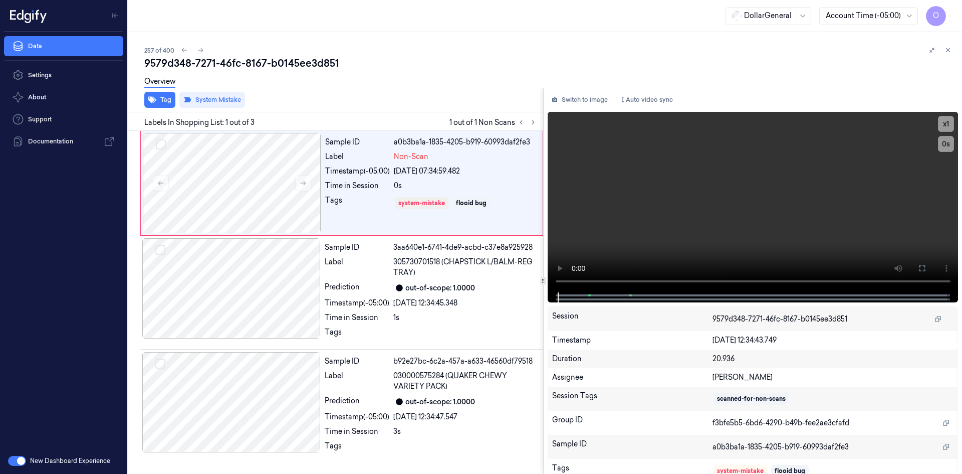
click at [384, 68] on div "9579d348-7271-46fc-8167-b0145ee3d851" at bounding box center [549, 63] width 810 height 14
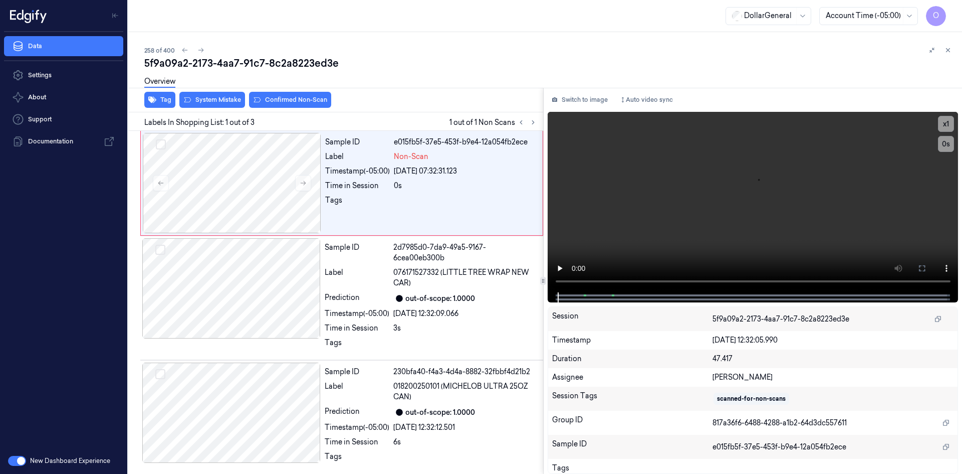
click at [176, 98] on div "Tag System Mistake Confirmed Non-Scan" at bounding box center [333, 100] width 419 height 25
click at [171, 96] on button "Tag" at bounding box center [159, 100] width 31 height 16
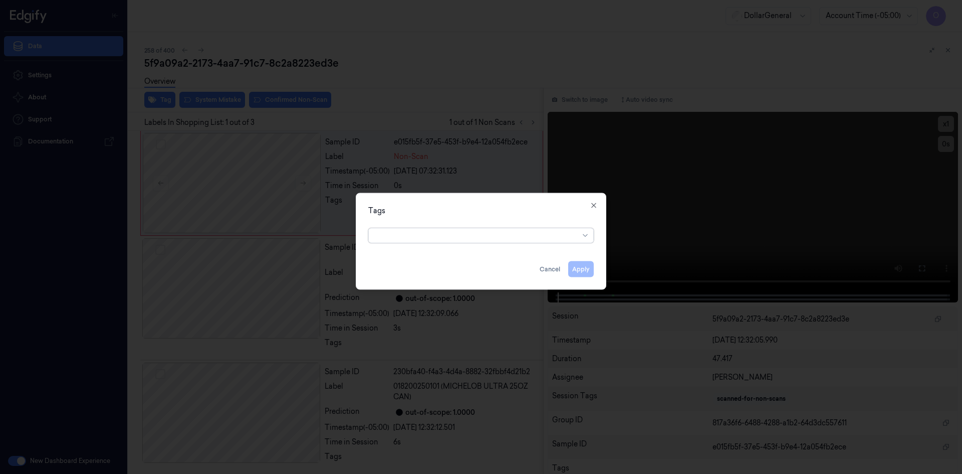
click at [481, 243] on div "option , selected. Select is focused ,type to refine list, press Down to open t…" at bounding box center [481, 234] width 242 height 21
click at [488, 239] on div at bounding box center [477, 235] width 204 height 11
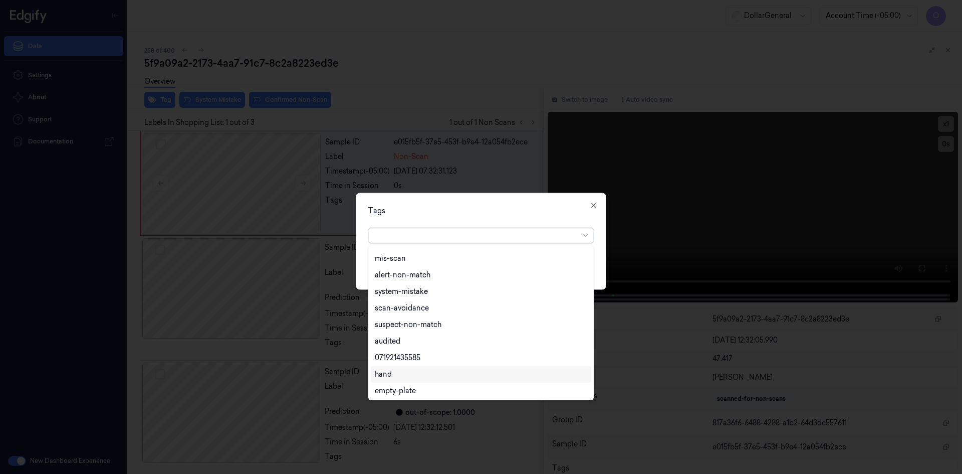
scroll to position [180, 0]
click at [419, 355] on div "flooid bug" at bounding box center [481, 356] width 212 height 11
click at [491, 212] on div "Tags" at bounding box center [481, 210] width 226 height 11
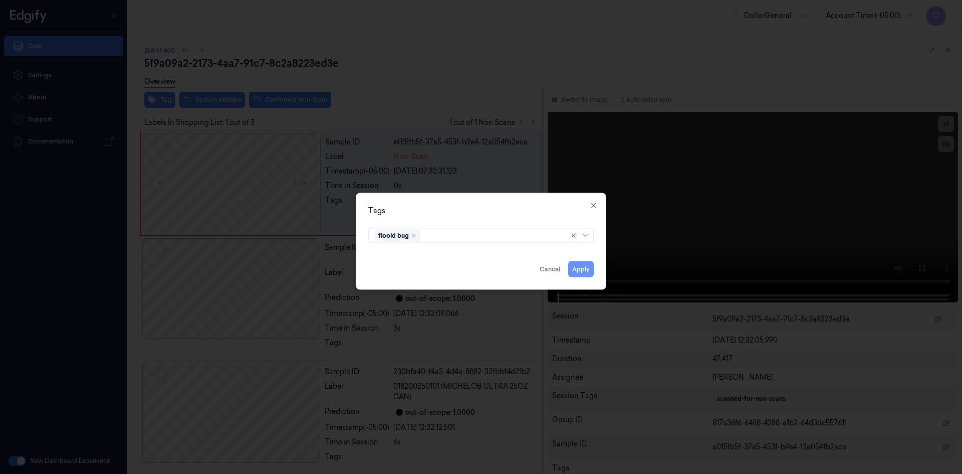
click at [588, 274] on button "Apply" at bounding box center [581, 269] width 26 height 16
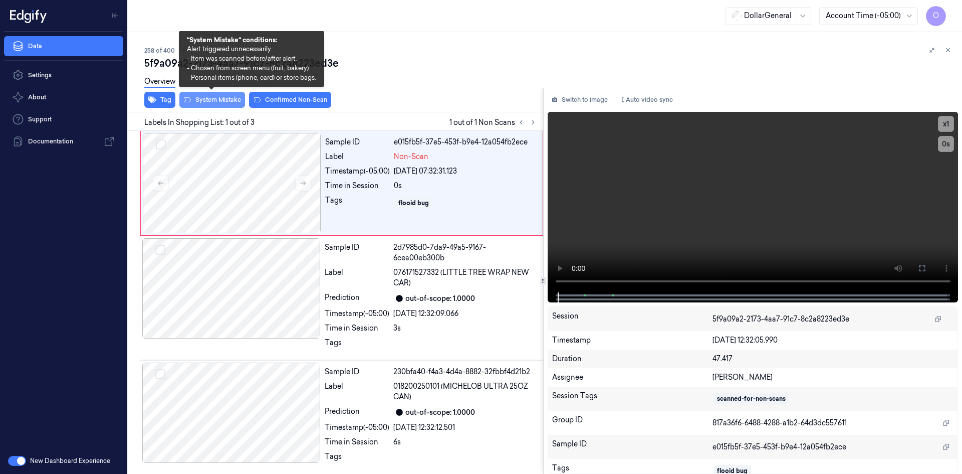
click at [236, 104] on button "System Mistake" at bounding box center [212, 100] width 66 height 16
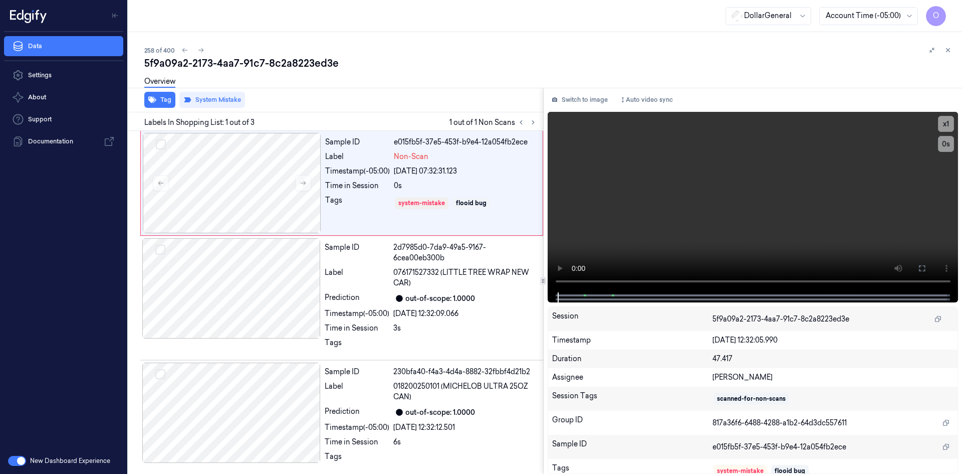
click at [377, 95] on div "Overview" at bounding box center [549, 83] width 810 height 26
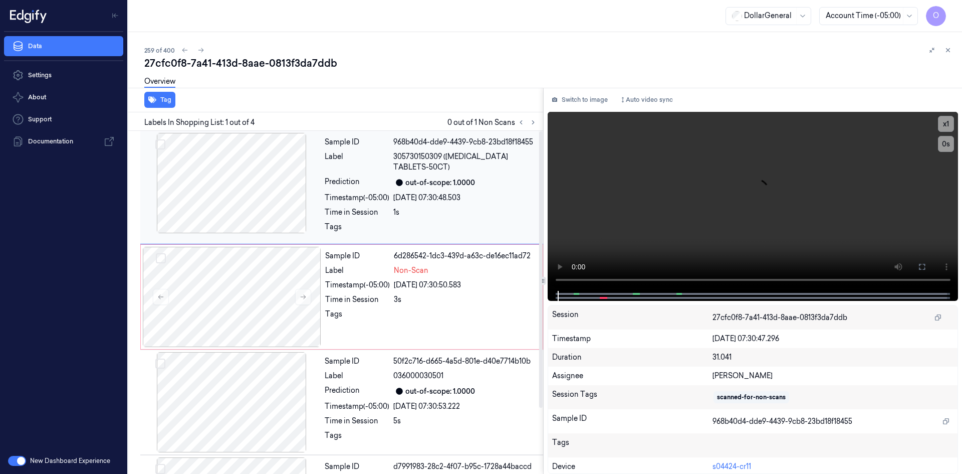
click
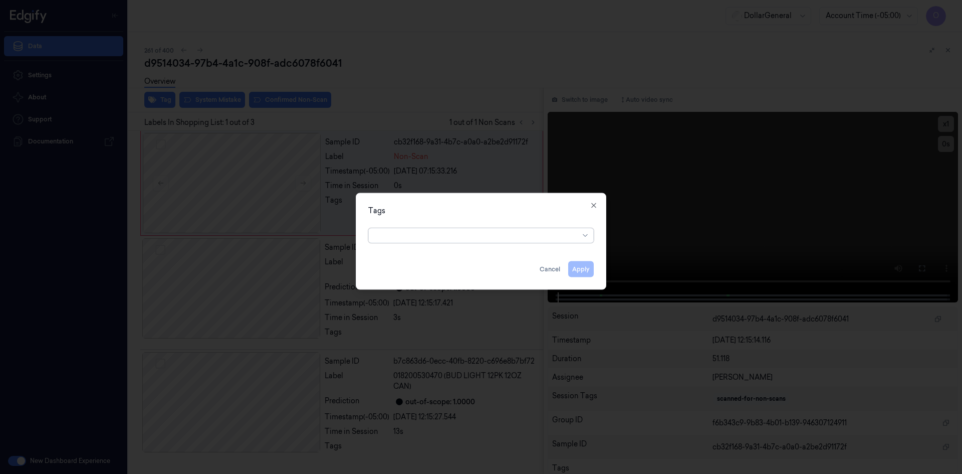
drag, startPoint x: 450, startPoint y: 223, endPoint x: 456, endPoint y: 224, distance: 6.1
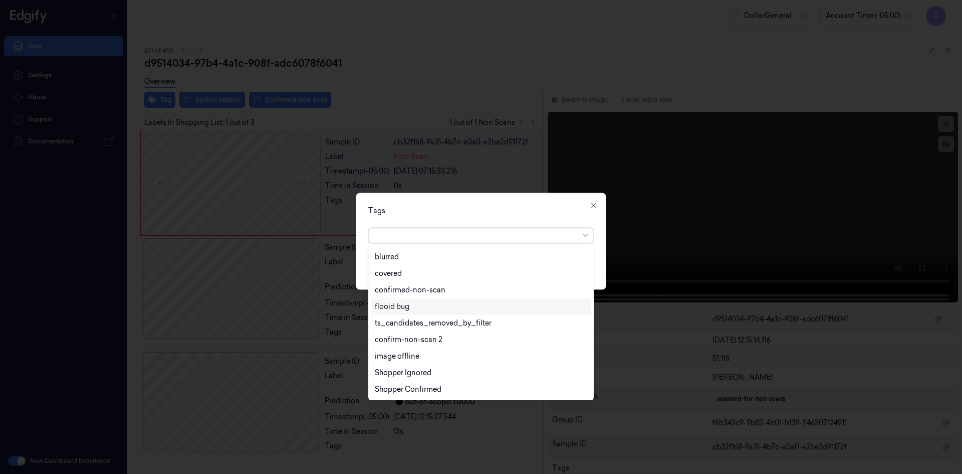
scroll to position [213, 0]
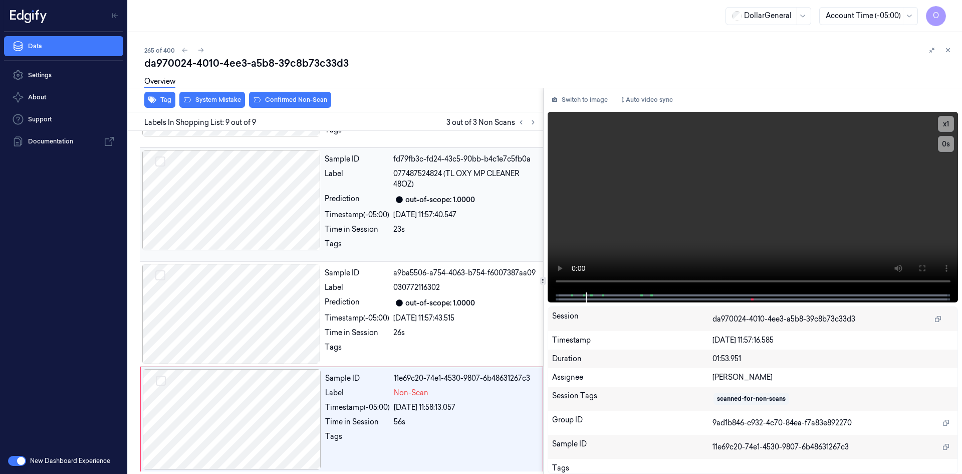
scroll to position [624, 0]
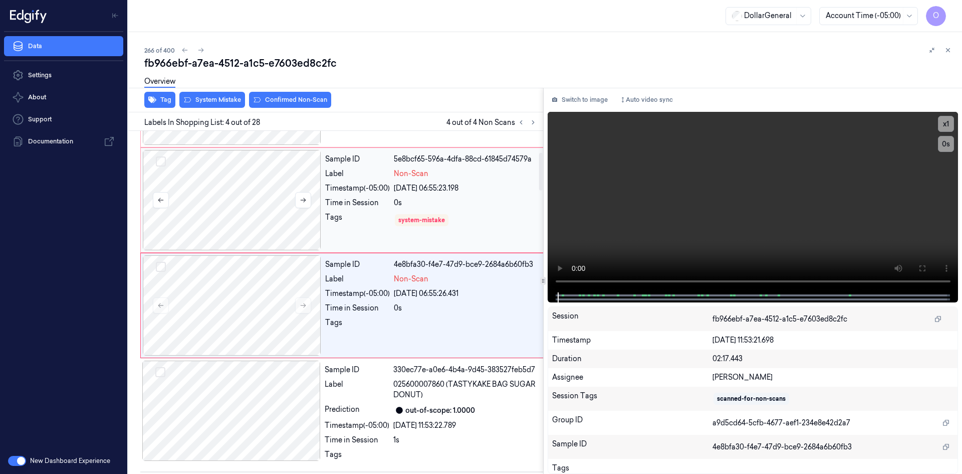
scroll to position [196, 0]
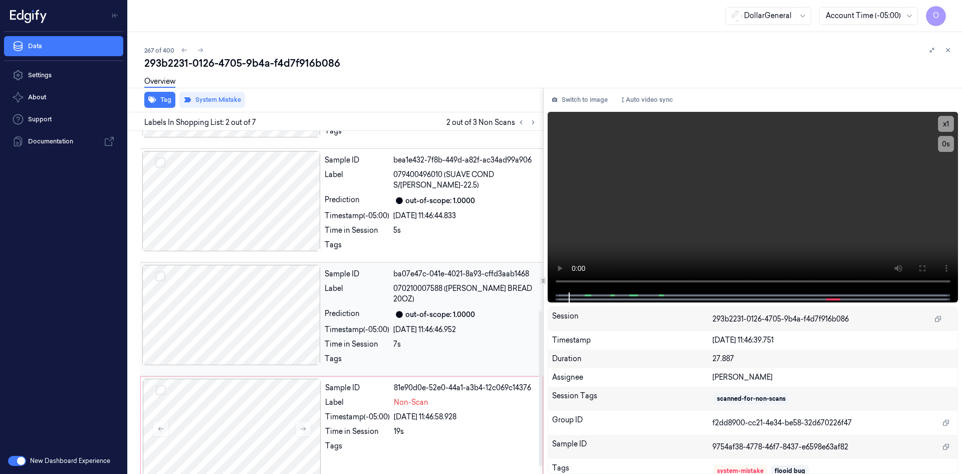
scroll to position [414, 0]
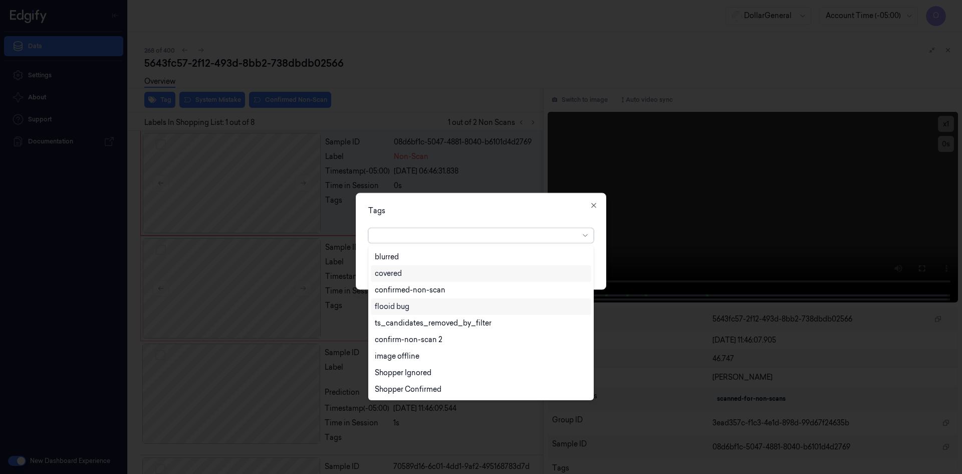
drag, startPoint x: 429, startPoint y: 310, endPoint x: 444, endPoint y: 296, distance: 19.8
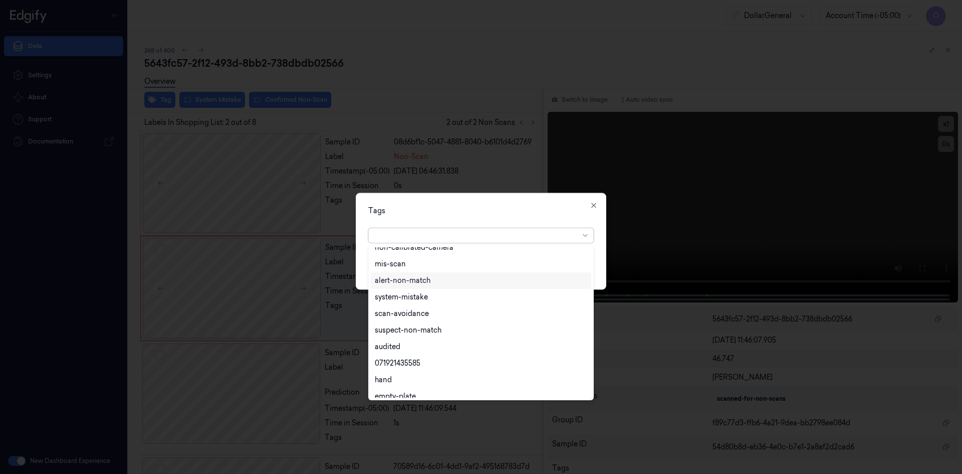
scroll to position [180, 0]
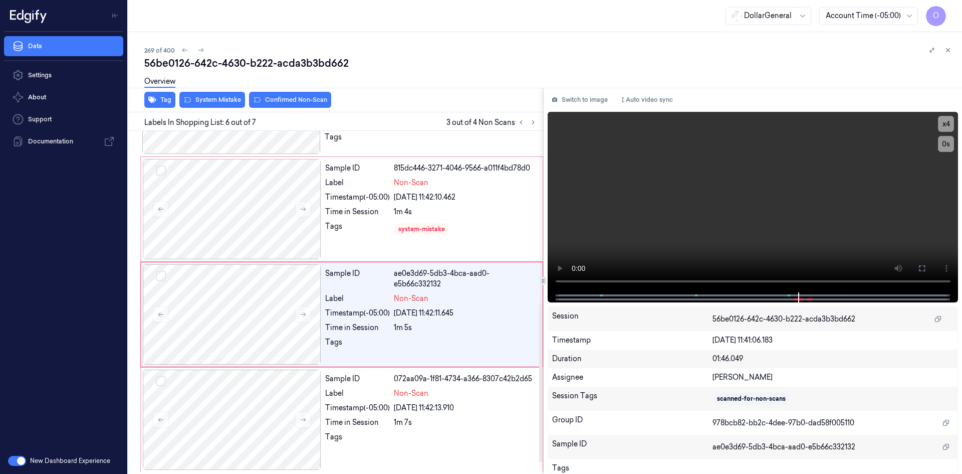
scroll to position [397, 0]
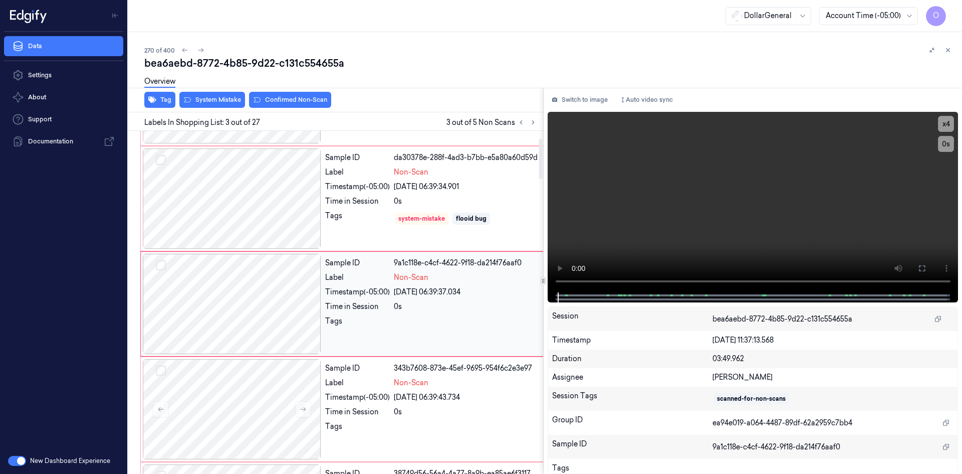
scroll to position [91, 0]
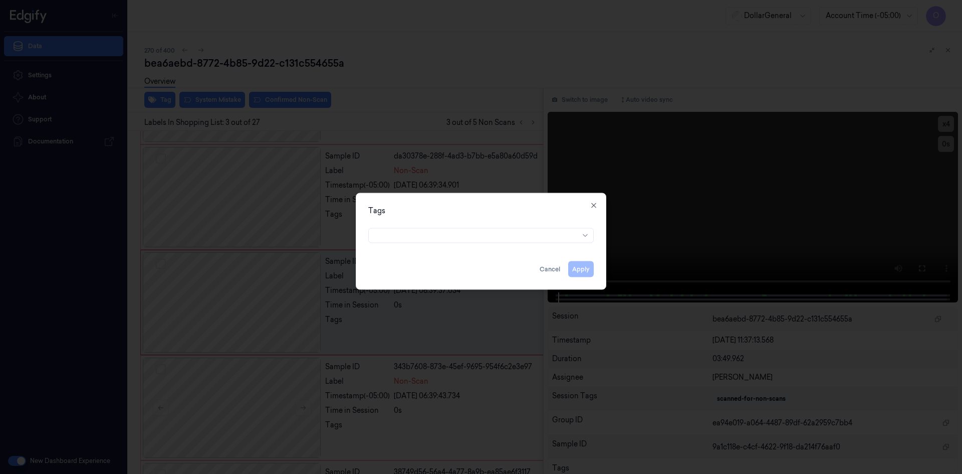
drag, startPoint x: 435, startPoint y: 244, endPoint x: 442, endPoint y: 237, distance: 9.2
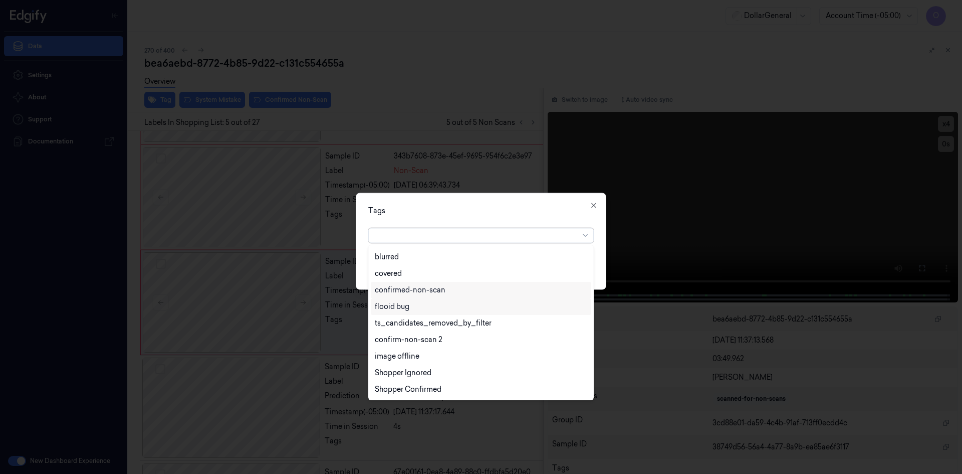
scroll to position [213, 0]
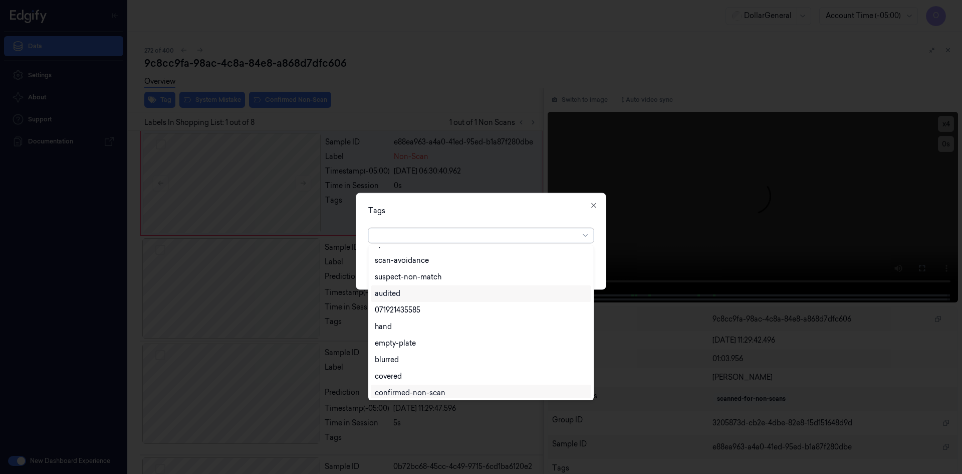
scroll to position [180, 0]
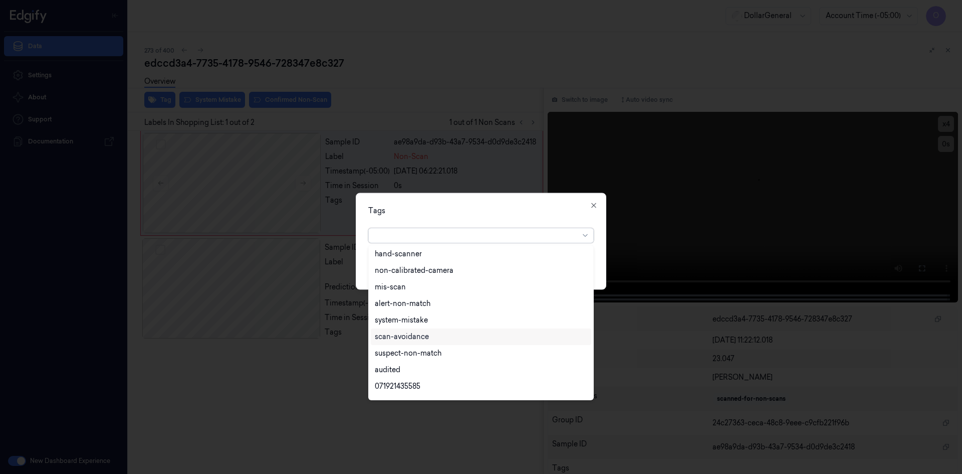
scroll to position [180, 0]
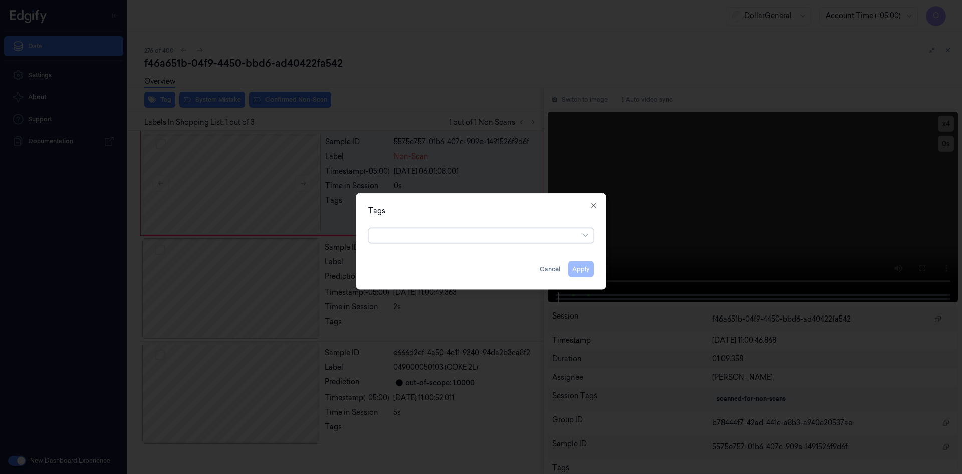
click at [470, 241] on div at bounding box center [477, 235] width 204 height 14
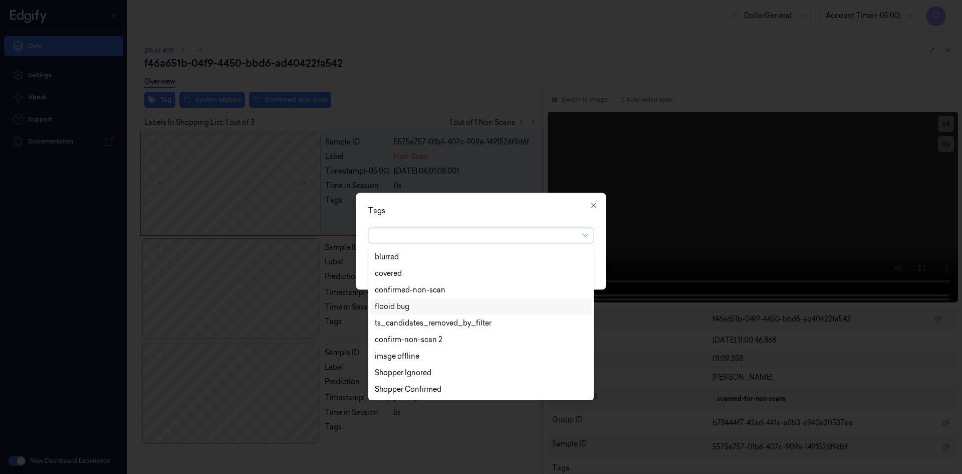
click at [421, 312] on div "flooid bug" at bounding box center [481, 306] width 221 height 17
click at [512, 216] on div "Tags option flooid bug , selected. 22 results available. Use Up and Down to cho…" at bounding box center [481, 240] width 251 height 97
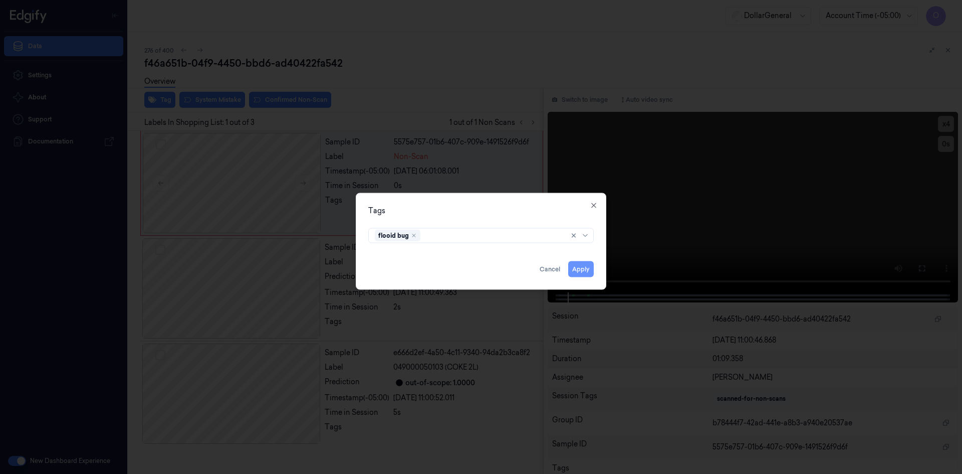
click at [584, 270] on button "Apply" at bounding box center [581, 269] width 26 height 16
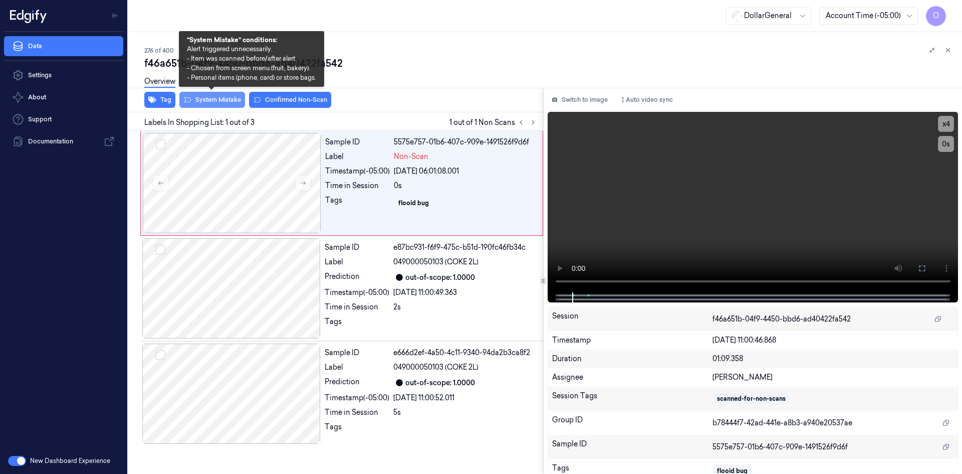
click at [211, 98] on button "System Mistake" at bounding box center [212, 100] width 66 height 16
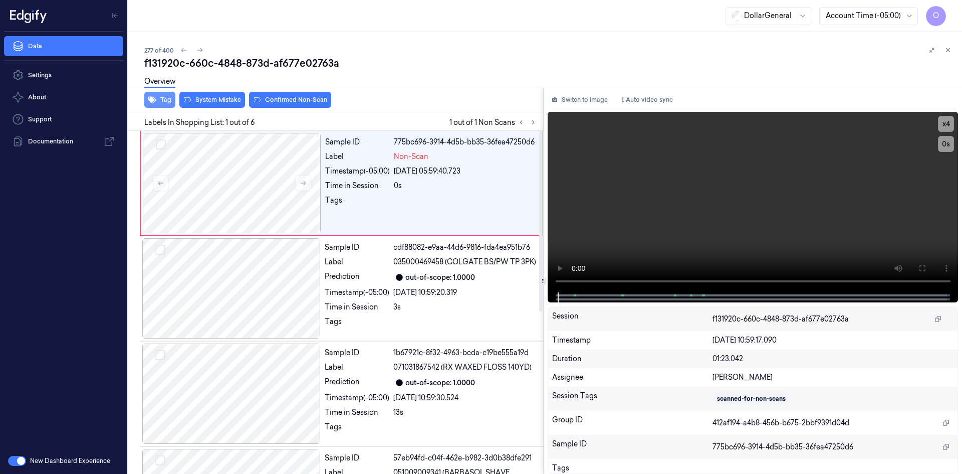
click at [162, 102] on button "Tag" at bounding box center [159, 100] width 31 height 16
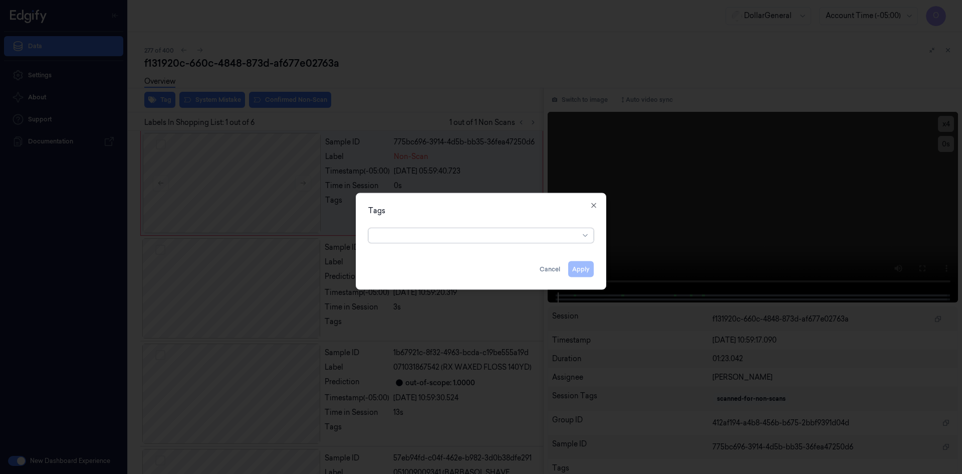
click at [467, 228] on div at bounding box center [477, 235] width 204 height 14
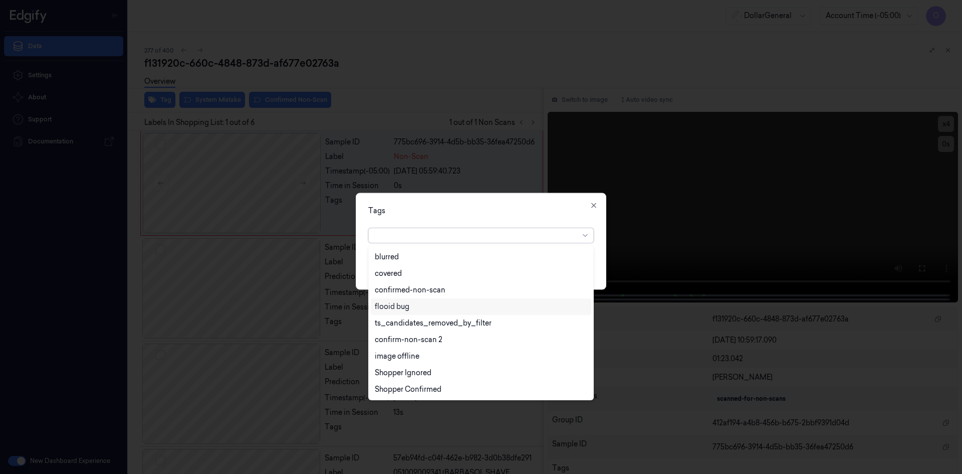
click at [429, 308] on div "flooid bug" at bounding box center [481, 306] width 212 height 11
click at [474, 212] on div "Tags" at bounding box center [481, 210] width 226 height 11
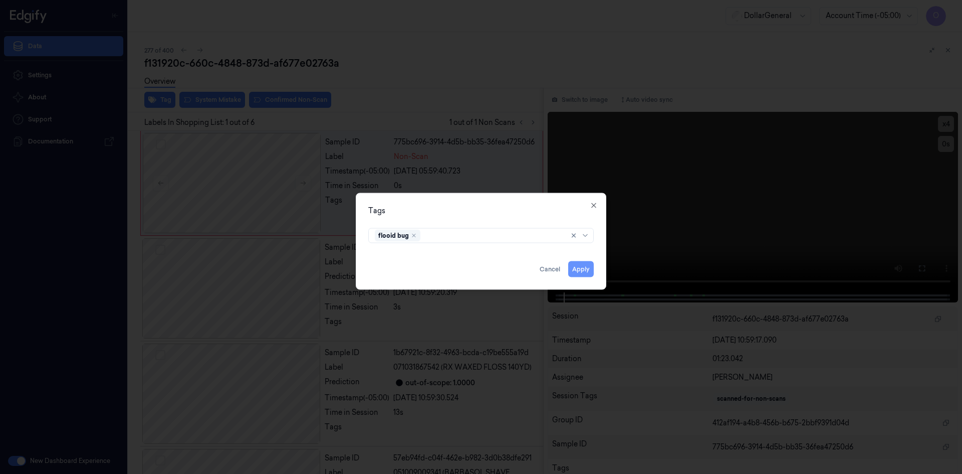
click at [576, 268] on button "Apply" at bounding box center [581, 269] width 26 height 16
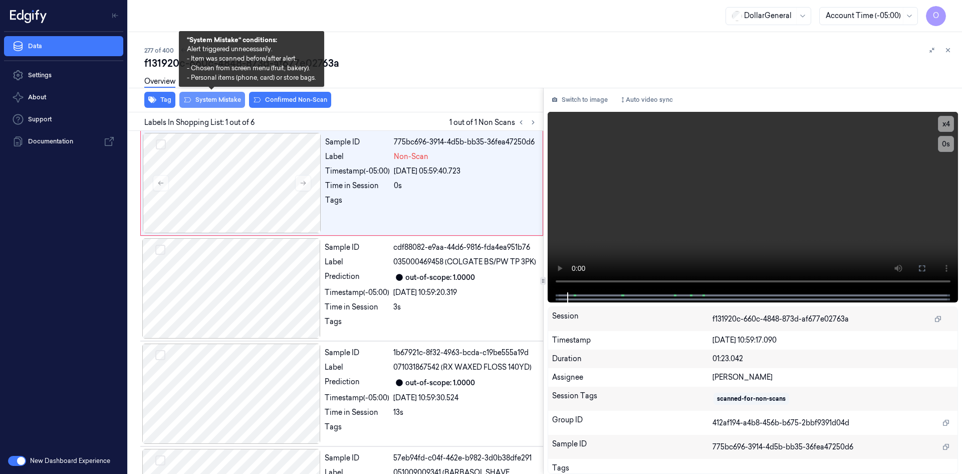
click at [220, 102] on button "System Mistake" at bounding box center [212, 100] width 66 height 16
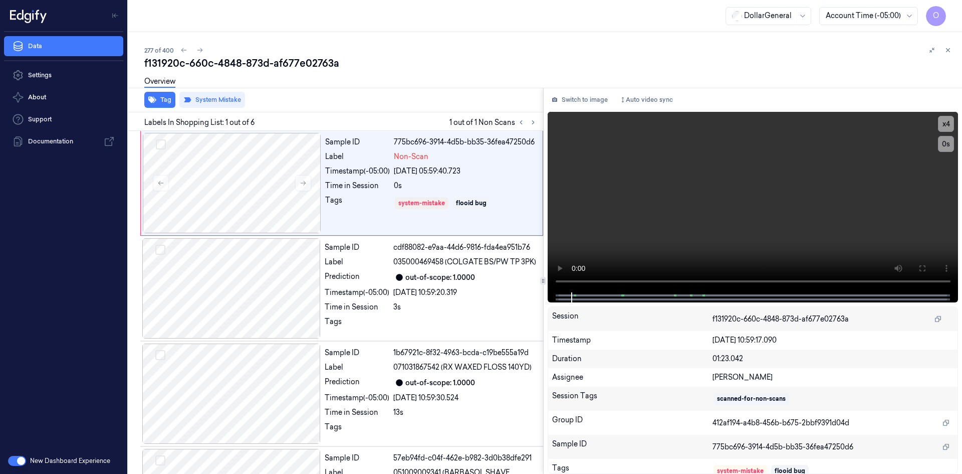
click at [369, 110] on div "Tag System Mistake" at bounding box center [333, 100] width 419 height 25
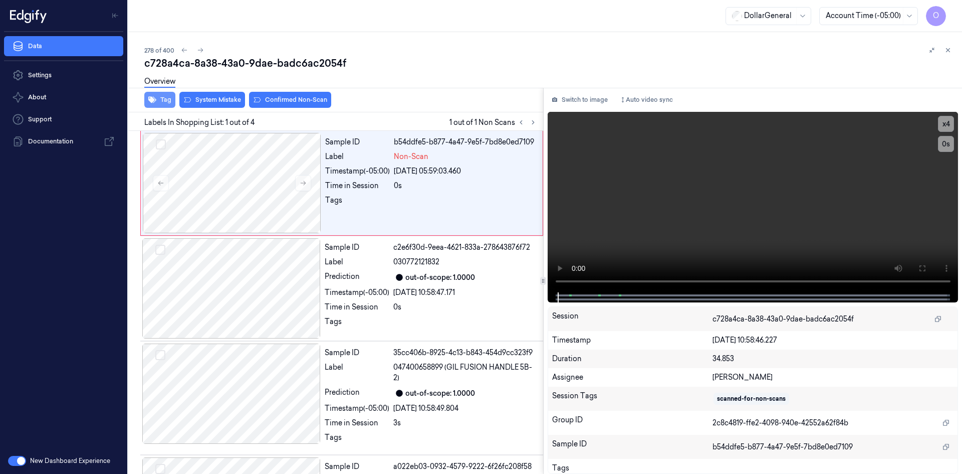
click at [164, 98] on button "Tag" at bounding box center [159, 100] width 31 height 16
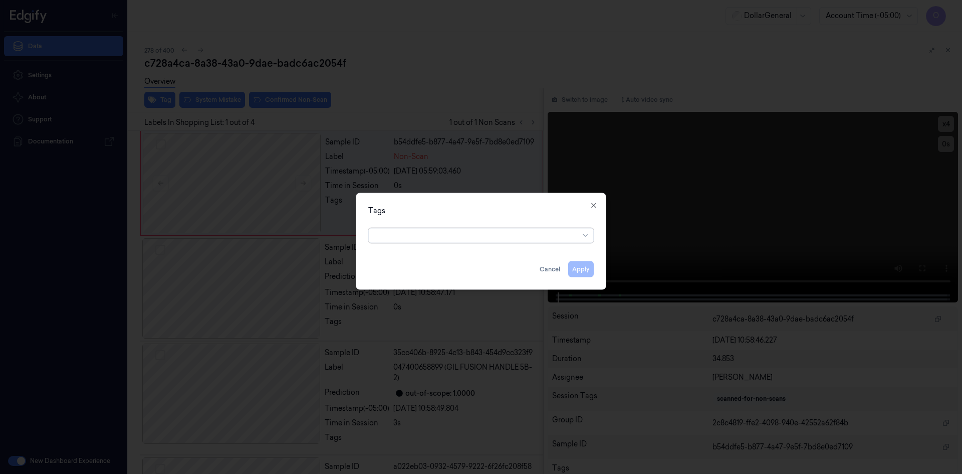
click at [446, 241] on div at bounding box center [477, 235] width 204 height 14
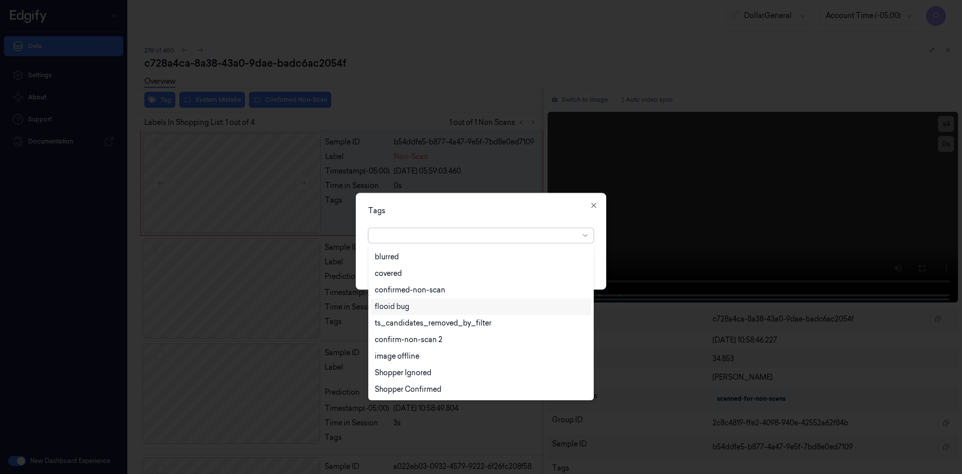
click at [431, 309] on div "flooid bug" at bounding box center [481, 306] width 212 height 11
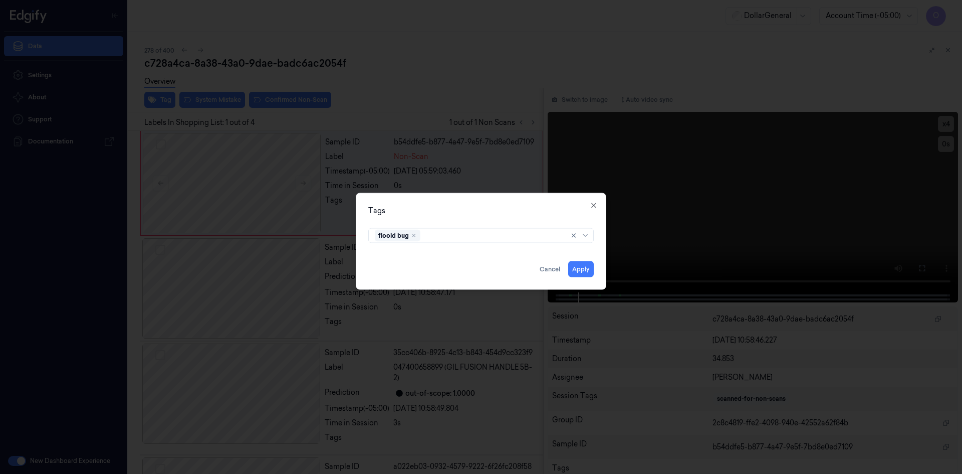
click at [531, 210] on div "Tags" at bounding box center [481, 210] width 226 height 11
click at [591, 269] on button "Apply" at bounding box center [581, 269] width 26 height 16
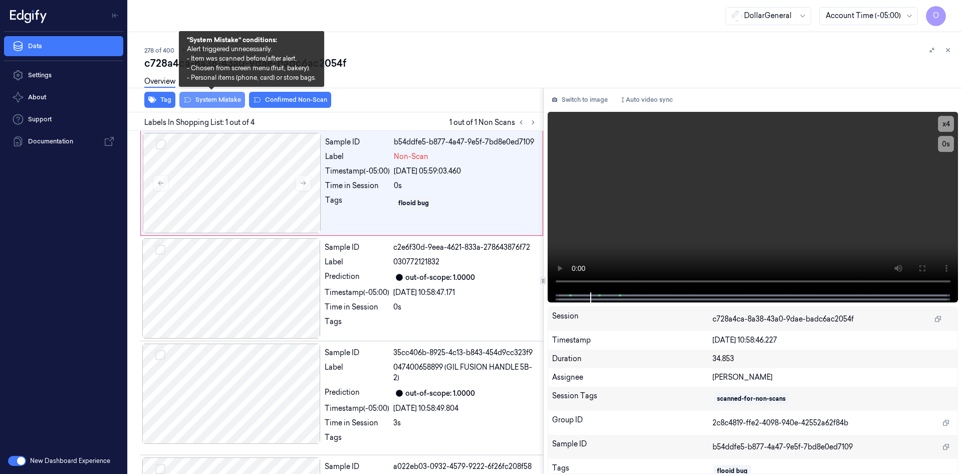
click at [204, 99] on button "System Mistake" at bounding box center [212, 100] width 66 height 16
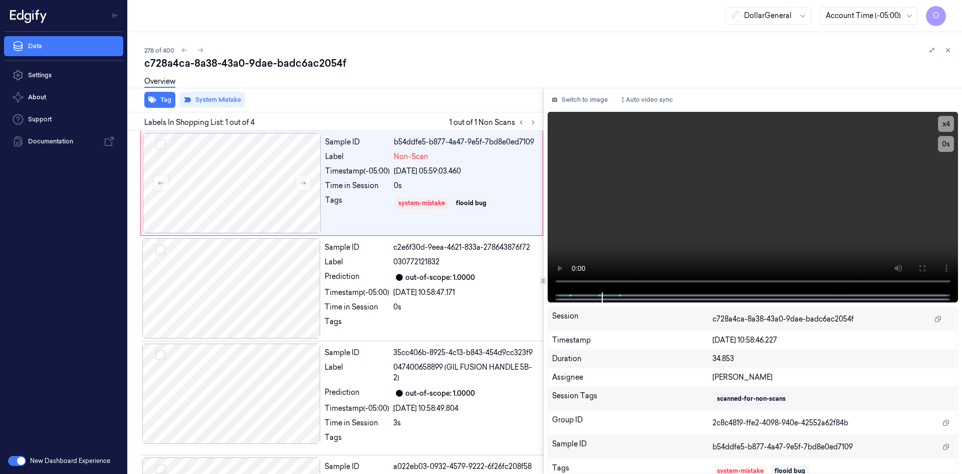
click at [427, 85] on div "Overview" at bounding box center [549, 83] width 810 height 26
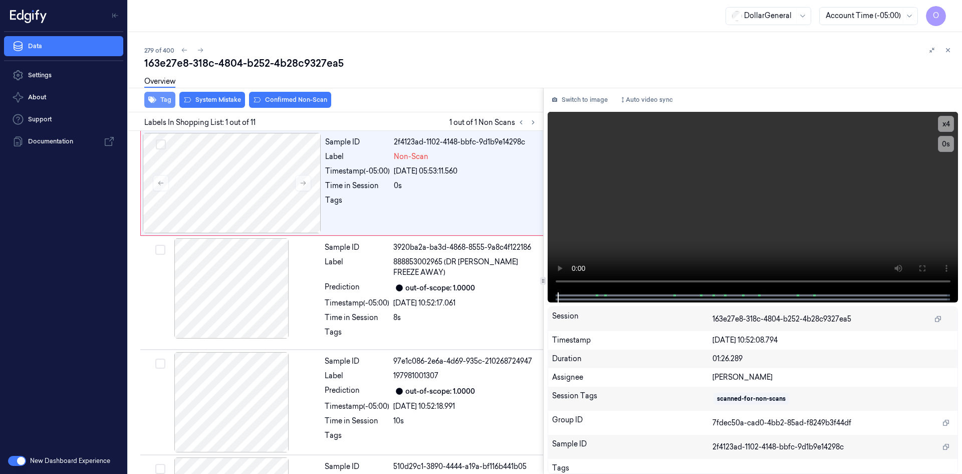
click at [155, 100] on icon "button" at bounding box center [152, 100] width 8 height 7
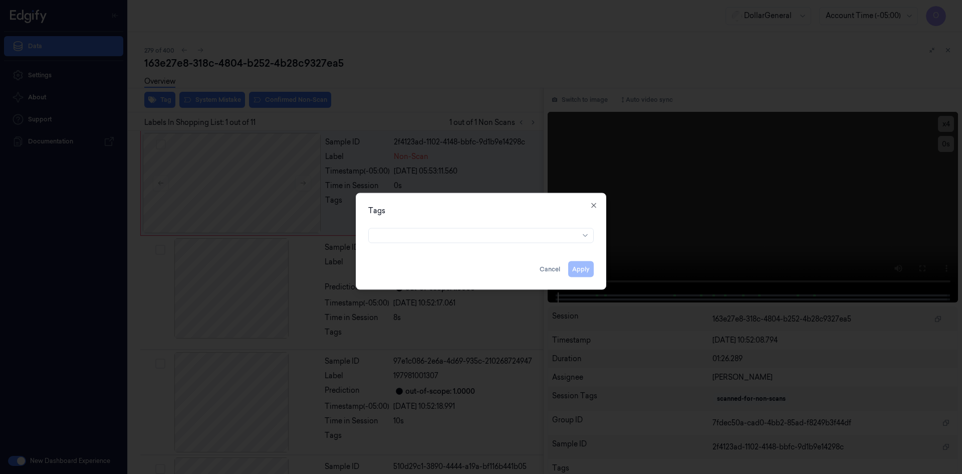
drag, startPoint x: 328, startPoint y: 167, endPoint x: 446, endPoint y: 216, distance: 127.6
click at [448, 208] on div "Tags" at bounding box center [481, 210] width 226 height 11
click at [444, 243] on div at bounding box center [481, 234] width 242 height 21
click at [445, 239] on div at bounding box center [477, 235] width 204 height 11
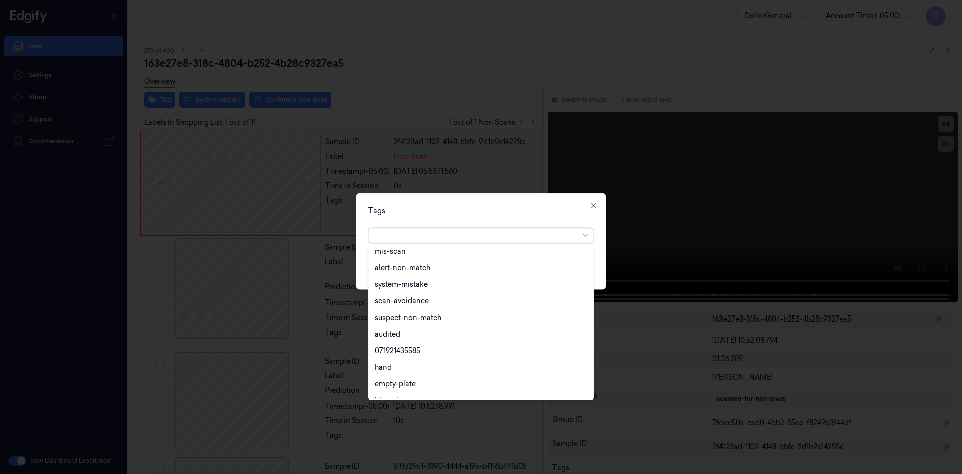
scroll to position [180, 0]
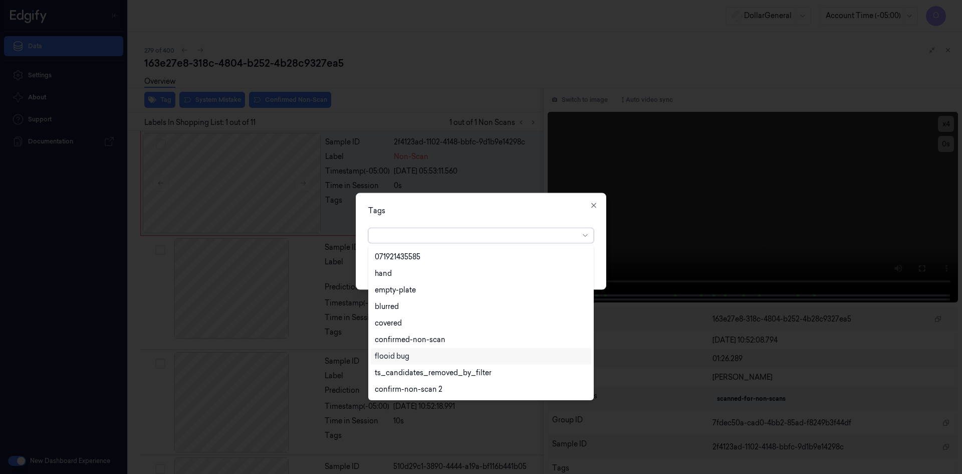
click at [402, 352] on div "flooid bug" at bounding box center [392, 356] width 35 height 11
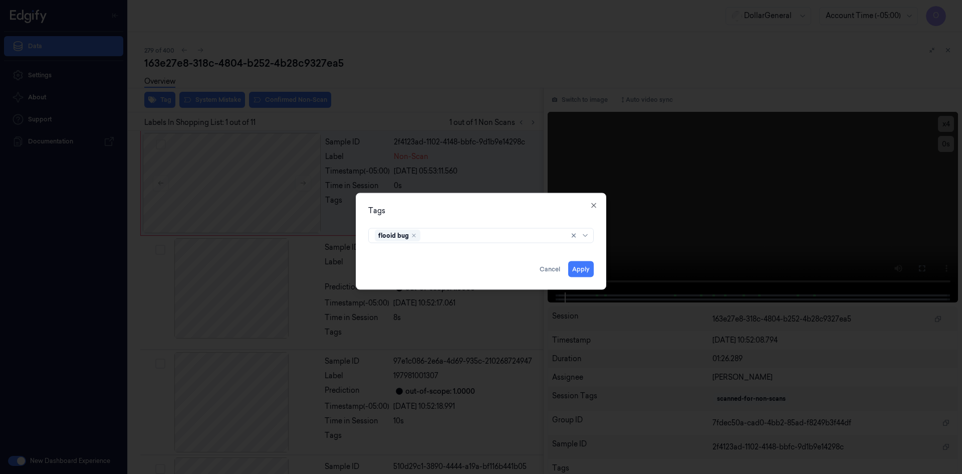
click at [449, 205] on div "Tags" at bounding box center [481, 210] width 226 height 11
click at [586, 268] on button "Apply" at bounding box center [581, 269] width 26 height 16
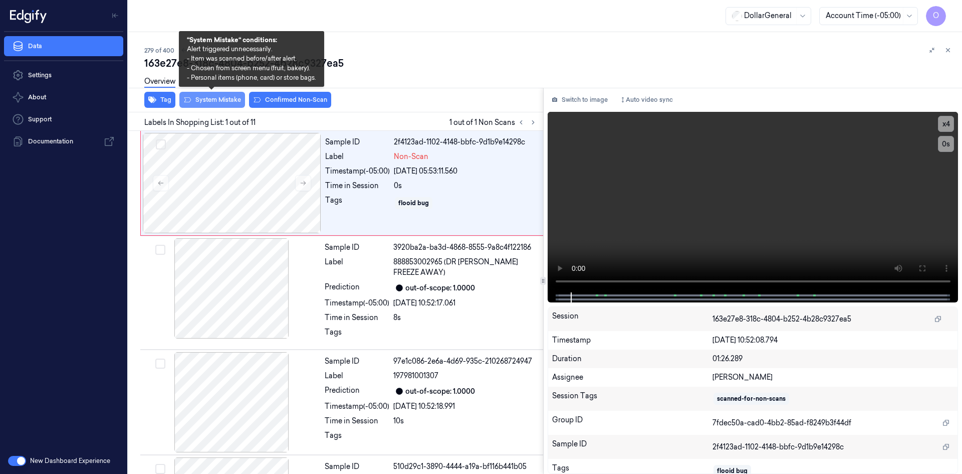
click at [224, 106] on button "System Mistake" at bounding box center [212, 100] width 66 height 16
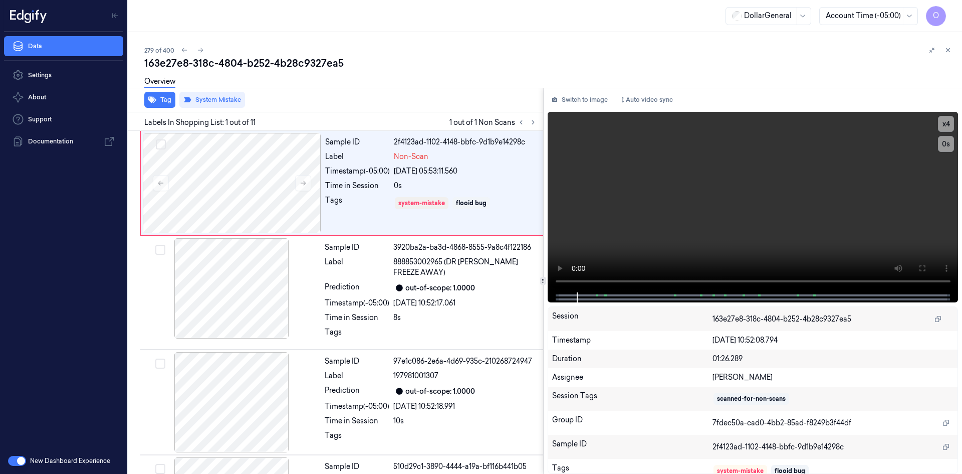
click at [428, 70] on div "Overview" at bounding box center [549, 83] width 810 height 26
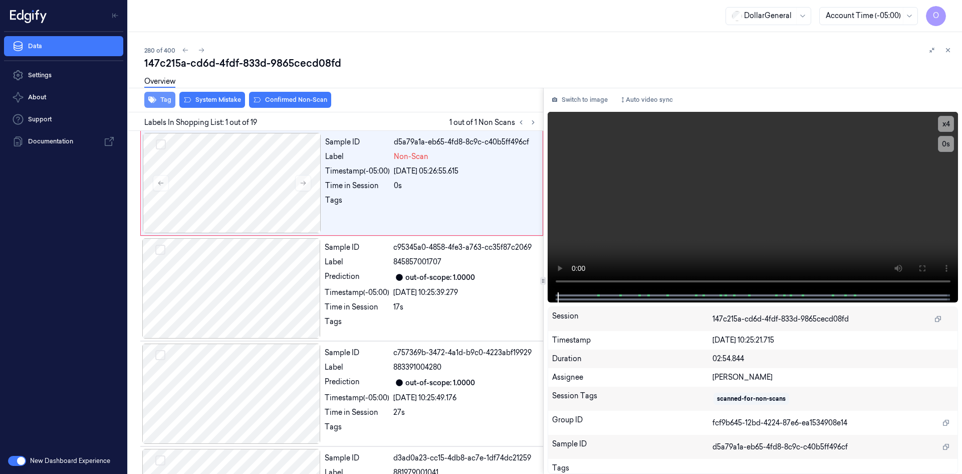
click at [164, 101] on button "Tag" at bounding box center [159, 100] width 31 height 16
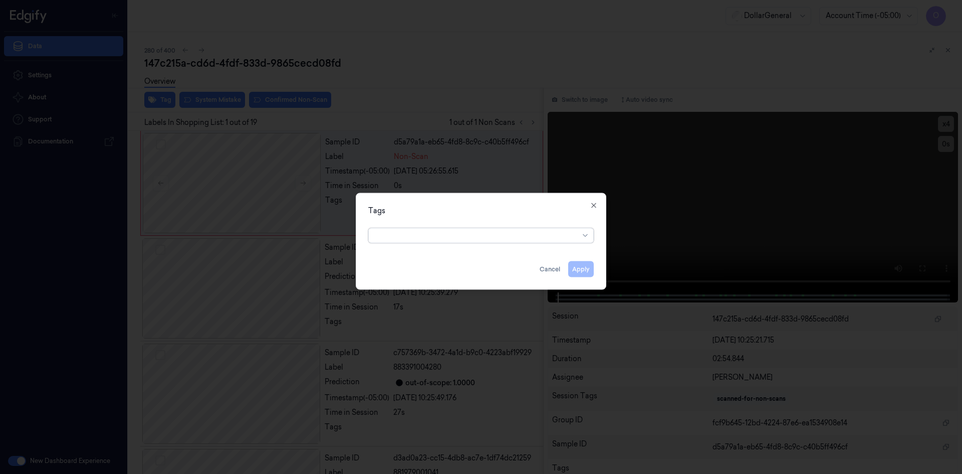
click at [404, 238] on div at bounding box center [477, 235] width 204 height 11
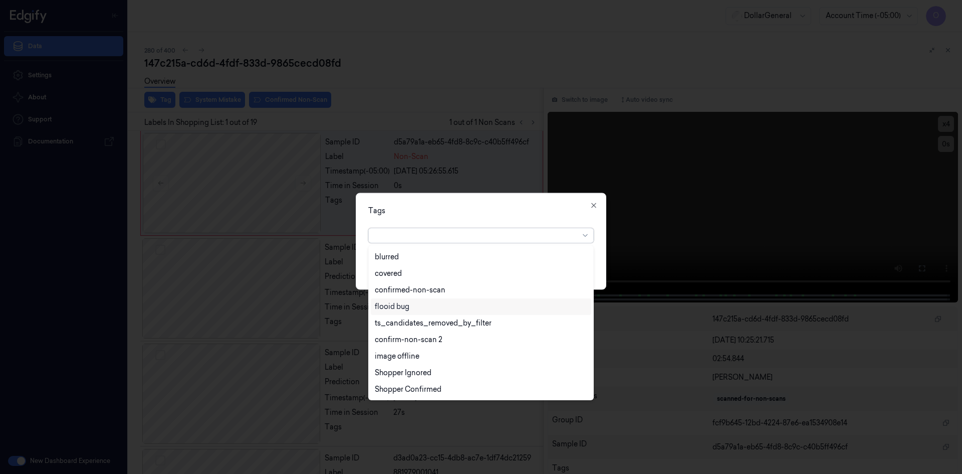
click at [422, 311] on div "flooid bug" at bounding box center [481, 306] width 212 height 11
click at [514, 205] on div "Tags" at bounding box center [481, 210] width 226 height 11
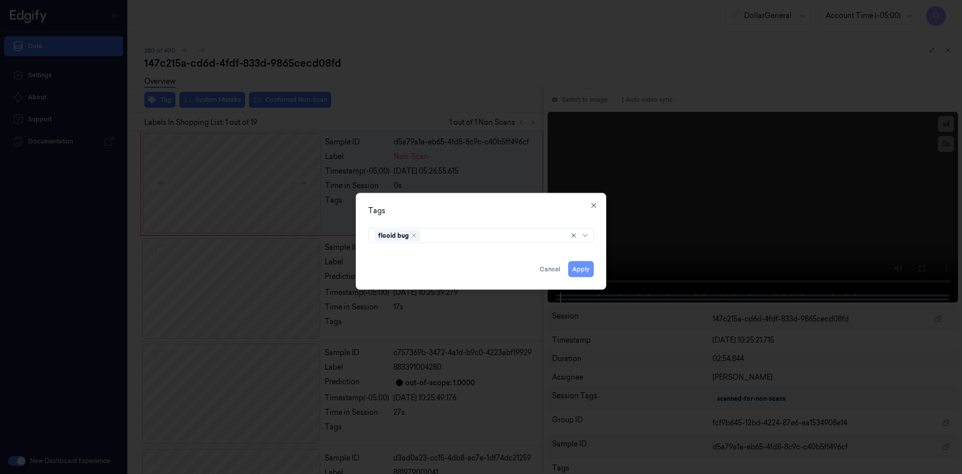
click at [577, 266] on button "Apply" at bounding box center [581, 269] width 26 height 16
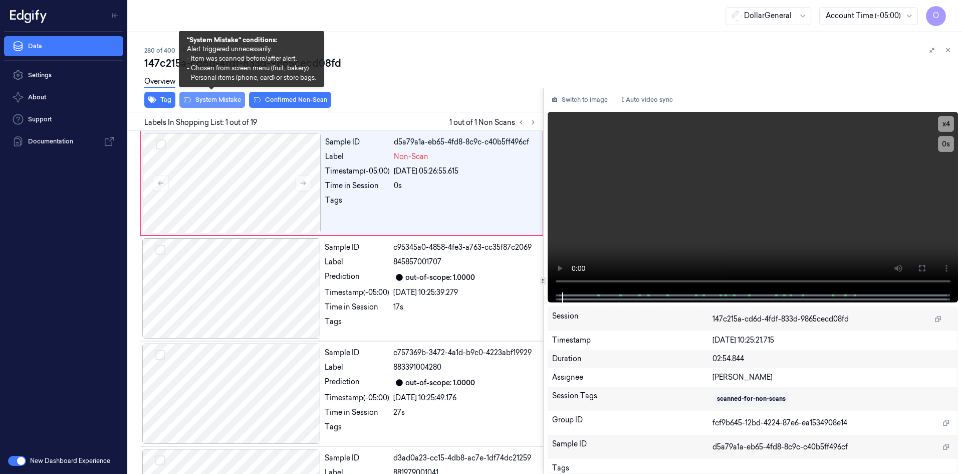
click at [220, 98] on button "System Mistake" at bounding box center [212, 100] width 66 height 16
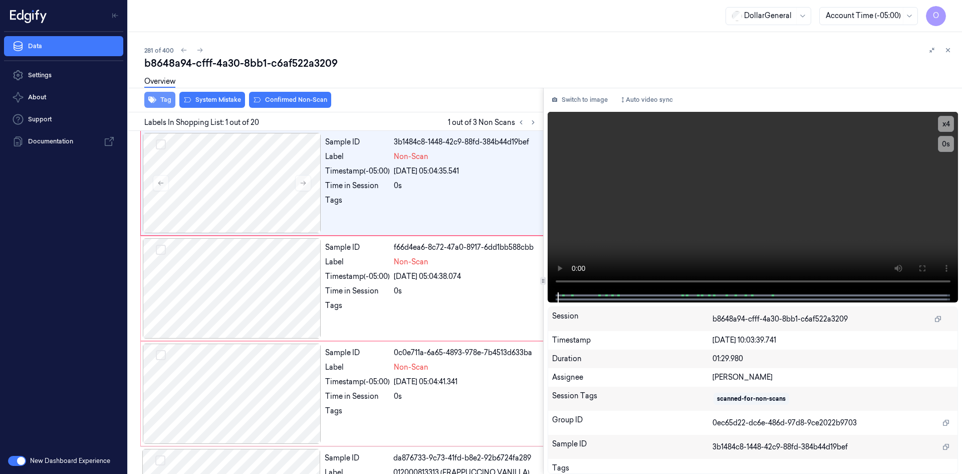
click at [173, 101] on button "Tag" at bounding box center [159, 100] width 31 height 16
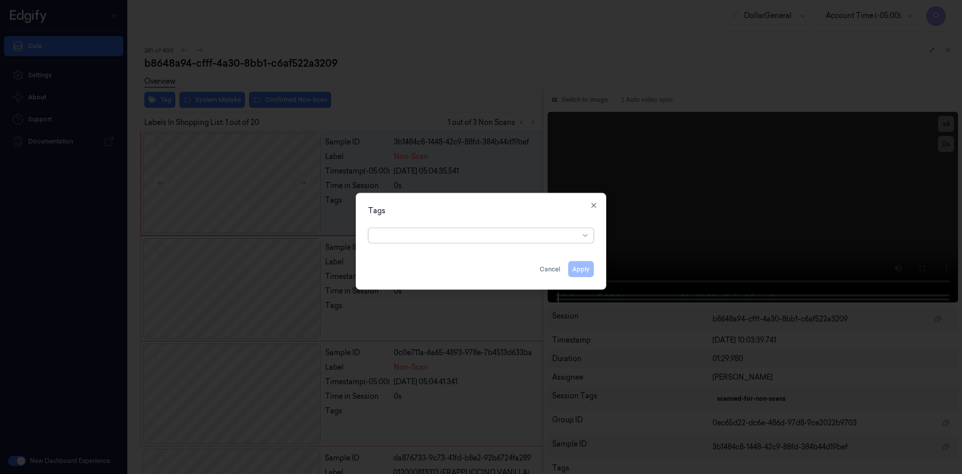
click at [465, 236] on div at bounding box center [477, 235] width 204 height 11
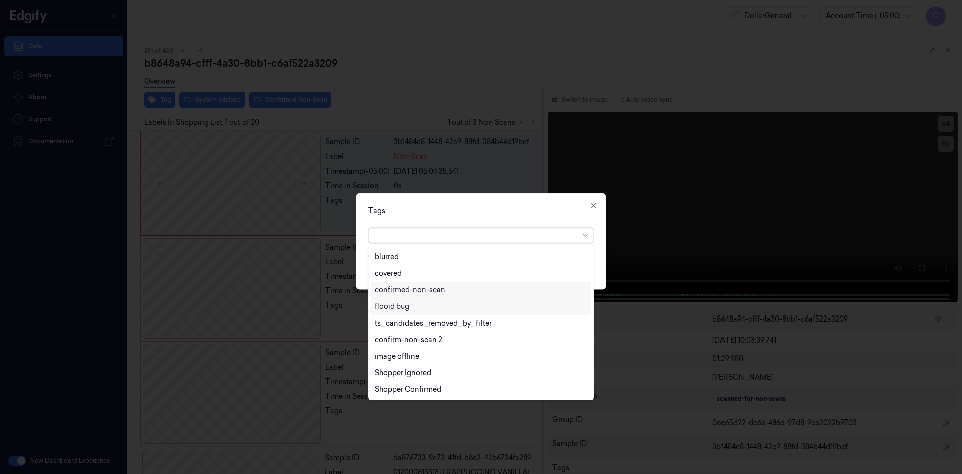
click at [411, 306] on div "flooid bug" at bounding box center [481, 306] width 212 height 11
click at [481, 209] on div "Tags" at bounding box center [481, 210] width 226 height 11
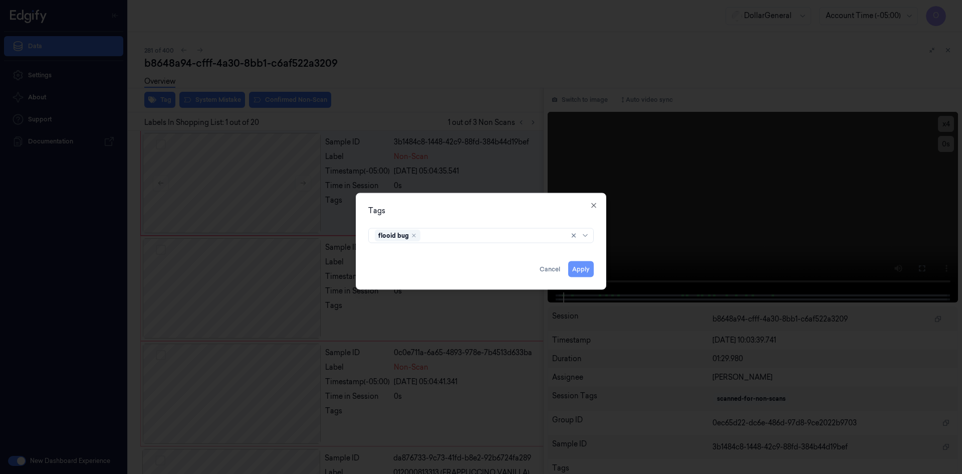
click at [589, 266] on button "Apply" at bounding box center [581, 269] width 26 height 16
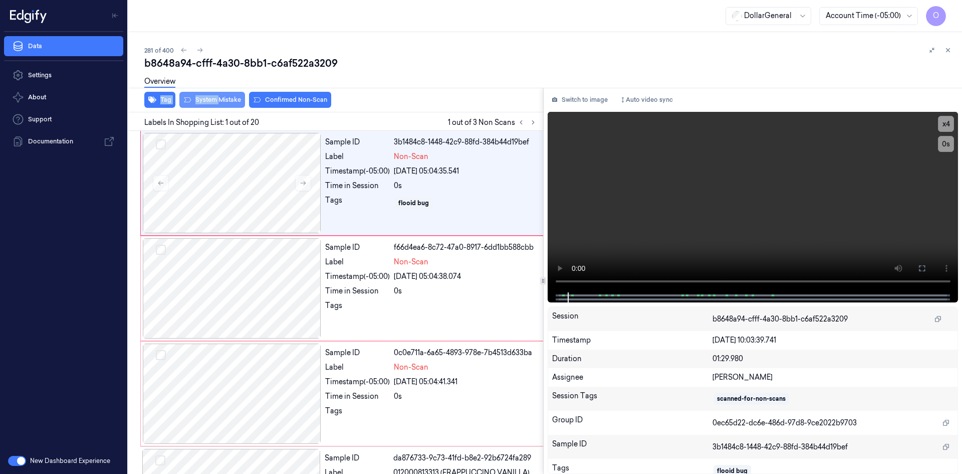
click at [218, 97] on div "b8648a94-cfff-4a30-8bb1-c6af522a3209 Overview Tag System Mistake Confirmed Non-…" at bounding box center [549, 264] width 810 height 417
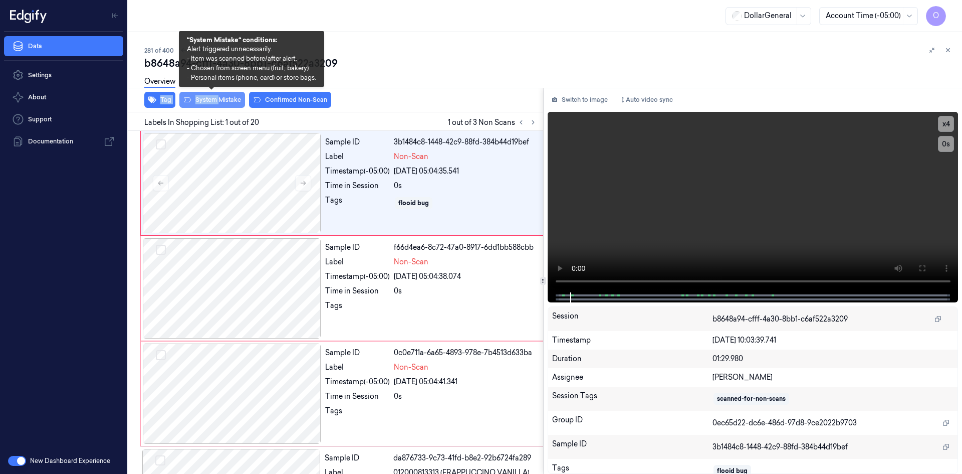
click at [218, 97] on button "System Mistake" at bounding box center [212, 100] width 66 height 16
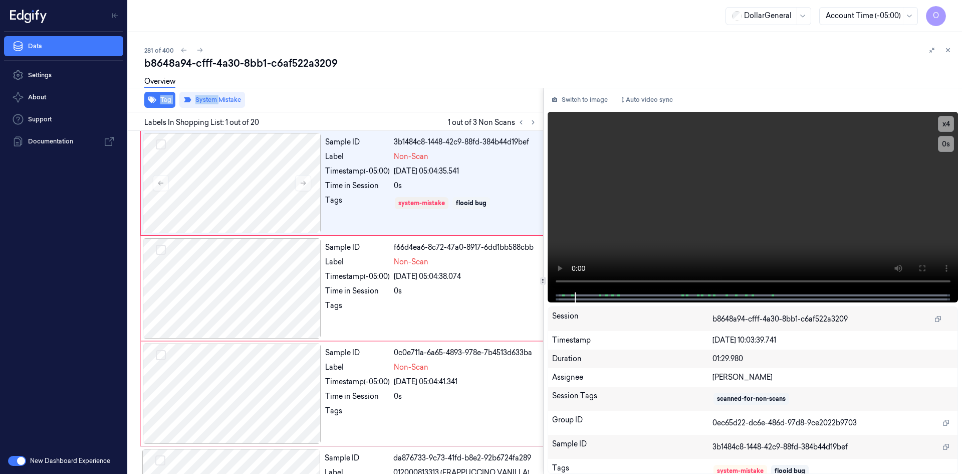
click at [359, 97] on div "Tag System Mistake" at bounding box center [333, 100] width 419 height 25
click at [392, 290] on div "Time in Session 0s" at bounding box center [434, 291] width 218 height 11
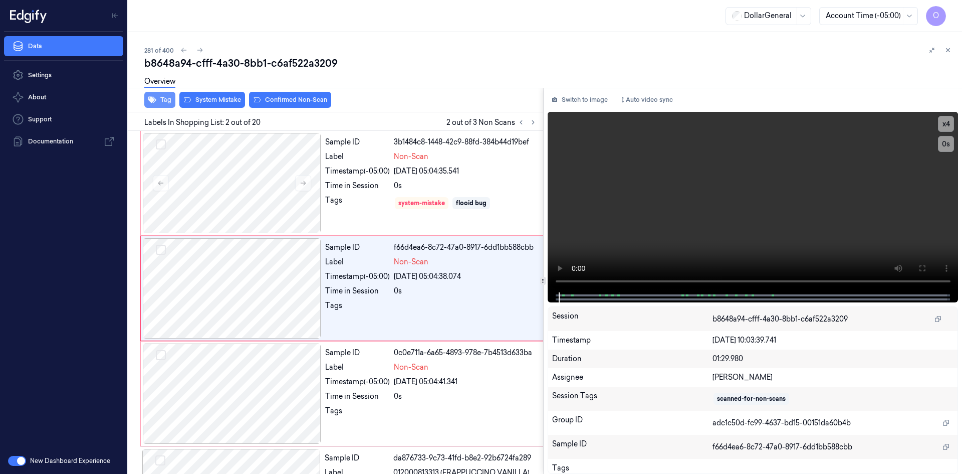
click at [156, 102] on button "Tag" at bounding box center [159, 100] width 31 height 16
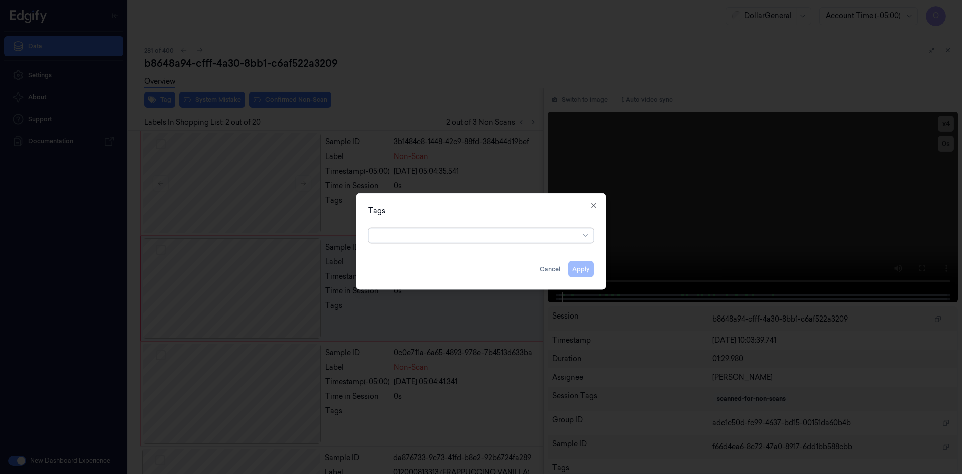
click at [475, 239] on div at bounding box center [477, 235] width 204 height 11
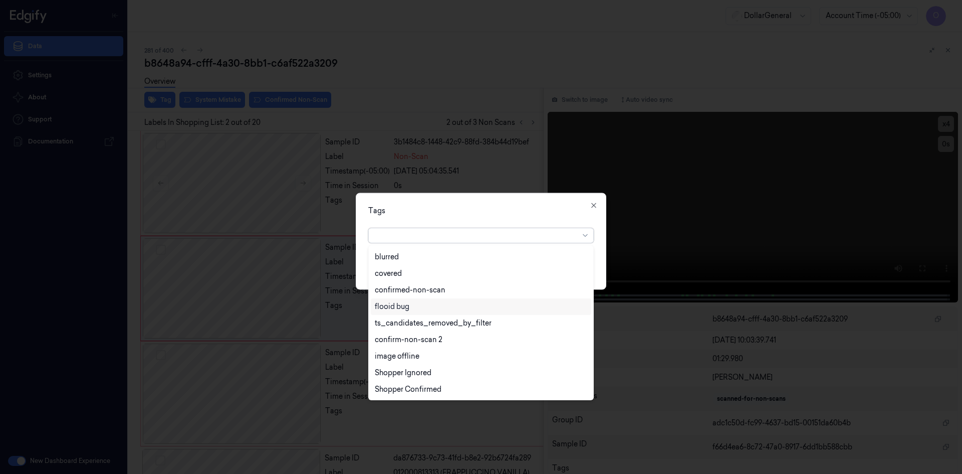
click at [448, 308] on div "flooid bug" at bounding box center [481, 306] width 212 height 11
click at [481, 216] on div "Tags option flooid bug , selected. 22 results available. Use Up and Down to cho…" at bounding box center [481, 240] width 251 height 97
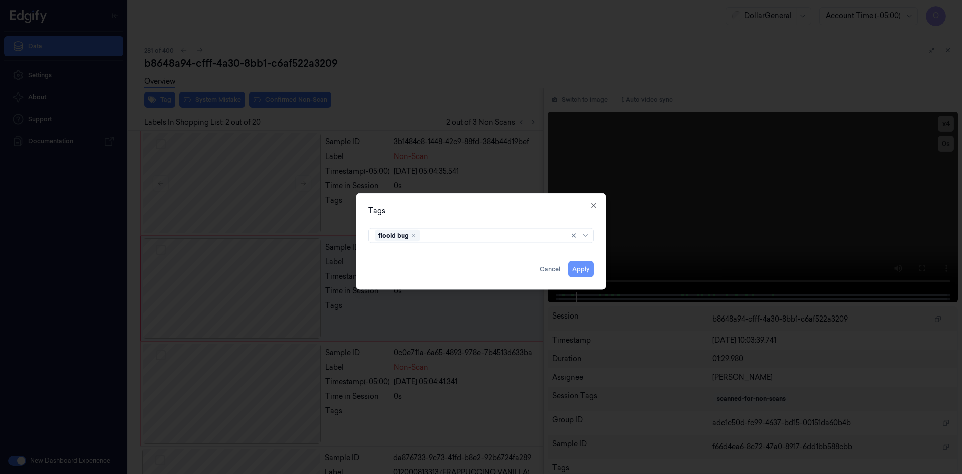
click at [591, 273] on button "Apply" at bounding box center [581, 269] width 26 height 16
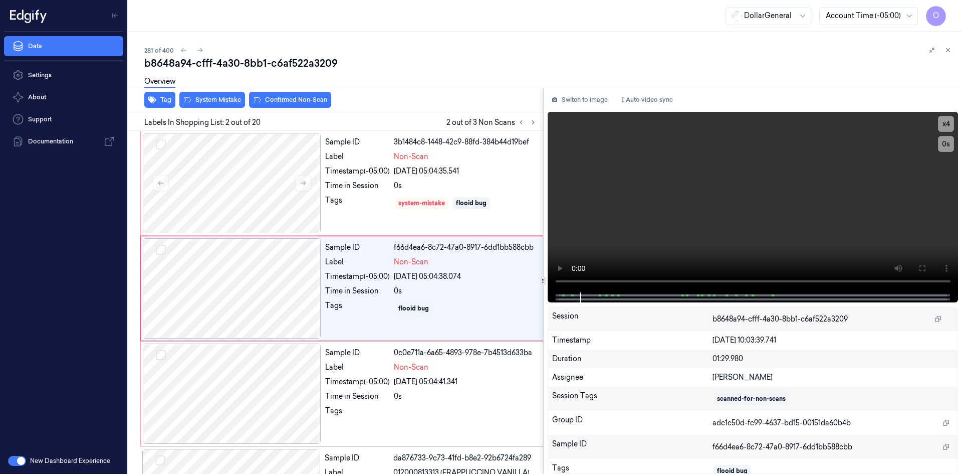
click at [217, 93] on div "Overview" at bounding box center [549, 83] width 810 height 26
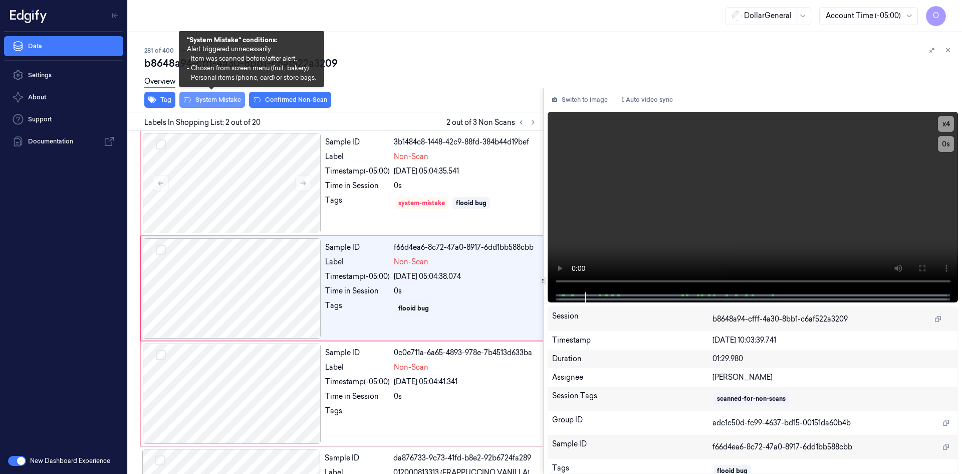
click at [219, 96] on button "System Mistake" at bounding box center [212, 100] width 66 height 16
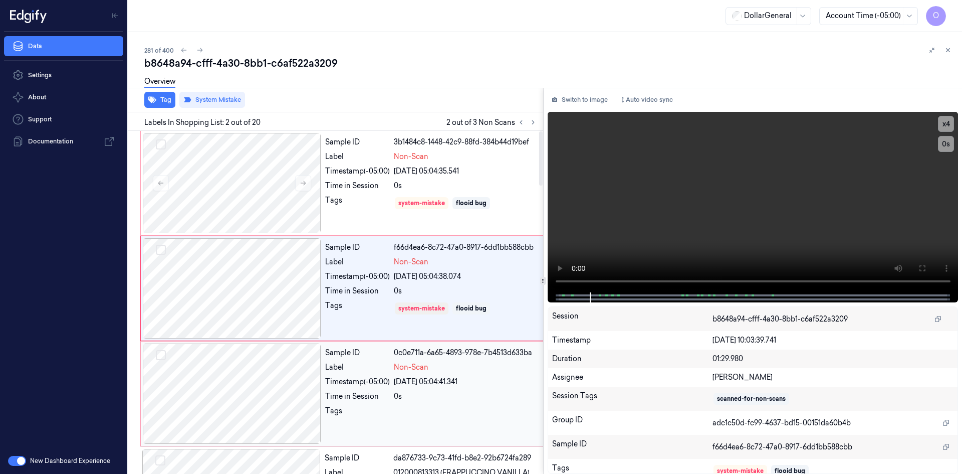
click at [413, 372] on span "Non-Scan" at bounding box center [411, 367] width 35 height 11
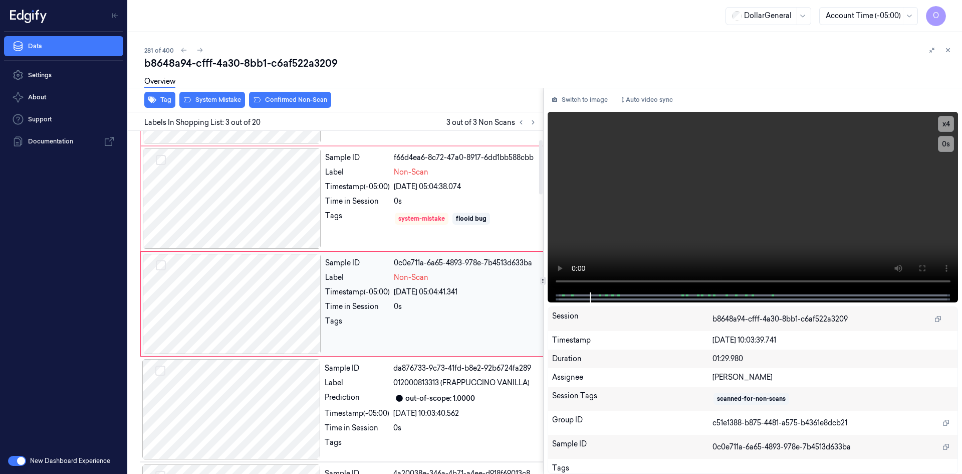
scroll to position [91, 0]
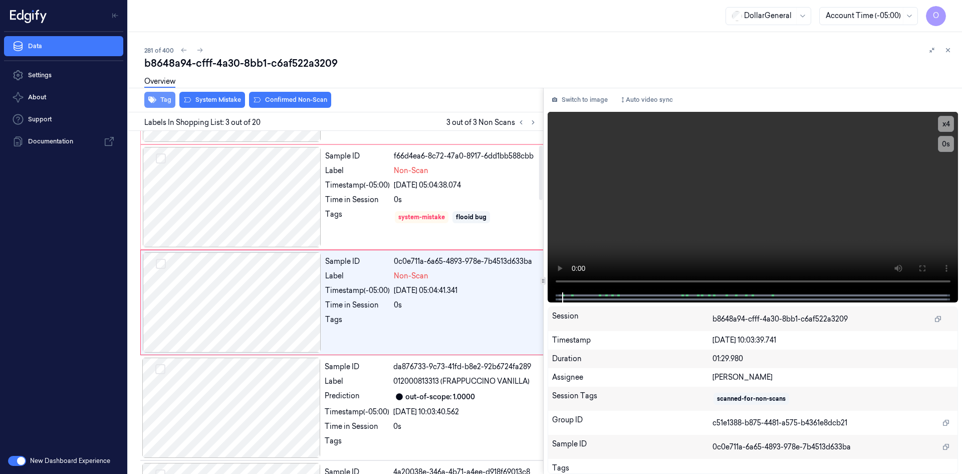
click at [158, 102] on button "Tag" at bounding box center [159, 100] width 31 height 16
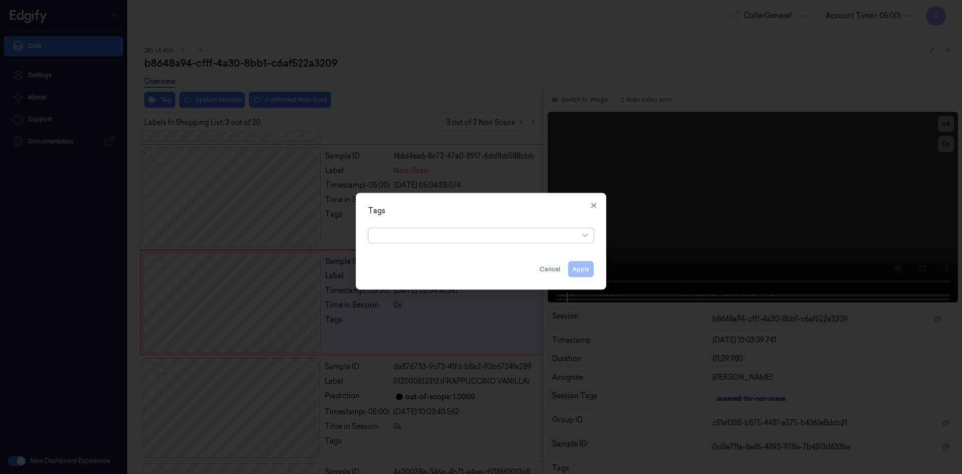
click at [418, 241] on div at bounding box center [477, 235] width 204 height 14
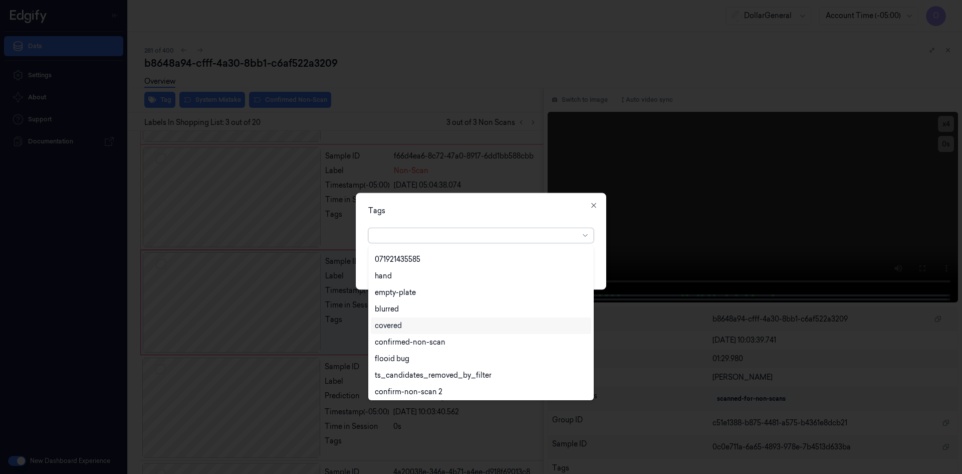
scroll to position [180, 0]
click at [412, 354] on div "flooid bug" at bounding box center [481, 356] width 212 height 11
click at [482, 210] on div "Tags" at bounding box center [481, 210] width 226 height 11
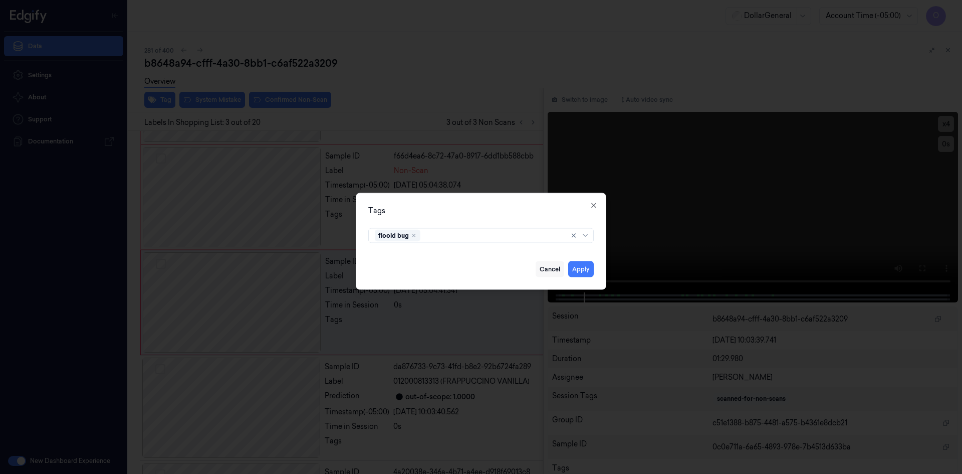
drag, startPoint x: 579, startPoint y: 272, endPoint x: 552, endPoint y: 273, distance: 27.6
click at [579, 272] on button "Apply" at bounding box center [581, 269] width 26 height 16
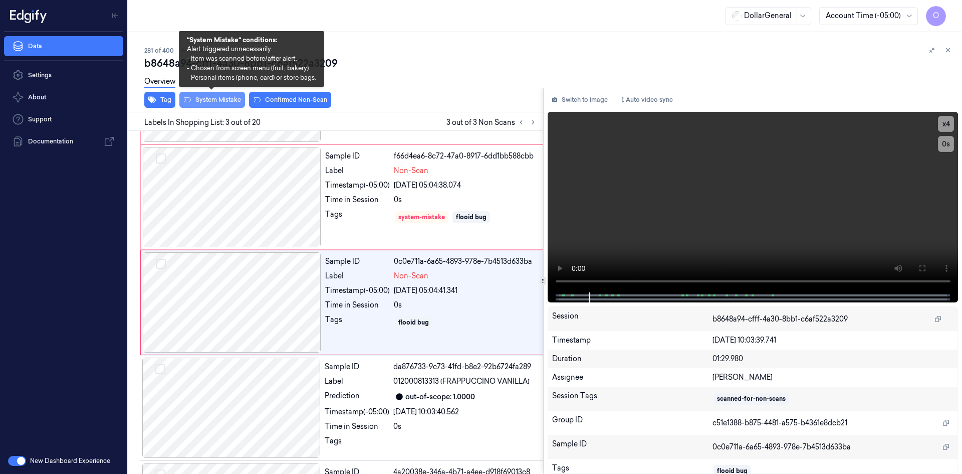
click at [224, 99] on button "System Mistake" at bounding box center [212, 100] width 66 height 16
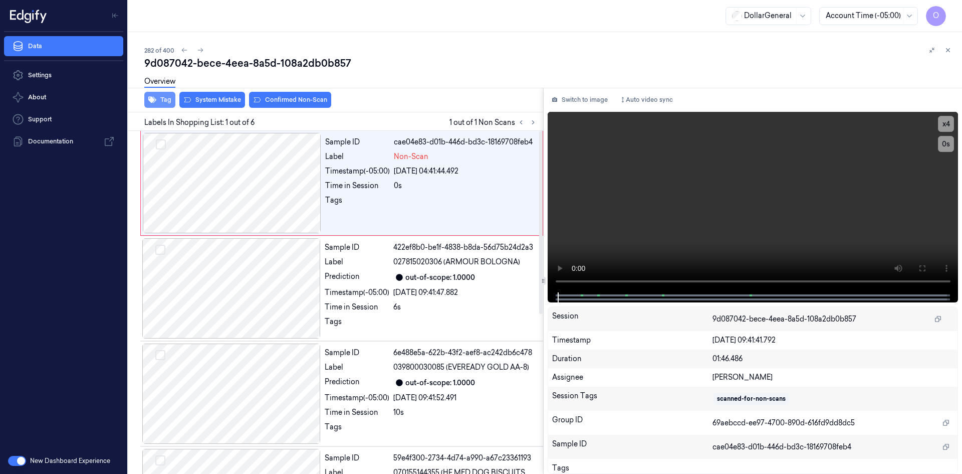
click at [162, 100] on button "Tag" at bounding box center [159, 100] width 31 height 16
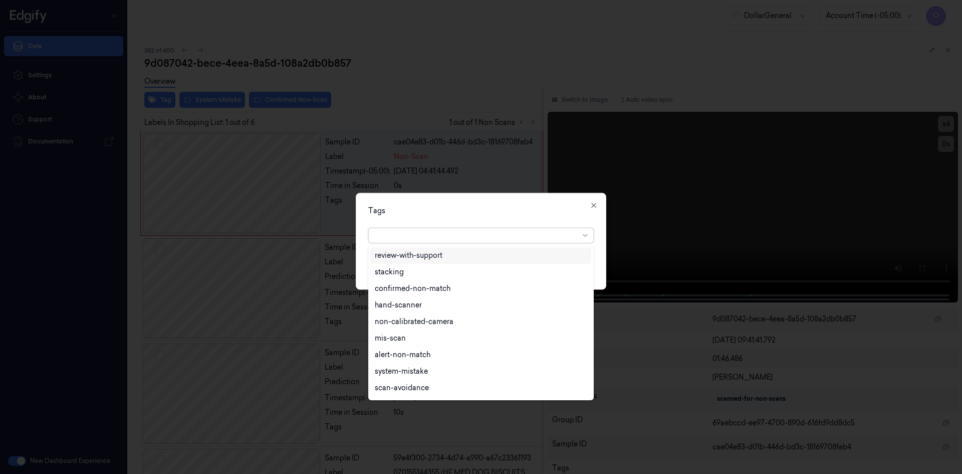
click at [506, 232] on div at bounding box center [477, 235] width 204 height 11
click at [444, 351] on div "flooid bug" at bounding box center [481, 356] width 212 height 11
click at [519, 189] on div at bounding box center [481, 237] width 962 height 474
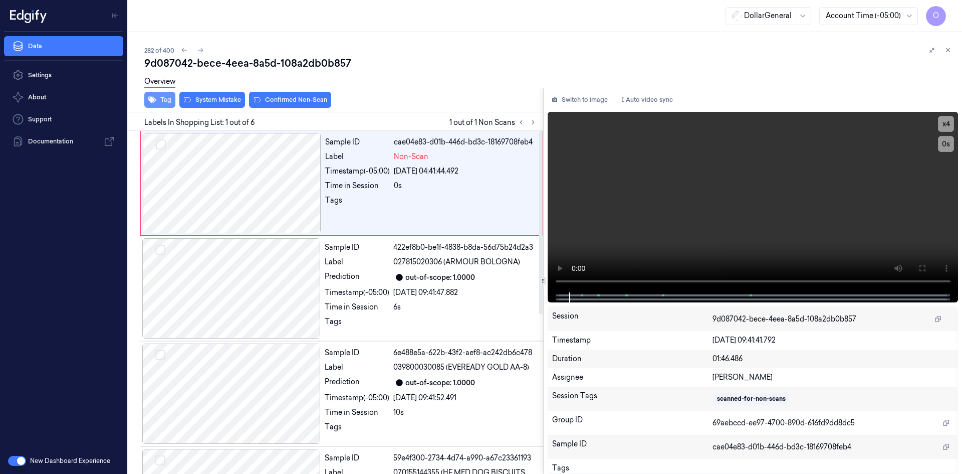
click at [168, 100] on button "Tag" at bounding box center [159, 100] width 31 height 16
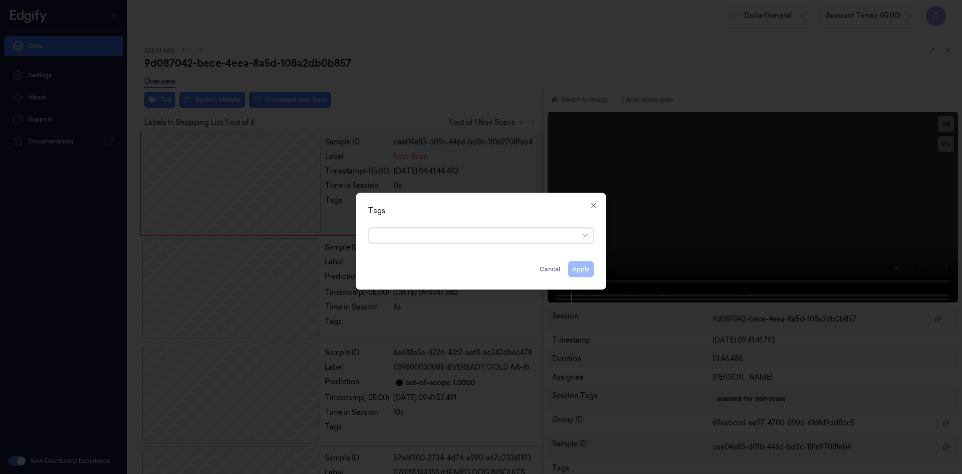
click at [444, 237] on div at bounding box center [477, 235] width 204 height 11
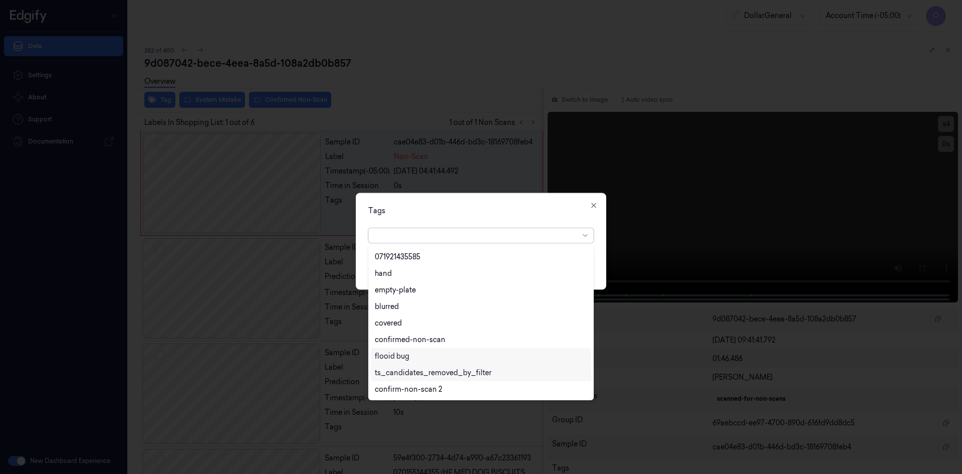
drag, startPoint x: 411, startPoint y: 357, endPoint x: 412, endPoint y: 351, distance: 5.6
click at [411, 356] on div "flooid bug" at bounding box center [481, 356] width 212 height 11
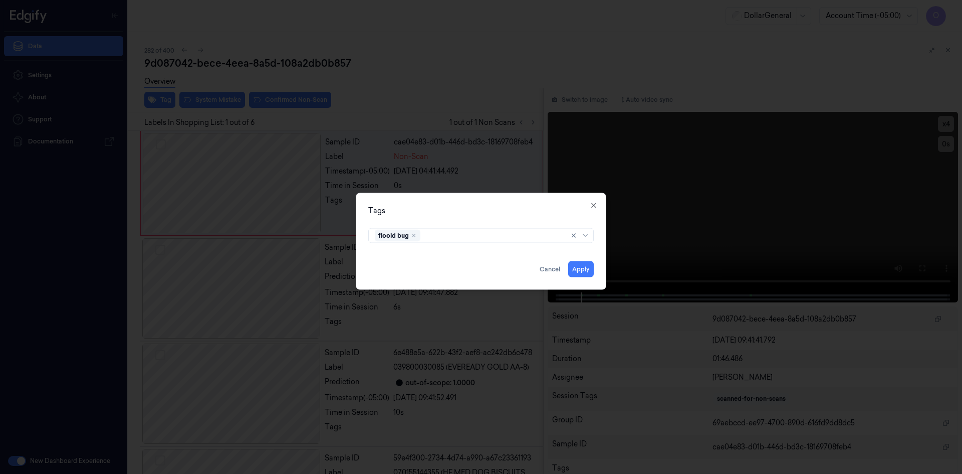
click at [487, 199] on div "Tags flooid bug Apply Cancel Close" at bounding box center [481, 240] width 251 height 97
click at [583, 267] on button "Apply" at bounding box center [581, 269] width 26 height 16
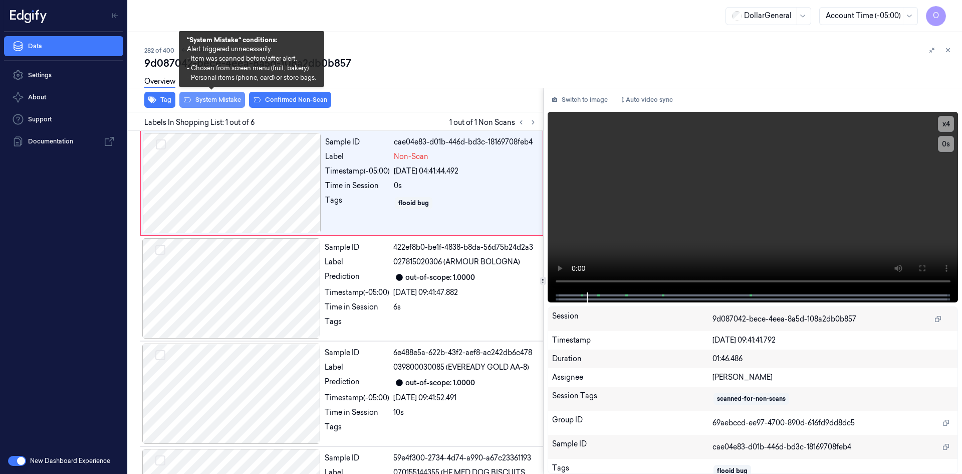
click at [240, 99] on button "System Mistake" at bounding box center [212, 100] width 66 height 16
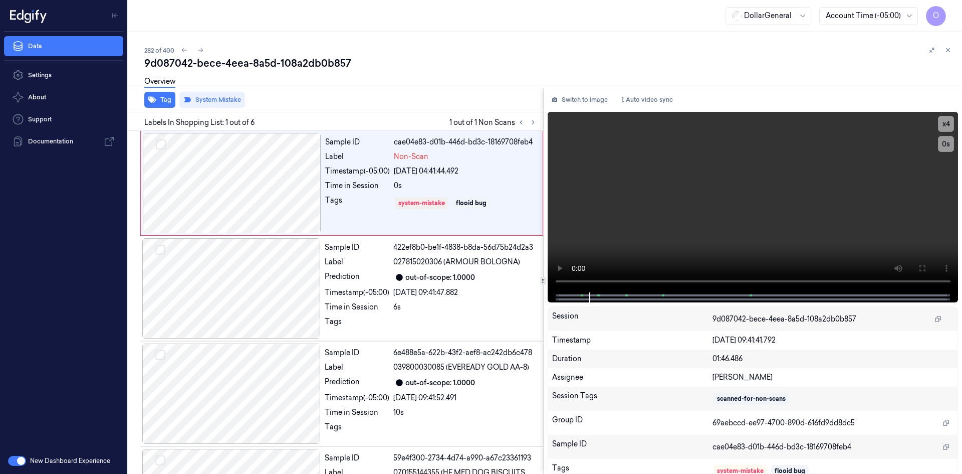
click at [381, 63] on div "9d087042-bece-4eea-8a5d-108a2db0b857" at bounding box center [549, 63] width 810 height 14
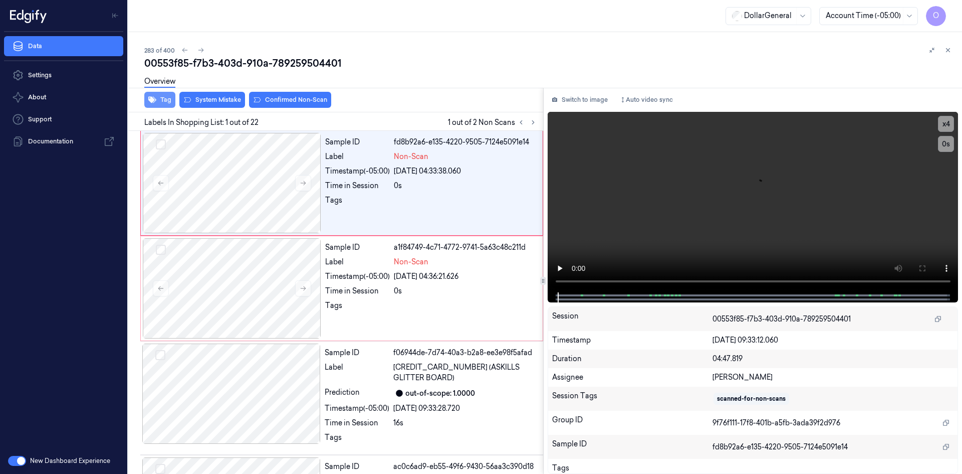
click at [167, 99] on button "Tag" at bounding box center [159, 100] width 31 height 16
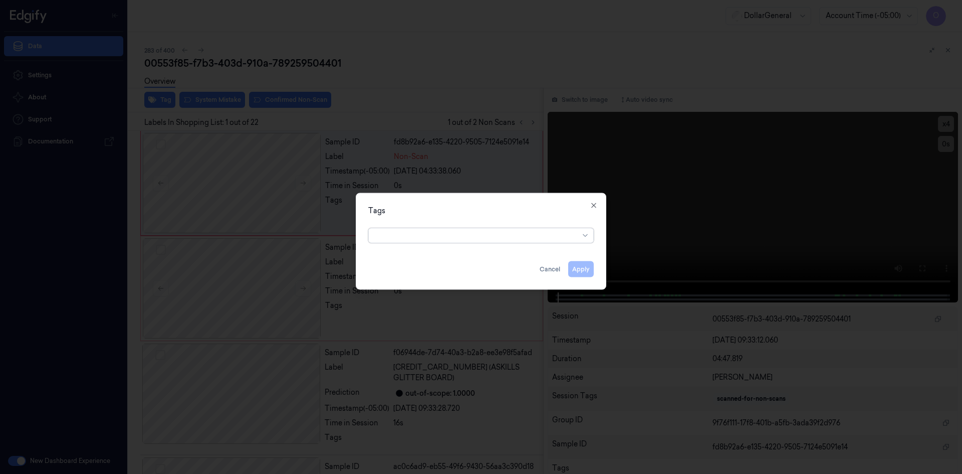
click at [455, 236] on div at bounding box center [477, 235] width 204 height 11
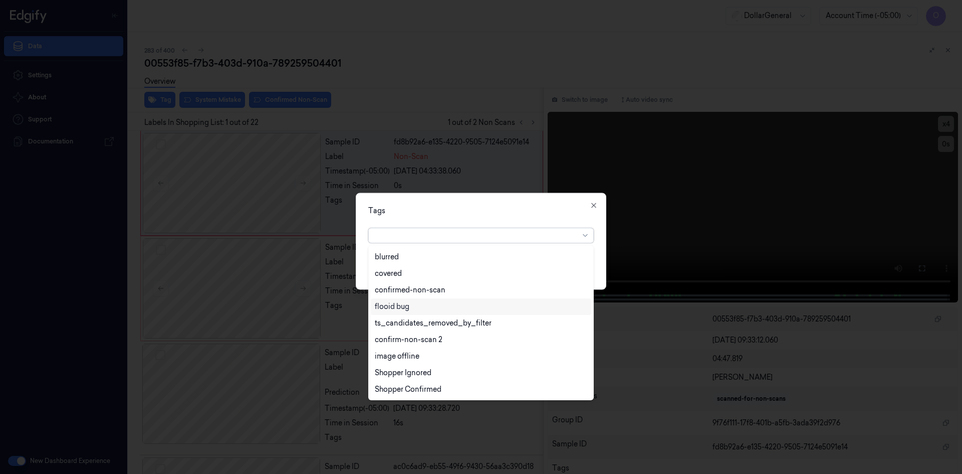
click at [462, 312] on div "flooid bug" at bounding box center [481, 306] width 221 height 17
click at [548, 212] on div "Tags" at bounding box center [481, 210] width 226 height 11
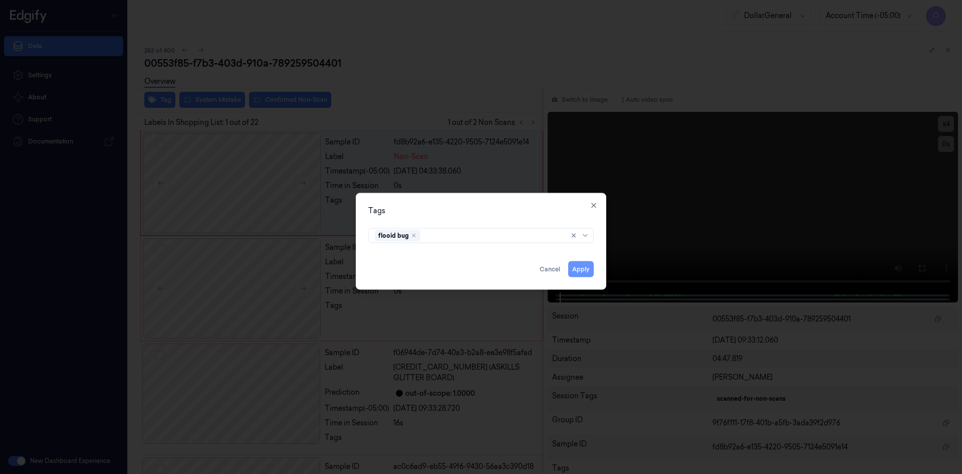
click at [578, 270] on button "Apply" at bounding box center [581, 269] width 26 height 16
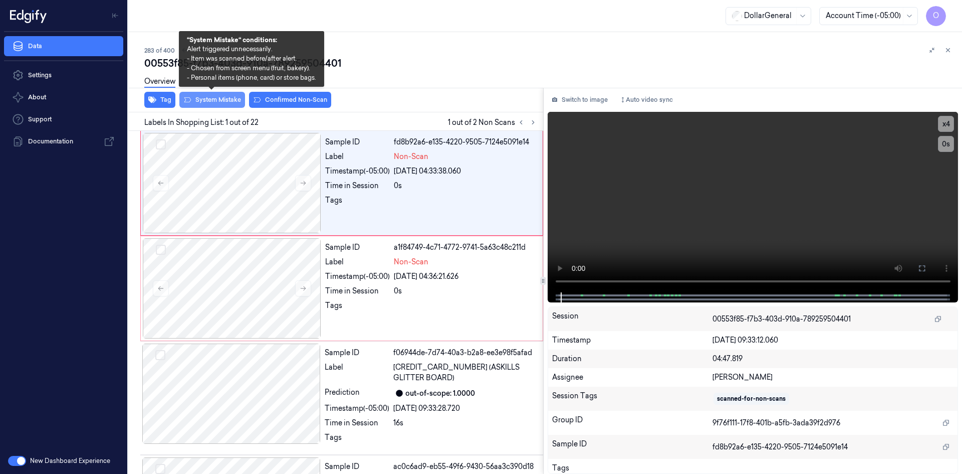
click at [200, 103] on button "System Mistake" at bounding box center [212, 100] width 66 height 16
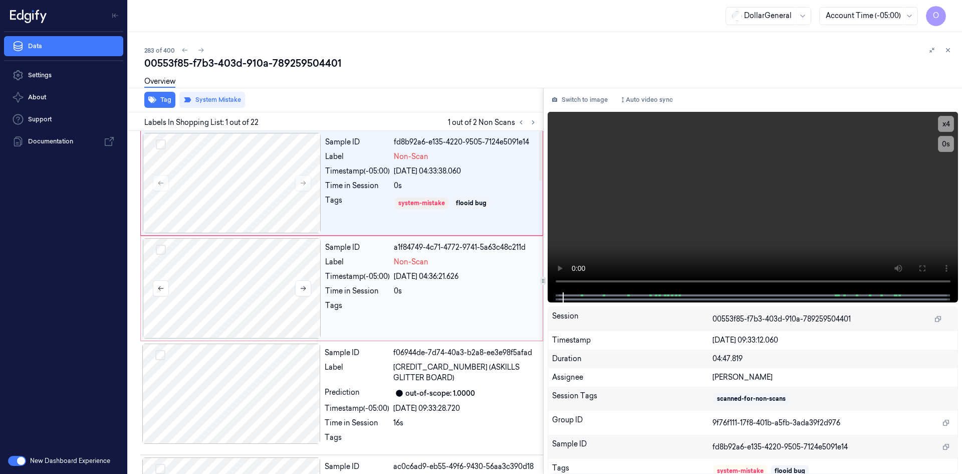
click at [291, 258] on div at bounding box center [232, 288] width 178 height 100
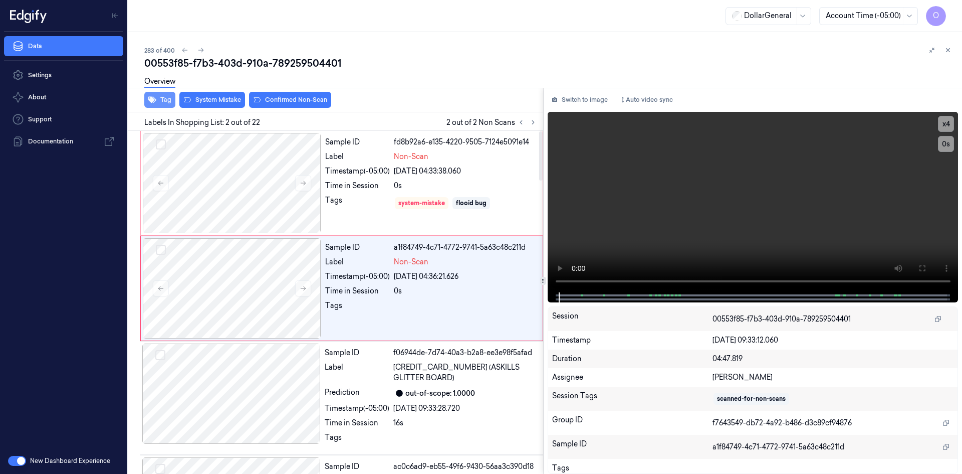
click at [162, 96] on button "Tag" at bounding box center [159, 100] width 31 height 16
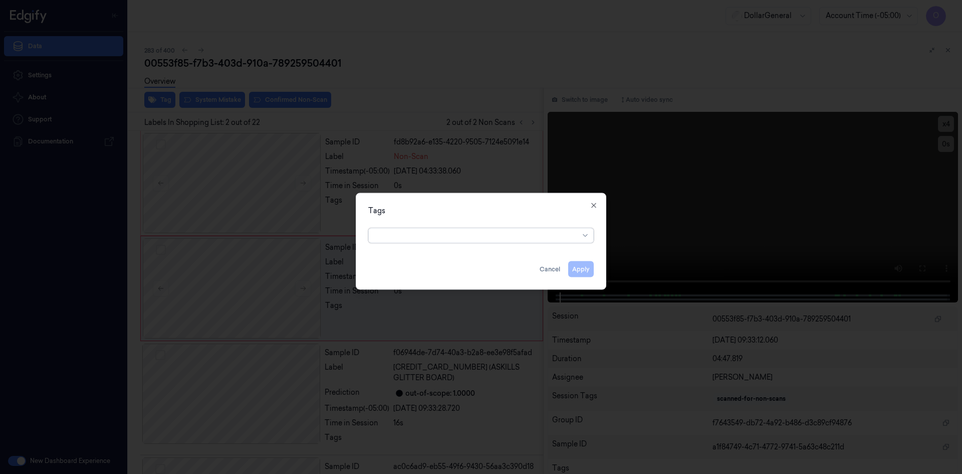
click at [393, 233] on div at bounding box center [477, 235] width 204 height 11
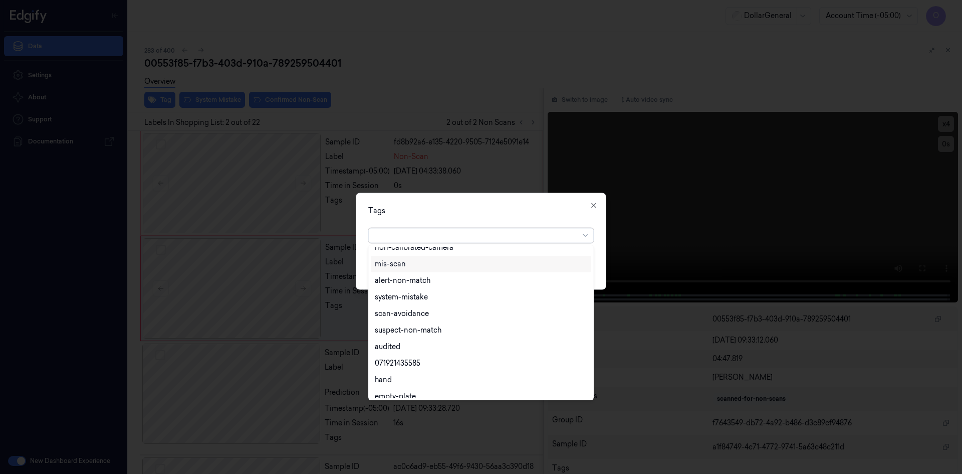
scroll to position [180, 0]
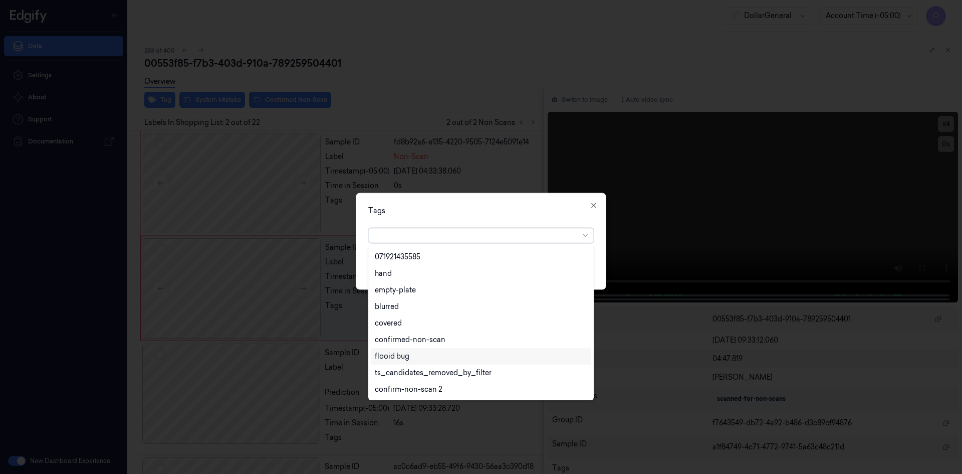
click at [417, 355] on div "flooid bug" at bounding box center [481, 356] width 212 height 11
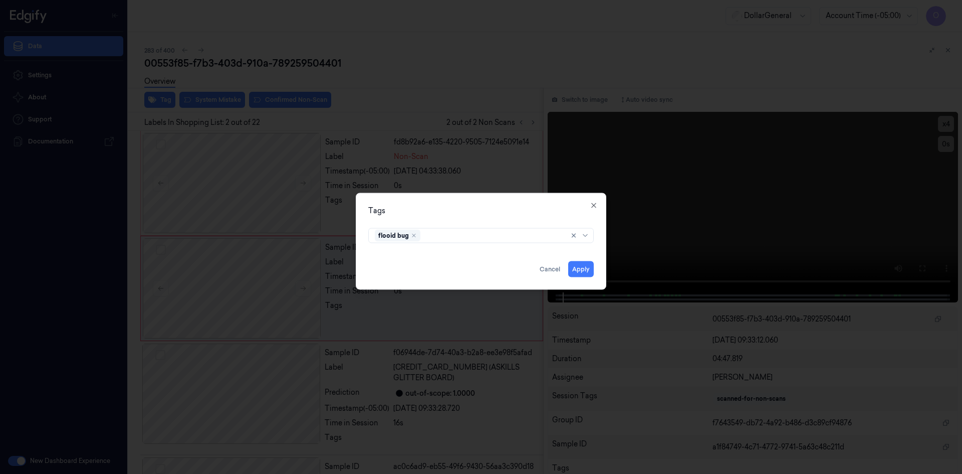
click at [494, 215] on div "Tags" at bounding box center [481, 210] width 226 height 11
click at [579, 273] on button "Apply" at bounding box center [581, 269] width 26 height 16
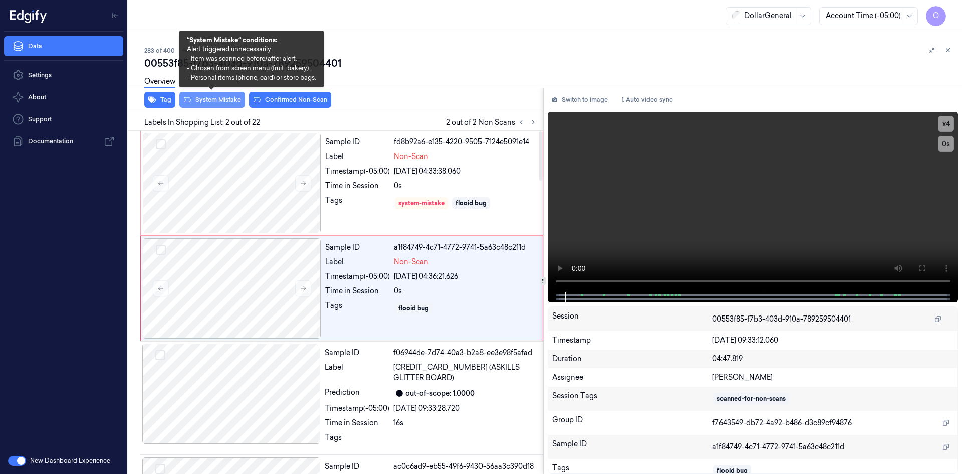
click at [228, 101] on button "System Mistake" at bounding box center [212, 100] width 66 height 16
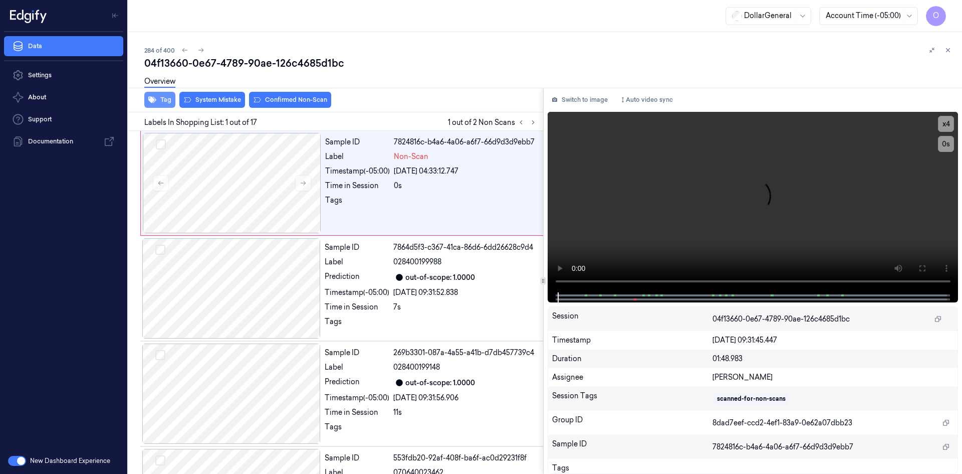
click at [170, 102] on button "Tag" at bounding box center [159, 100] width 31 height 16
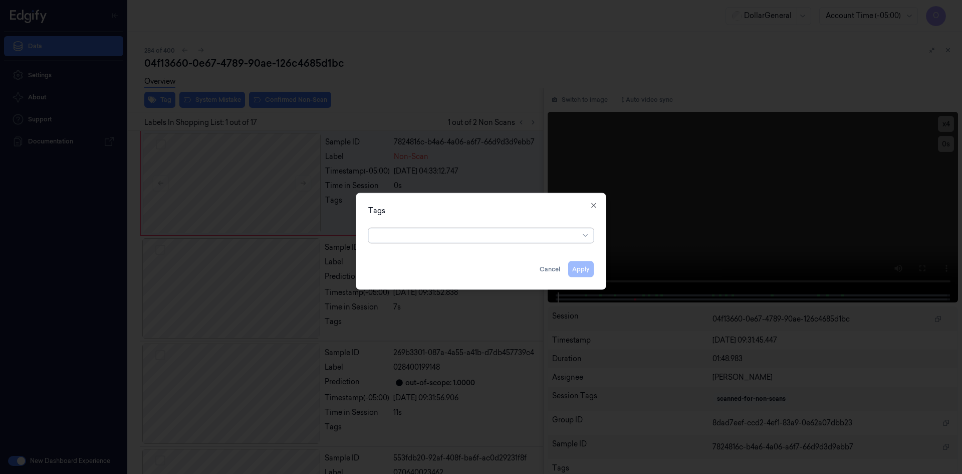
click at [450, 230] on div at bounding box center [477, 235] width 204 height 11
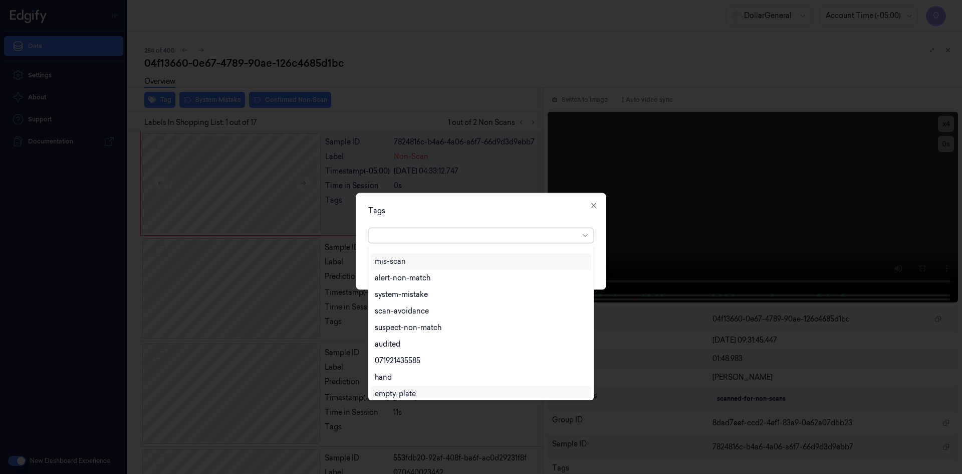
scroll to position [180, 0]
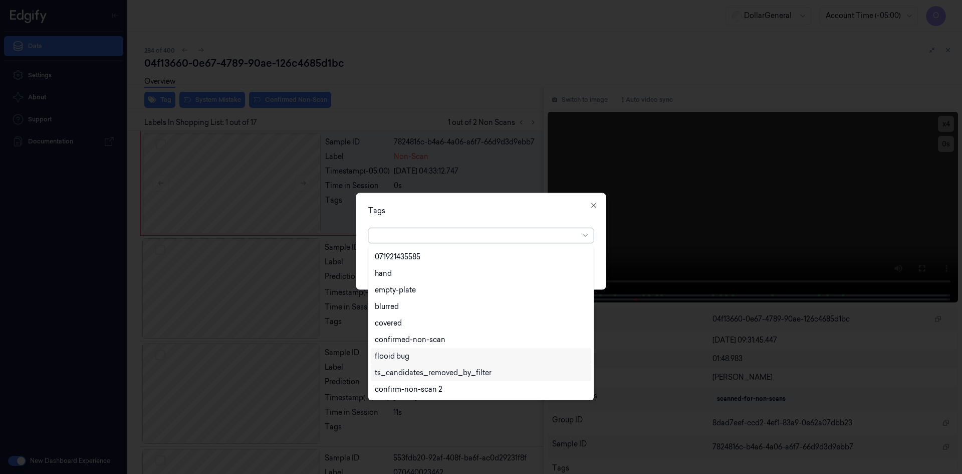
click at [415, 355] on div "flooid bug" at bounding box center [481, 356] width 212 height 11
click at [513, 215] on div "Tags" at bounding box center [481, 210] width 226 height 11
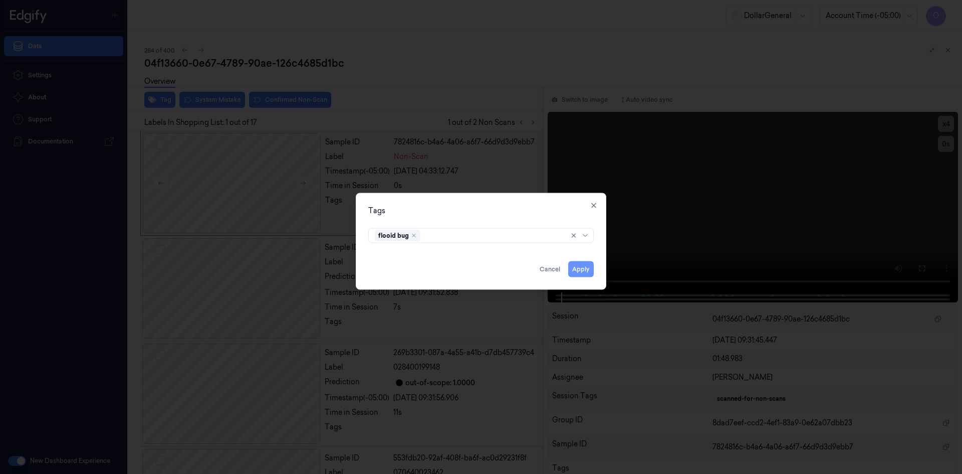
click at [579, 267] on button "Apply" at bounding box center [581, 269] width 26 height 16
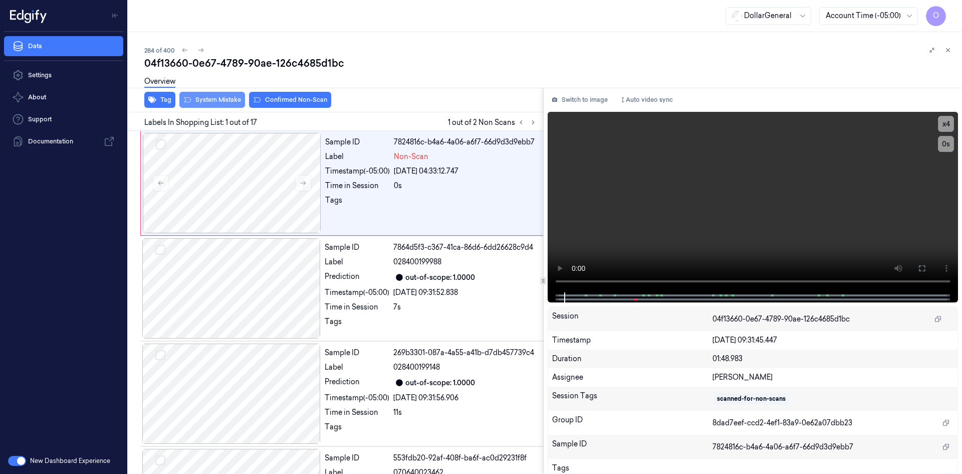
click at [221, 103] on button "System Mistake" at bounding box center [212, 100] width 66 height 16
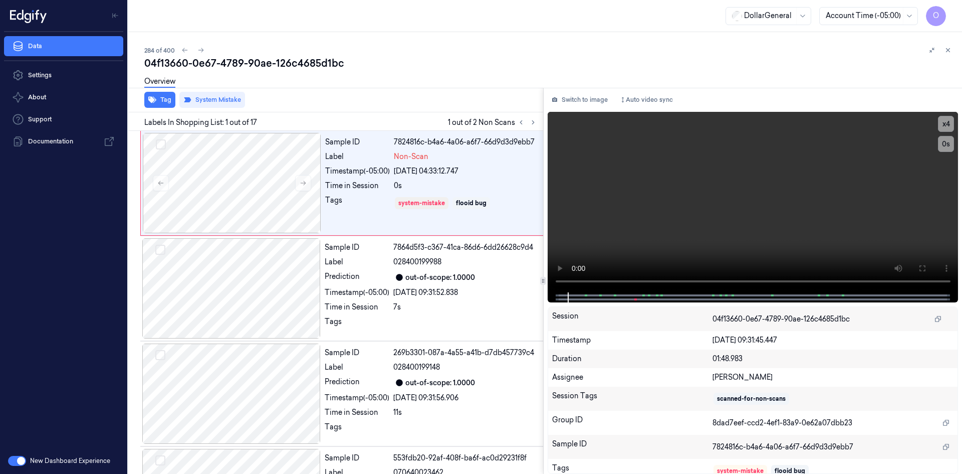
click at [499, 46] on div "284 of 400" at bounding box center [549, 50] width 810 height 12
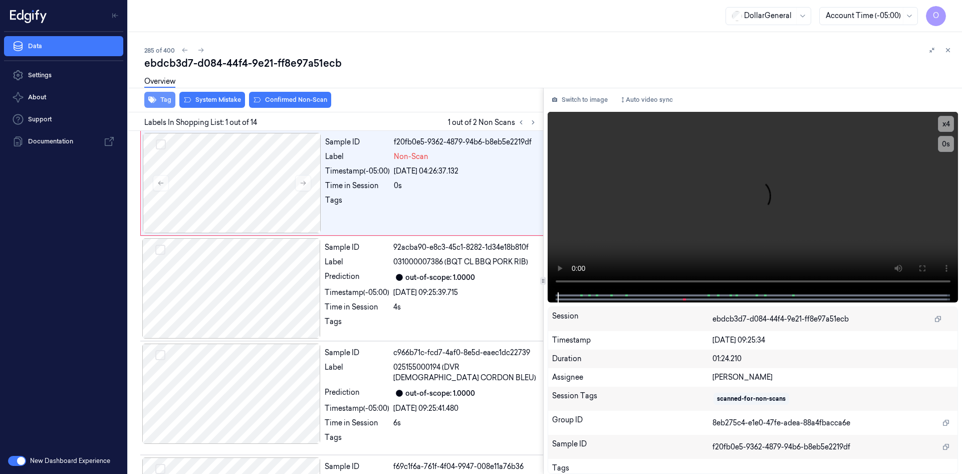
click at [150, 104] on button "Tag" at bounding box center [159, 100] width 31 height 16
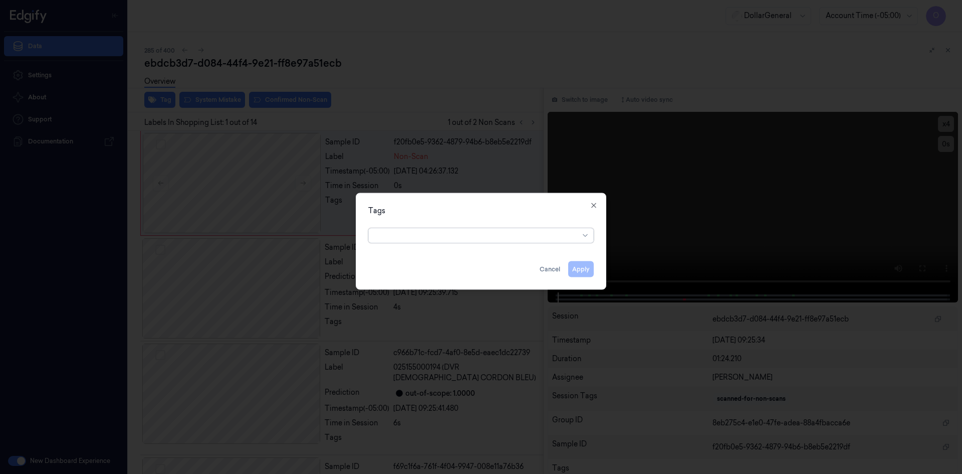
click at [477, 245] on div "Tags option , selected. Select is focused ,type to refine list, press Down to o…" at bounding box center [481, 240] width 251 height 97
click at [478, 237] on div at bounding box center [477, 235] width 204 height 11
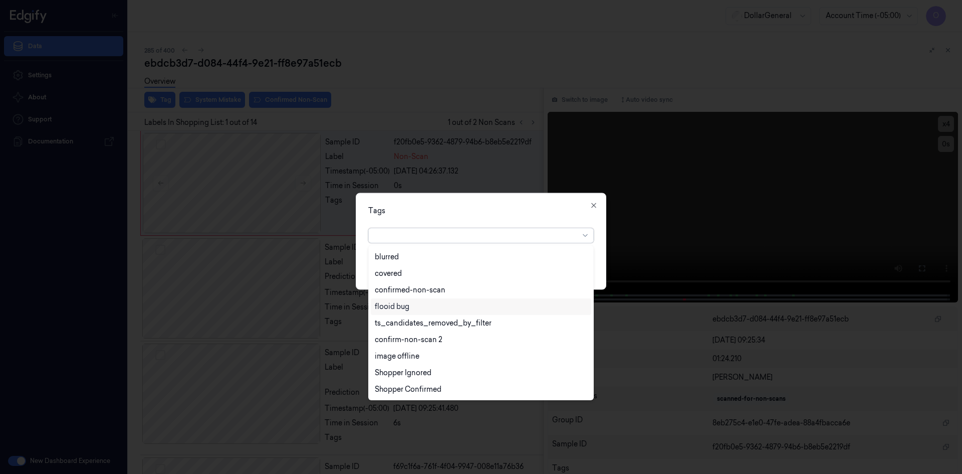
click at [421, 303] on div "flooid bug" at bounding box center [481, 306] width 212 height 11
click at [484, 217] on div "Tags option flooid bug , selected. 22 results available. Use Up and Down to cho…" at bounding box center [481, 240] width 251 height 97
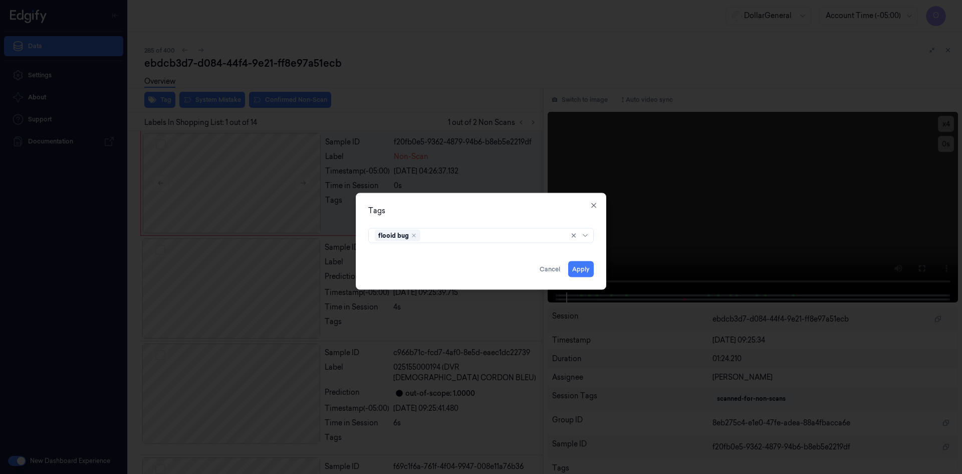
click at [594, 272] on div "Tags flooid bug Apply Cancel Close" at bounding box center [481, 240] width 251 height 97
click at [582, 269] on button "Apply" at bounding box center [581, 269] width 26 height 16
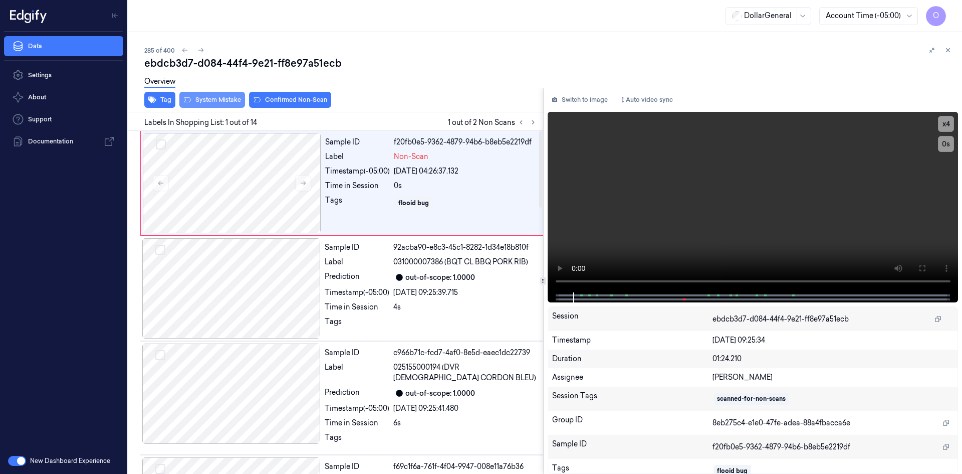
click at [223, 97] on button "System Mistake" at bounding box center [212, 100] width 66 height 16
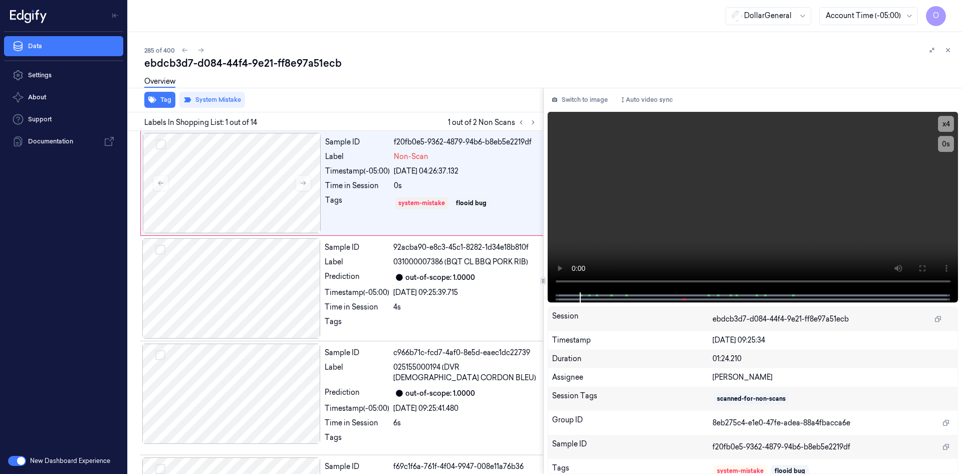
scroll to position [0, 16]
drag, startPoint x: 523, startPoint y: 121, endPoint x: 529, endPoint y: 120, distance: 5.5
click at [524, 121] on icon at bounding box center [521, 122] width 7 height 7
click at [530, 120] on icon at bounding box center [533, 122] width 7 height 7
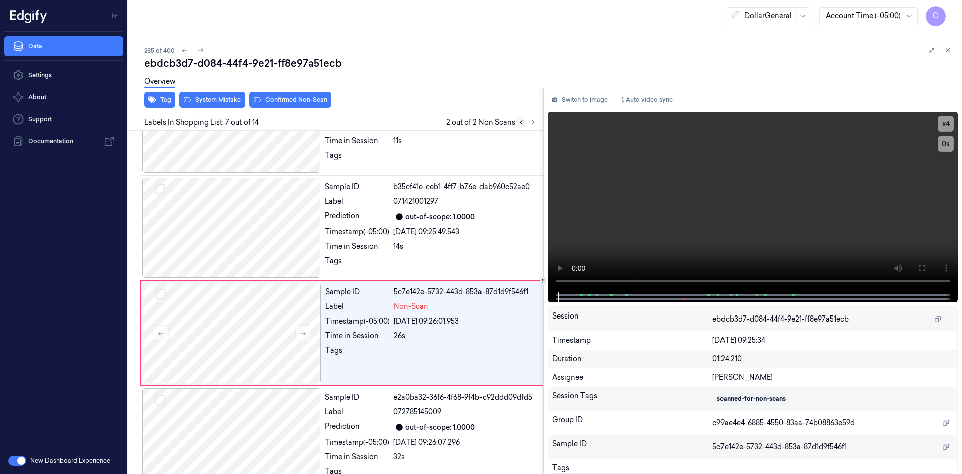
scroll to position [529, 0]
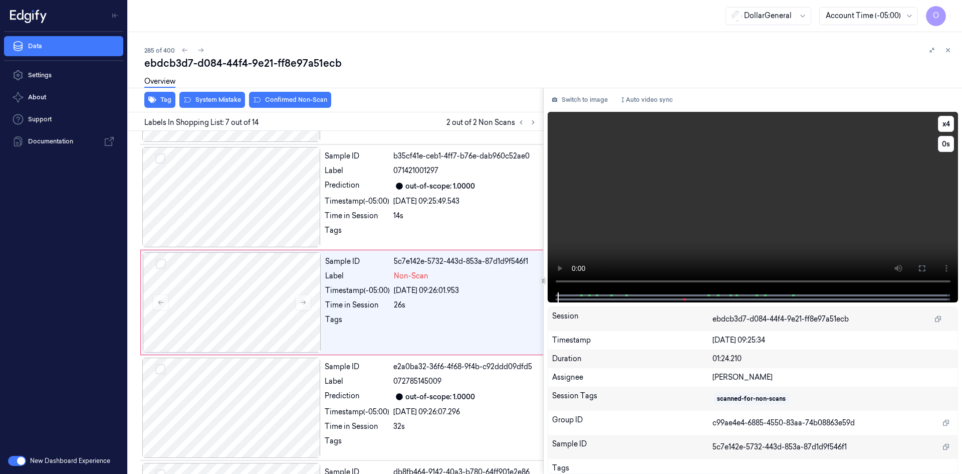
click at [633, 228] on video at bounding box center [753, 202] width 411 height 180
click at [631, 228] on video at bounding box center [753, 202] width 411 height 180
click at [688, 221] on video at bounding box center [753, 202] width 411 height 180
click at [431, 232] on div at bounding box center [468, 233] width 150 height 16
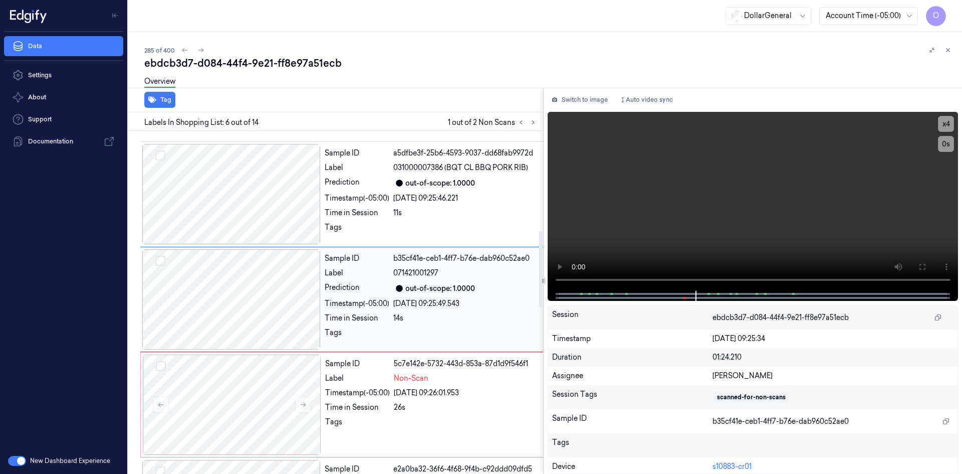
scroll to position [424, 0]
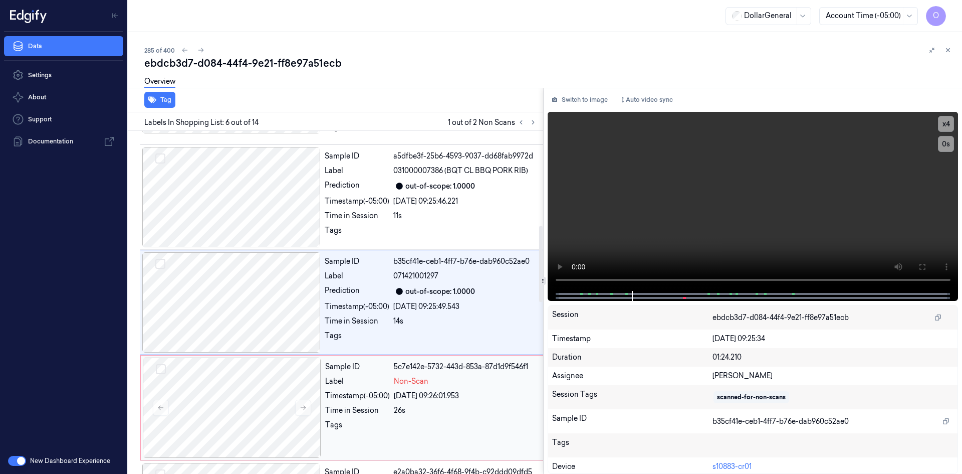
click at [424, 400] on div "05/09/2025 09:26:01.953" at bounding box center [468, 395] width 149 height 11
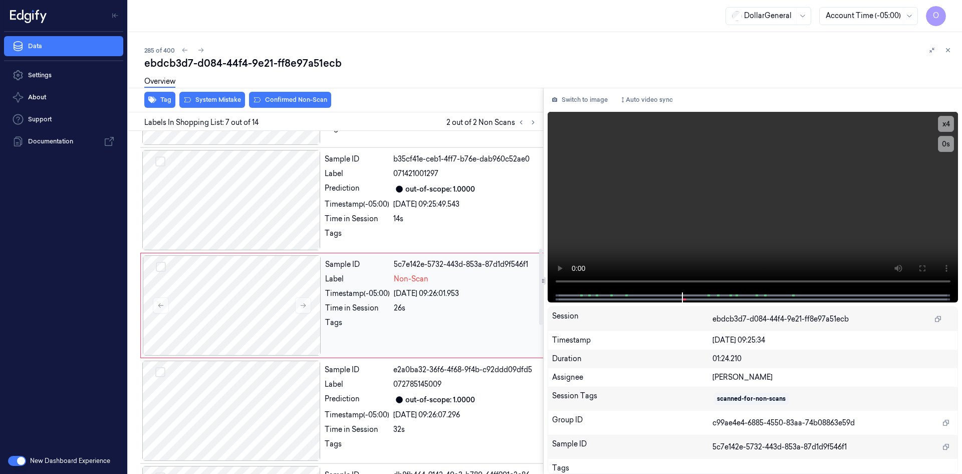
scroll to position [529, 0]
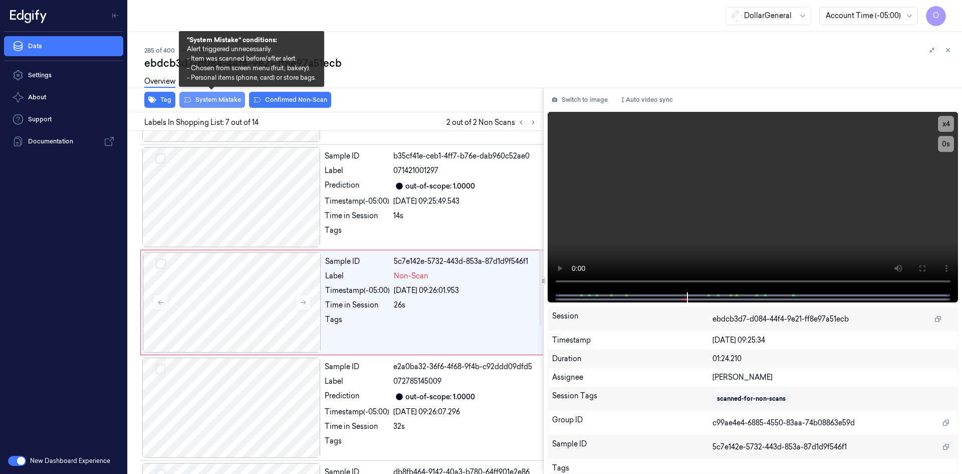
click at [235, 102] on button "System Mistake" at bounding box center [212, 100] width 66 height 16
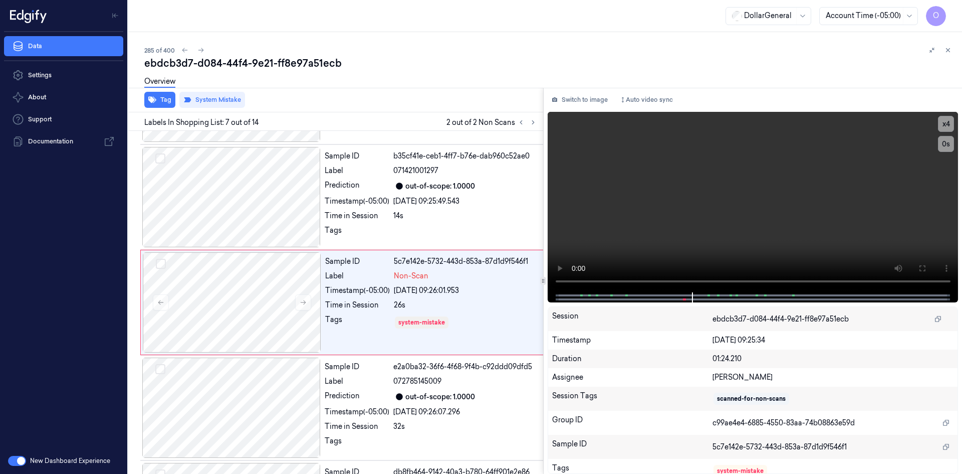
click at [503, 103] on div "Tag System Mistake" at bounding box center [333, 100] width 419 height 25
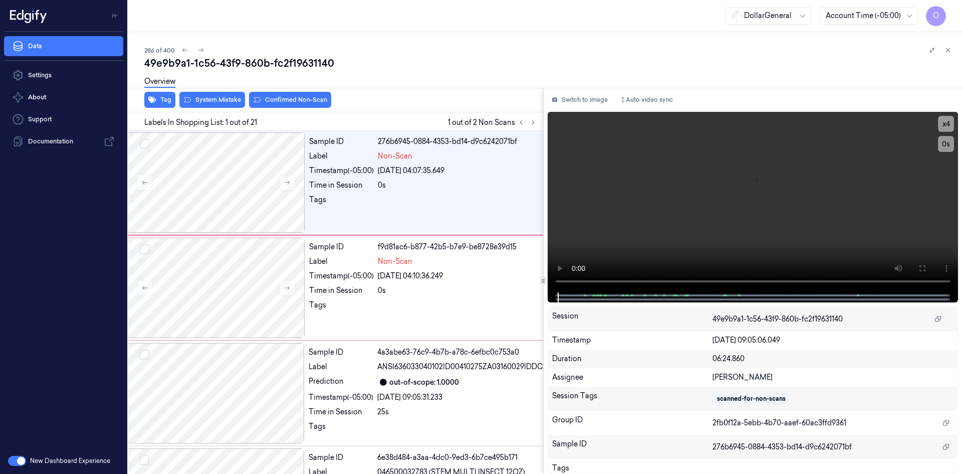
scroll to position [0, 16]
click at [162, 97] on button "Tag" at bounding box center [159, 100] width 31 height 16
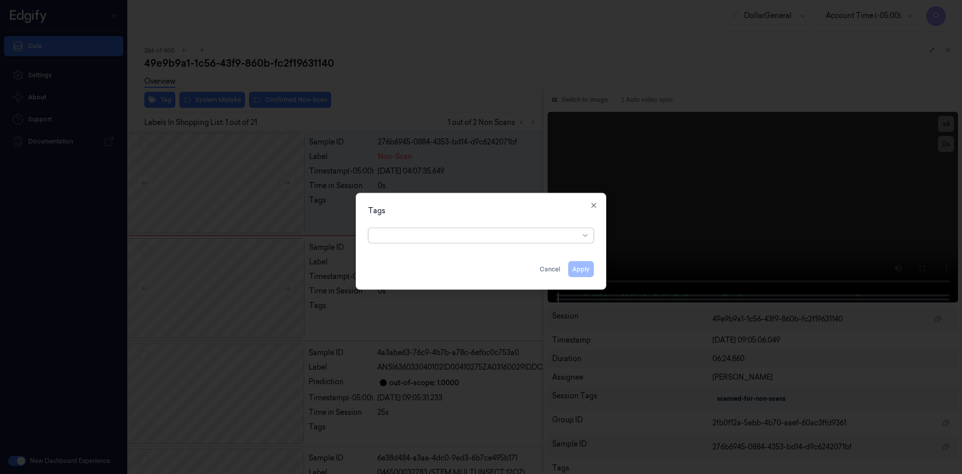
click at [465, 230] on div at bounding box center [477, 235] width 204 height 11
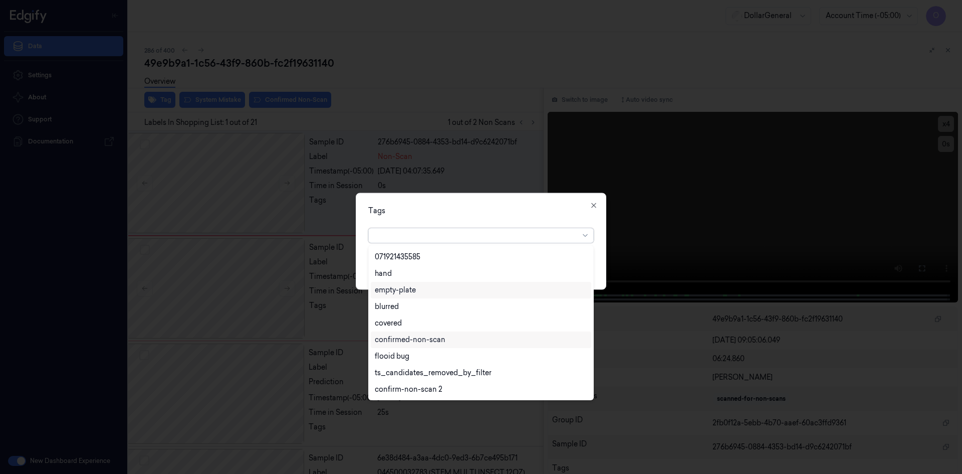
scroll to position [230, 0]
click at [427, 311] on div "flooid bug" at bounding box center [481, 306] width 212 height 11
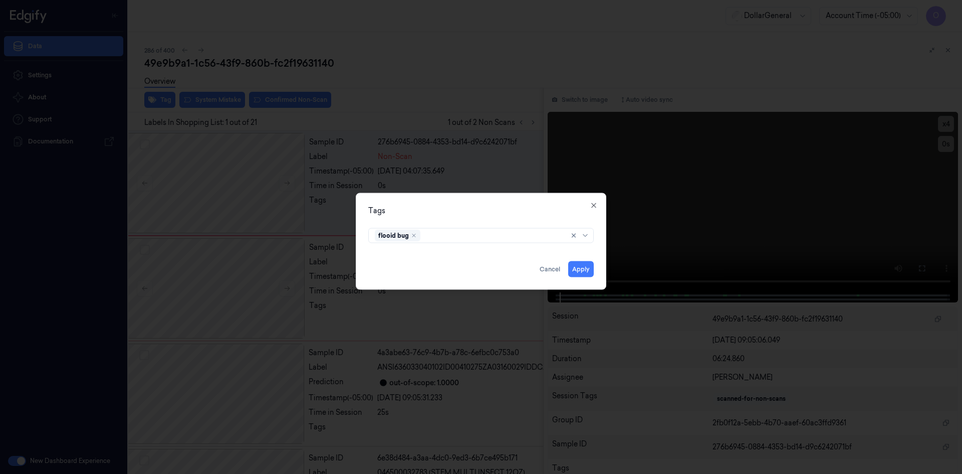
click at [535, 214] on div "Tags" at bounding box center [481, 210] width 226 height 11
click at [588, 267] on button "Apply" at bounding box center [581, 269] width 26 height 16
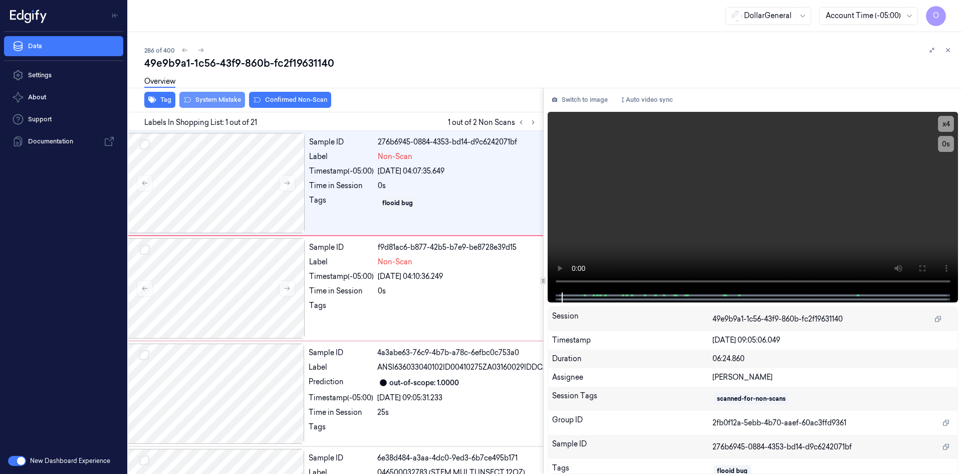
click at [223, 95] on div "Overview" at bounding box center [549, 83] width 810 height 26
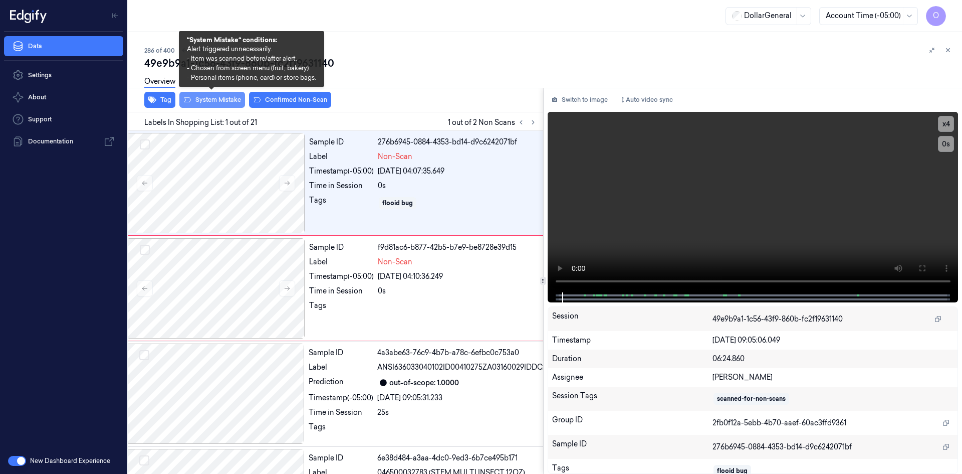
click at [228, 97] on button "System Mistake" at bounding box center [212, 100] width 66 height 16
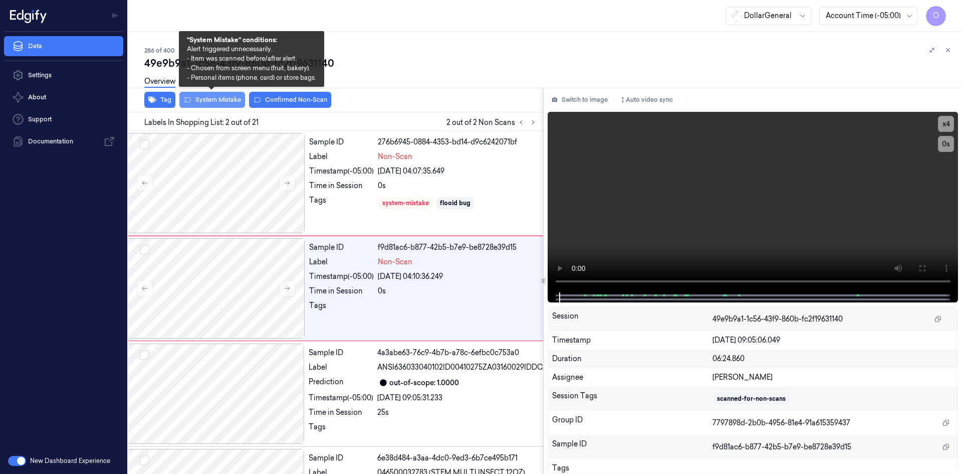
click at [179, 104] on button "System Mistake" at bounding box center [212, 100] width 66 height 16
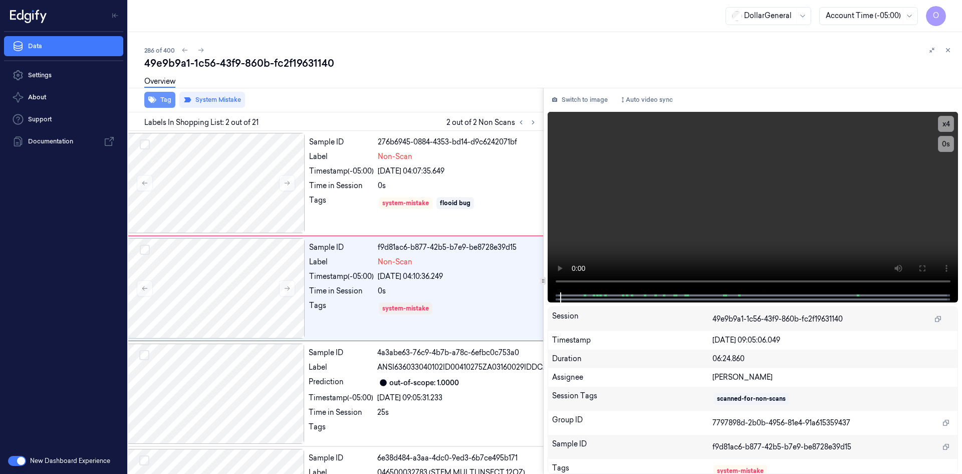
click at [171, 101] on button "Tag" at bounding box center [159, 100] width 31 height 16
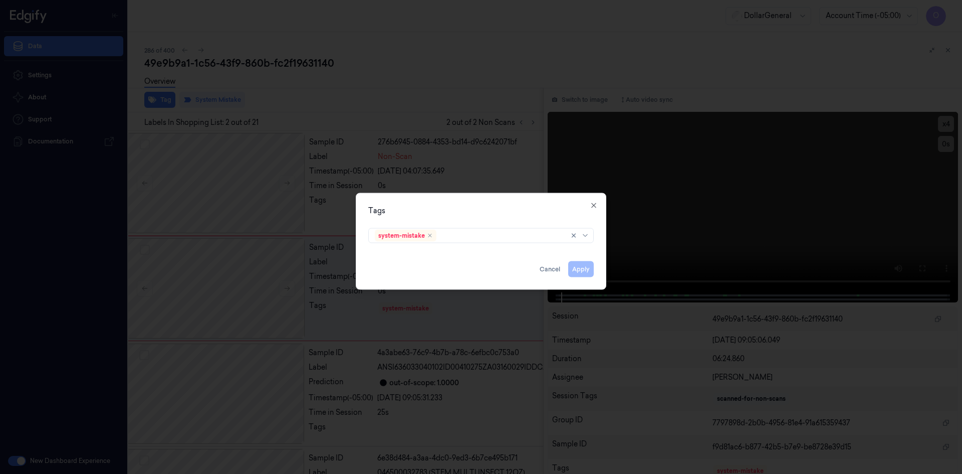
click at [503, 247] on div "Tags system-mistake Apply Cancel Close" at bounding box center [481, 240] width 251 height 97
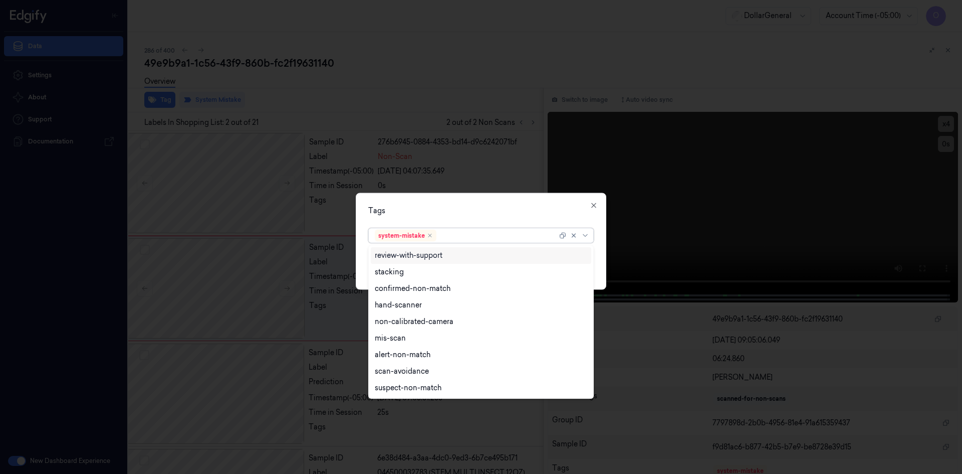
drag, startPoint x: 499, startPoint y: 238, endPoint x: 497, endPoint y: 245, distance: 7.4
click at [498, 238] on div at bounding box center [497, 235] width 119 height 11
drag, startPoint x: 477, startPoint y: 312, endPoint x: 492, endPoint y: 284, distance: 32.3
click at [477, 312] on div "flooid bug" at bounding box center [481, 306] width 221 height 17
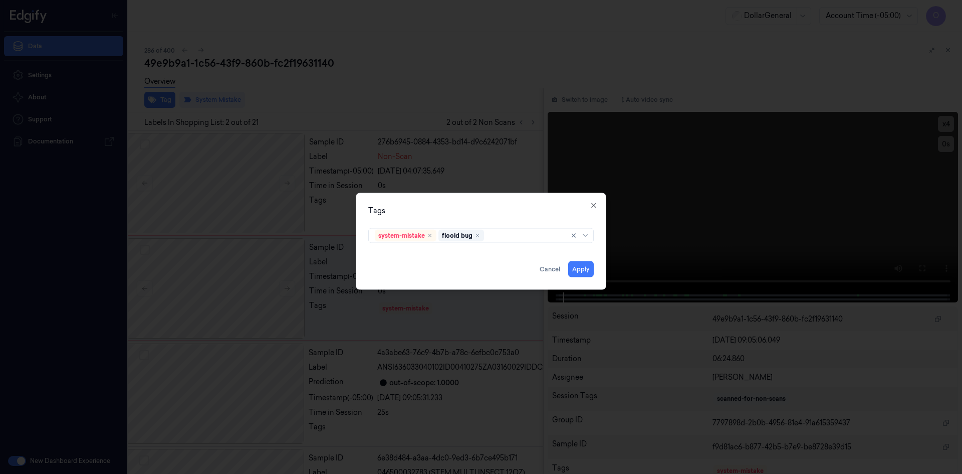
click at [500, 221] on div "Tags system-mistake flooid bug Apply Cancel Close" at bounding box center [481, 240] width 251 height 97
click at [576, 270] on button "Apply" at bounding box center [581, 269] width 26 height 16
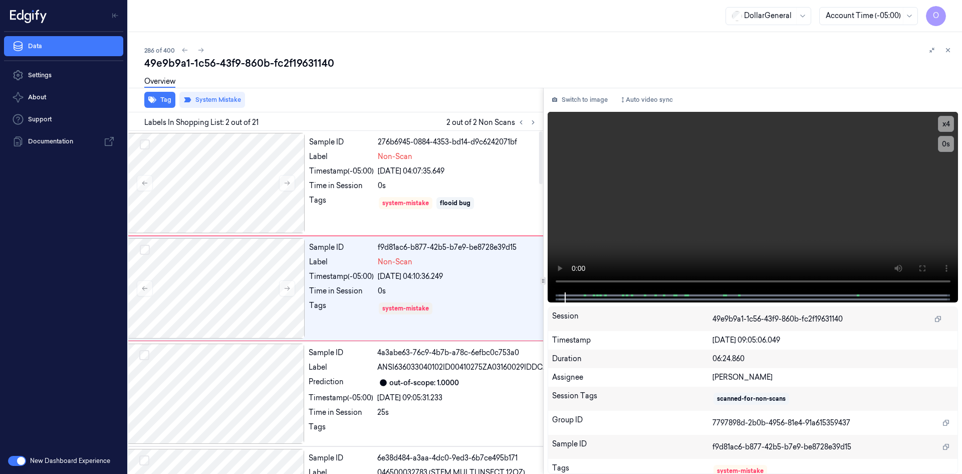
click at [429, 111] on div "Tag System Mistake" at bounding box center [333, 100] width 419 height 25
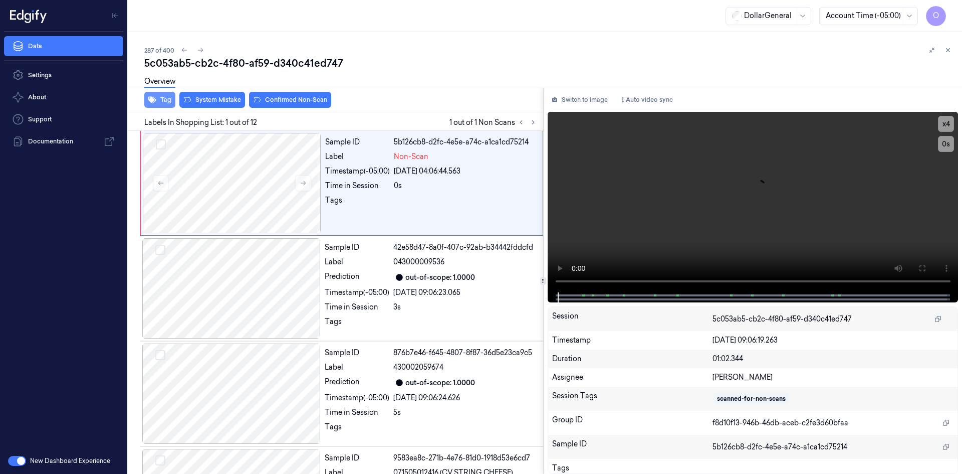
click at [164, 101] on button "Tag" at bounding box center [159, 100] width 31 height 16
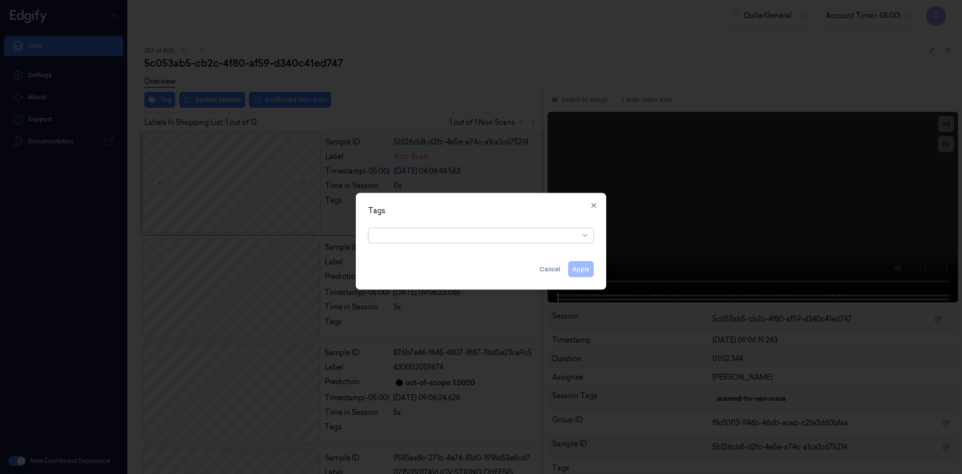
click at [526, 243] on div "option , selected. Select is focused ,type to refine list, press Down to open t…" at bounding box center [481, 234] width 242 height 21
click at [520, 239] on div at bounding box center [477, 235] width 204 height 11
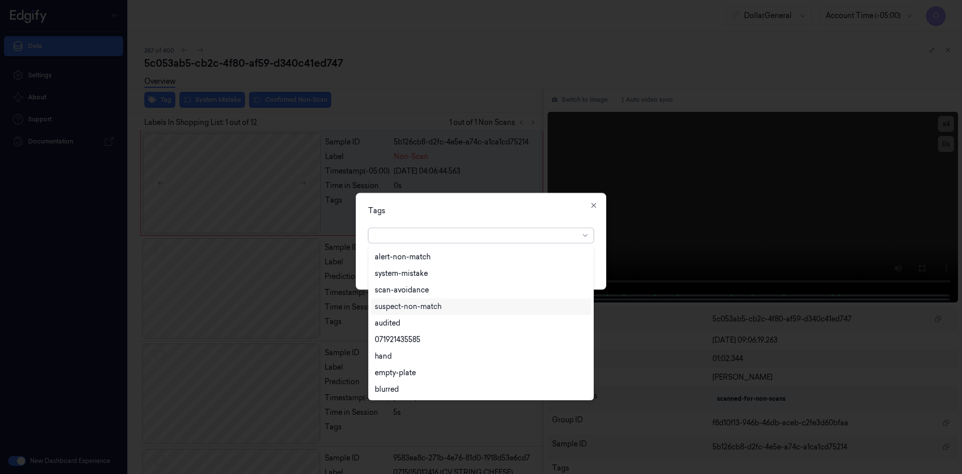
scroll to position [180, 0]
click at [473, 356] on div "flooid bug" at bounding box center [481, 356] width 212 height 11
click at [528, 204] on div "Tags option flooid bug , selected. 22 results available. Use Up and Down to cho…" at bounding box center [481, 240] width 251 height 97
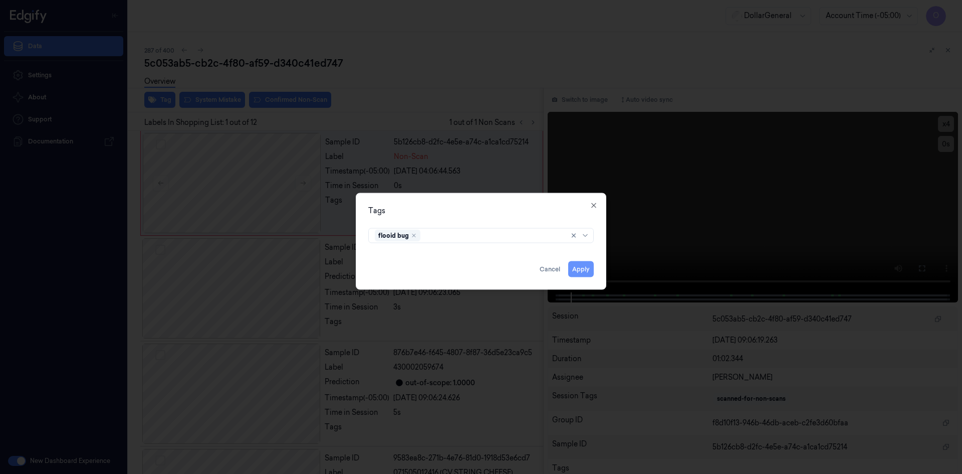
click at [583, 271] on button "Apply" at bounding box center [581, 269] width 26 height 16
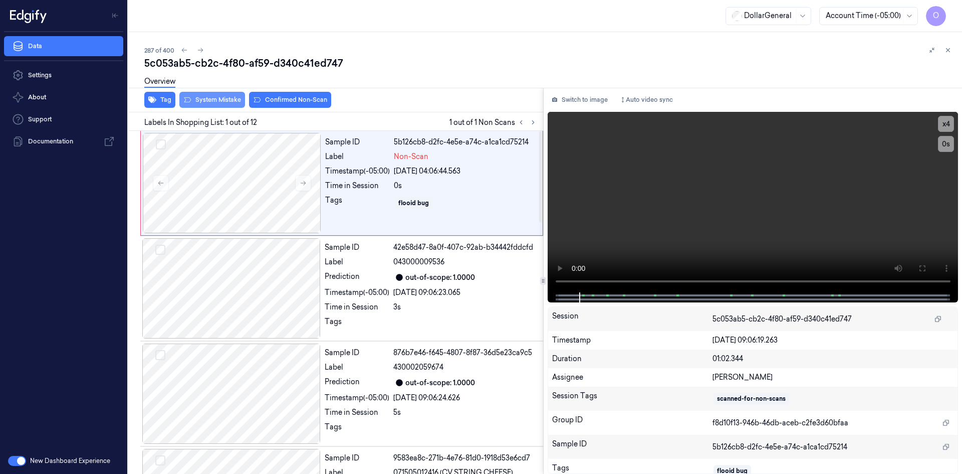
click at [226, 102] on button "System Mistake" at bounding box center [212, 100] width 66 height 16
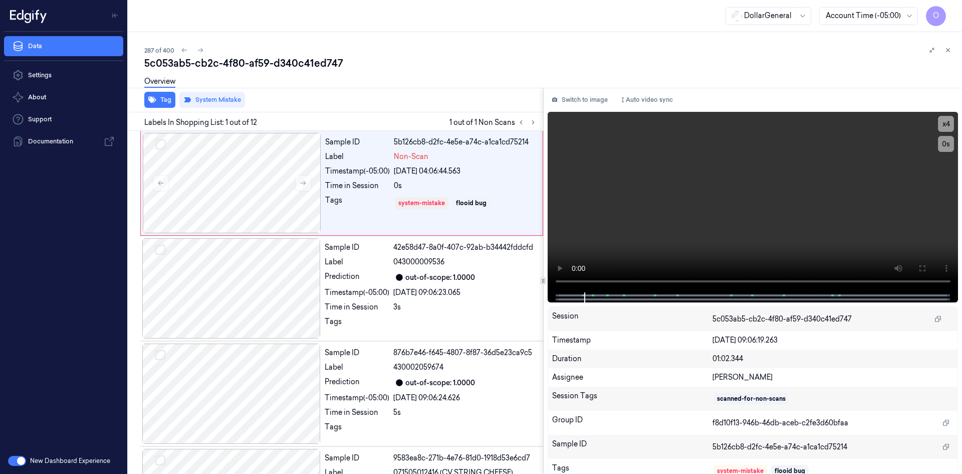
click at [363, 90] on div "Overview" at bounding box center [549, 83] width 810 height 26
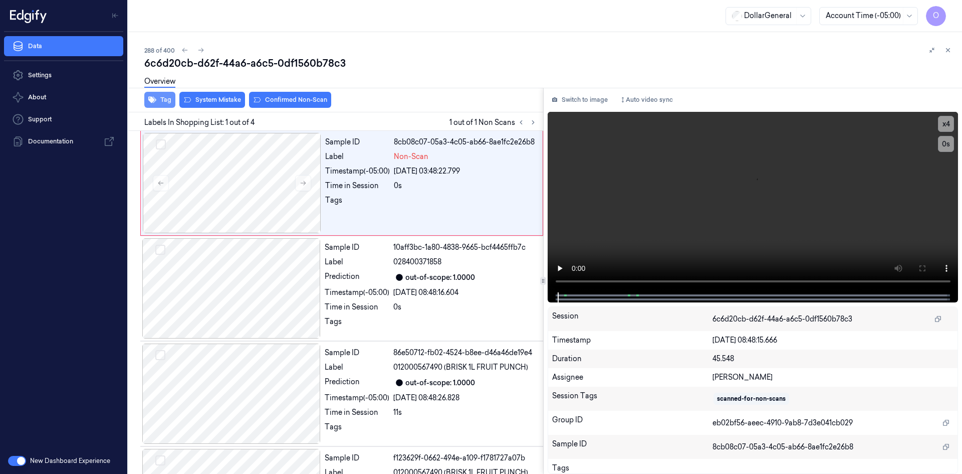
click at [156, 100] on button "Tag" at bounding box center [159, 100] width 31 height 16
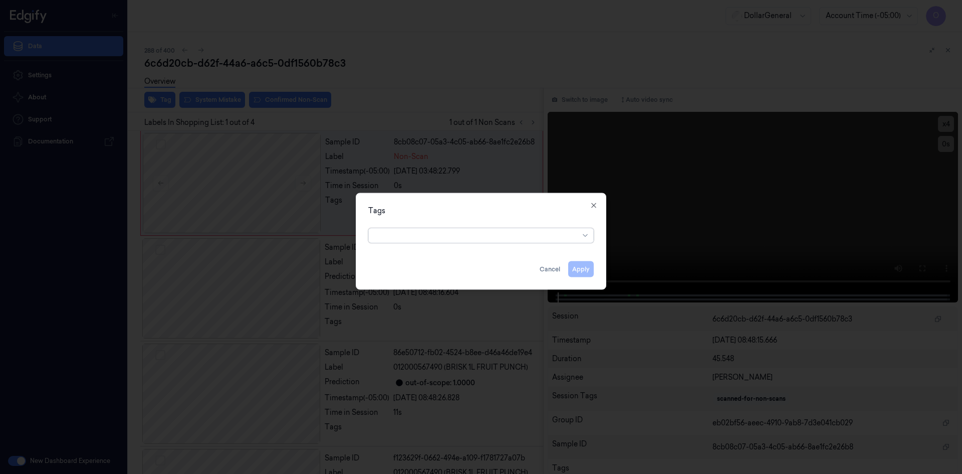
click at [462, 228] on div at bounding box center [477, 235] width 204 height 14
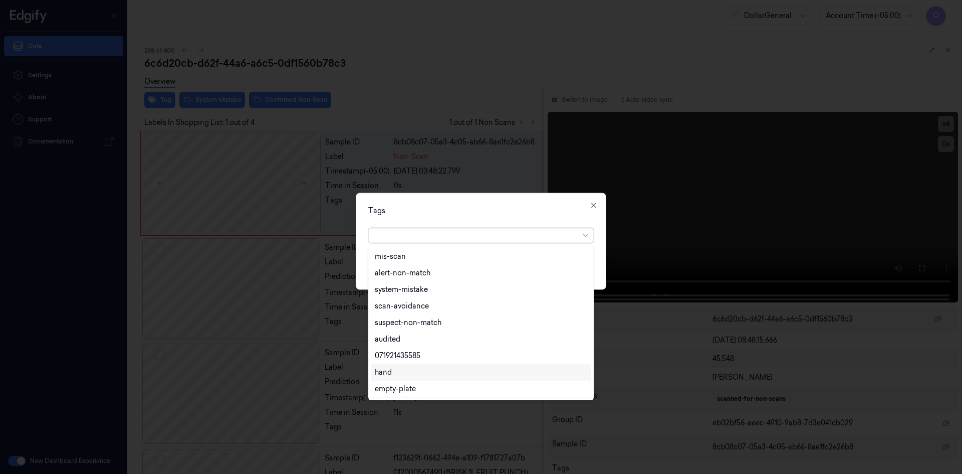
scroll to position [180, 0]
click at [447, 355] on div "flooid bug" at bounding box center [481, 356] width 212 height 11
click at [480, 228] on div "flooid bug" at bounding box center [481, 235] width 226 height 15
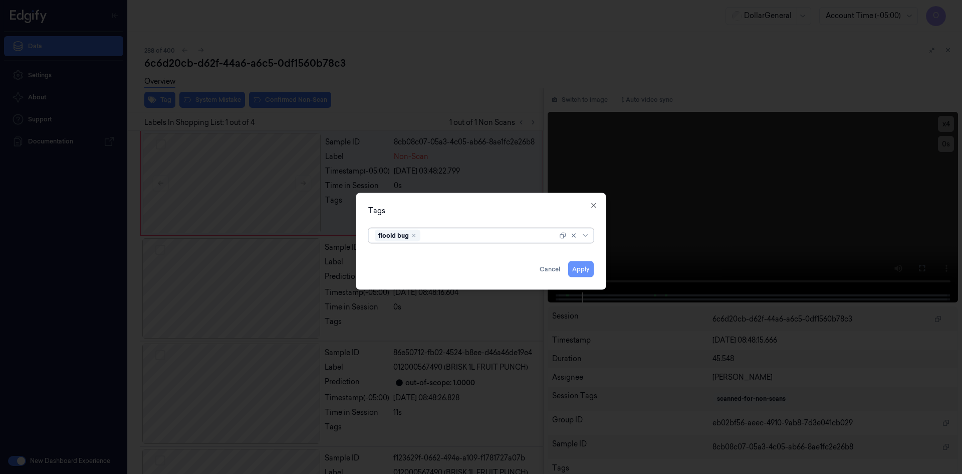
click at [570, 268] on button "Apply" at bounding box center [581, 269] width 26 height 16
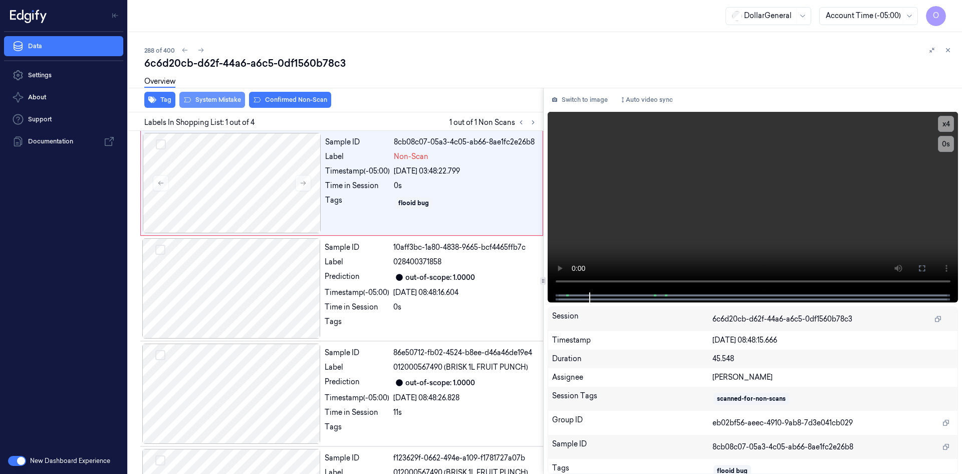
click at [213, 105] on button "System Mistake" at bounding box center [212, 100] width 66 height 16
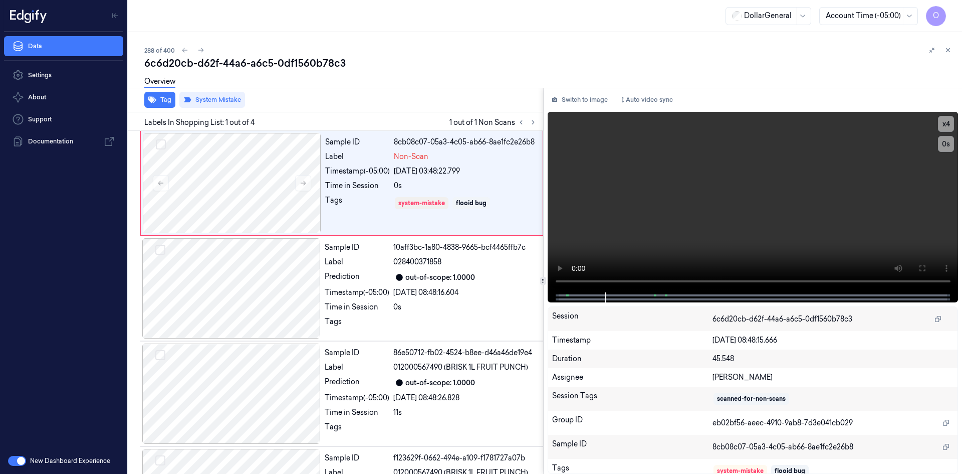
click at [483, 74] on div "Overview" at bounding box center [549, 83] width 810 height 26
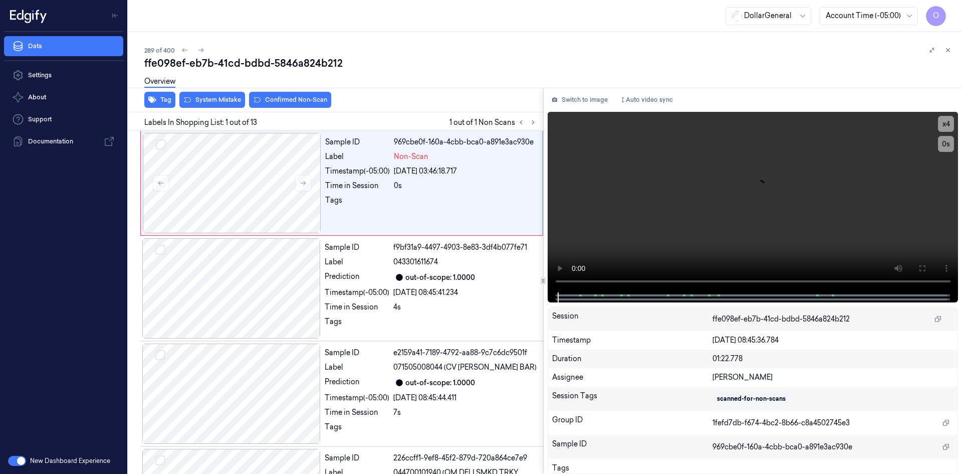
click at [150, 94] on div "Overview" at bounding box center [159, 83] width 31 height 26
click at [151, 97] on icon "button" at bounding box center [152, 100] width 8 height 7
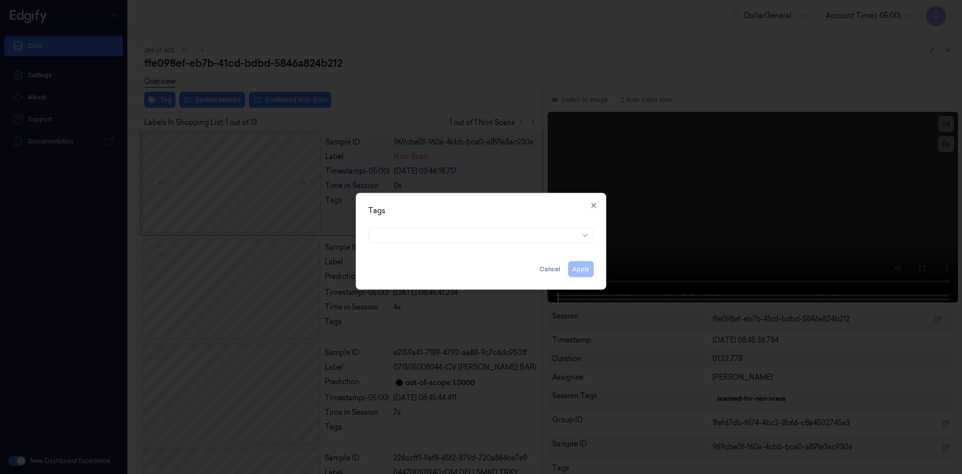
click at [437, 245] on div "Tags Apply Cancel Close" at bounding box center [481, 240] width 251 height 97
click at [440, 238] on div at bounding box center [477, 235] width 204 height 11
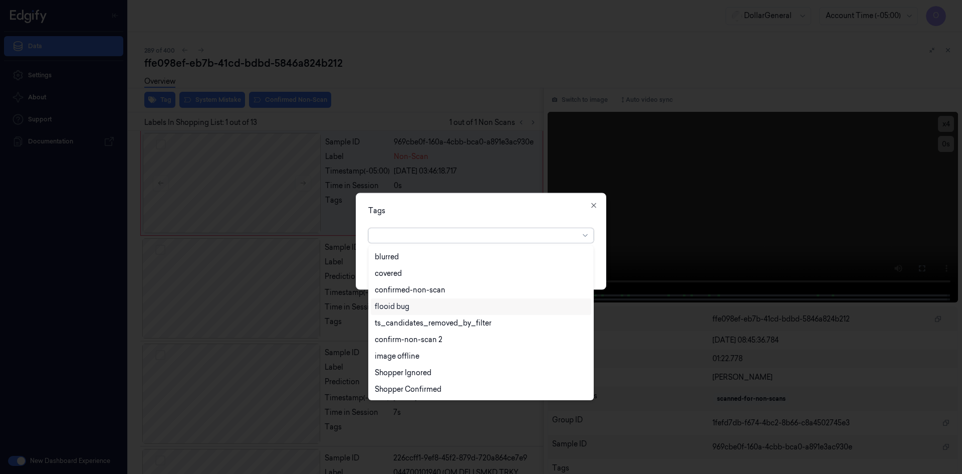
click at [415, 307] on div "flooid bug" at bounding box center [481, 306] width 212 height 11
click at [484, 224] on div "option flooid bug , selected. 22 results available. Use Up and Down to choose o…" at bounding box center [481, 233] width 226 height 19
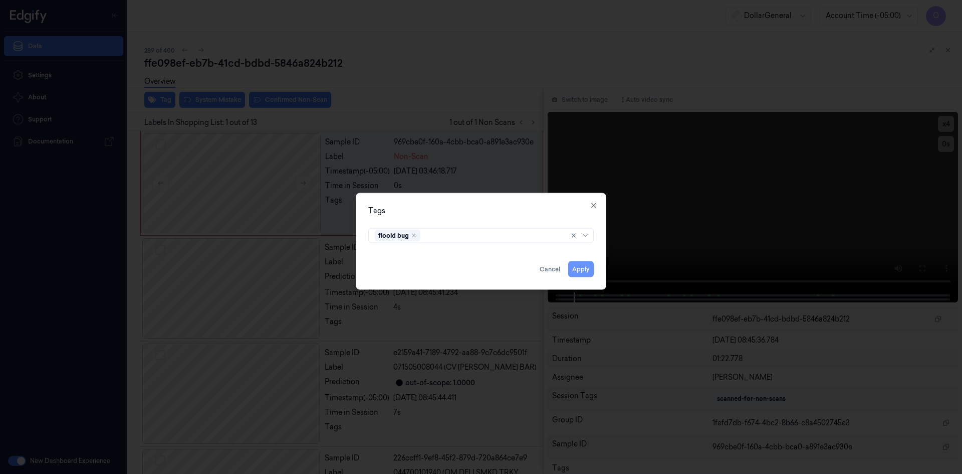
click at [584, 267] on button "Apply" at bounding box center [581, 269] width 26 height 16
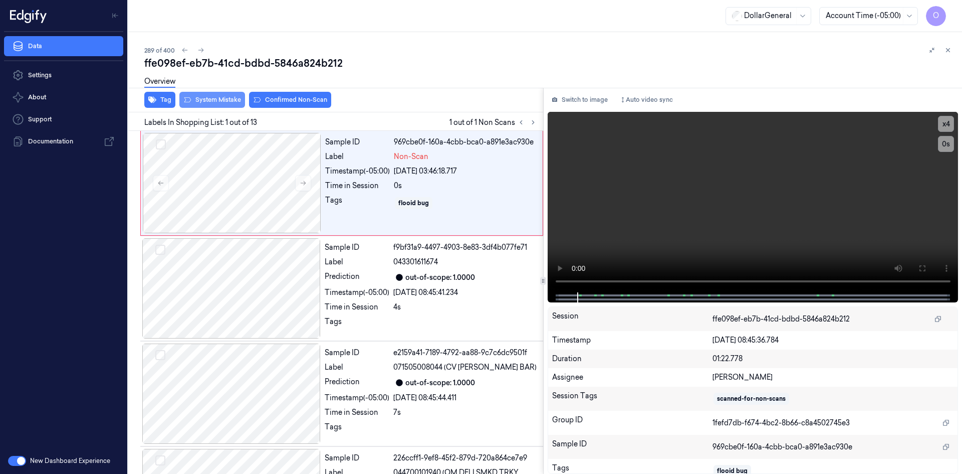
click at [225, 97] on button "System Mistake" at bounding box center [212, 100] width 66 height 16
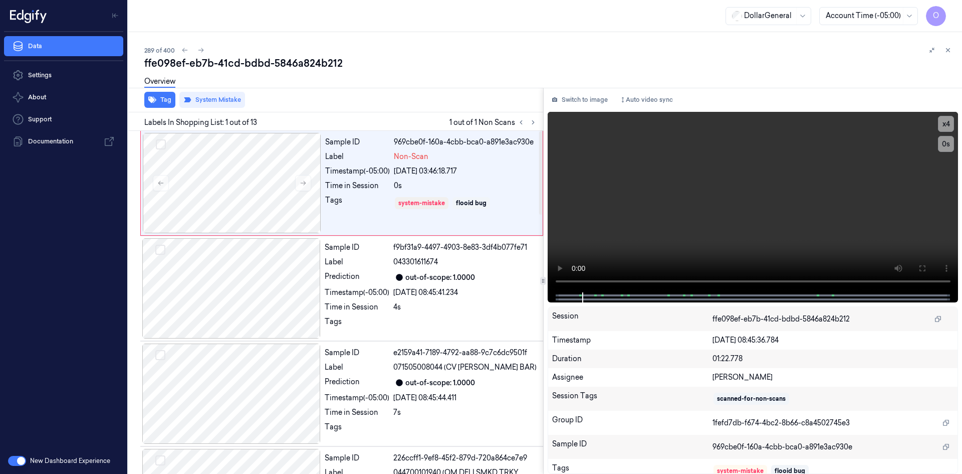
click at [404, 78] on div "Overview" at bounding box center [549, 83] width 810 height 26
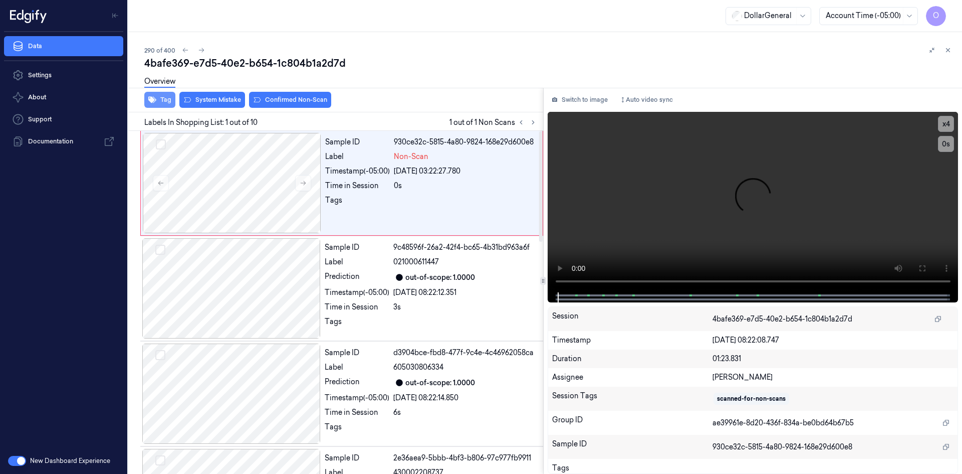
click at [158, 104] on button "Tag" at bounding box center [159, 100] width 31 height 16
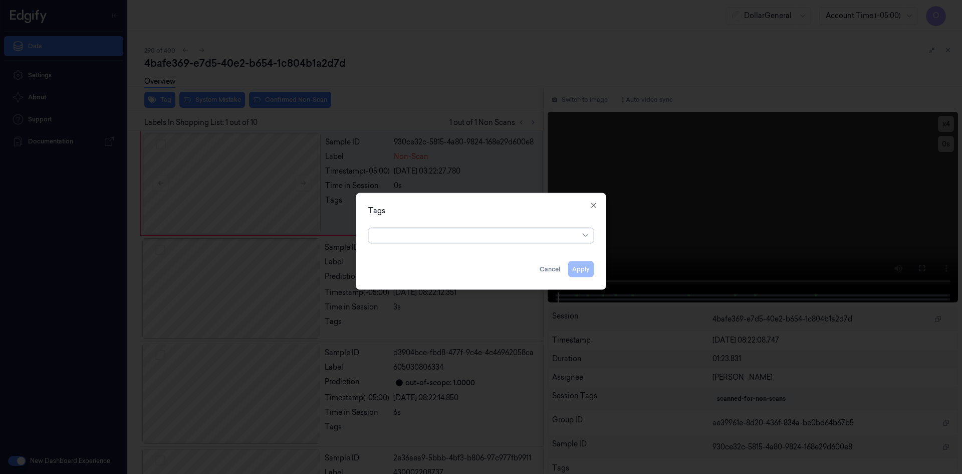
click at [518, 234] on div at bounding box center [477, 235] width 204 height 11
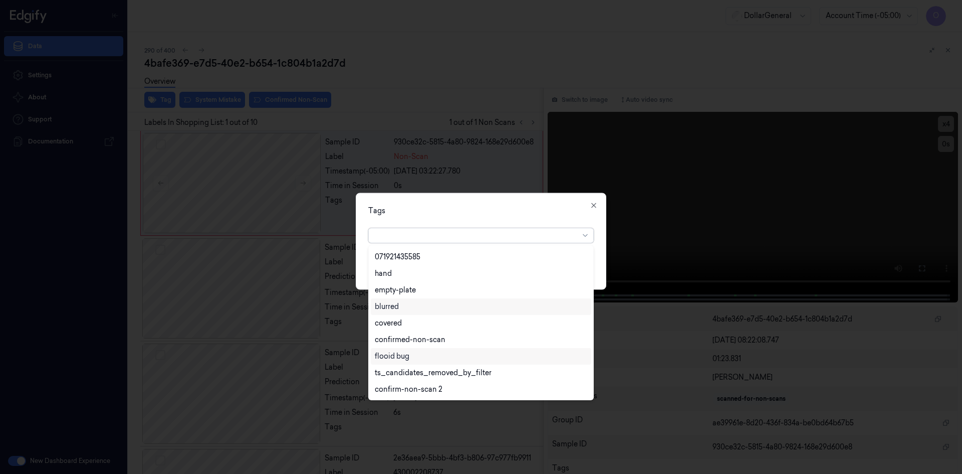
scroll to position [230, 0]
click at [410, 310] on div "flooid bug" at bounding box center [481, 306] width 212 height 11
click at [479, 205] on div "Tags" at bounding box center [481, 210] width 226 height 11
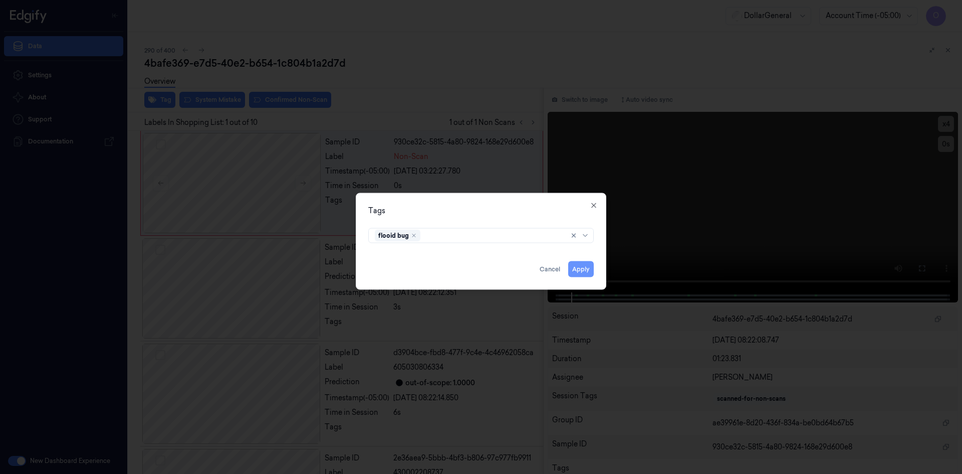
click at [593, 265] on button "Apply" at bounding box center [581, 269] width 26 height 16
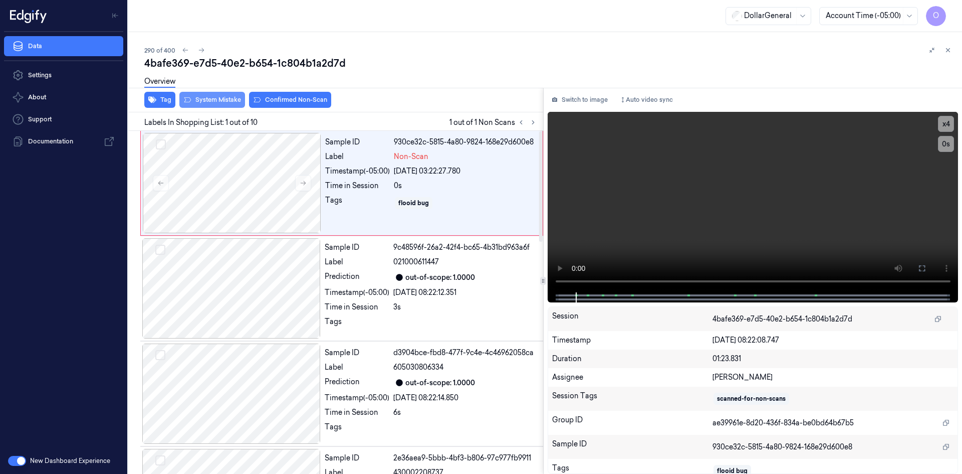
click at [207, 102] on button "System Mistake" at bounding box center [212, 100] width 66 height 16
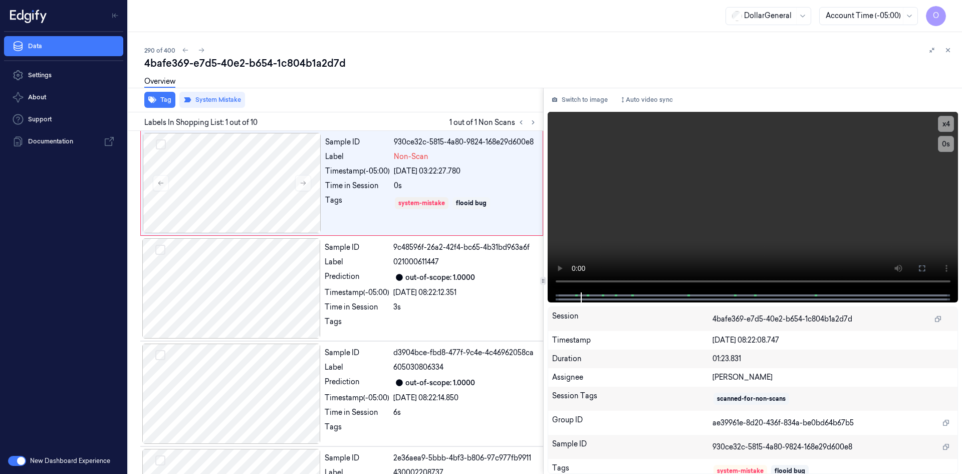
click at [464, 100] on div "Tag System Mistake" at bounding box center [333, 100] width 419 height 25
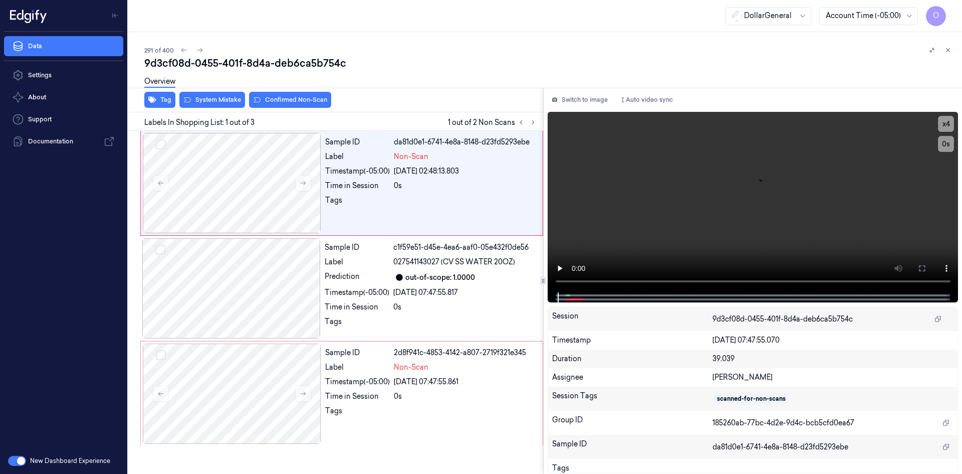
click at [167, 95] on div "Overview" at bounding box center [159, 83] width 31 height 26
click at [169, 97] on button "Tag" at bounding box center [159, 100] width 31 height 16
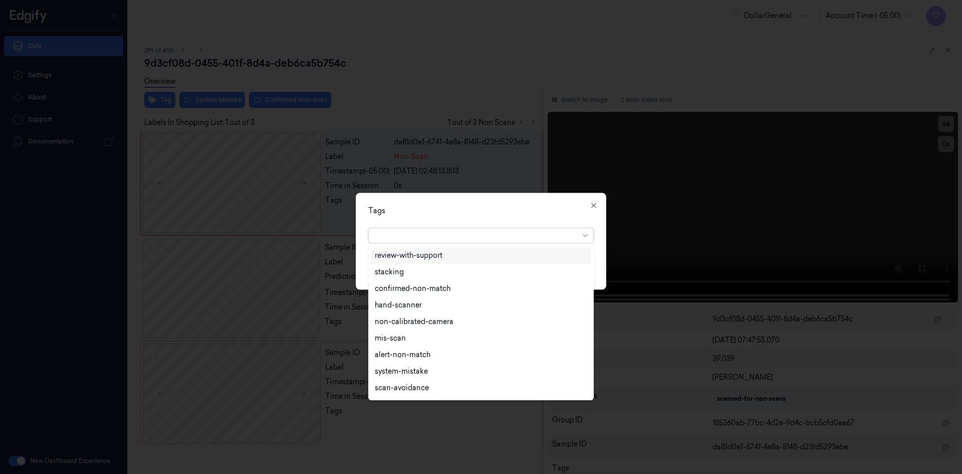
click at [491, 240] on div at bounding box center [477, 235] width 204 height 11
click at [433, 310] on div "flooid bug" at bounding box center [481, 306] width 212 height 11
drag, startPoint x: 475, startPoint y: 201, endPoint x: 517, endPoint y: 219, distance: 46.0
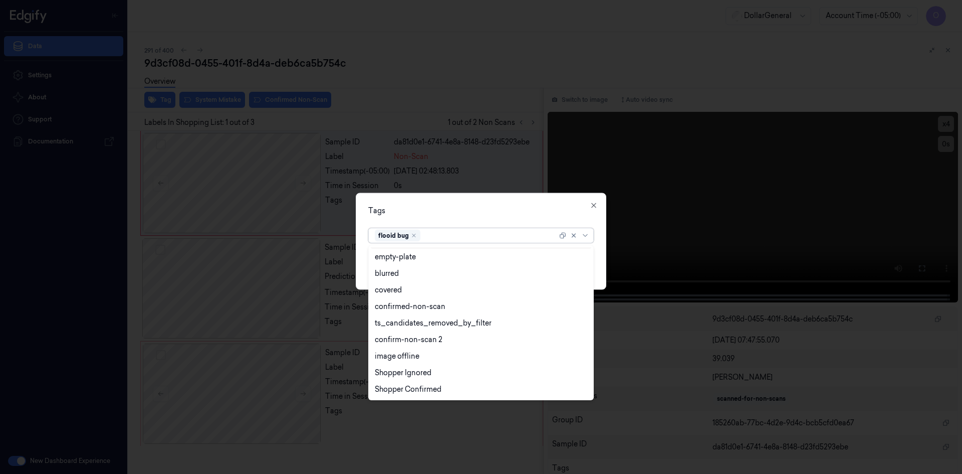
click at [475, 200] on div "Tags option flooid bug , selected. 22 results available. Use Up and Down to cho…" at bounding box center [481, 240] width 251 height 97
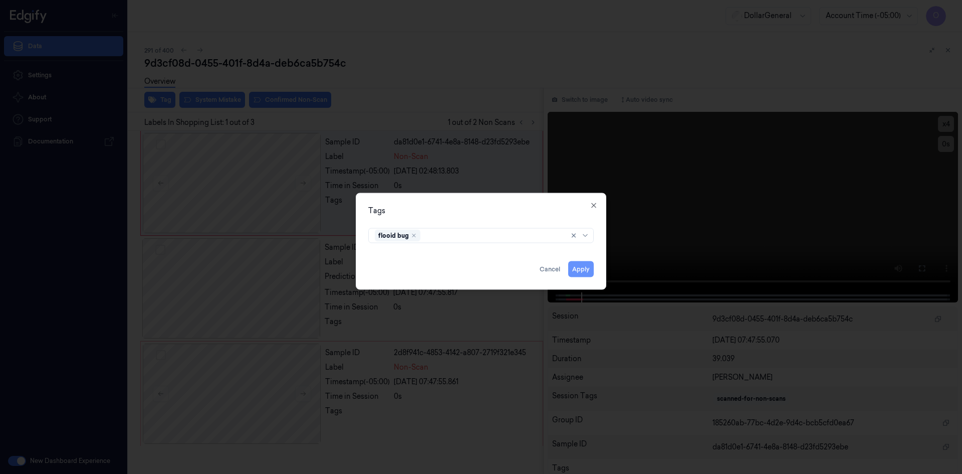
click at [588, 261] on button "Apply" at bounding box center [581, 269] width 26 height 16
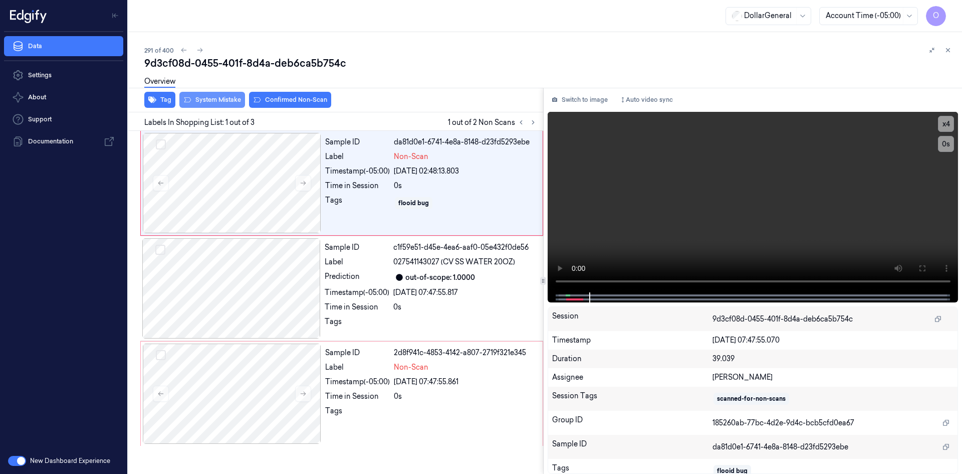
click at [199, 101] on button "System Mistake" at bounding box center [212, 100] width 66 height 16
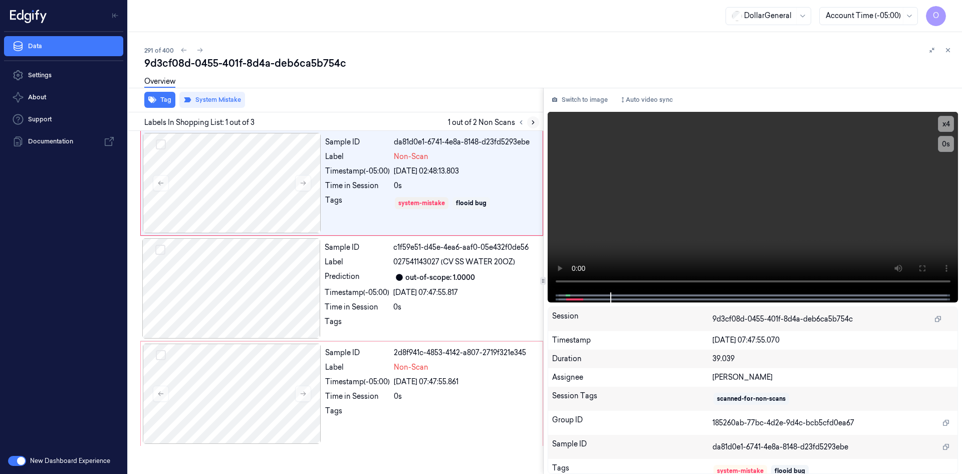
click at [533, 121] on icon at bounding box center [533, 123] width 2 height 4
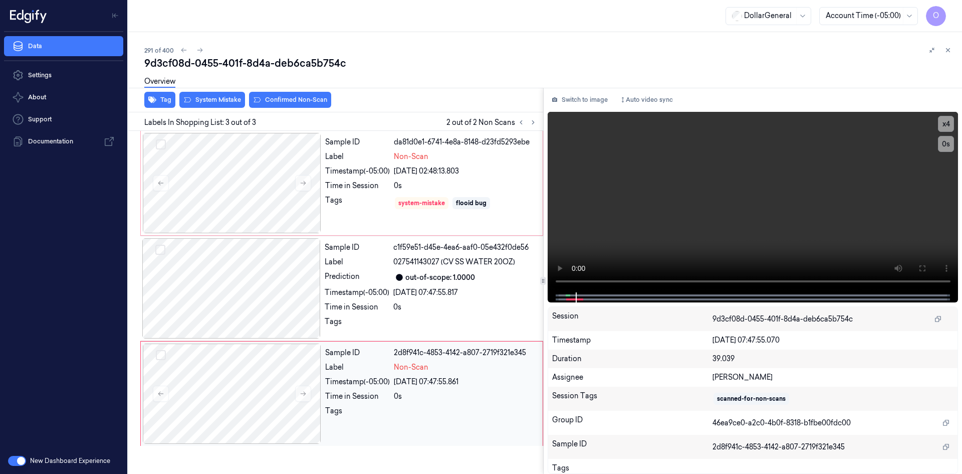
click at [425, 365] on span "Non-Scan" at bounding box center [411, 367] width 35 height 11
click at [215, 98] on button "System Mistake" at bounding box center [212, 100] width 66 height 16
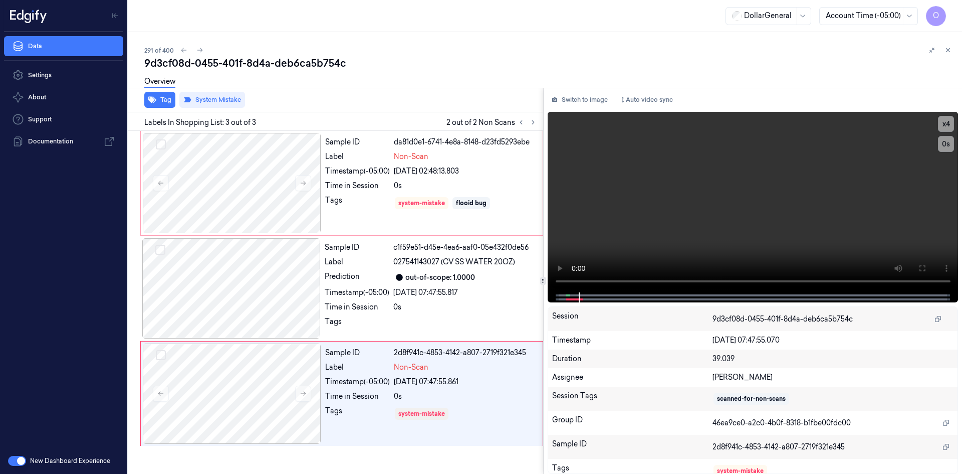
click at [465, 97] on div "Tag System Mistake" at bounding box center [333, 100] width 419 height 25
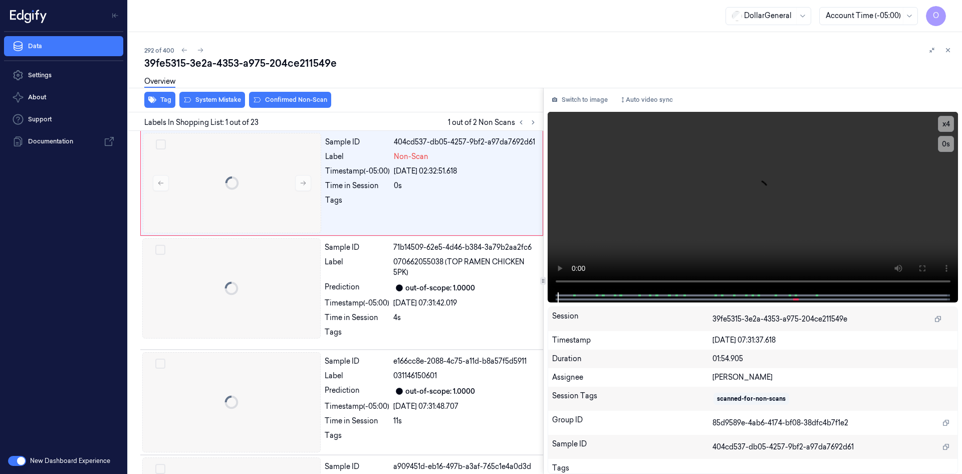
scroll to position [2, 0]
click at [160, 99] on button "Tag" at bounding box center [159, 100] width 31 height 16
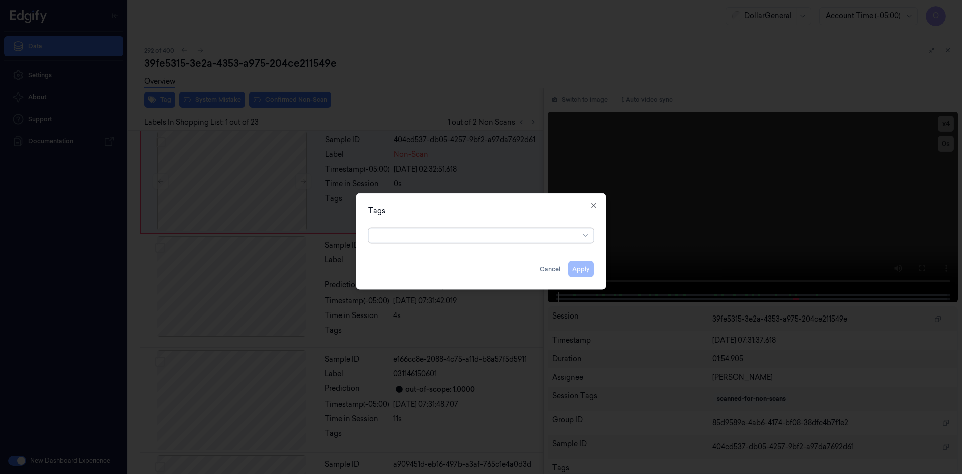
click at [516, 240] on div at bounding box center [477, 235] width 204 height 11
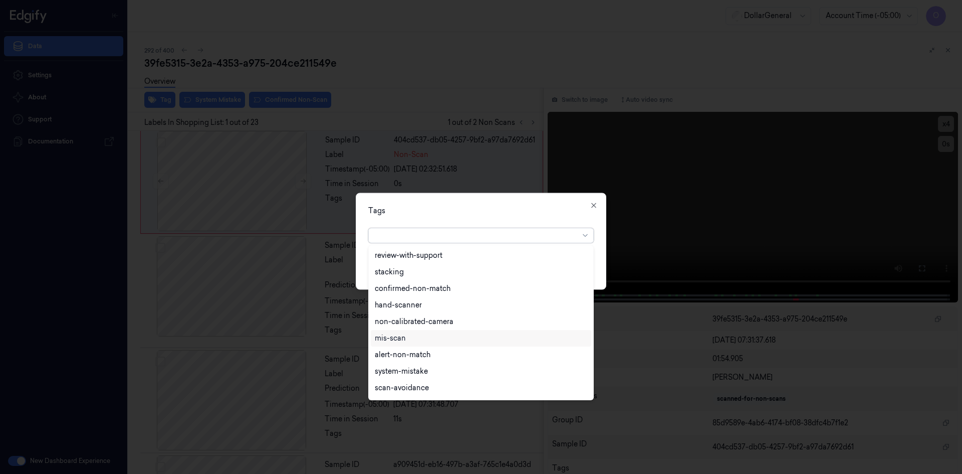
scroll to position [0, 0]
click at [511, 308] on div "flooid bug" at bounding box center [481, 306] width 212 height 11
click at [550, 203] on div "Tags option flooid bug , selected. 22 results available. Use Up and Down to cho…" at bounding box center [481, 240] width 251 height 97
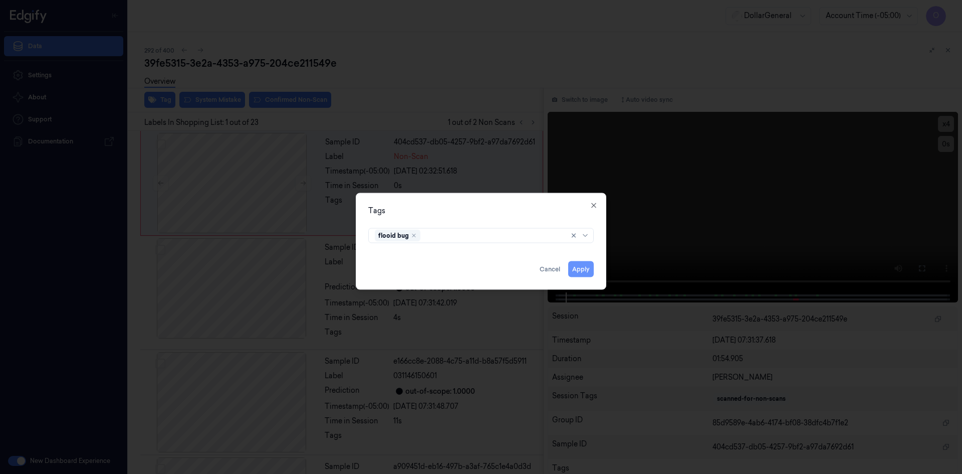
click at [586, 271] on button "Apply" at bounding box center [581, 269] width 26 height 16
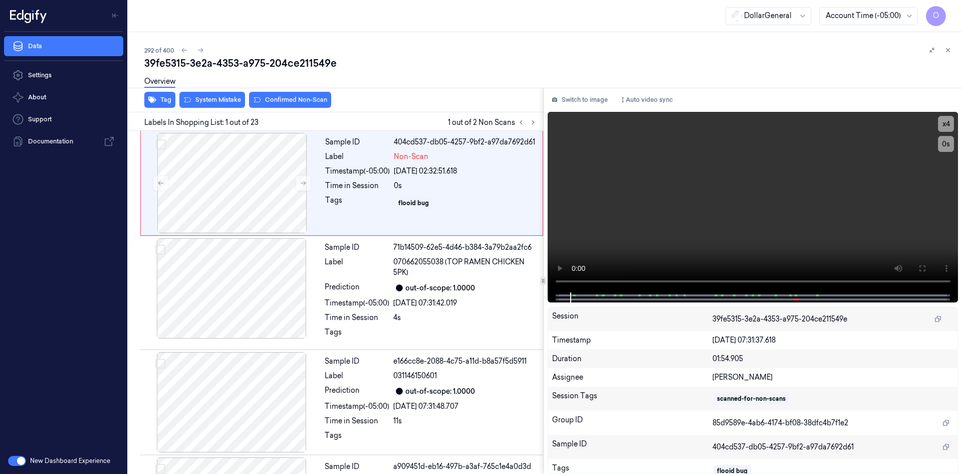
click at [217, 94] on div "Overview" at bounding box center [549, 83] width 810 height 26
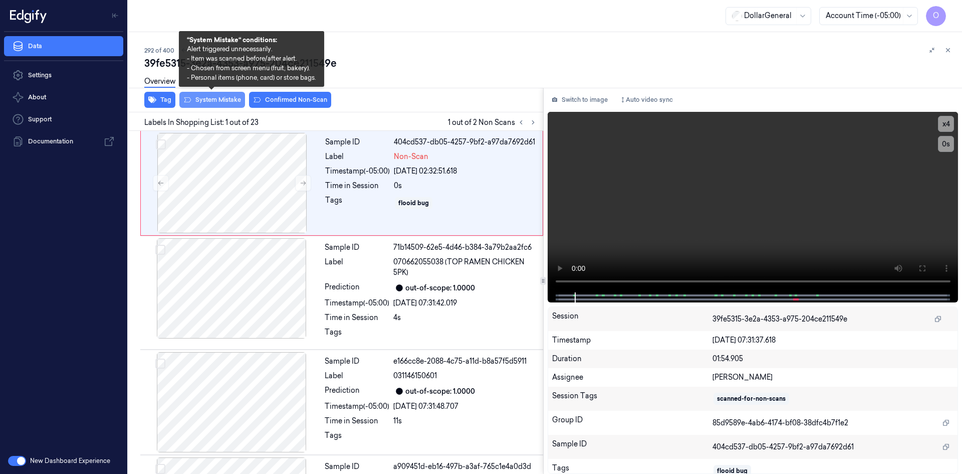
click at [224, 97] on button "System Mistake" at bounding box center [212, 100] width 66 height 16
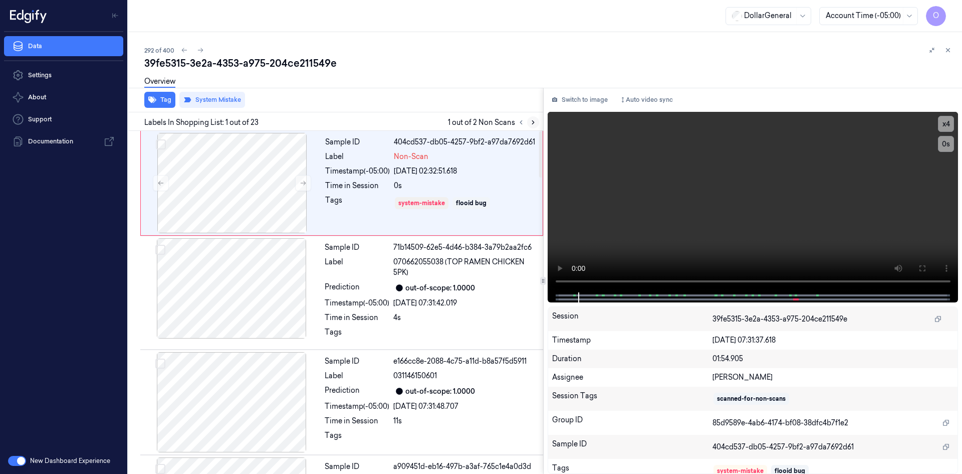
click at [528, 125] on button at bounding box center [533, 122] width 12 height 12
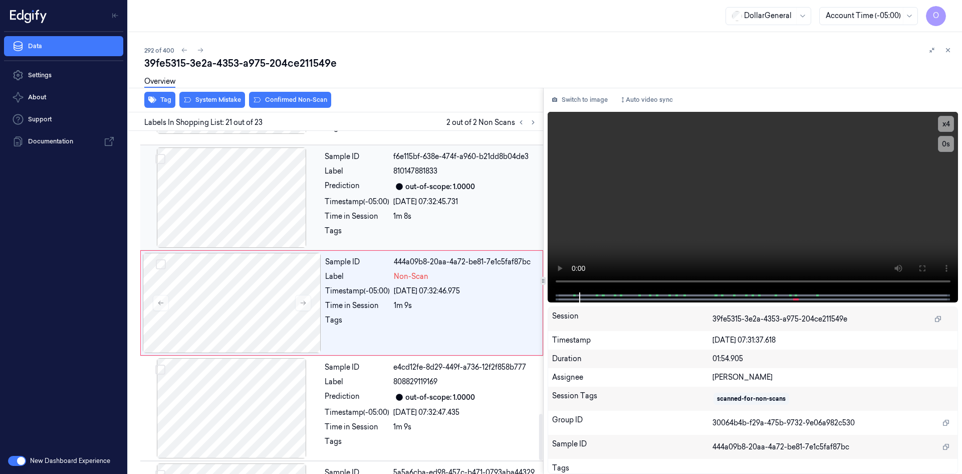
scroll to position [2090, 0]
click at [456, 291] on div "05/09/2025 07:32:46.975" at bounding box center [465, 290] width 143 height 11
click at [443, 278] on div "Non-Scan" at bounding box center [465, 276] width 143 height 11
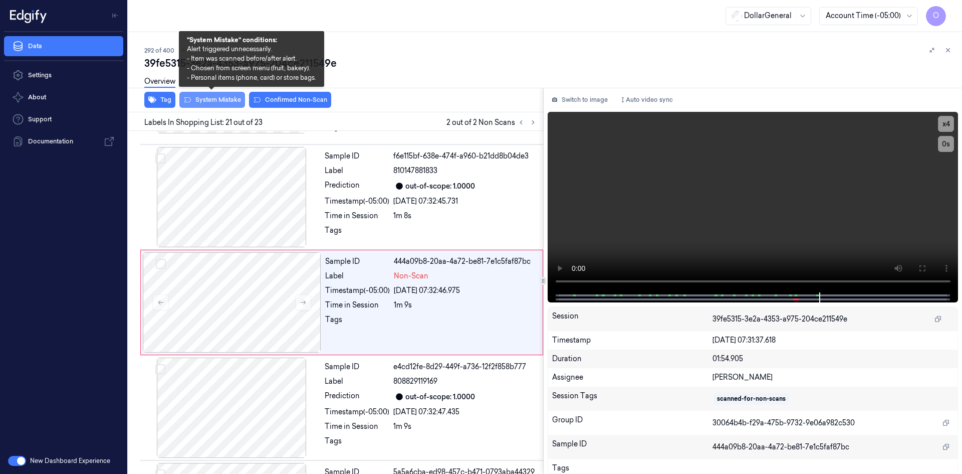
click at [212, 98] on button "System Mistake" at bounding box center [212, 100] width 66 height 16
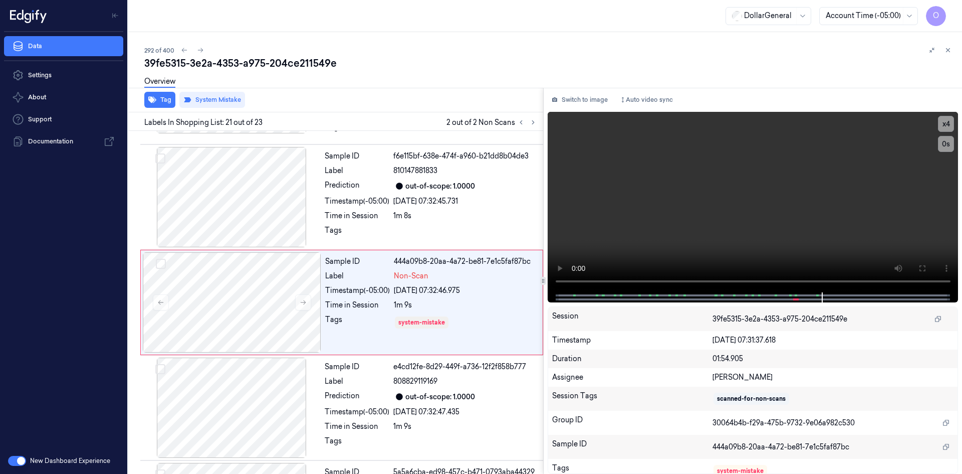
click at [425, 69] on div "39fe5315-3e2a-4353-a975-204ce211549e" at bounding box center [549, 63] width 810 height 14
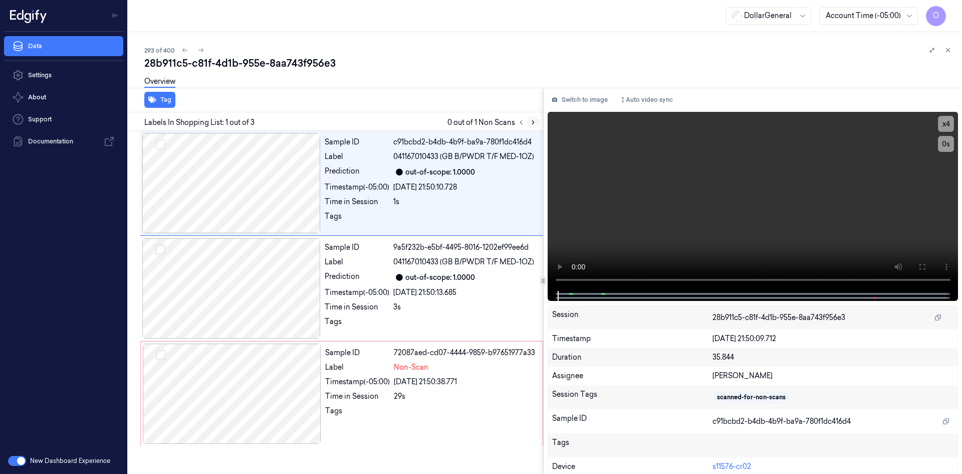
click at [532, 120] on icon at bounding box center [533, 122] width 7 height 7
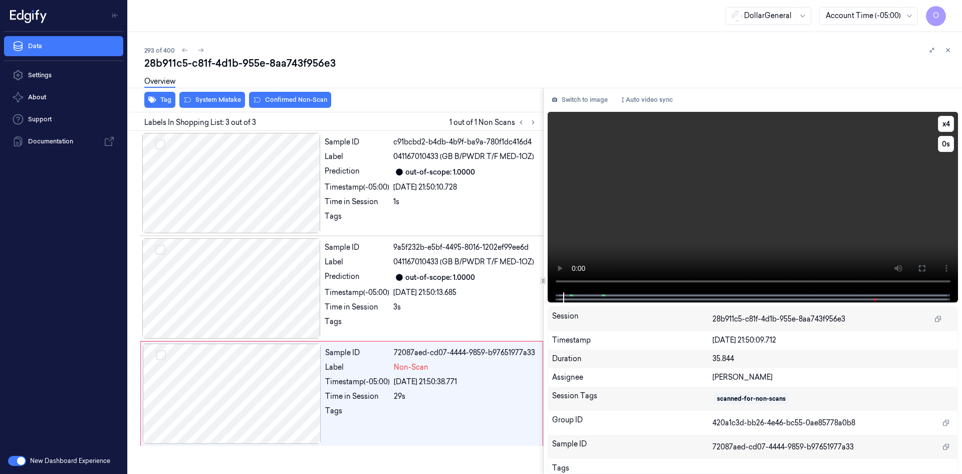
click at [766, 124] on video at bounding box center [753, 202] width 411 height 180
click at [167, 100] on button "Tag" at bounding box center [159, 100] width 31 height 16
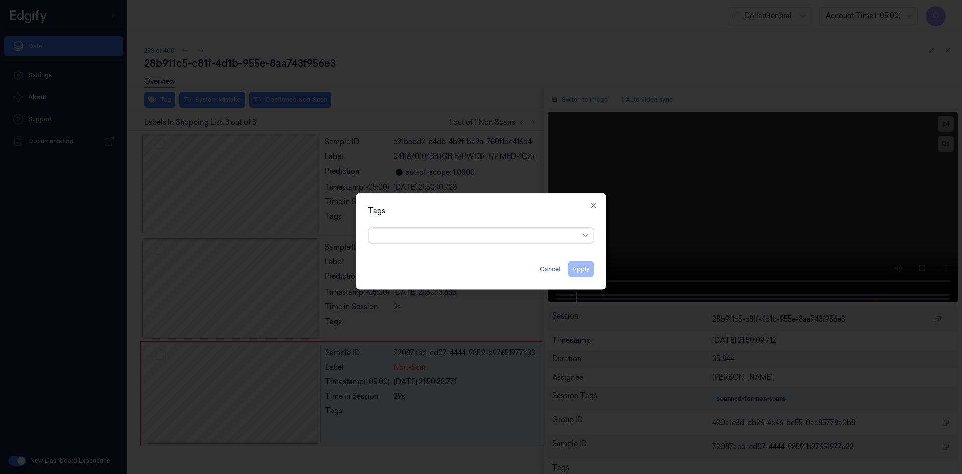
click at [442, 246] on div "Tags Apply Cancel Close" at bounding box center [481, 240] width 251 height 97
click at [442, 241] on div at bounding box center [477, 235] width 204 height 14
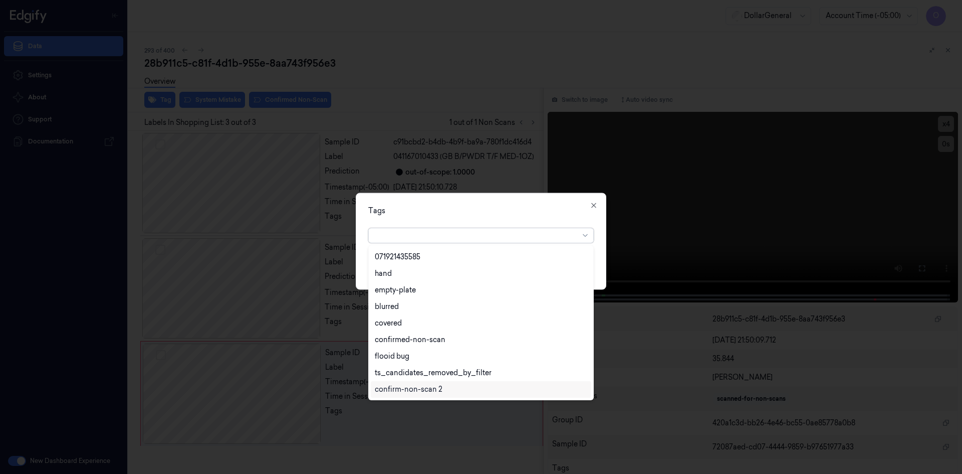
scroll to position [230, 0]
click at [402, 311] on div "flooid bug" at bounding box center [392, 306] width 35 height 11
click at [532, 228] on div "flooid bug" at bounding box center [481, 235] width 226 height 15
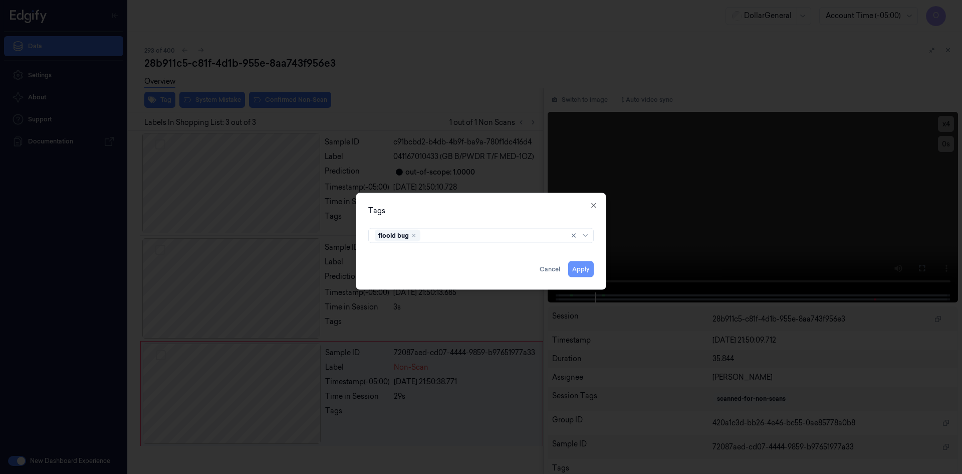
click at [579, 265] on button "Apply" at bounding box center [581, 269] width 26 height 16
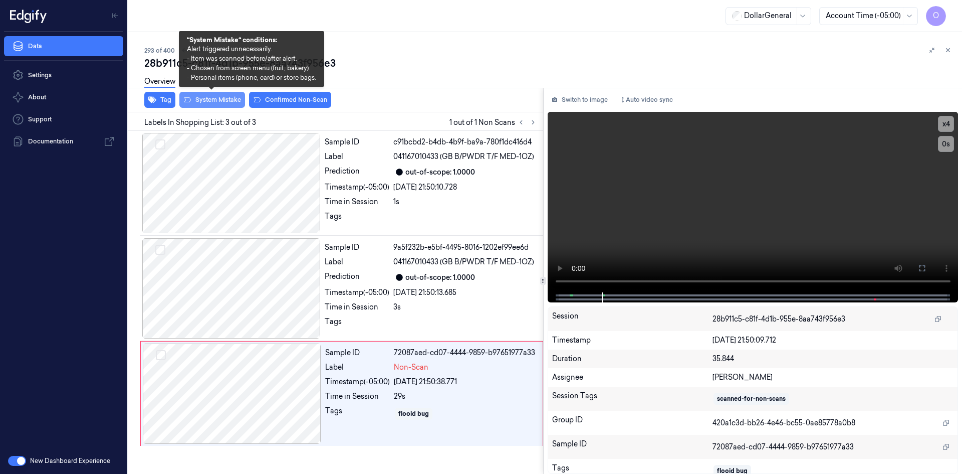
click at [210, 97] on button "System Mistake" at bounding box center [212, 100] width 66 height 16
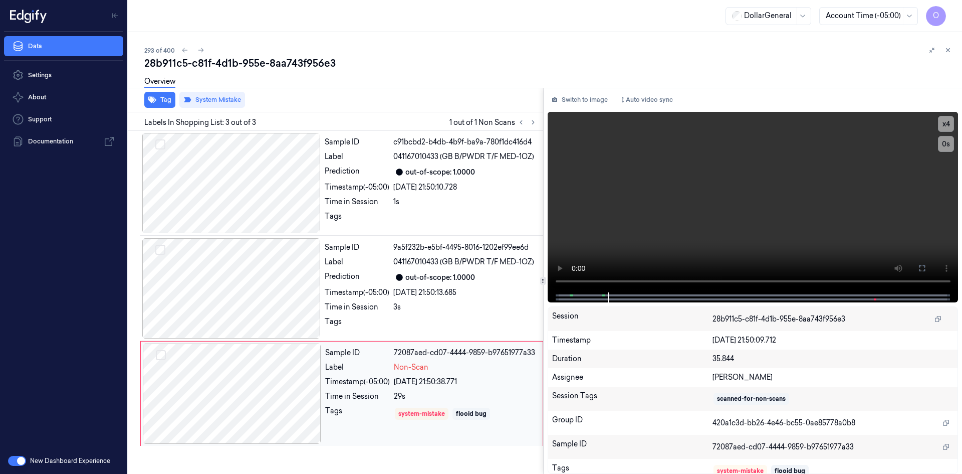
click at [430, 396] on div "29s" at bounding box center [465, 396] width 143 height 11
click at [707, 201] on video at bounding box center [753, 202] width 411 height 180
click at [226, 93] on div "Overview" at bounding box center [549, 83] width 810 height 26
click at [283, 378] on div at bounding box center [232, 393] width 178 height 100
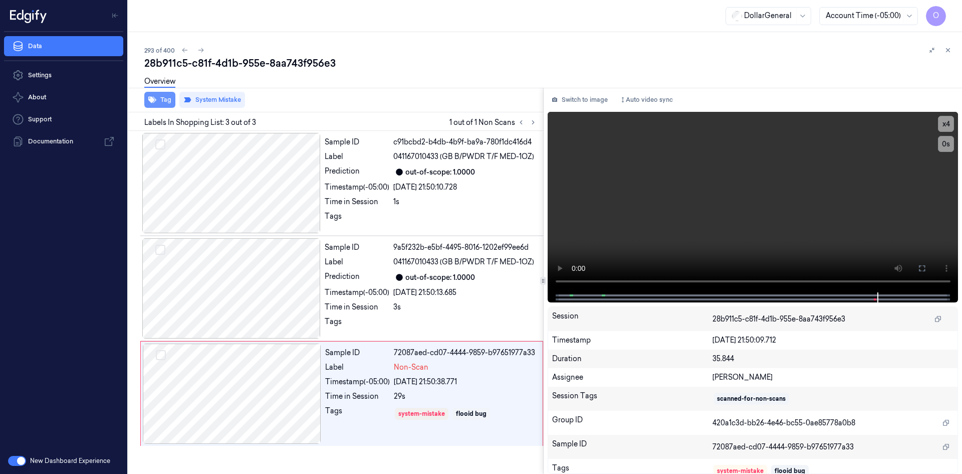
click at [161, 98] on button "Tag" at bounding box center [159, 100] width 31 height 16
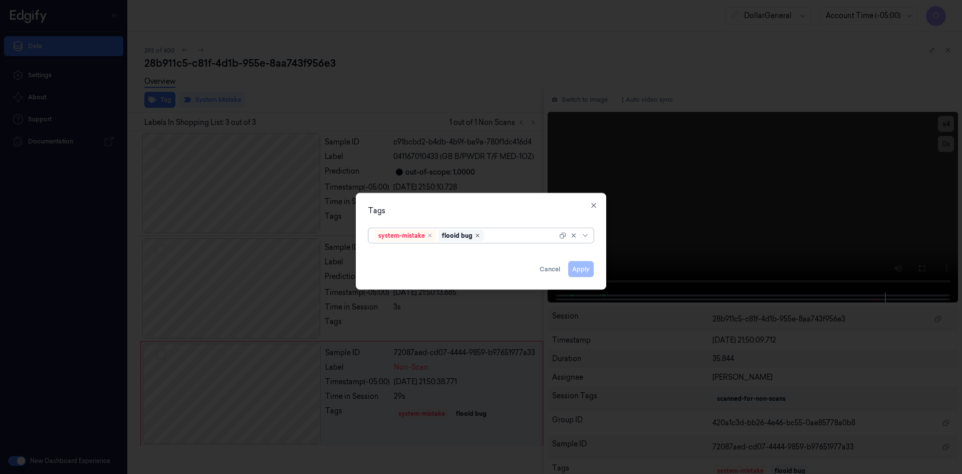
click at [475, 234] on icon "Remove ,flooid bug" at bounding box center [478, 235] width 6 height 6
click at [579, 268] on button "Apply" at bounding box center [581, 269] width 26 height 16
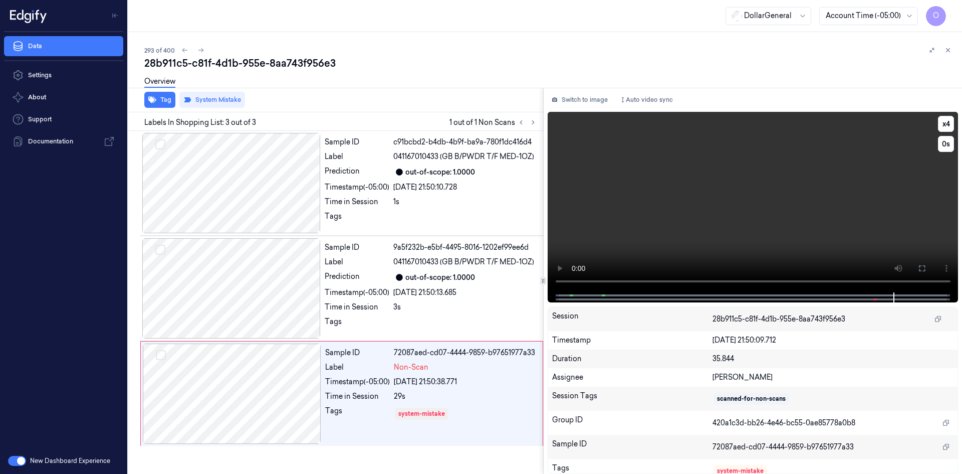
click at [658, 180] on video at bounding box center [753, 202] width 411 height 180
click at [952, 52] on button at bounding box center [948, 50] width 12 height 12
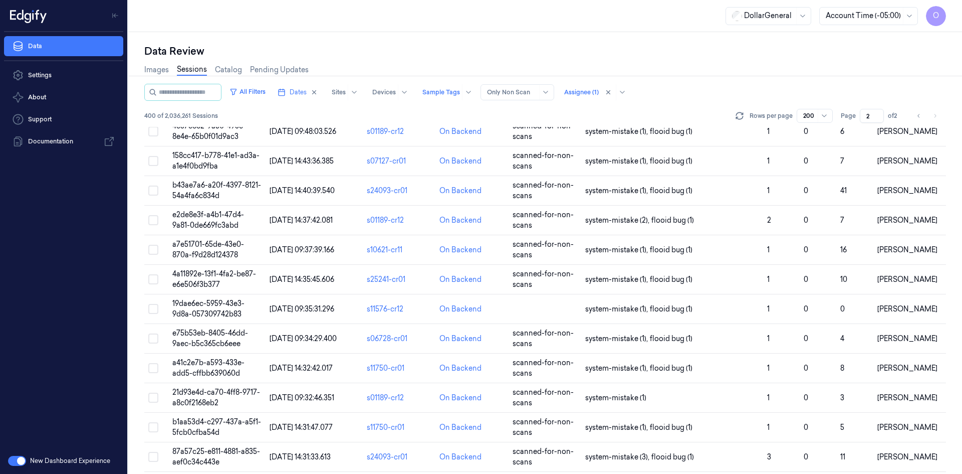
scroll to position [2583, 0]
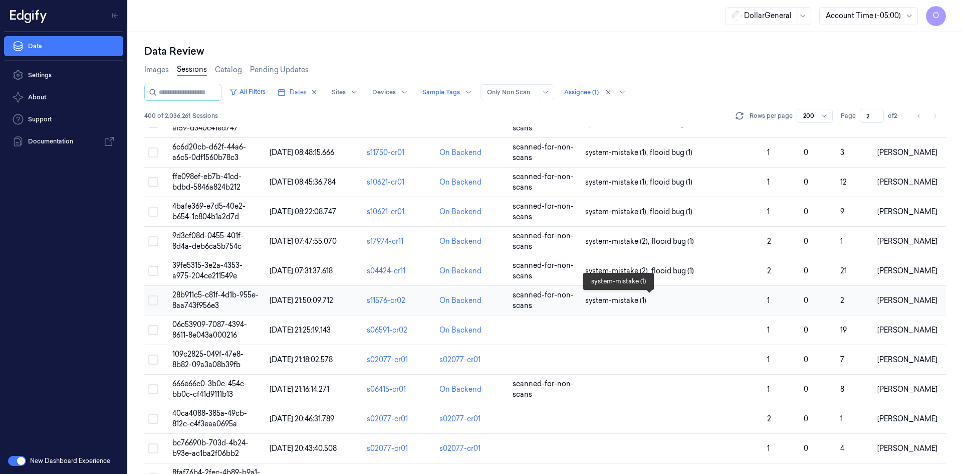
click at [639, 306] on td "system-mistake (1)" at bounding box center [672, 301] width 182 height 30
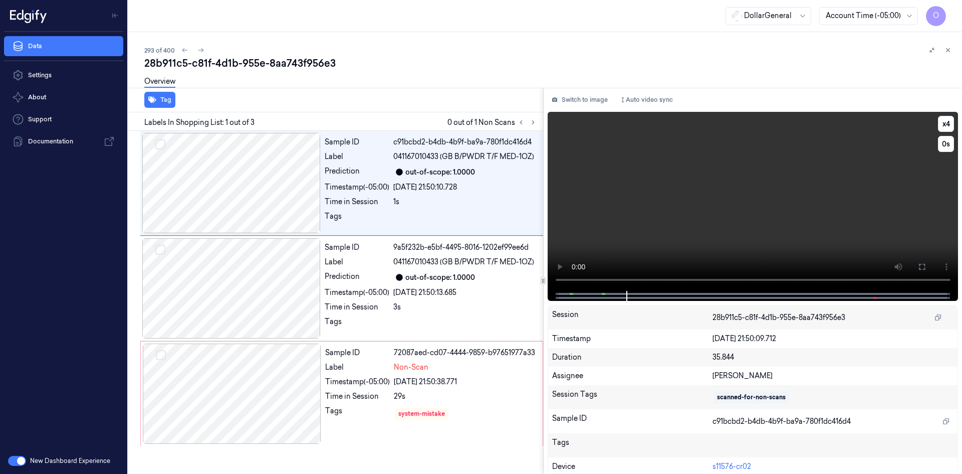
click at [747, 148] on video at bounding box center [753, 201] width 411 height 179
click at [860, 171] on video at bounding box center [753, 201] width 411 height 179
click at [825, 178] on video at bounding box center [753, 201] width 411 height 179
click at [456, 88] on div "Overview" at bounding box center [549, 83] width 810 height 26
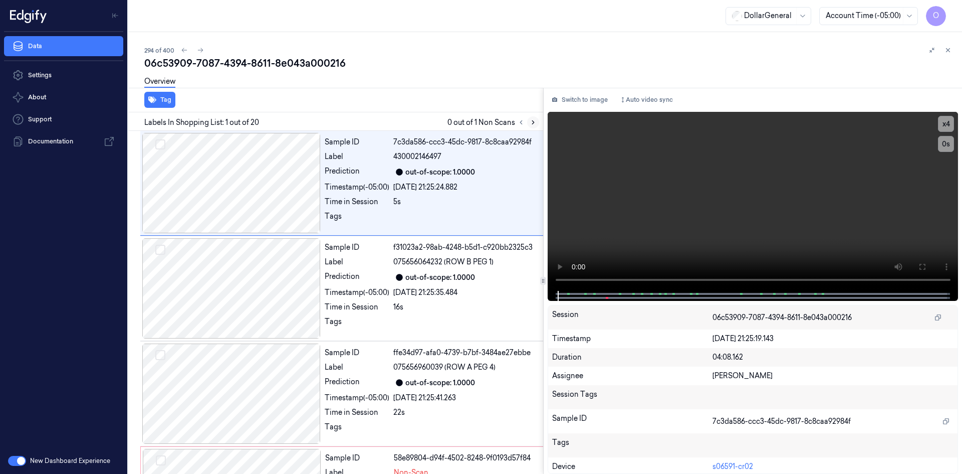
click at [535, 121] on icon at bounding box center [533, 122] width 7 height 7
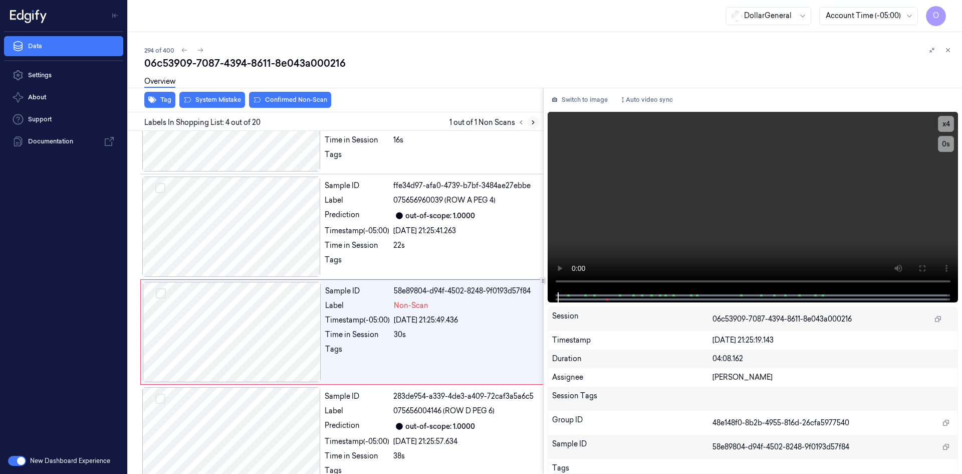
scroll to position [196, 0]
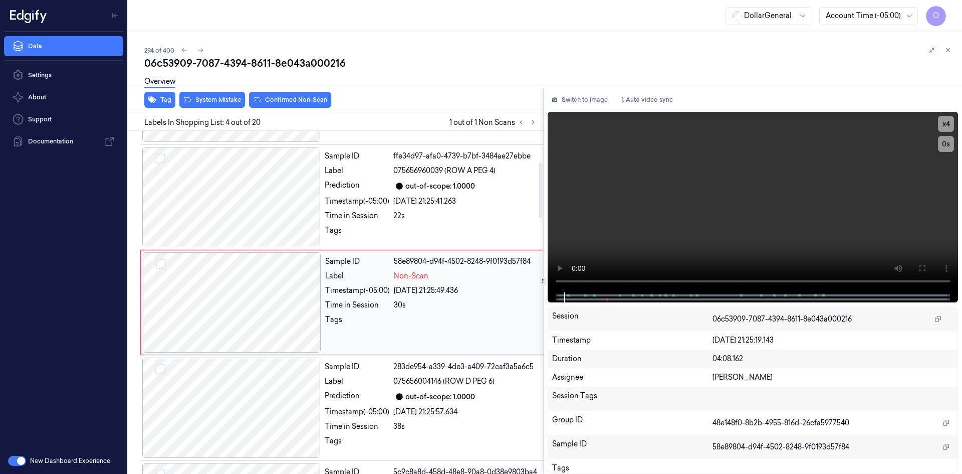
click at [406, 282] on div "Sample ID 58e89804-d94f-4502-8248-9f0193d57f84 Label Non-Scan Timestamp (-05:00…" at bounding box center [434, 302] width 226 height 100
click at [655, 237] on video at bounding box center [753, 202] width 411 height 180
click at [398, 393] on icon at bounding box center [399, 396] width 7 height 7
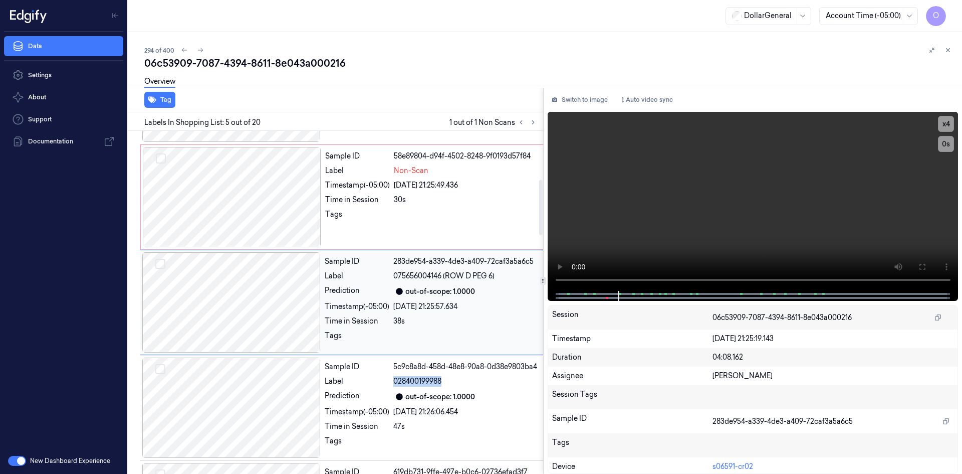
click at [398, 386] on span "028400199988" at bounding box center [417, 381] width 48 height 11
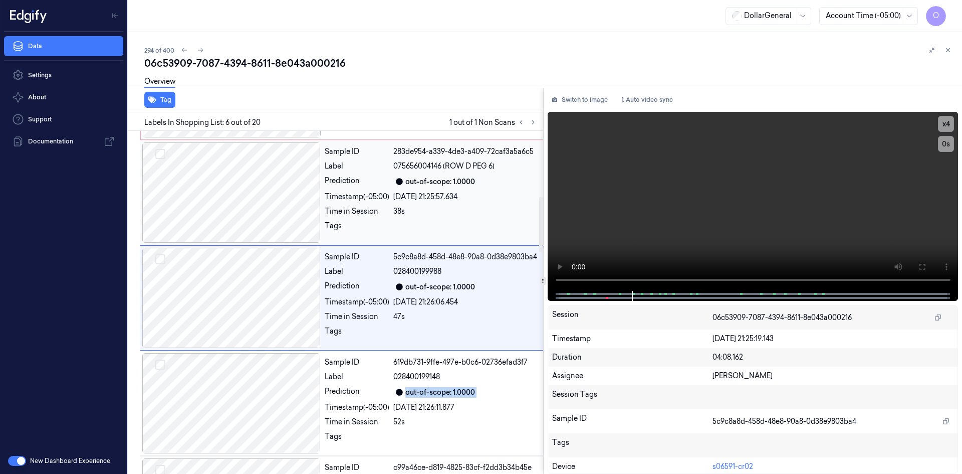
click at [398, 393] on div "Sample ID 619db731-9ffe-497e-b0c6-02736efad3f7 Label 028400199148 Prediction ou…" at bounding box center [434, 403] width 227 height 100
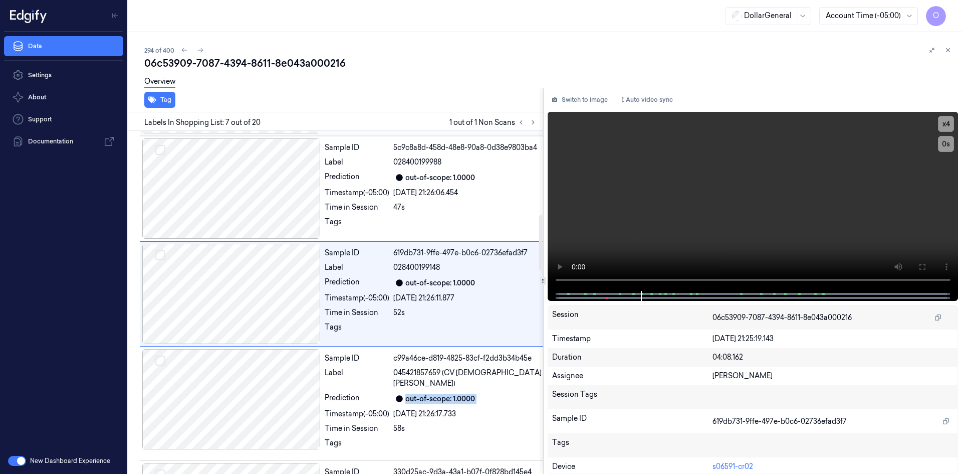
click at [398, 395] on icon at bounding box center [399, 398] width 7 height 7
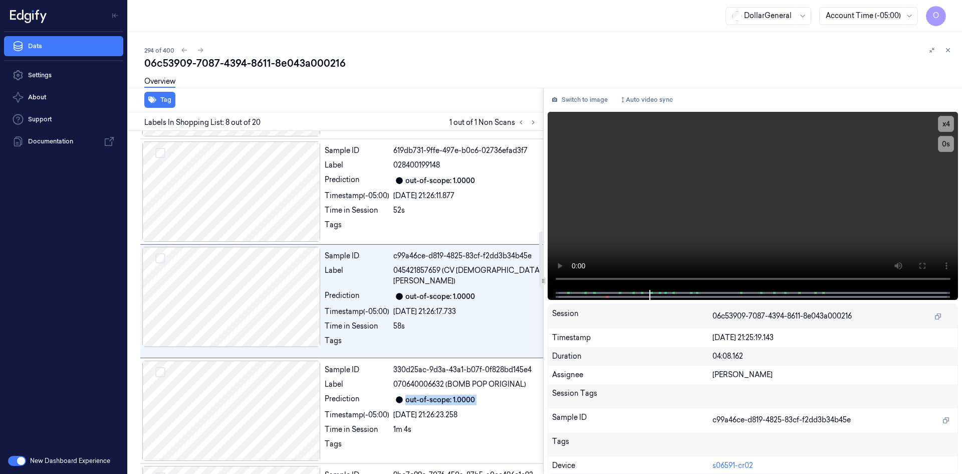
click at [398, 393] on div "Sample ID 330d25ac-9d3a-43a1-b07f-0f828bd145e4 Label 070640006632 (BOMB POP ORI…" at bounding box center [434, 410] width 227 height 100
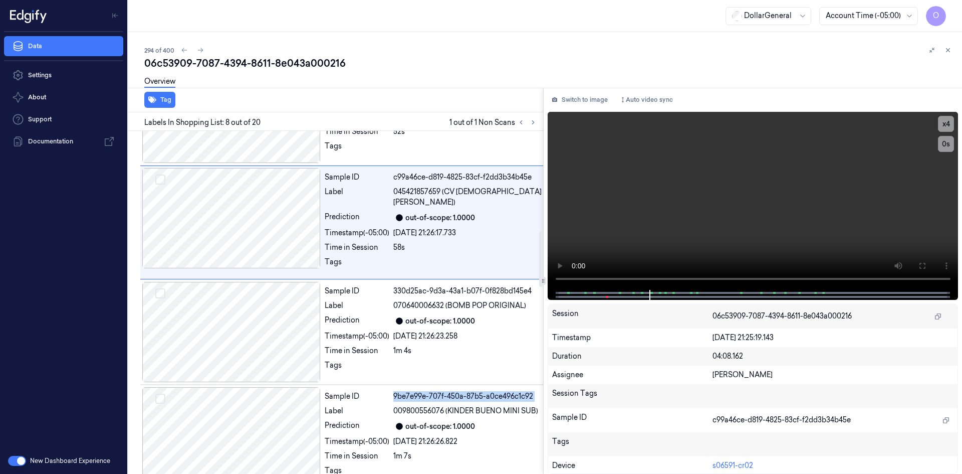
click at [398, 393] on div "Sample ID 9be7e99e-707f-450a-87b5-a0ce496c1c92 Label 009800556076 (KINDER BUENO…" at bounding box center [434, 437] width 227 height 100
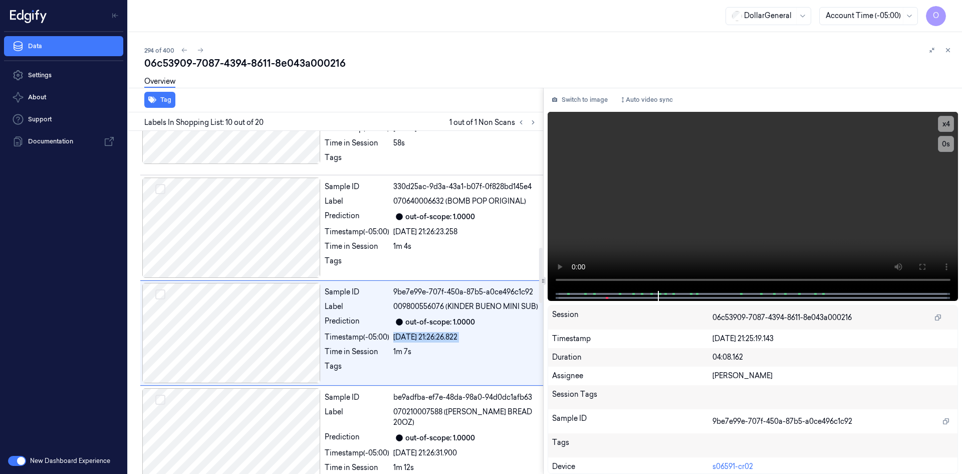
click at [398, 393] on div "Sample ID 7c3da586-ccc3-45dc-9817-8c8caa92984f Label 430002146497 Prediction ou…" at bounding box center [333, 391] width 419 height 2133
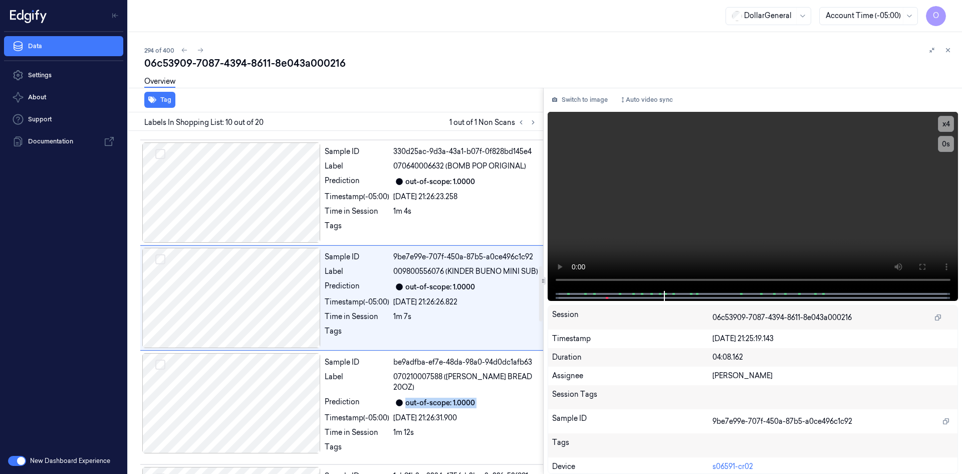
click at [398, 393] on div "Sample ID be9adfba-ef7e-48da-98a0-94d0dc1afb63 Label 070210007588 (CV WHITE BRE…" at bounding box center [434, 407] width 227 height 109
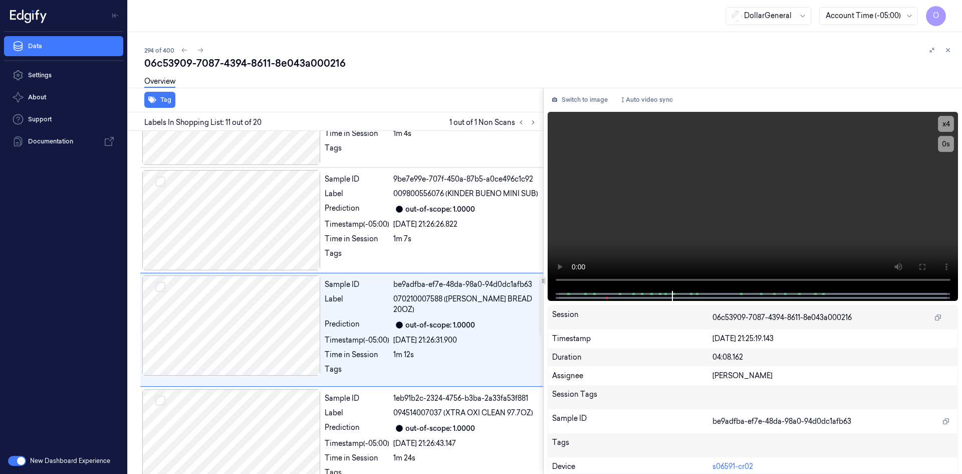
click at [398, 393] on div "Sample ID 7c3da586-ccc3-45dc-9817-8c8caa92984f Label 430002146497 Prediction ou…" at bounding box center [333, 278] width 419 height 2133
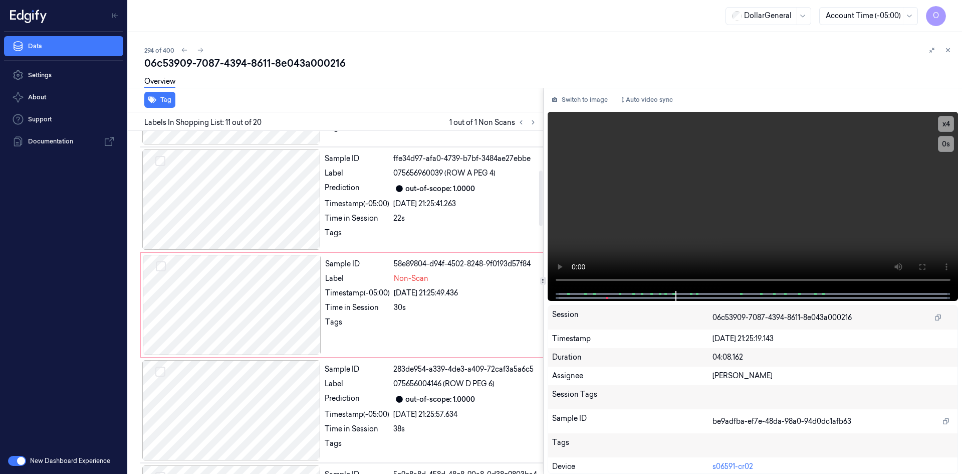
scroll to position [148, 0]
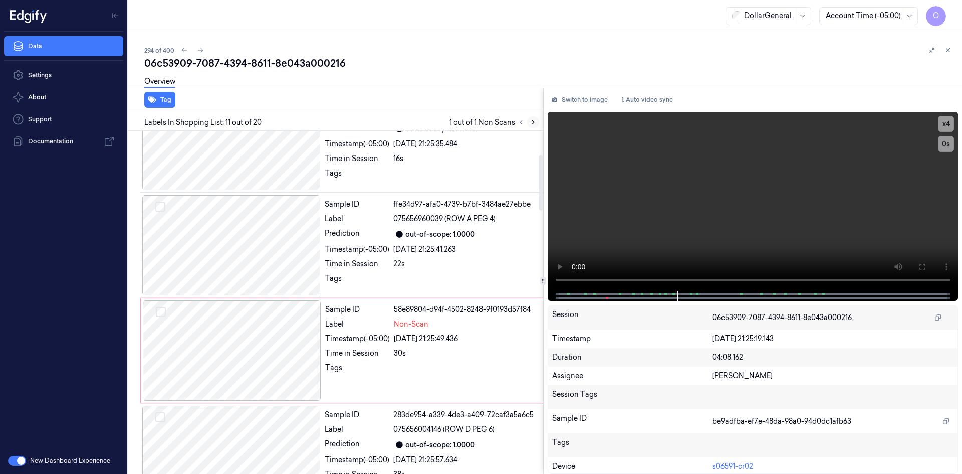
click at [530, 122] on icon at bounding box center [533, 122] width 7 height 7
click at [535, 123] on icon at bounding box center [533, 122] width 7 height 7
click at [522, 124] on icon at bounding box center [521, 122] width 7 height 7
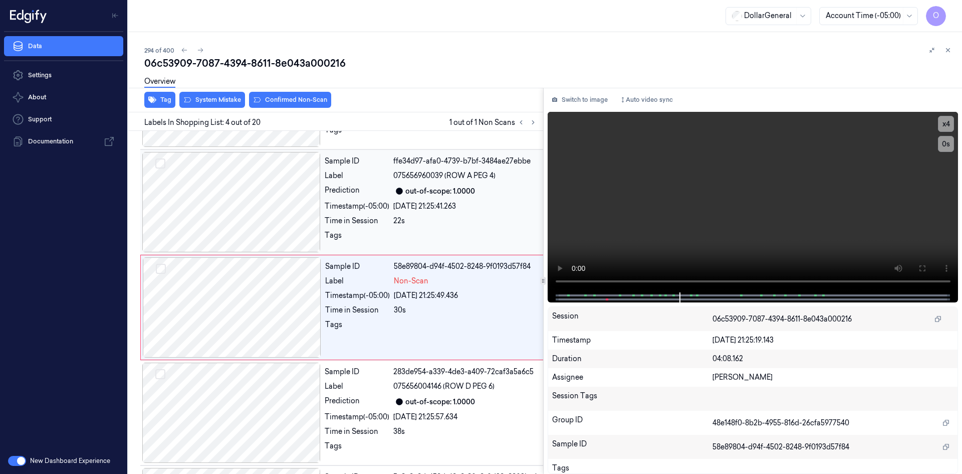
scroll to position [196, 0]
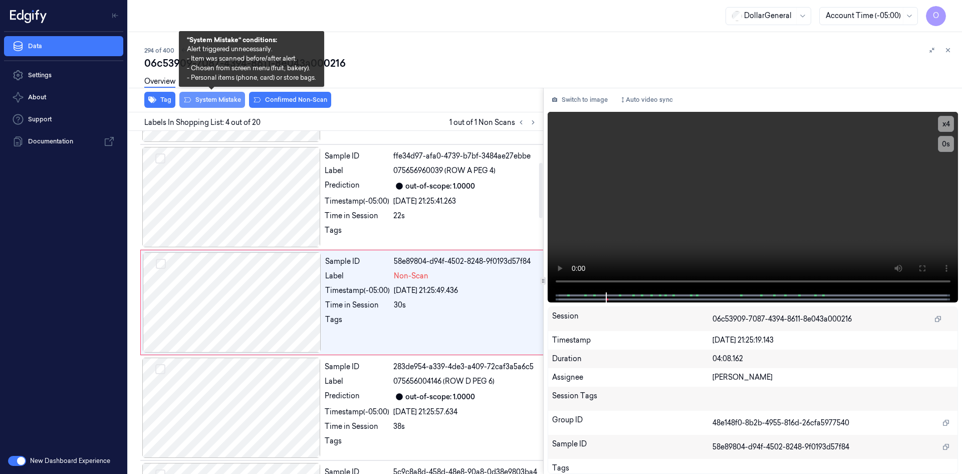
click at [218, 104] on button "System Mistake" at bounding box center [212, 100] width 66 height 16
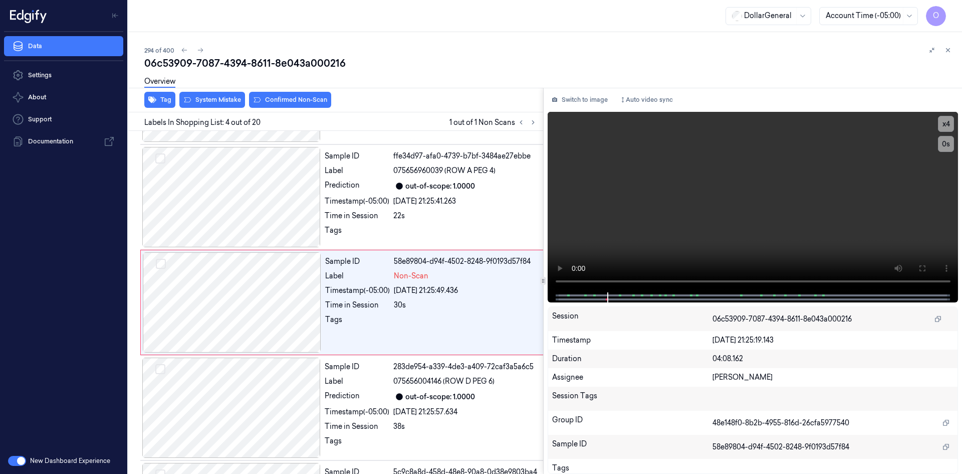
click at [418, 65] on div "06c53909-7087-4394-8611-8e043a000216" at bounding box center [549, 63] width 810 height 14
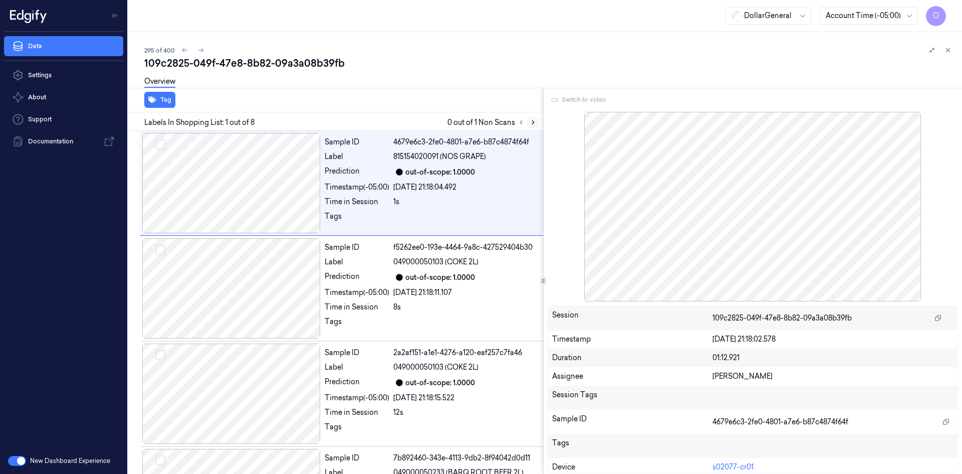
click at [536, 126] on button at bounding box center [533, 122] width 12 height 12
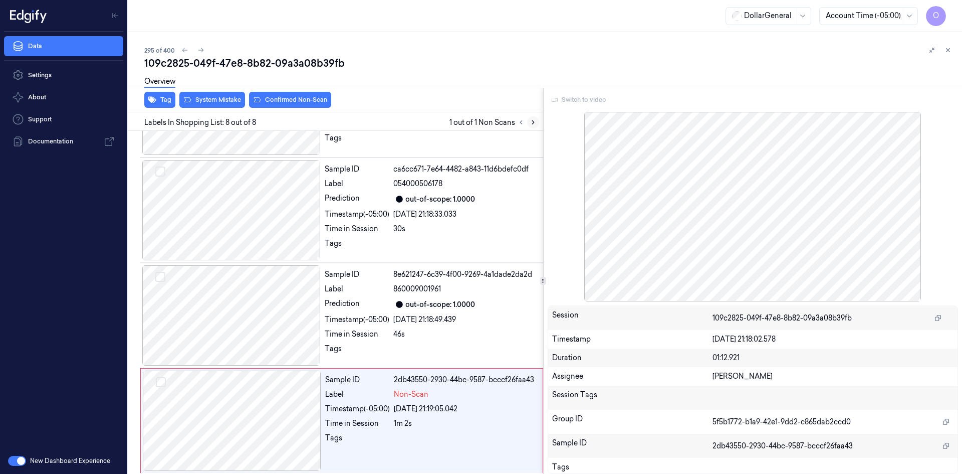
scroll to position [502, 0]
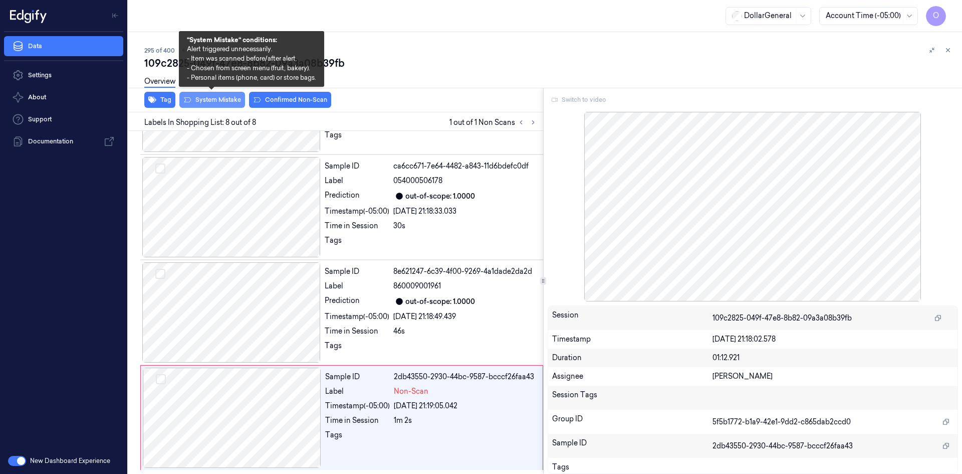
click at [225, 106] on button "System Mistake" at bounding box center [212, 100] width 66 height 16
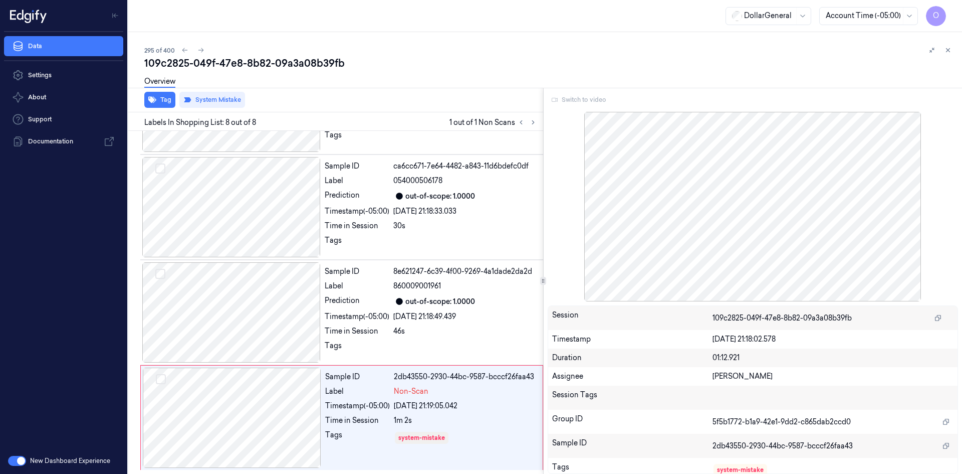
click at [527, 72] on div "Overview" at bounding box center [549, 83] width 810 height 26
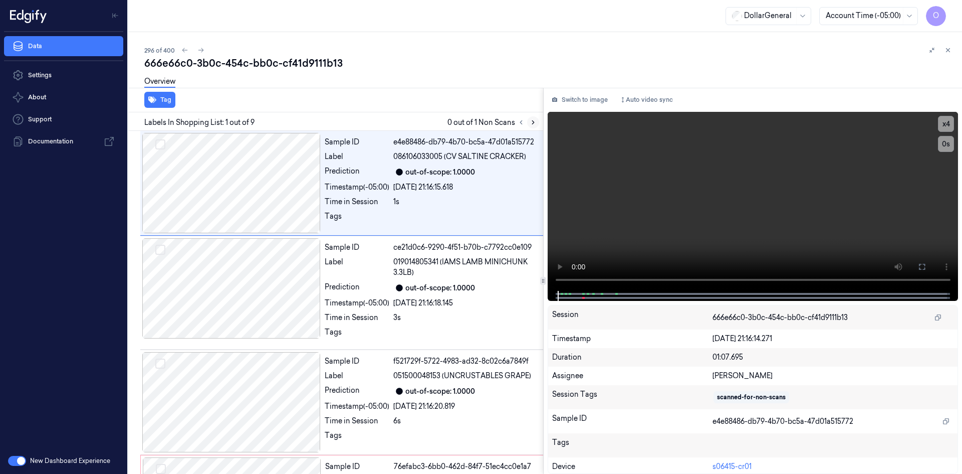
click at [531, 124] on icon at bounding box center [533, 122] width 7 height 7
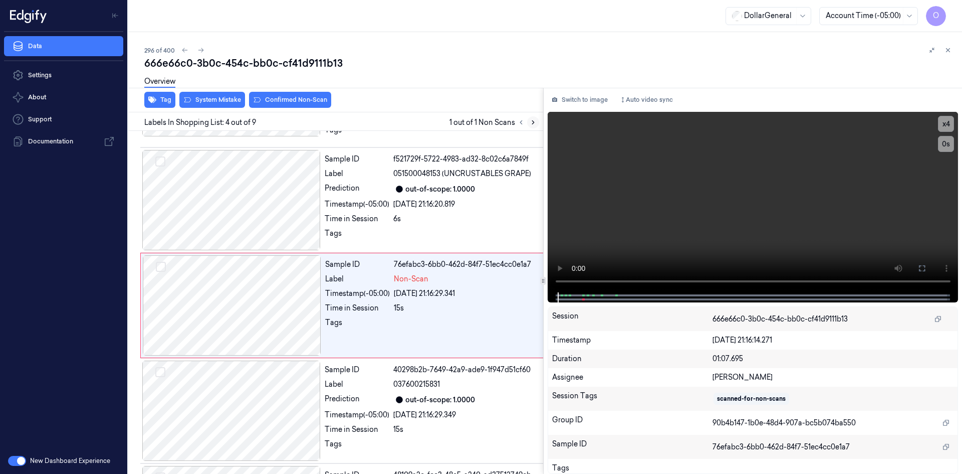
scroll to position [205, 0]
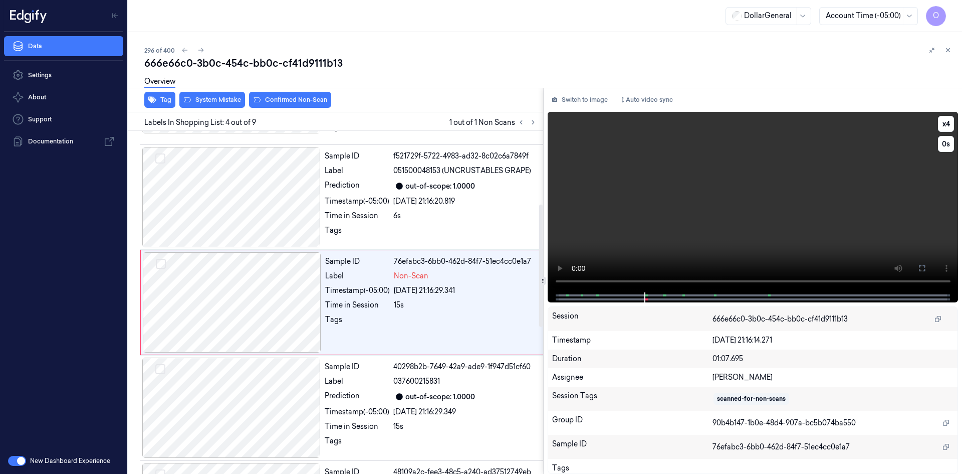
click at [660, 216] on video at bounding box center [753, 202] width 411 height 180
click at [451, 283] on div "Sample ID 76efabc3-6bb0-462d-84f7-51ec4cc0e1a7 Label Non-Scan Timestamp (-05:00…" at bounding box center [434, 302] width 226 height 100
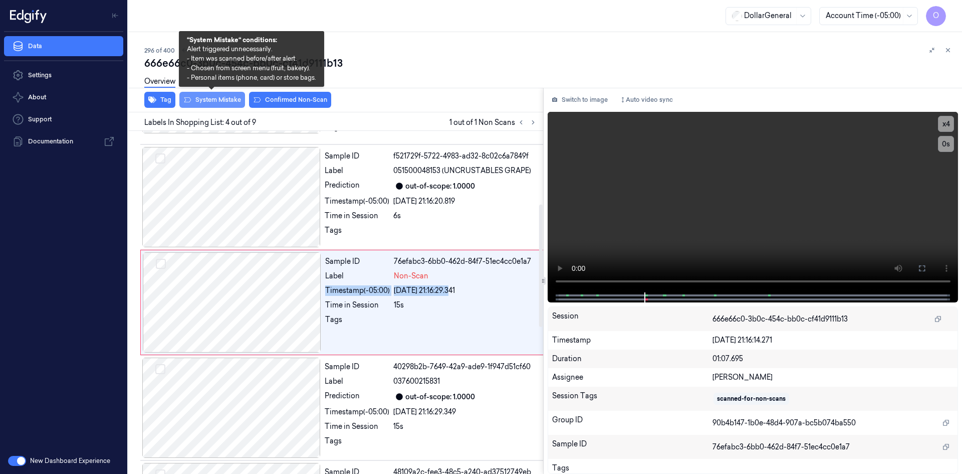
click at [218, 104] on button "System Mistake" at bounding box center [212, 100] width 66 height 16
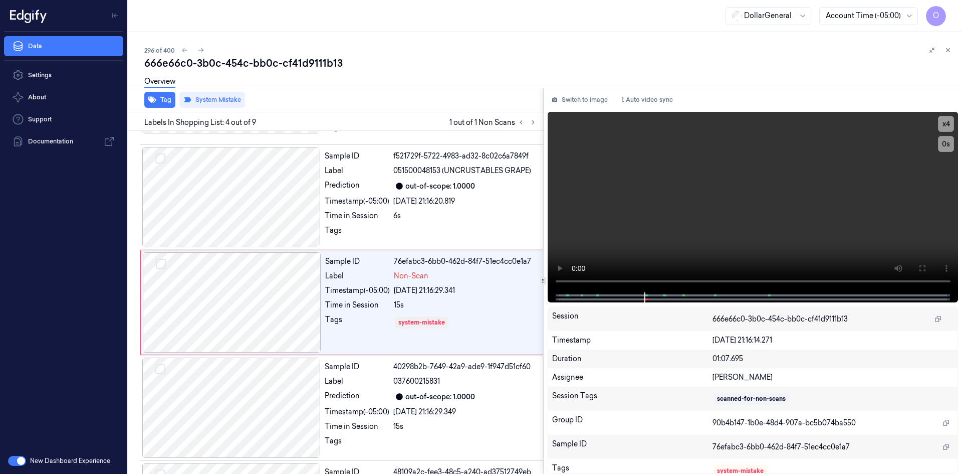
click at [462, 55] on div "296 of 400" at bounding box center [549, 50] width 810 height 12
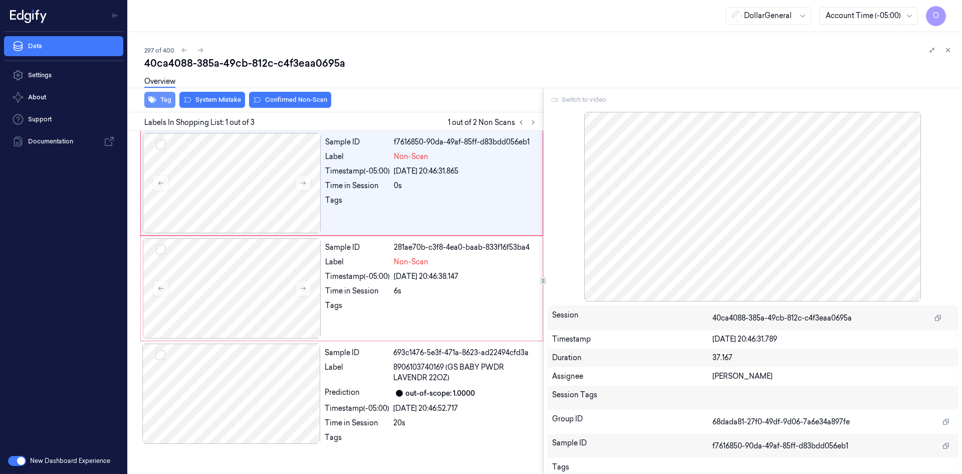
click at [168, 100] on button "Tag" at bounding box center [159, 100] width 31 height 16
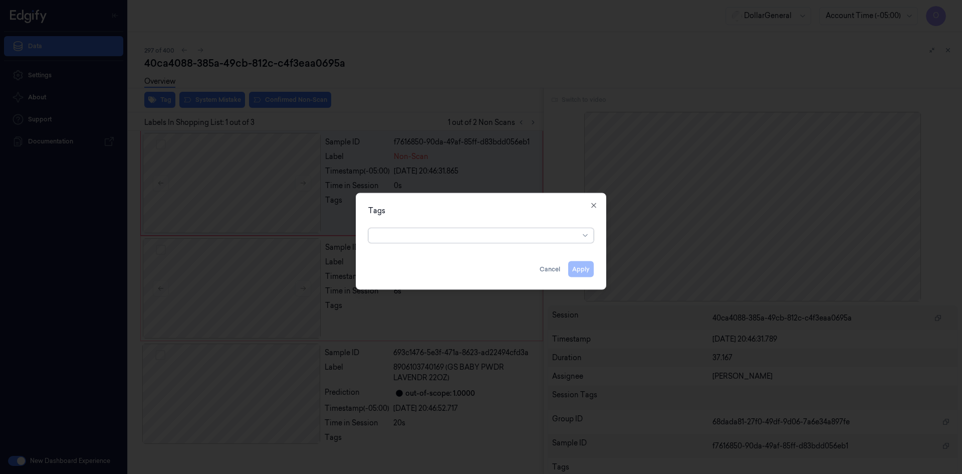
click at [477, 242] on div at bounding box center [481, 235] width 226 height 15
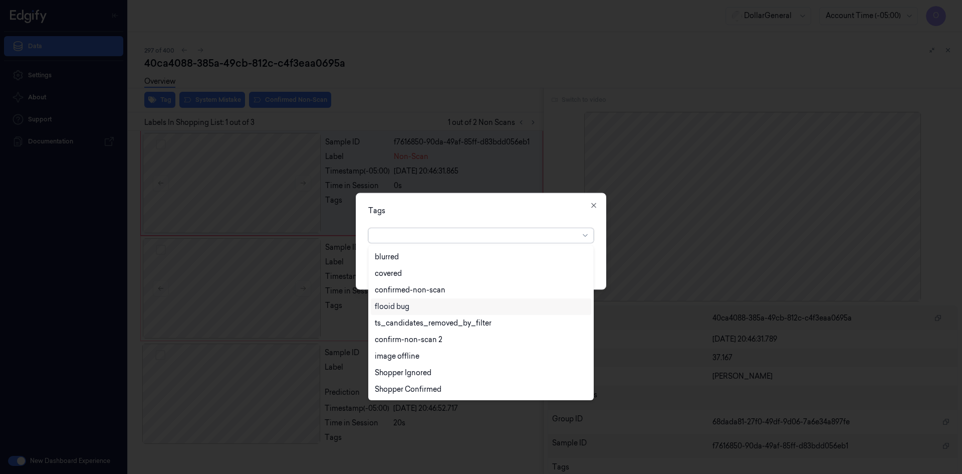
click at [422, 311] on div "flooid bug" at bounding box center [481, 306] width 212 height 11
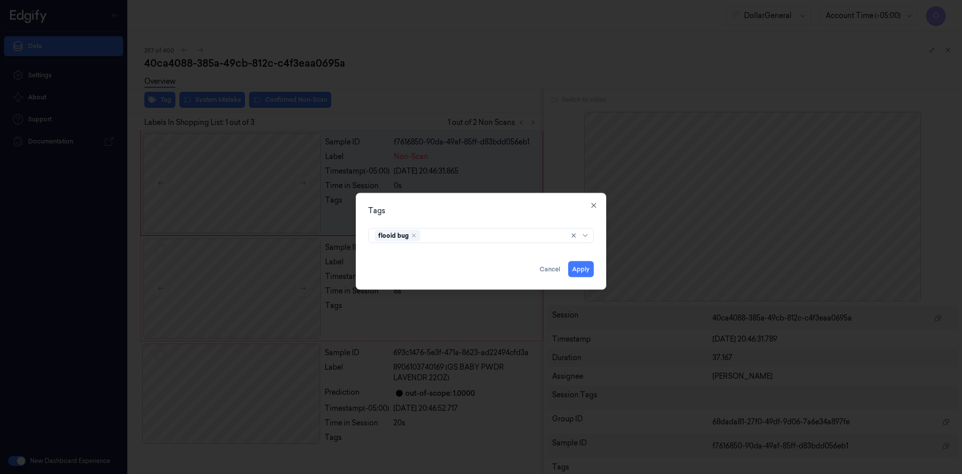
click at [520, 211] on div "Tags" at bounding box center [481, 210] width 226 height 11
click at [576, 266] on button "Apply" at bounding box center [581, 269] width 26 height 16
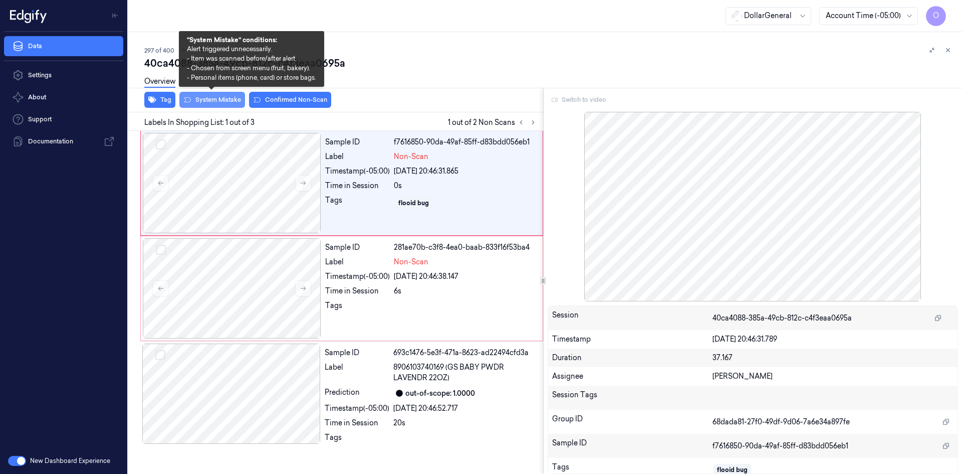
click at [204, 96] on button "System Mistake" at bounding box center [212, 100] width 66 height 16
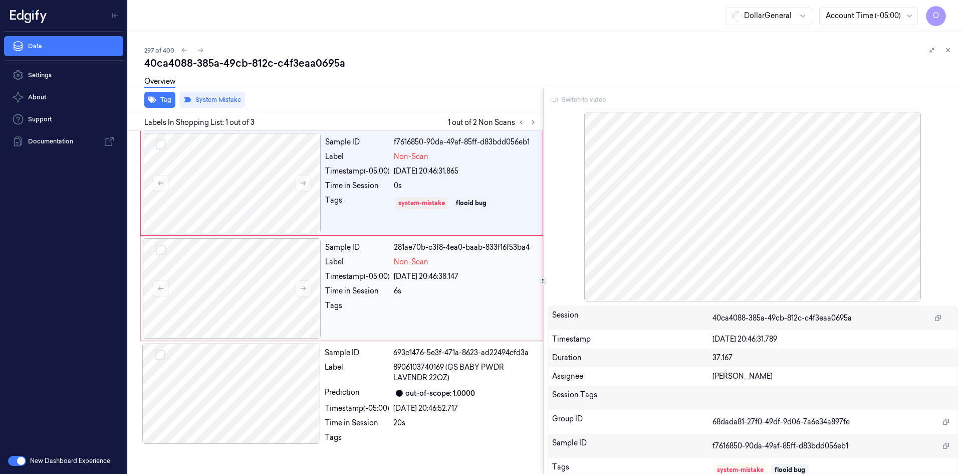
click at [361, 268] on div "Sample ID 281ae70b-c3f8-4ea0-baab-833f16f53ba4 Label Non-Scan Timestamp (-05:00…" at bounding box center [430, 288] width 219 height 100
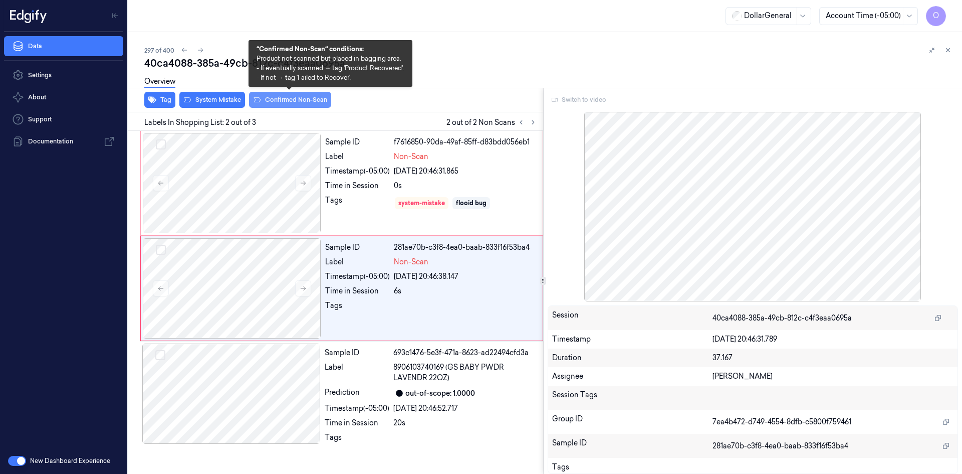
drag, startPoint x: 274, startPoint y: 102, endPoint x: 285, endPoint y: 100, distance: 11.3
click at [274, 102] on button "Confirmed Non-Scan" at bounding box center [290, 100] width 82 height 16
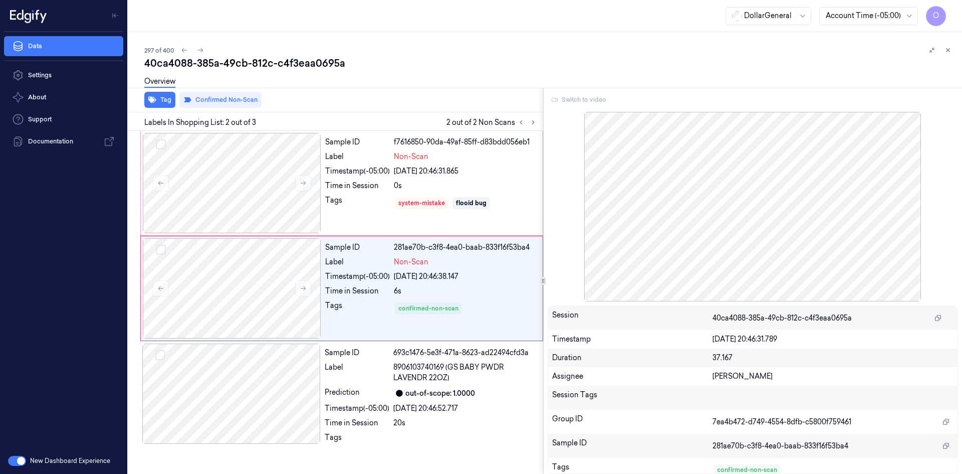
click at [403, 89] on div "Overview" at bounding box center [549, 83] width 810 height 26
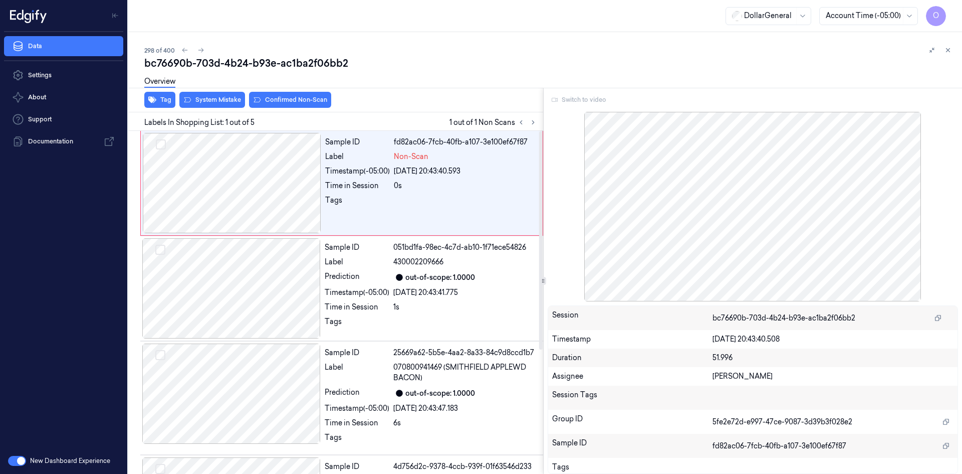
click at [167, 108] on div "Tag System Mistake Confirmed Non-Scan" at bounding box center [333, 100] width 419 height 25
click at [165, 101] on button "Tag" at bounding box center [159, 100] width 31 height 16
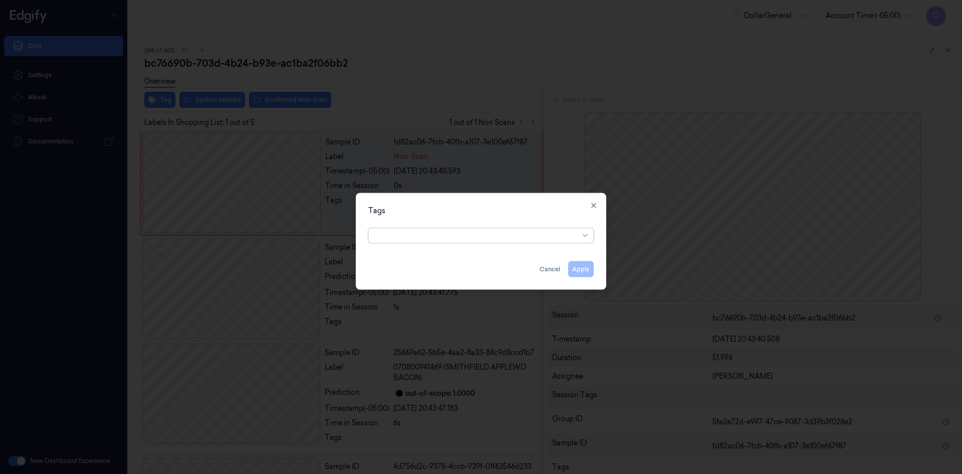
drag, startPoint x: 430, startPoint y: 246, endPoint x: 432, endPoint y: 239, distance: 7.7
click at [431, 242] on div "Tags option , selected. Select is focused ,type to refine list, press Down to o…" at bounding box center [481, 240] width 251 height 97
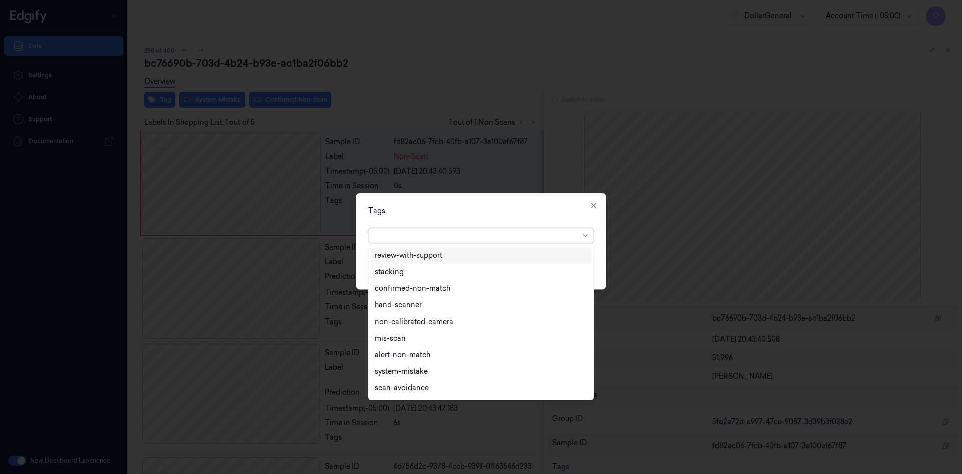
click at [432, 239] on div at bounding box center [477, 235] width 204 height 11
drag, startPoint x: 413, startPoint y: 309, endPoint x: 426, endPoint y: 299, distance: 16.8
click at [412, 310] on div "flooid bug" at bounding box center [481, 306] width 212 height 11
click at [494, 192] on div at bounding box center [481, 237] width 962 height 474
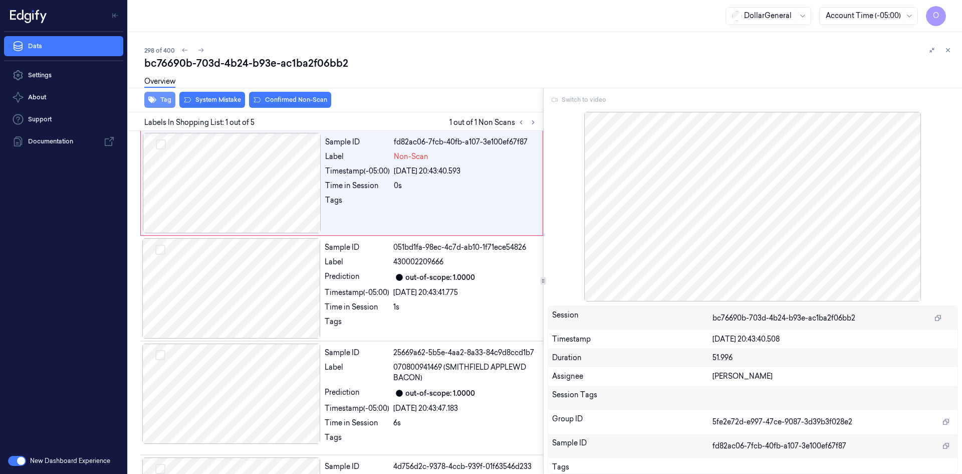
click at [149, 99] on icon "button" at bounding box center [152, 100] width 8 height 7
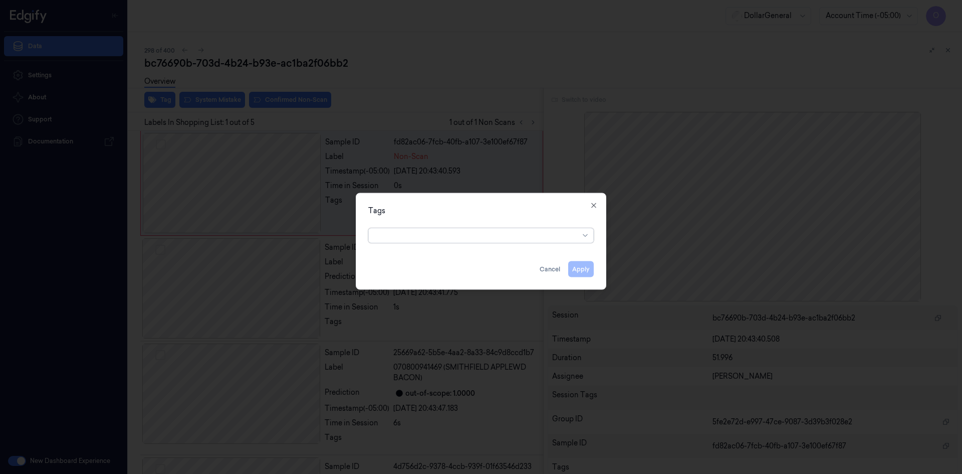
click at [439, 245] on div "Tags option , selected. Select is focused ,type to refine list, press Down to o…" at bounding box center [481, 240] width 251 height 97
click at [438, 235] on div at bounding box center [477, 235] width 204 height 11
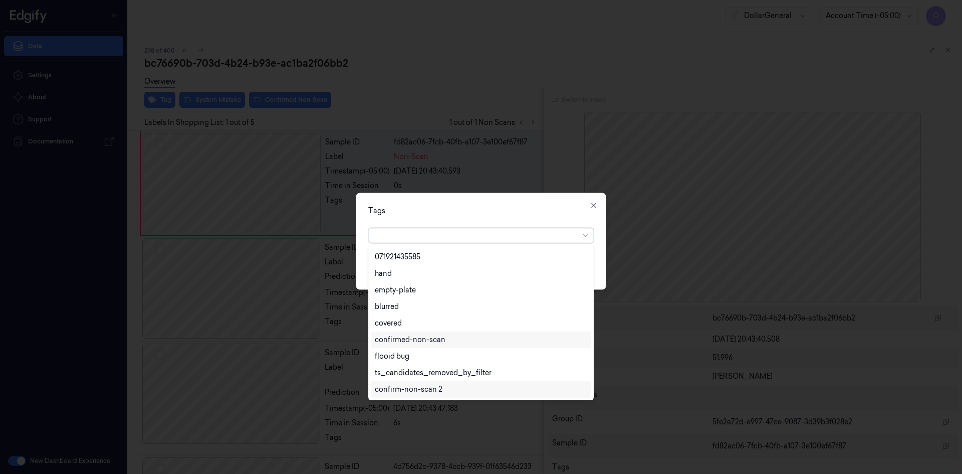
scroll to position [230, 0]
click at [424, 312] on div "flooid bug" at bounding box center [481, 306] width 221 height 17
click at [471, 211] on div "Tags" at bounding box center [481, 210] width 226 height 11
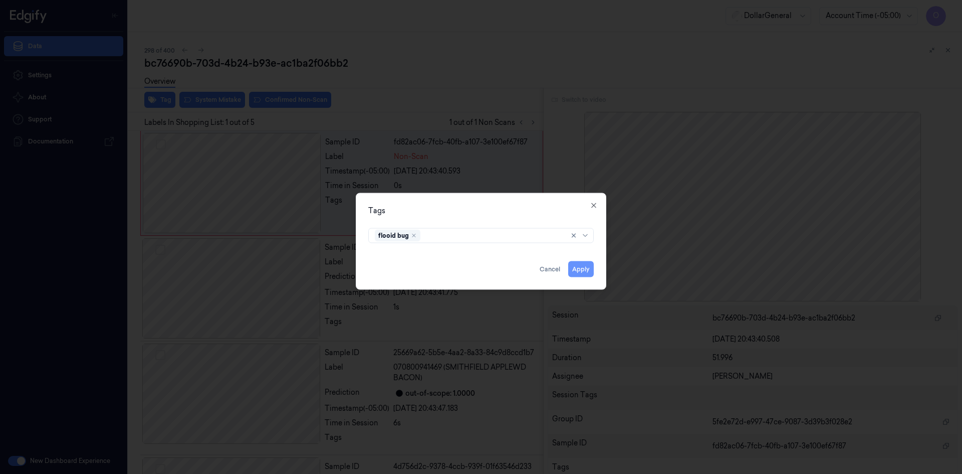
click at [586, 264] on button "Apply" at bounding box center [581, 269] width 26 height 16
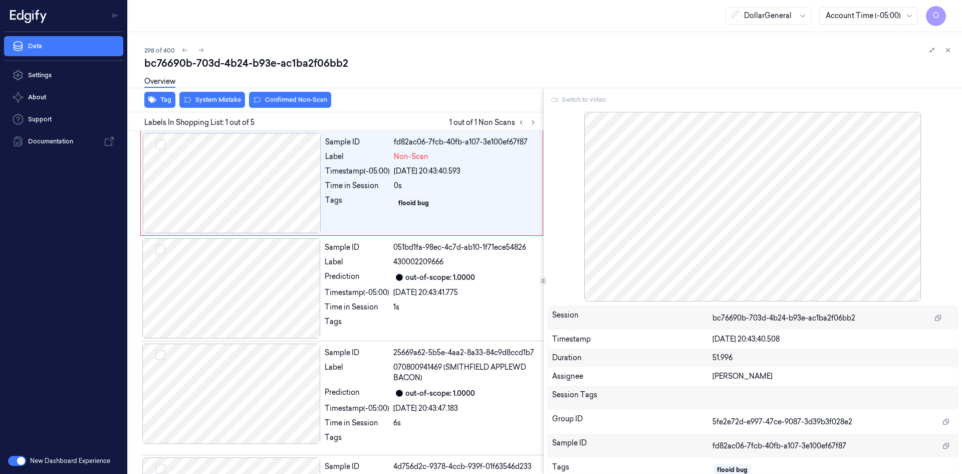
click at [203, 100] on button "System Mistake" at bounding box center [212, 100] width 66 height 16
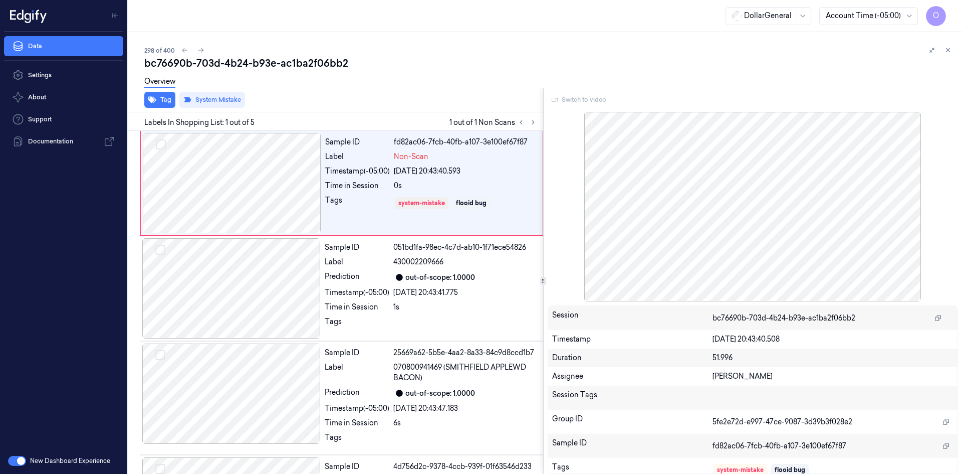
click at [277, 70] on div "Overview" at bounding box center [549, 83] width 810 height 26
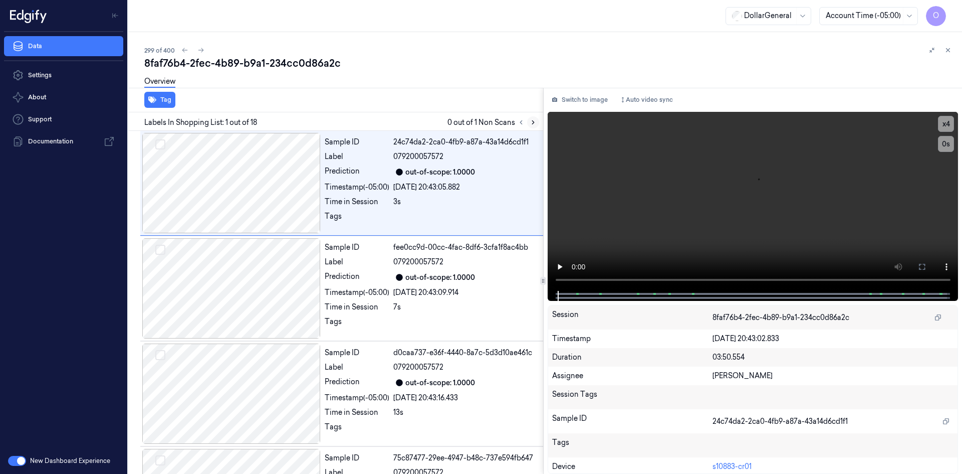
click at [536, 123] on icon at bounding box center [533, 122] width 7 height 7
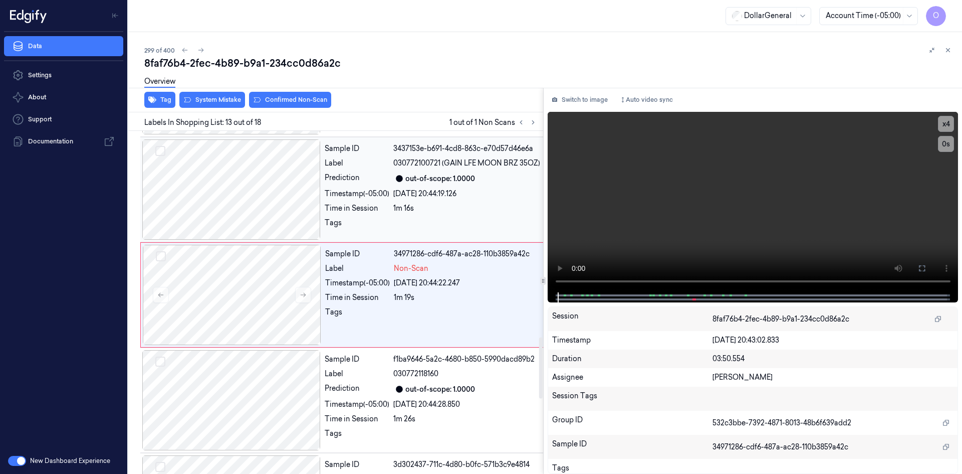
scroll to position [1152, 0]
click at [593, 208] on video at bounding box center [753, 202] width 411 height 180
click at [588, 208] on video at bounding box center [753, 202] width 411 height 180
click at [708, 144] on video at bounding box center [753, 202] width 411 height 180
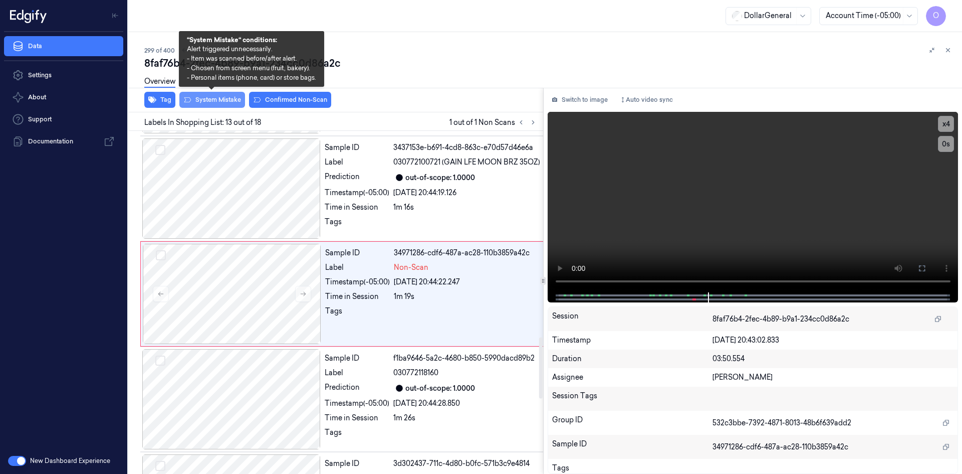
click at [224, 98] on button "System Mistake" at bounding box center [212, 100] width 66 height 16
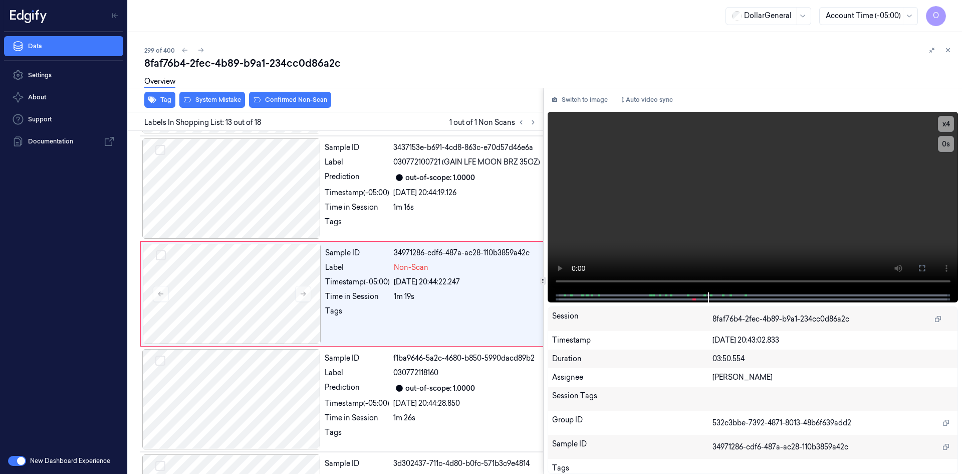
click at [509, 83] on div "Overview" at bounding box center [549, 83] width 810 height 26
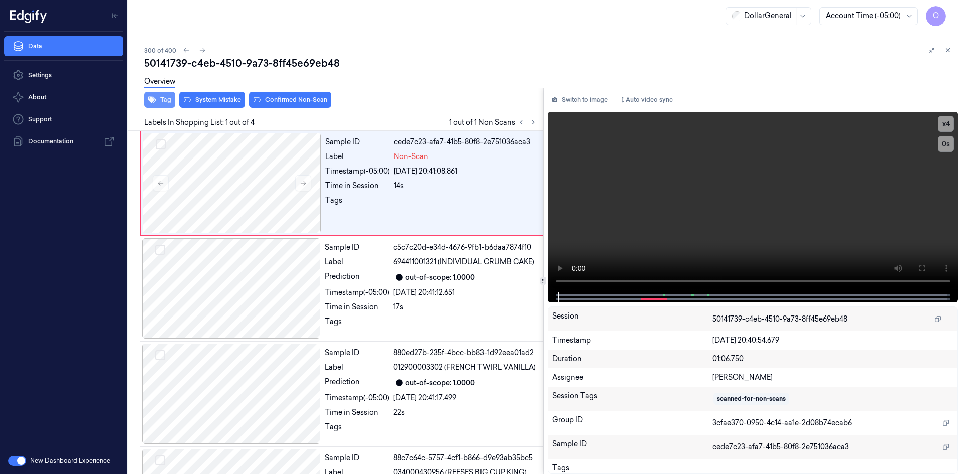
click at [168, 104] on button "Tag" at bounding box center [159, 100] width 31 height 16
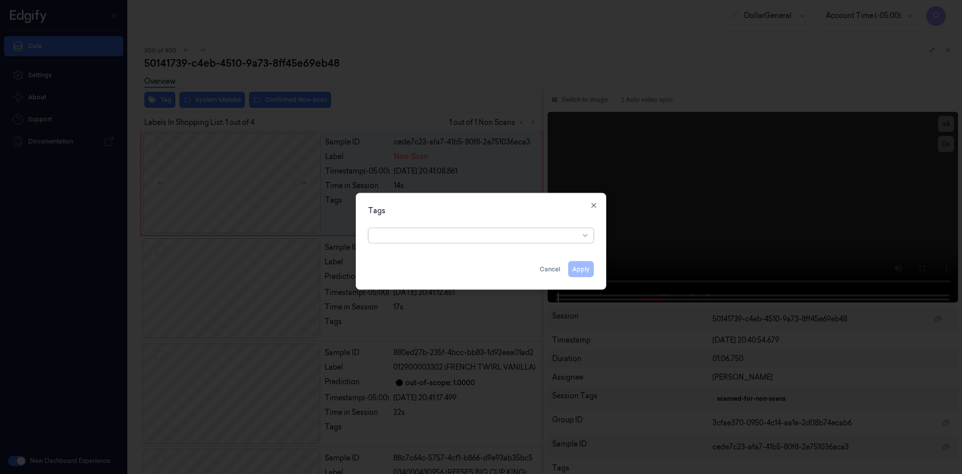
click at [478, 240] on div at bounding box center [477, 235] width 204 height 11
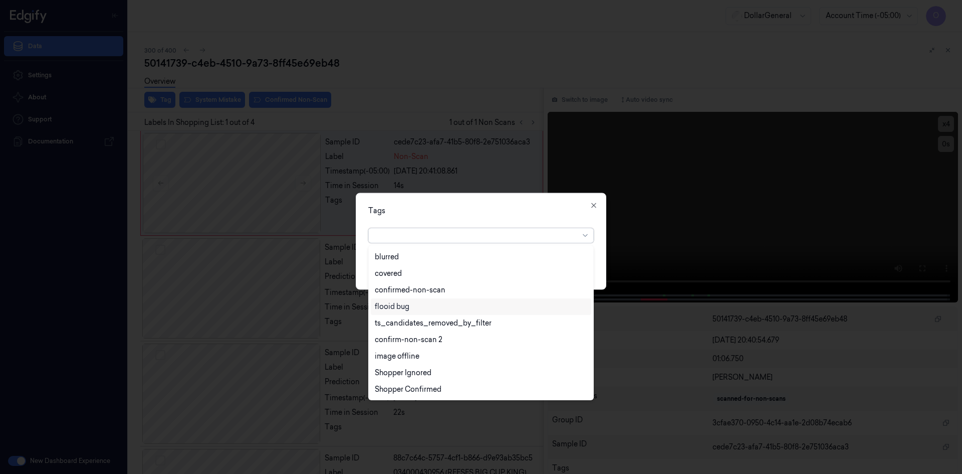
click at [405, 304] on div "flooid bug" at bounding box center [392, 306] width 35 height 11
click at [453, 214] on div "Tags" at bounding box center [481, 210] width 226 height 11
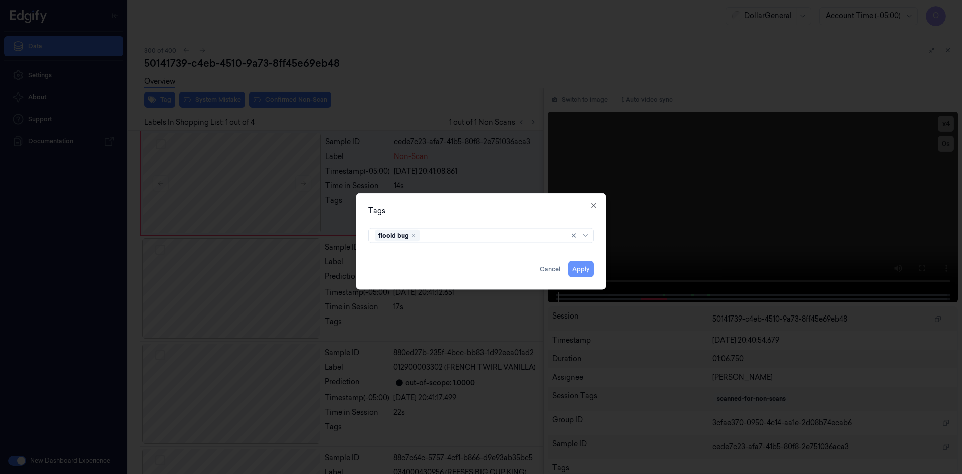
click at [580, 267] on button "Apply" at bounding box center [581, 269] width 26 height 16
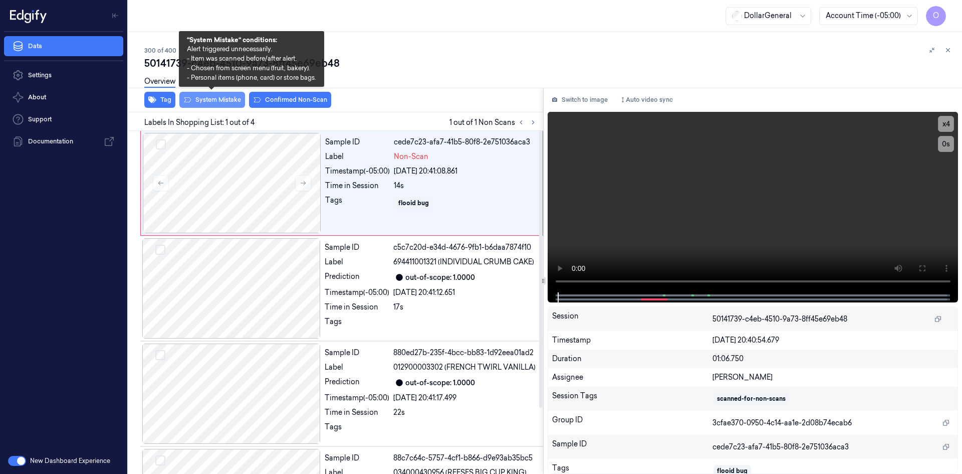
click at [222, 99] on button "System Mistake" at bounding box center [212, 100] width 66 height 16
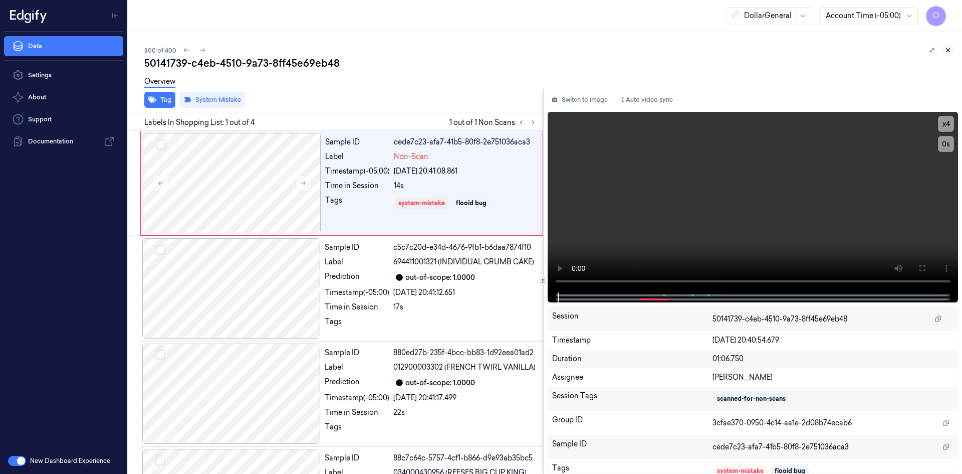
click at [945, 51] on icon at bounding box center [948, 50] width 7 height 7
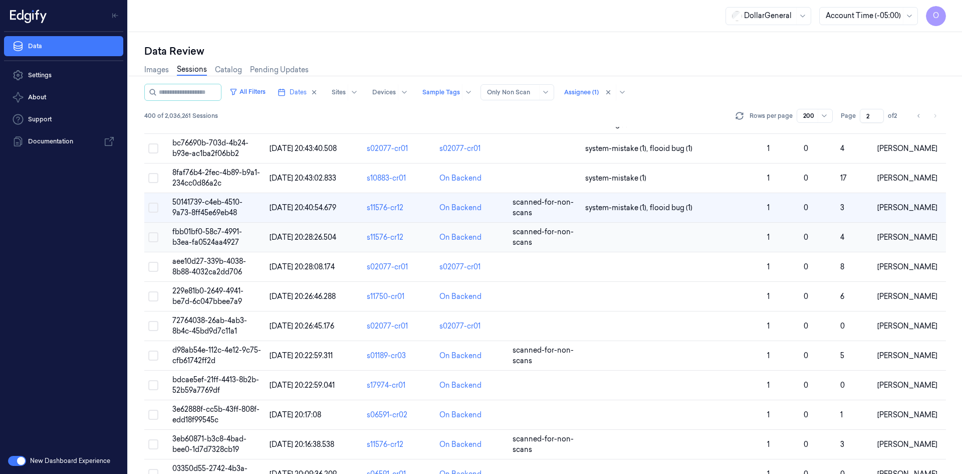
scroll to position [2890, 0]
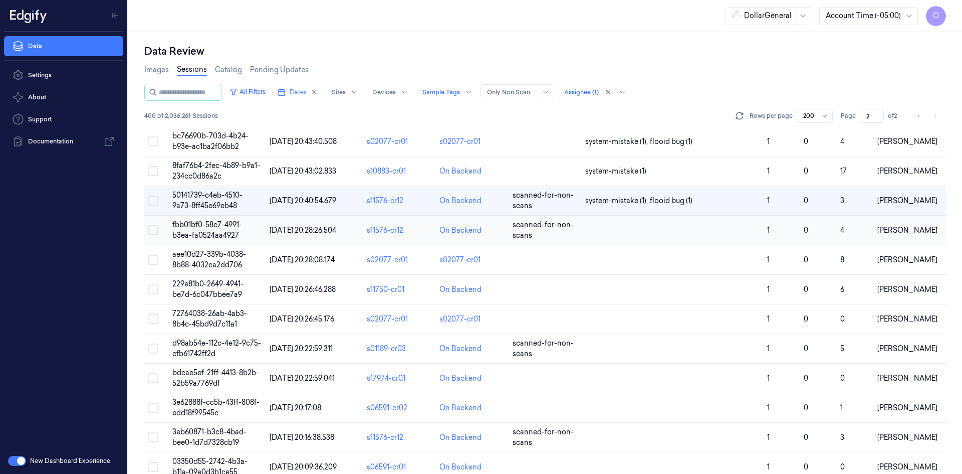
click at [687, 231] on td at bounding box center [672, 230] width 182 height 30
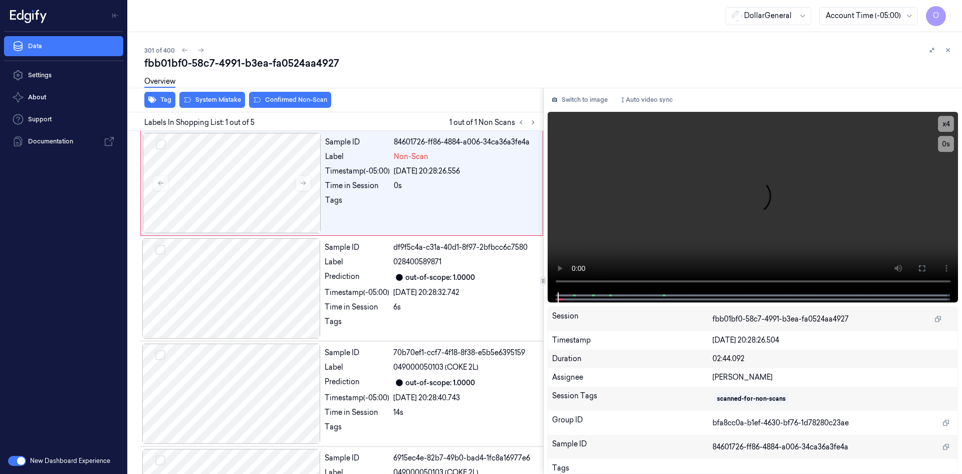
click at [164, 95] on div "Overview" at bounding box center [159, 83] width 31 height 26
click at [161, 98] on button "Tag" at bounding box center [159, 100] width 31 height 16
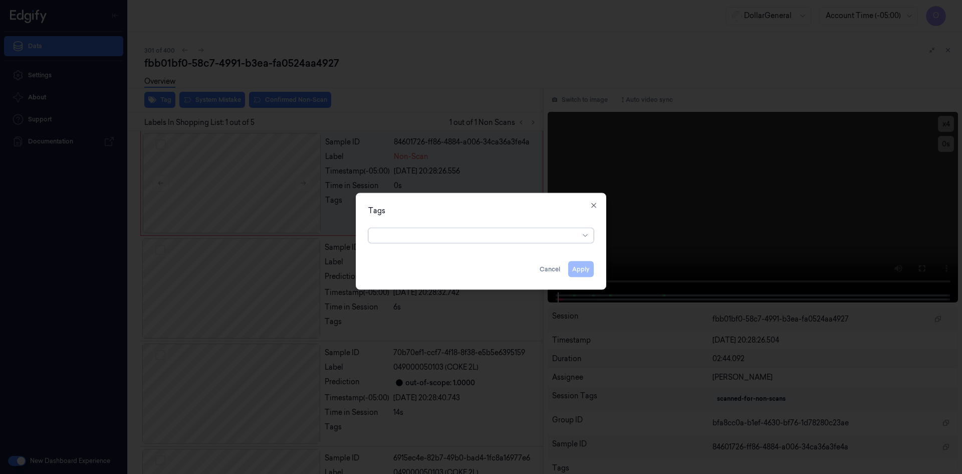
click at [475, 238] on div at bounding box center [477, 235] width 204 height 11
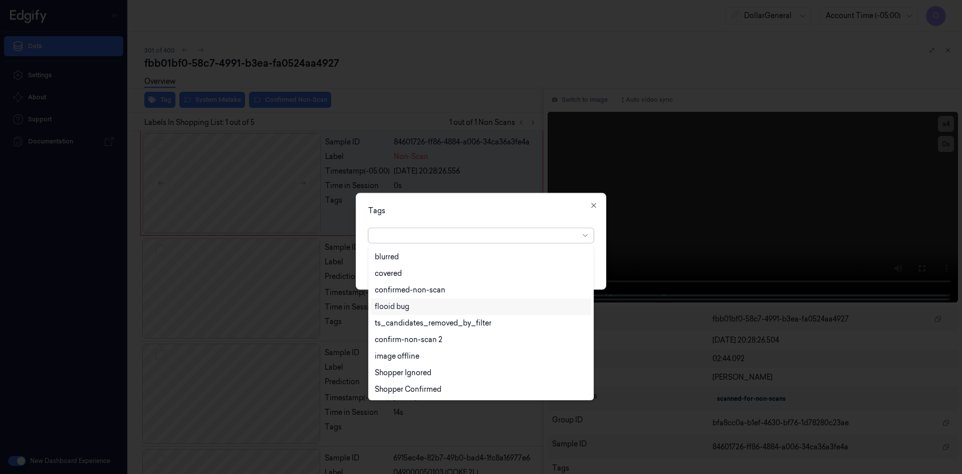
click at [483, 311] on div "flooid bug" at bounding box center [481, 306] width 212 height 11
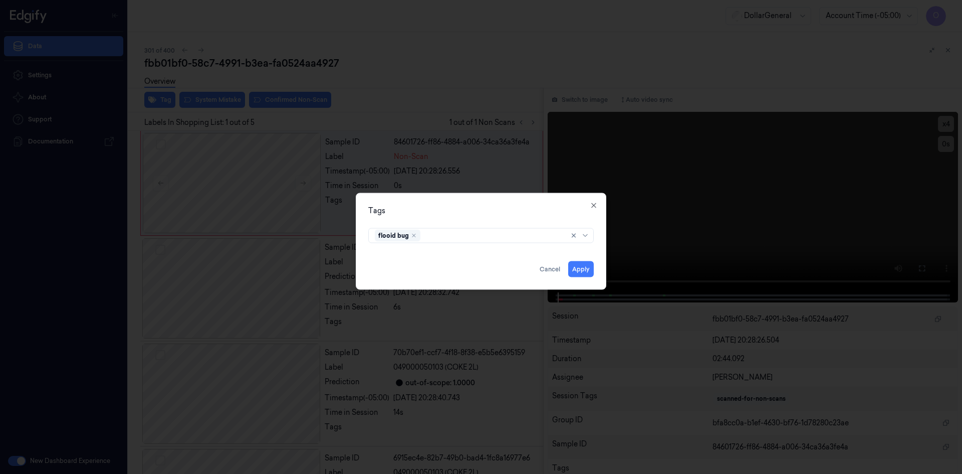
click at [508, 214] on div "Tags" at bounding box center [481, 210] width 226 height 11
click at [593, 269] on button "Apply" at bounding box center [581, 269] width 26 height 16
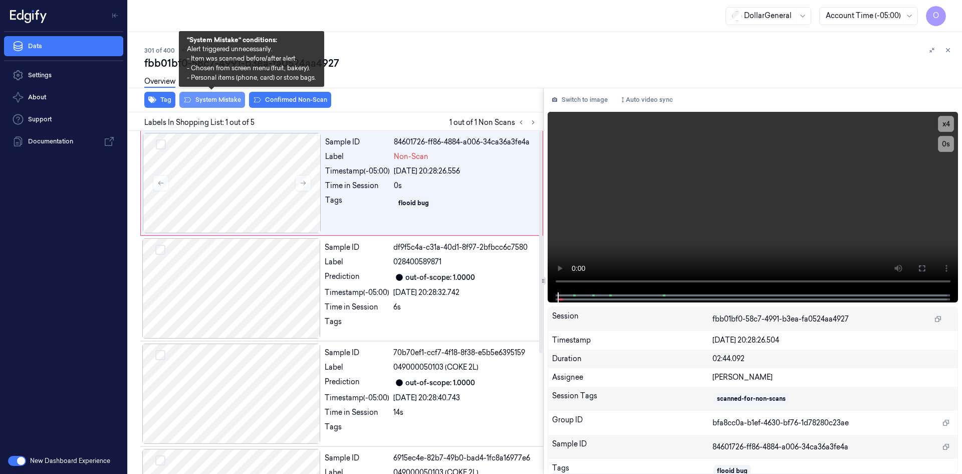
click at [223, 105] on button "System Mistake" at bounding box center [212, 100] width 66 height 16
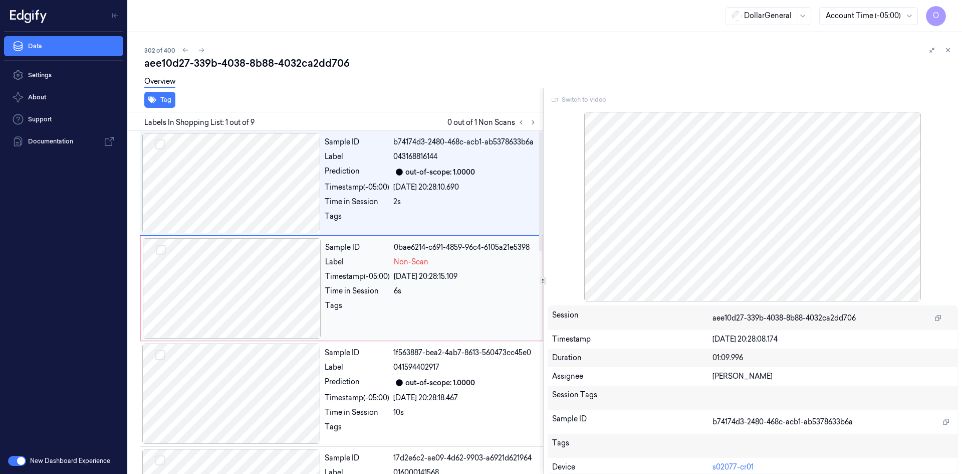
click at [429, 261] on div "Non-Scan" at bounding box center [465, 262] width 143 height 11
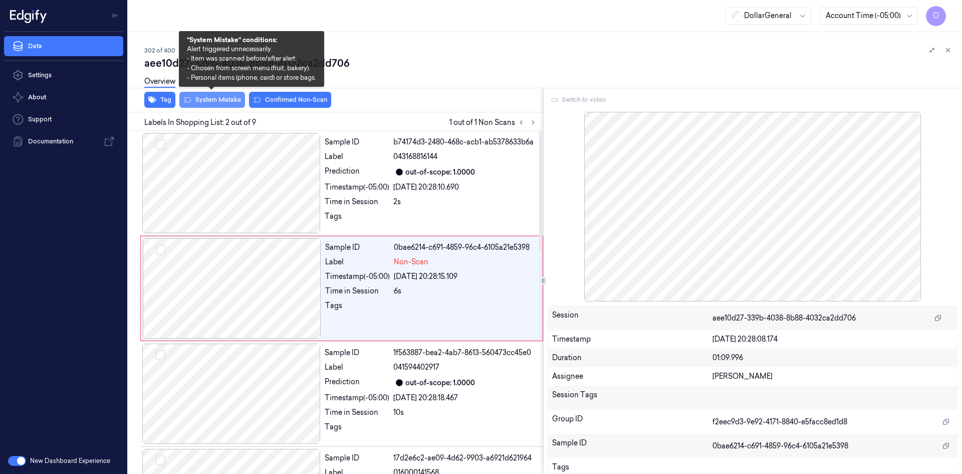
click at [212, 103] on button "System Mistake" at bounding box center [212, 100] width 66 height 16
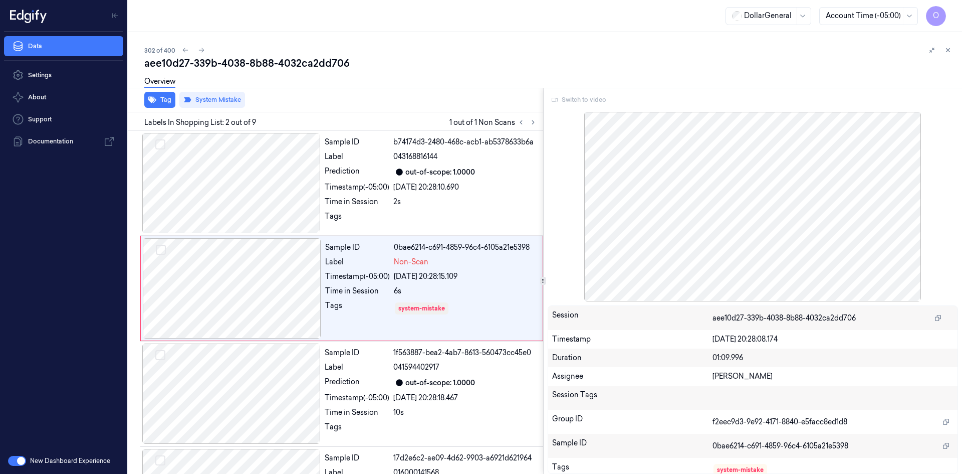
click at [451, 63] on div "aee10d27-339b-4038-8b88-4032ca2dd706" at bounding box center [549, 63] width 810 height 14
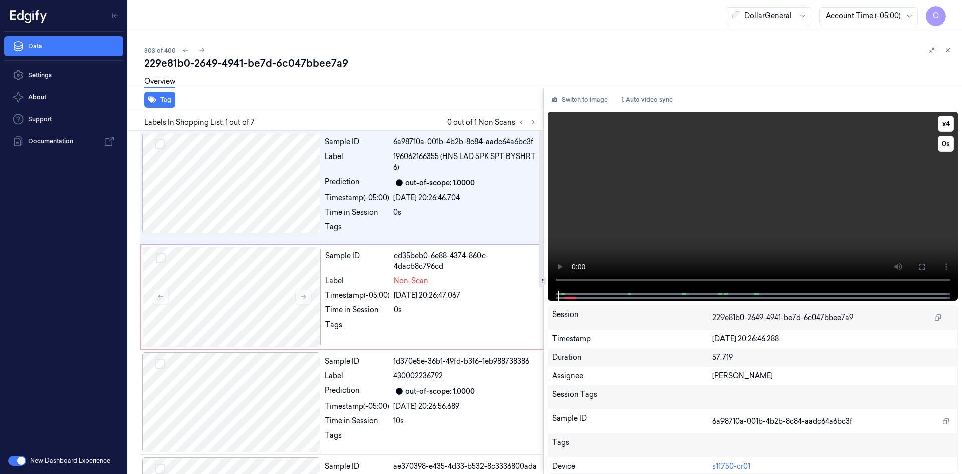
click at [663, 176] on video at bounding box center [753, 201] width 411 height 179
click at [742, 176] on video at bounding box center [753, 201] width 411 height 179
click at [949, 126] on button "x 4" at bounding box center [946, 124] width 16 height 16
click at [795, 172] on video at bounding box center [753, 201] width 411 height 179
click at [360, 209] on div "Time in Session" at bounding box center [357, 212] width 65 height 11
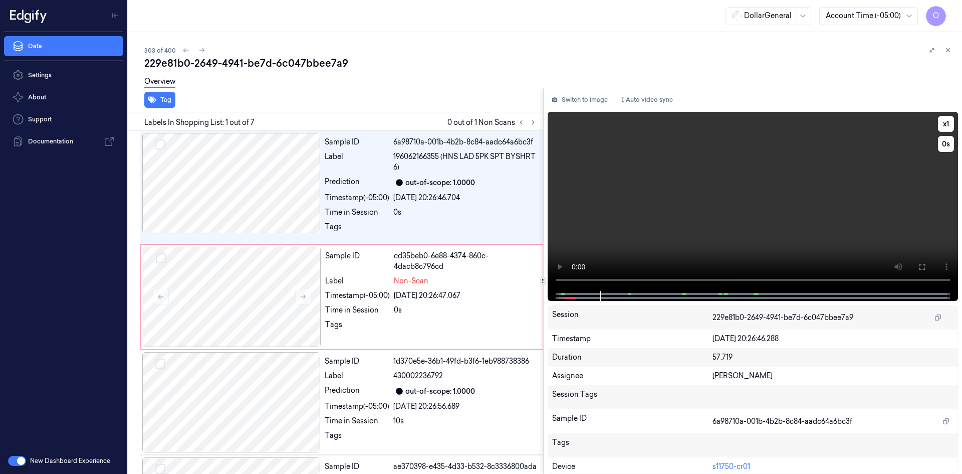
click at [692, 215] on video at bounding box center [753, 201] width 411 height 179
click at [343, 266] on div "Sample ID" at bounding box center [357, 261] width 65 height 21
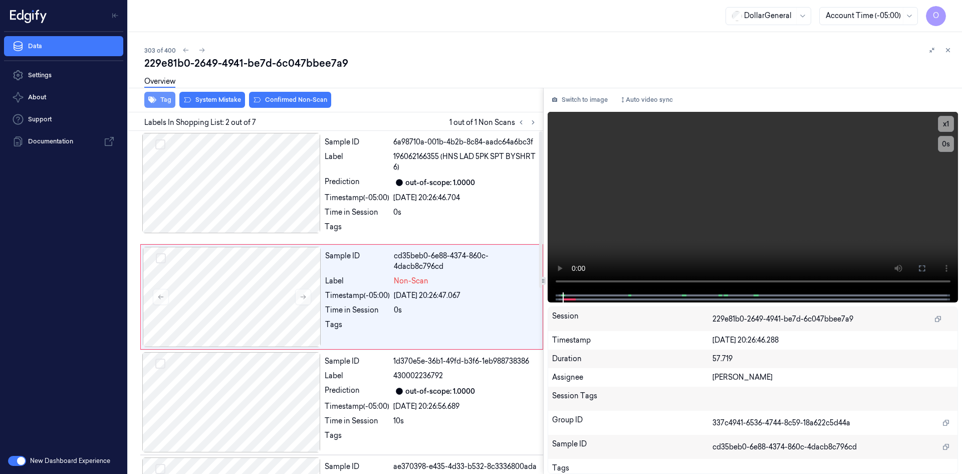
click at [156, 105] on button "Tag" at bounding box center [159, 100] width 31 height 16
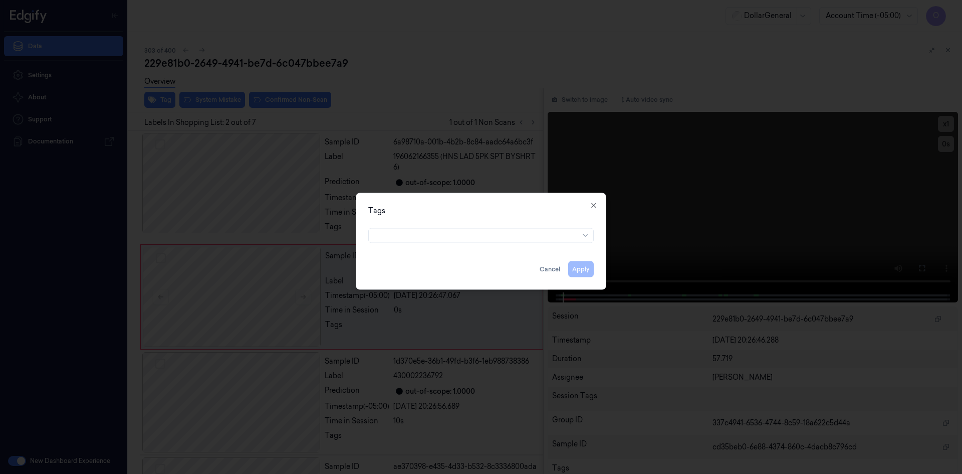
click at [488, 243] on div at bounding box center [481, 234] width 242 height 21
click at [489, 237] on div at bounding box center [477, 235] width 204 height 11
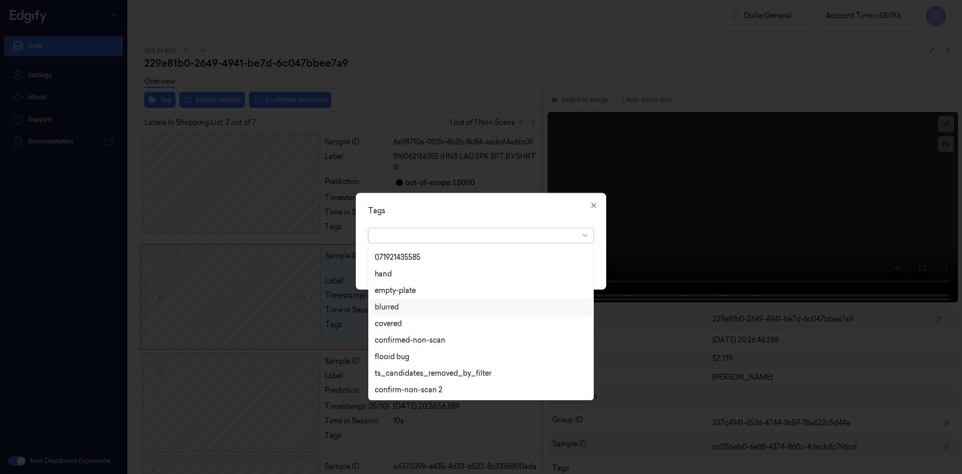
scroll to position [180, 0]
click at [406, 353] on div "flooid bug" at bounding box center [392, 356] width 35 height 11
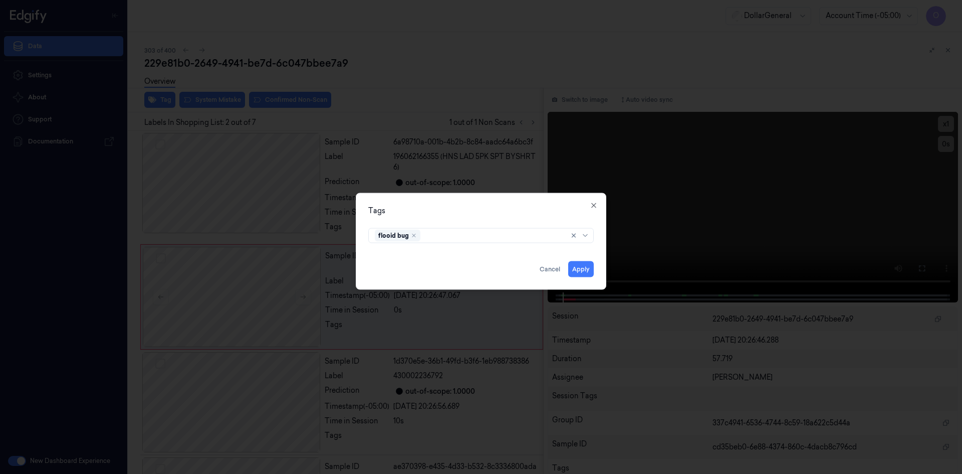
click at [518, 210] on div "Tags" at bounding box center [481, 210] width 226 height 11
click at [575, 264] on button "Apply" at bounding box center [581, 269] width 26 height 16
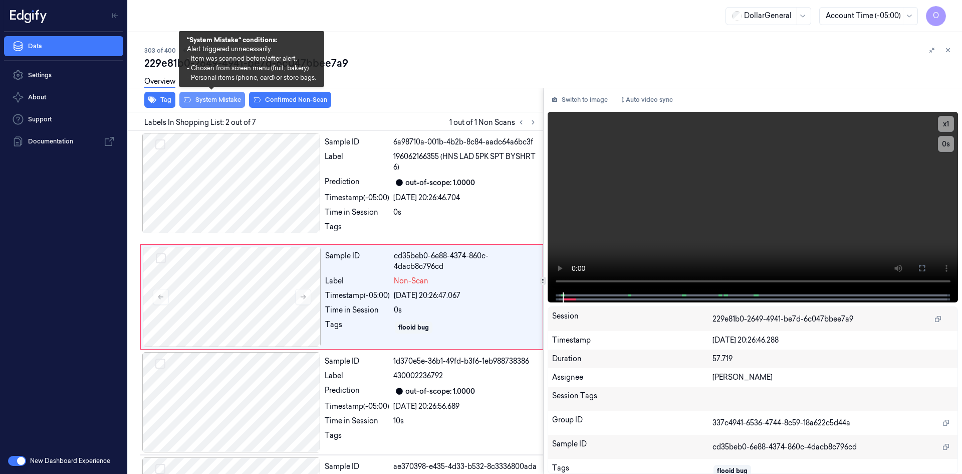
click at [211, 101] on button "System Mistake" at bounding box center [212, 100] width 66 height 16
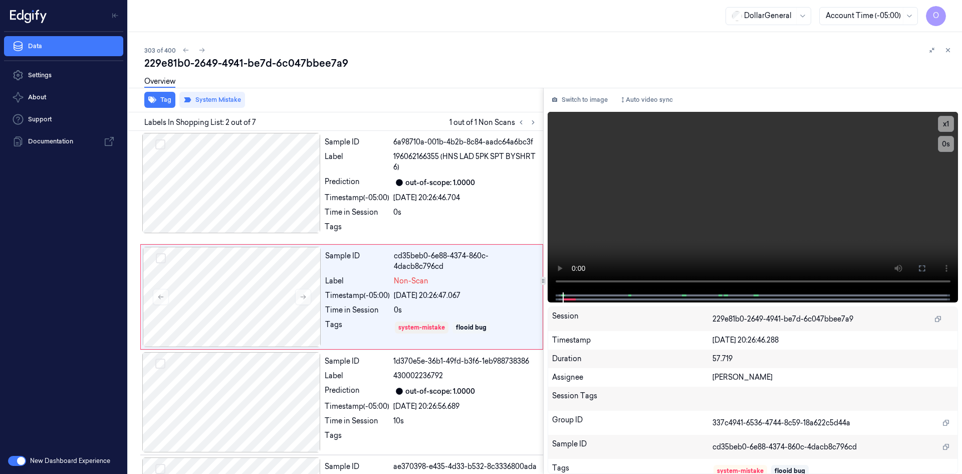
click at [362, 102] on div "Tag System Mistake" at bounding box center [333, 100] width 419 height 25
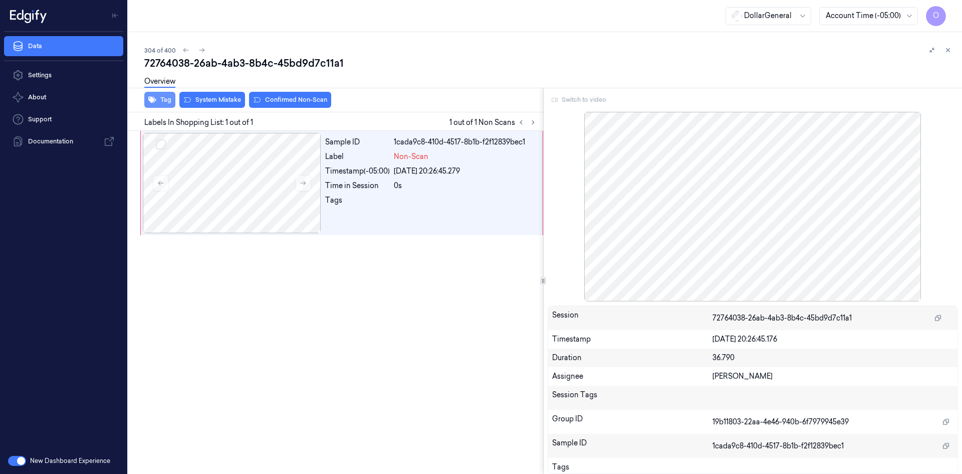
click at [163, 101] on button "Tag" at bounding box center [159, 100] width 31 height 16
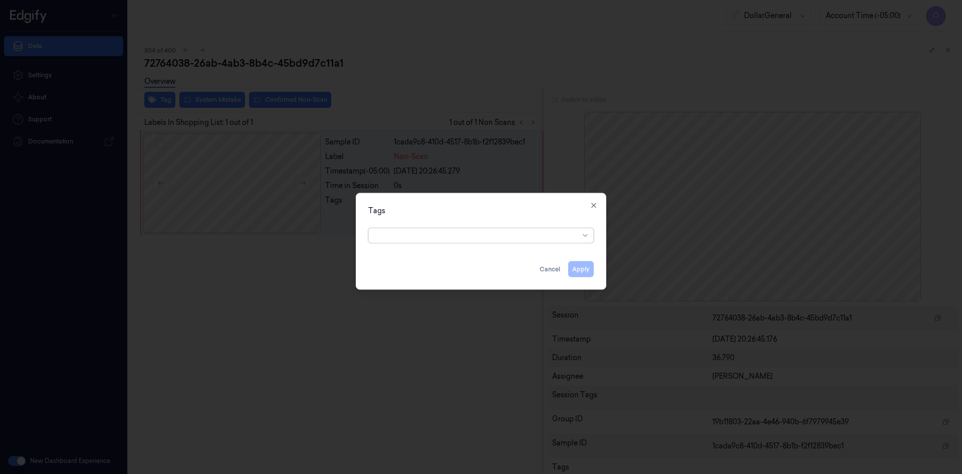
click at [433, 226] on div "option , selected. Select is focused ,type to refine list, press Down to open t…" at bounding box center [481, 233] width 226 height 19
click at [436, 232] on div at bounding box center [477, 235] width 204 height 11
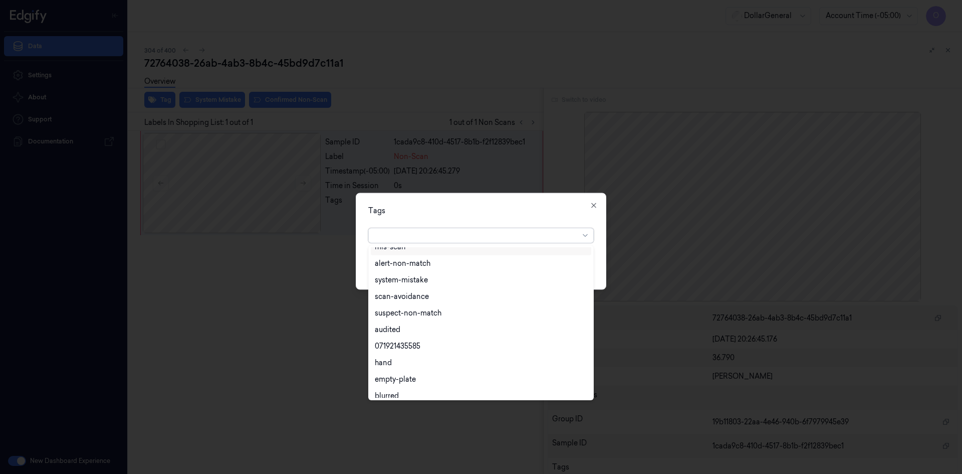
scroll to position [180, 0]
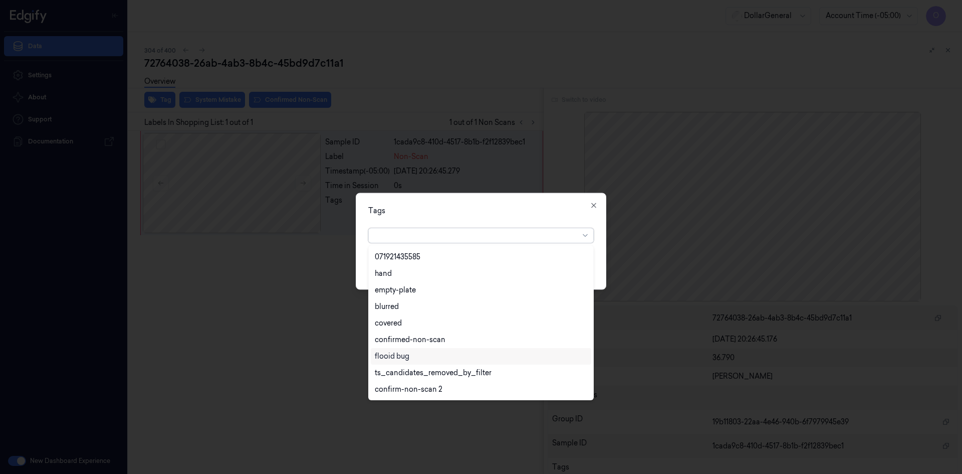
click at [421, 357] on div "flooid bug" at bounding box center [481, 356] width 212 height 11
click at [475, 218] on div "Tags option flooid bug , selected. 22 results available. Use Up and Down to cho…" at bounding box center [481, 240] width 251 height 97
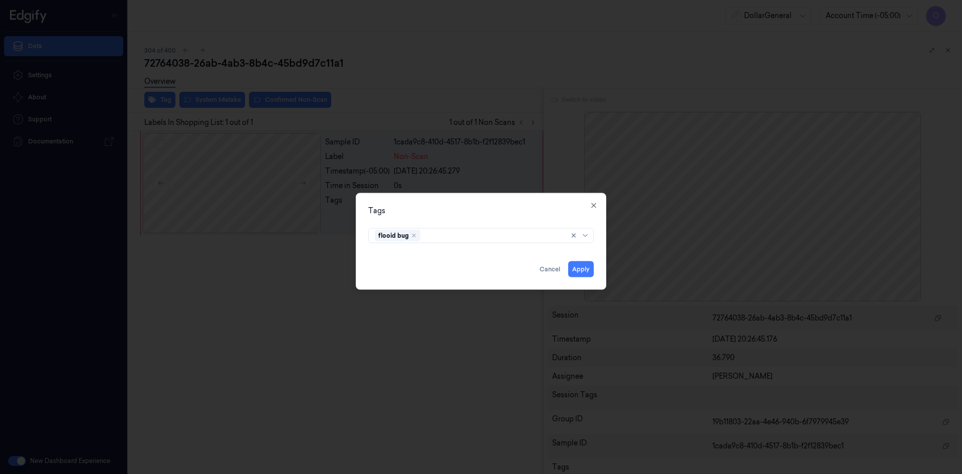
drag, startPoint x: 580, startPoint y: 268, endPoint x: 529, endPoint y: 261, distance: 51.1
click at [579, 268] on button "Apply" at bounding box center [581, 269] width 26 height 16
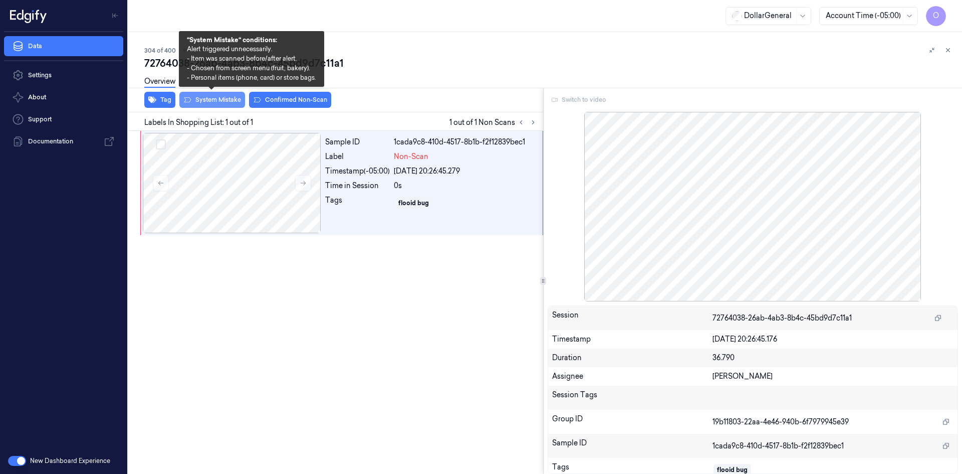
click at [229, 97] on button "System Mistake" at bounding box center [212, 100] width 66 height 16
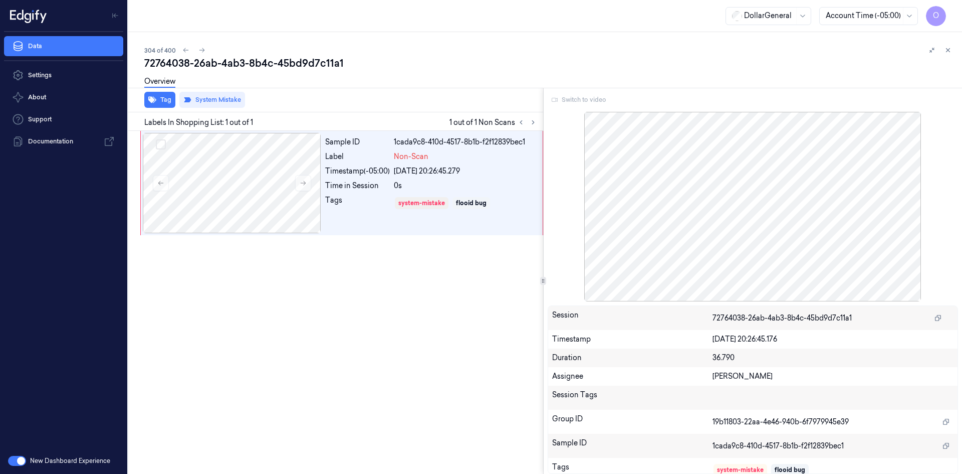
click at [394, 88] on div "Overview" at bounding box center [549, 83] width 810 height 26
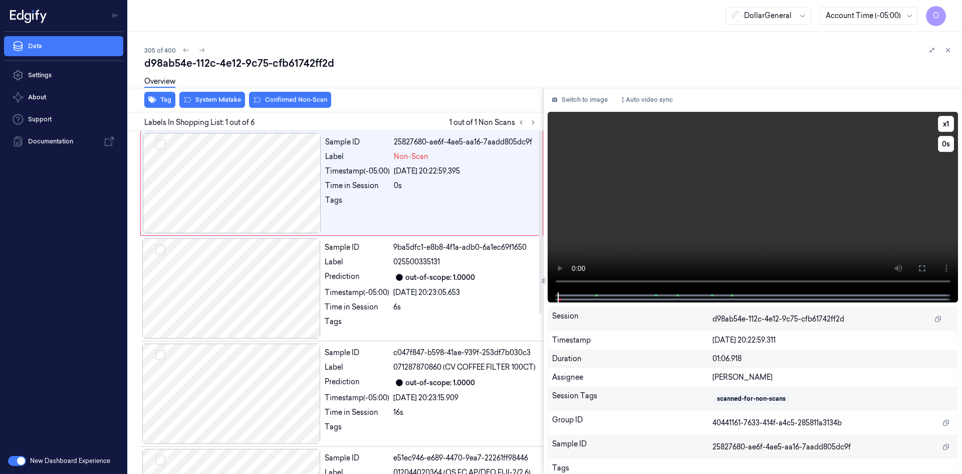
click at [606, 197] on video at bounding box center [753, 202] width 411 height 180
click at [401, 187] on div "0s" at bounding box center [465, 185] width 143 height 11
click at [419, 274] on div "out-of-scope: 1.0000" at bounding box center [440, 277] width 70 height 11
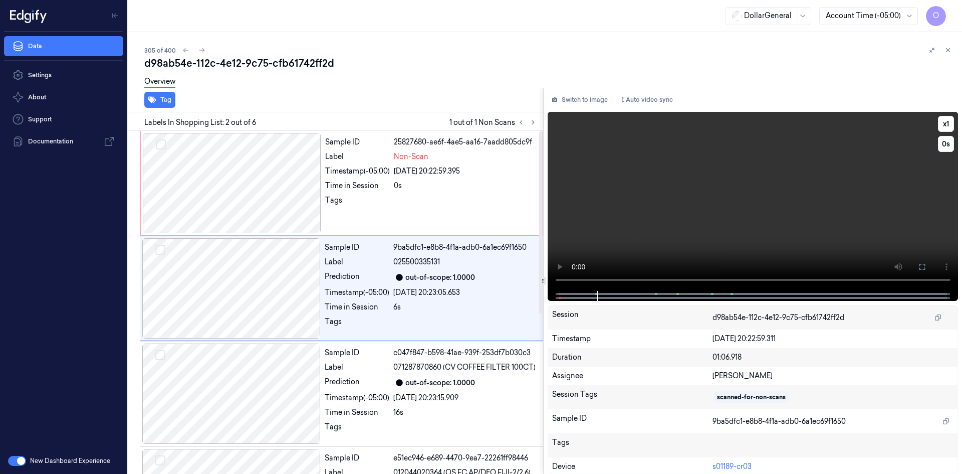
click at [747, 226] on video at bounding box center [753, 201] width 411 height 179
click at [423, 207] on div at bounding box center [465, 203] width 143 height 16
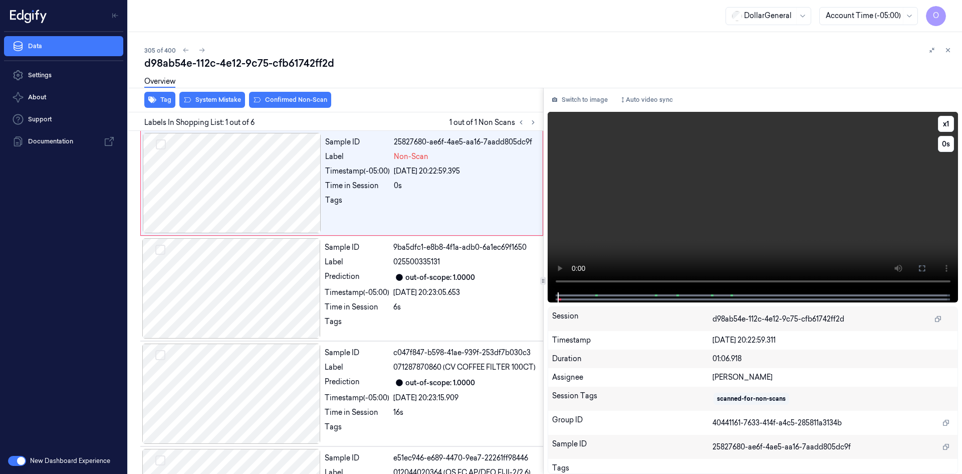
click at [689, 199] on video at bounding box center [753, 202] width 411 height 180
click at [416, 266] on span "025500335131" at bounding box center [416, 262] width 47 height 11
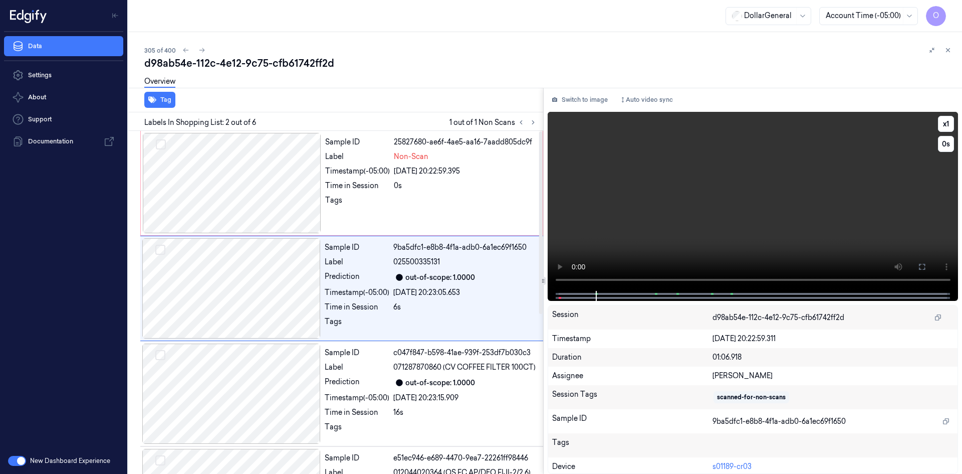
click at [665, 206] on video at bounding box center [753, 201] width 411 height 179
click at [230, 171] on div at bounding box center [232, 183] width 178 height 100
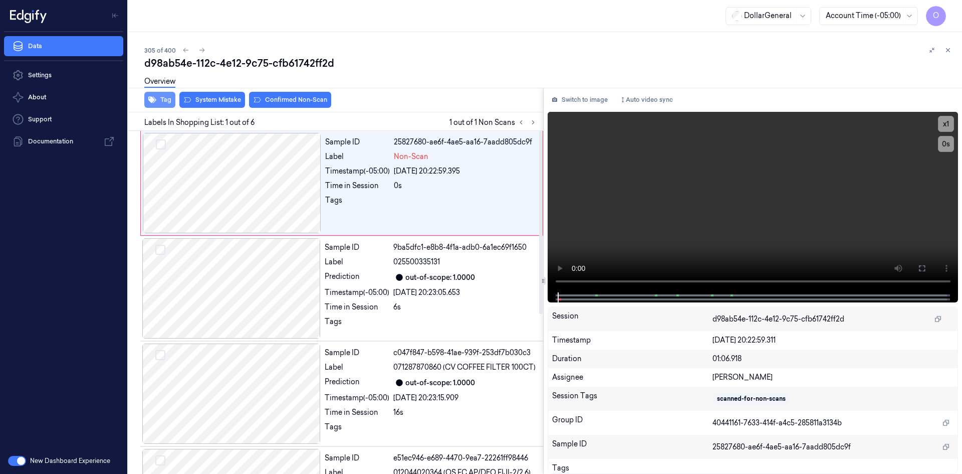
click at [153, 98] on icon "button" at bounding box center [152, 100] width 8 height 7
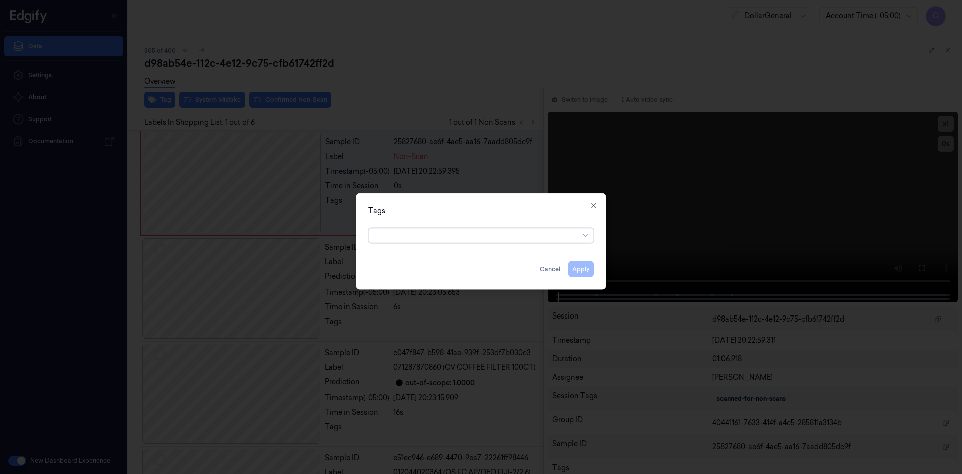
click at [486, 233] on div at bounding box center [477, 235] width 204 height 11
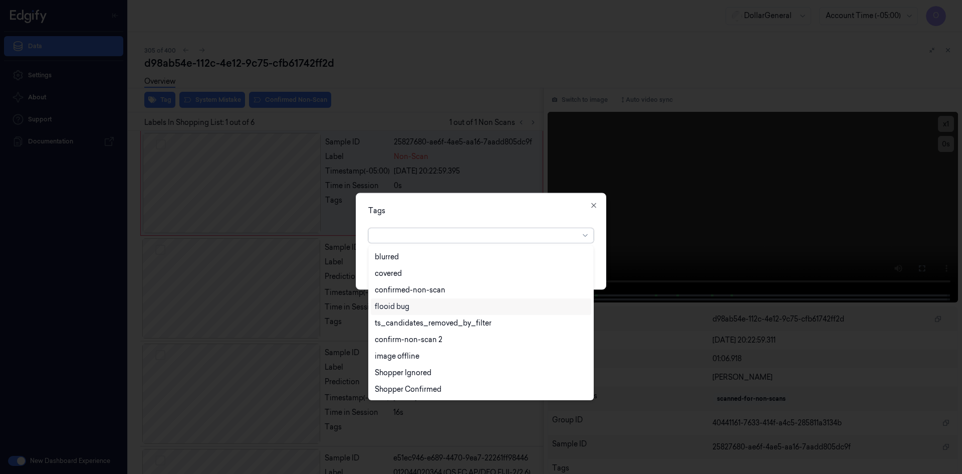
click at [412, 311] on div "flooid bug" at bounding box center [481, 306] width 212 height 11
click at [488, 216] on div "Tags option flooid bug , selected. 22 results available. Use Up and Down to cho…" at bounding box center [481, 240] width 251 height 97
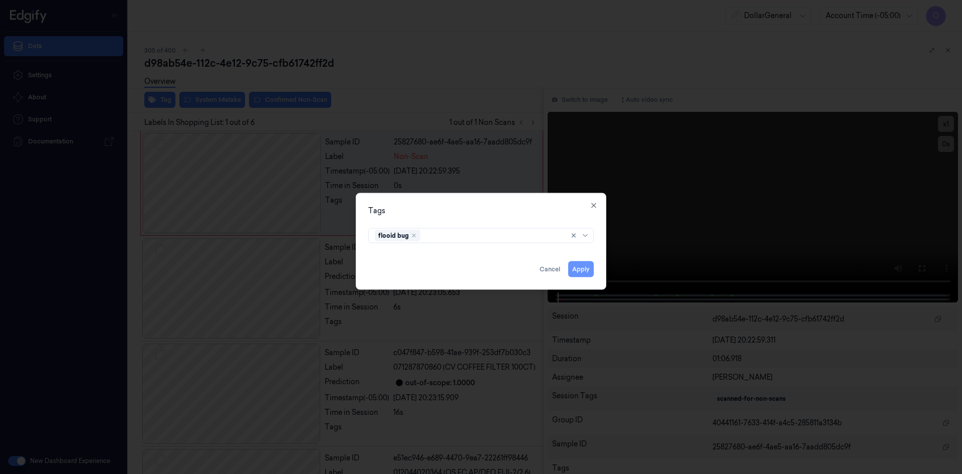
click at [586, 269] on button "Apply" at bounding box center [581, 269] width 26 height 16
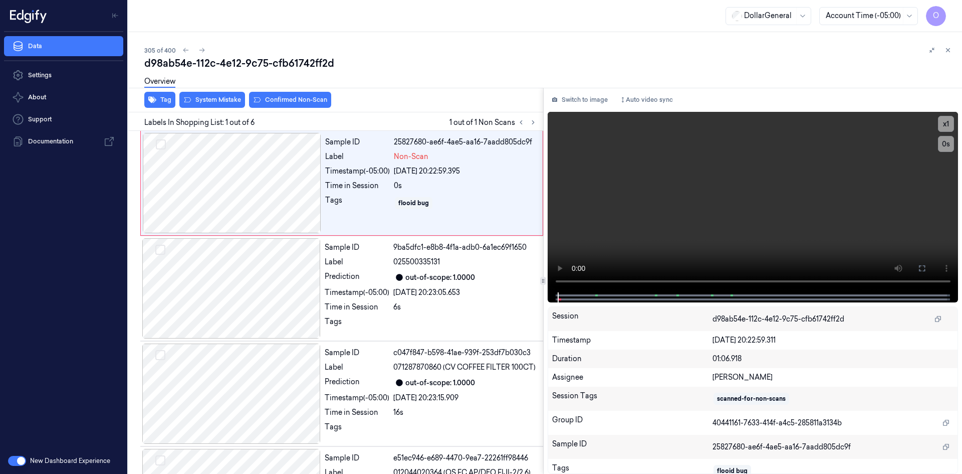
click at [219, 95] on div "Overview" at bounding box center [549, 83] width 810 height 26
click at [221, 98] on button "System Mistake" at bounding box center [212, 100] width 66 height 16
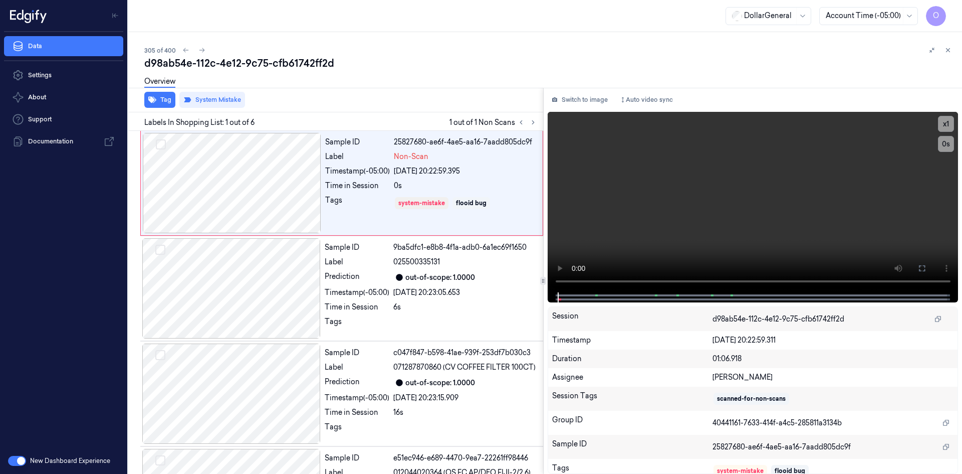
click at [331, 77] on div "Overview" at bounding box center [549, 83] width 810 height 26
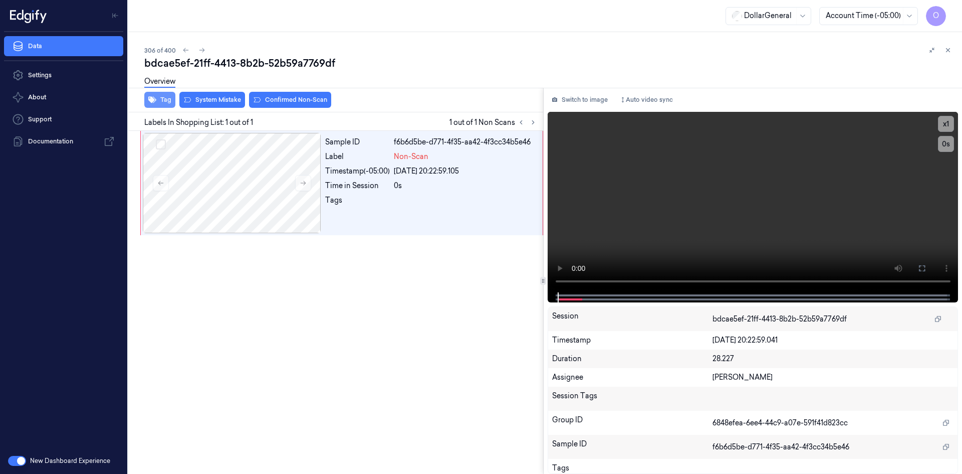
click at [169, 103] on button "Tag" at bounding box center [159, 100] width 31 height 16
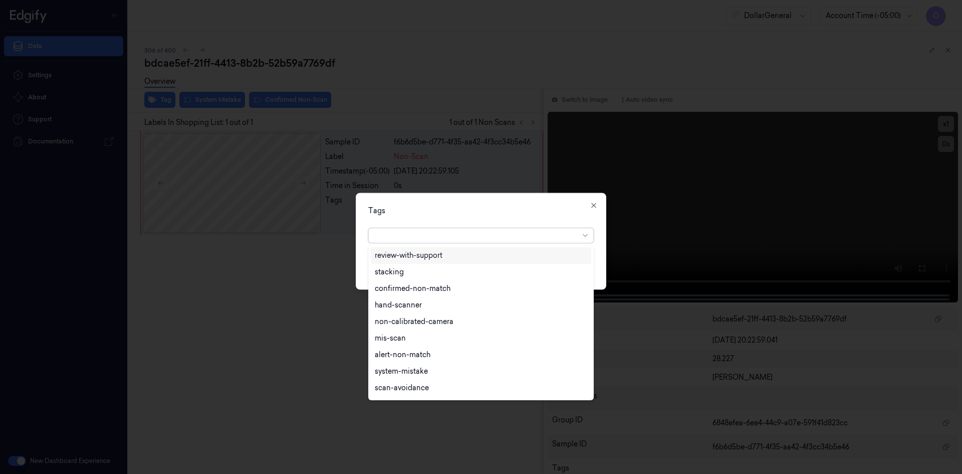
click at [408, 231] on div at bounding box center [477, 235] width 204 height 11
click at [408, 302] on div "flooid bug" at bounding box center [392, 306] width 35 height 11
click at [464, 221] on div "Tags option flooid bug , selected. 22 results available. Use Up and Down to cho…" at bounding box center [481, 240] width 251 height 97
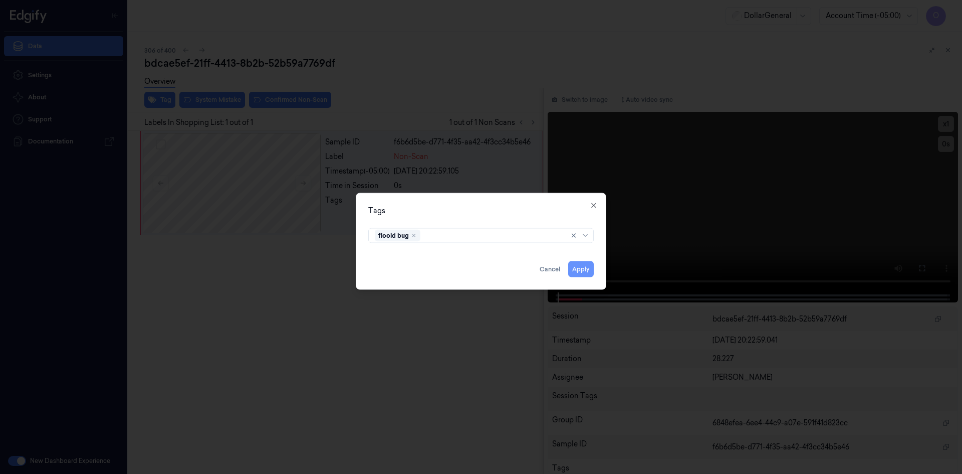
click at [586, 270] on button "Apply" at bounding box center [581, 269] width 26 height 16
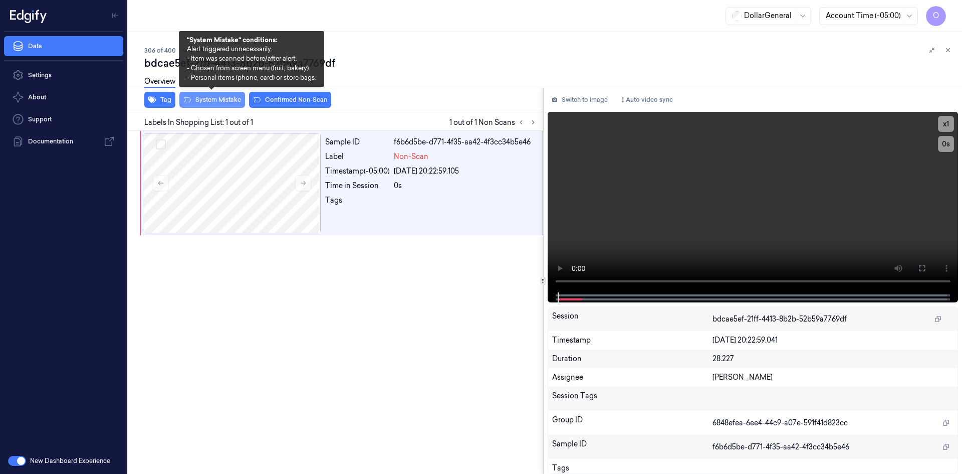
click at [210, 102] on button "System Mistake" at bounding box center [212, 100] width 66 height 16
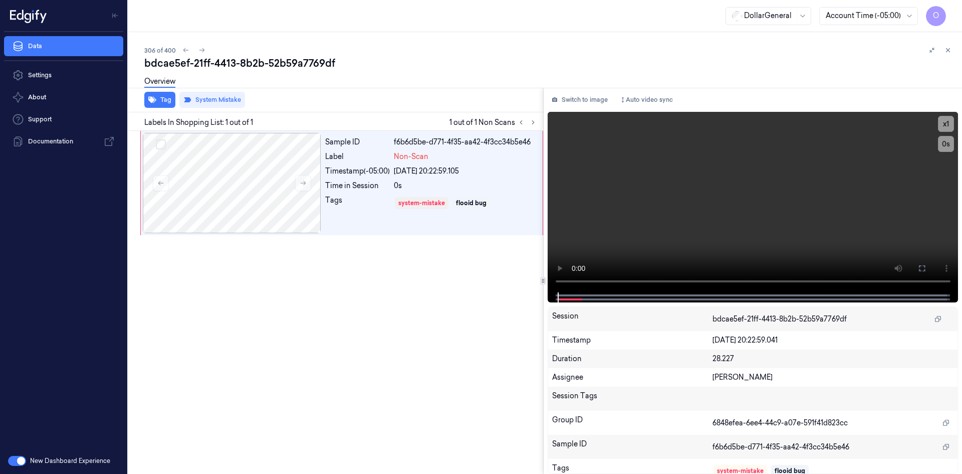
click at [382, 95] on div "Overview" at bounding box center [549, 83] width 810 height 26
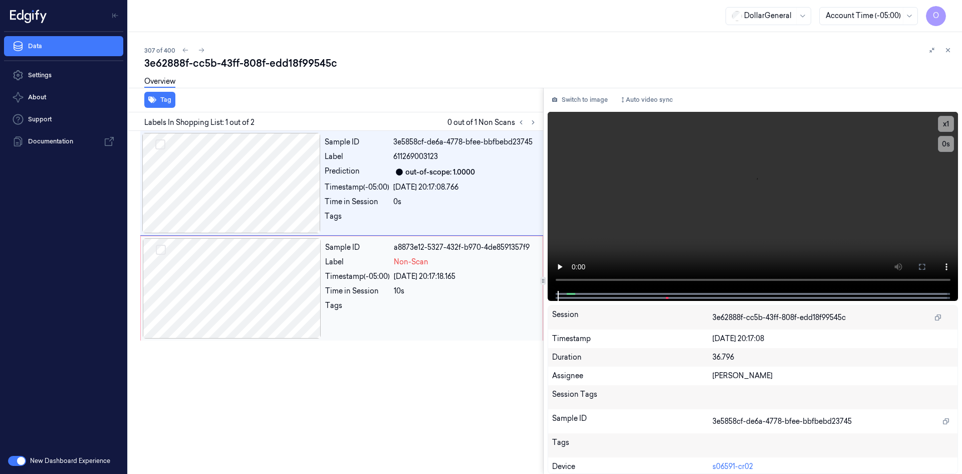
click at [490, 271] on div "04/09/2025 20:17:18.165" at bounding box center [465, 276] width 143 height 11
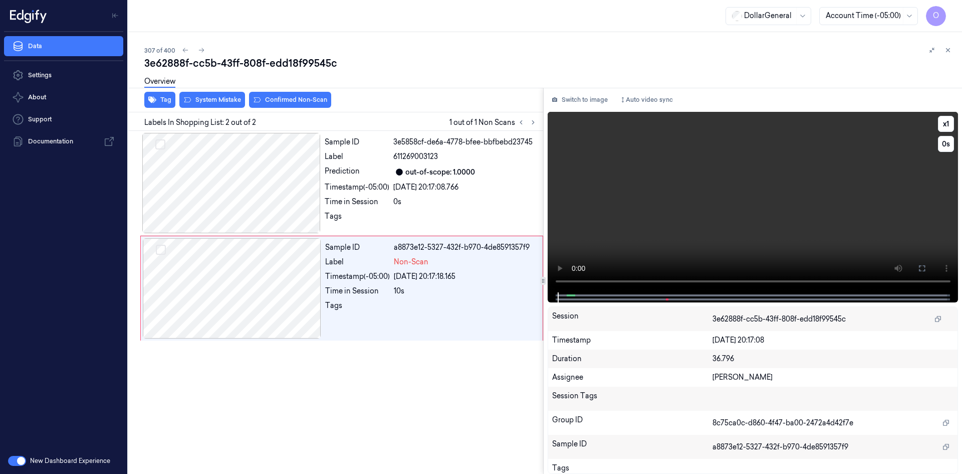
click at [645, 226] on video at bounding box center [753, 202] width 411 height 180
click at [480, 189] on div "04/09/2025 20:17:08.766" at bounding box center [465, 187] width 144 height 11
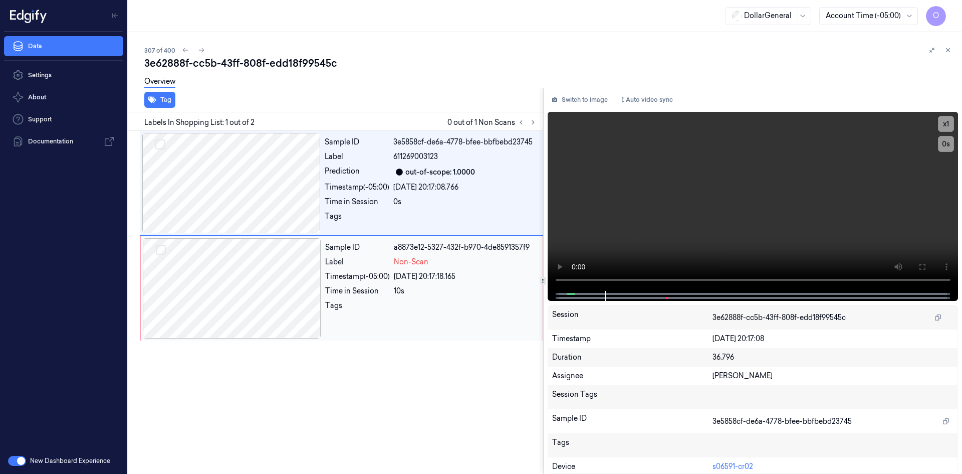
click at [338, 260] on div "Label" at bounding box center [357, 262] width 65 height 11
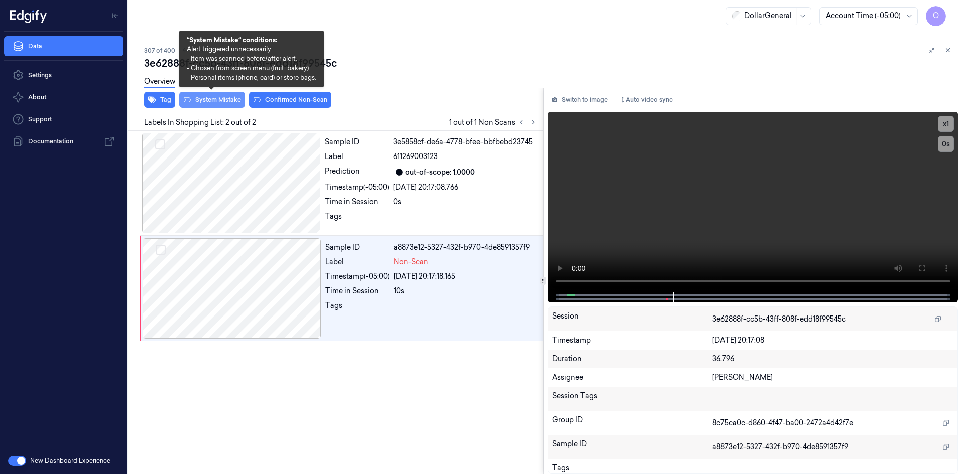
click at [226, 99] on button "System Mistake" at bounding box center [212, 100] width 66 height 16
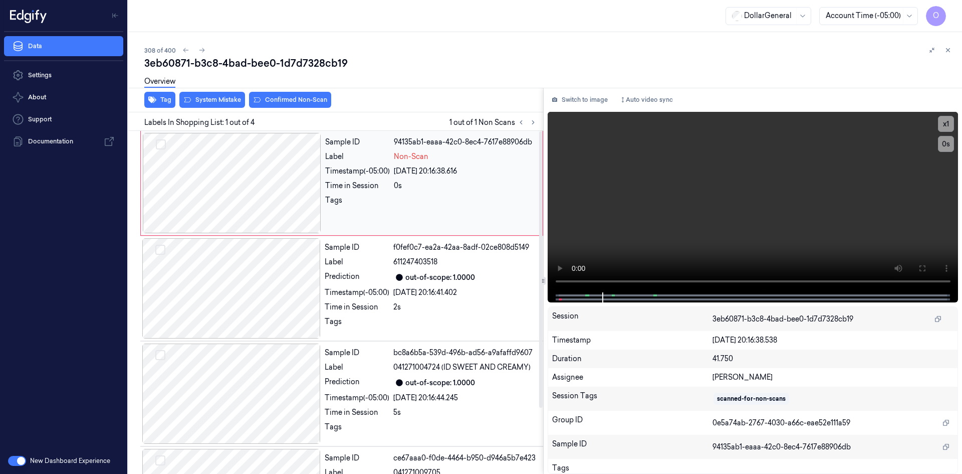
click at [274, 155] on div at bounding box center [232, 183] width 178 height 100
click at [537, 214] on div "Sample ID 94135ab1-eaaa-42c0-8ec4-7617e88906db Label Non-Scan Timestamp (-05:00…" at bounding box center [430, 183] width 219 height 100
click at [171, 106] on button "Tag" at bounding box center [159, 100] width 31 height 16
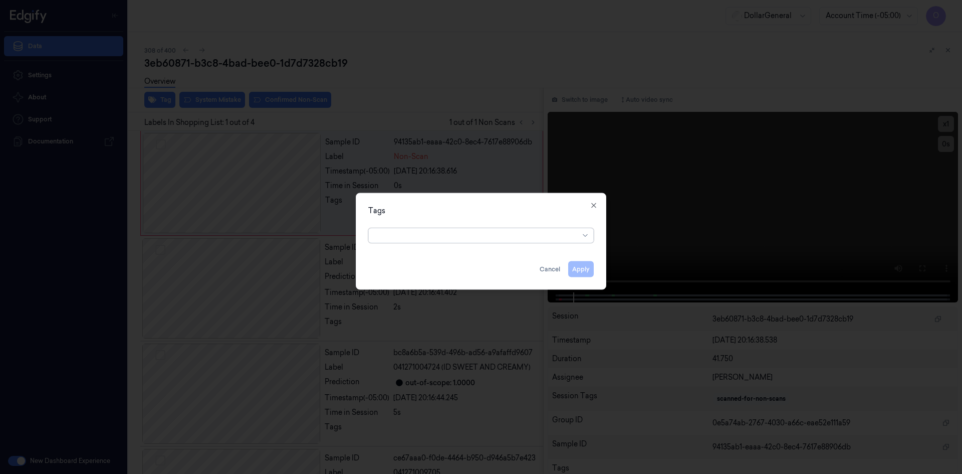
click at [461, 238] on div at bounding box center [477, 235] width 204 height 11
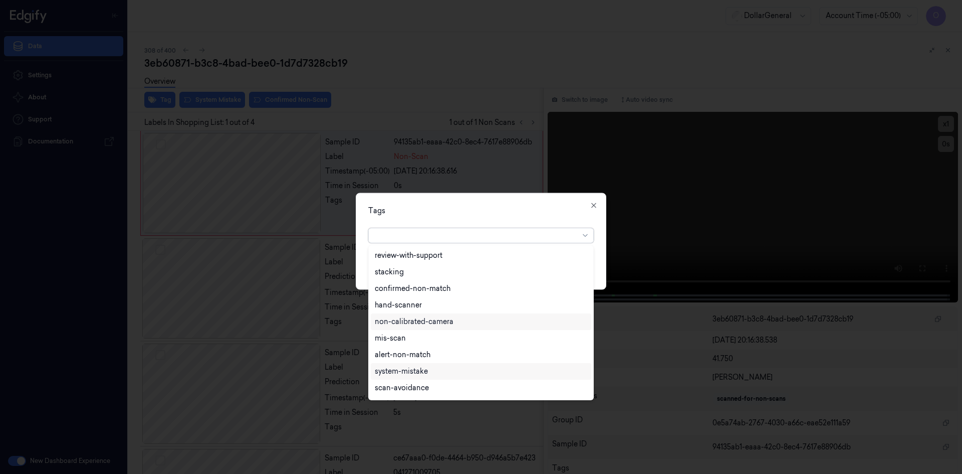
scroll to position [15, 0]
click at [416, 312] on div "flooid bug" at bounding box center [481, 306] width 221 height 17
click at [522, 216] on div "Tags option flooid bug , selected. 22 results available. Use Up and Down to cho…" at bounding box center [481, 240] width 251 height 97
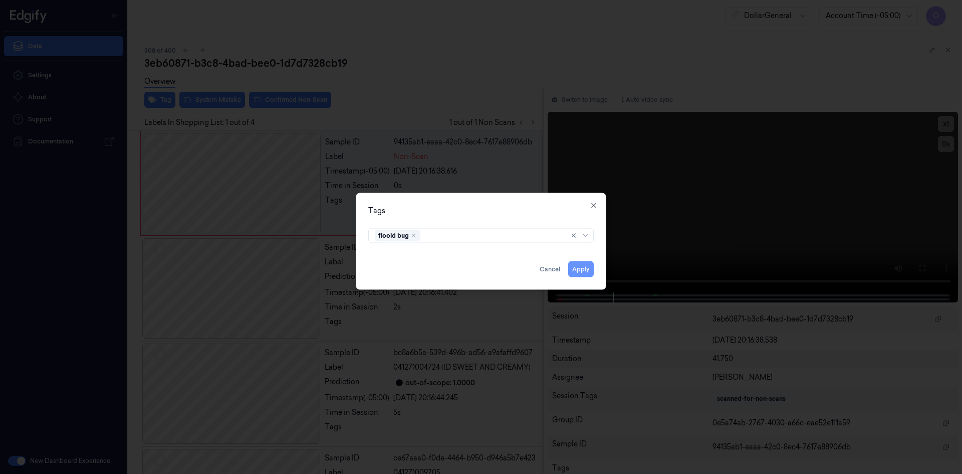
click at [588, 265] on button "Apply" at bounding box center [581, 269] width 26 height 16
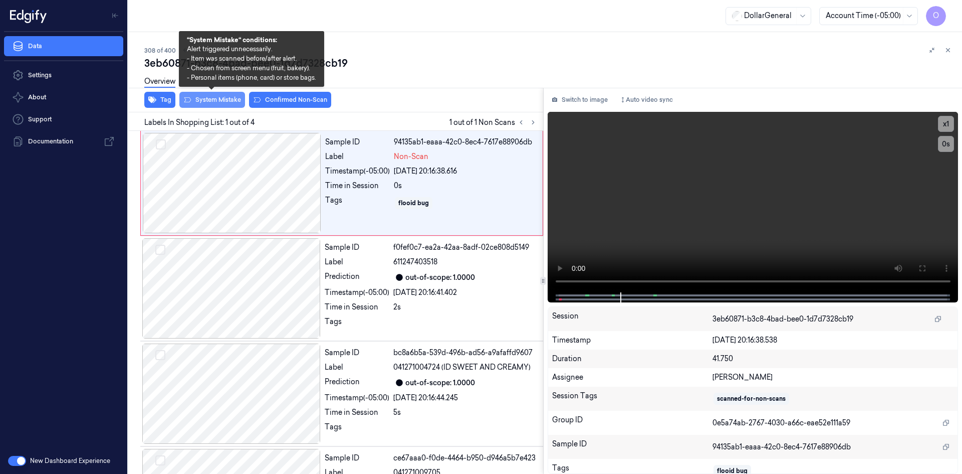
click at [232, 100] on button "System Mistake" at bounding box center [212, 100] width 66 height 16
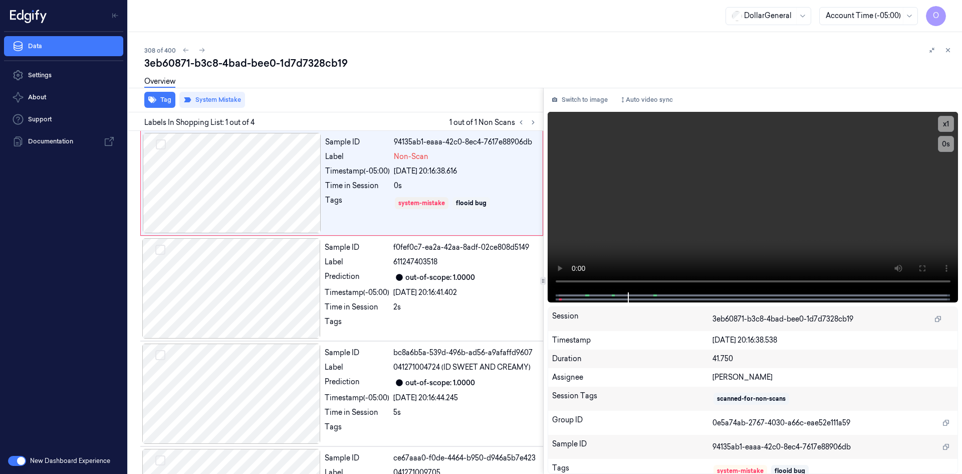
click at [354, 110] on div "Tag System Mistake" at bounding box center [333, 100] width 419 height 25
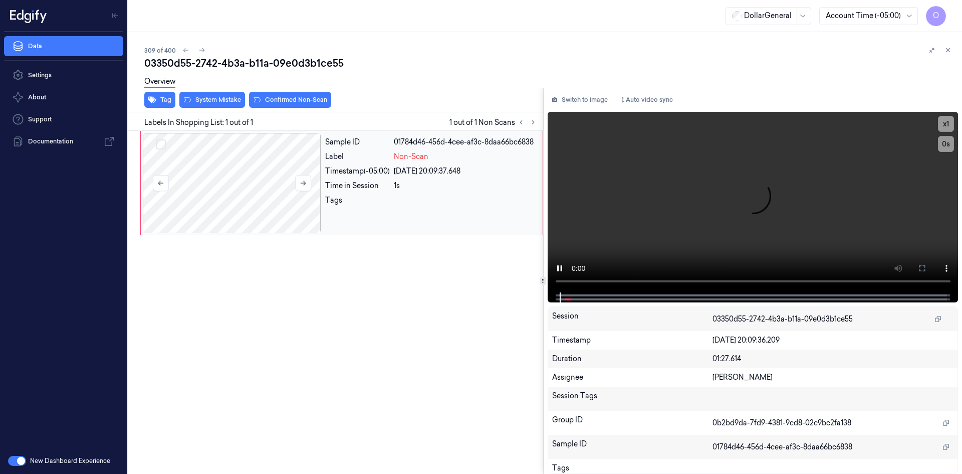
click at [261, 161] on div at bounding box center [232, 183] width 178 height 100
click at [264, 159] on div at bounding box center [232, 183] width 178 height 100
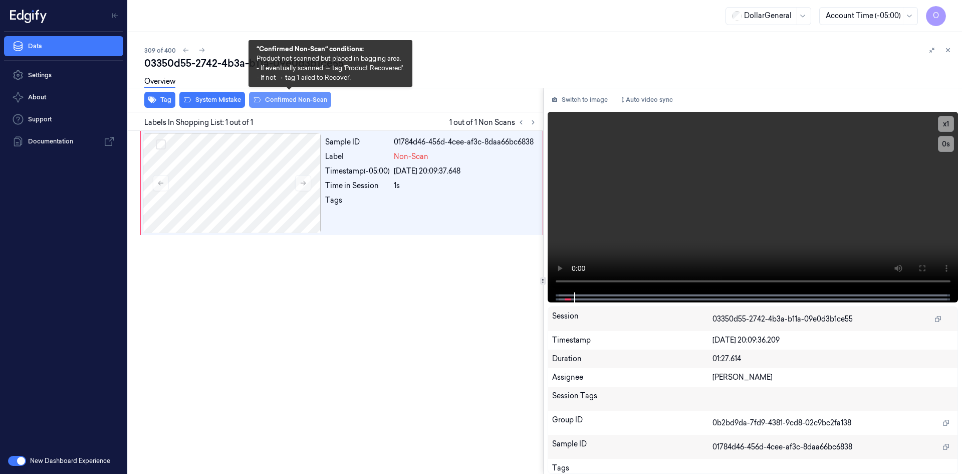
click at [297, 106] on button "Confirmed Non-Scan" at bounding box center [290, 100] width 82 height 16
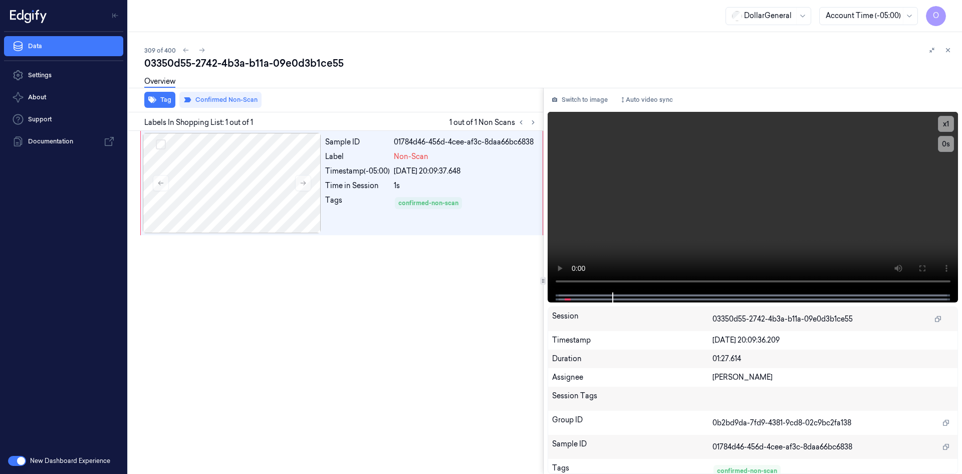
click at [474, 321] on div "Sample ID 01784d46-456d-4cee-af3c-8daa66bc6838 Label Non-Scan Timestamp (-05:00…" at bounding box center [333, 302] width 419 height 343
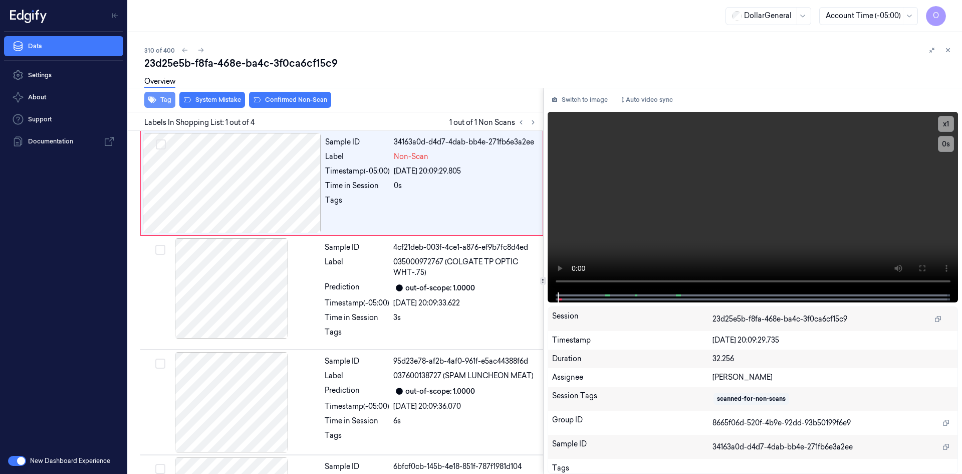
click at [159, 103] on button "Tag" at bounding box center [159, 100] width 31 height 16
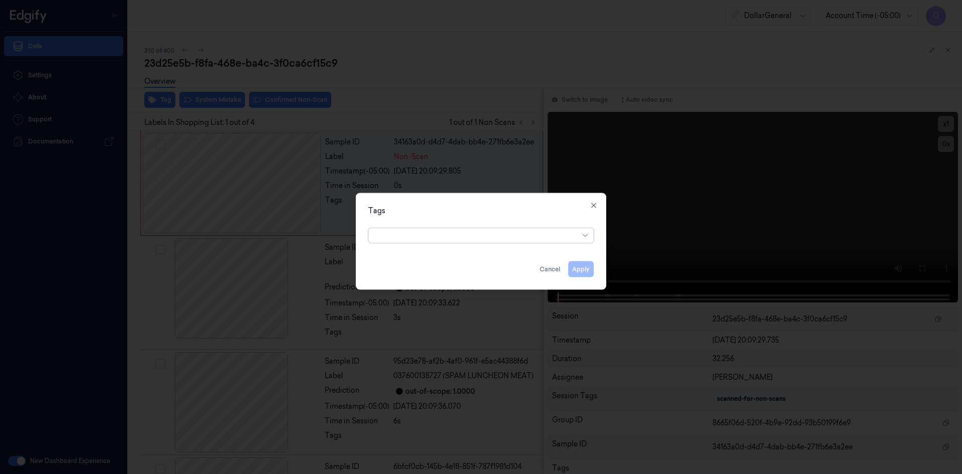
click at [428, 235] on div at bounding box center [477, 235] width 204 height 11
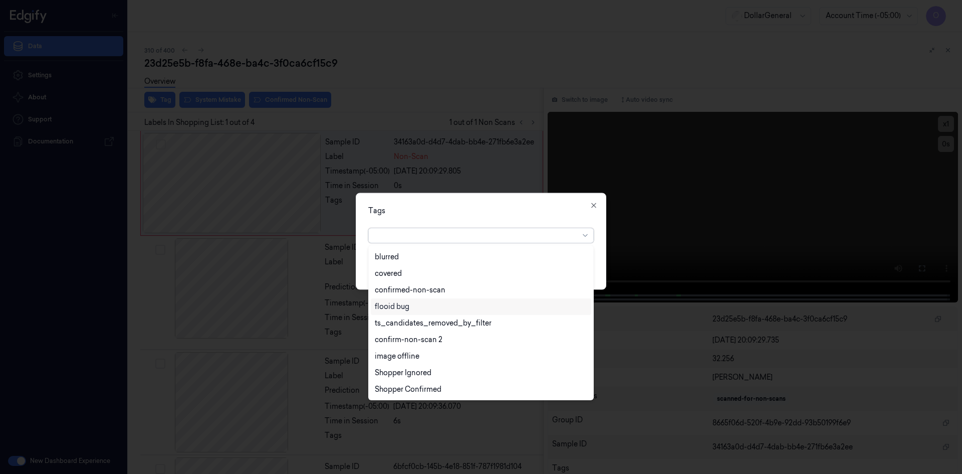
click at [413, 310] on div "flooid bug" at bounding box center [481, 306] width 212 height 11
click at [470, 210] on div "Tags" at bounding box center [481, 210] width 226 height 11
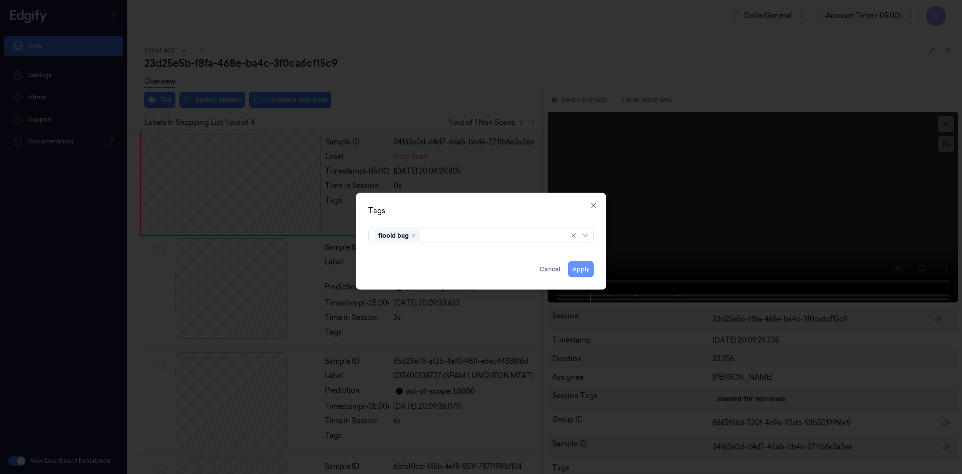
click at [577, 265] on button "Apply" at bounding box center [581, 269] width 26 height 16
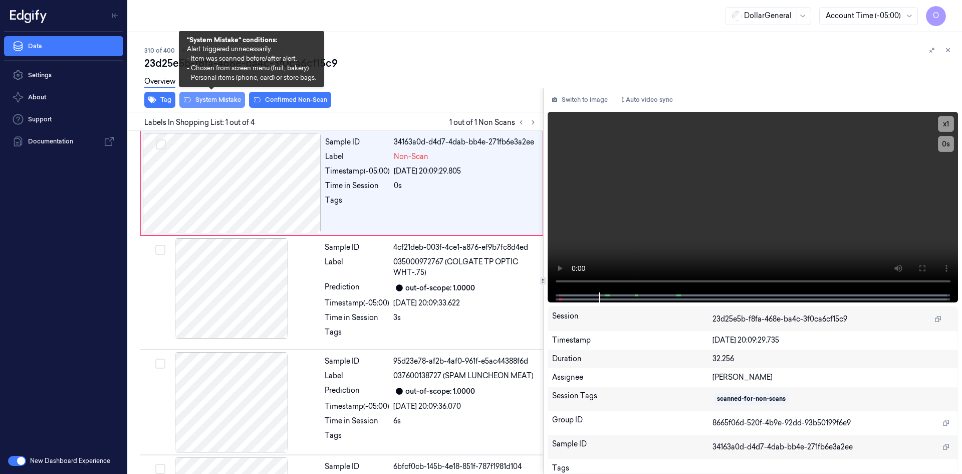
click at [219, 101] on button "System Mistake" at bounding box center [212, 100] width 66 height 16
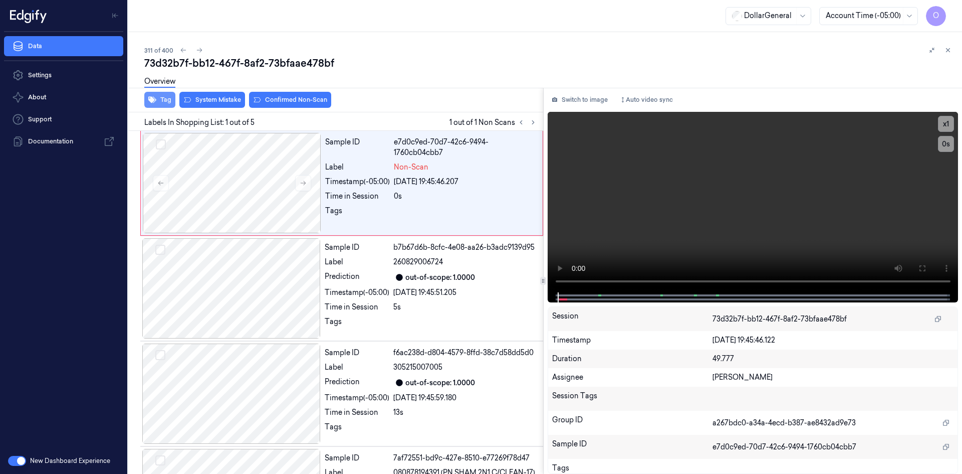
click at [151, 100] on icon "button" at bounding box center [152, 100] width 8 height 7
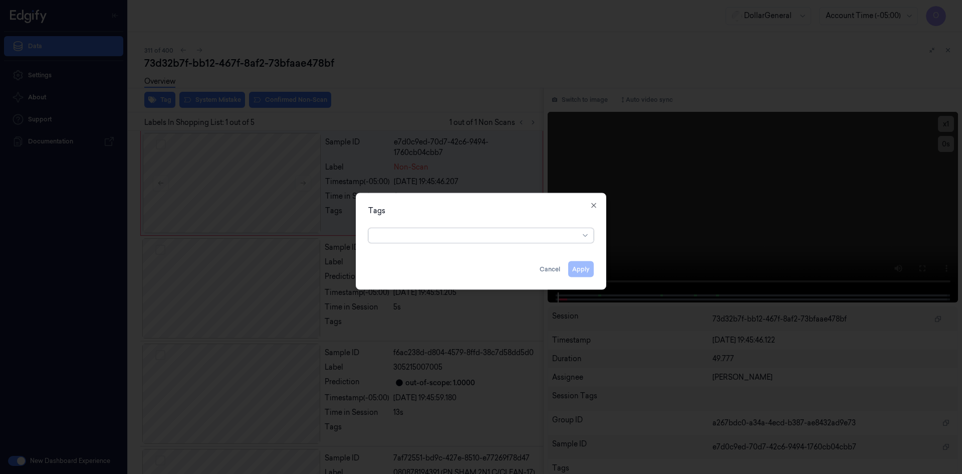
click at [403, 233] on div at bounding box center [477, 235] width 204 height 11
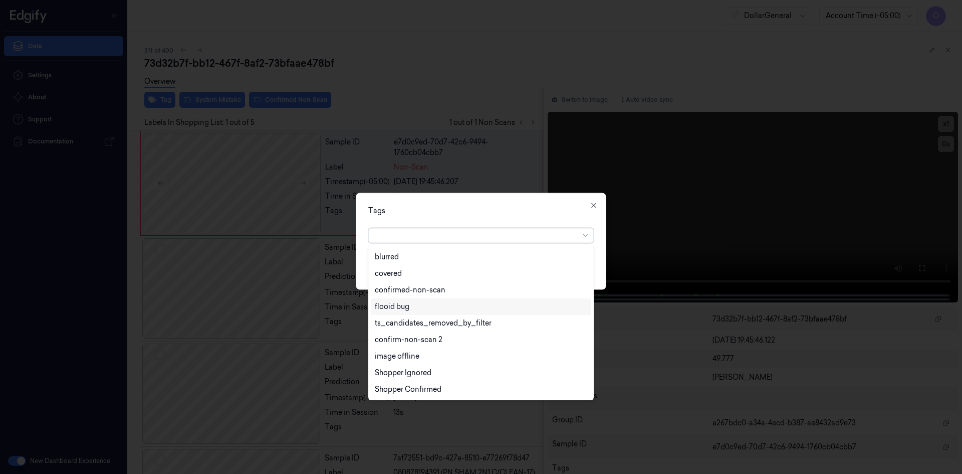
click at [457, 306] on div "flooid bug" at bounding box center [481, 306] width 212 height 11
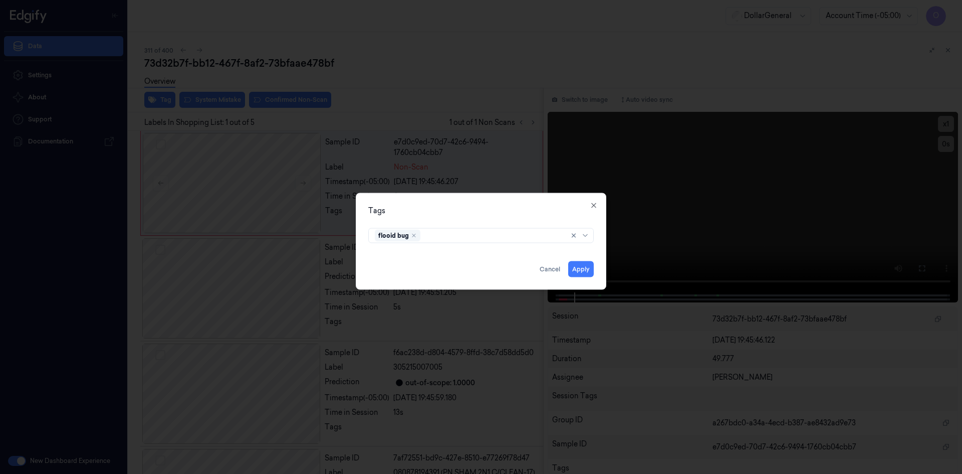
click at [505, 215] on div "Tags" at bounding box center [481, 210] width 226 height 11
click at [591, 273] on button "Apply" at bounding box center [581, 269] width 26 height 16
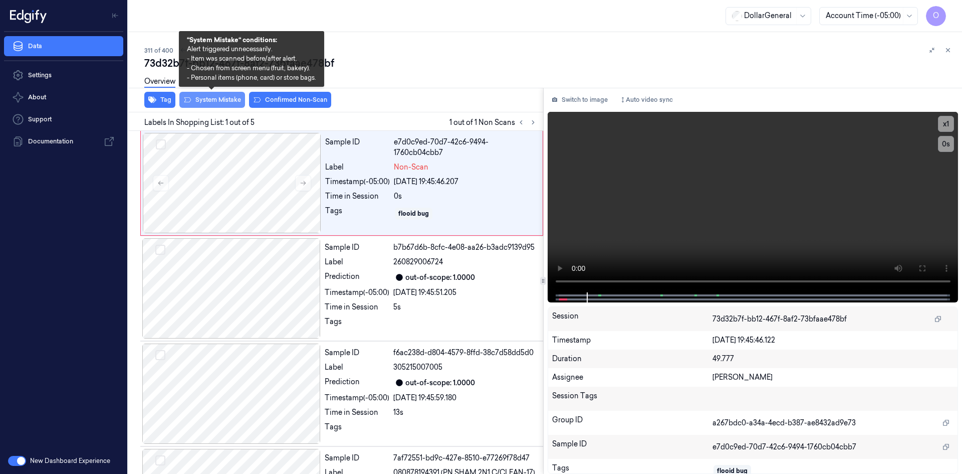
click at [220, 102] on button "System Mistake" at bounding box center [212, 100] width 66 height 16
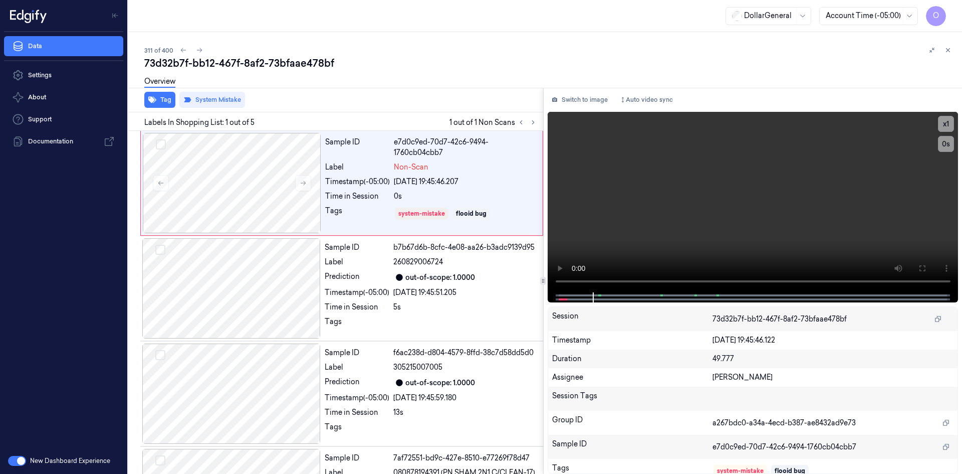
click at [307, 64] on div "73d32b7f-bb12-467f-8af2-73bfaae478bf" at bounding box center [549, 63] width 810 height 14
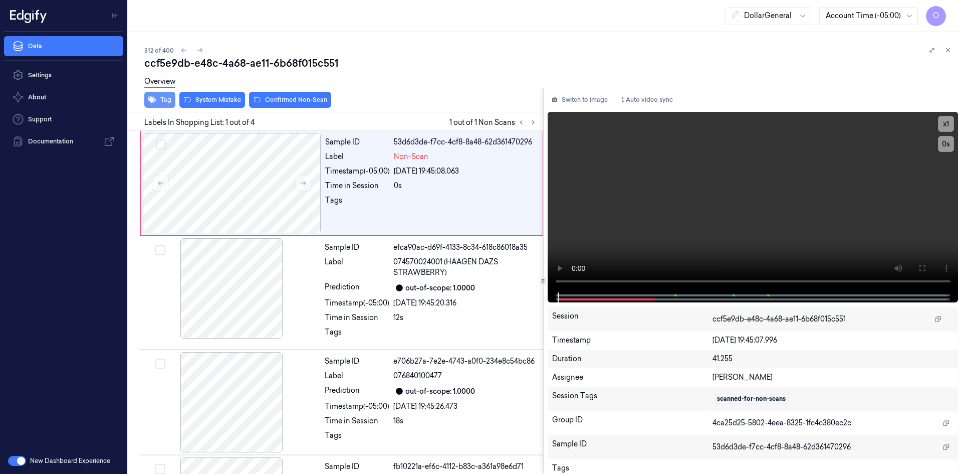
click at [161, 98] on button "Tag" at bounding box center [159, 100] width 31 height 16
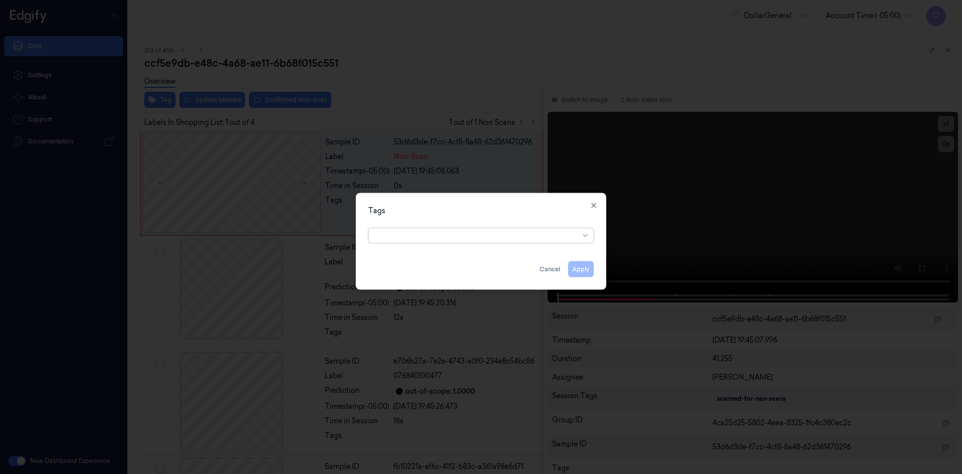
click at [447, 246] on div "Tags Apply Cancel Close" at bounding box center [481, 240] width 251 height 97
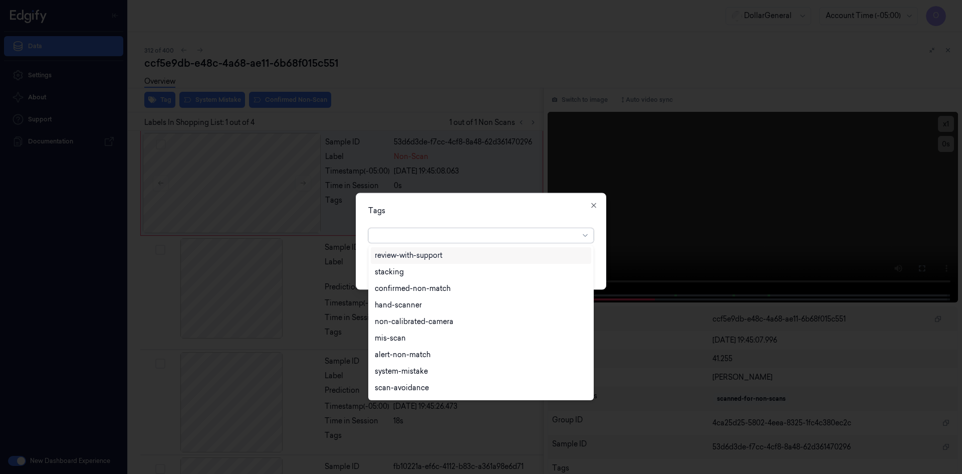
click at [444, 239] on div at bounding box center [477, 235] width 204 height 11
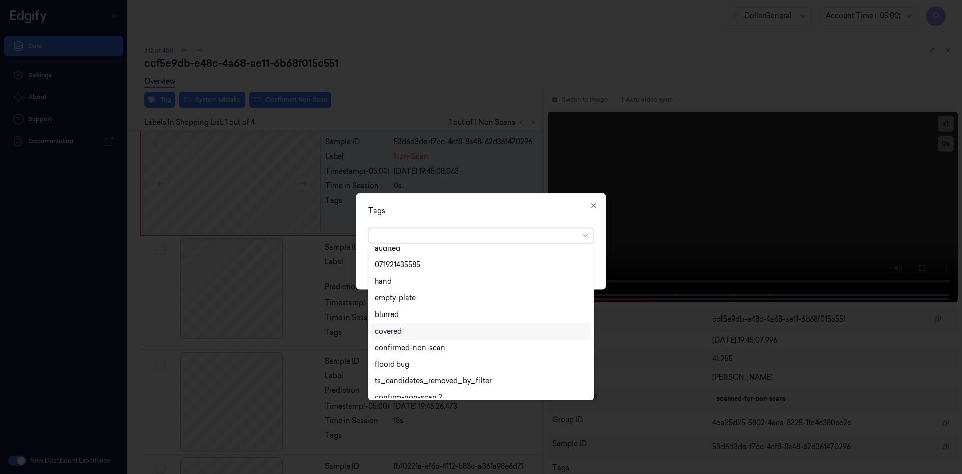
scroll to position [180, 0]
click at [425, 358] on div "flooid bug" at bounding box center [481, 356] width 212 height 11
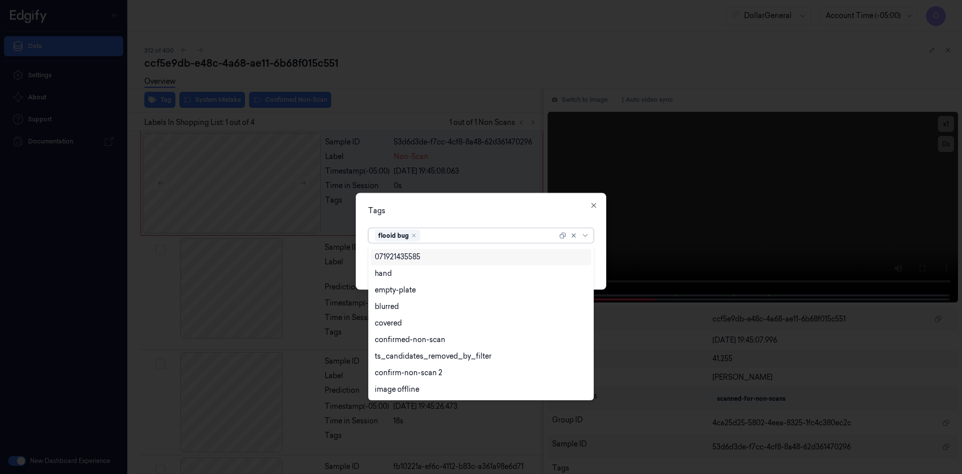
click at [487, 203] on div "Tags option flooid bug , selected. 22 results available. Use Up and Down to cho…" at bounding box center [481, 240] width 251 height 97
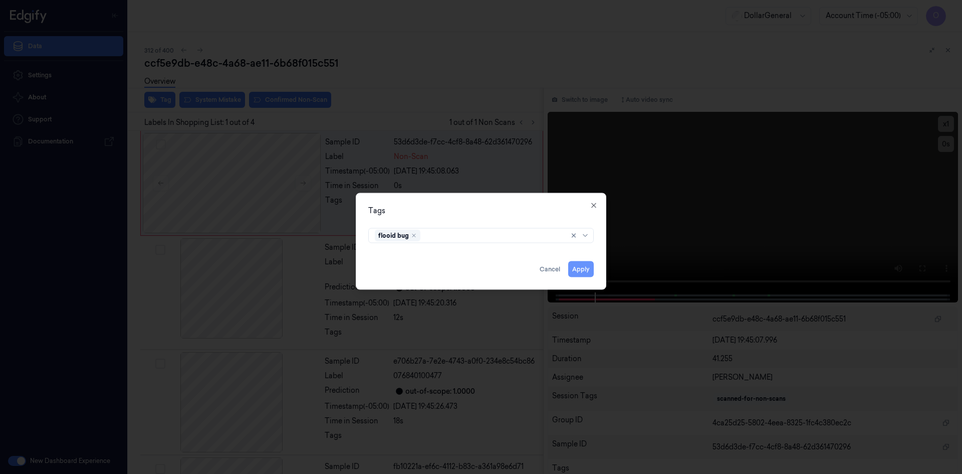
drag, startPoint x: 585, startPoint y: 274, endPoint x: 579, endPoint y: 273, distance: 6.1
click at [585, 274] on button "Apply" at bounding box center [581, 269] width 26 height 16
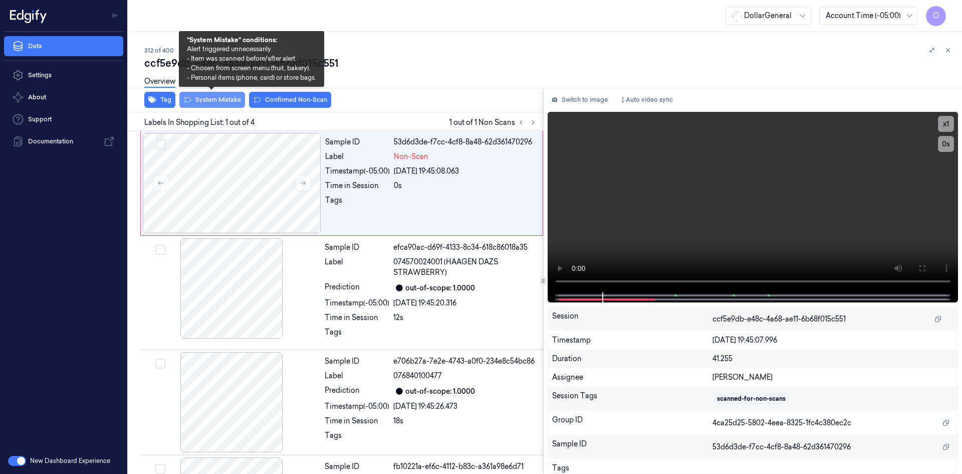
click at [219, 104] on button "System Mistake" at bounding box center [212, 100] width 66 height 16
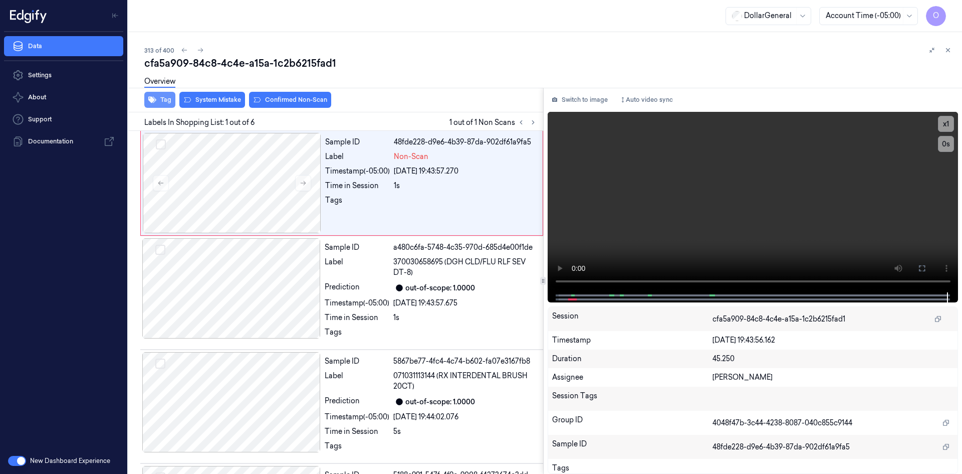
click at [160, 105] on button "Tag" at bounding box center [159, 100] width 31 height 16
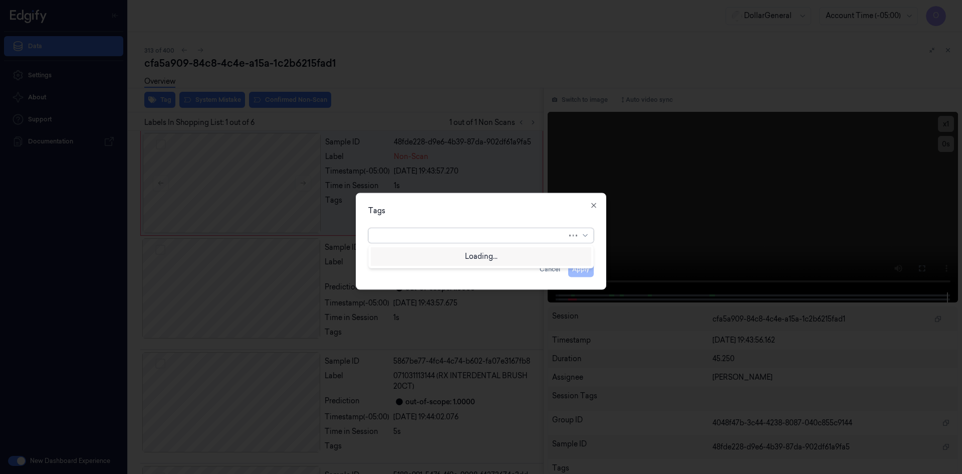
click at [537, 237] on div at bounding box center [471, 235] width 192 height 11
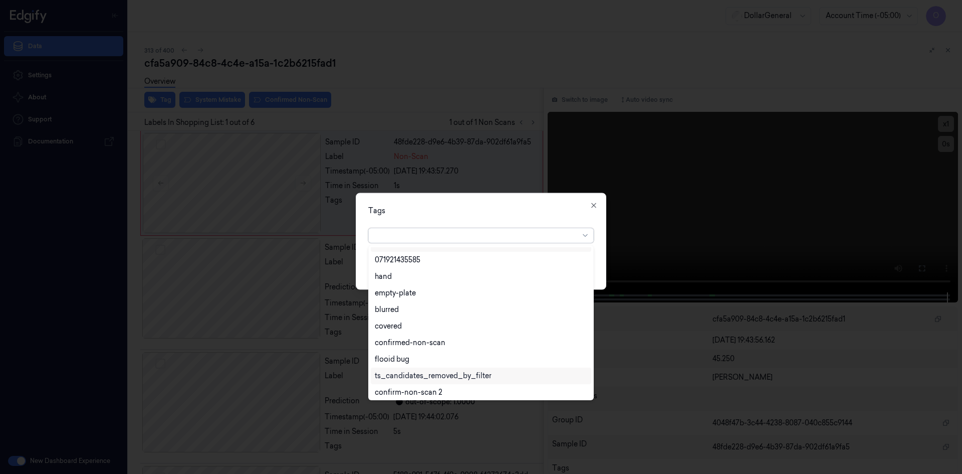
scroll to position [180, 0]
click at [412, 357] on div "flooid bug" at bounding box center [481, 356] width 212 height 11
click at [500, 205] on div "Tags" at bounding box center [481, 210] width 226 height 11
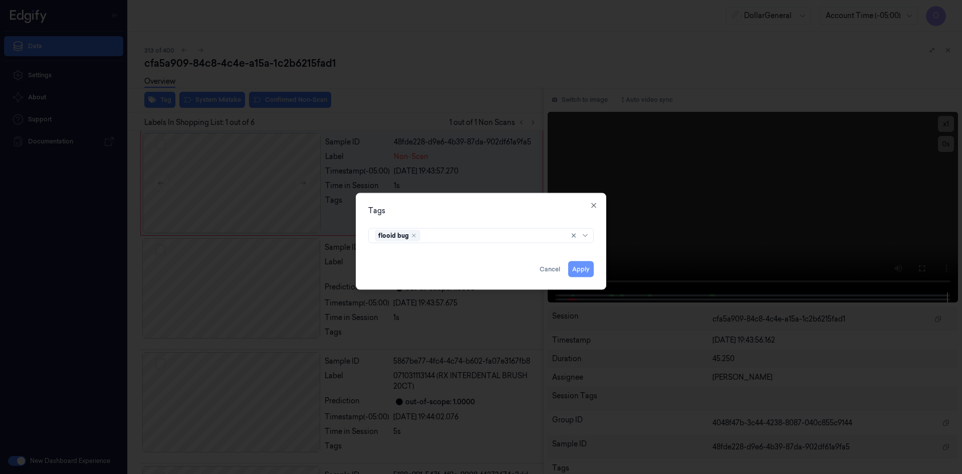
click at [587, 269] on button "Apply" at bounding box center [581, 269] width 26 height 16
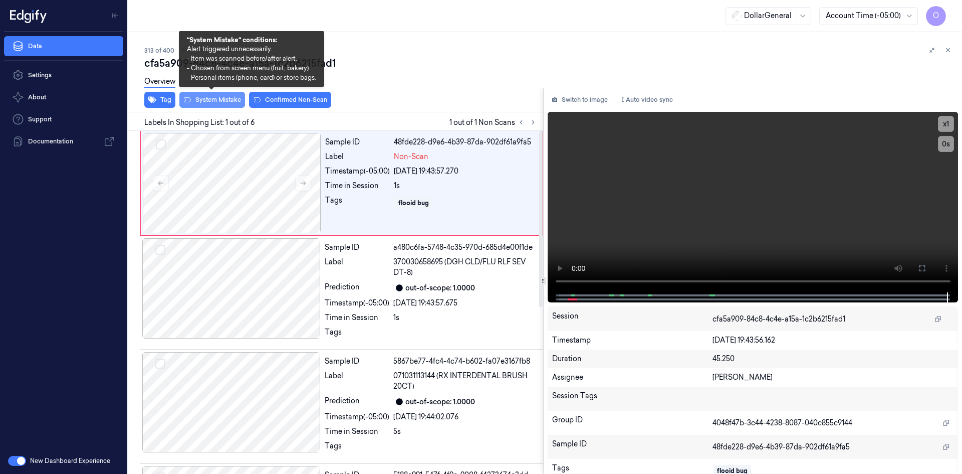
click at [221, 97] on button "System Mistake" at bounding box center [212, 100] width 66 height 16
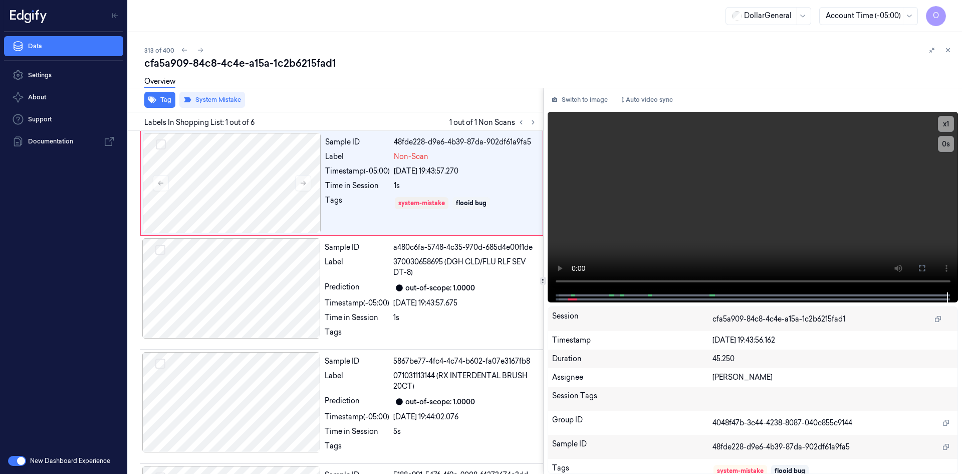
click at [354, 73] on div "Overview" at bounding box center [549, 83] width 810 height 26
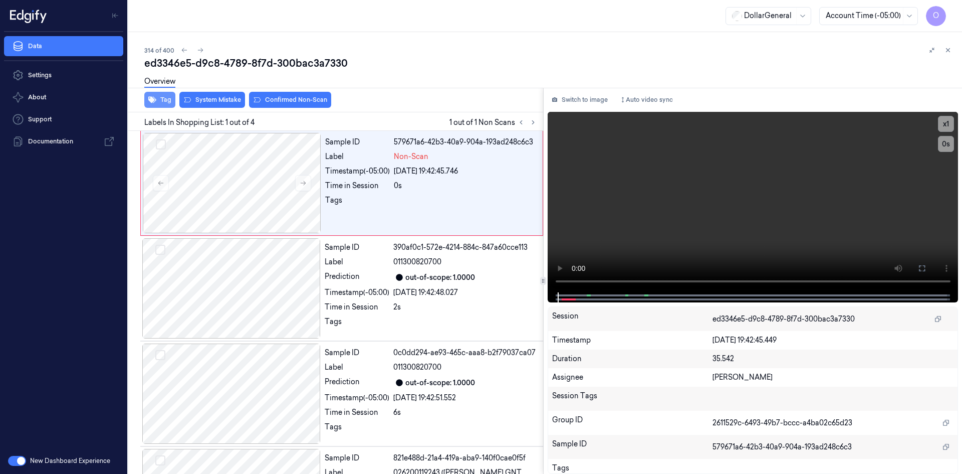
click at [164, 103] on button "Tag" at bounding box center [159, 100] width 31 height 16
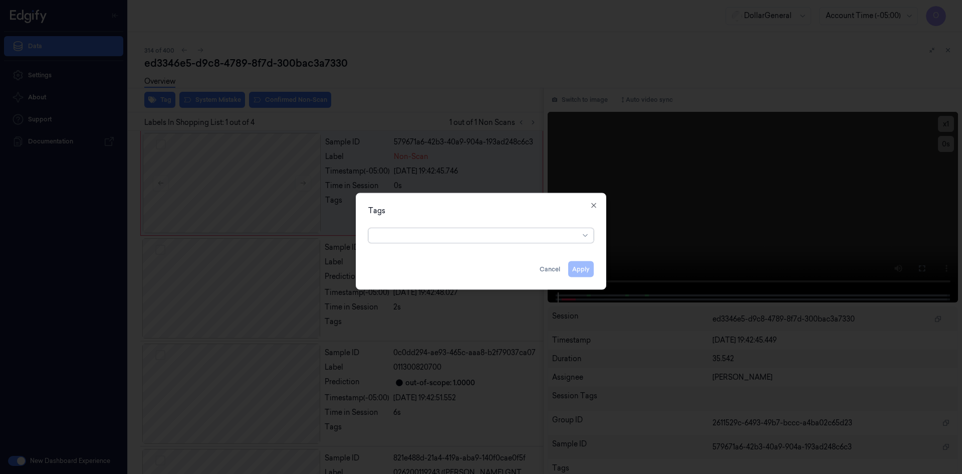
click at [424, 243] on div at bounding box center [481, 234] width 242 height 21
click at [430, 237] on div at bounding box center [477, 235] width 204 height 11
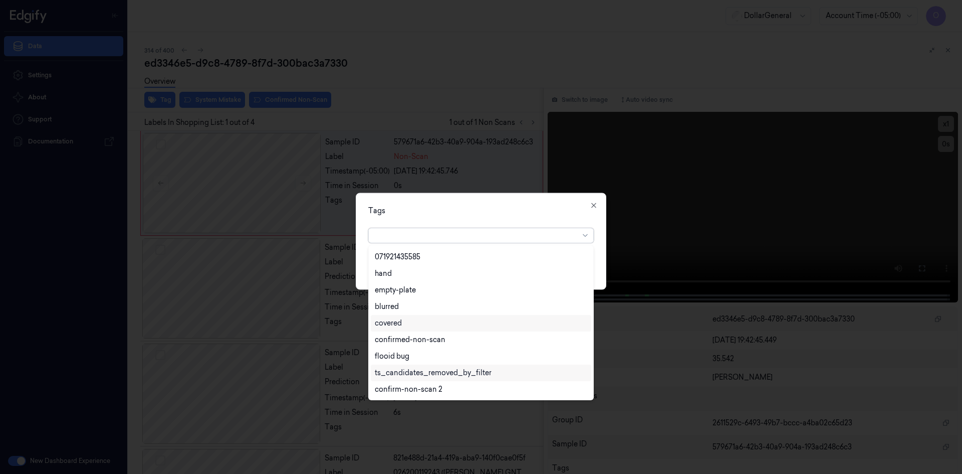
scroll to position [230, 0]
click at [408, 313] on div "flooid bug" at bounding box center [481, 306] width 221 height 17
click at [472, 207] on div "Tags" at bounding box center [481, 210] width 226 height 11
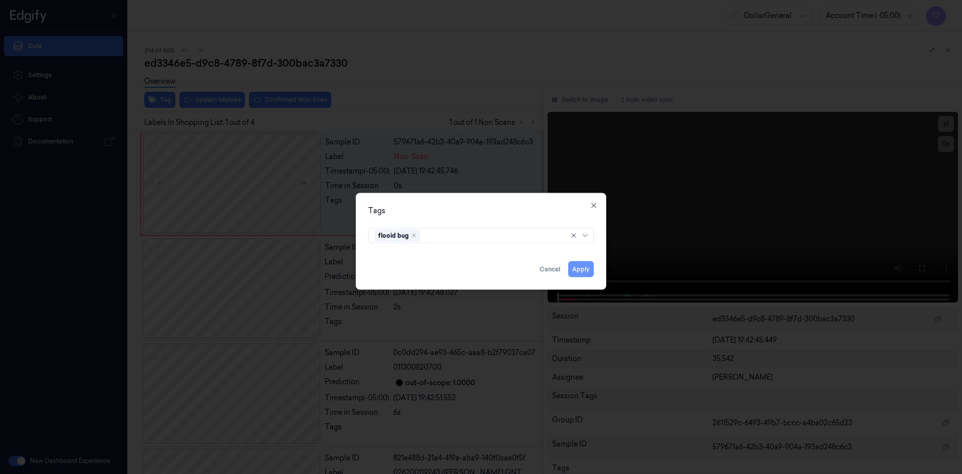
click at [585, 271] on button "Apply" at bounding box center [581, 269] width 26 height 16
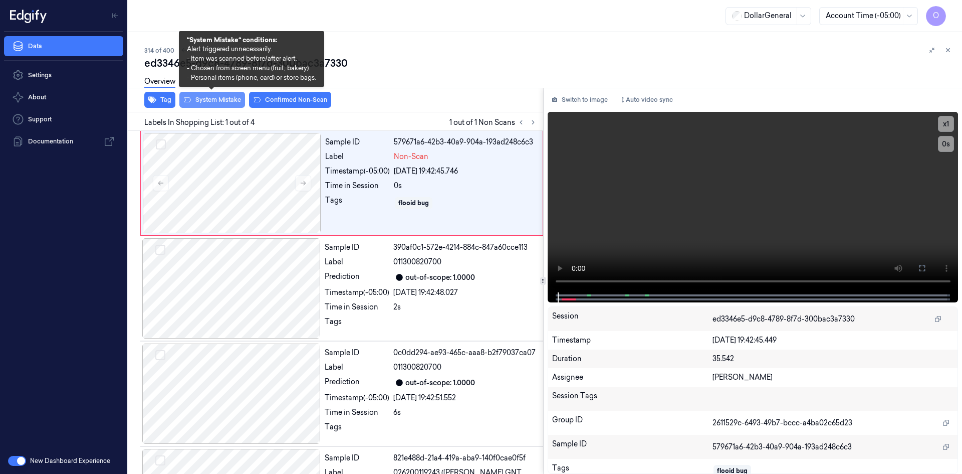
click at [230, 106] on button "System Mistake" at bounding box center [212, 100] width 66 height 16
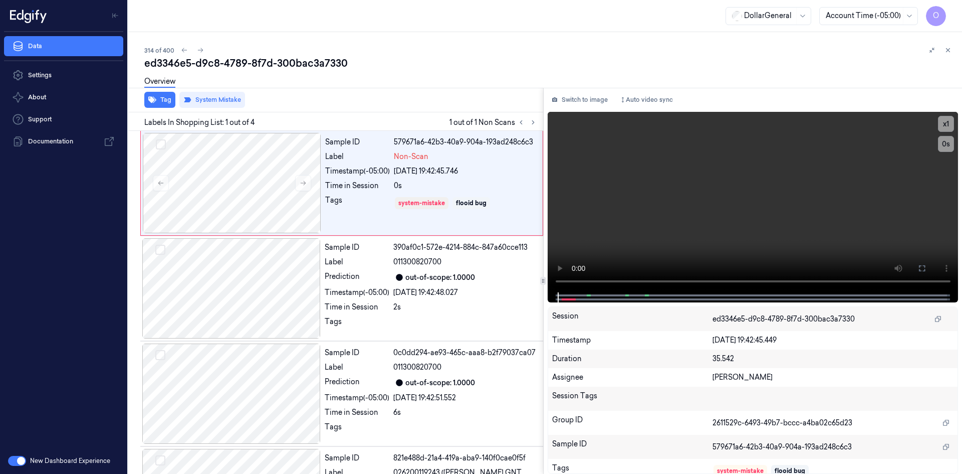
click at [409, 66] on div "ed3346e5-d9c8-4789-8f7d-300bac3a7330" at bounding box center [549, 63] width 810 height 14
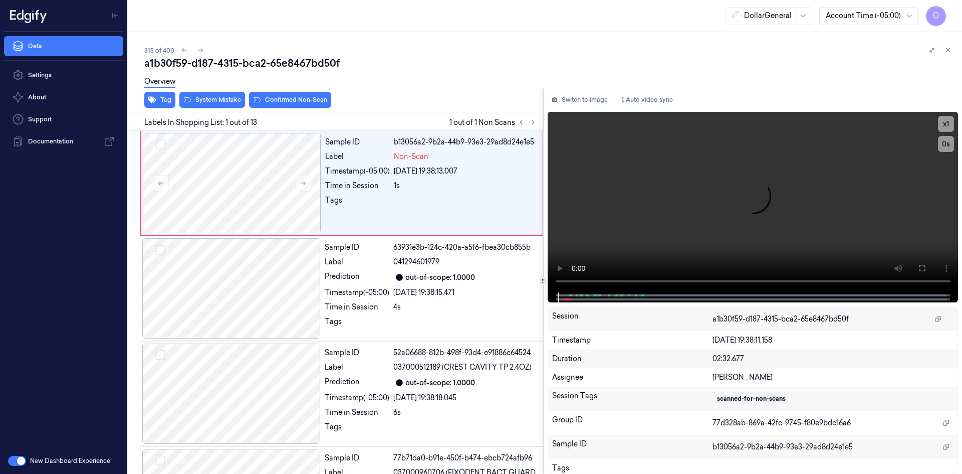
click at [164, 95] on div "Overview" at bounding box center [159, 83] width 31 height 26
click at [165, 99] on button "Tag" at bounding box center [159, 100] width 31 height 16
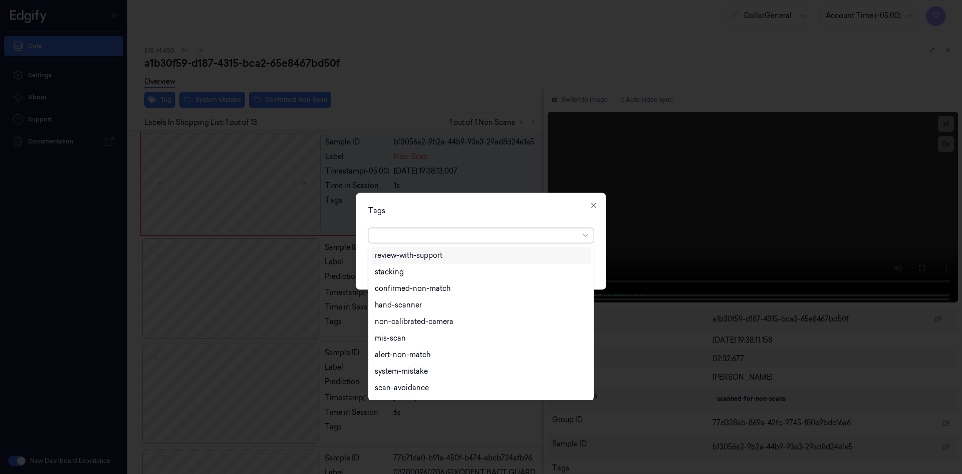
click at [420, 232] on div at bounding box center [477, 235] width 204 height 11
click at [416, 306] on div "flooid bug" at bounding box center [481, 306] width 212 height 11
click at [483, 202] on div "Tags option flooid bug , selected. 22 results available. Use Up and Down to cho…" at bounding box center [481, 240] width 251 height 97
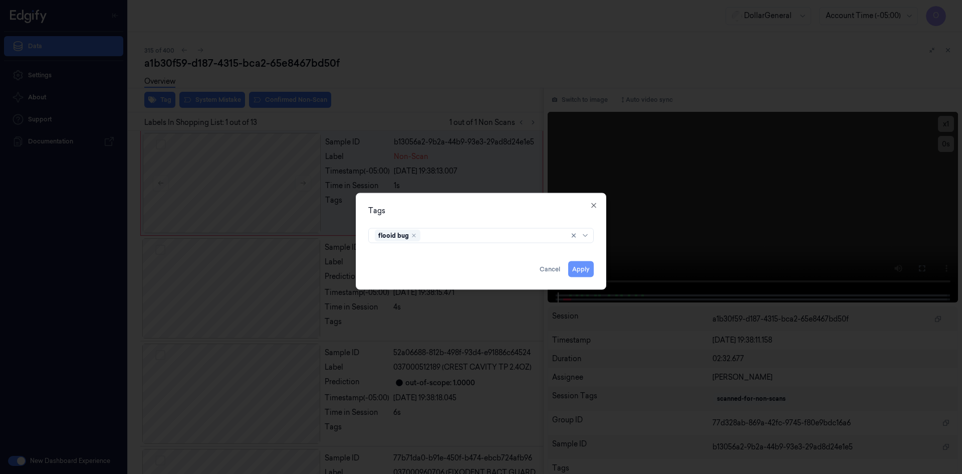
click at [577, 266] on button "Apply" at bounding box center [581, 269] width 26 height 16
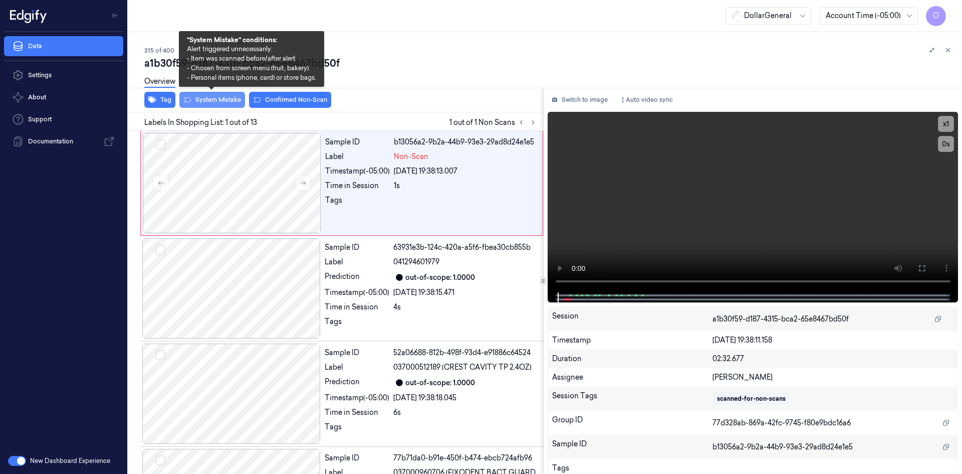
click at [233, 103] on button "System Mistake" at bounding box center [212, 100] width 66 height 16
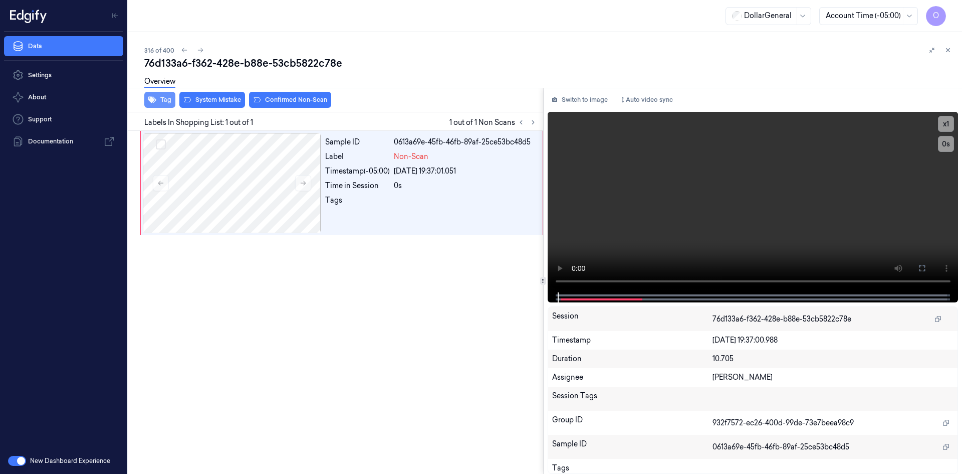
click at [171, 99] on button "Tag" at bounding box center [159, 100] width 31 height 16
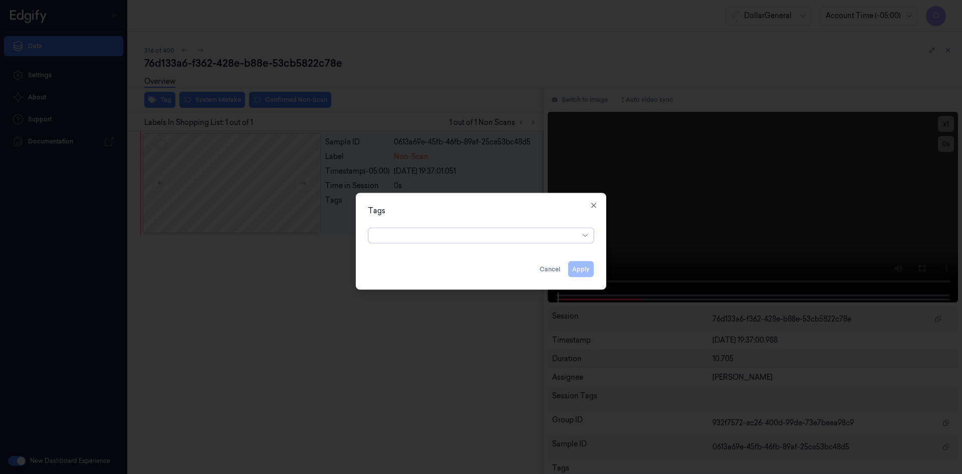
click at [429, 221] on div "Tags option , selected. Select is focused ,type to refine list, press Down to o…" at bounding box center [481, 240] width 251 height 97
click at [437, 235] on div at bounding box center [477, 235] width 204 height 11
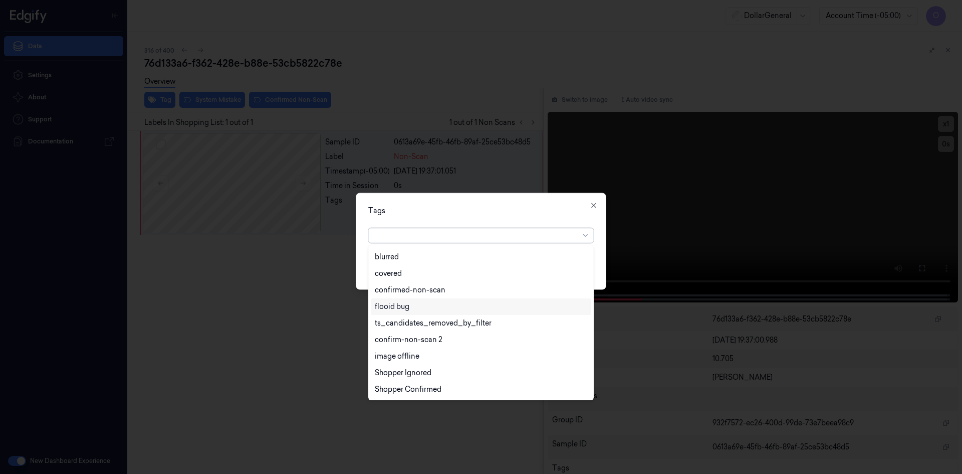
click at [448, 311] on div "flooid bug" at bounding box center [481, 306] width 212 height 11
click at [504, 205] on div "Tags" at bounding box center [481, 210] width 226 height 11
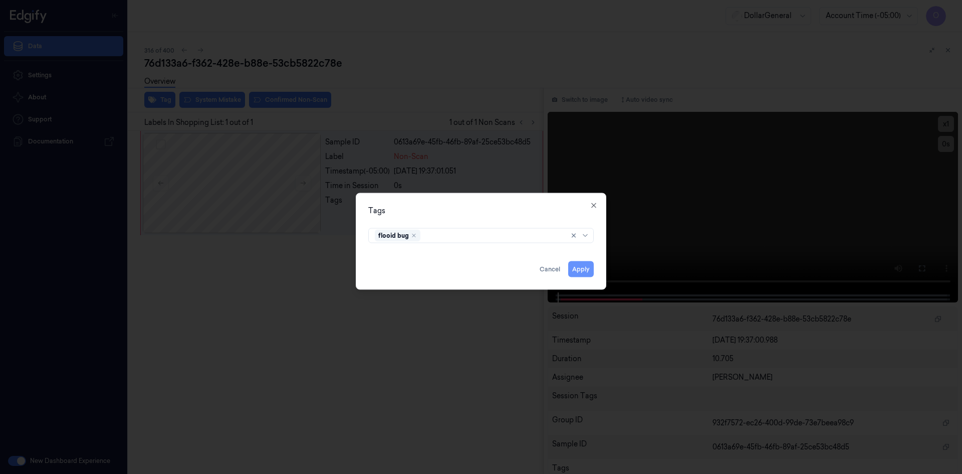
click at [574, 265] on button "Apply" at bounding box center [581, 269] width 26 height 16
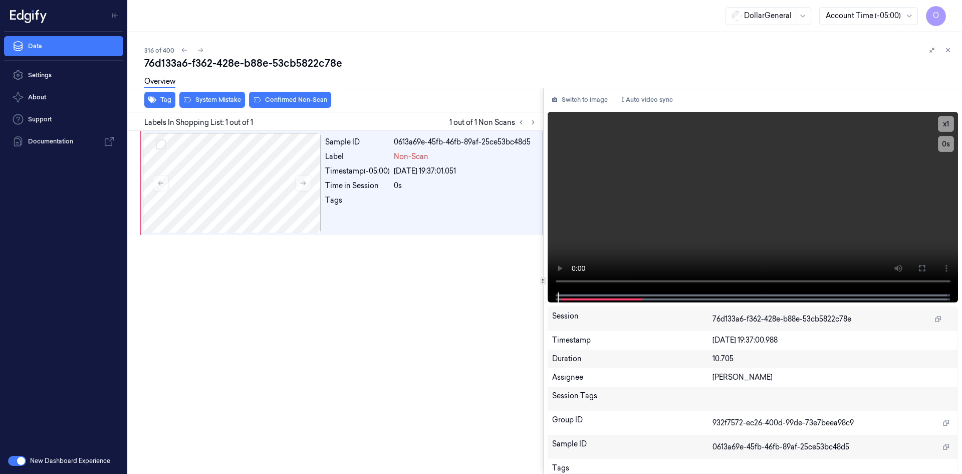
click at [226, 95] on div "Overview" at bounding box center [549, 83] width 810 height 26
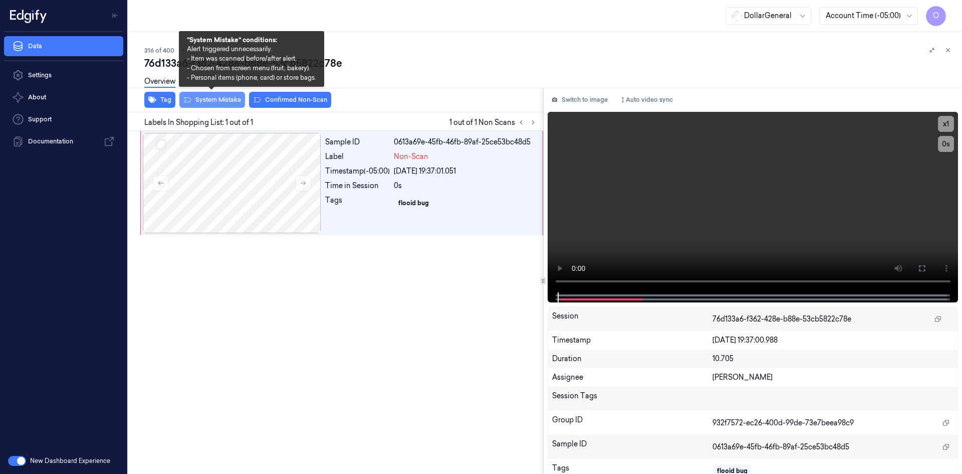
click at [229, 100] on button "System Mistake" at bounding box center [212, 100] width 66 height 16
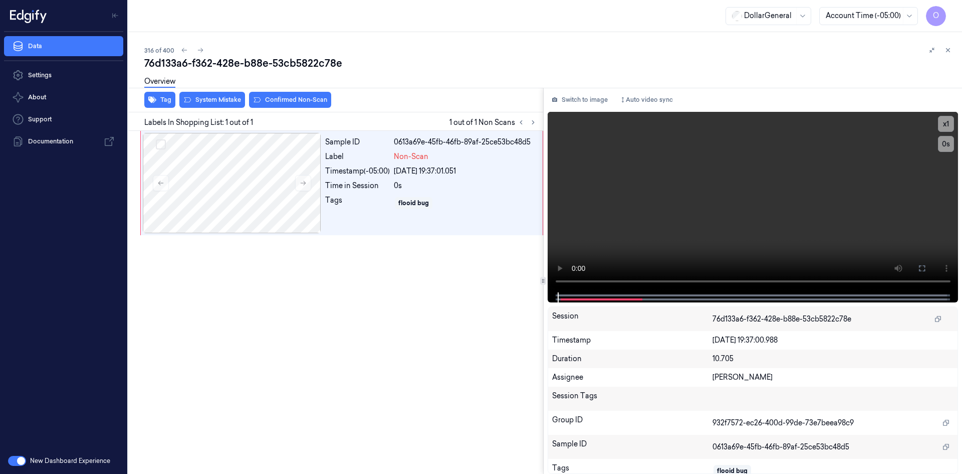
click at [310, 86] on div "Overview" at bounding box center [549, 83] width 810 height 26
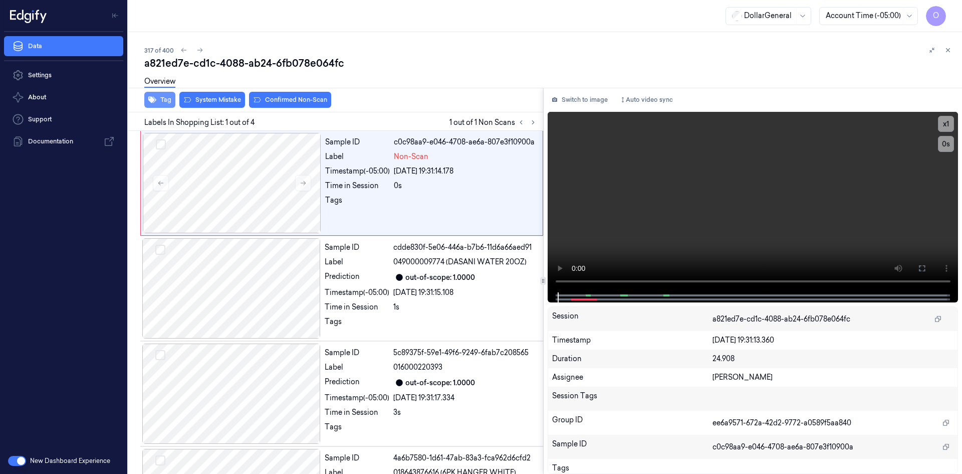
click at [166, 103] on button "Tag" at bounding box center [159, 100] width 31 height 16
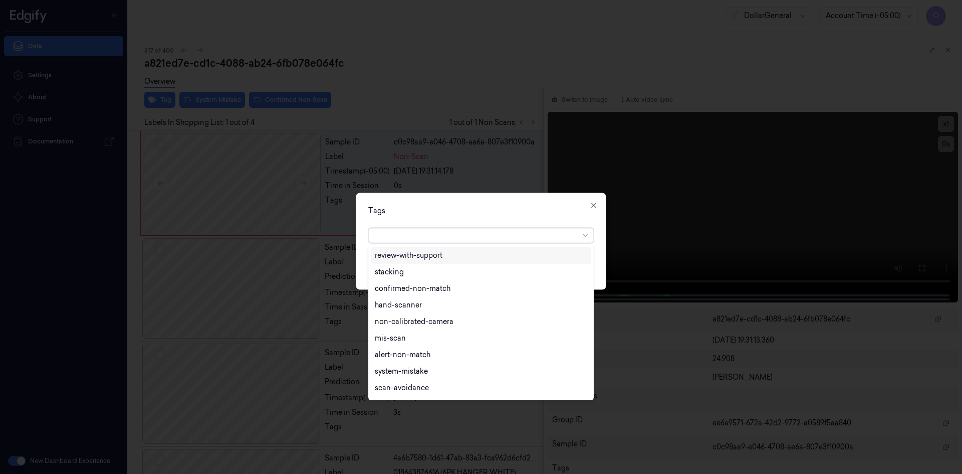
click at [389, 232] on div at bounding box center [477, 235] width 204 height 11
click at [429, 309] on div "flooid bug" at bounding box center [481, 306] width 212 height 11
click at [461, 216] on div "Tags option flooid bug , selected. 22 results available. Use Up and Down to cho…" at bounding box center [481, 240] width 251 height 97
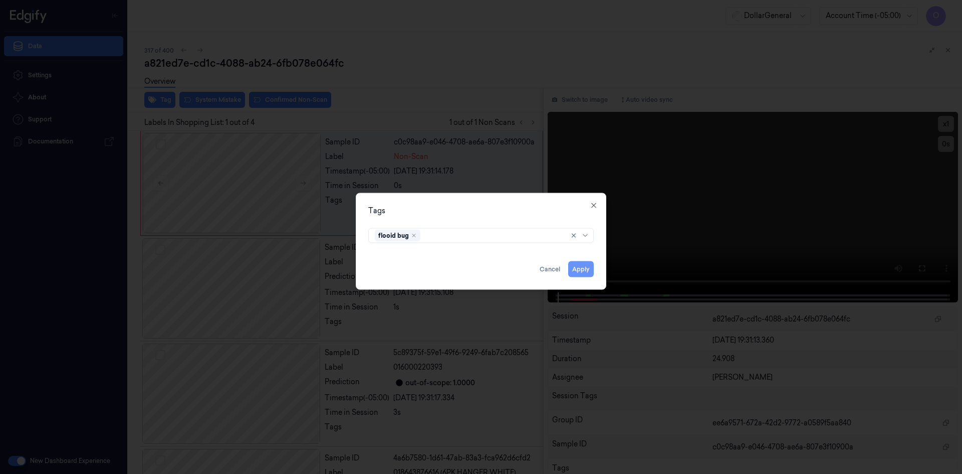
click at [580, 269] on button "Apply" at bounding box center [581, 269] width 26 height 16
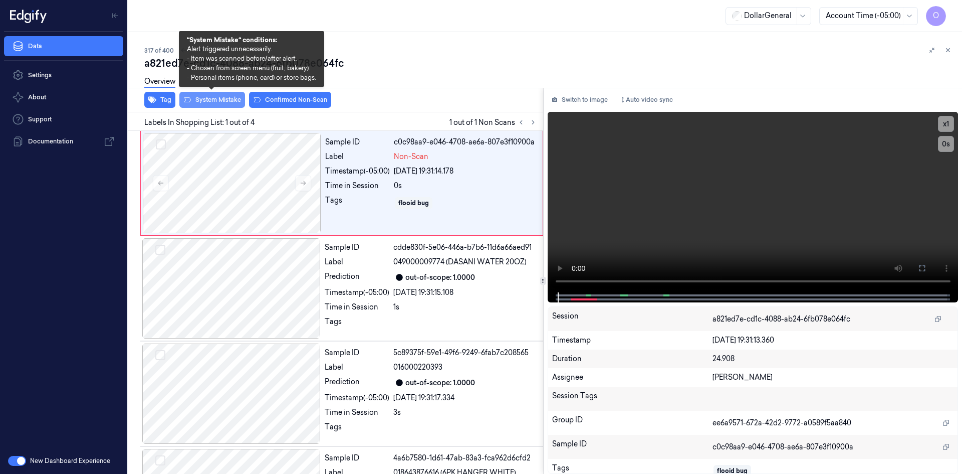
click at [218, 98] on button "System Mistake" at bounding box center [212, 100] width 66 height 16
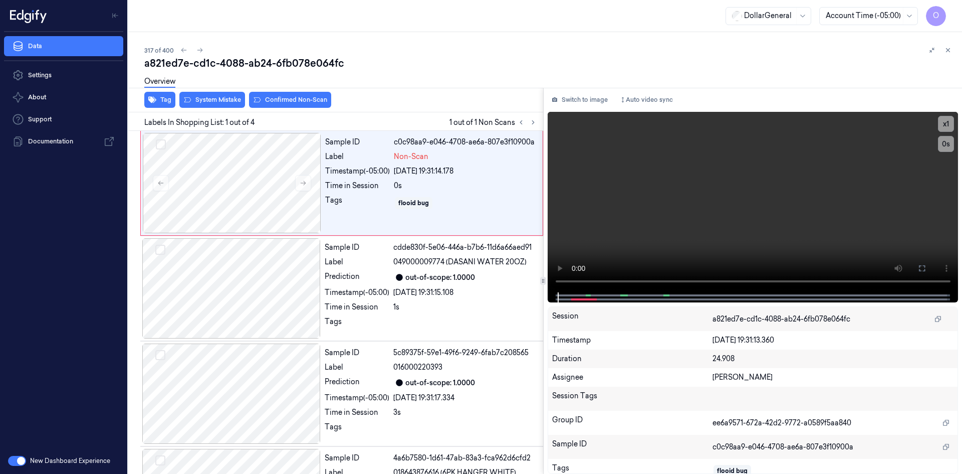
click at [288, 90] on div "Overview" at bounding box center [549, 83] width 810 height 26
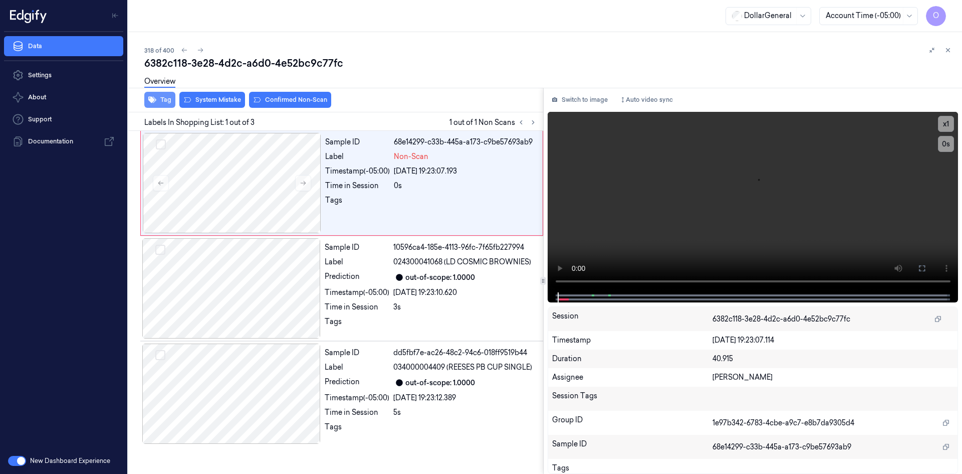
click at [147, 104] on button "Tag" at bounding box center [159, 100] width 31 height 16
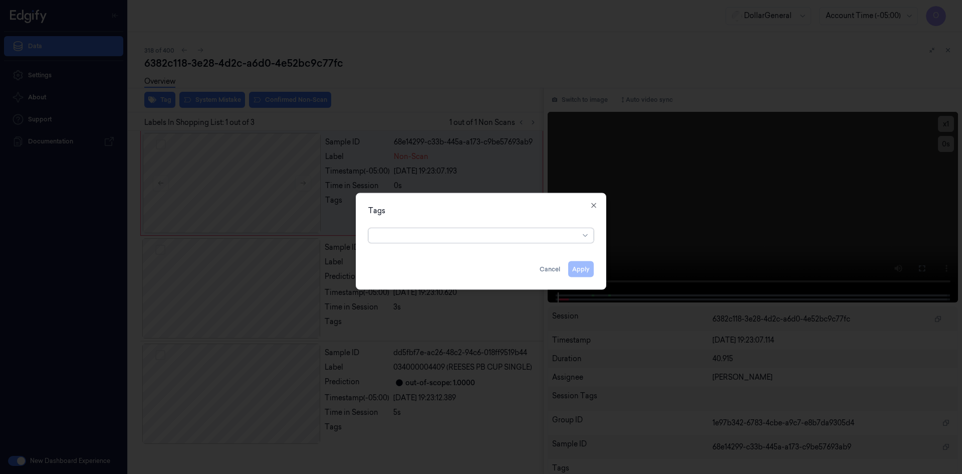
click at [407, 240] on div at bounding box center [477, 235] width 204 height 11
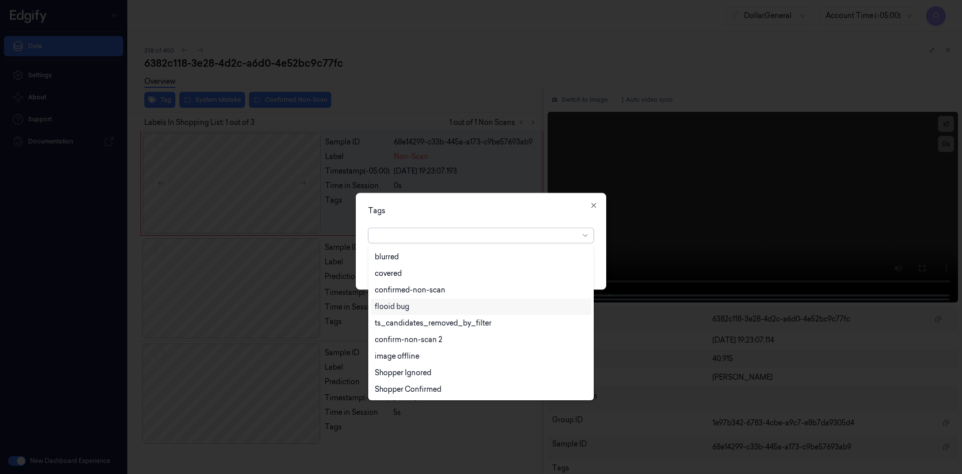
click at [411, 301] on div "flooid bug" at bounding box center [481, 306] width 212 height 11
click at [480, 209] on div "Tags" at bounding box center [481, 210] width 226 height 11
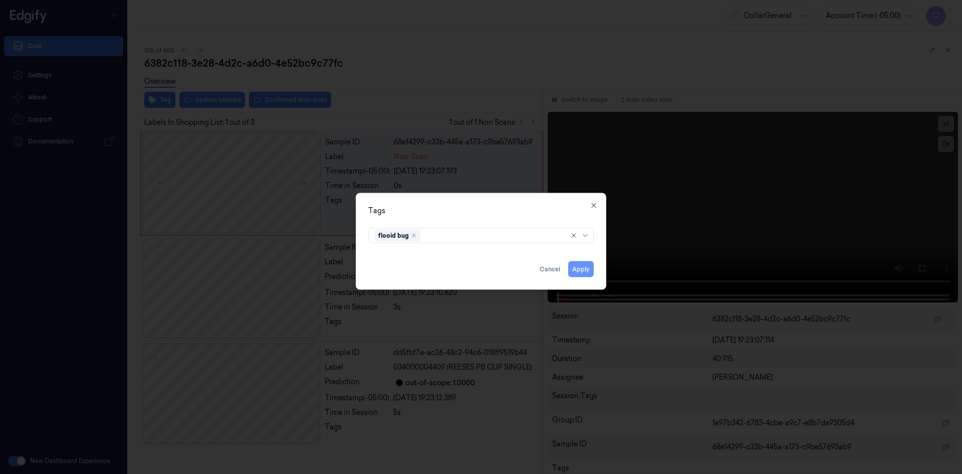
click at [574, 268] on button "Apply" at bounding box center [581, 269] width 26 height 16
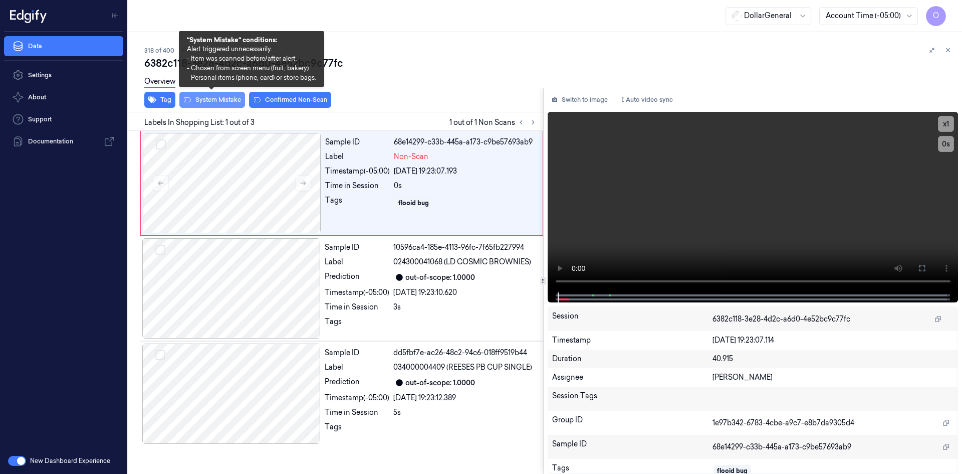
click at [218, 104] on button "System Mistake" at bounding box center [212, 100] width 66 height 16
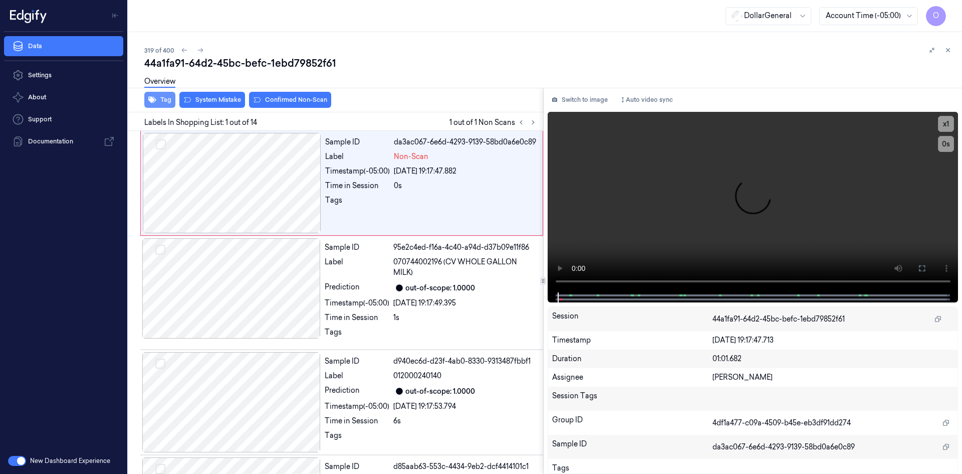
click at [164, 98] on button "Tag" at bounding box center [159, 100] width 31 height 16
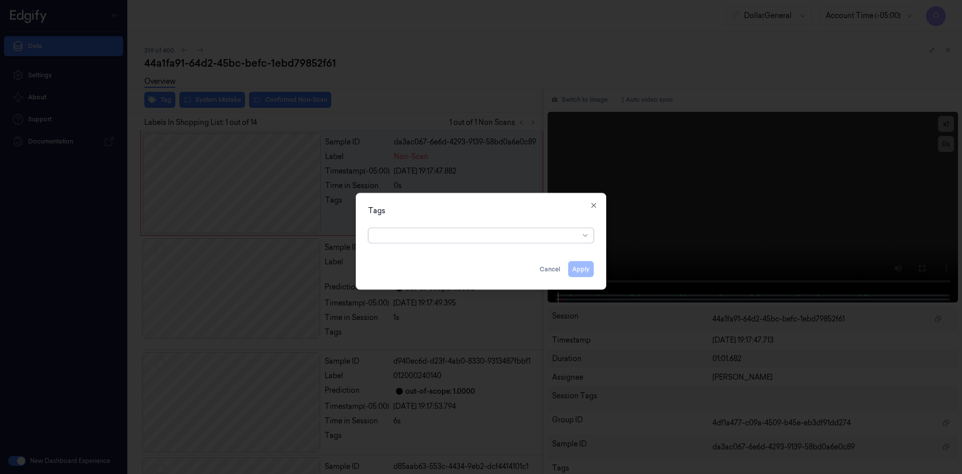
click at [449, 225] on div "option , selected. Select is focused ,type to refine list, press Down to open t…" at bounding box center [481, 233] width 226 height 19
click at [454, 235] on div at bounding box center [477, 235] width 204 height 11
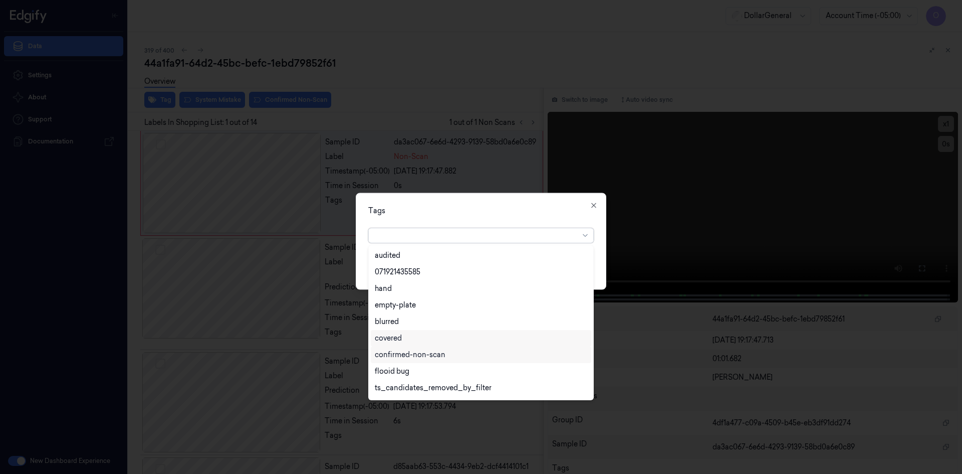
scroll to position [180, 0]
click at [462, 354] on div "flooid bug" at bounding box center [481, 356] width 212 height 11
click at [465, 225] on div "option flooid bug , selected. 22 results available. Use Up and Down to choose o…" at bounding box center [481, 233] width 226 height 19
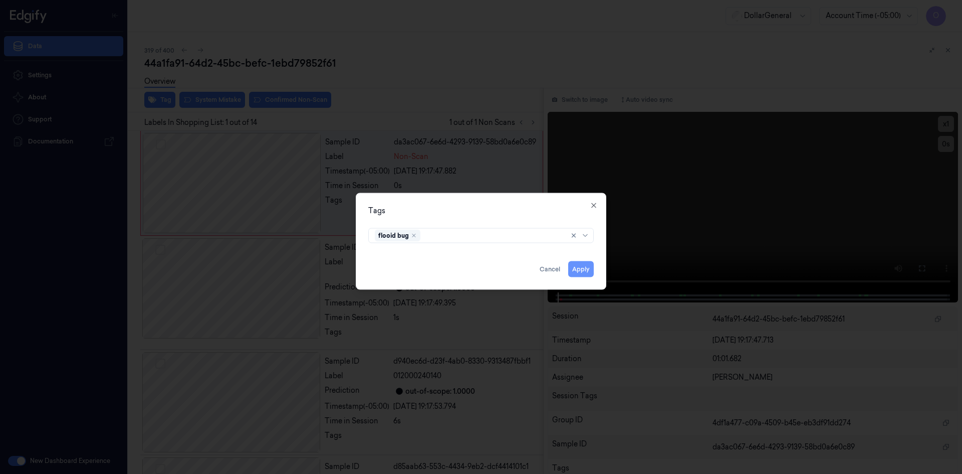
click at [593, 267] on div "Tags flooid bug Apply Cancel Close" at bounding box center [481, 240] width 251 height 97
click at [587, 267] on button "Apply" at bounding box center [581, 269] width 26 height 16
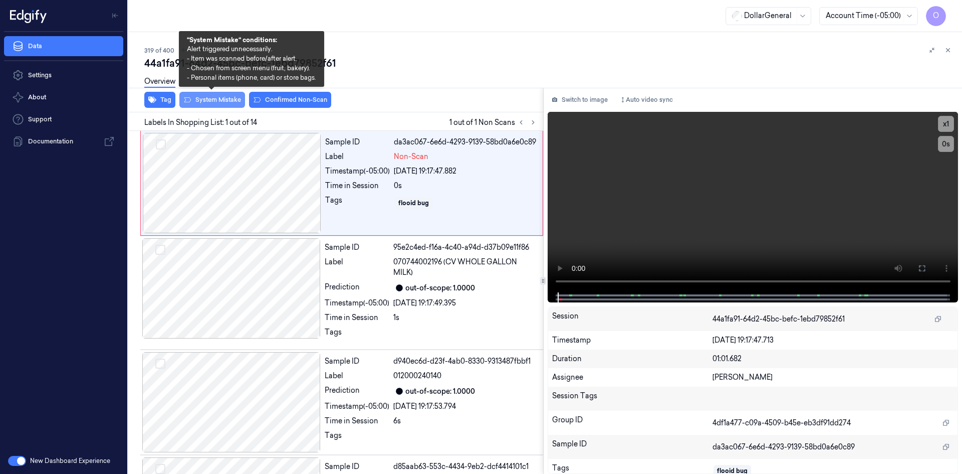
click at [228, 104] on button "System Mistake" at bounding box center [212, 100] width 66 height 16
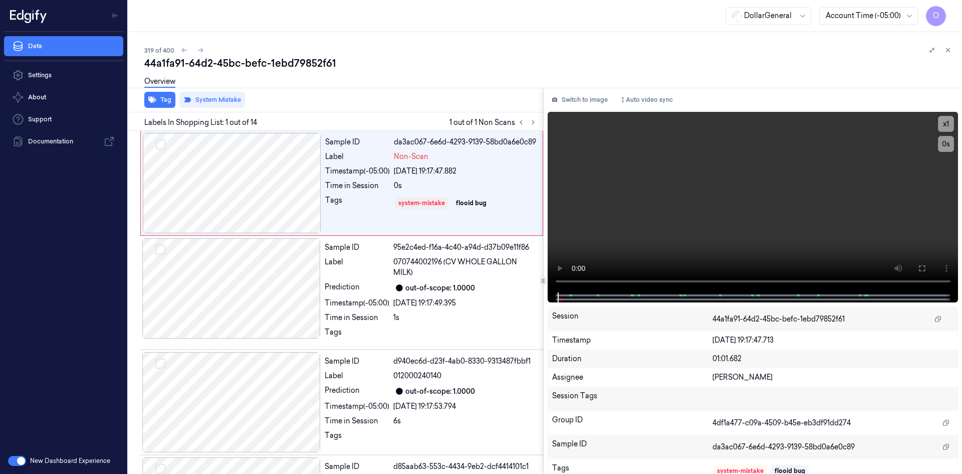
scroll to position [0, 16]
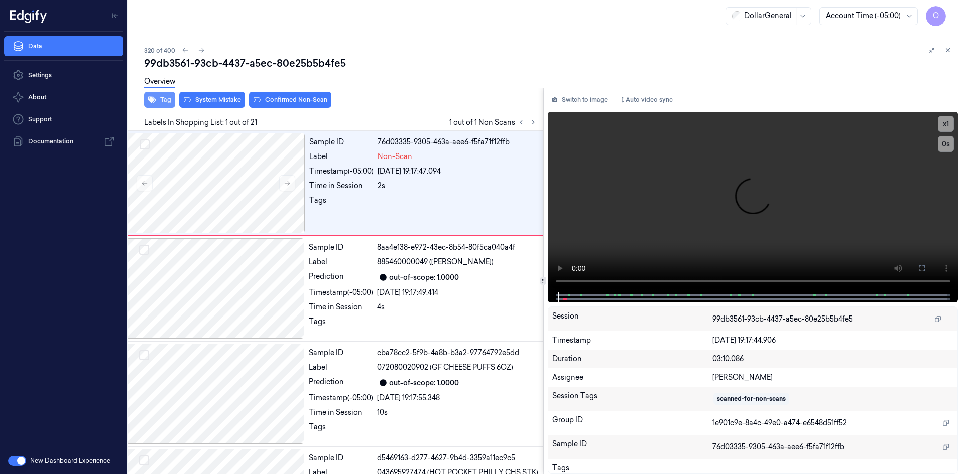
click at [150, 96] on icon "button" at bounding box center [152, 100] width 8 height 8
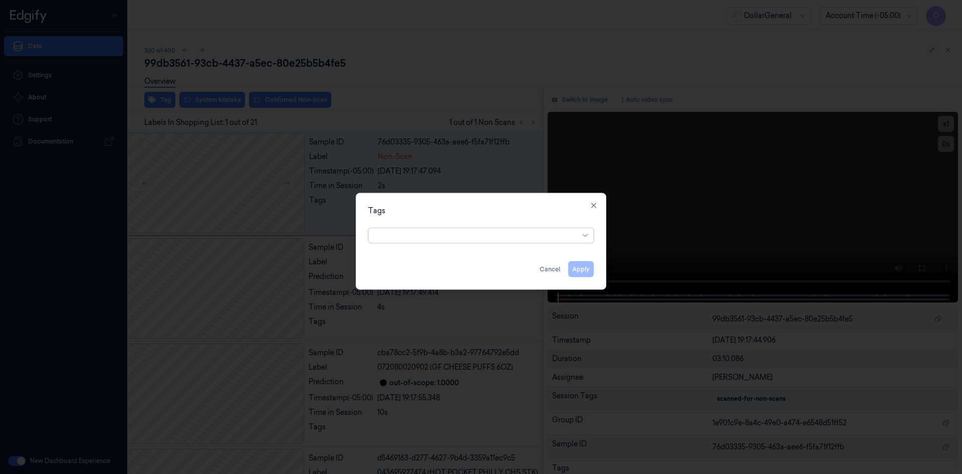
click at [488, 239] on div at bounding box center [477, 235] width 204 height 11
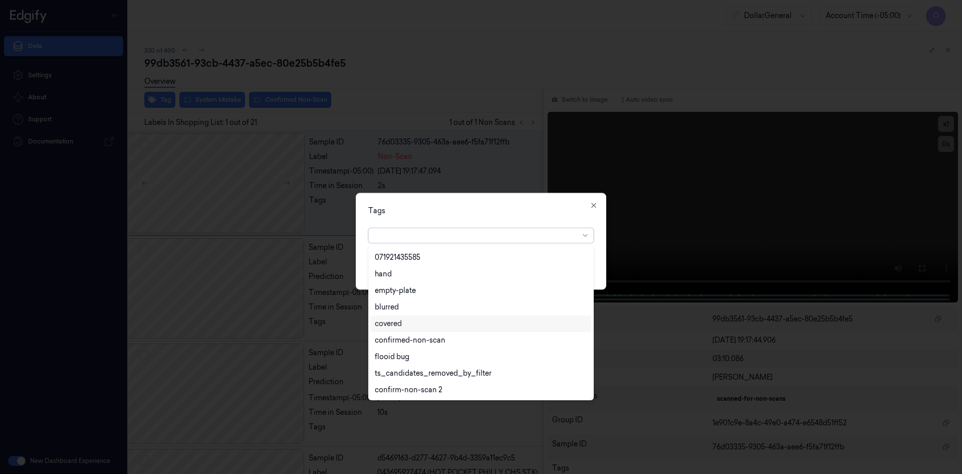
scroll to position [180, 0]
click at [427, 354] on div "flooid bug" at bounding box center [481, 356] width 212 height 11
click at [469, 210] on div "Tags" at bounding box center [481, 210] width 226 height 11
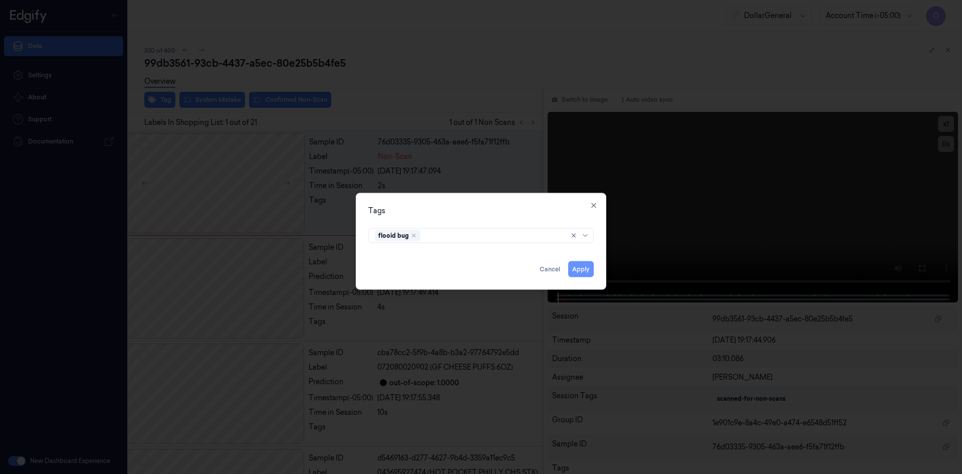
click at [589, 266] on button "Apply" at bounding box center [581, 269] width 26 height 16
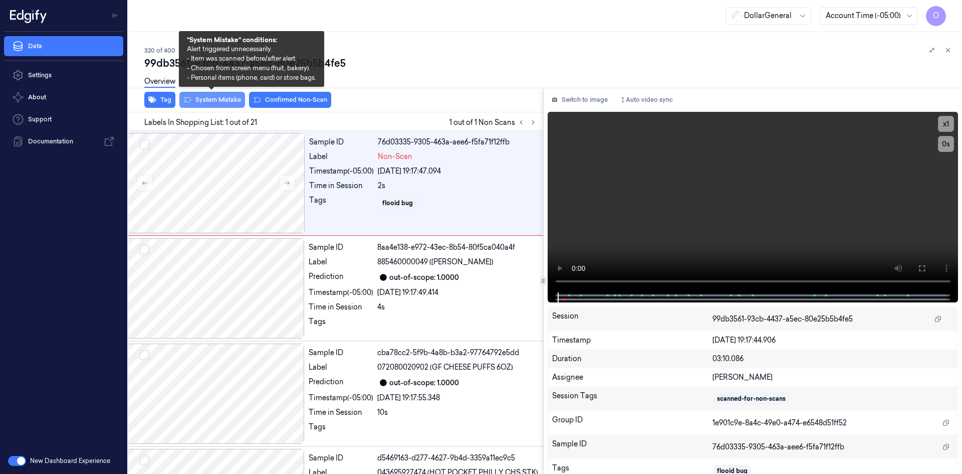
click at [220, 100] on button "System Mistake" at bounding box center [212, 100] width 66 height 16
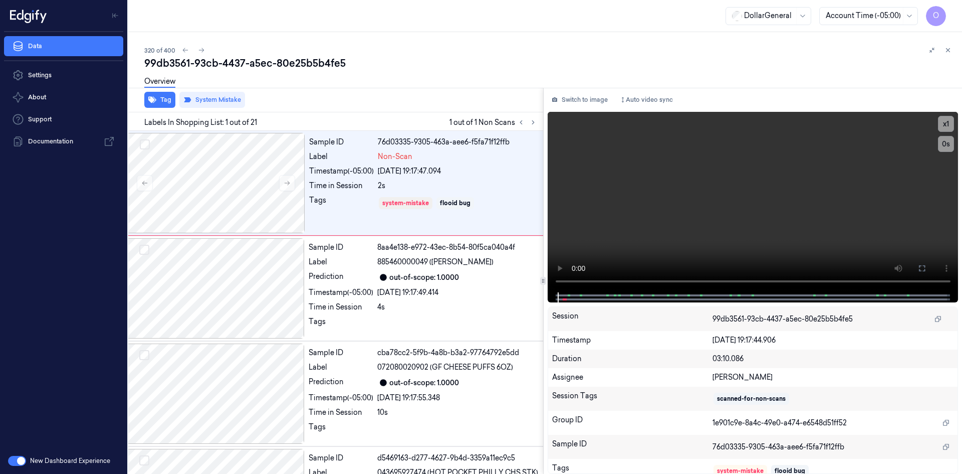
click at [295, 85] on div "Overview" at bounding box center [549, 83] width 810 height 26
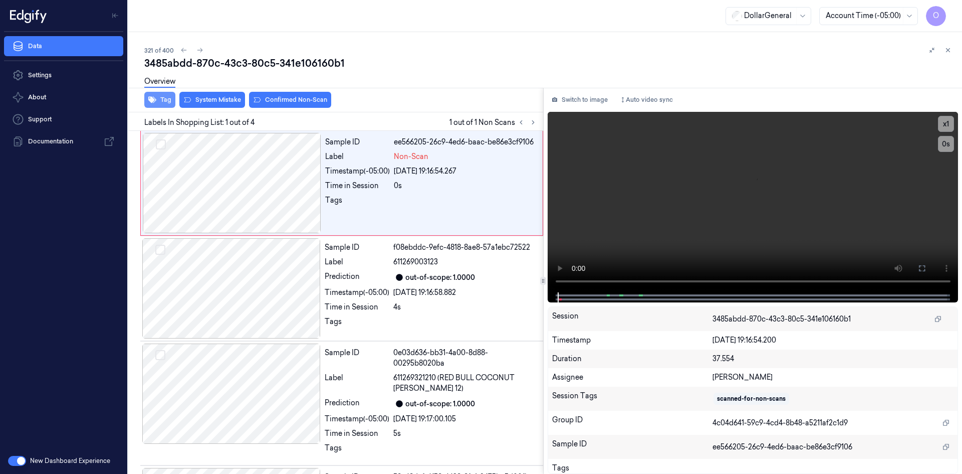
click at [159, 102] on button "Tag" at bounding box center [159, 100] width 31 height 16
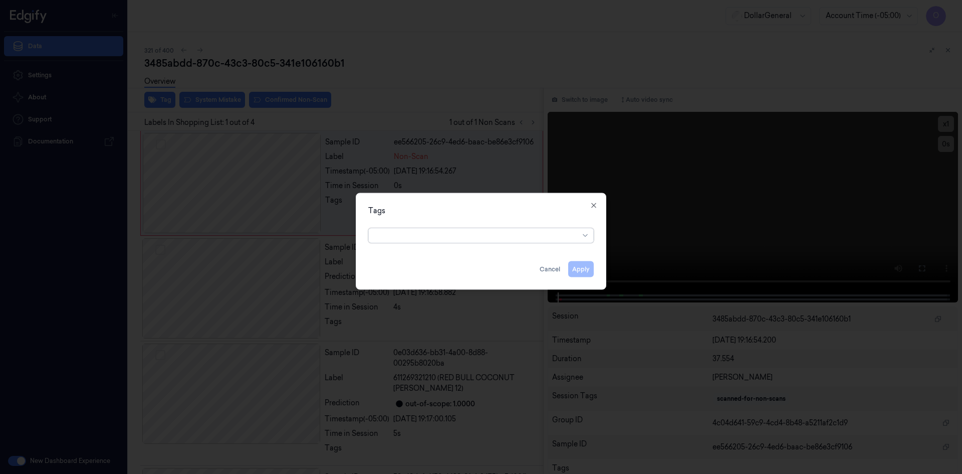
click at [439, 236] on div at bounding box center [477, 235] width 204 height 11
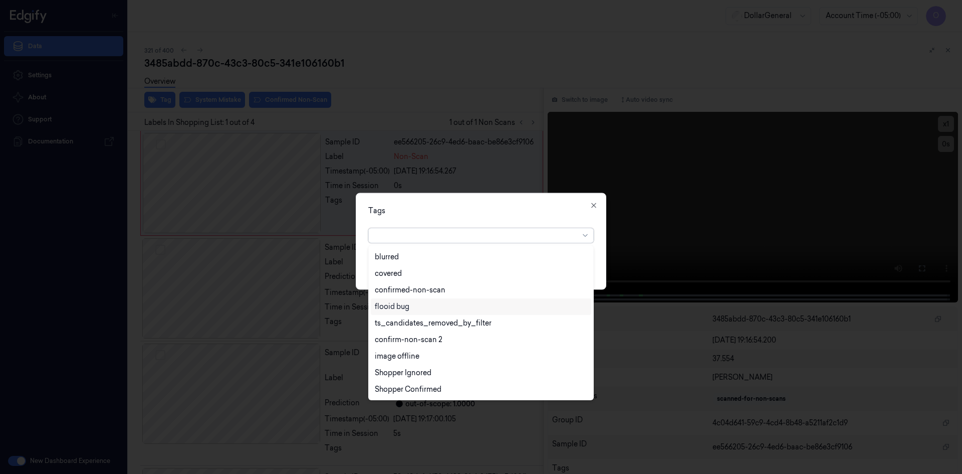
click at [431, 302] on div "flooid bug" at bounding box center [481, 306] width 212 height 11
click at [480, 221] on div "Tags option flooid bug , selected. 22 results available. Use Up and Down to cho…" at bounding box center [481, 240] width 251 height 97
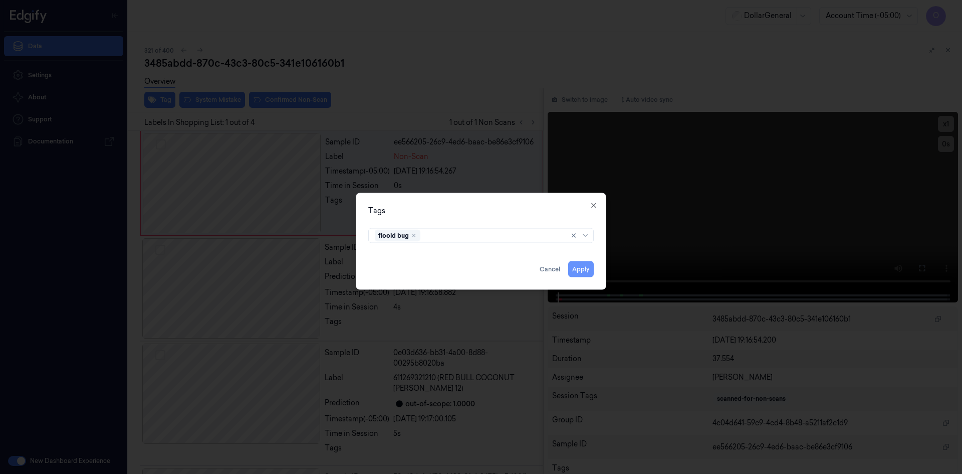
click at [589, 269] on button "Apply" at bounding box center [581, 269] width 26 height 16
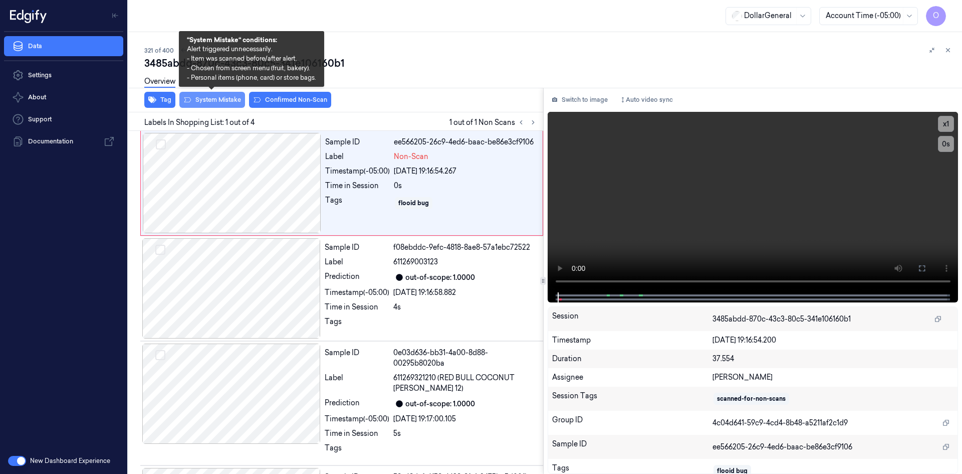
click at [201, 100] on button "System Mistake" at bounding box center [212, 100] width 66 height 16
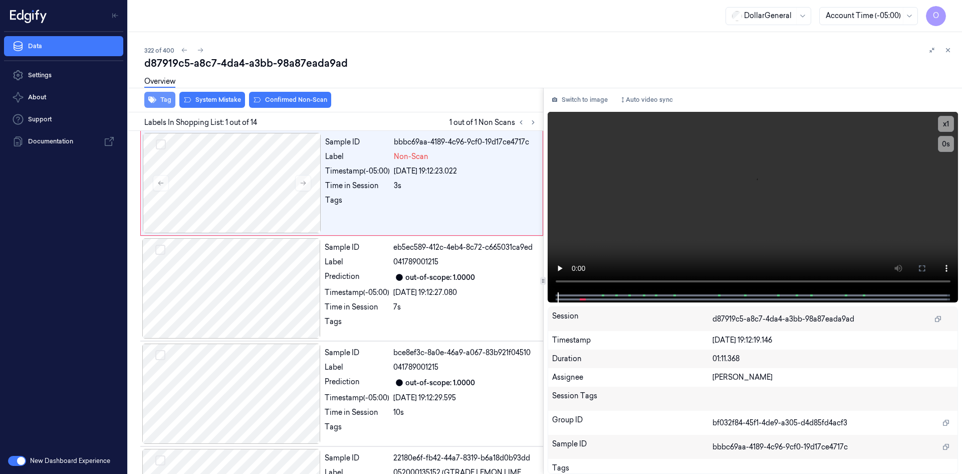
click at [164, 100] on button "Tag" at bounding box center [159, 100] width 31 height 16
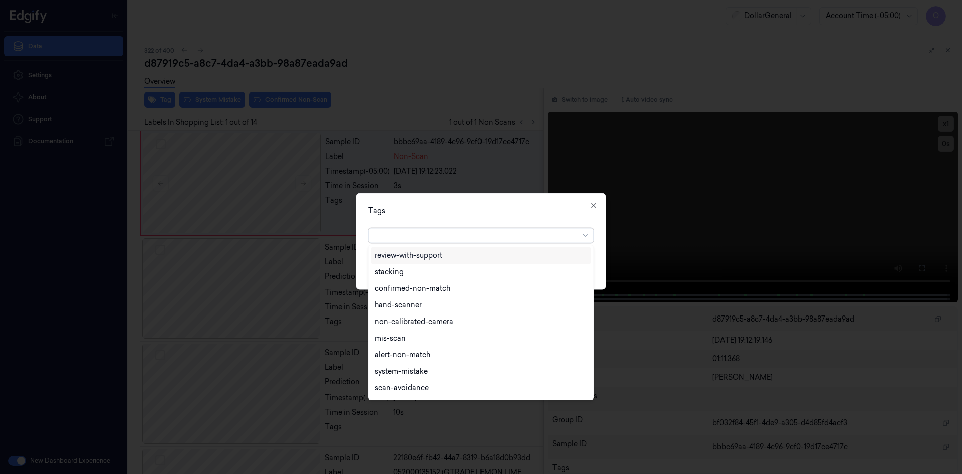
click at [469, 231] on div at bounding box center [477, 235] width 204 height 11
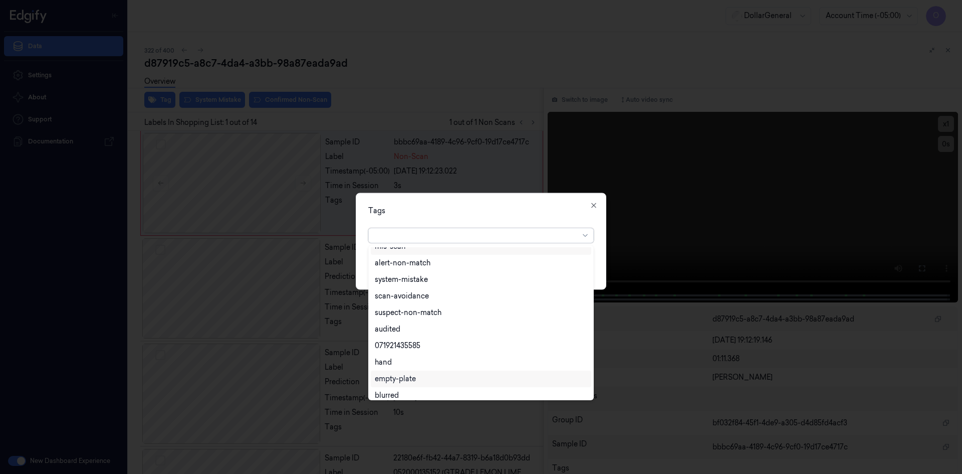
scroll to position [180, 0]
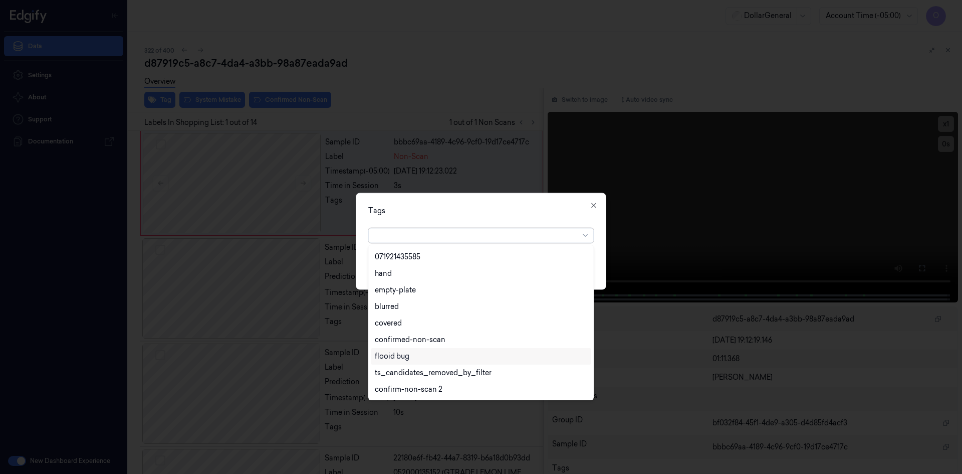
click at [423, 357] on div "flooid bug" at bounding box center [481, 356] width 212 height 11
click at [484, 217] on div "Tags option flooid bug , selected. 22 results available. Use Up and Down to cho…" at bounding box center [481, 240] width 251 height 97
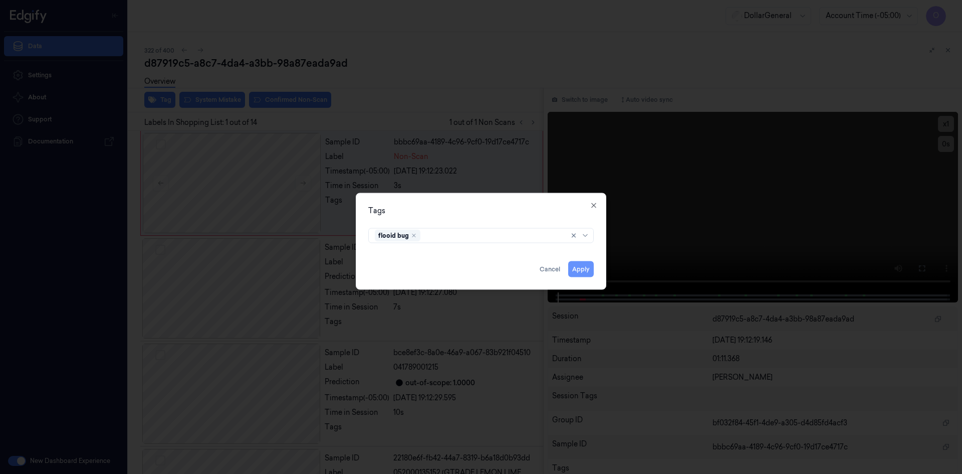
click at [585, 274] on button "Apply" at bounding box center [581, 269] width 26 height 16
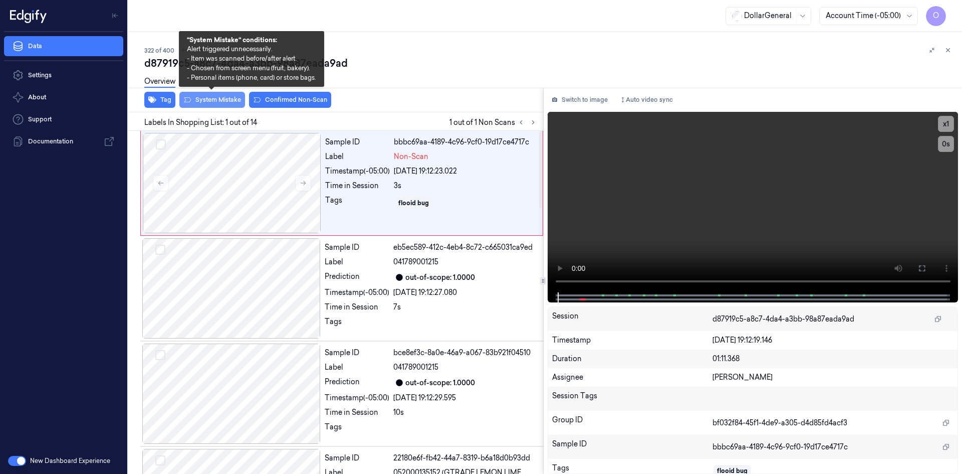
click at [224, 102] on button "System Mistake" at bounding box center [212, 100] width 66 height 16
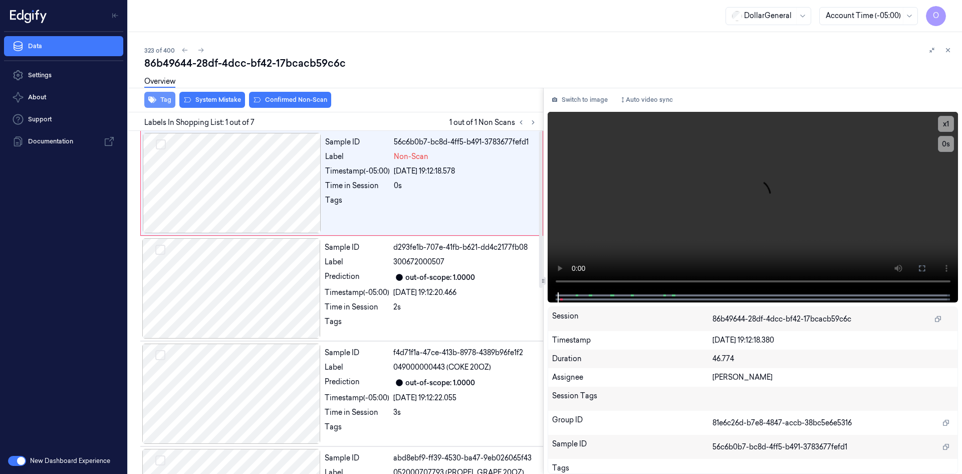
click at [172, 98] on button "Tag" at bounding box center [159, 100] width 31 height 16
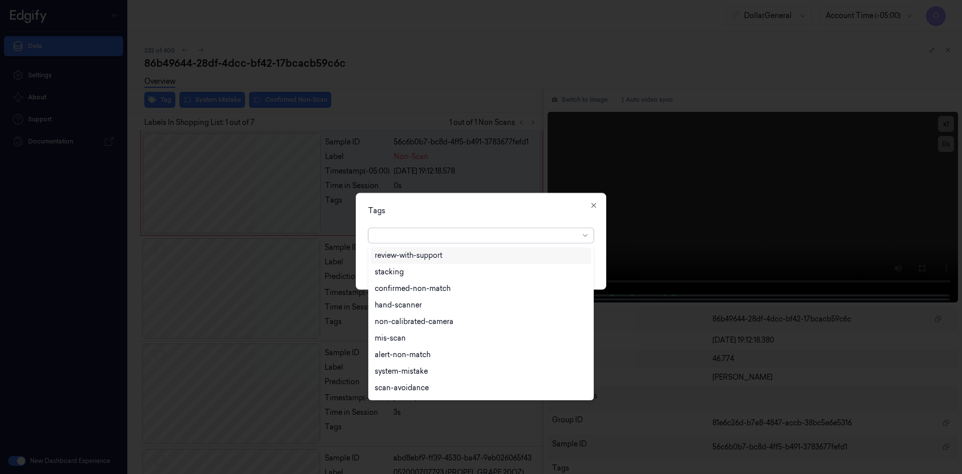
click at [450, 235] on div at bounding box center [477, 235] width 204 height 11
click at [406, 309] on div "flooid bug" at bounding box center [392, 306] width 35 height 11
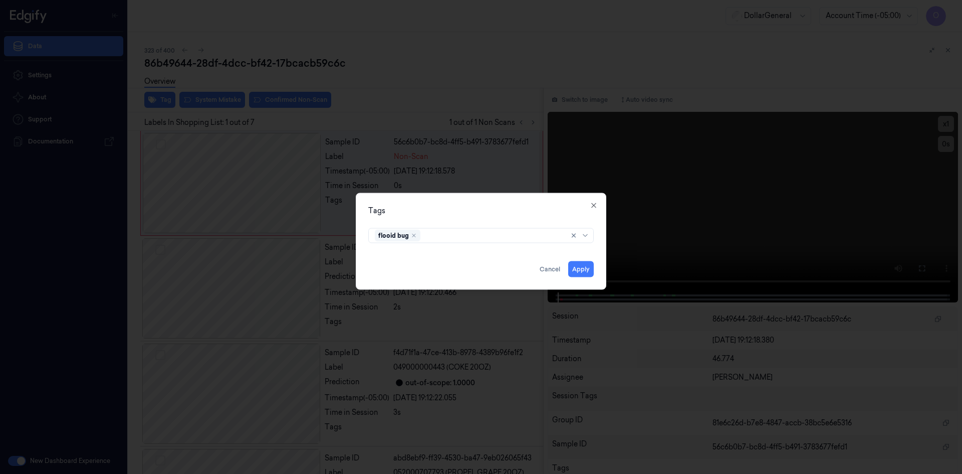
click at [480, 224] on div "flooid bug" at bounding box center [481, 233] width 226 height 19
click at [579, 269] on button "Apply" at bounding box center [581, 269] width 26 height 16
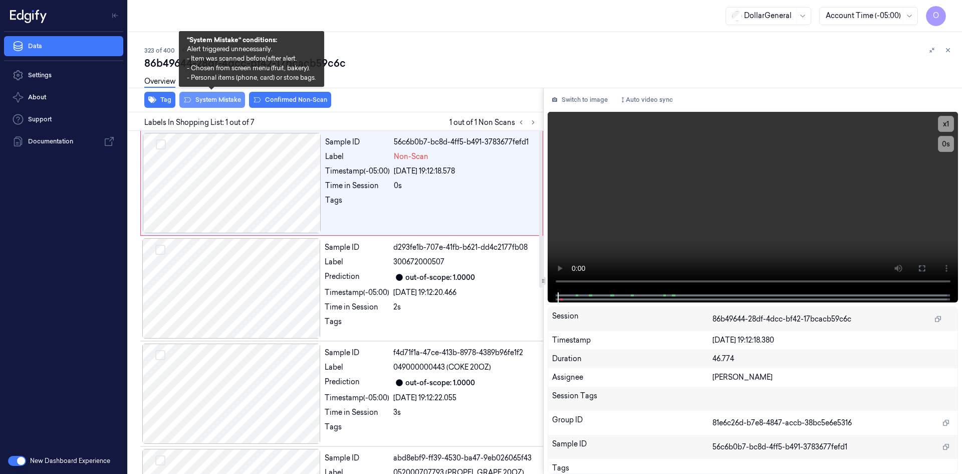
click at [231, 100] on button "System Mistake" at bounding box center [212, 100] width 66 height 16
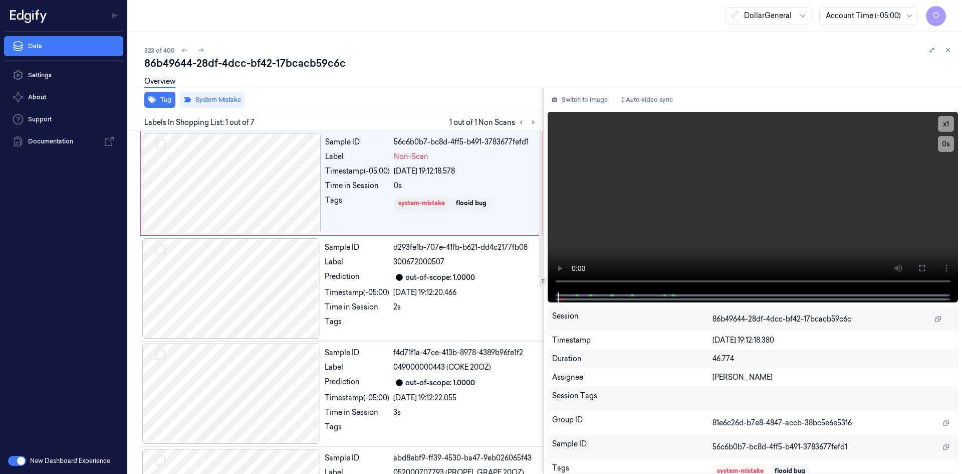
click at [317, 78] on div "Overview" at bounding box center [549, 83] width 810 height 26
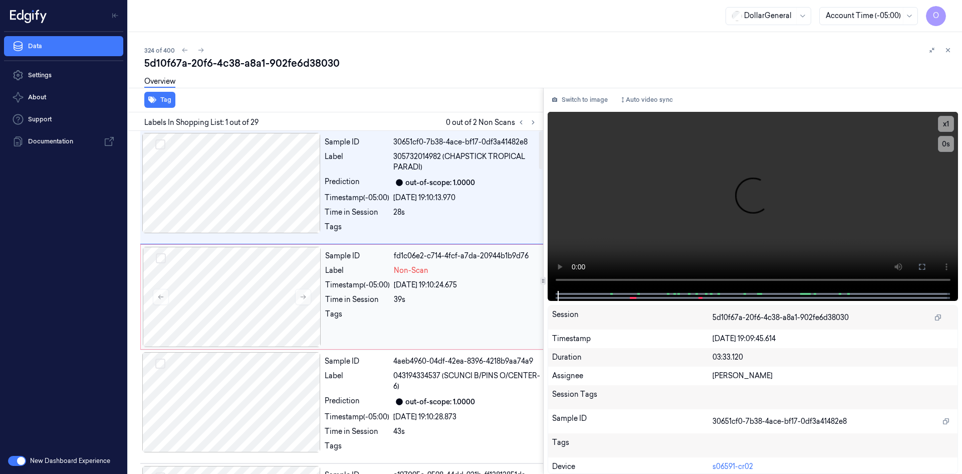
click at [404, 270] on span "Non-Scan" at bounding box center [411, 270] width 35 height 11
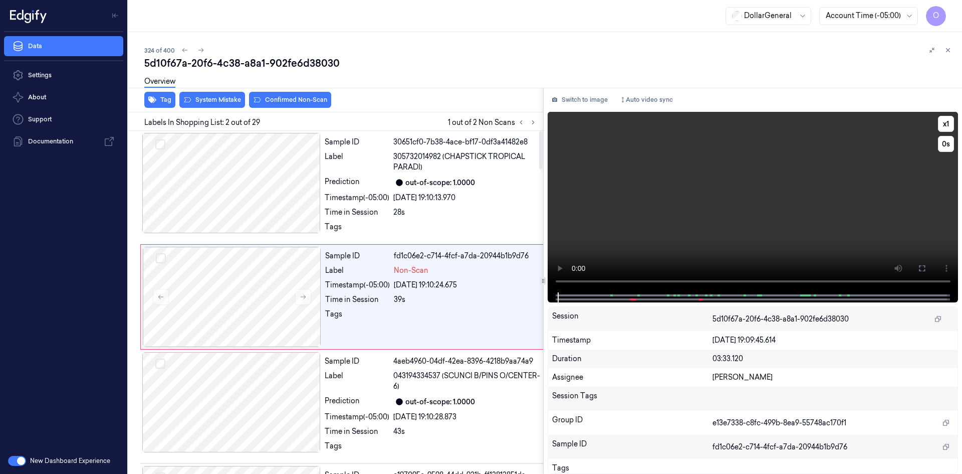
click at [714, 192] on video at bounding box center [753, 202] width 411 height 180
click at [701, 182] on video at bounding box center [753, 202] width 411 height 180
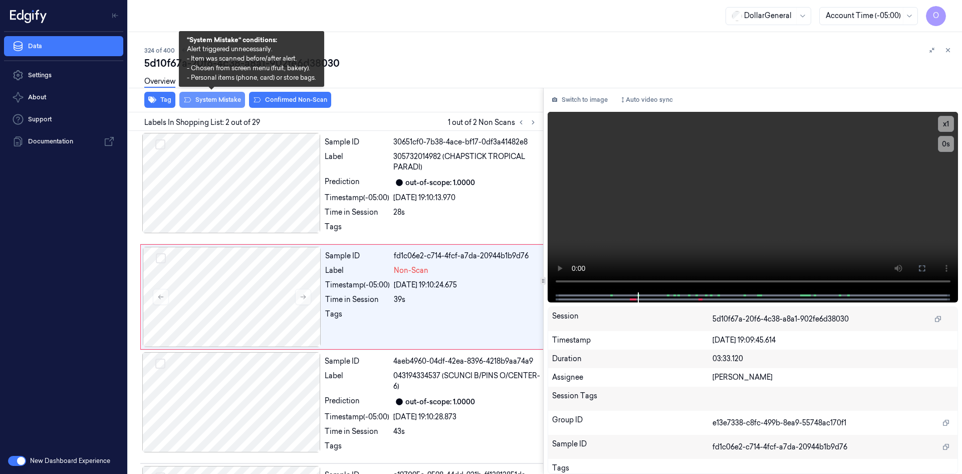
click at [210, 101] on button "System Mistake" at bounding box center [212, 100] width 66 height 16
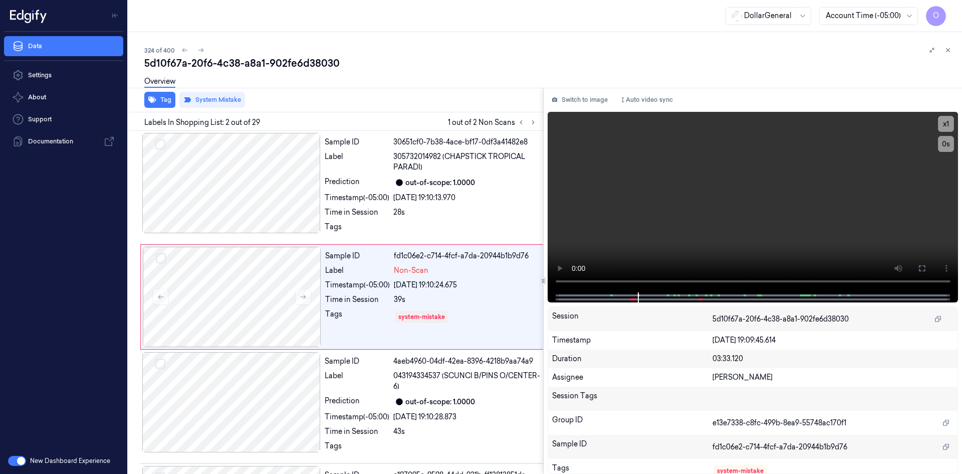
click at [435, 79] on div "Overview" at bounding box center [549, 83] width 810 height 26
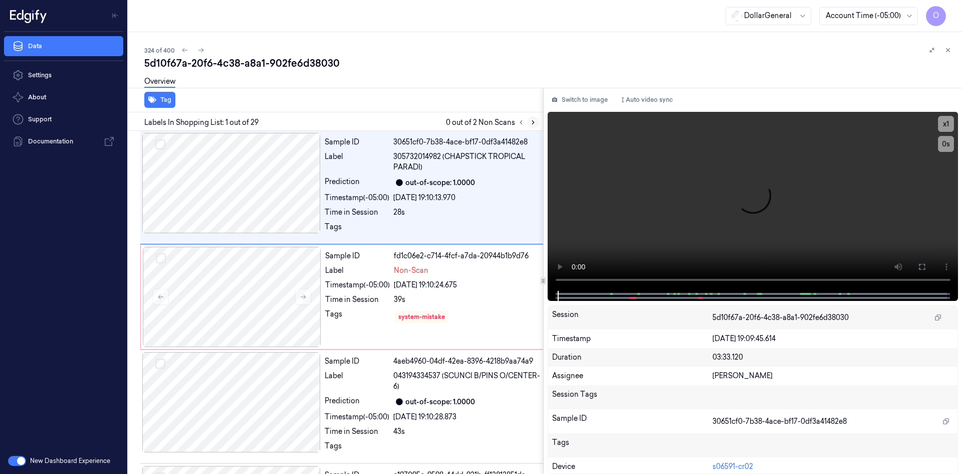
click at [529, 127] on button at bounding box center [533, 122] width 12 height 12
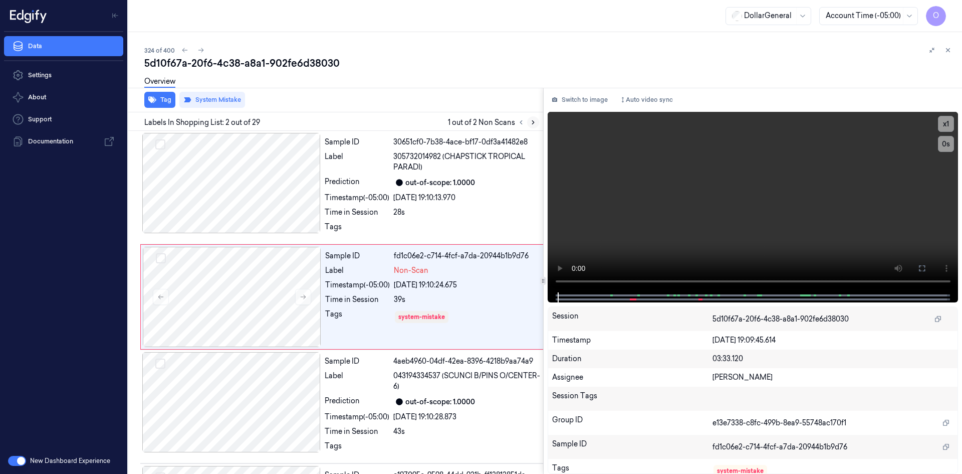
click at [529, 127] on button at bounding box center [533, 122] width 12 height 12
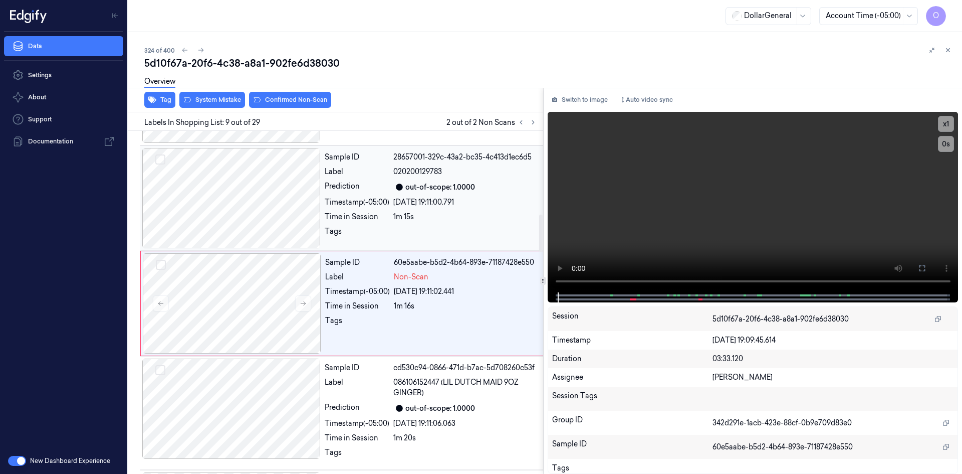
scroll to position [757, 0]
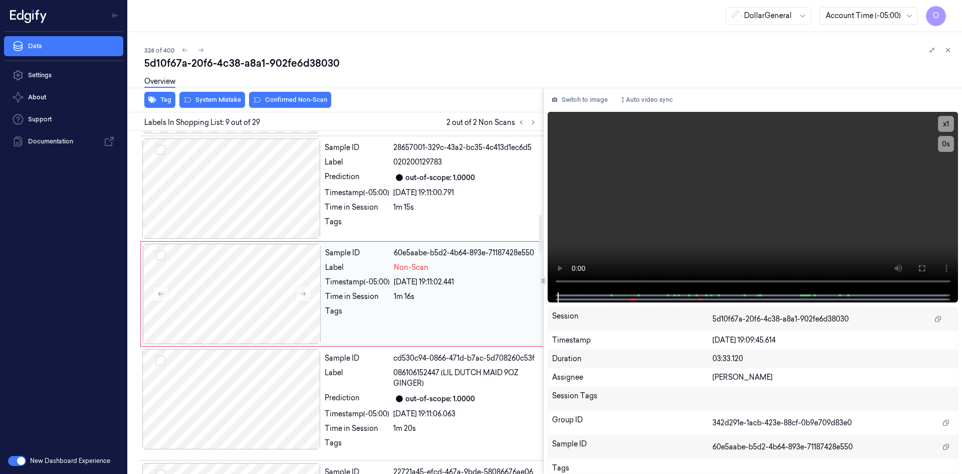
click at [371, 298] on div "Sample ID 60e5aabe-b5d2-4b64-893e-71187428e550 Label Non-Scan Timestamp (-05:00…" at bounding box center [434, 294] width 226 height 100
click at [699, 189] on video at bounding box center [753, 202] width 411 height 180
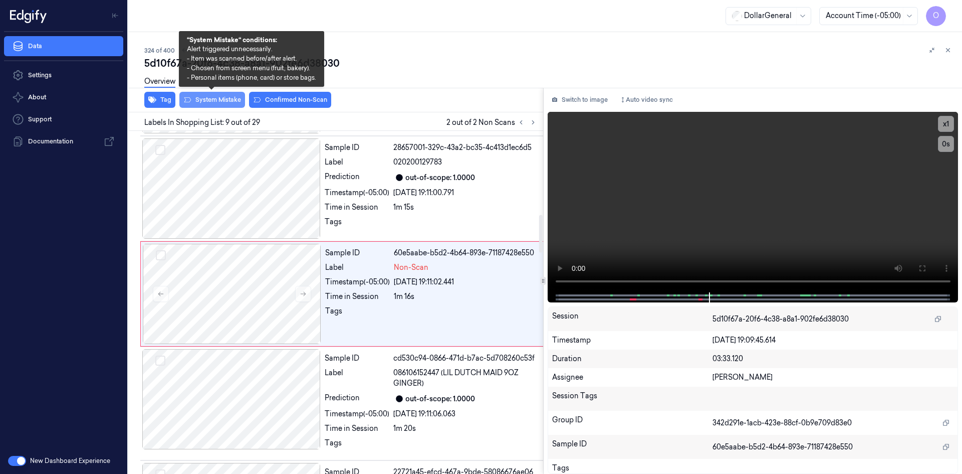
click at [226, 104] on button "System Mistake" at bounding box center [212, 100] width 66 height 16
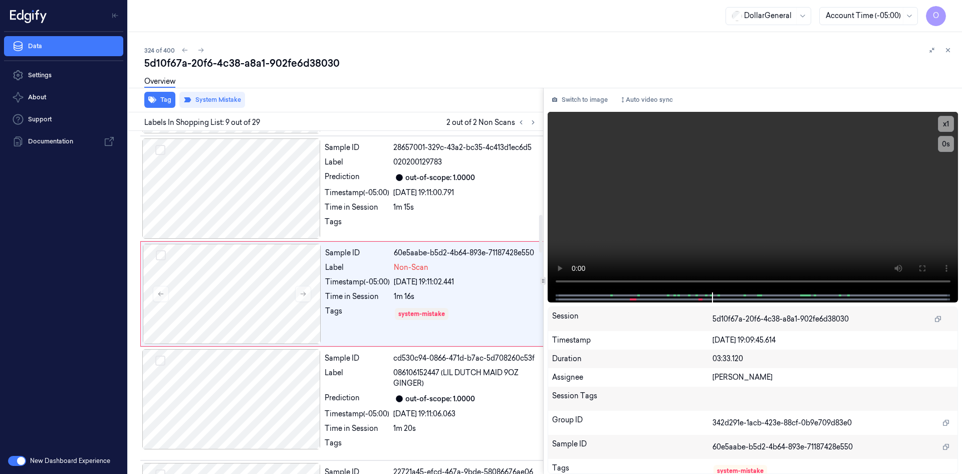
click at [410, 104] on div "Tag System Mistake" at bounding box center [333, 100] width 419 height 25
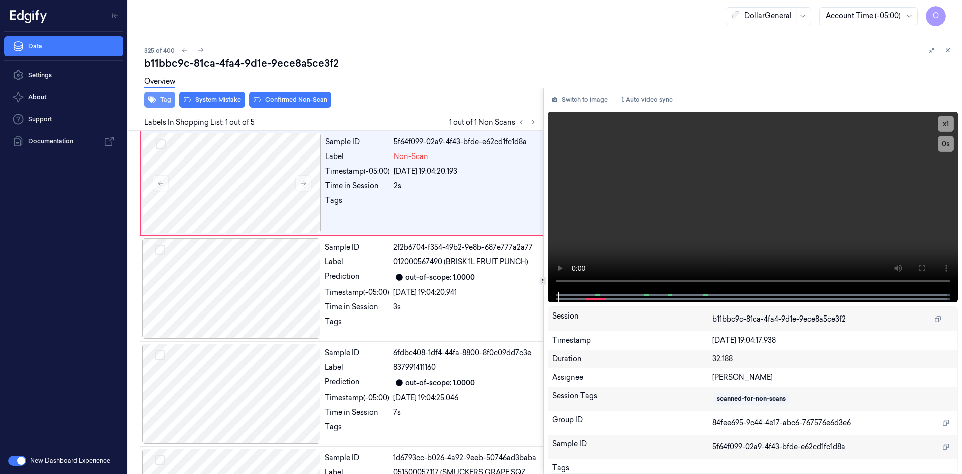
click at [149, 104] on button "Tag" at bounding box center [159, 100] width 31 height 16
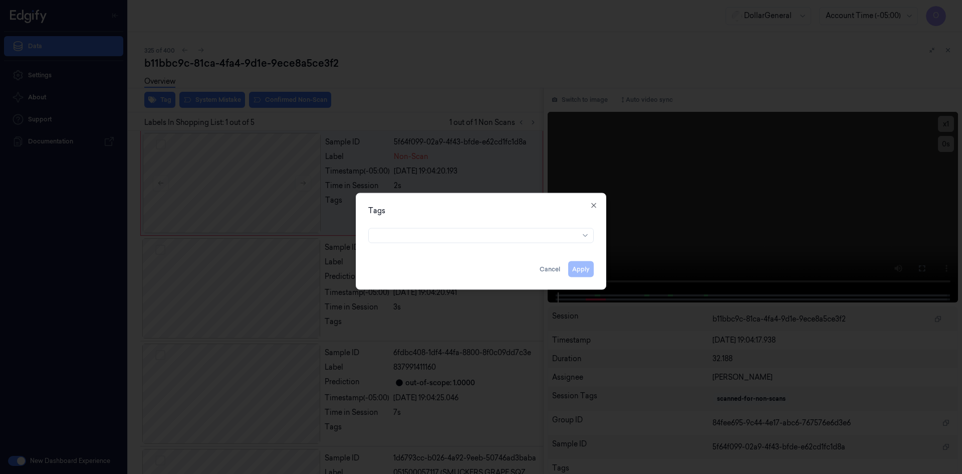
drag, startPoint x: 521, startPoint y: 226, endPoint x: 529, endPoint y: 237, distance: 13.3
click at [525, 233] on div at bounding box center [481, 233] width 226 height 19
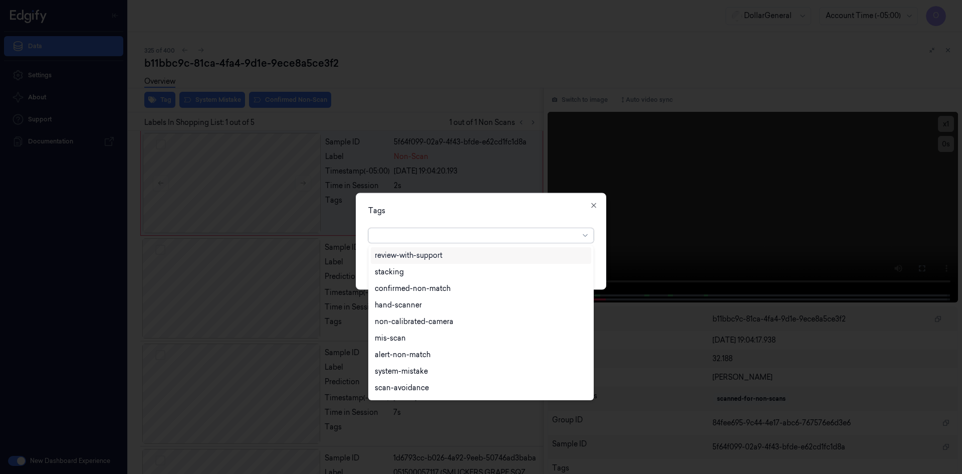
click at [529, 238] on div at bounding box center [477, 235] width 204 height 11
click at [434, 360] on div "flooid bug" at bounding box center [481, 356] width 212 height 11
click at [531, 211] on div "Tags" at bounding box center [481, 210] width 226 height 11
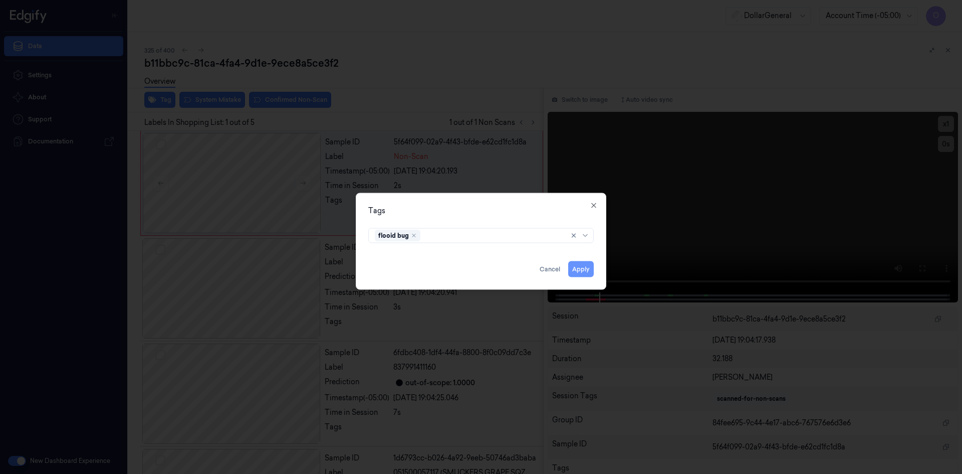
click at [575, 263] on button "Apply" at bounding box center [581, 269] width 26 height 16
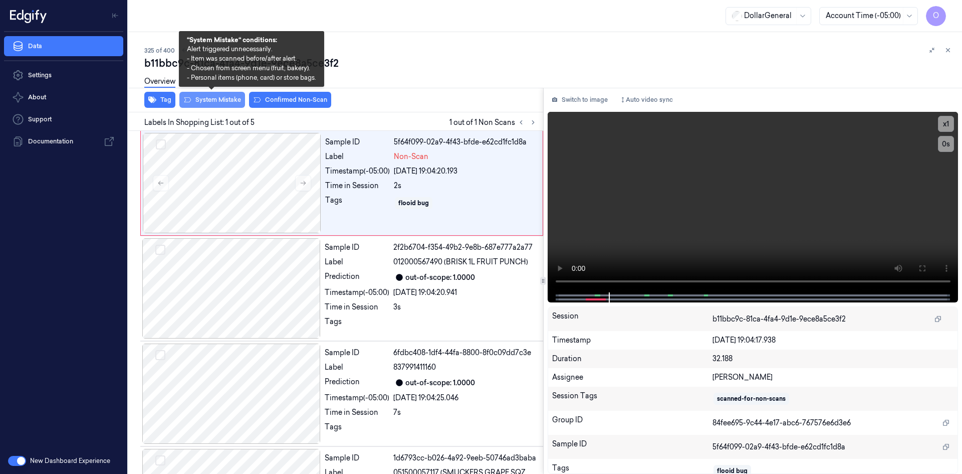
click at [205, 102] on button "System Mistake" at bounding box center [212, 100] width 66 height 16
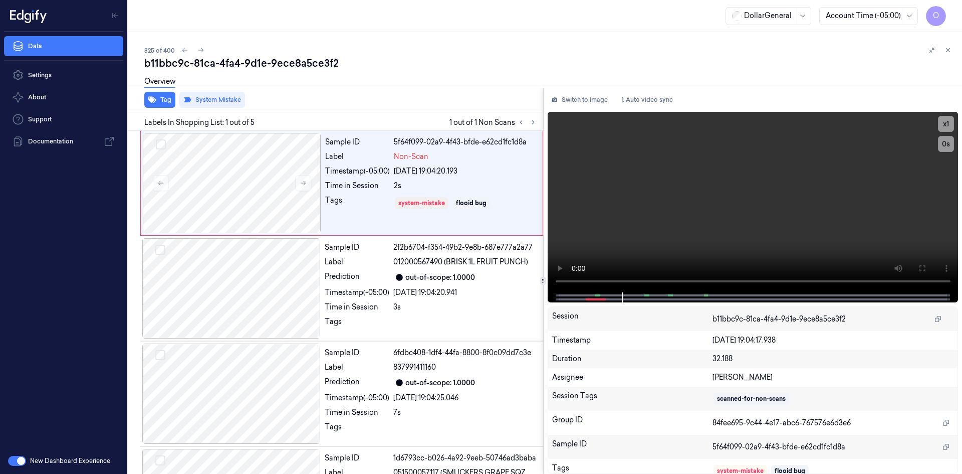
click at [367, 87] on div "Overview" at bounding box center [549, 83] width 810 height 26
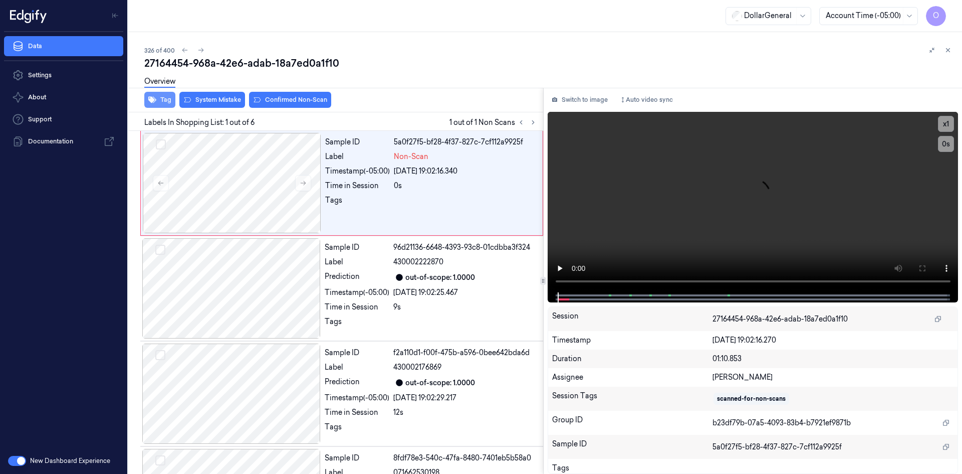
click at [161, 100] on button "Tag" at bounding box center [159, 100] width 31 height 16
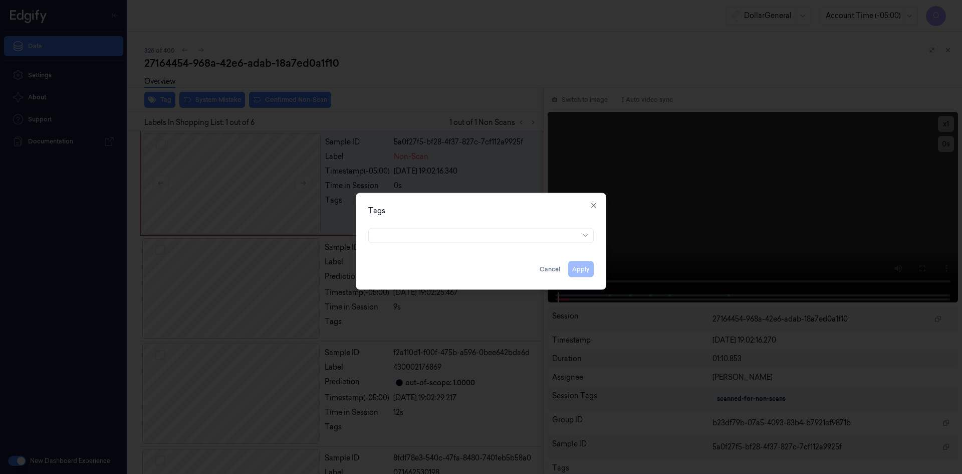
click at [481, 247] on div "Tags Apply Cancel Close" at bounding box center [481, 240] width 251 height 97
click at [475, 240] on div at bounding box center [477, 235] width 204 height 11
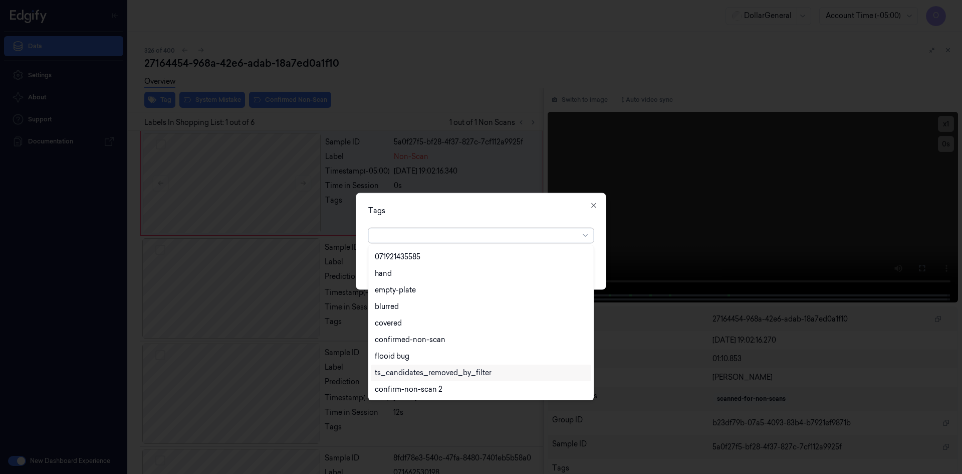
scroll to position [230, 0]
click at [418, 309] on div "flooid bug" at bounding box center [481, 306] width 212 height 11
click at [493, 218] on div "Tags option flooid bug , selected. 22 results available. Use Up and Down to cho…" at bounding box center [481, 240] width 251 height 97
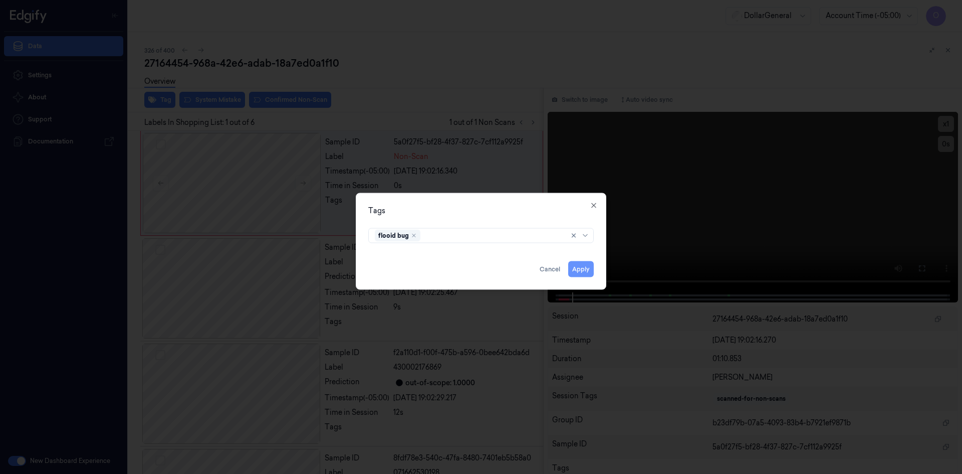
click at [580, 269] on button "Apply" at bounding box center [581, 269] width 26 height 16
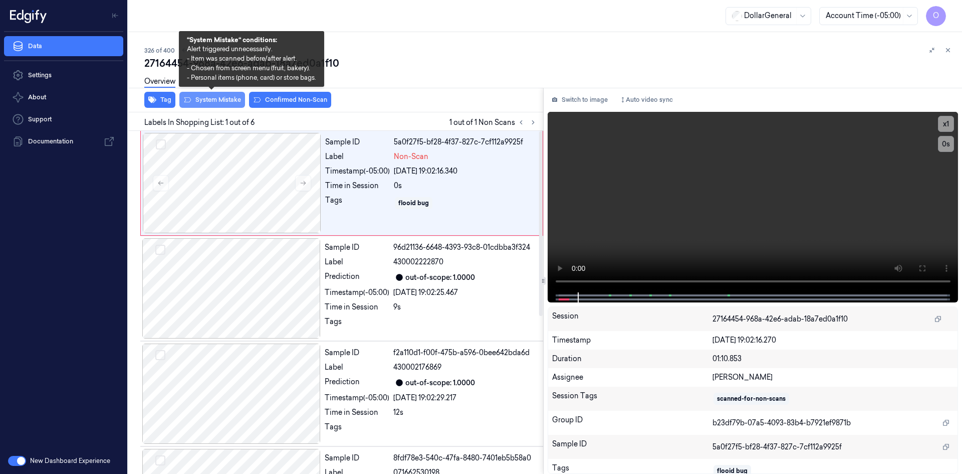
click at [238, 102] on button "System Mistake" at bounding box center [212, 100] width 66 height 16
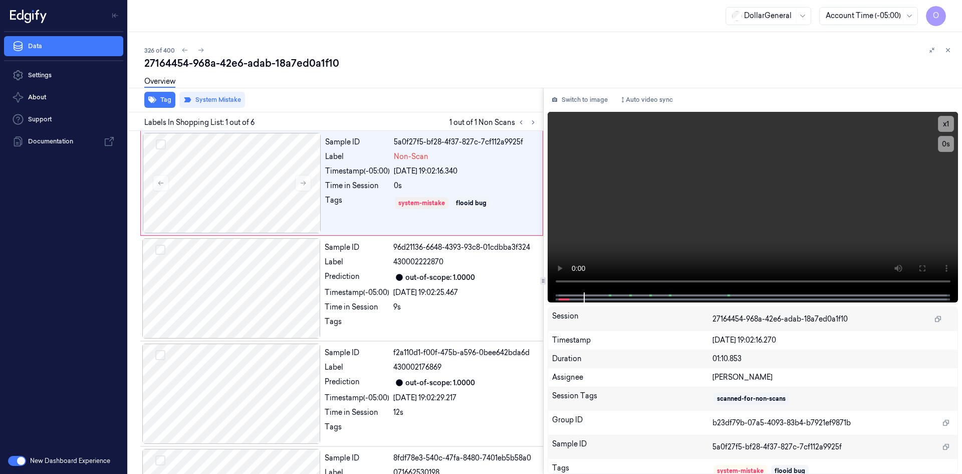
click at [393, 89] on div "Overview" at bounding box center [549, 83] width 810 height 26
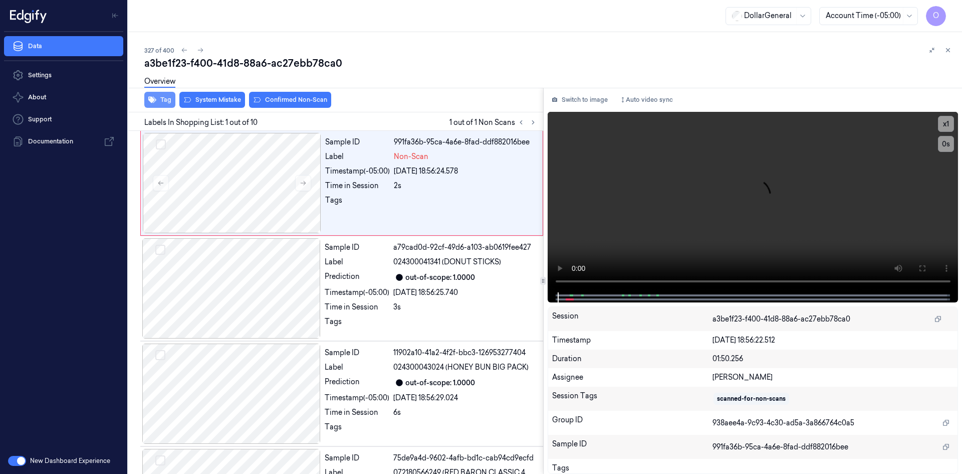
click at [172, 100] on button "Tag" at bounding box center [159, 100] width 31 height 16
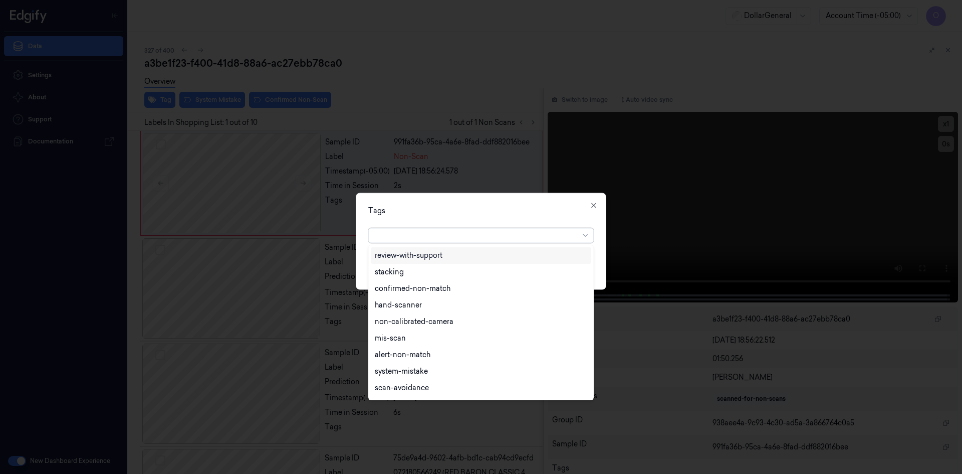
click at [463, 239] on div at bounding box center [477, 235] width 204 height 11
click at [422, 352] on div "flooid bug" at bounding box center [481, 356] width 212 height 11
click at [507, 199] on div "Tags option flooid bug , selected. 22 results available. Use Up and Down to cho…" at bounding box center [481, 240] width 251 height 97
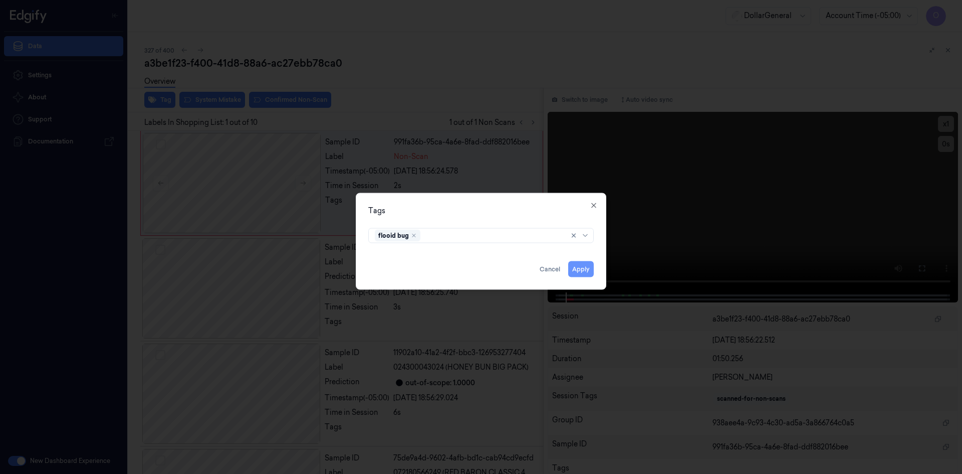
click at [583, 271] on button "Apply" at bounding box center [581, 269] width 26 height 16
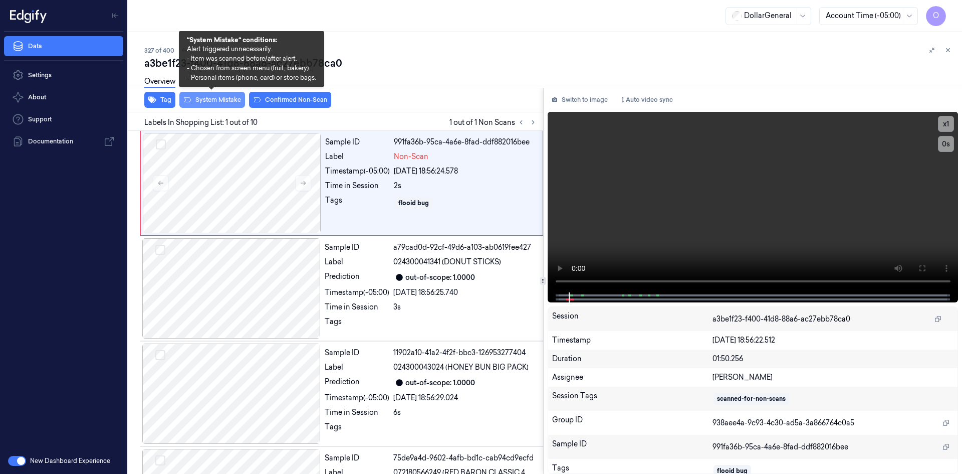
click at [214, 100] on button "System Mistake" at bounding box center [212, 100] width 66 height 16
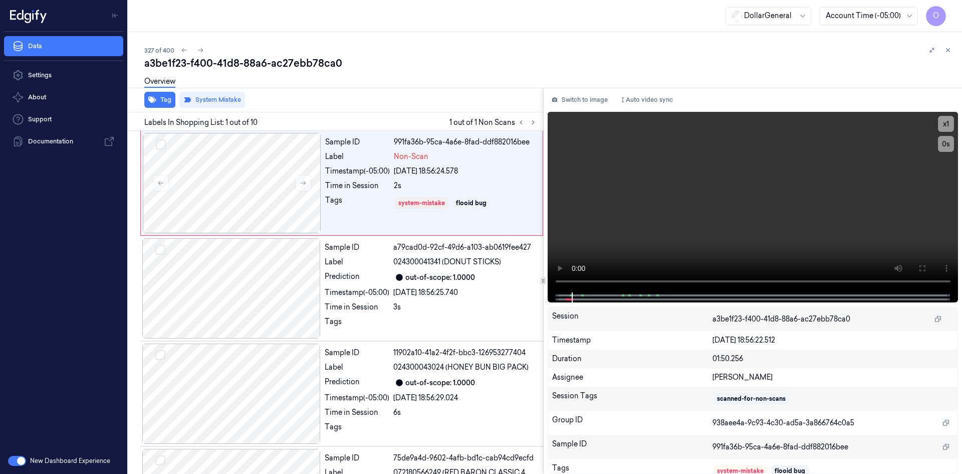
click at [404, 91] on div "Overview" at bounding box center [549, 83] width 810 height 26
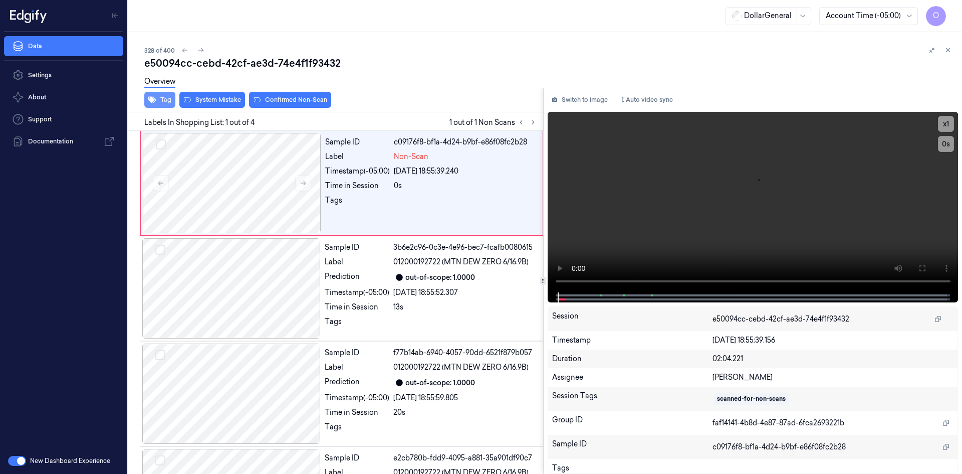
click at [155, 101] on icon "button" at bounding box center [152, 100] width 8 height 8
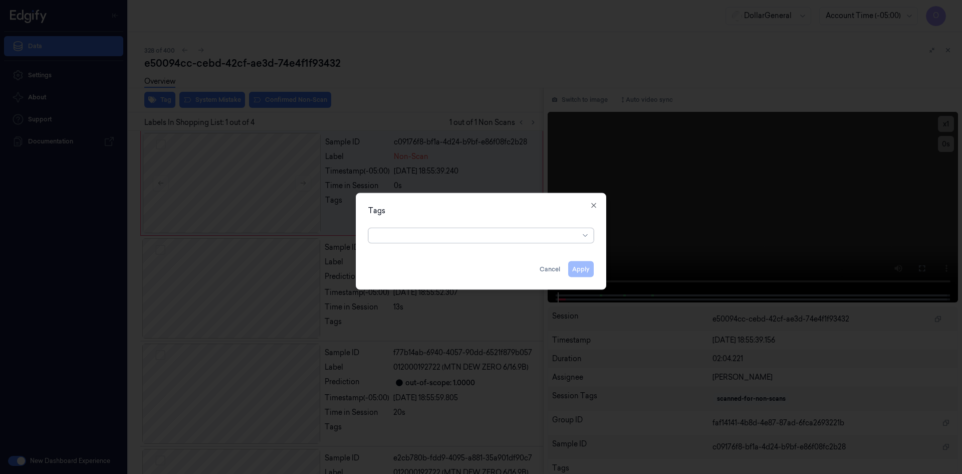
click at [427, 230] on div at bounding box center [477, 235] width 204 height 11
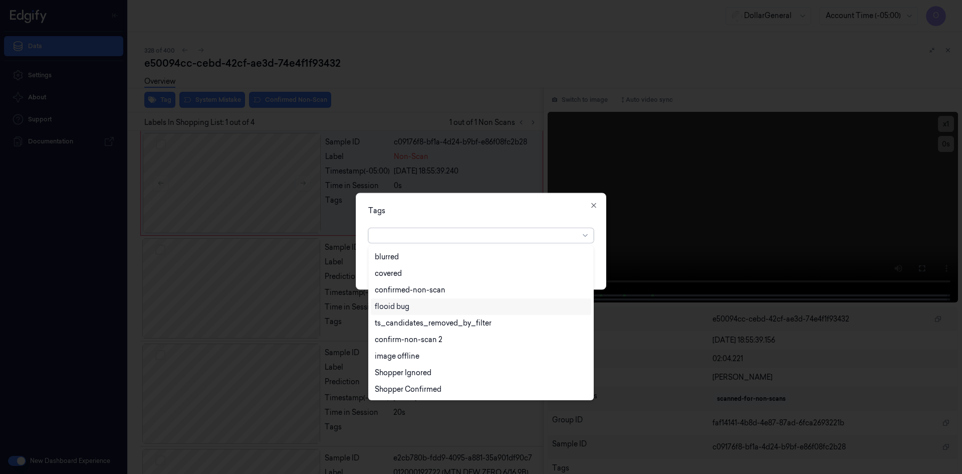
click at [389, 301] on div "flooid bug" at bounding box center [392, 306] width 35 height 11
click at [457, 219] on div "Tags option flooid bug , selected. 22 results available. Use Up and Down to cho…" at bounding box center [481, 240] width 251 height 97
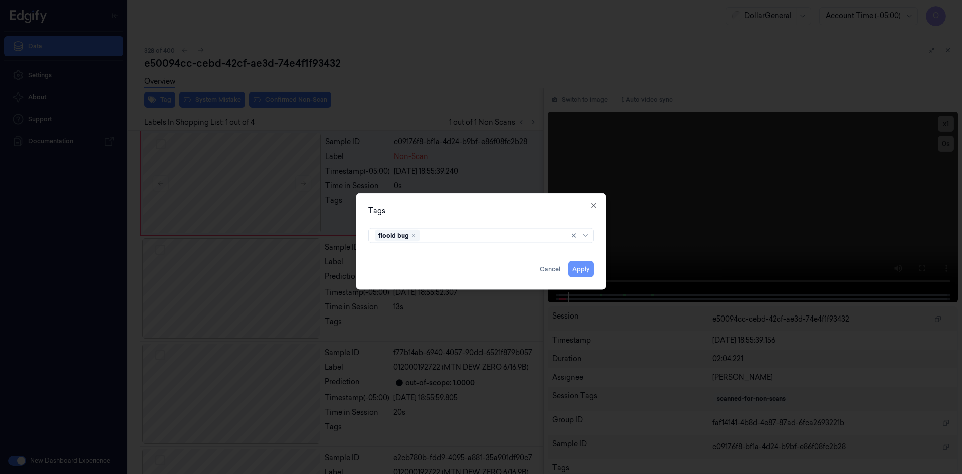
click at [576, 273] on button "Apply" at bounding box center [581, 269] width 26 height 16
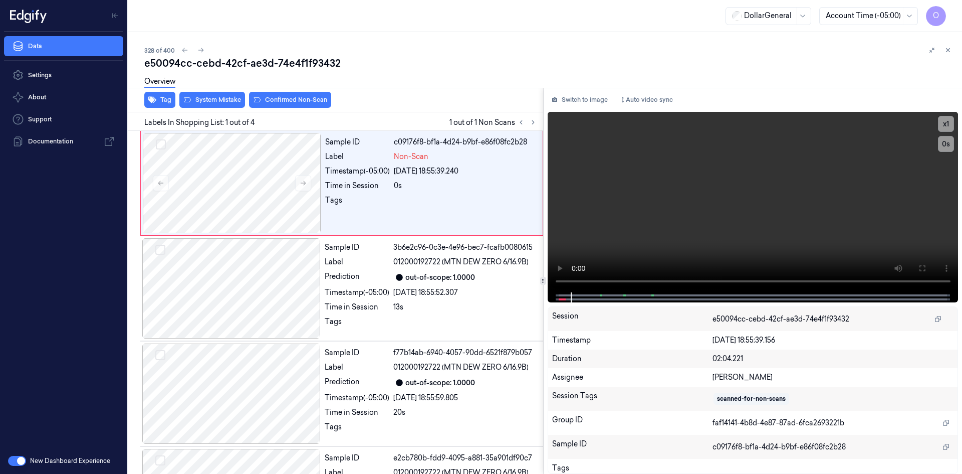
click at [209, 92] on div "Overview" at bounding box center [549, 83] width 810 height 26
click at [212, 96] on button "System Mistake" at bounding box center [212, 100] width 66 height 16
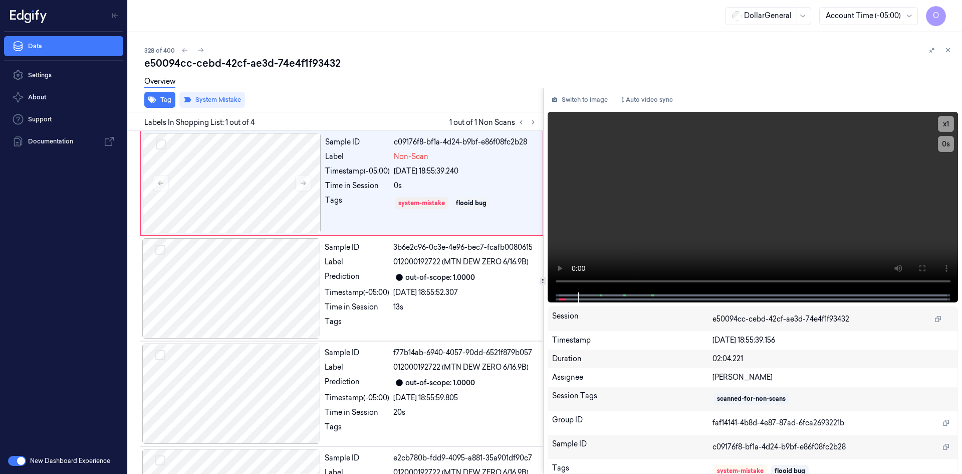
click at [457, 99] on div "Tag System Mistake" at bounding box center [333, 100] width 419 height 25
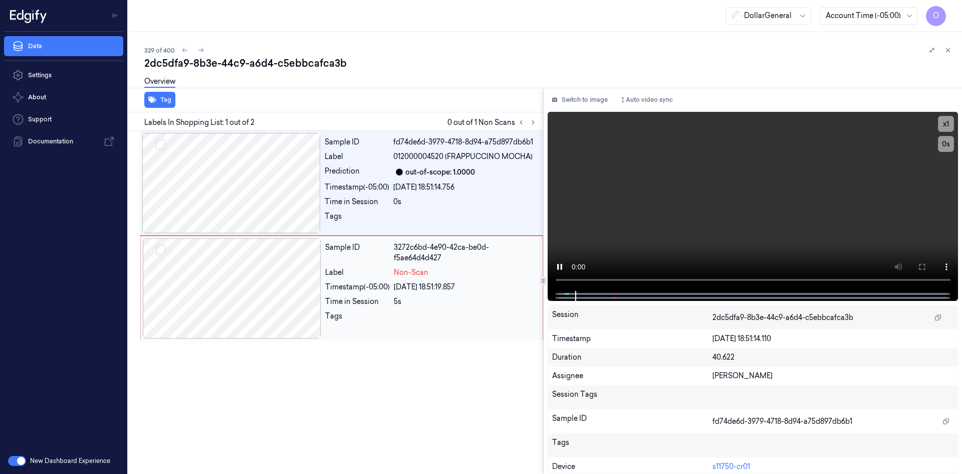
click at [433, 283] on div "Sample ID 3272c6bd-4e90-42ca-be0d-f5ae64d4d427 Label Non-Scan Timestamp (-05:00…" at bounding box center [430, 288] width 219 height 100
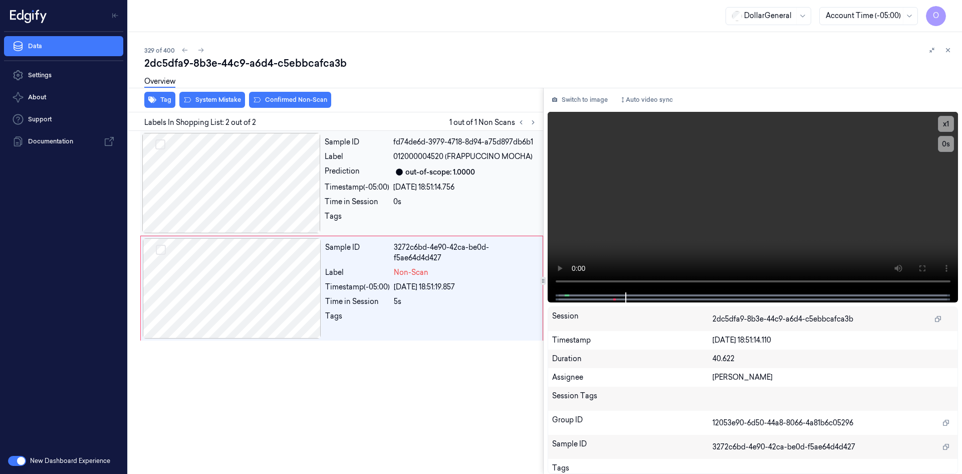
click at [386, 162] on div "Sample ID fd74de6d-3979-4718-8d94-a75d897db6b1 Label 012000004520 (FRAPPUCCINO …" at bounding box center [431, 183] width 221 height 100
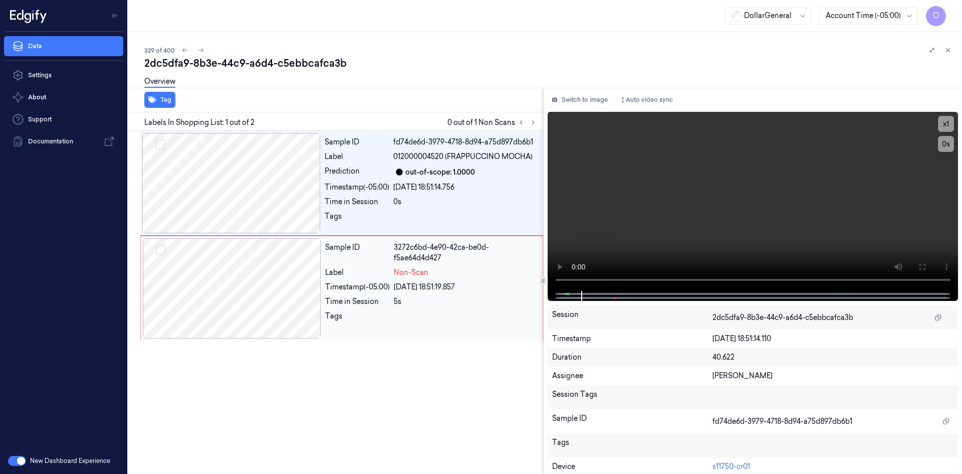
click at [460, 311] on div at bounding box center [465, 319] width 143 height 16
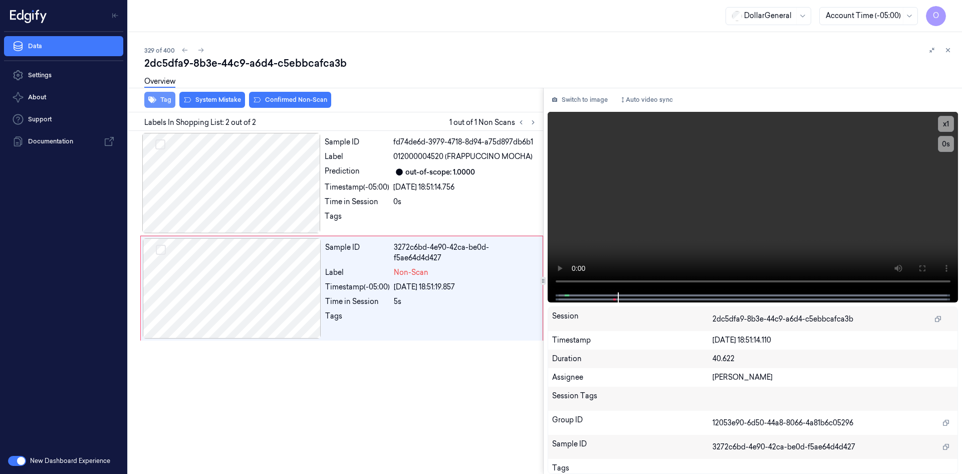
click at [160, 99] on button "Tag" at bounding box center [159, 100] width 31 height 16
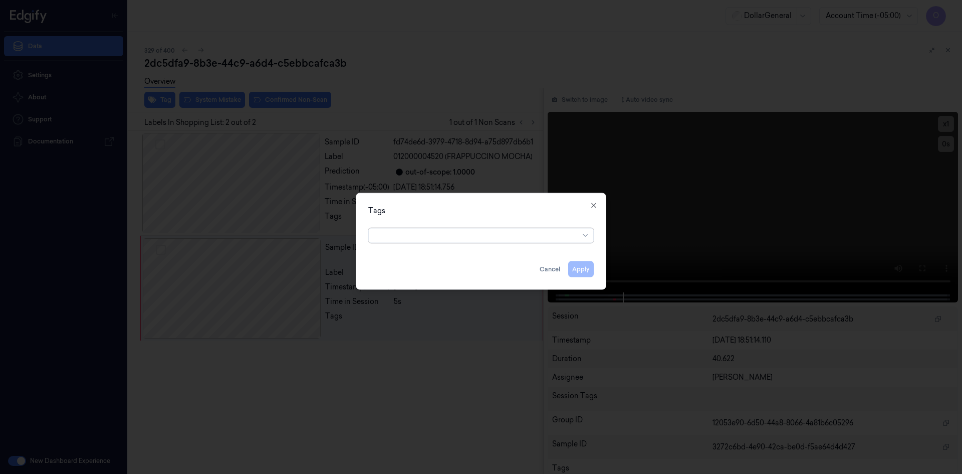
click at [430, 240] on div at bounding box center [477, 235] width 204 height 11
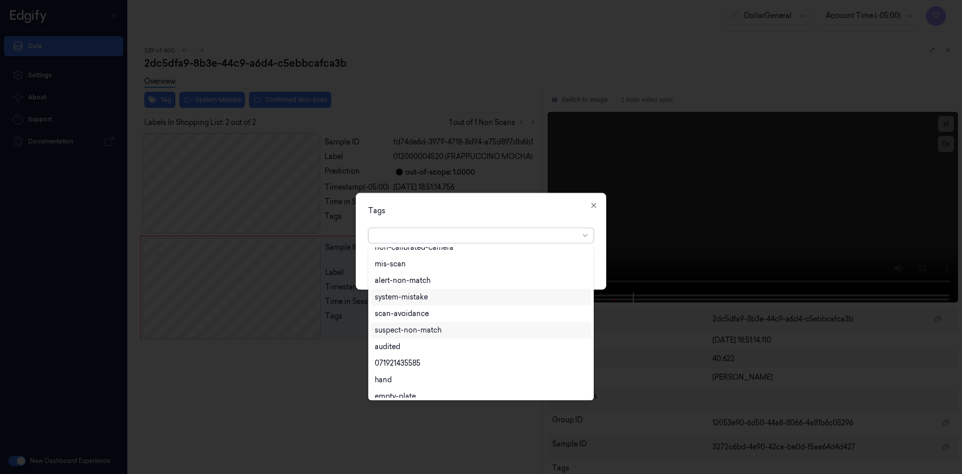
scroll to position [180, 0]
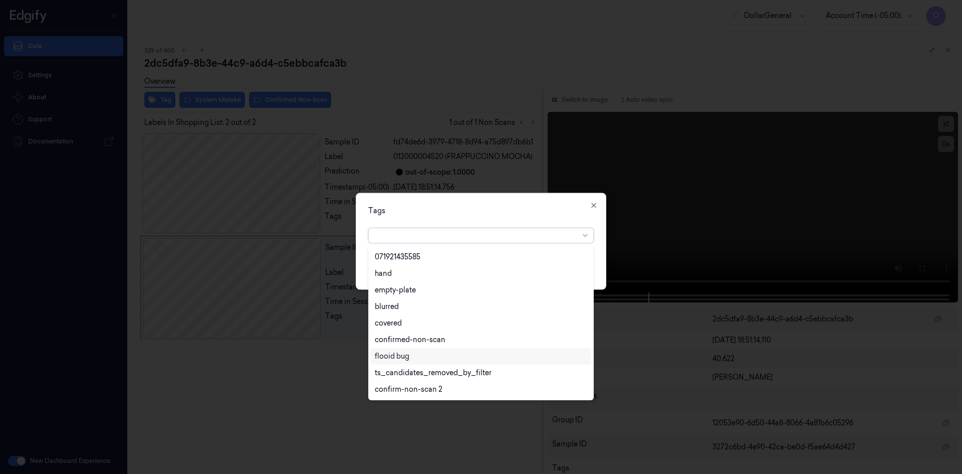
click at [427, 355] on div "flooid bug" at bounding box center [481, 356] width 212 height 11
click at [482, 214] on div "Tags" at bounding box center [481, 210] width 226 height 11
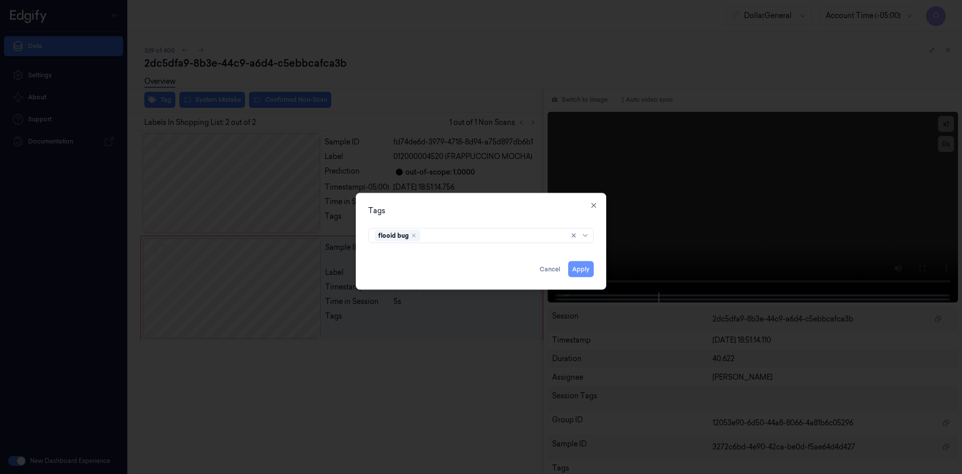
click at [578, 273] on button "Apply" at bounding box center [581, 269] width 26 height 16
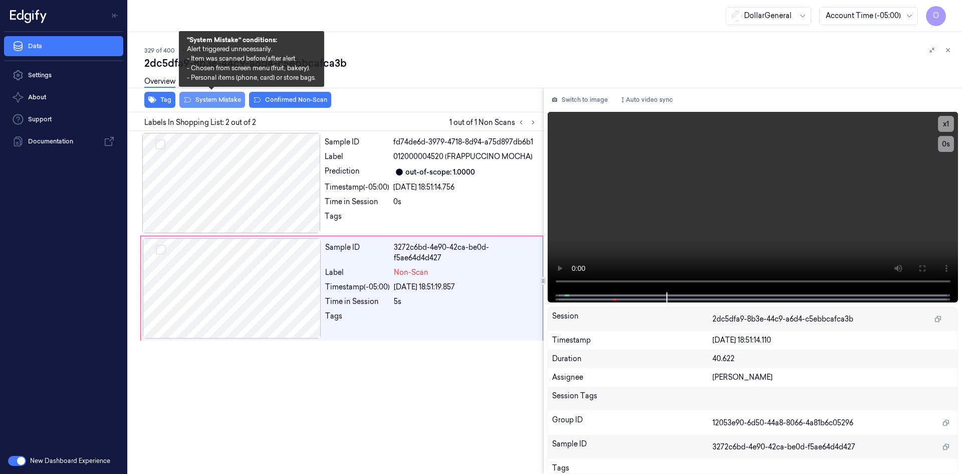
click at [221, 98] on button "System Mistake" at bounding box center [212, 100] width 66 height 16
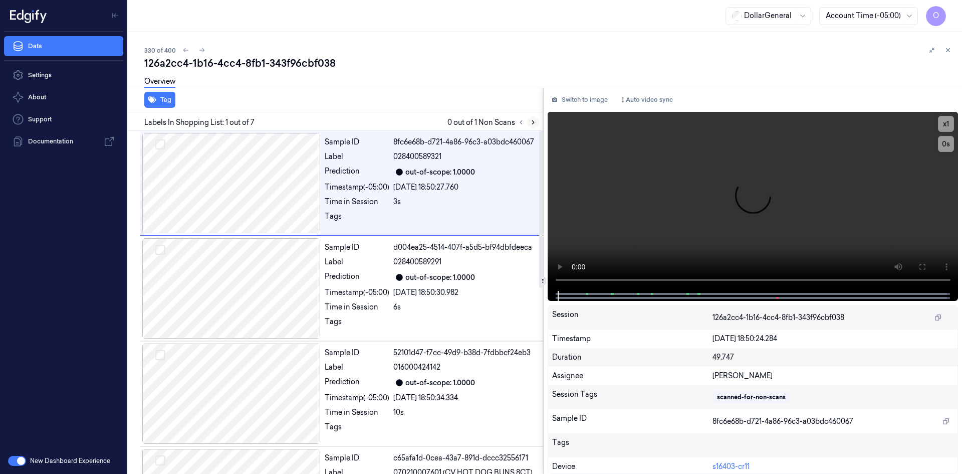
click at [531, 126] on button at bounding box center [533, 122] width 12 height 12
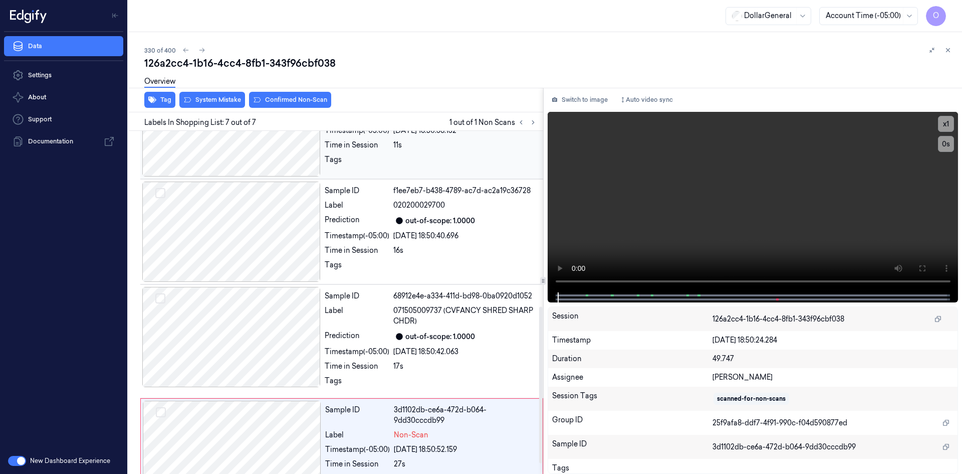
scroll to position [405, 0]
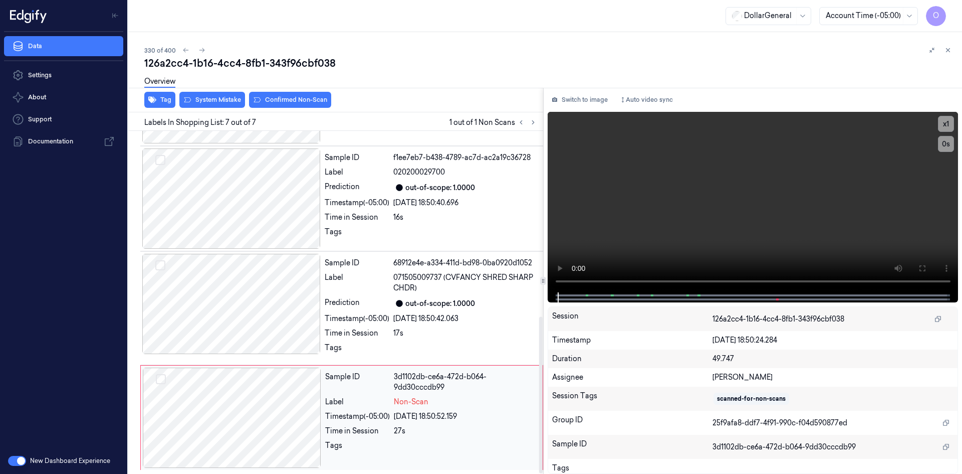
click at [435, 400] on div "Non-Scan" at bounding box center [465, 401] width 143 height 11
click at [658, 224] on video at bounding box center [753, 202] width 411 height 180
click at [658, 204] on video at bounding box center [753, 202] width 411 height 180
click at [213, 103] on button "System Mistake" at bounding box center [212, 100] width 66 height 16
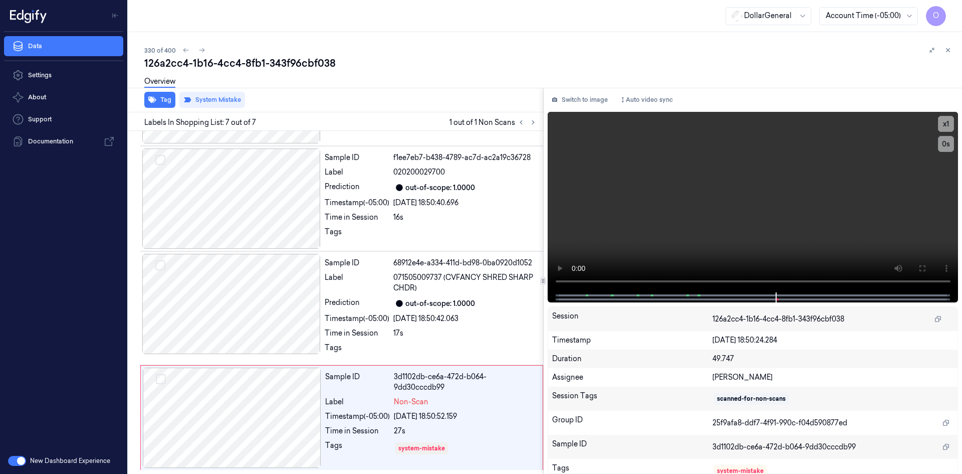
click at [455, 98] on div "Tag System Mistake" at bounding box center [333, 100] width 419 height 25
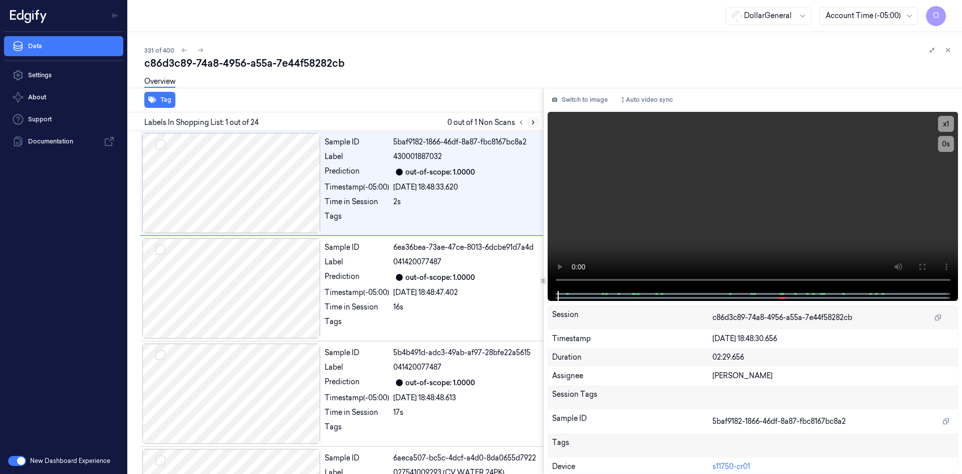
click at [532, 123] on icon at bounding box center [533, 122] width 7 height 7
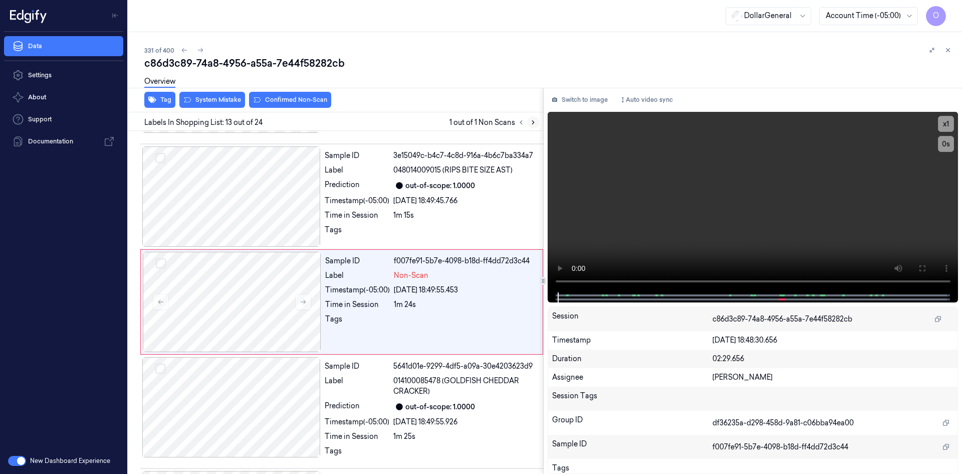
scroll to position [1186, 0]
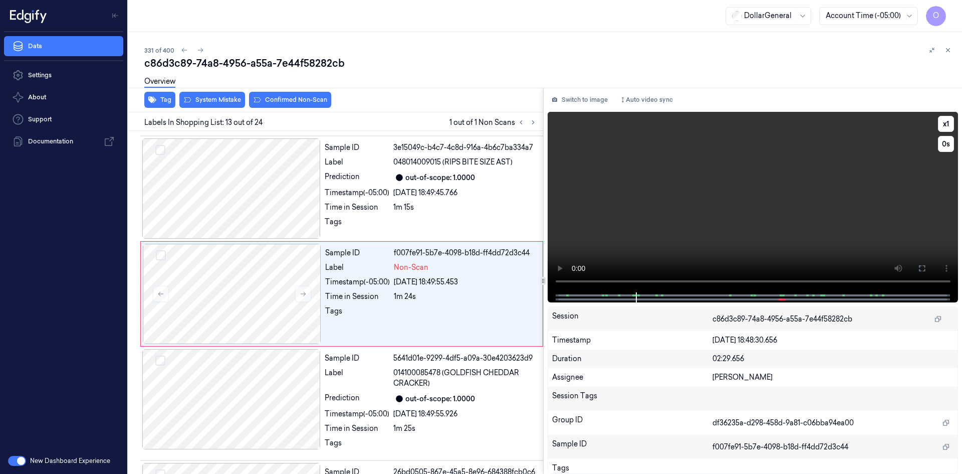
click at [608, 214] on video at bounding box center [753, 202] width 411 height 180
click at [603, 214] on video at bounding box center [753, 202] width 411 height 180
click at [348, 330] on div "Sample ID f007fe91-5b7e-4098-b18d-ff4dd72d3c44 Label Non-Scan Timestamp (-05:00…" at bounding box center [430, 294] width 219 height 100
click at [687, 237] on video at bounding box center [753, 202] width 411 height 180
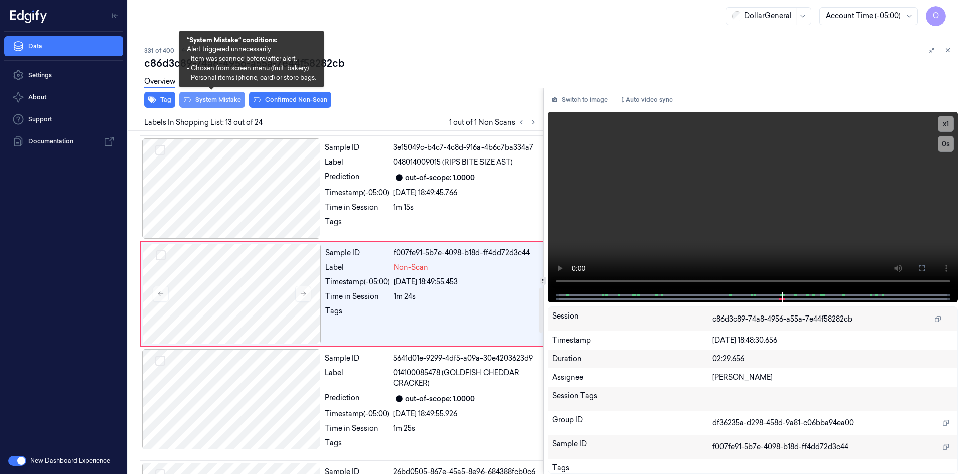
click at [227, 96] on button "System Mistake" at bounding box center [212, 100] width 66 height 16
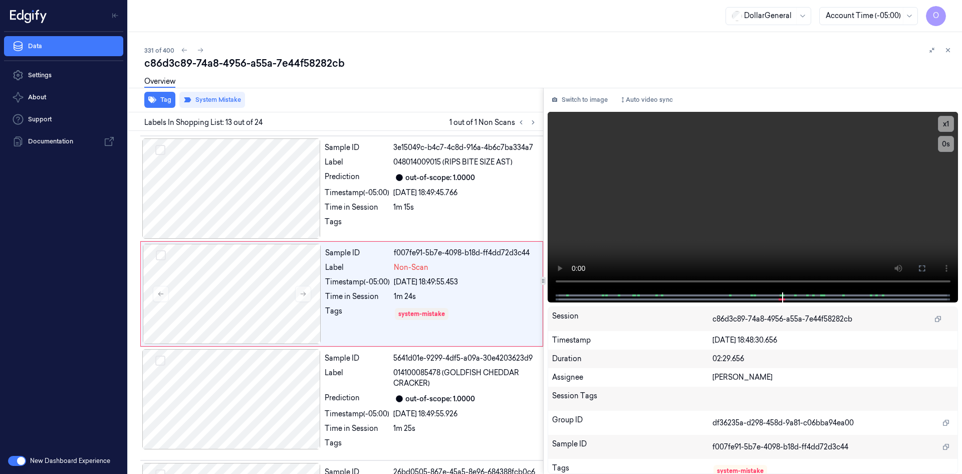
click at [387, 75] on div "Overview" at bounding box center [549, 83] width 810 height 26
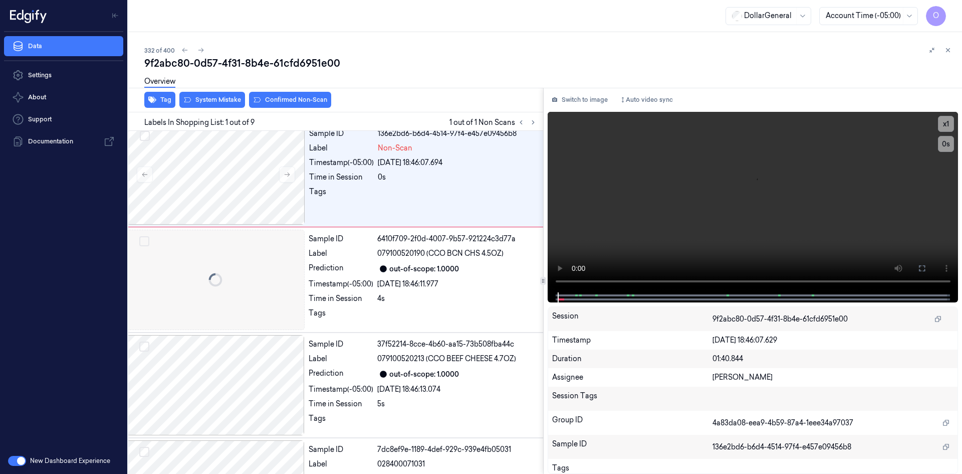
scroll to position [0, 16]
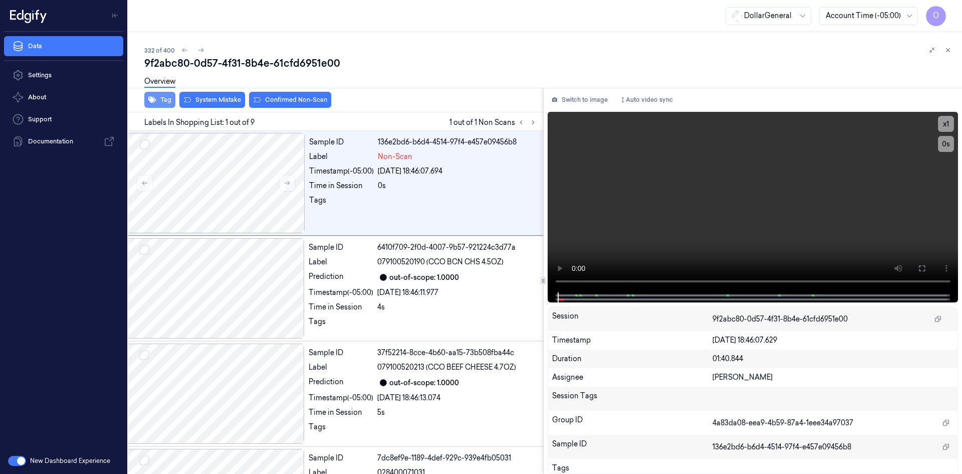
click at [158, 100] on button "Tag" at bounding box center [159, 100] width 31 height 16
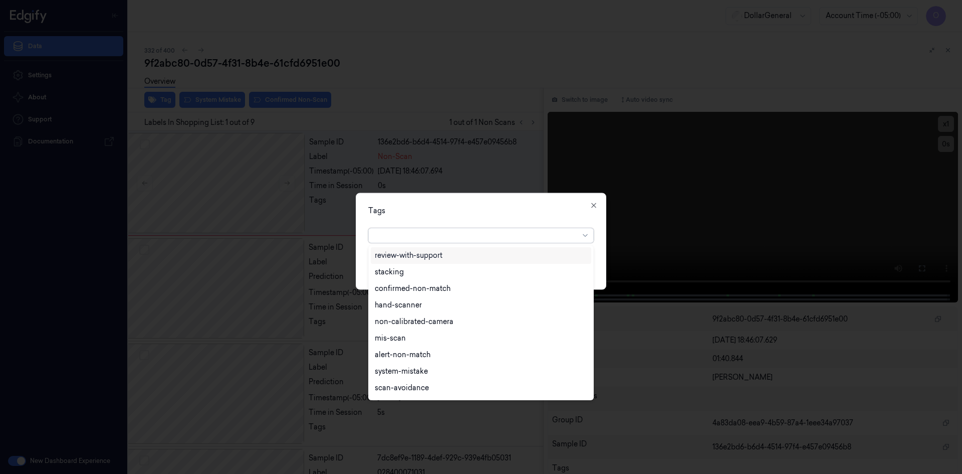
click at [433, 240] on div at bounding box center [477, 235] width 204 height 11
click at [449, 304] on div "flooid bug" at bounding box center [481, 306] width 212 height 11
drag, startPoint x: 519, startPoint y: 214, endPoint x: 532, endPoint y: 229, distance: 19.5
click at [519, 221] on div "Tags option flooid bug , selected. 22 results available. Use Up and Down to cho…" at bounding box center [481, 240] width 251 height 97
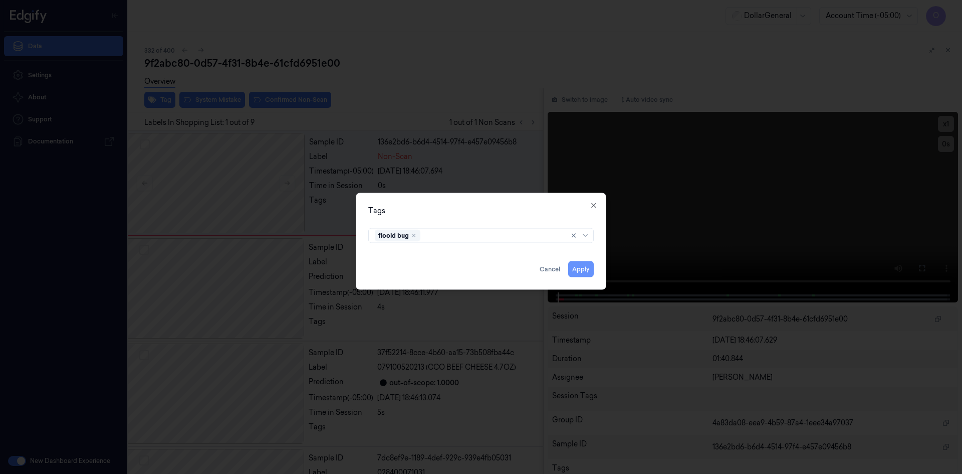
click at [585, 265] on button "Apply" at bounding box center [581, 269] width 26 height 16
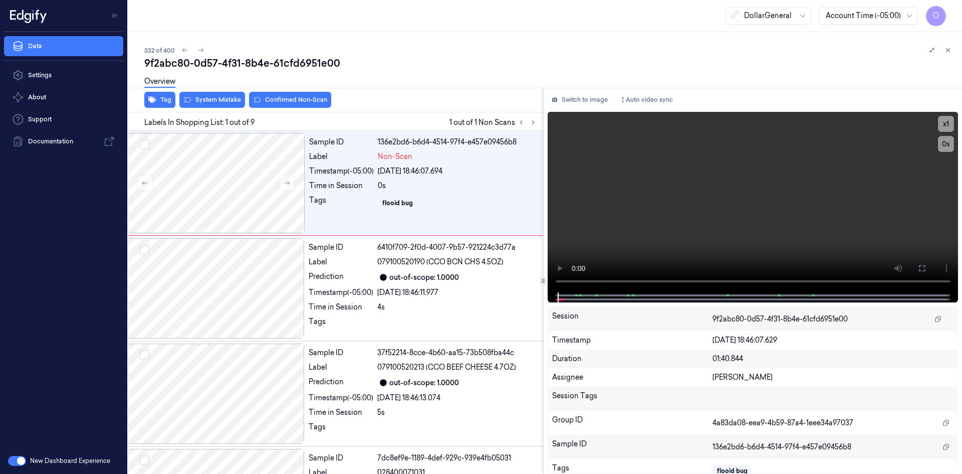
click at [210, 95] on div "Overview" at bounding box center [549, 83] width 810 height 26
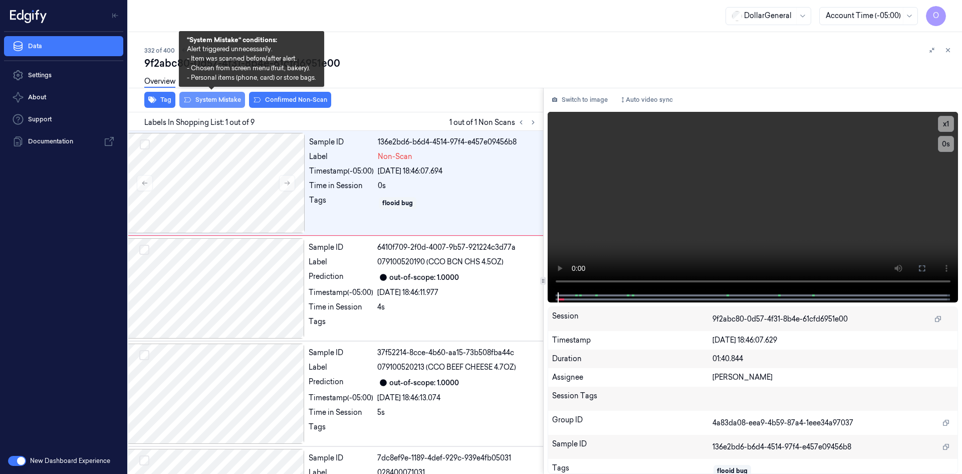
click at [216, 99] on button "System Mistake" at bounding box center [212, 100] width 66 height 16
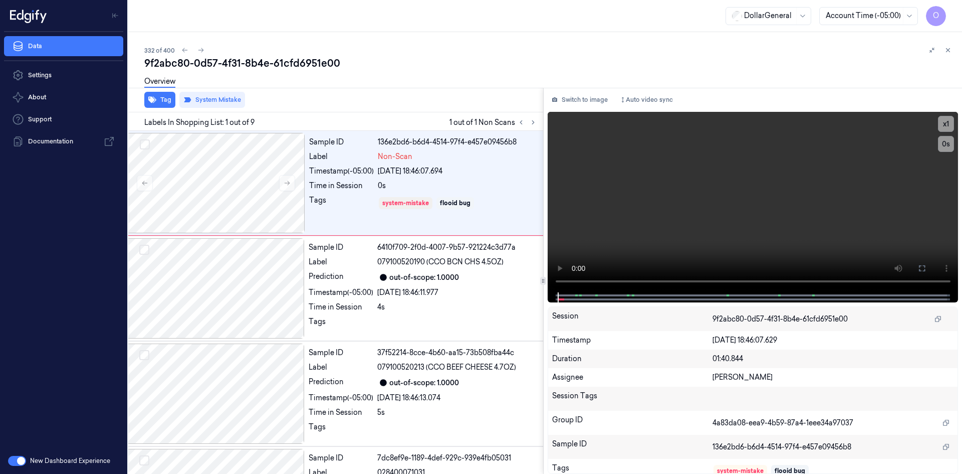
click at [352, 104] on div "Tag System Mistake" at bounding box center [333, 100] width 419 height 25
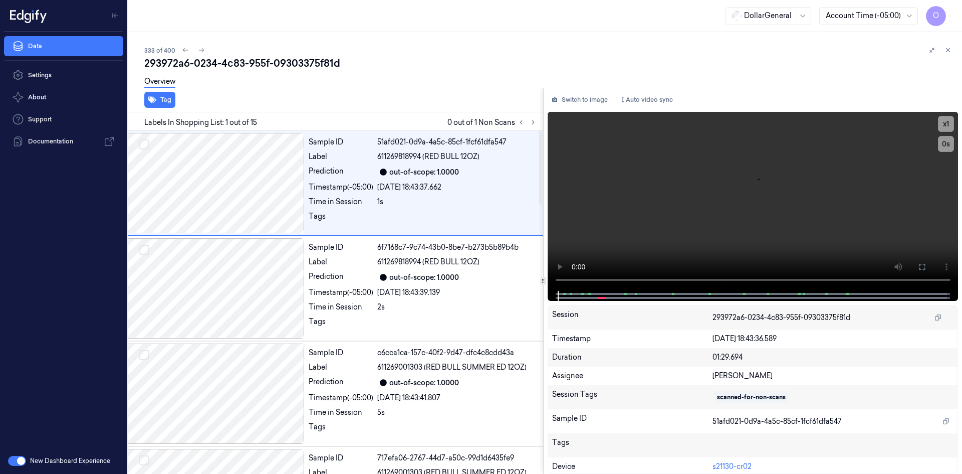
click at [527, 125] on div at bounding box center [527, 122] width 24 height 12
click at [528, 125] on div at bounding box center [527, 122] width 24 height 12
click at [528, 124] on button at bounding box center [533, 122] width 12 height 12
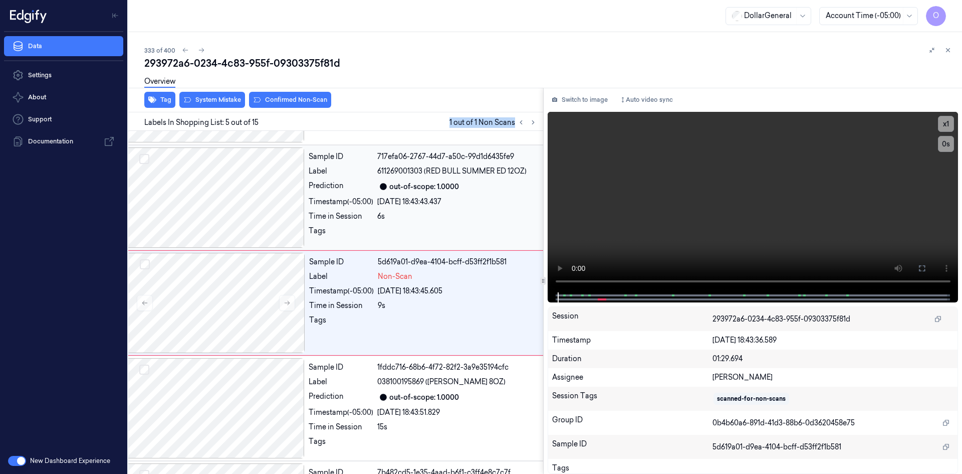
scroll to position [302, 16]
click at [414, 97] on div "Tag System Mistake Confirmed Non-Scan" at bounding box center [333, 100] width 419 height 25
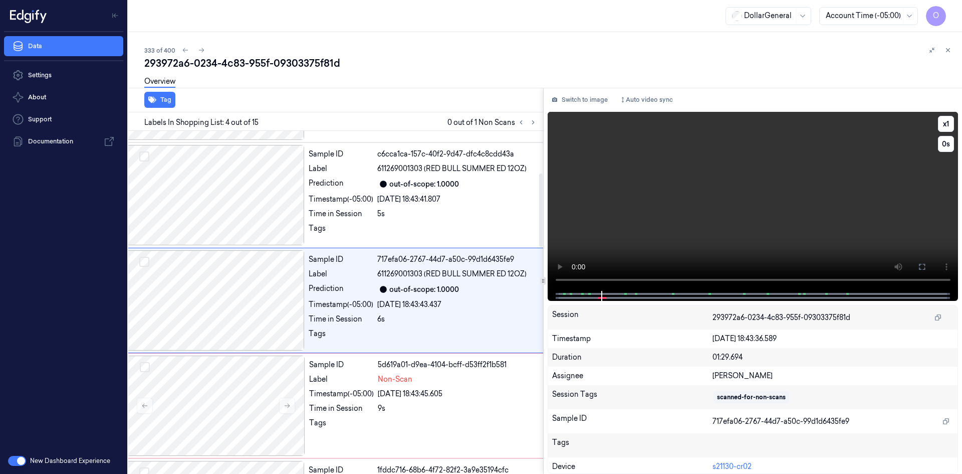
scroll to position [196, 16]
click at [666, 209] on video at bounding box center [753, 201] width 411 height 179
click at [669, 218] on video at bounding box center [753, 201] width 411 height 179
click at [706, 203] on video at bounding box center [753, 201] width 411 height 179
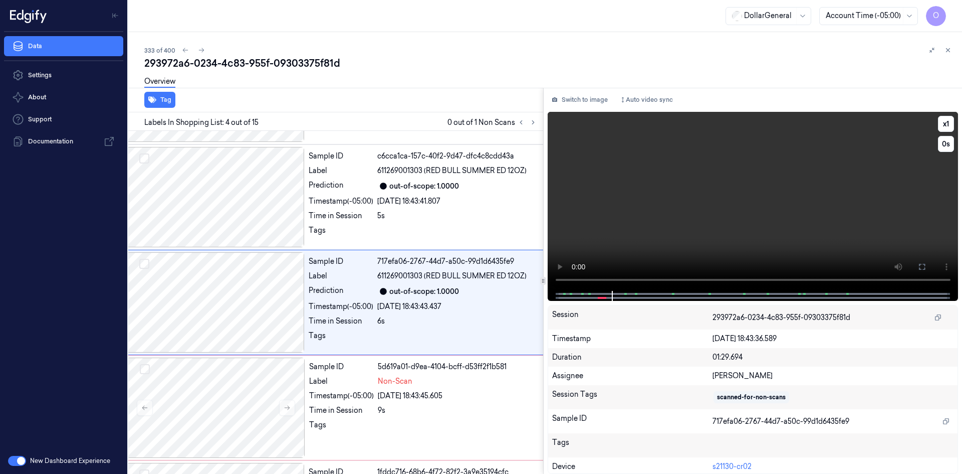
click at [706, 203] on video at bounding box center [753, 201] width 411 height 179
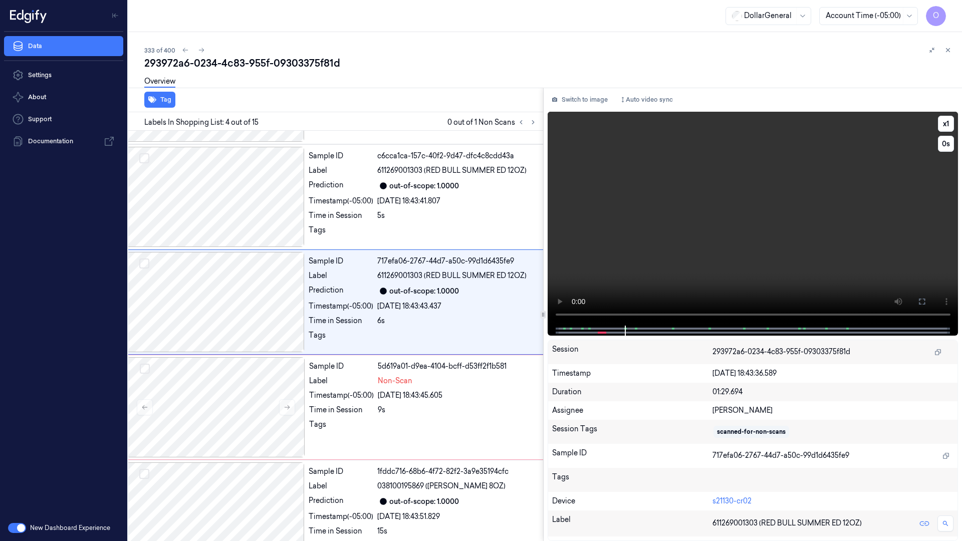
click at [757, 236] on video at bounding box center [753, 219] width 411 height 214
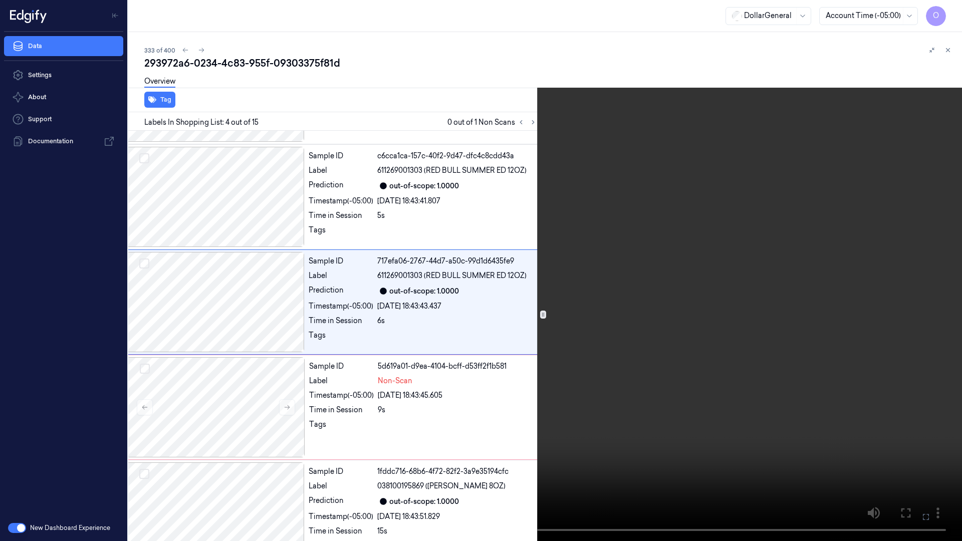
drag, startPoint x: 757, startPoint y: 236, endPoint x: 755, endPoint y: 194, distance: 42.1
click at [756, 237] on video at bounding box center [481, 270] width 962 height 541
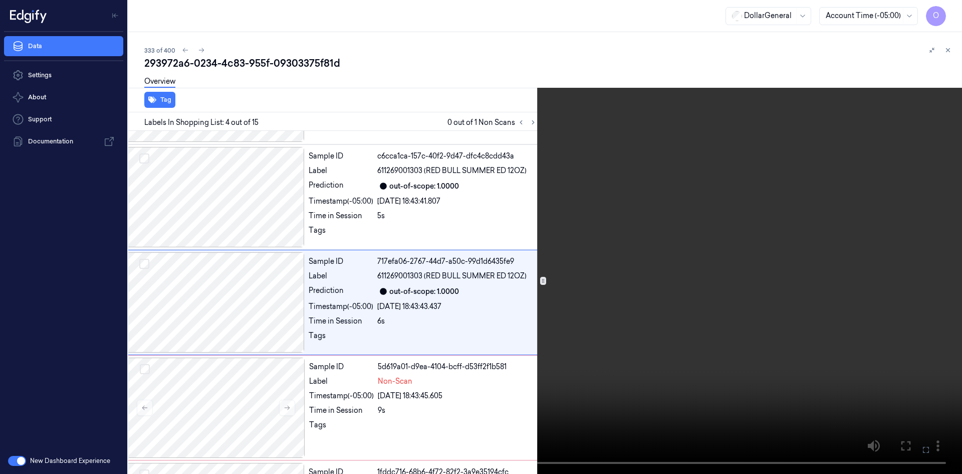
click at [723, 216] on video at bounding box center [481, 237] width 962 height 474
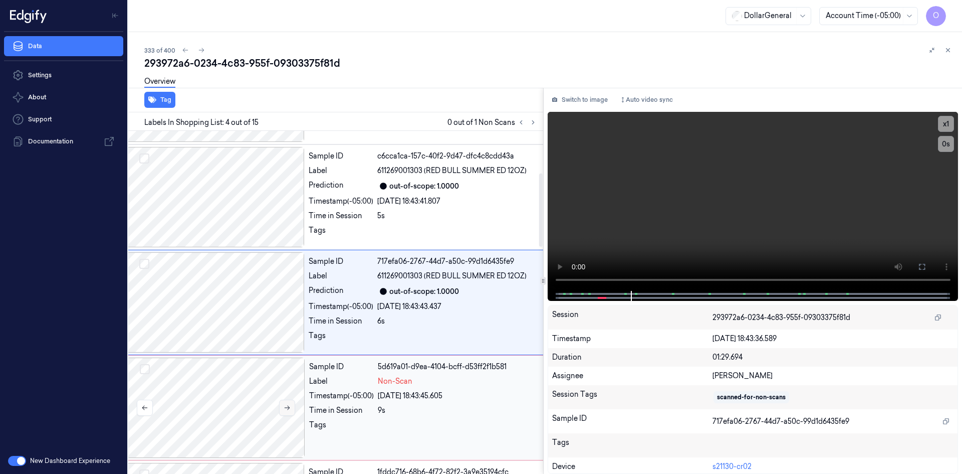
click at [290, 401] on button at bounding box center [287, 407] width 16 height 16
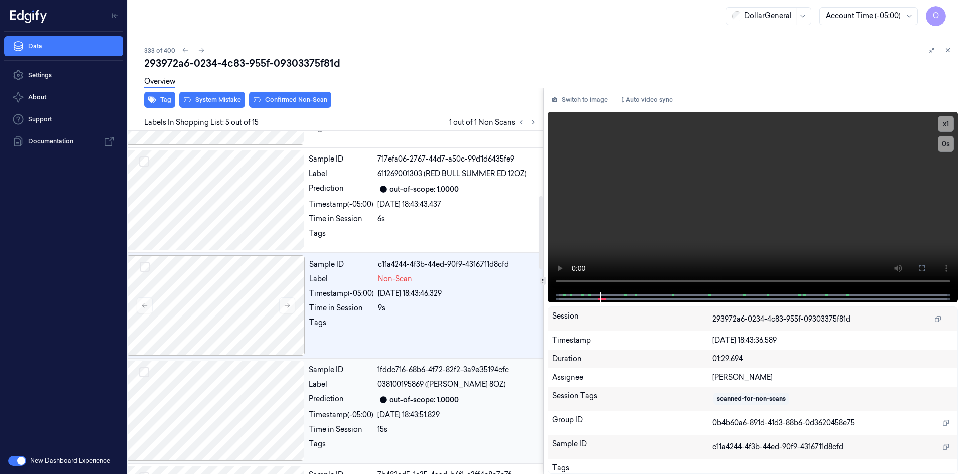
scroll to position [302, 16]
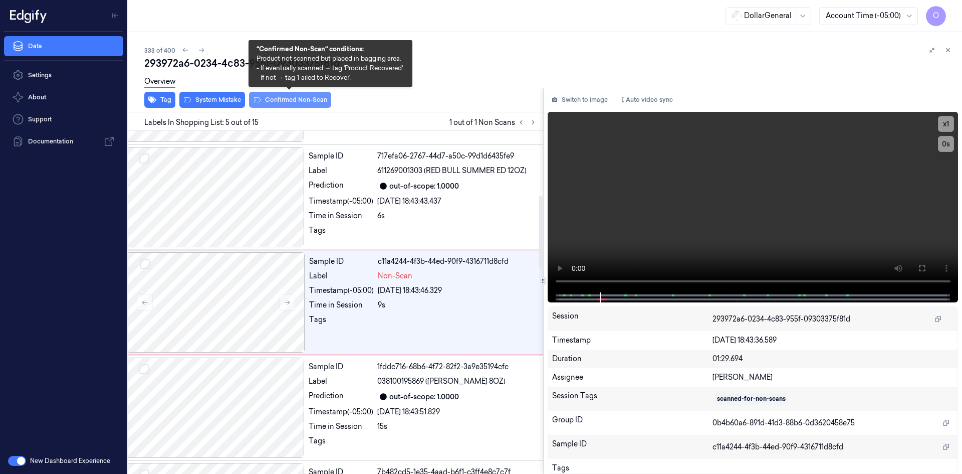
click at [273, 96] on button "Confirmed Non-Scan" at bounding box center [290, 100] width 82 height 16
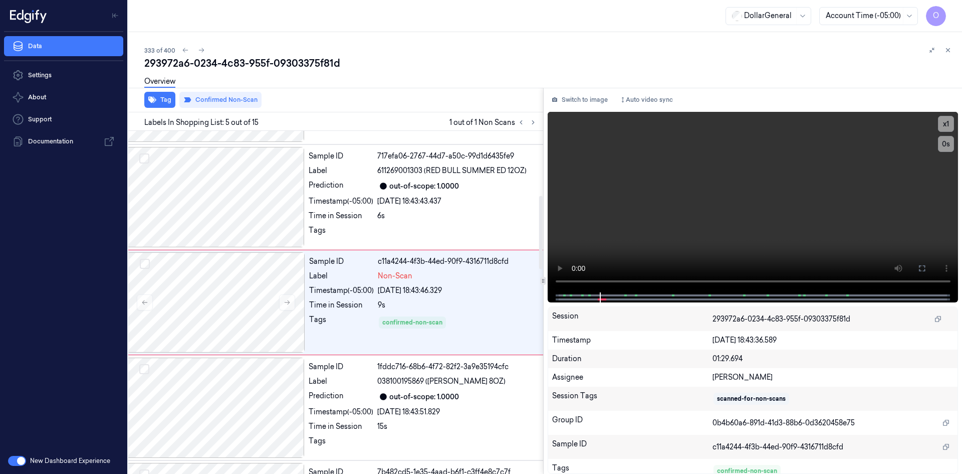
click at [486, 86] on div "Overview" at bounding box center [549, 83] width 810 height 26
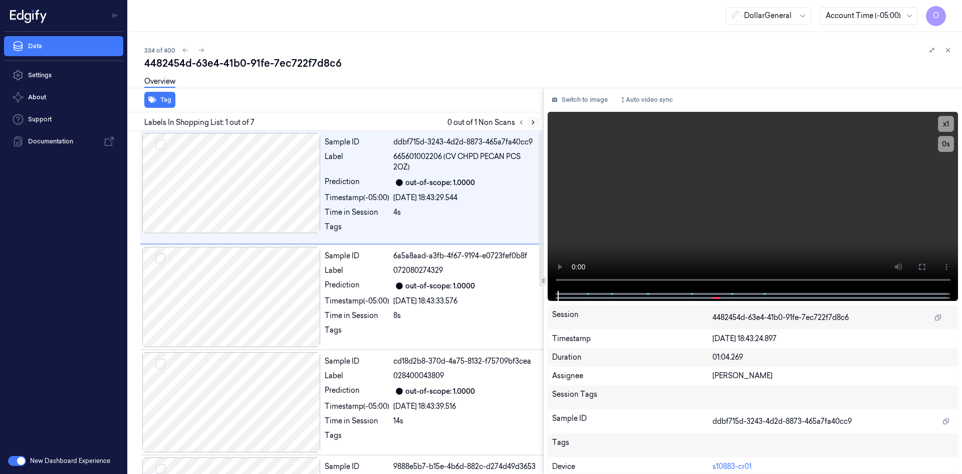
click at [534, 121] on icon at bounding box center [533, 122] width 7 height 7
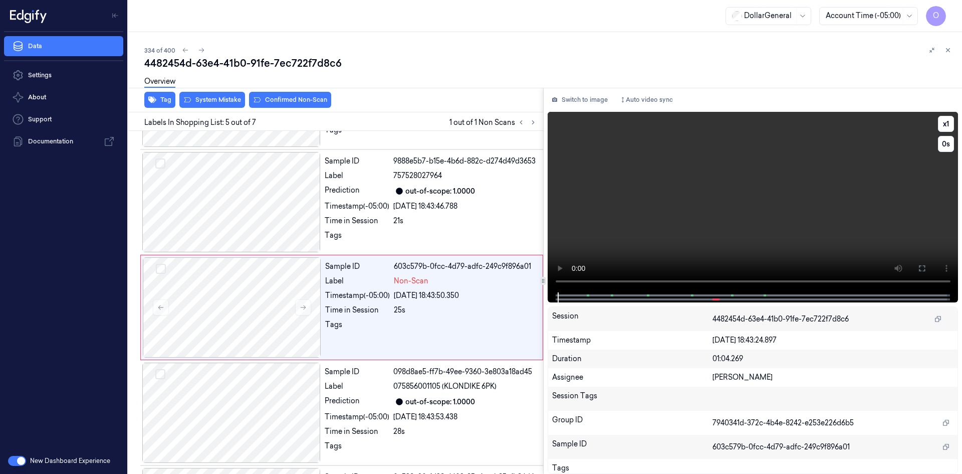
scroll to position [310, 0]
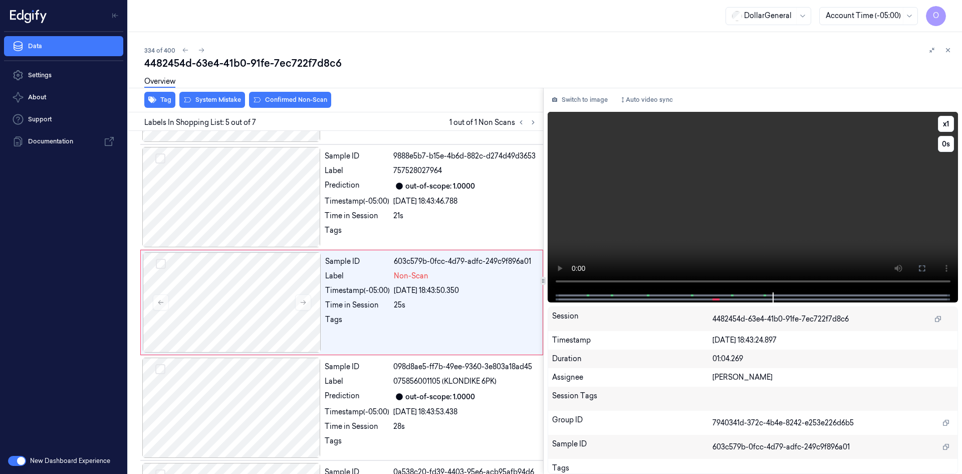
click at [606, 209] on video at bounding box center [753, 202] width 411 height 180
click at [600, 210] on video at bounding box center [753, 202] width 411 height 180
click at [504, 297] on div "Sample ID 603c579b-0fcc-4d79-adfc-249c9f896a01 Label Non-Scan Timestamp (-05:00…" at bounding box center [430, 302] width 219 height 100
click at [840, 174] on video at bounding box center [753, 202] width 411 height 180
click at [839, 175] on video at bounding box center [753, 202] width 411 height 180
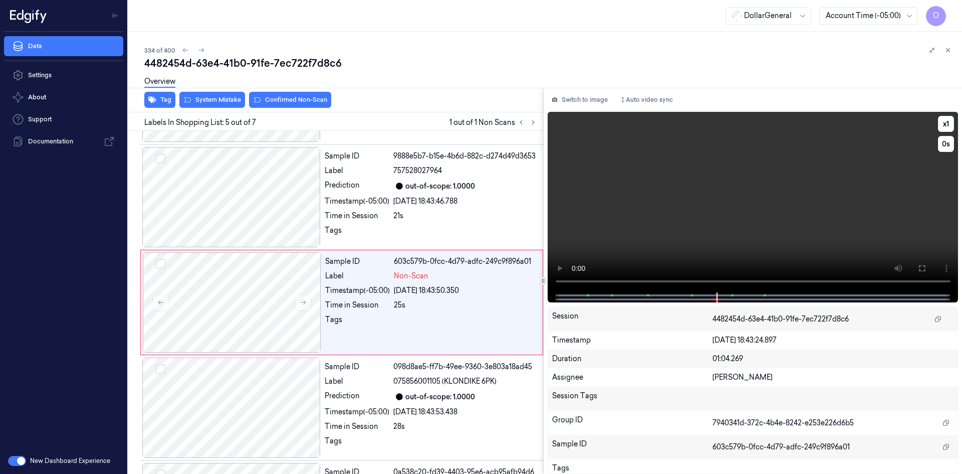
click at [876, 149] on video at bounding box center [753, 202] width 411 height 180
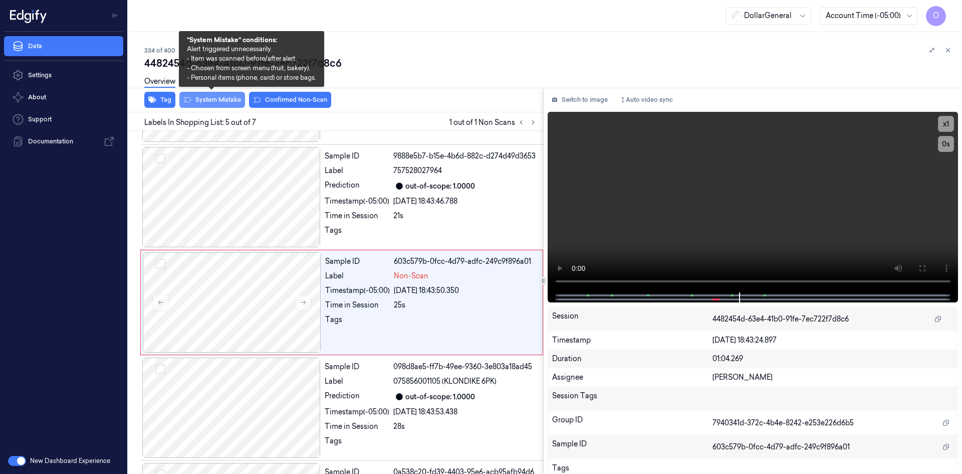
click at [214, 99] on button "System Mistake" at bounding box center [212, 100] width 66 height 16
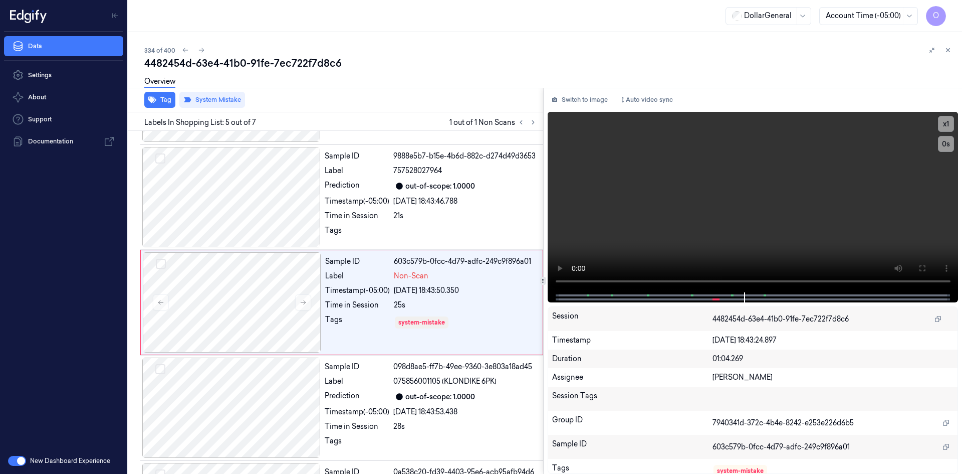
click at [381, 83] on div "Overview" at bounding box center [549, 83] width 810 height 26
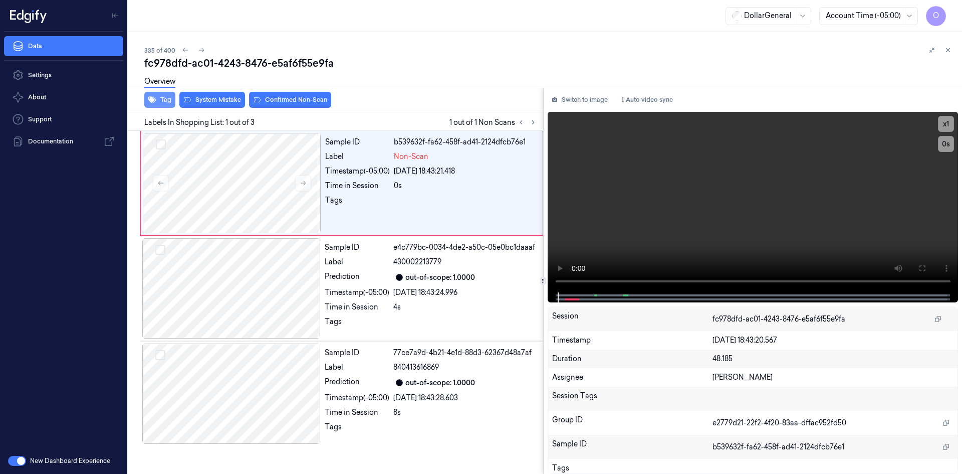
click at [170, 101] on button "Tag" at bounding box center [159, 100] width 31 height 16
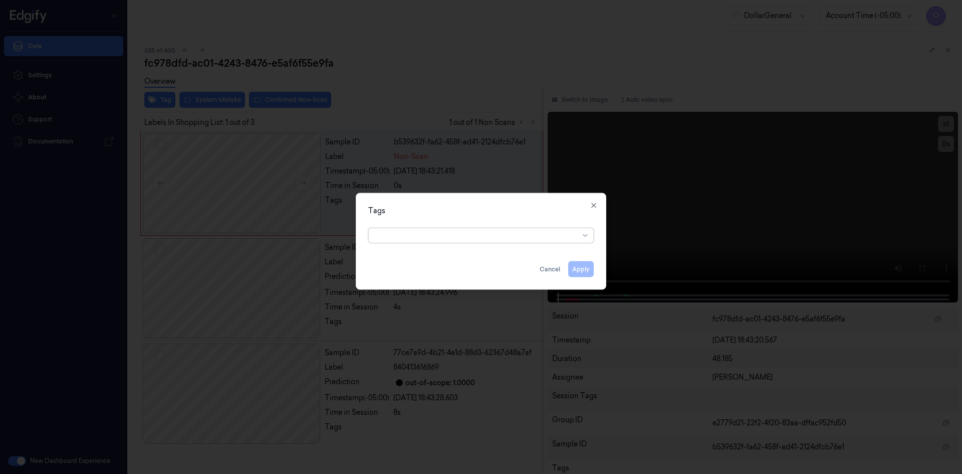
drag, startPoint x: 468, startPoint y: 230, endPoint x: 461, endPoint y: 241, distance: 12.9
click at [466, 230] on div at bounding box center [477, 235] width 204 height 11
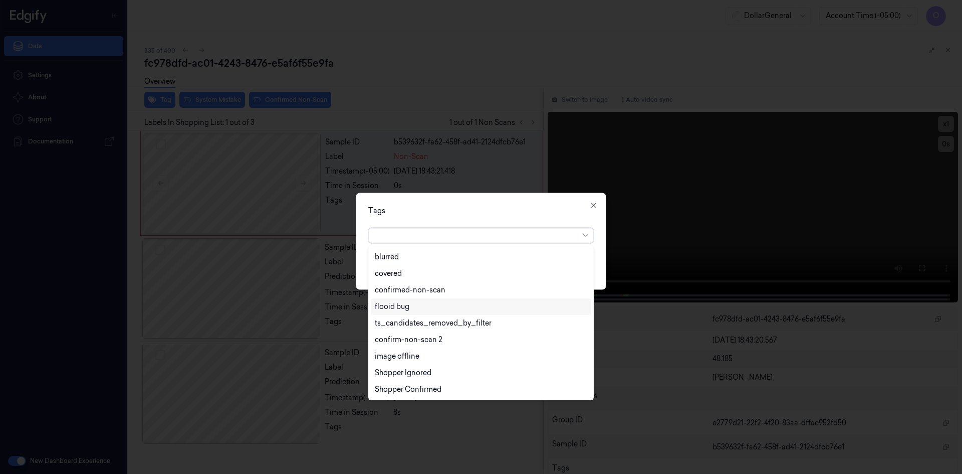
click at [401, 311] on div "flooid bug" at bounding box center [392, 306] width 35 height 11
click at [515, 205] on div "Tags option flooid bug , selected. 22 results available. Use Up and Down to cho…" at bounding box center [481, 240] width 251 height 97
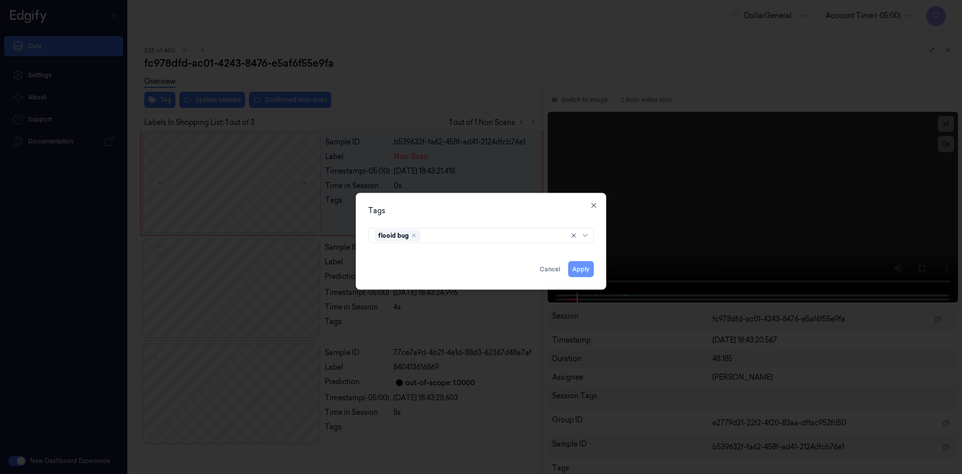
click at [587, 266] on button "Apply" at bounding box center [581, 269] width 26 height 16
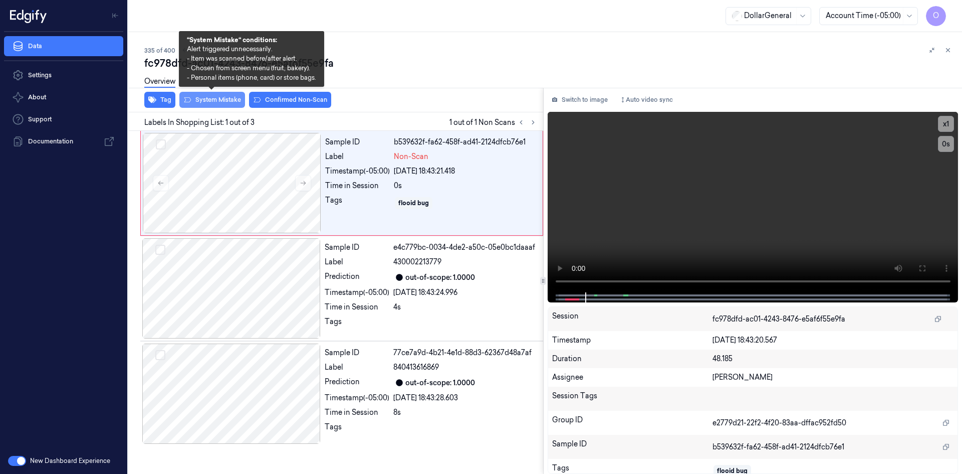
click at [230, 100] on button "System Mistake" at bounding box center [212, 100] width 66 height 16
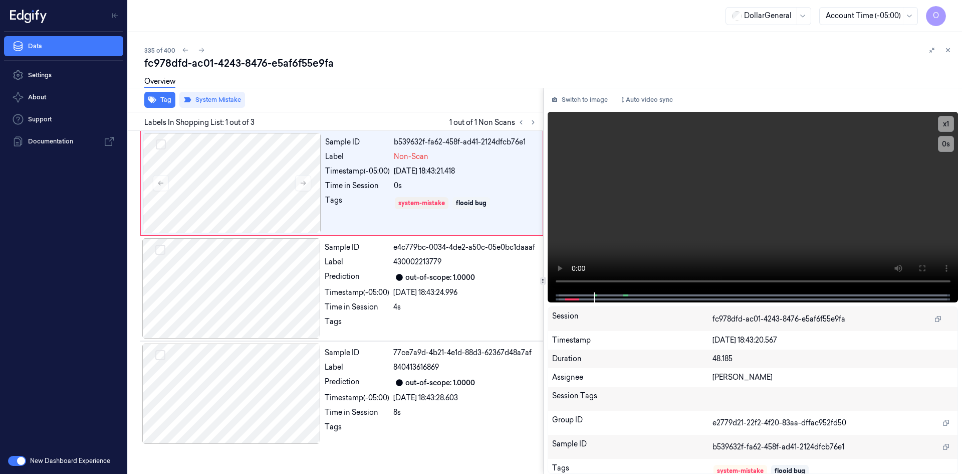
click at [379, 85] on div "Overview" at bounding box center [549, 83] width 810 height 26
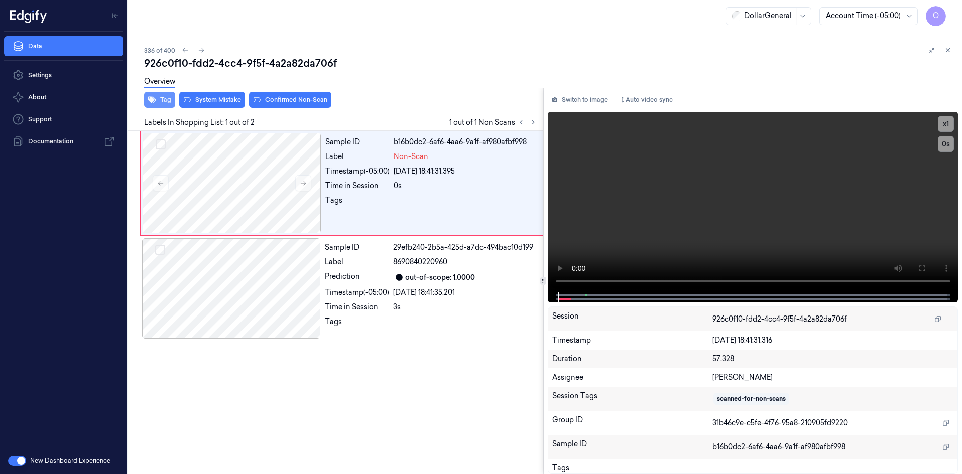
click at [162, 98] on button "Tag" at bounding box center [159, 100] width 31 height 16
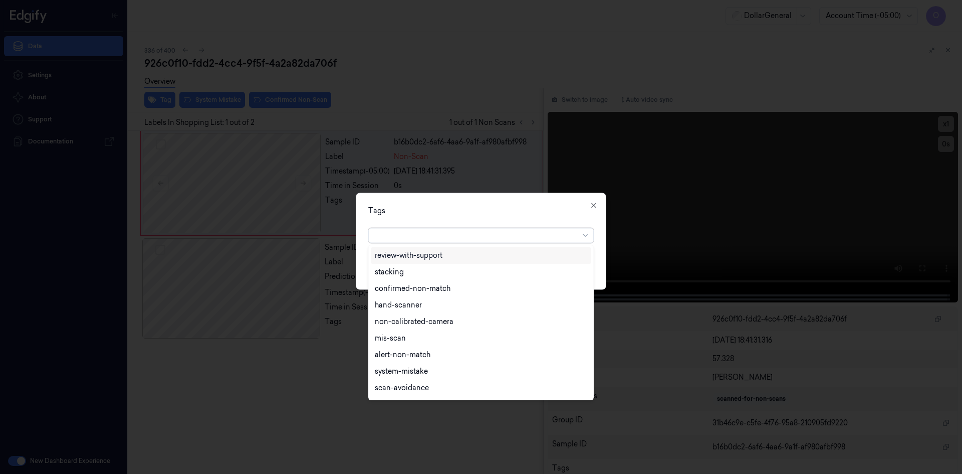
click at [434, 237] on div at bounding box center [477, 235] width 204 height 11
click at [424, 313] on div "flooid bug" at bounding box center [481, 306] width 221 height 17
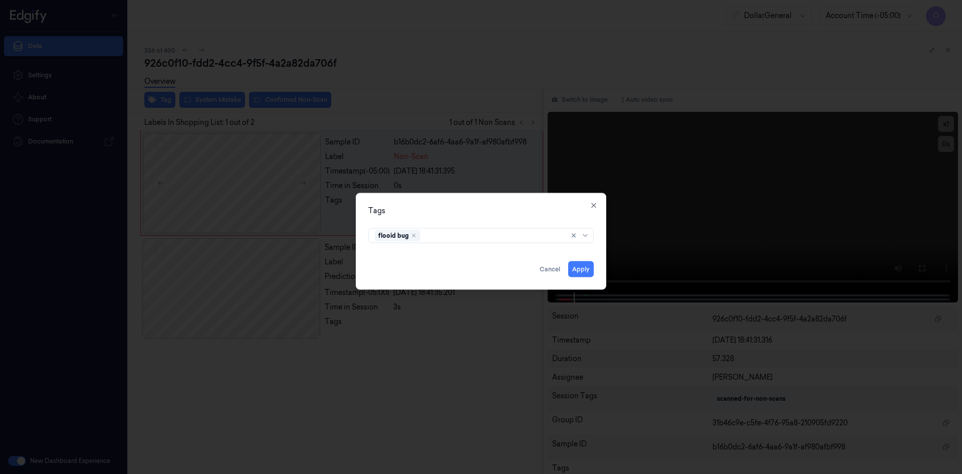
click at [528, 221] on div "Tags flooid bug Apply Cancel Close" at bounding box center [481, 240] width 251 height 97
click at [584, 268] on button "Apply" at bounding box center [581, 269] width 26 height 16
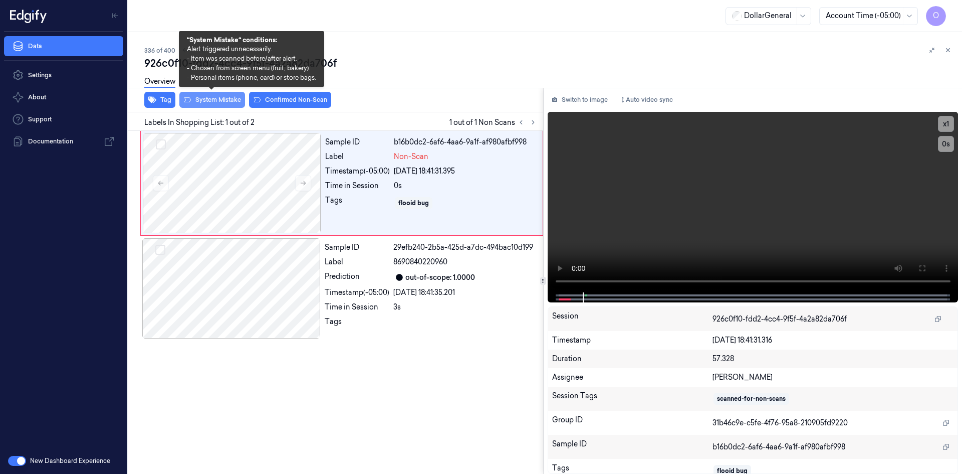
click at [191, 100] on button "System Mistake" at bounding box center [212, 100] width 66 height 16
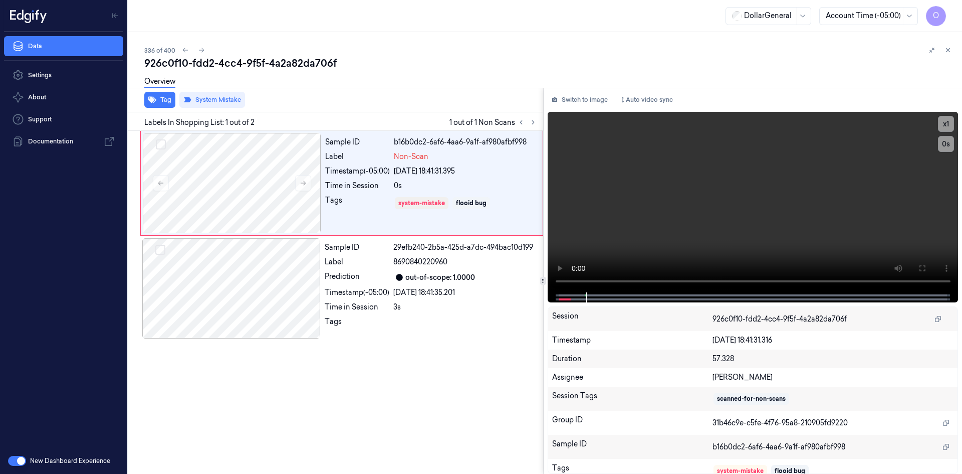
click at [393, 90] on div "Overview" at bounding box center [549, 83] width 810 height 26
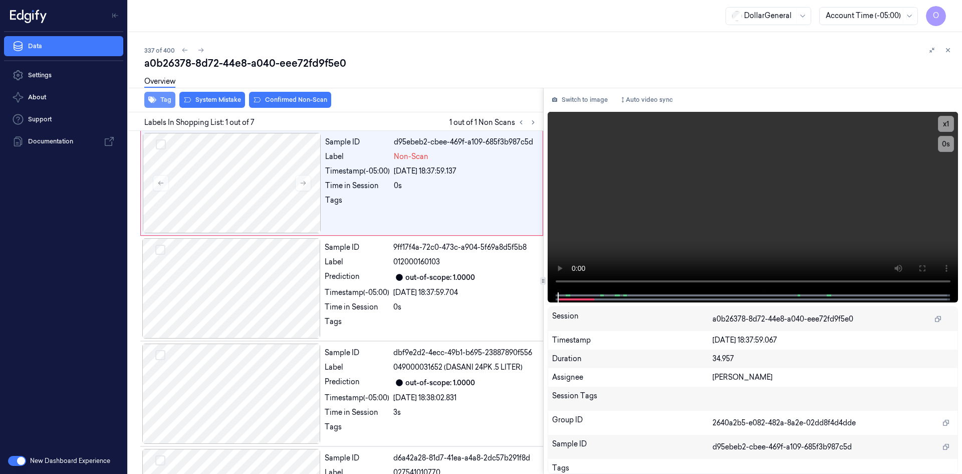
click at [165, 102] on button "Tag" at bounding box center [159, 100] width 31 height 16
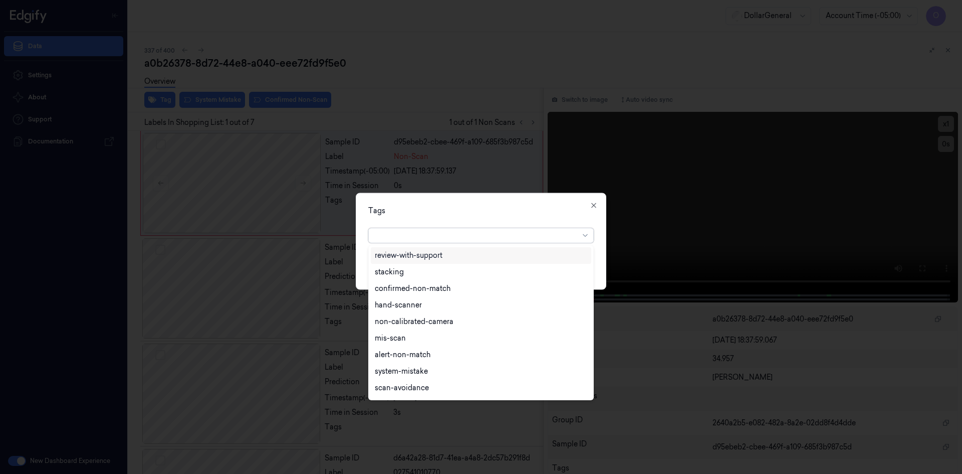
click at [504, 240] on div at bounding box center [477, 235] width 204 height 11
click at [424, 313] on div "flooid bug" at bounding box center [481, 306] width 221 height 17
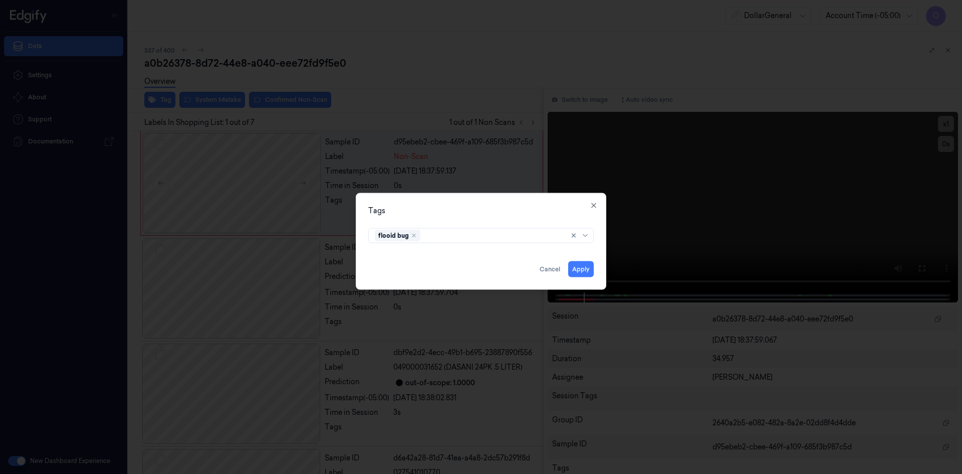
click at [453, 217] on div "Tags flooid bug Apply Cancel Close" at bounding box center [481, 240] width 251 height 97
click at [582, 270] on button "Apply" at bounding box center [581, 269] width 26 height 16
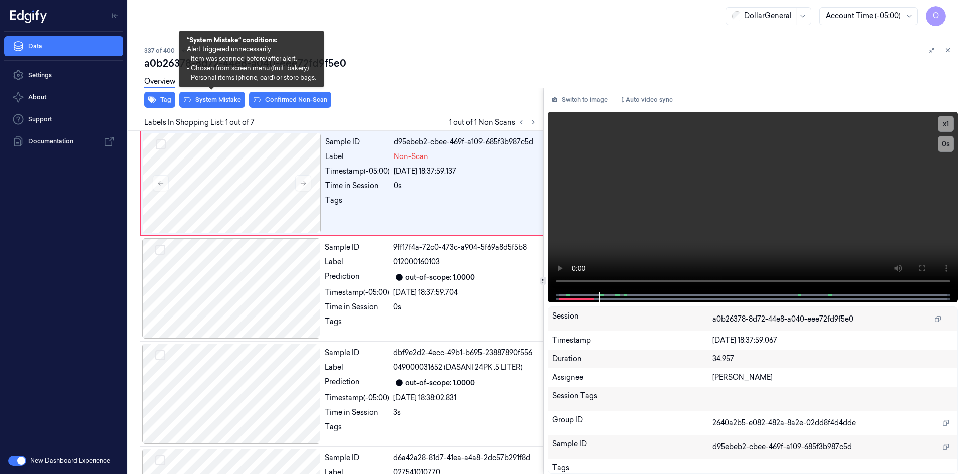
click at [201, 100] on button "System Mistake" at bounding box center [212, 100] width 66 height 16
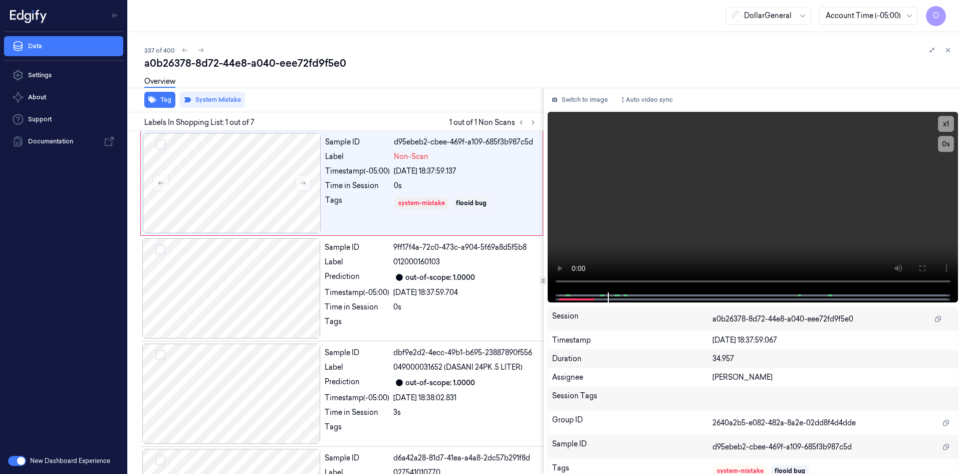
click at [469, 110] on div "Tag System Mistake" at bounding box center [333, 100] width 419 height 25
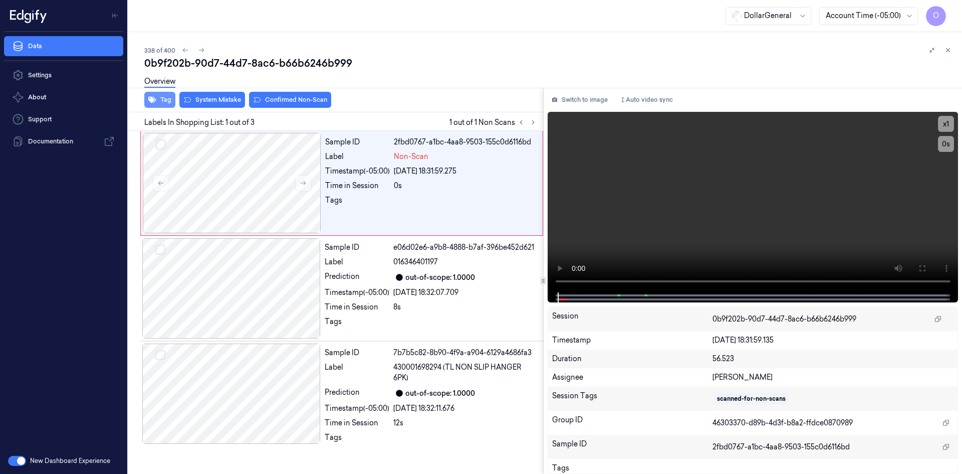
click at [163, 102] on button "Tag" at bounding box center [159, 100] width 31 height 16
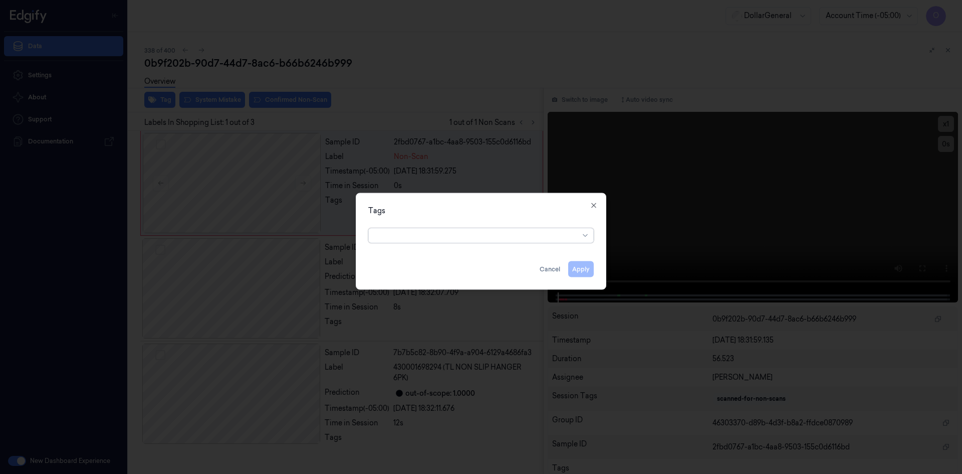
click at [459, 233] on div at bounding box center [477, 235] width 204 height 11
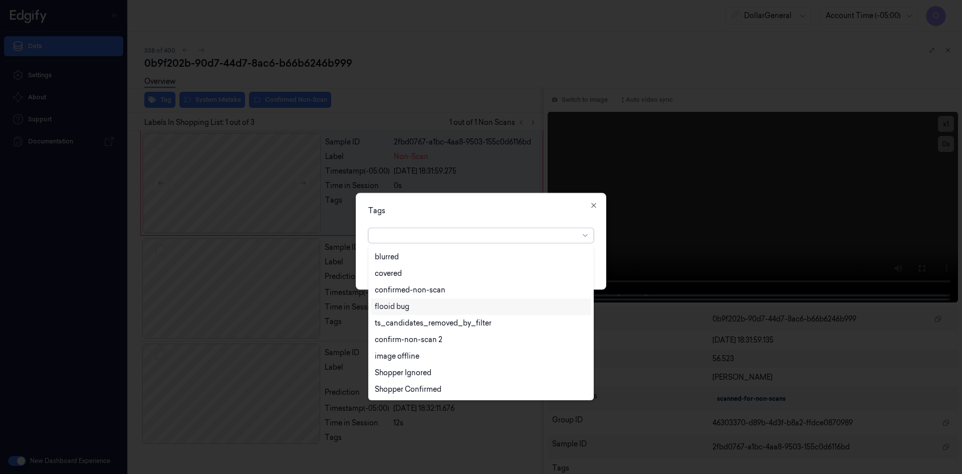
click at [410, 310] on div "flooid bug" at bounding box center [481, 306] width 212 height 11
click at [498, 211] on div "Tags" at bounding box center [481, 210] width 226 height 11
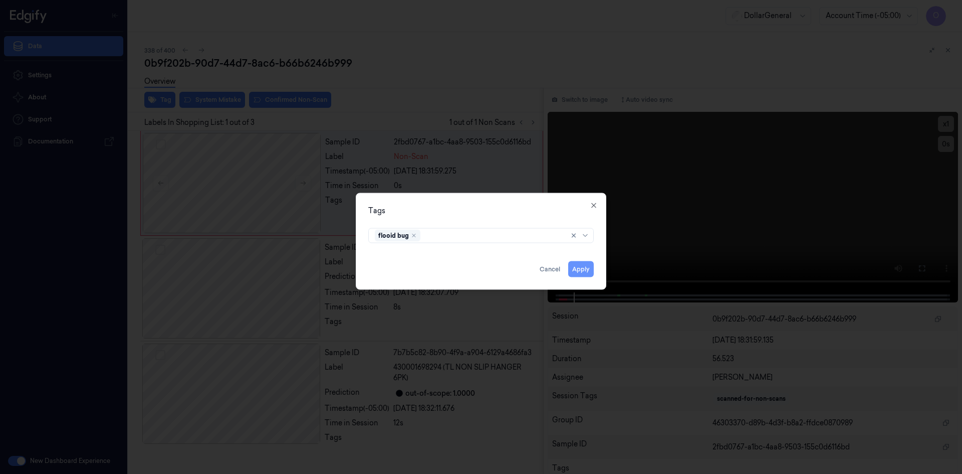
click at [586, 271] on button "Apply" at bounding box center [581, 269] width 26 height 16
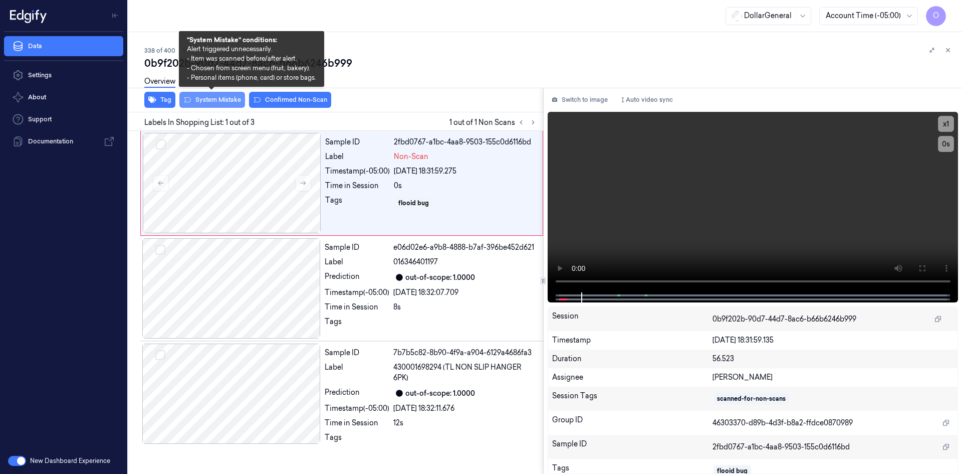
click at [220, 98] on button "System Mistake" at bounding box center [212, 100] width 66 height 16
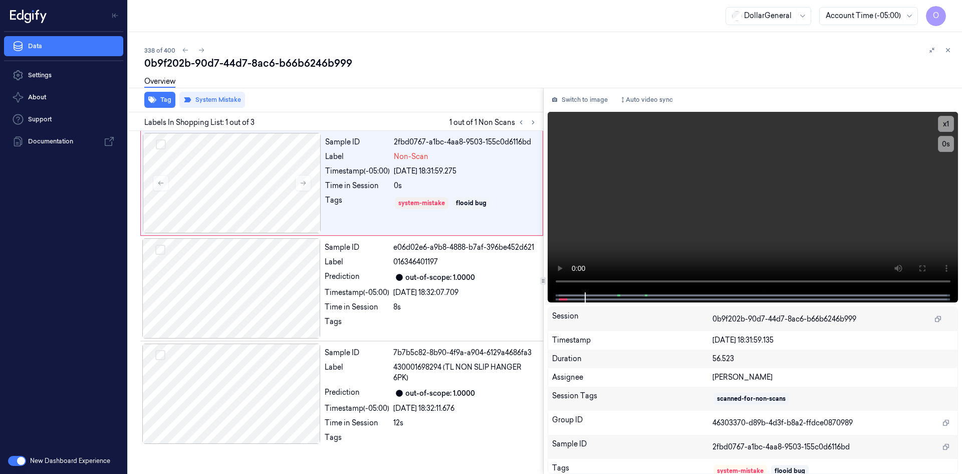
click at [350, 84] on div "Overview" at bounding box center [549, 83] width 810 height 26
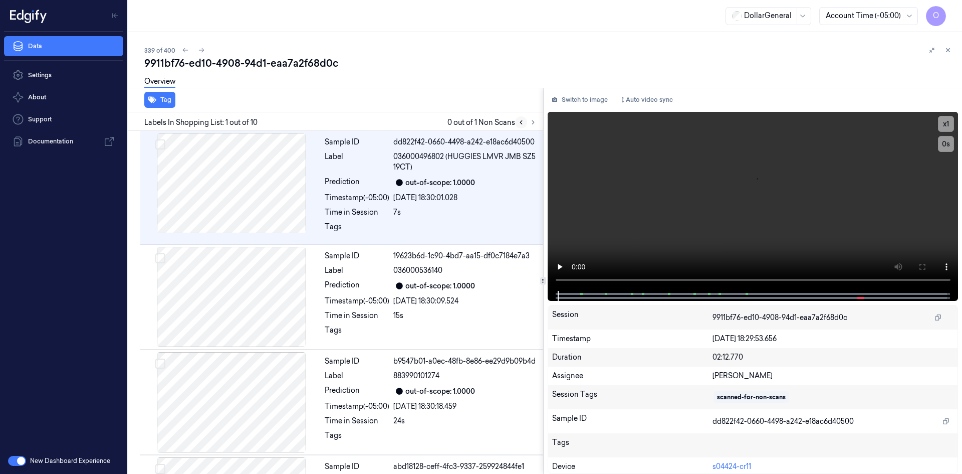
click at [526, 126] on button at bounding box center [521, 122] width 12 height 12
click at [530, 126] on button at bounding box center [533, 122] width 12 height 12
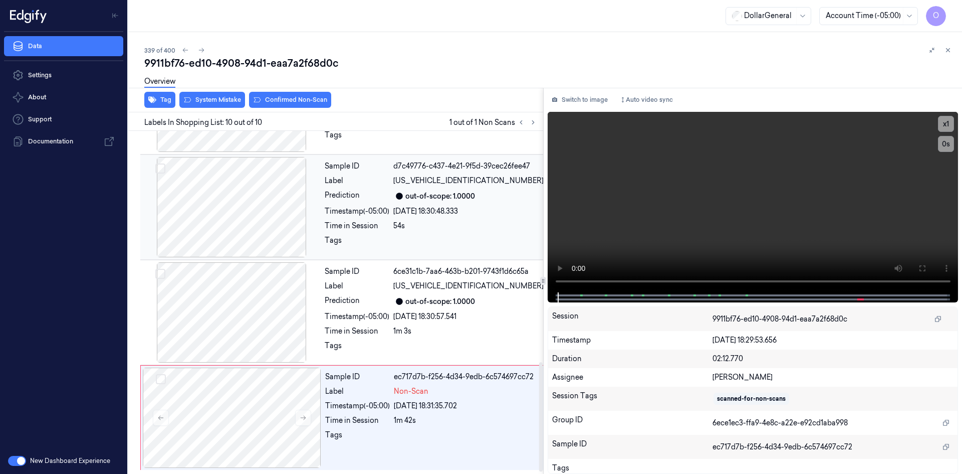
scroll to position [730, 0]
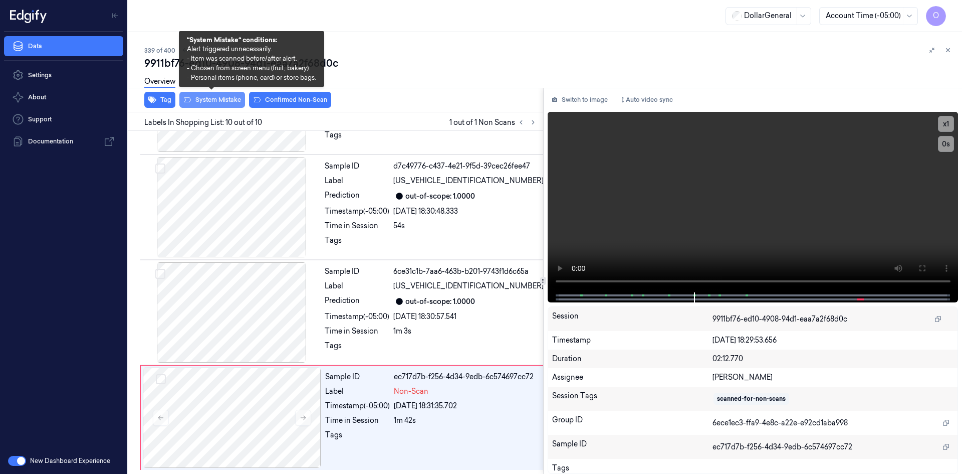
click at [230, 99] on button "System Mistake" at bounding box center [212, 100] width 66 height 16
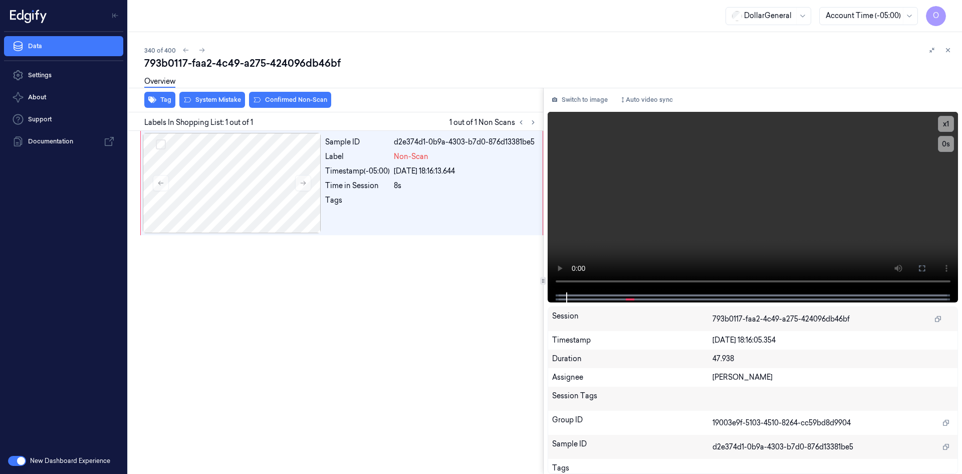
click at [151, 92] on div "Overview" at bounding box center [159, 83] width 31 height 26
click at [164, 106] on button "Tag" at bounding box center [159, 100] width 31 height 16
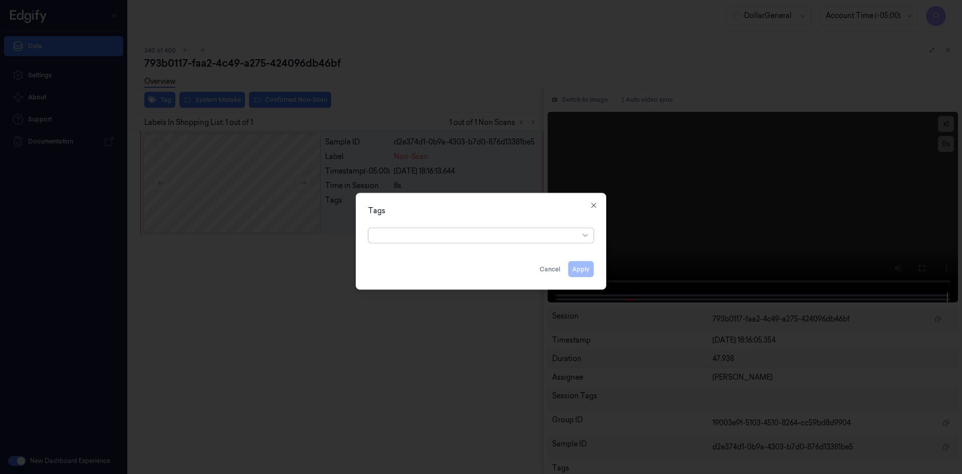
click at [458, 231] on div at bounding box center [477, 235] width 204 height 11
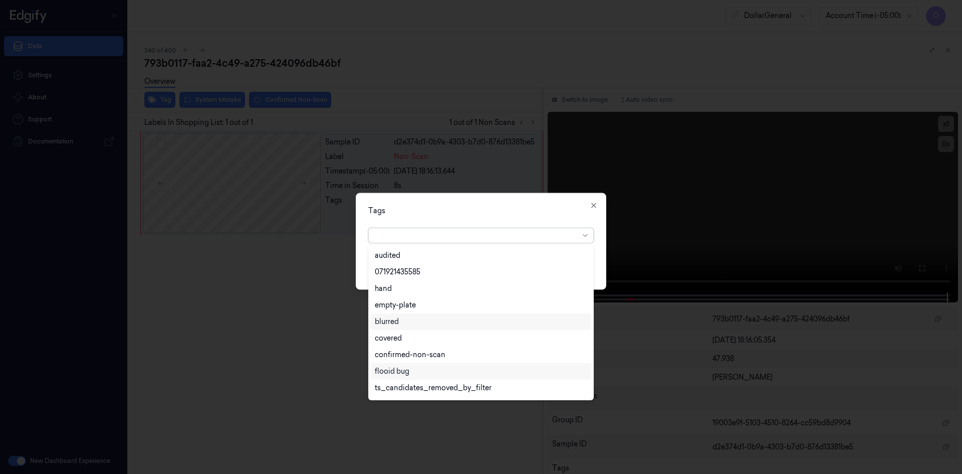
scroll to position [180, 0]
click at [420, 364] on div "flooid bug" at bounding box center [481, 356] width 221 height 17
click at [540, 215] on div "Tags" at bounding box center [481, 210] width 226 height 11
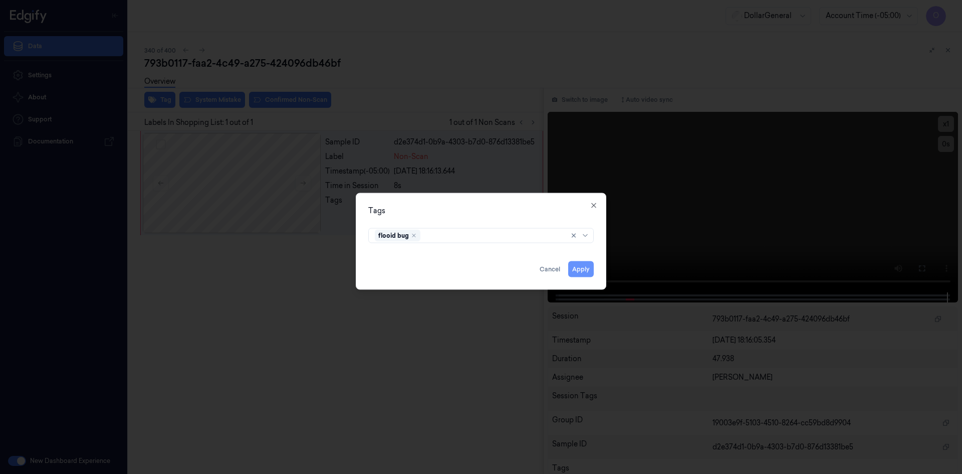
click at [590, 268] on button "Apply" at bounding box center [581, 269] width 26 height 16
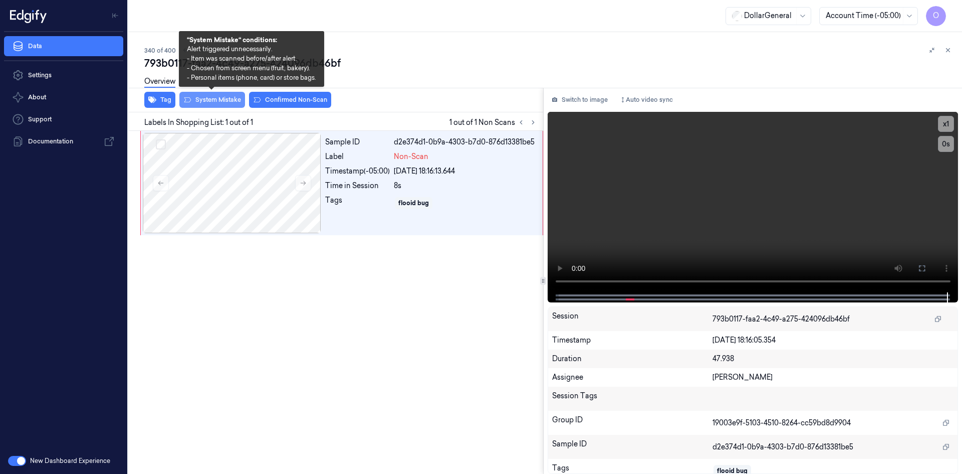
click at [244, 103] on button "System Mistake" at bounding box center [212, 100] width 66 height 16
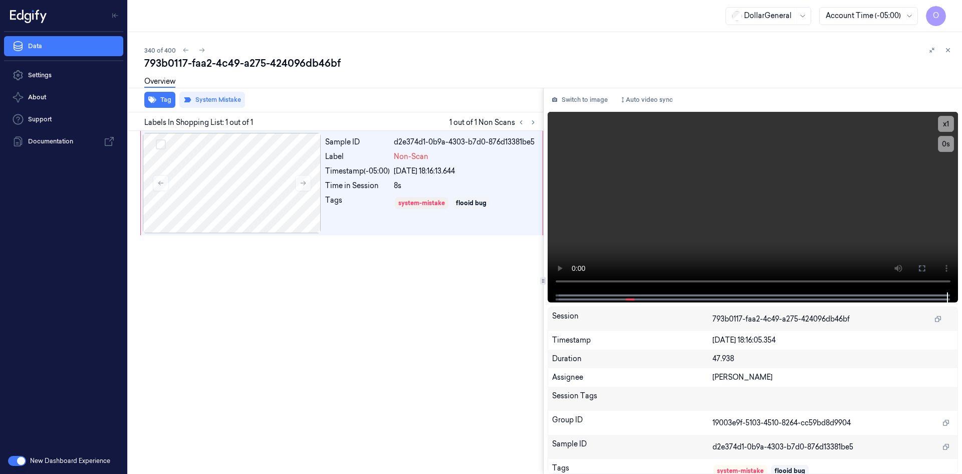
click at [422, 95] on div "Overview" at bounding box center [549, 83] width 810 height 26
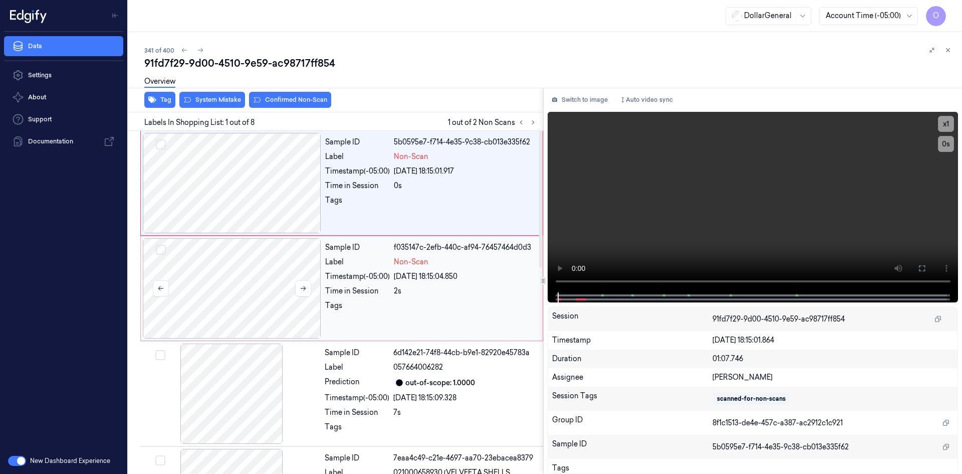
click at [264, 241] on div at bounding box center [232, 288] width 178 height 100
click at [275, 202] on div at bounding box center [232, 183] width 178 height 100
click at [158, 101] on button "Tag" at bounding box center [159, 100] width 31 height 16
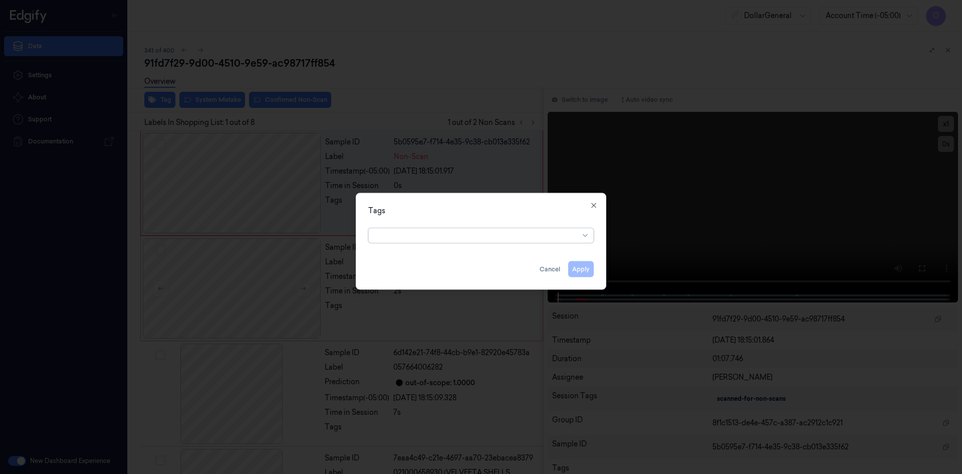
click at [404, 233] on div at bounding box center [477, 235] width 204 height 11
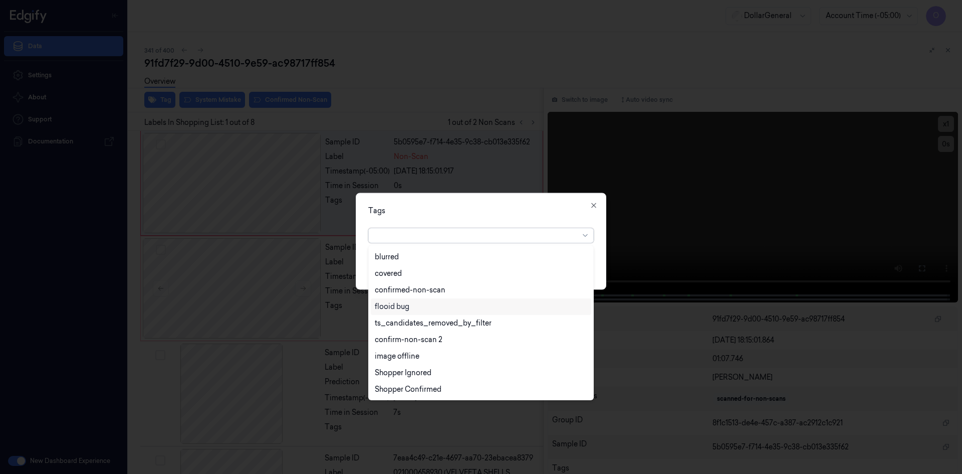
click at [421, 311] on div "flooid bug" at bounding box center [481, 306] width 212 height 11
click at [492, 217] on div "Tags option flooid bug , selected. 22 results available. Use Up and Down to cho…" at bounding box center [481, 240] width 251 height 97
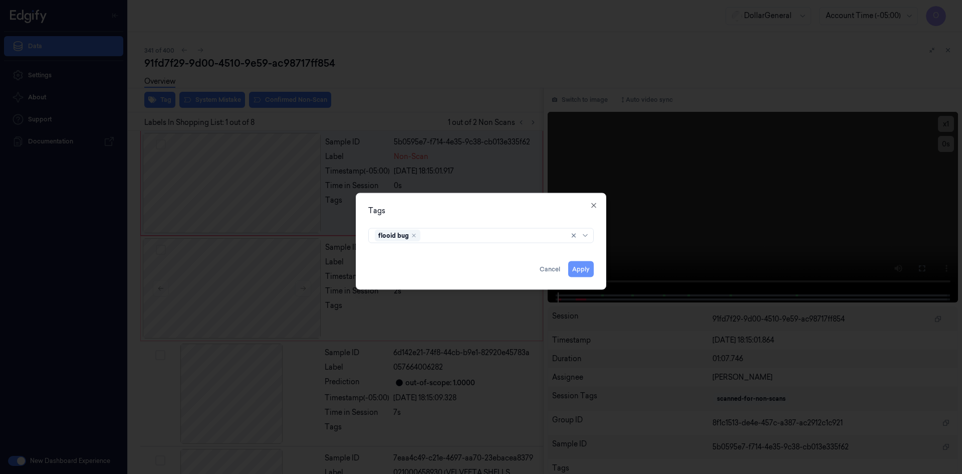
click at [574, 271] on button "Apply" at bounding box center [581, 269] width 26 height 16
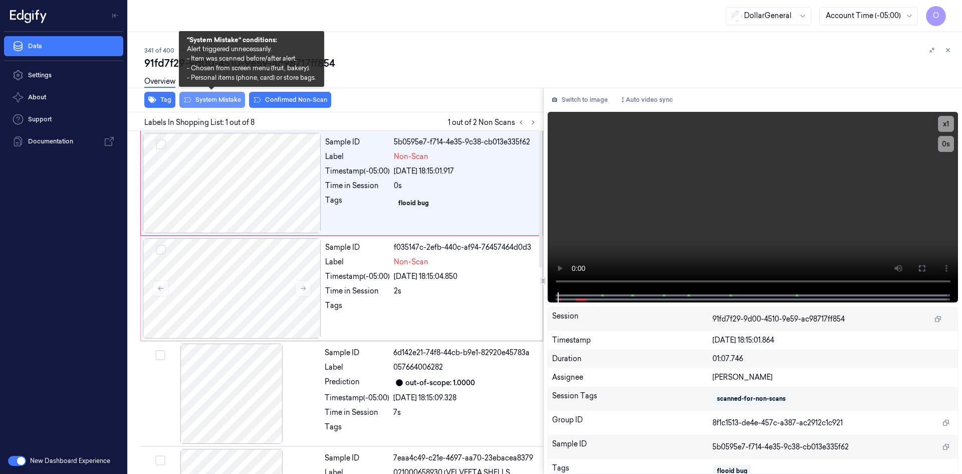
click at [225, 104] on button "System Mistake" at bounding box center [212, 100] width 66 height 16
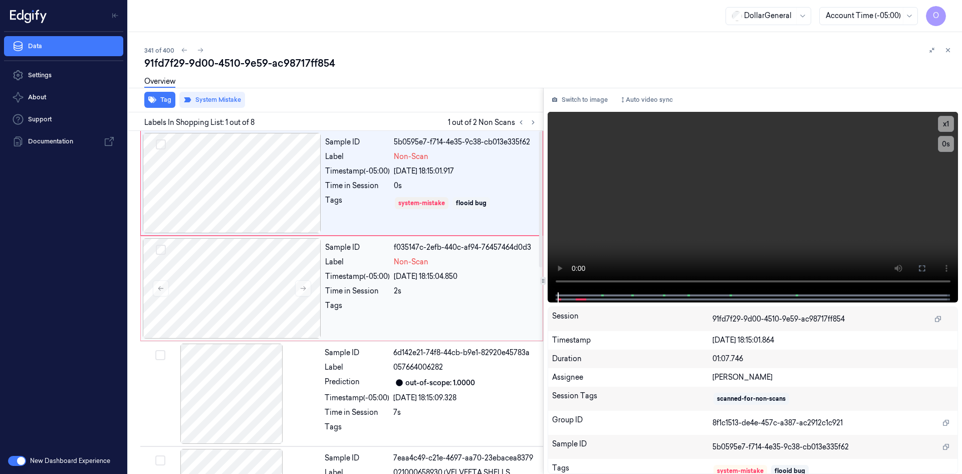
click at [426, 278] on div "04/09/2025 18:15:04.850" at bounding box center [465, 276] width 143 height 11
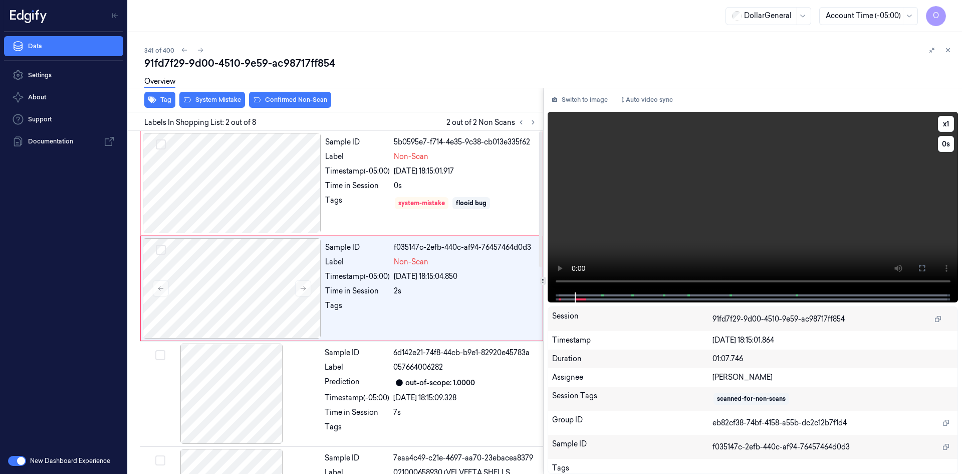
click at [594, 210] on video at bounding box center [753, 202] width 411 height 180
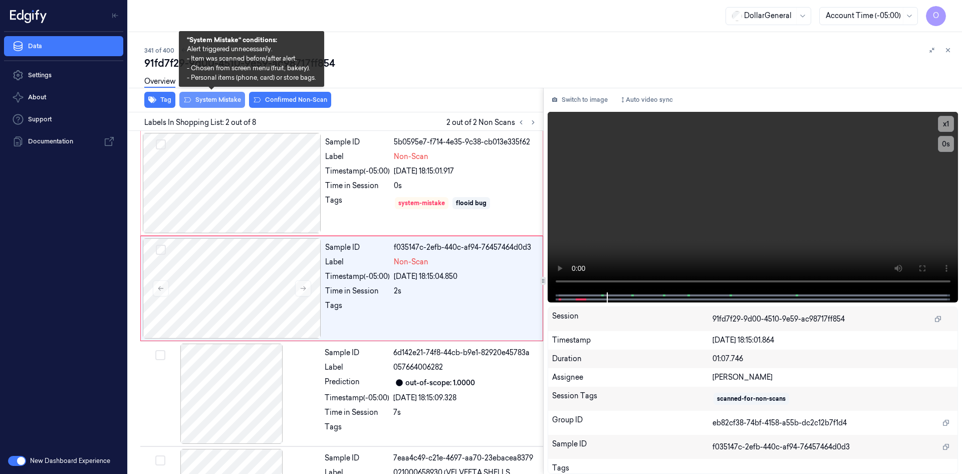
click at [222, 105] on button "System Mistake" at bounding box center [212, 100] width 66 height 16
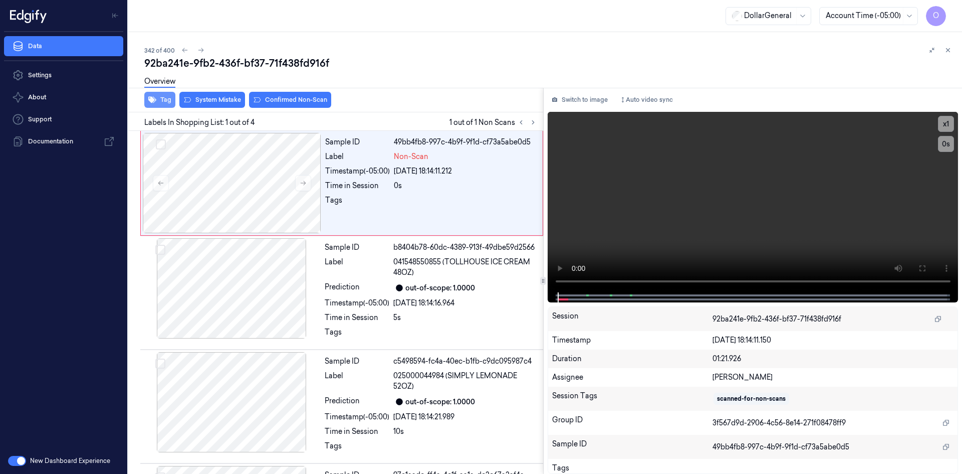
click at [148, 98] on icon "button" at bounding box center [152, 100] width 8 height 7
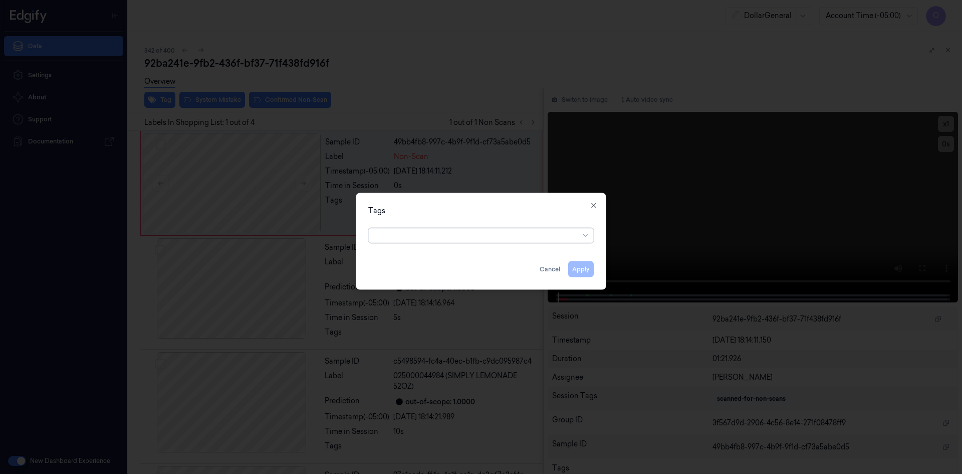
click at [458, 239] on div at bounding box center [477, 235] width 204 height 11
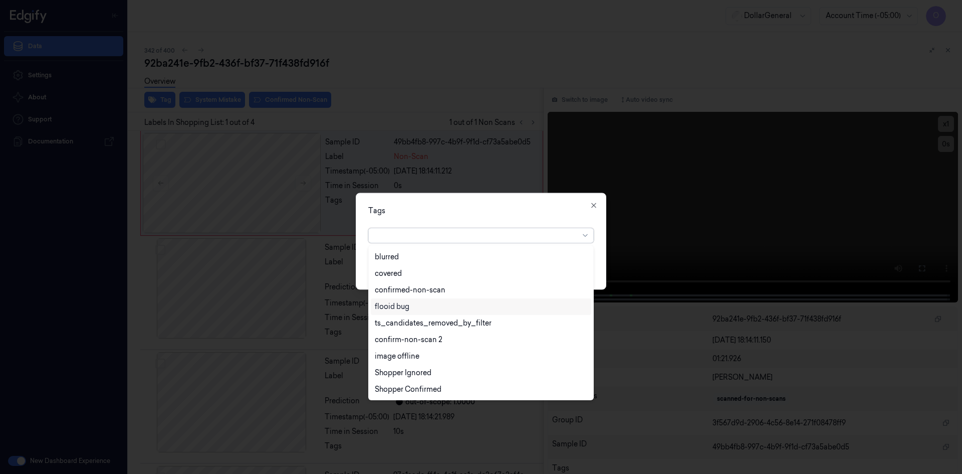
click at [399, 303] on div "flooid bug" at bounding box center [392, 306] width 35 height 11
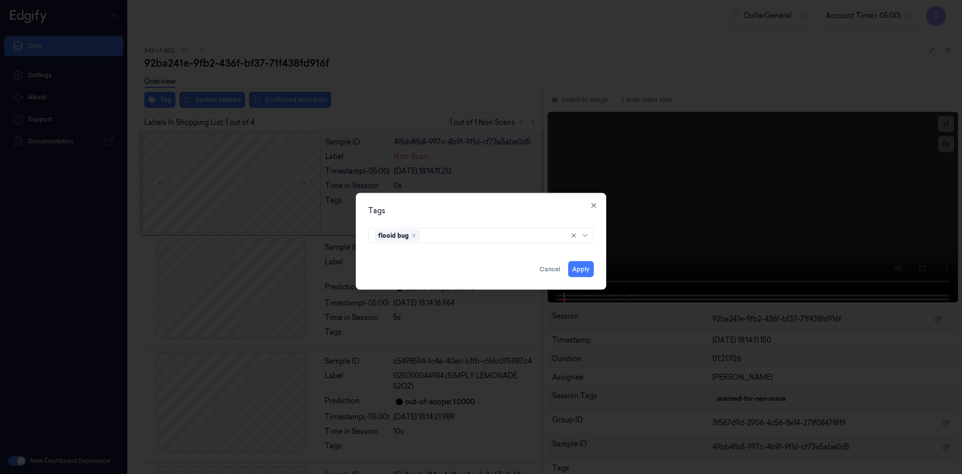
click at [529, 214] on div "Tags" at bounding box center [481, 210] width 226 height 11
click at [580, 267] on button "Apply" at bounding box center [581, 269] width 26 height 16
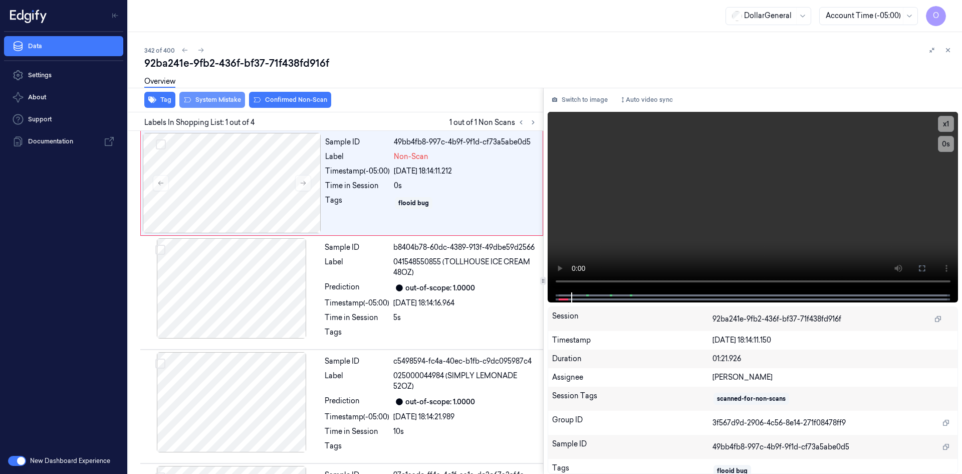
click at [216, 99] on button "System Mistake" at bounding box center [212, 100] width 66 height 16
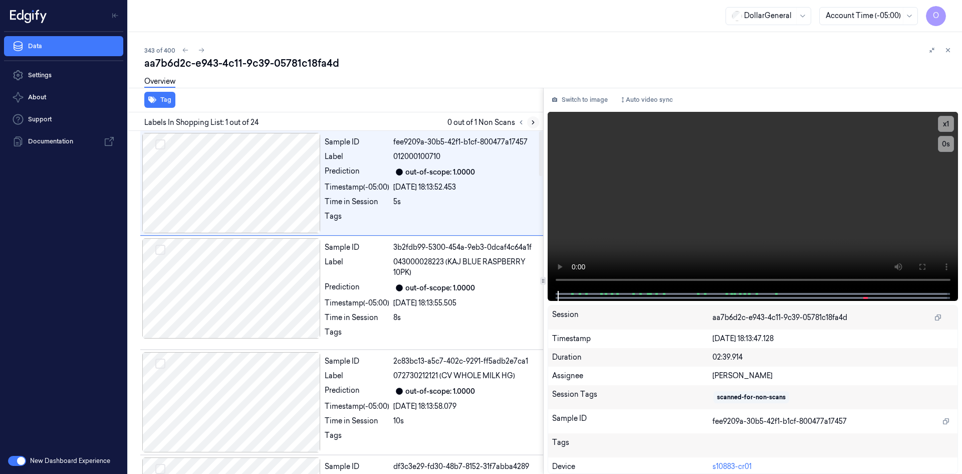
click at [534, 117] on button at bounding box center [533, 122] width 12 height 12
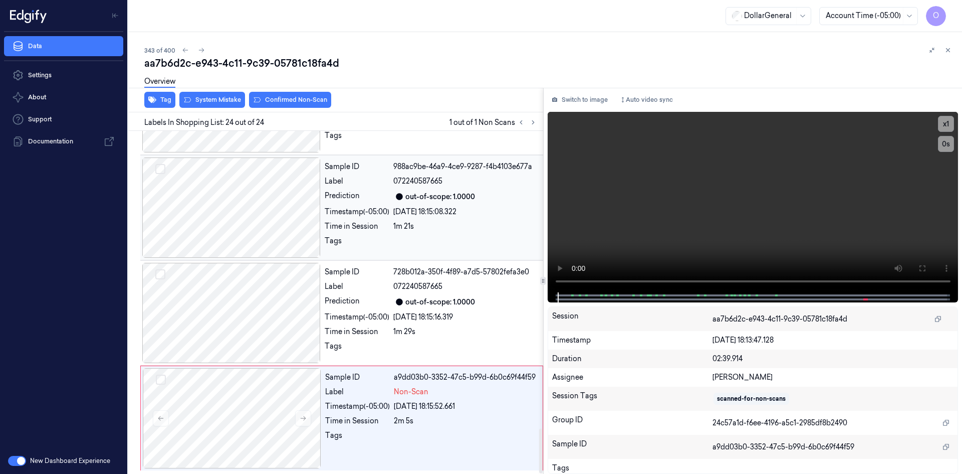
scroll to position [2273, 0]
click at [406, 386] on span "Non-Scan" at bounding box center [411, 391] width 35 height 11
click at [397, 336] on div "Sample ID 728b012a-350f-4f89-a7d5-57802fefa3e0 Label 072240587665 Prediction ou…" at bounding box center [431, 312] width 221 height 100
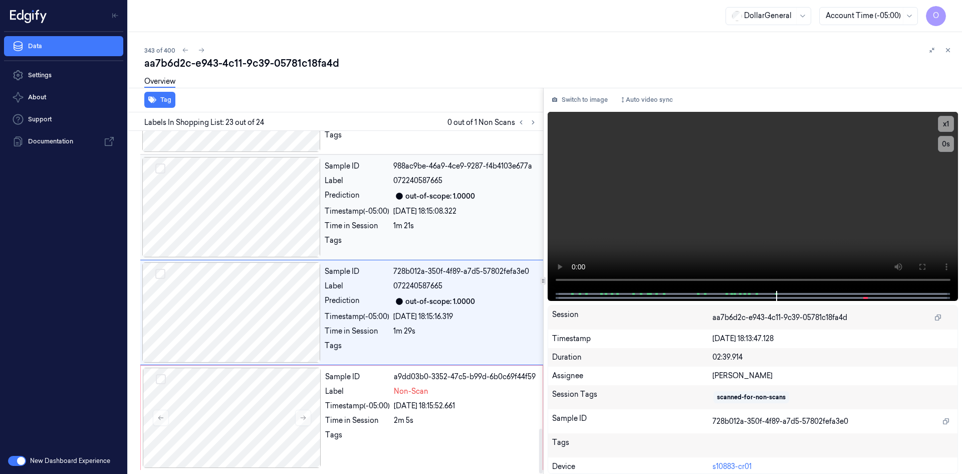
click at [420, 228] on div "1m 21s" at bounding box center [465, 226] width 144 height 11
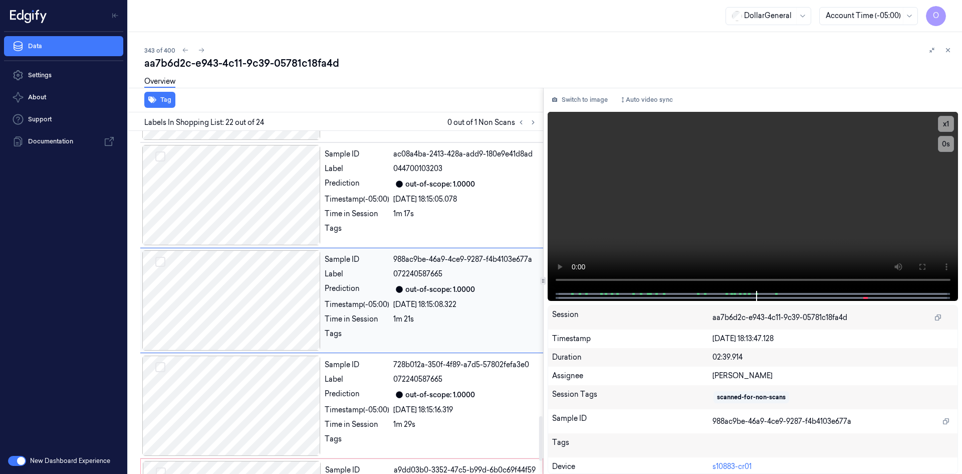
click at [420, 228] on div at bounding box center [465, 231] width 144 height 16
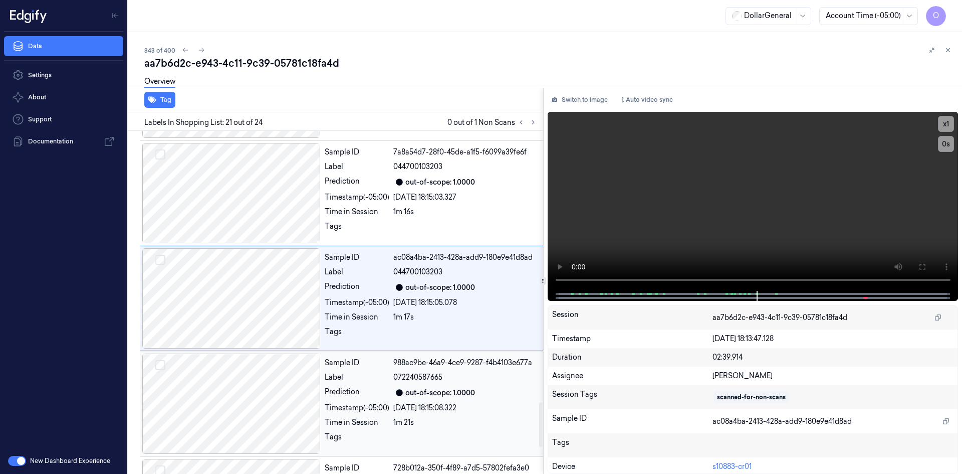
scroll to position [2073, 0]
click at [420, 228] on div at bounding box center [465, 231] width 144 height 16
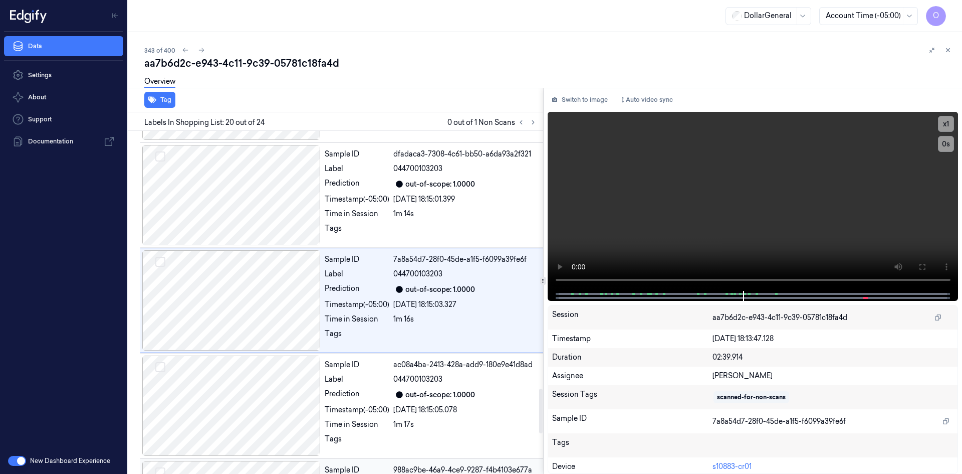
click at [420, 228] on div at bounding box center [465, 231] width 144 height 16
click at [420, 228] on div at bounding box center [465, 233] width 144 height 16
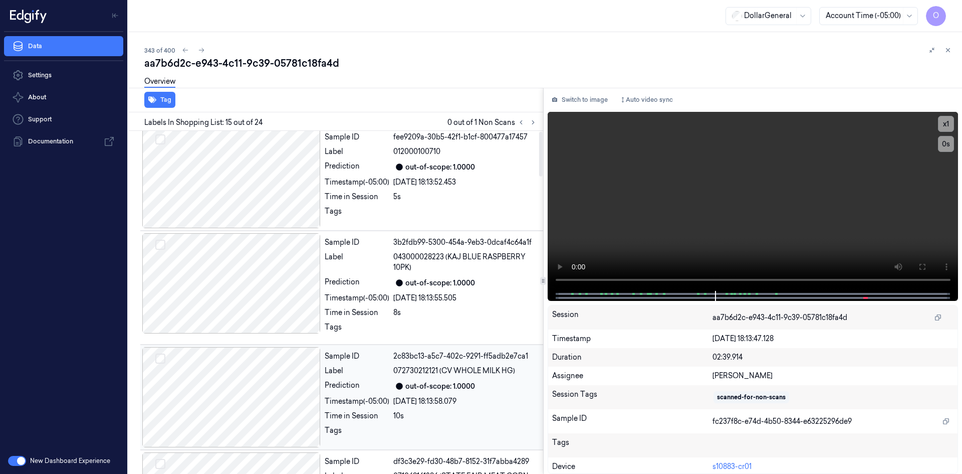
scroll to position [0, 0]
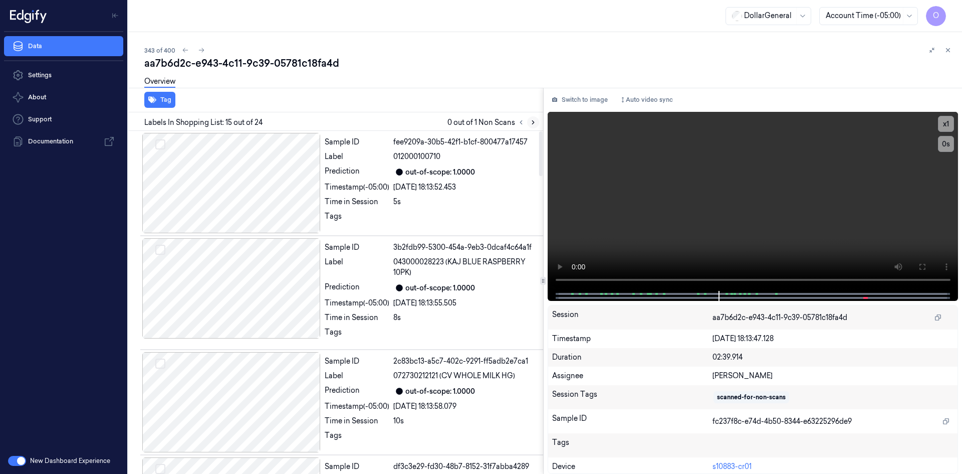
click at [534, 120] on icon at bounding box center [533, 122] width 7 height 7
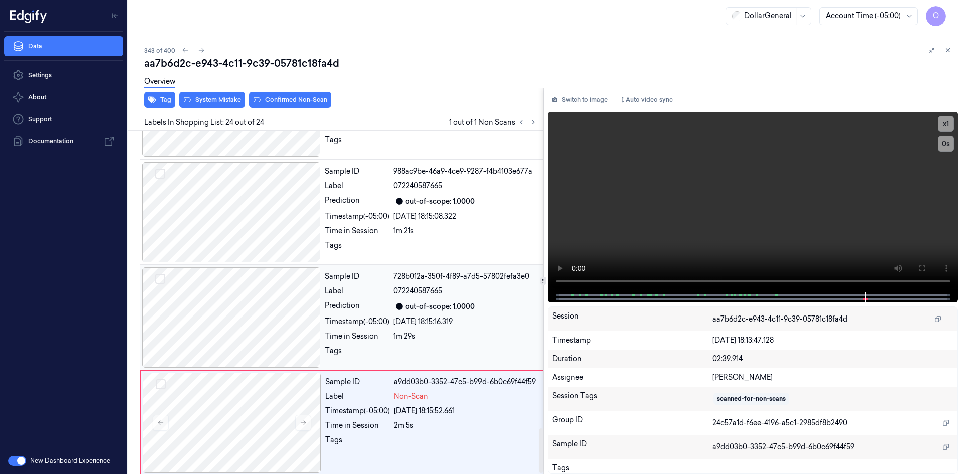
scroll to position [2273, 0]
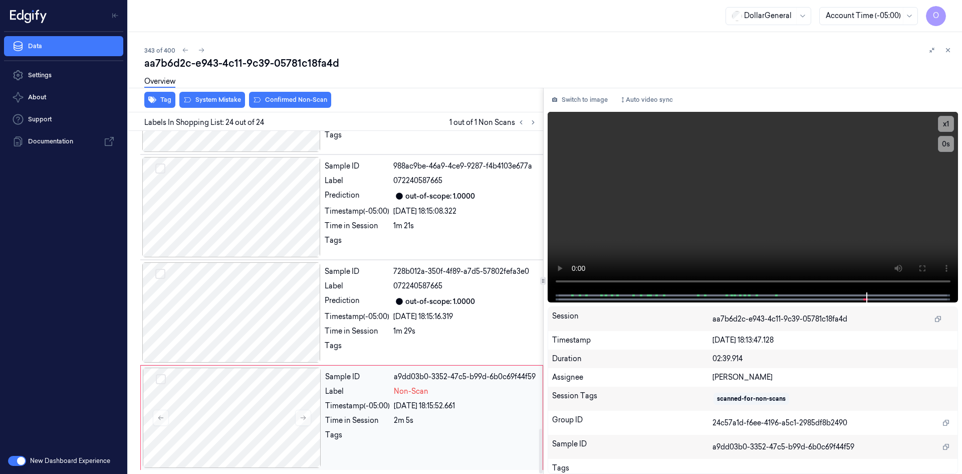
click at [396, 395] on span "Non-Scan" at bounding box center [411, 391] width 35 height 11
click at [587, 217] on video at bounding box center [753, 202] width 411 height 180
click at [455, 329] on div "1m 29s" at bounding box center [465, 331] width 144 height 11
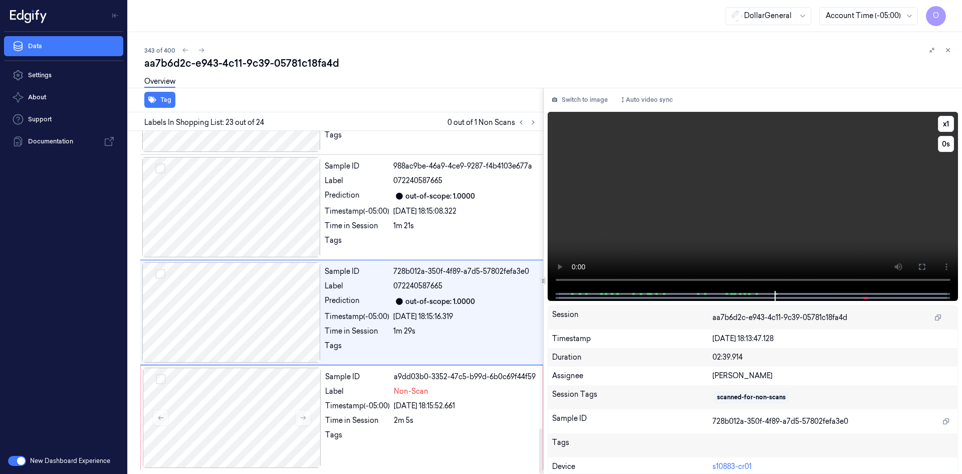
click at [659, 207] on video at bounding box center [753, 201] width 411 height 179
click at [645, 208] on video at bounding box center [753, 201] width 411 height 179
click at [351, 407] on div "Timestamp (-05:00)" at bounding box center [357, 405] width 65 height 11
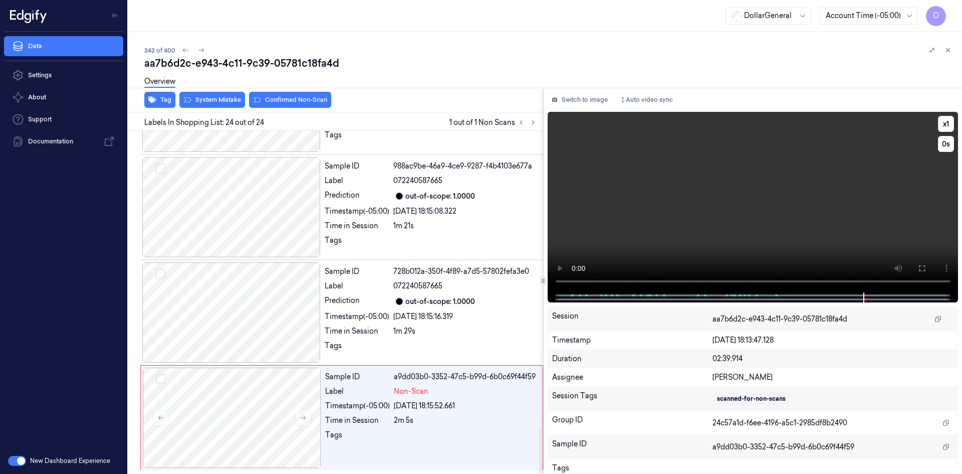
click at [787, 215] on video at bounding box center [753, 202] width 411 height 180
click at [820, 168] on video at bounding box center [753, 202] width 411 height 180
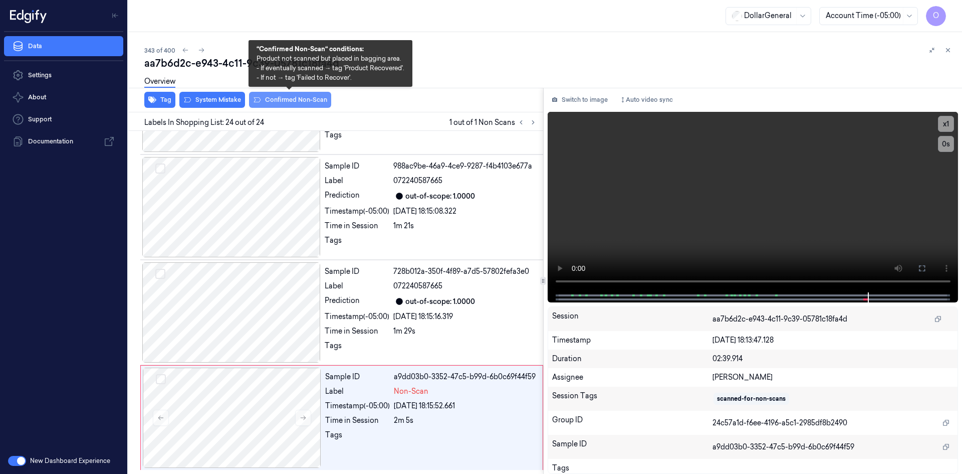
click at [263, 98] on button "Confirmed Non-Scan" at bounding box center [290, 100] width 82 height 16
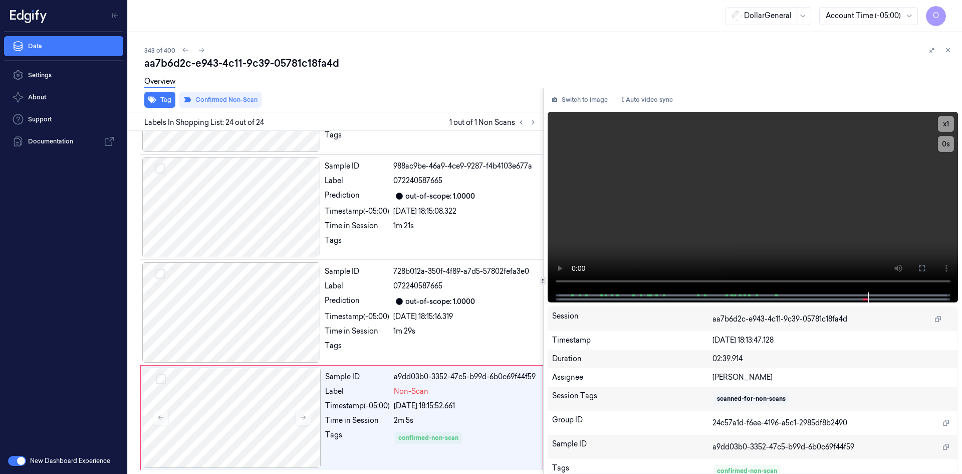
click at [418, 93] on div "Overview" at bounding box center [549, 83] width 810 height 26
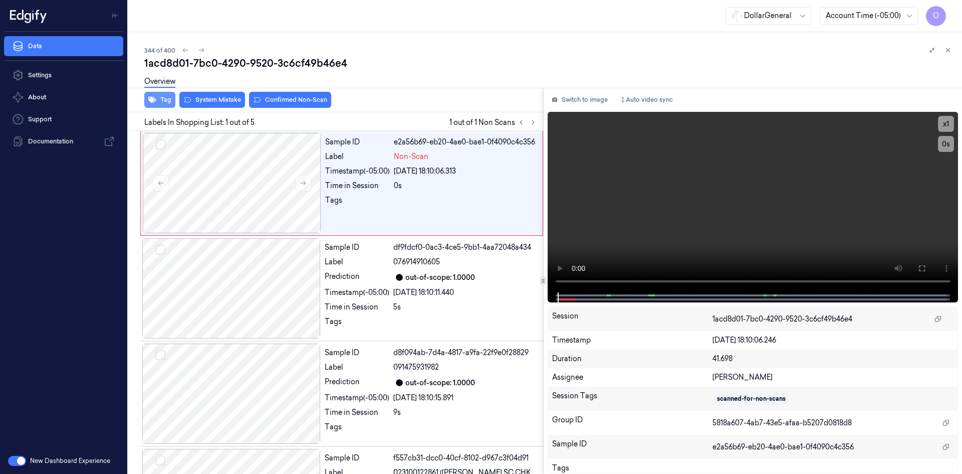
click at [163, 96] on button "Tag" at bounding box center [159, 100] width 31 height 16
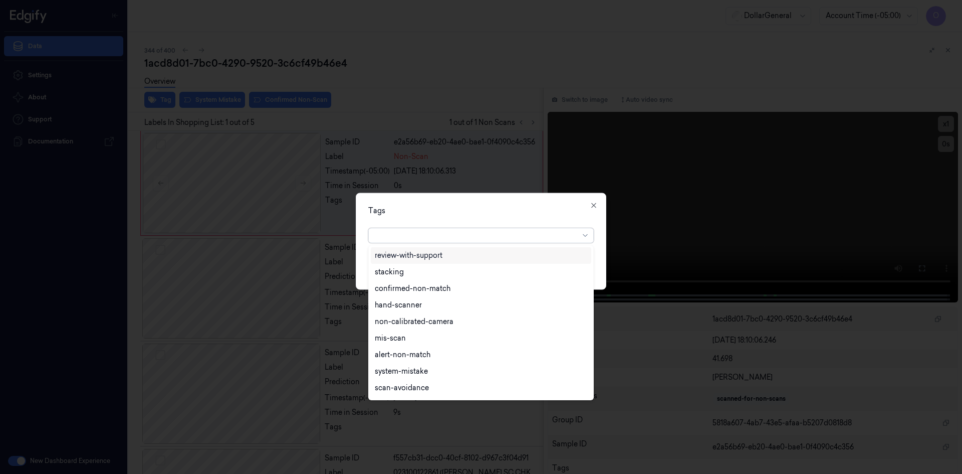
click at [450, 231] on div at bounding box center [477, 235] width 204 height 11
click at [430, 310] on div "flooid bug" at bounding box center [481, 306] width 212 height 11
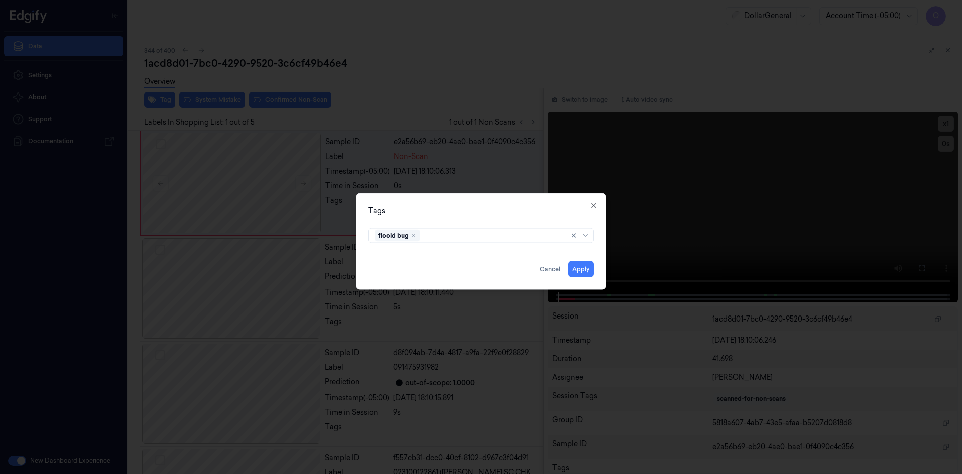
click at [478, 217] on div "Tags flooid bug Apply Cancel Close" at bounding box center [481, 240] width 251 height 97
click at [587, 273] on button "Apply" at bounding box center [581, 269] width 26 height 16
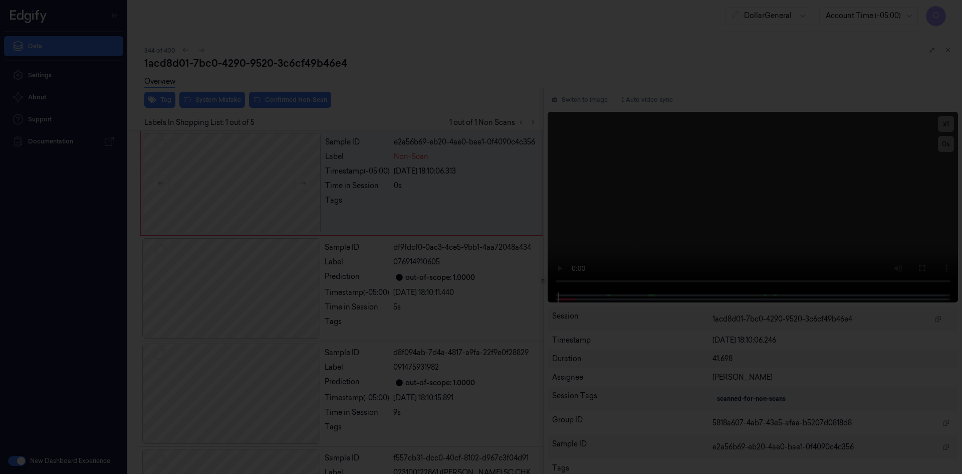
click at [216, 95] on div "Overview" at bounding box center [549, 83] width 810 height 26
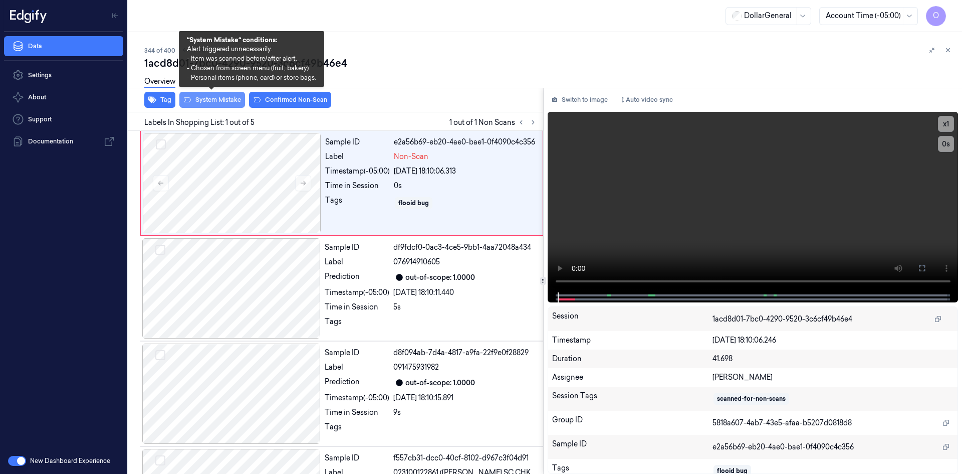
click at [215, 99] on button "System Mistake" at bounding box center [212, 100] width 66 height 16
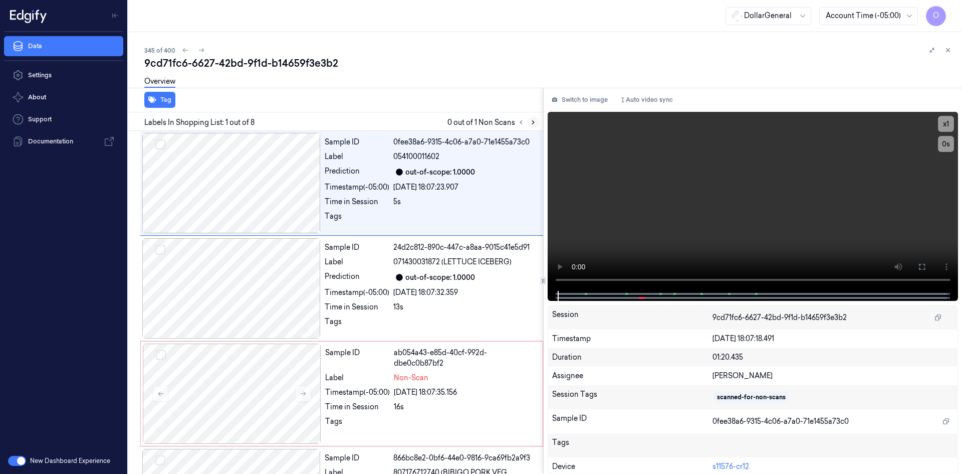
click at [533, 122] on icon at bounding box center [533, 122] width 7 height 7
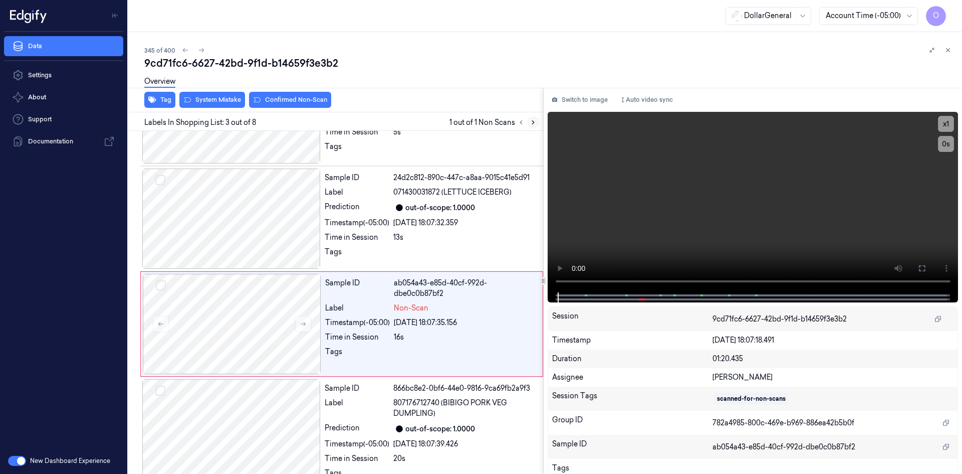
scroll to position [91, 0]
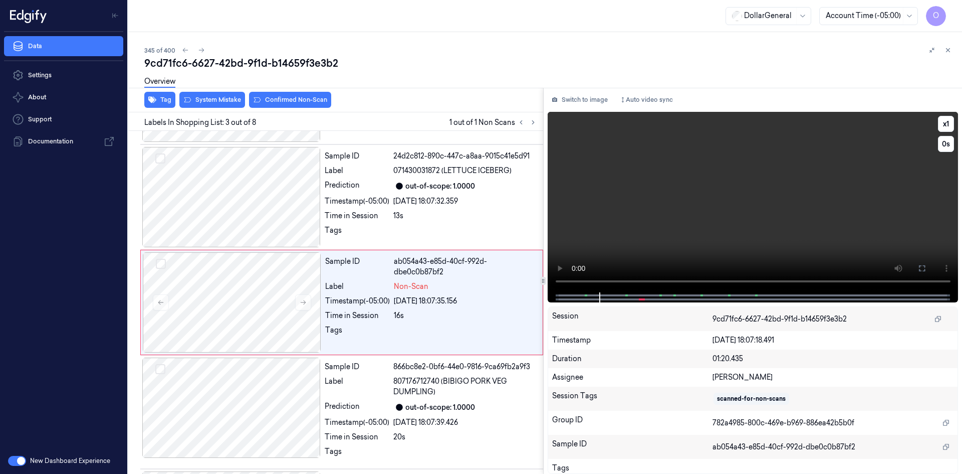
click at [713, 242] on video at bounding box center [753, 202] width 411 height 180
click at [668, 247] on video at bounding box center [753, 202] width 411 height 180
click at [622, 250] on video at bounding box center [753, 202] width 411 height 180
click at [742, 227] on video at bounding box center [753, 202] width 411 height 180
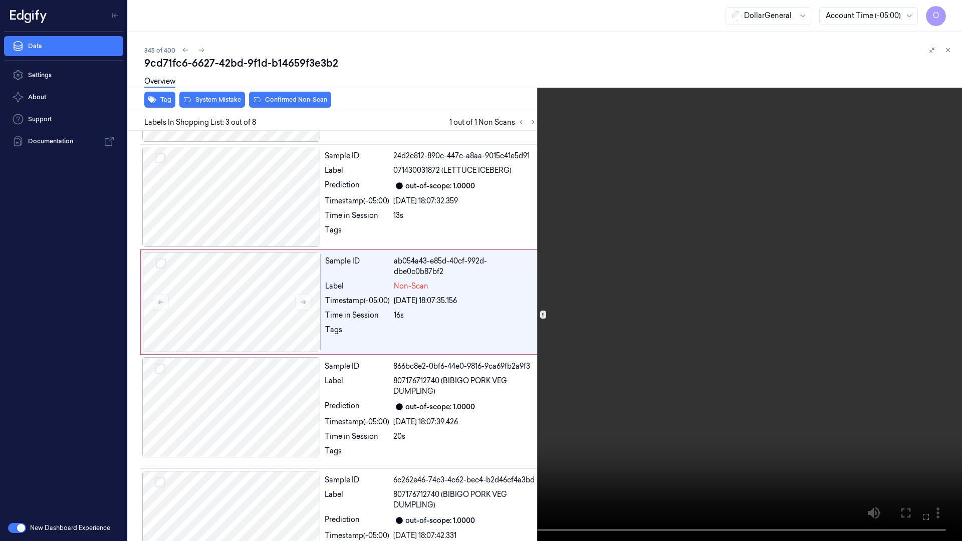
click at [736, 271] on video at bounding box center [481, 270] width 962 height 541
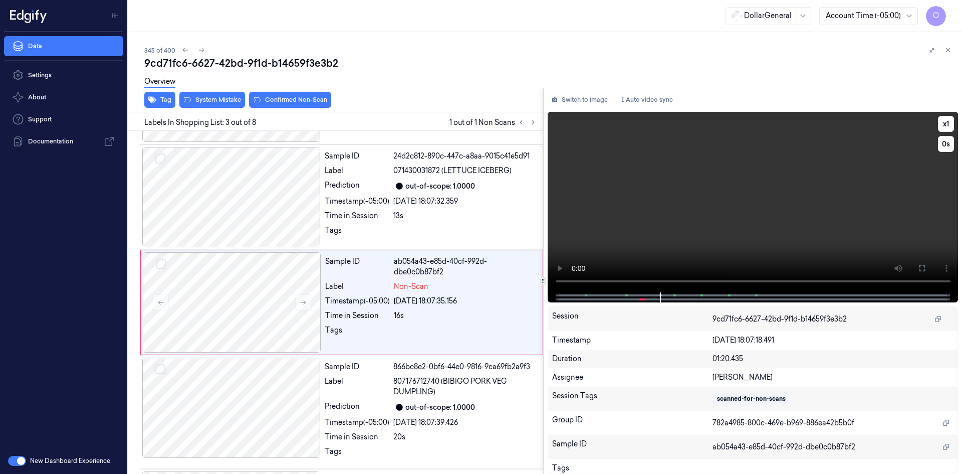
click at [760, 230] on video at bounding box center [753, 202] width 411 height 180
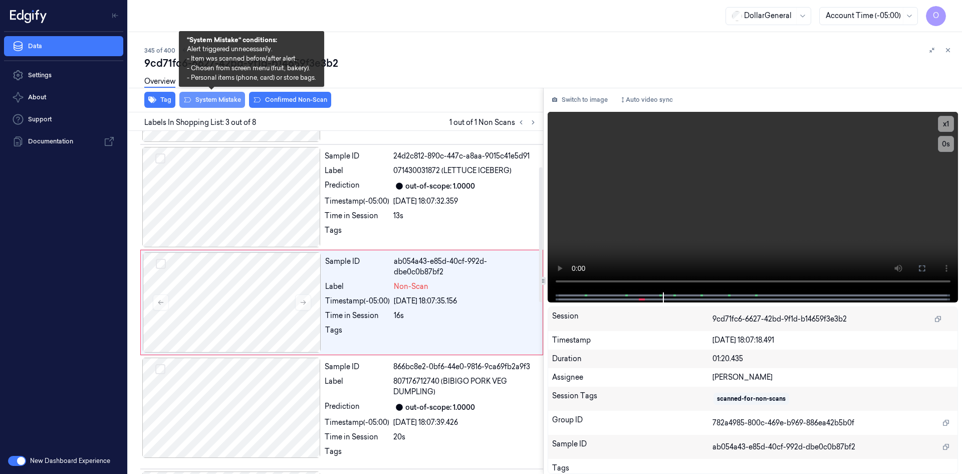
click at [215, 100] on button "System Mistake" at bounding box center [212, 100] width 66 height 16
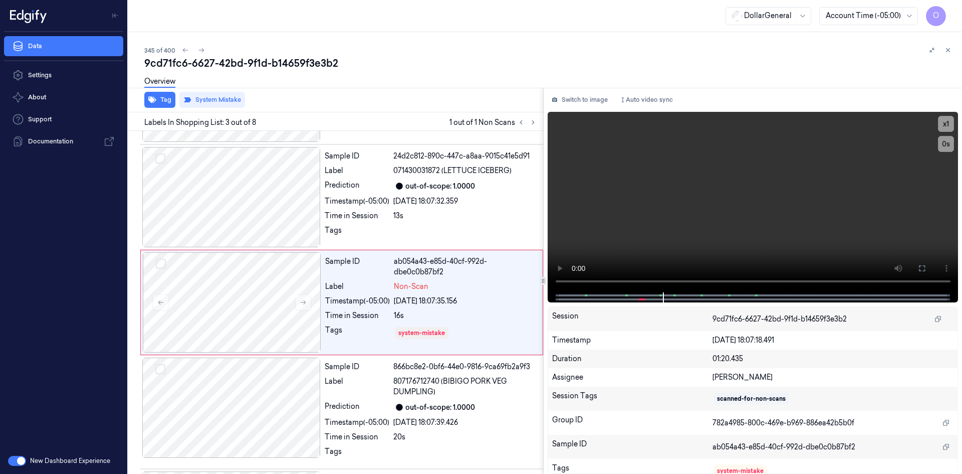
click at [345, 81] on div "Overview" at bounding box center [549, 83] width 810 height 26
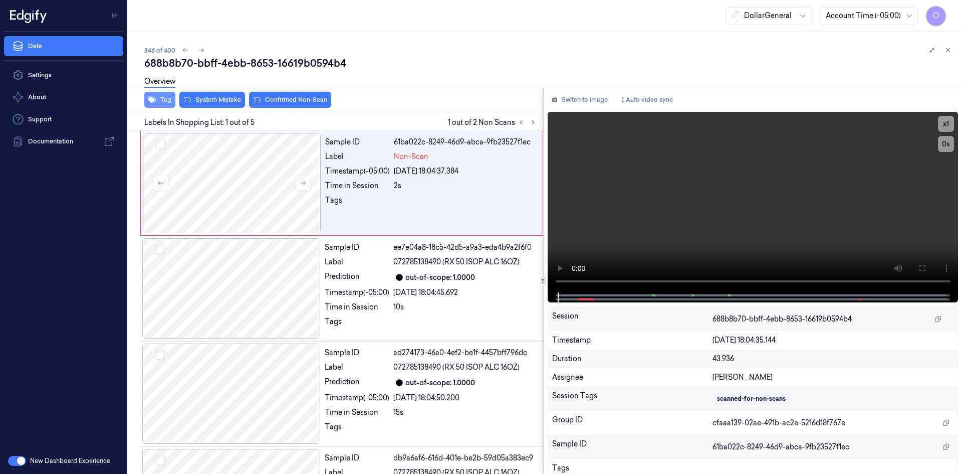
click at [170, 104] on button "Tag" at bounding box center [159, 100] width 31 height 16
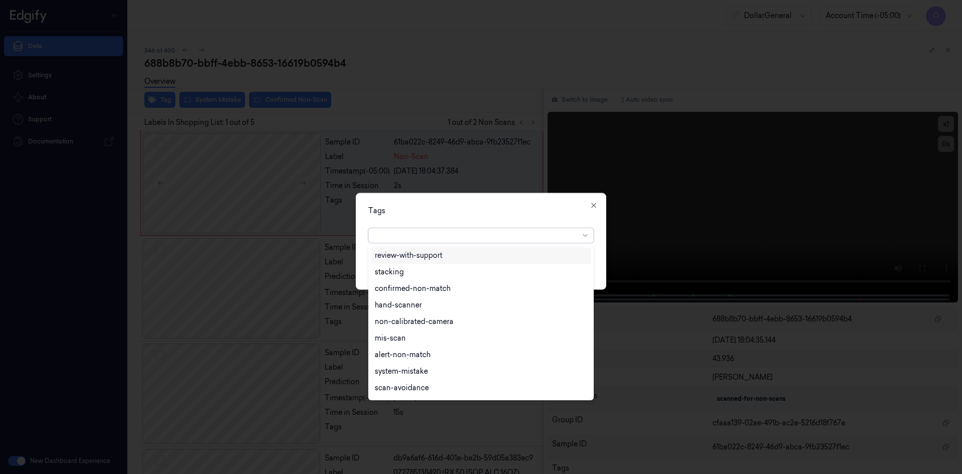
click at [463, 233] on div at bounding box center [477, 235] width 204 height 11
click at [397, 359] on div "flooid bug" at bounding box center [392, 356] width 35 height 11
click at [498, 217] on div "Tags option flooid bug , selected. 22 results available. Use Up and Down to cho…" at bounding box center [481, 240] width 251 height 97
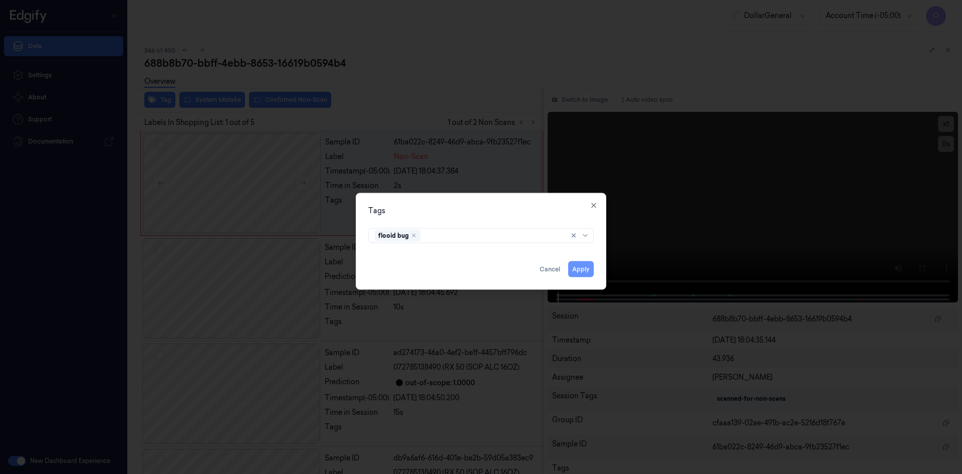
click at [581, 271] on button "Apply" at bounding box center [581, 269] width 26 height 16
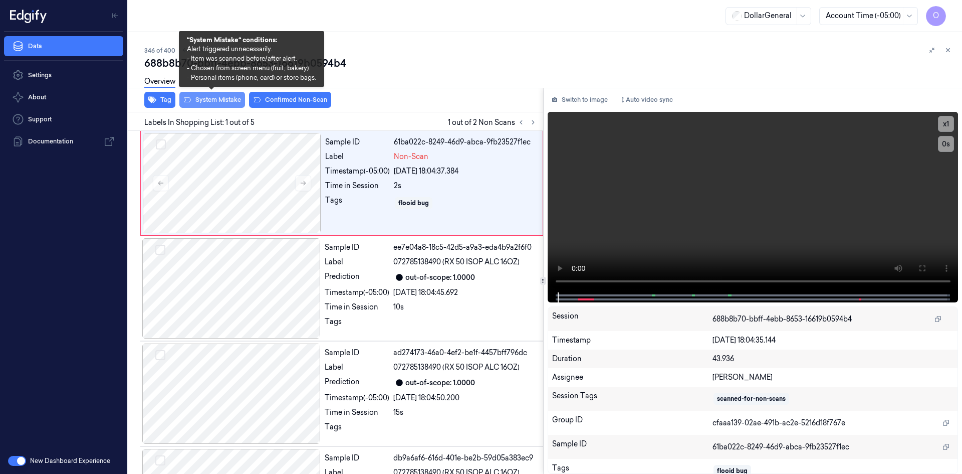
click at [232, 99] on button "System Mistake" at bounding box center [212, 100] width 66 height 16
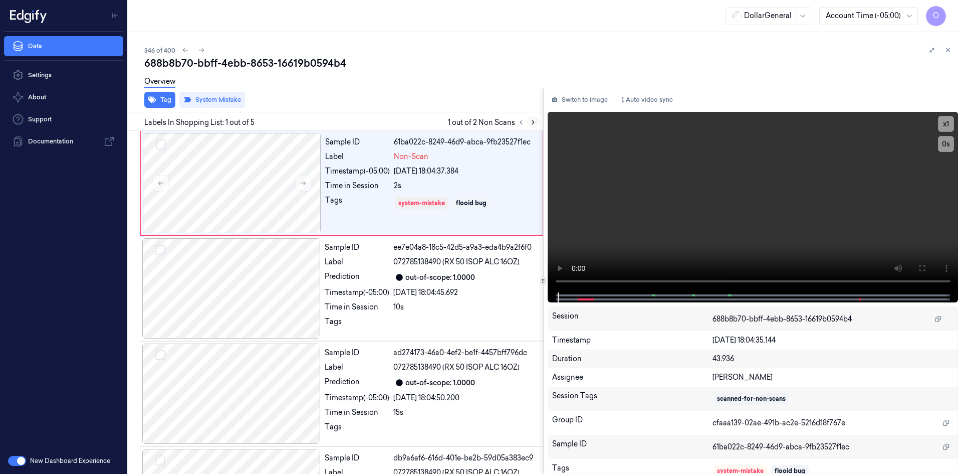
click at [532, 122] on icon at bounding box center [533, 122] width 7 height 7
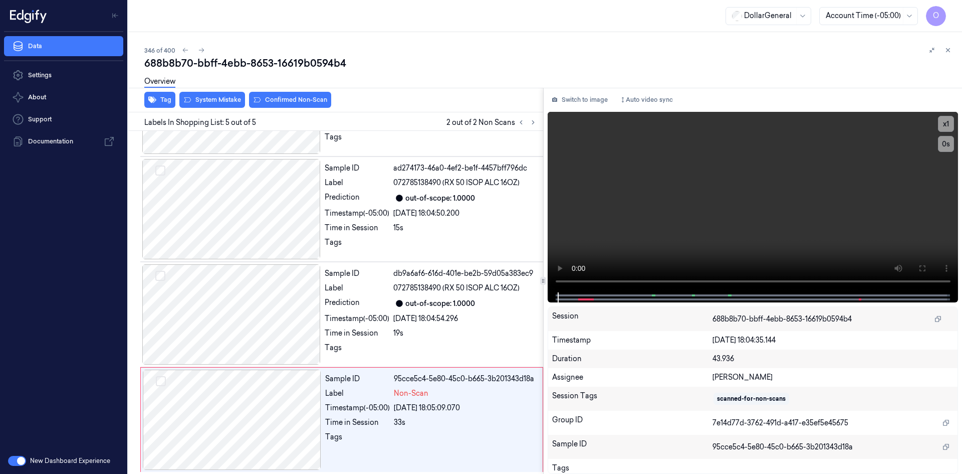
scroll to position [186, 0]
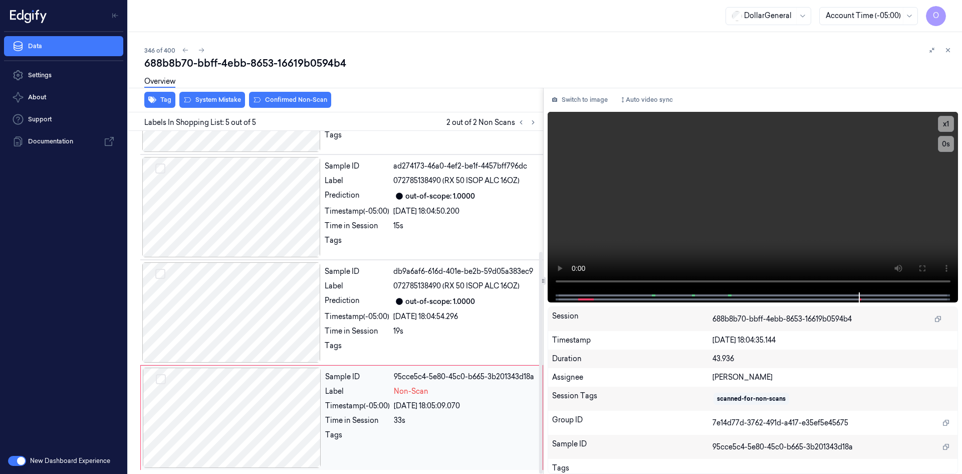
click at [358, 404] on div "Timestamp (-05:00)" at bounding box center [357, 405] width 65 height 11
click at [706, 188] on video at bounding box center [753, 202] width 411 height 180
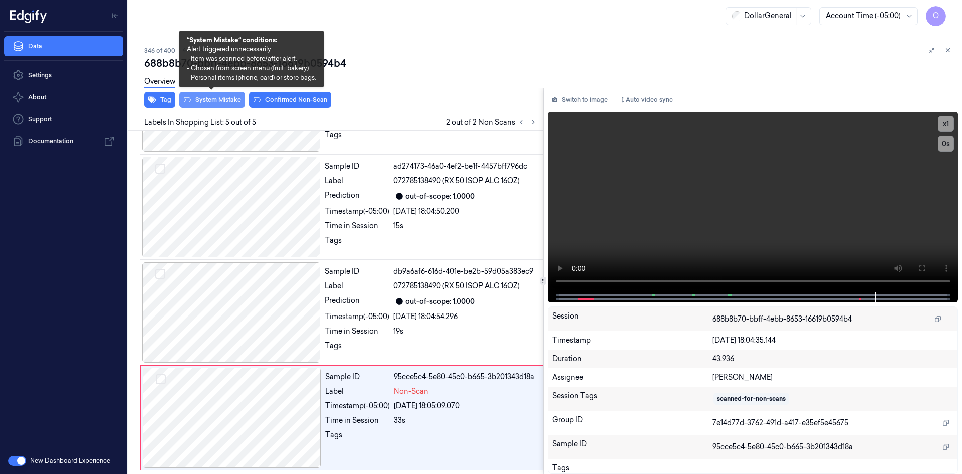
click at [237, 99] on button "System Mistake" at bounding box center [212, 100] width 66 height 16
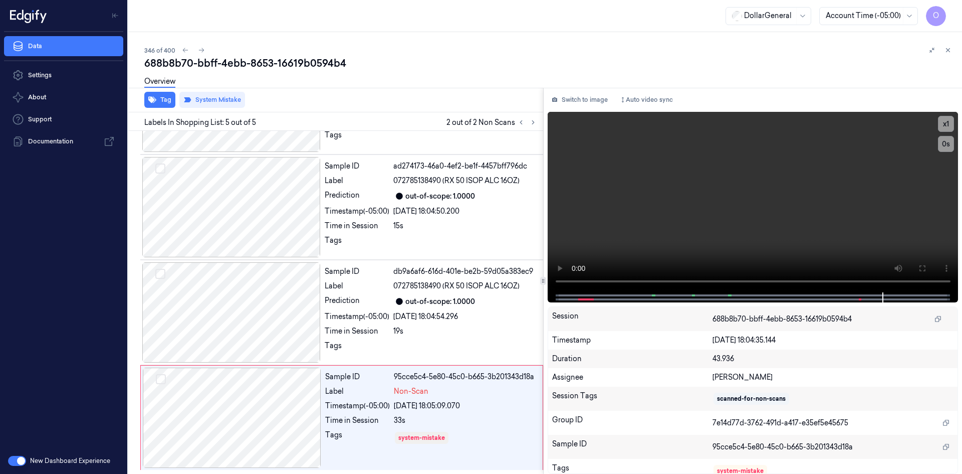
click at [435, 87] on div "Overview" at bounding box center [549, 83] width 810 height 26
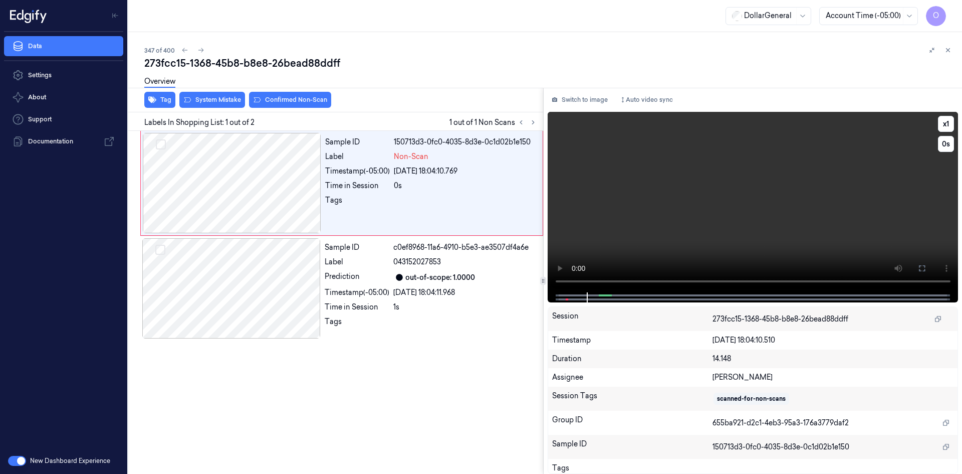
click at [745, 220] on video at bounding box center [753, 202] width 411 height 180
click at [232, 204] on div at bounding box center [232, 183] width 178 height 100
click at [155, 102] on icon "button" at bounding box center [152, 100] width 8 height 8
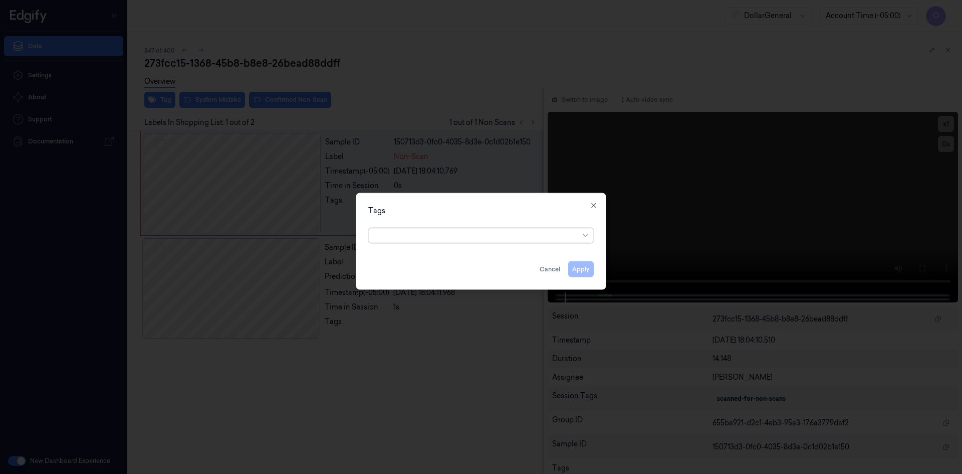
click at [526, 241] on div "option , selected. Select is focused ,type to refine list, press Down to open t…" at bounding box center [481, 234] width 242 height 21
click at [529, 238] on div at bounding box center [477, 235] width 204 height 11
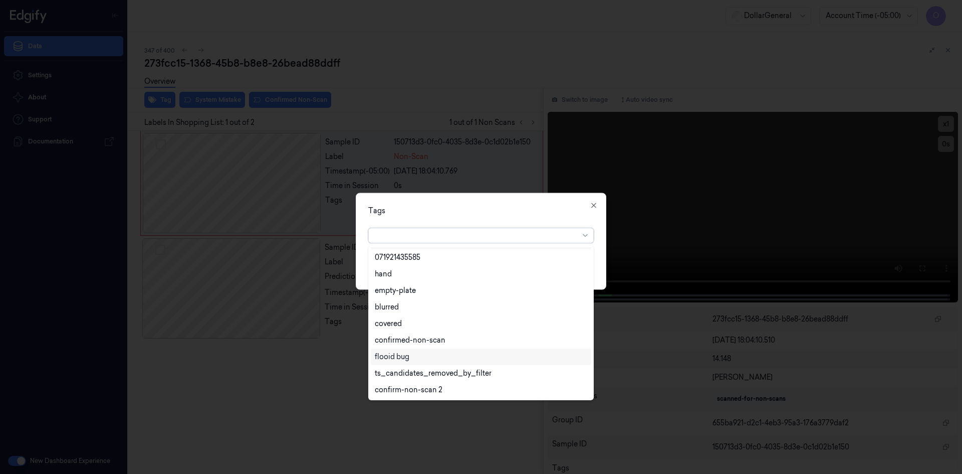
scroll to position [180, 0]
click at [459, 350] on div "flooid bug" at bounding box center [481, 356] width 221 height 17
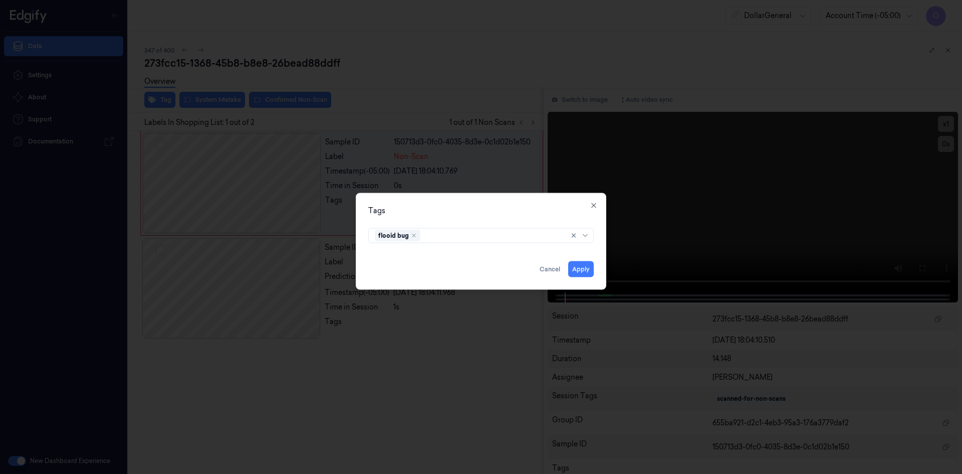
click at [517, 217] on div "Tags flooid bug Apply Cancel Close" at bounding box center [481, 240] width 251 height 97
click at [589, 270] on button "Apply" at bounding box center [581, 269] width 26 height 16
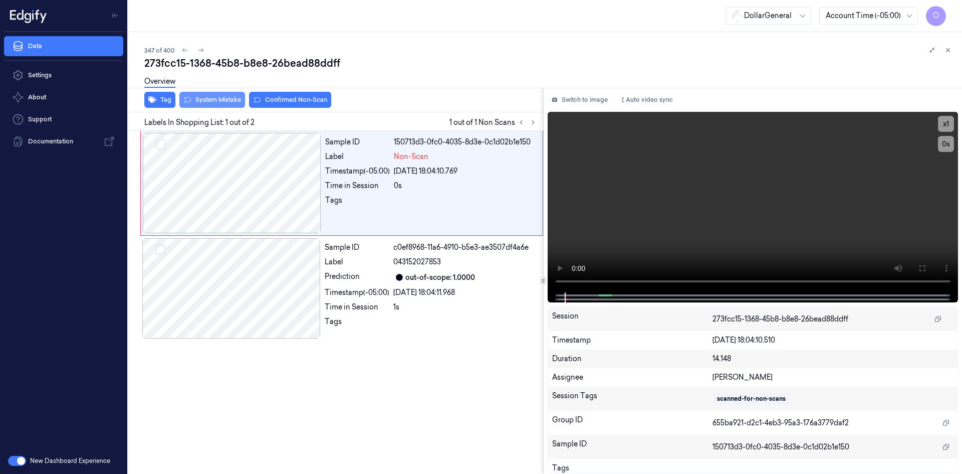
click at [213, 104] on button "System Mistake" at bounding box center [212, 100] width 66 height 16
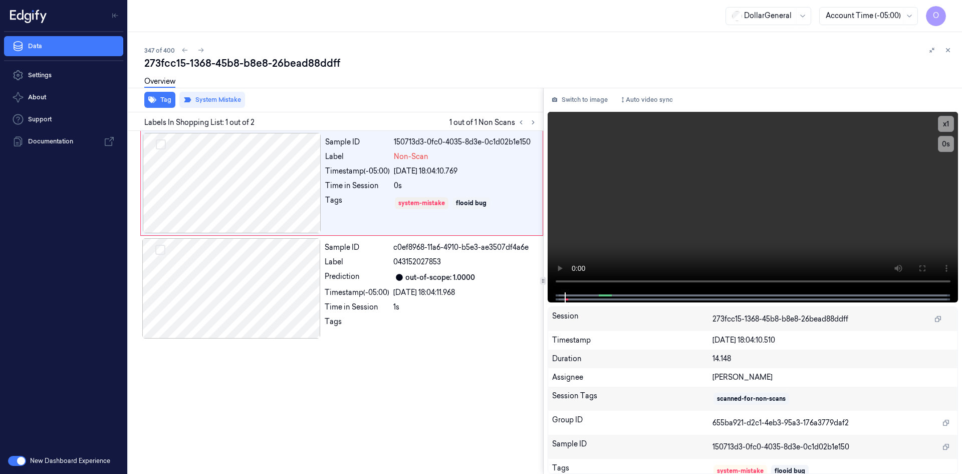
click at [393, 79] on div "Overview" at bounding box center [549, 83] width 810 height 26
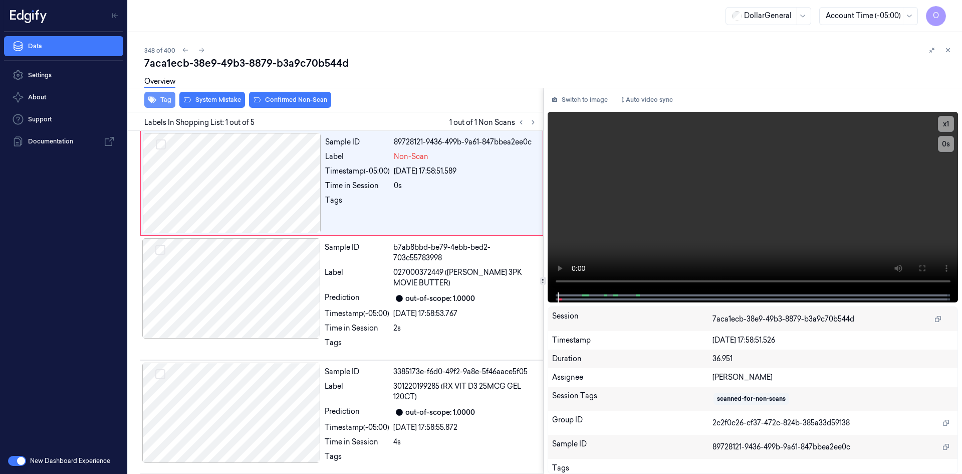
click at [159, 100] on button "Tag" at bounding box center [159, 100] width 31 height 16
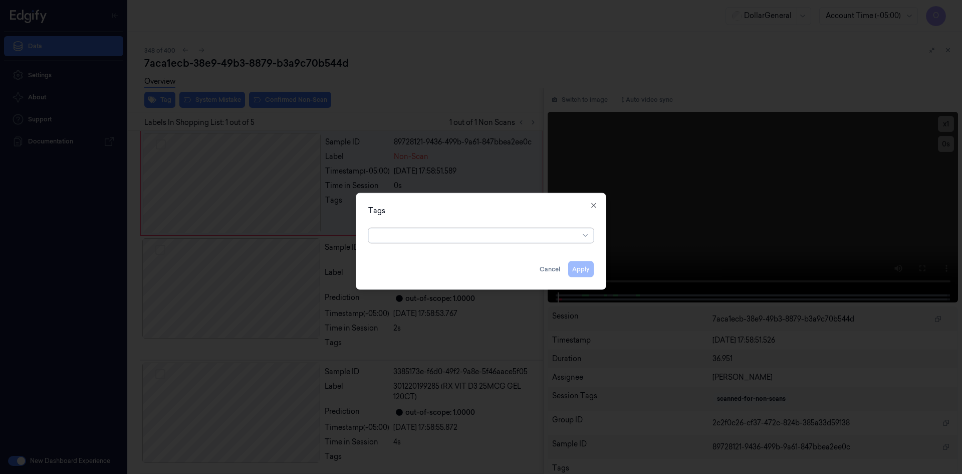
click at [430, 234] on div at bounding box center [477, 235] width 204 height 11
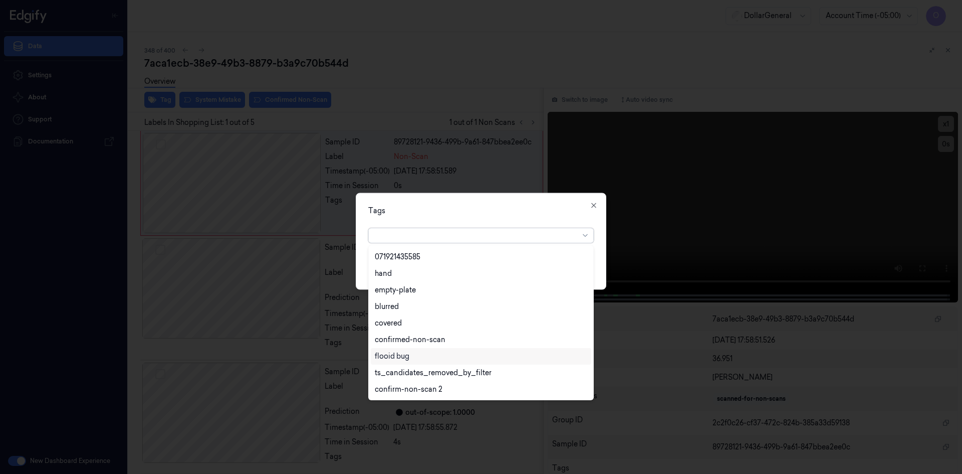
scroll to position [230, 0]
click at [425, 311] on div "flooid bug" at bounding box center [481, 306] width 212 height 11
click at [509, 213] on div "Tags" at bounding box center [481, 210] width 226 height 11
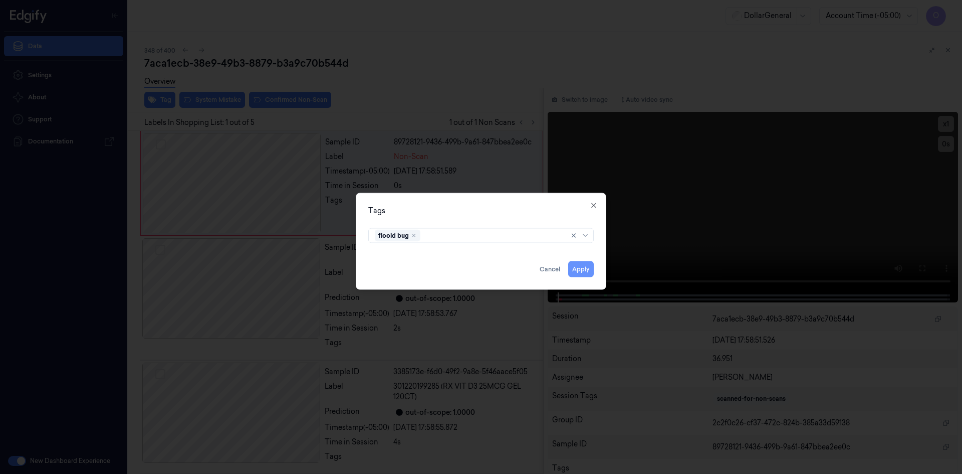
click at [587, 268] on button "Apply" at bounding box center [581, 269] width 26 height 16
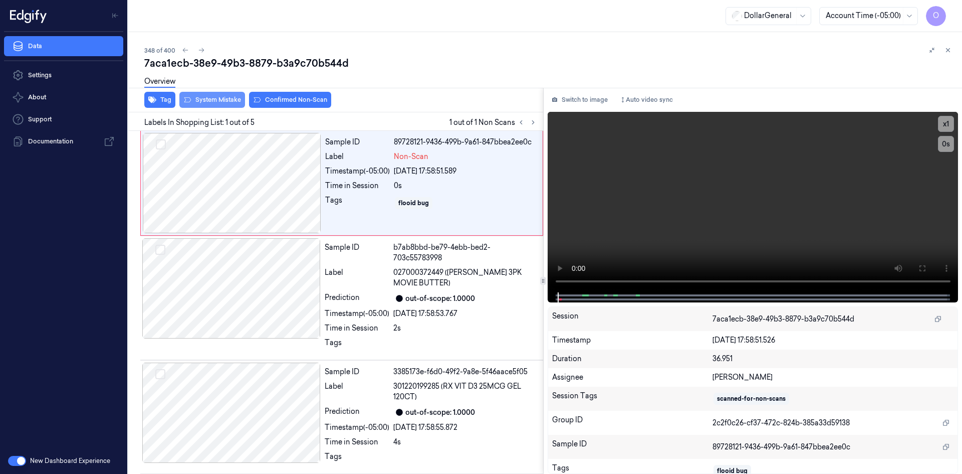
click at [226, 107] on button "System Mistake" at bounding box center [212, 100] width 66 height 16
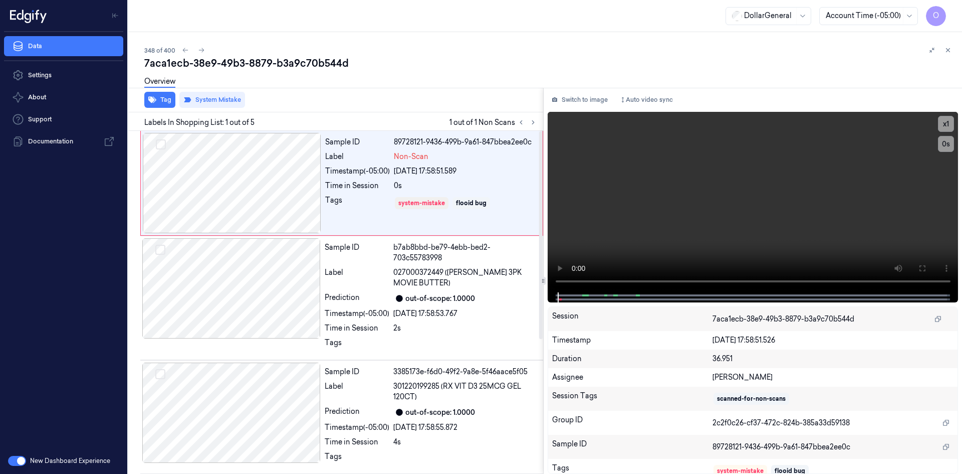
click at [448, 55] on div "348 of 400" at bounding box center [549, 50] width 810 height 12
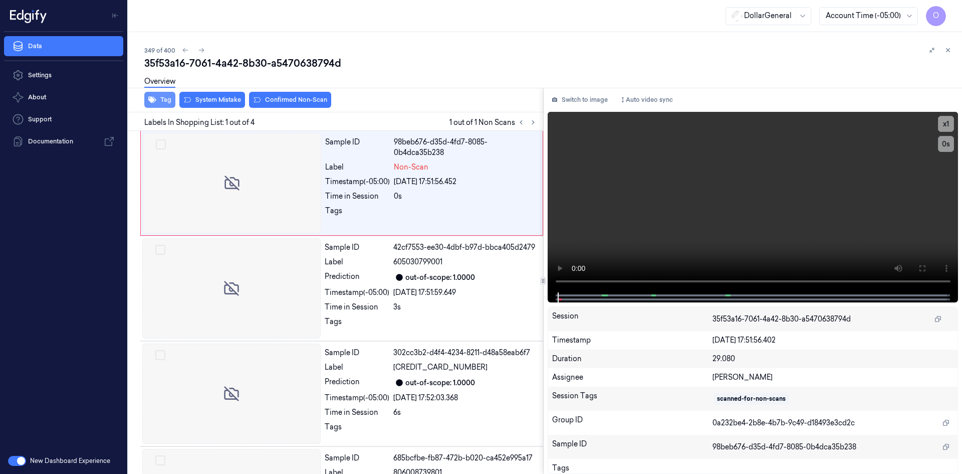
click at [169, 105] on button "Tag" at bounding box center [159, 100] width 31 height 16
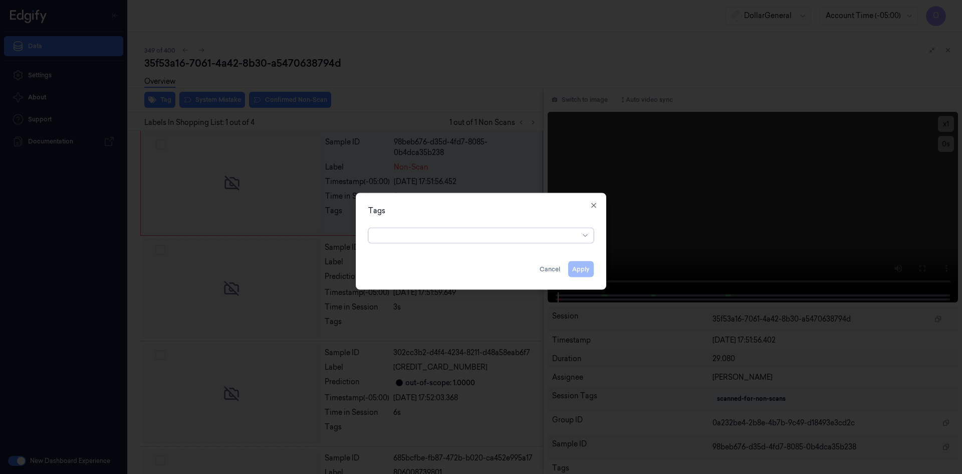
click at [532, 237] on div at bounding box center [477, 235] width 204 height 11
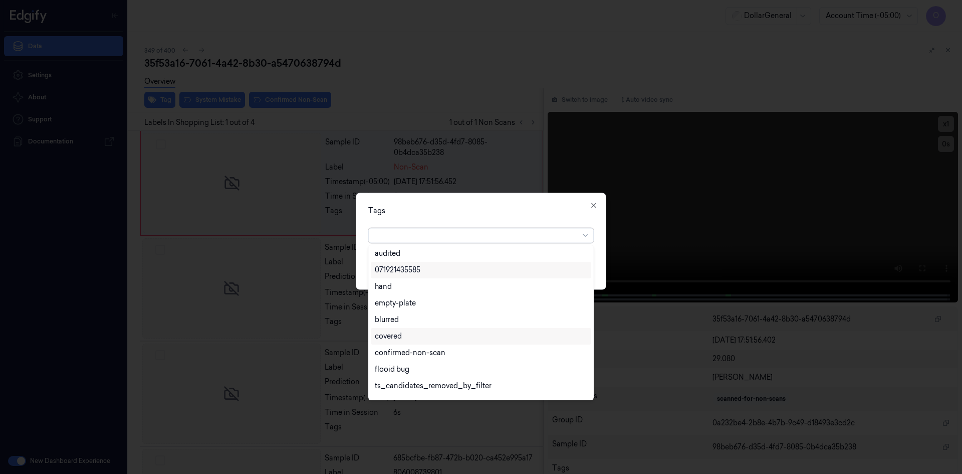
scroll to position [180, 0]
click at [423, 352] on div "flooid bug" at bounding box center [481, 356] width 212 height 11
click at [465, 217] on div "Tags option flooid bug , selected. 22 results available. Use Up and Down to cho…" at bounding box center [481, 240] width 251 height 97
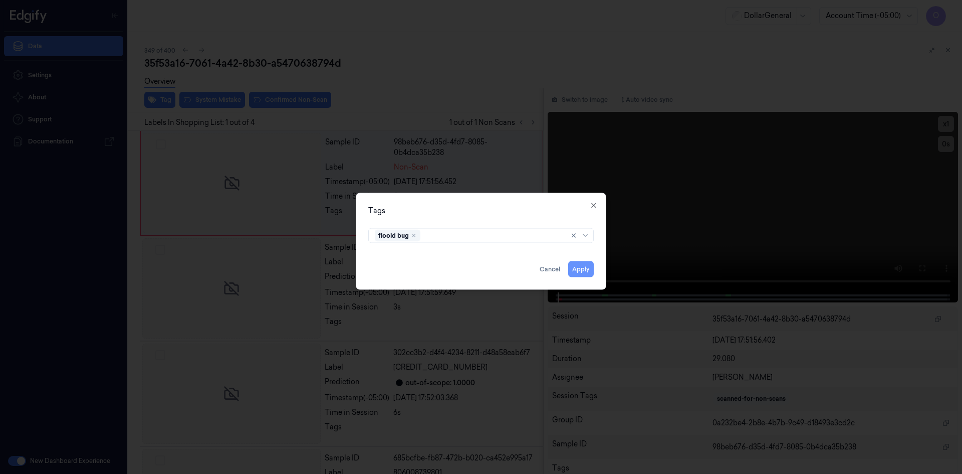
click at [587, 271] on button "Apply" at bounding box center [581, 269] width 26 height 16
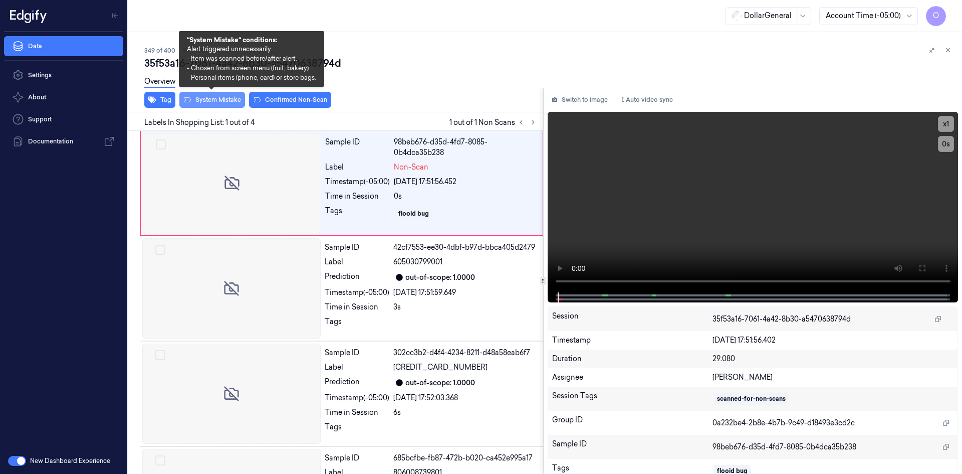
click at [199, 101] on button "System Mistake" at bounding box center [212, 100] width 66 height 16
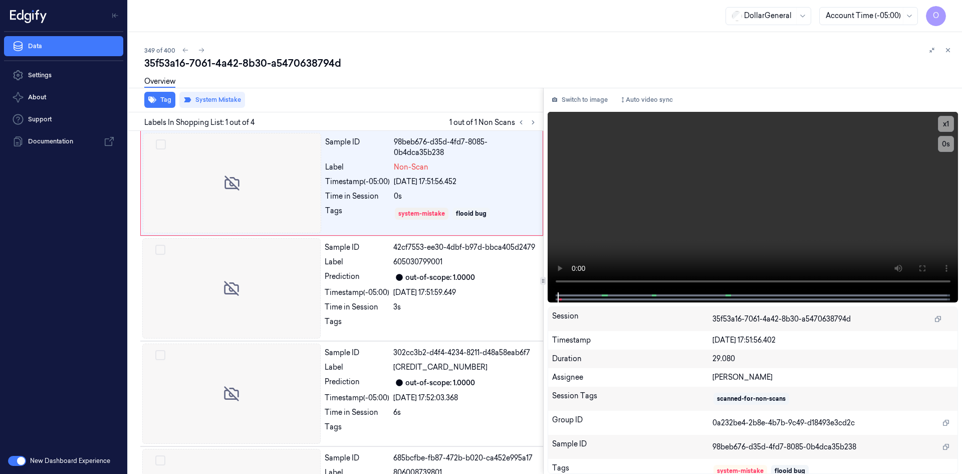
click at [427, 89] on div "Overview" at bounding box center [549, 83] width 810 height 26
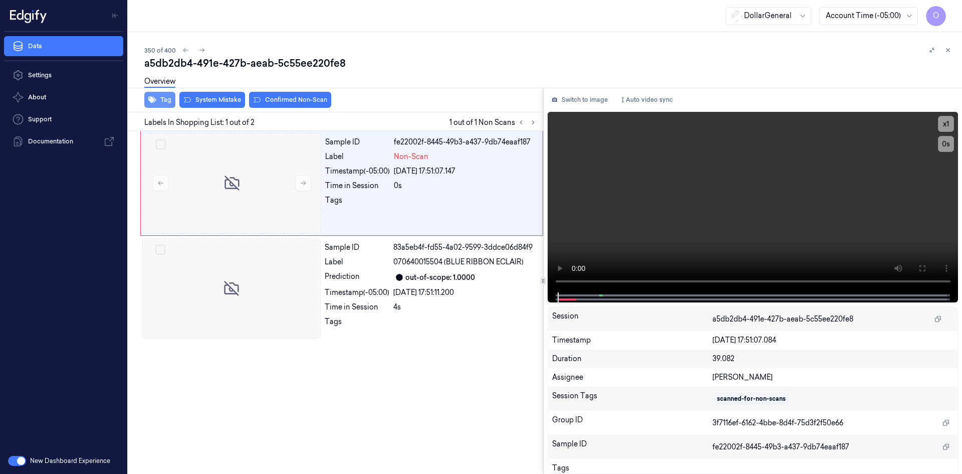
click at [161, 103] on button "Tag" at bounding box center [159, 100] width 31 height 16
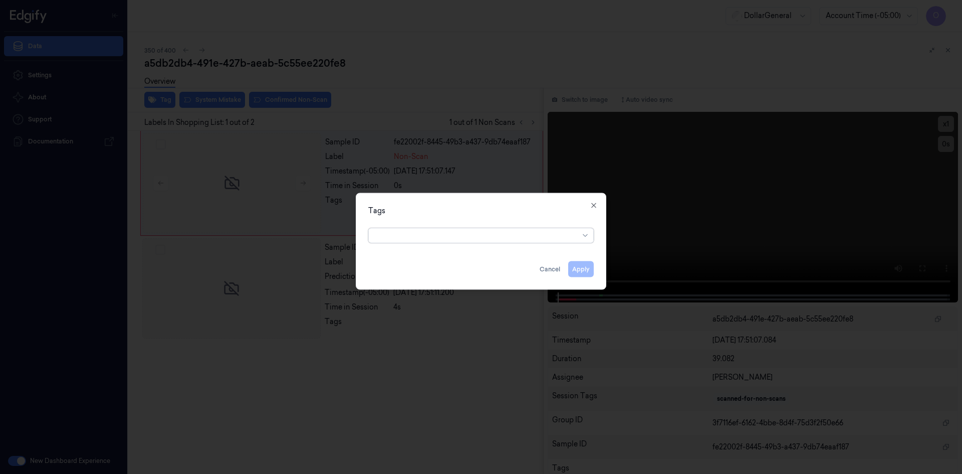
click at [486, 232] on div at bounding box center [477, 235] width 204 height 11
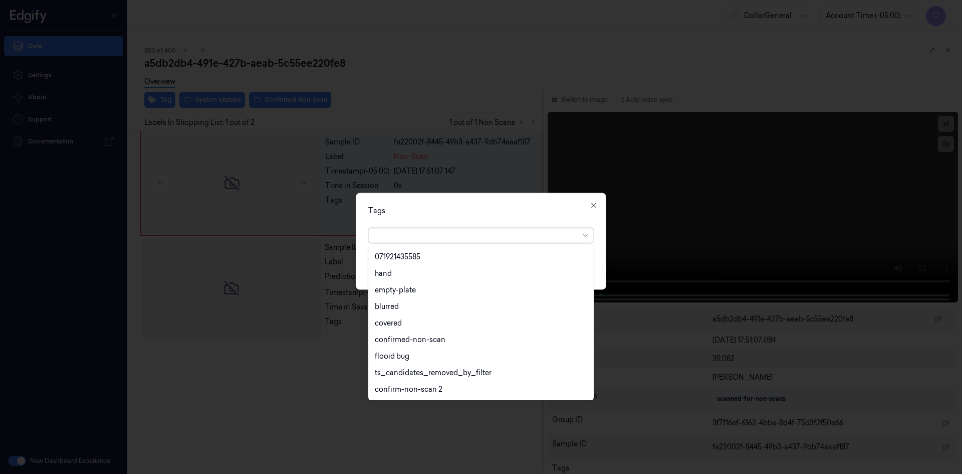
scroll to position [230, 0]
click at [404, 311] on div "flooid bug" at bounding box center [392, 306] width 35 height 11
click at [513, 208] on div "Tags" at bounding box center [481, 210] width 226 height 11
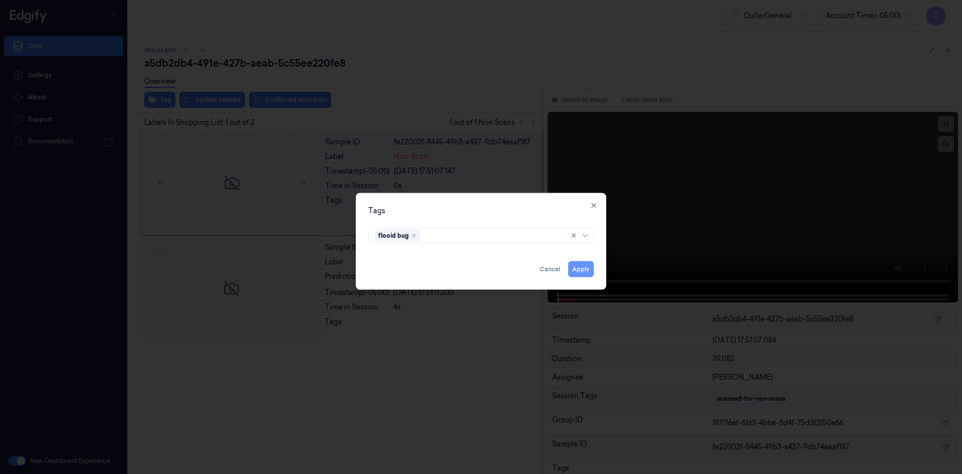
click at [584, 265] on button "Apply" at bounding box center [581, 269] width 26 height 16
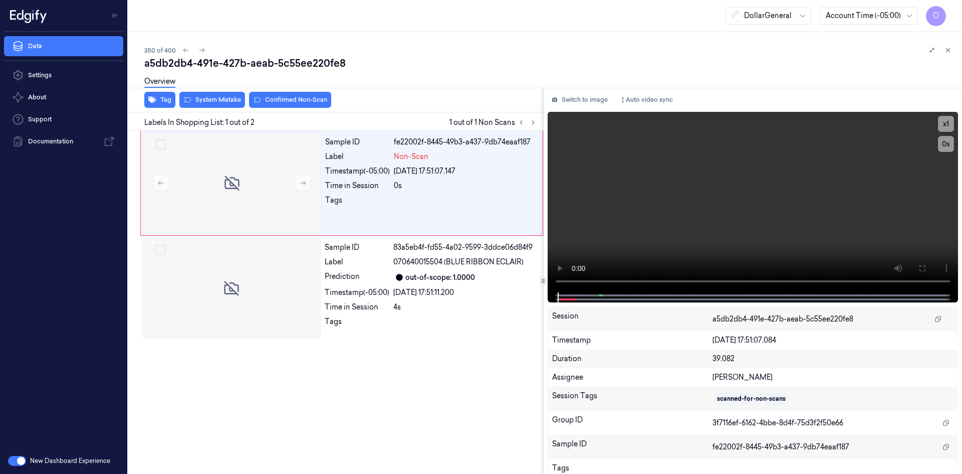
click at [195, 108] on div "Tag System Mistake Confirmed Non-Scan" at bounding box center [333, 100] width 419 height 25
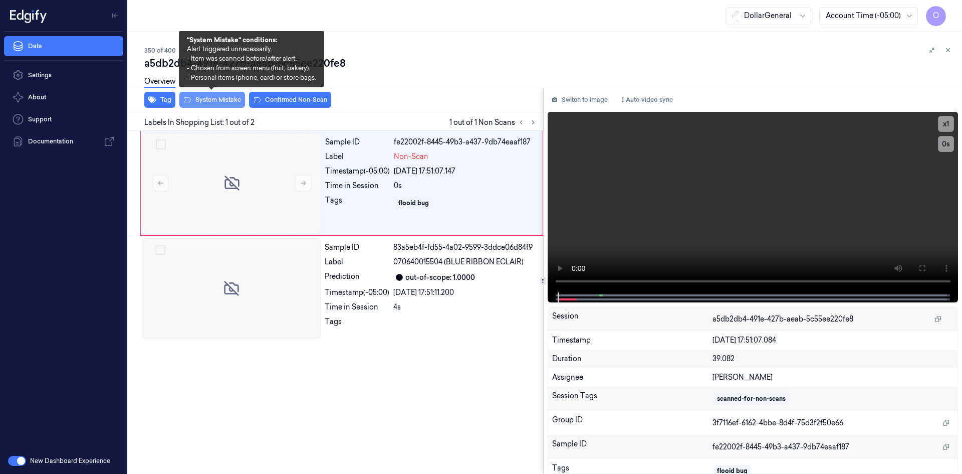
click at [195, 101] on button "System Mistake" at bounding box center [212, 100] width 66 height 16
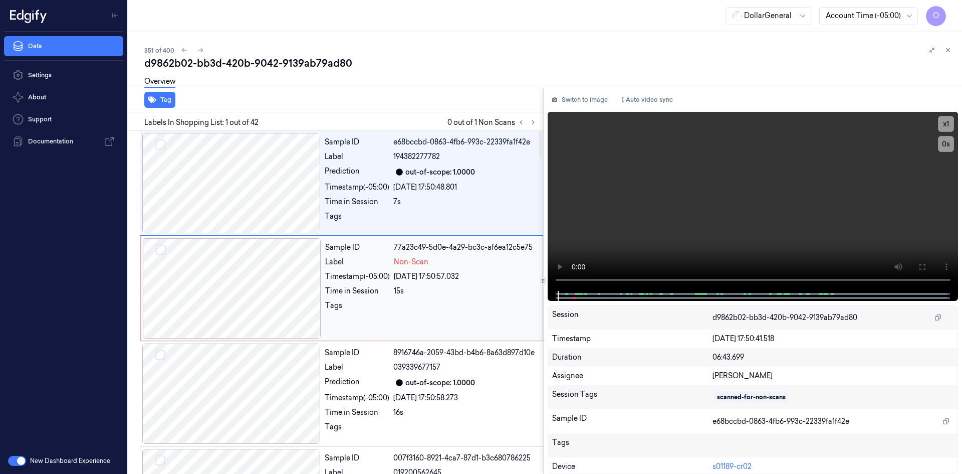
click at [429, 272] on div "04/09/2025 17:50:57.032" at bounding box center [465, 276] width 143 height 11
